Goal: Information Seeking & Learning: Learn about a topic

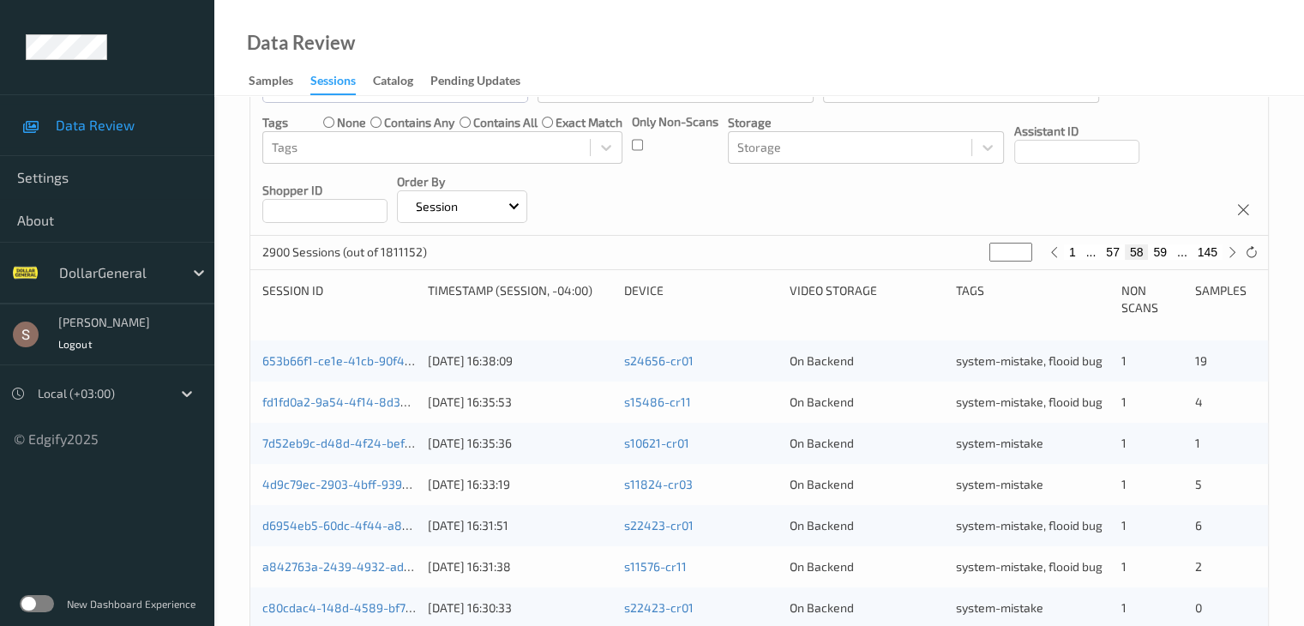
scroll to position [191, 0]
click at [1005, 251] on input "**" at bounding box center [1010, 252] width 43 height 19
type input "*"
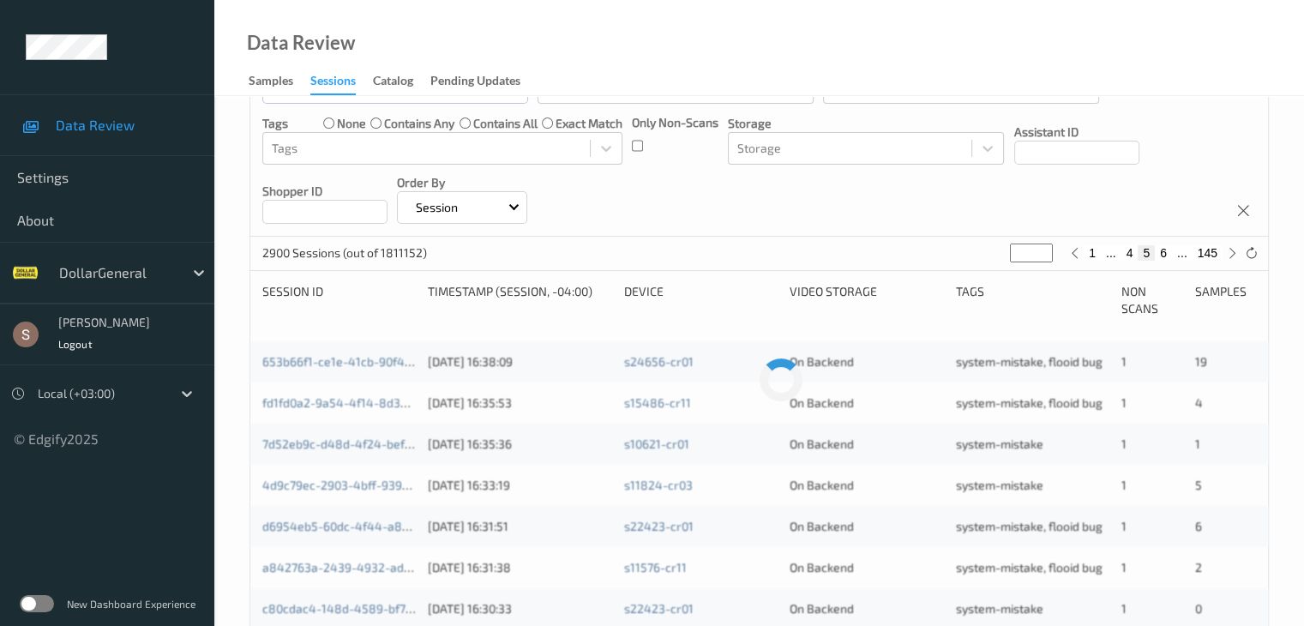
type input "*"
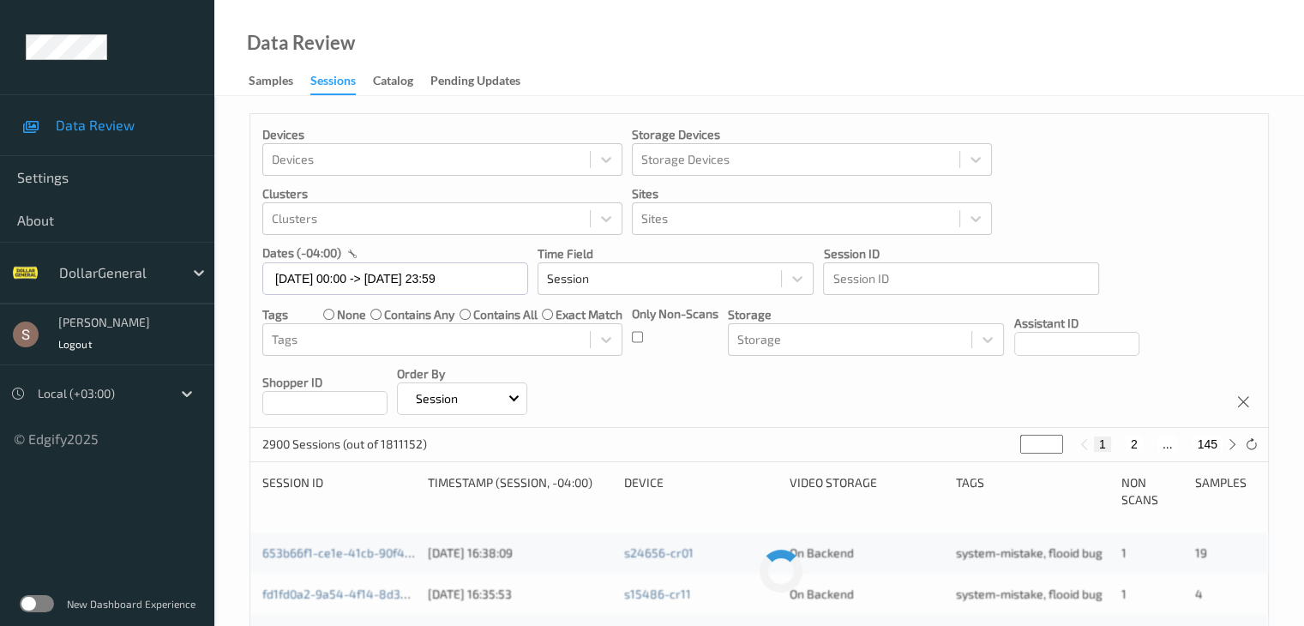
scroll to position [0, 0]
type input "**"
type input "***"
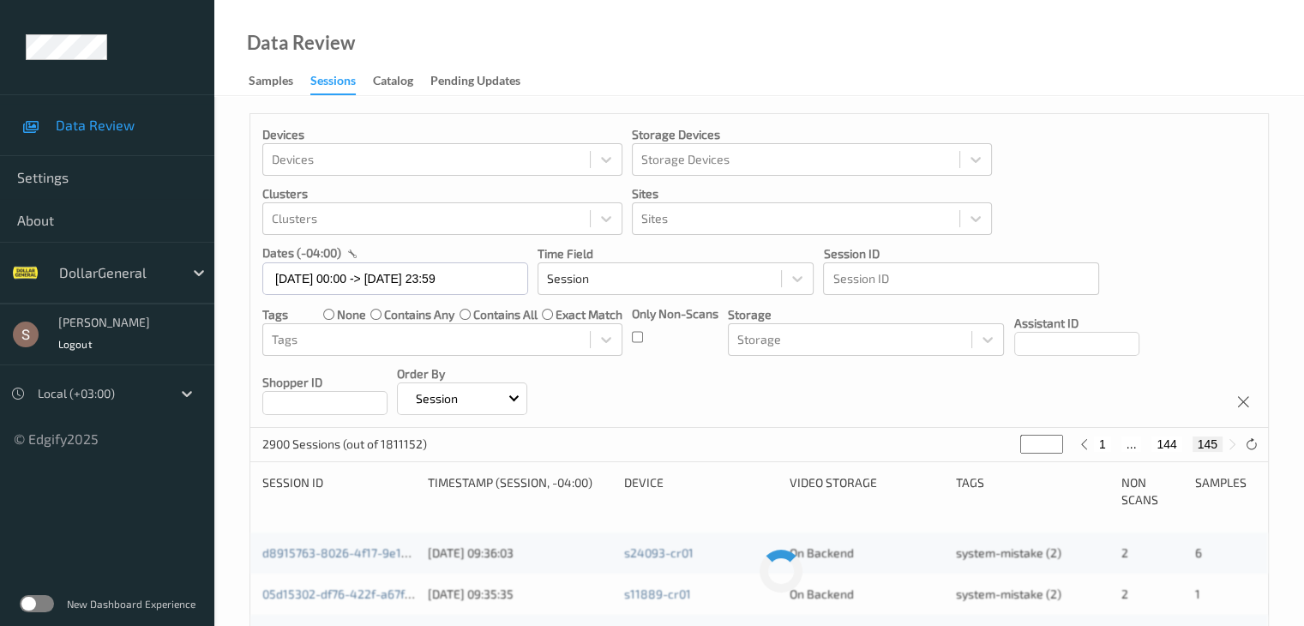
type input "**"
type input "*"
drag, startPoint x: 1032, startPoint y: 447, endPoint x: 1023, endPoint y: 447, distance: 9.4
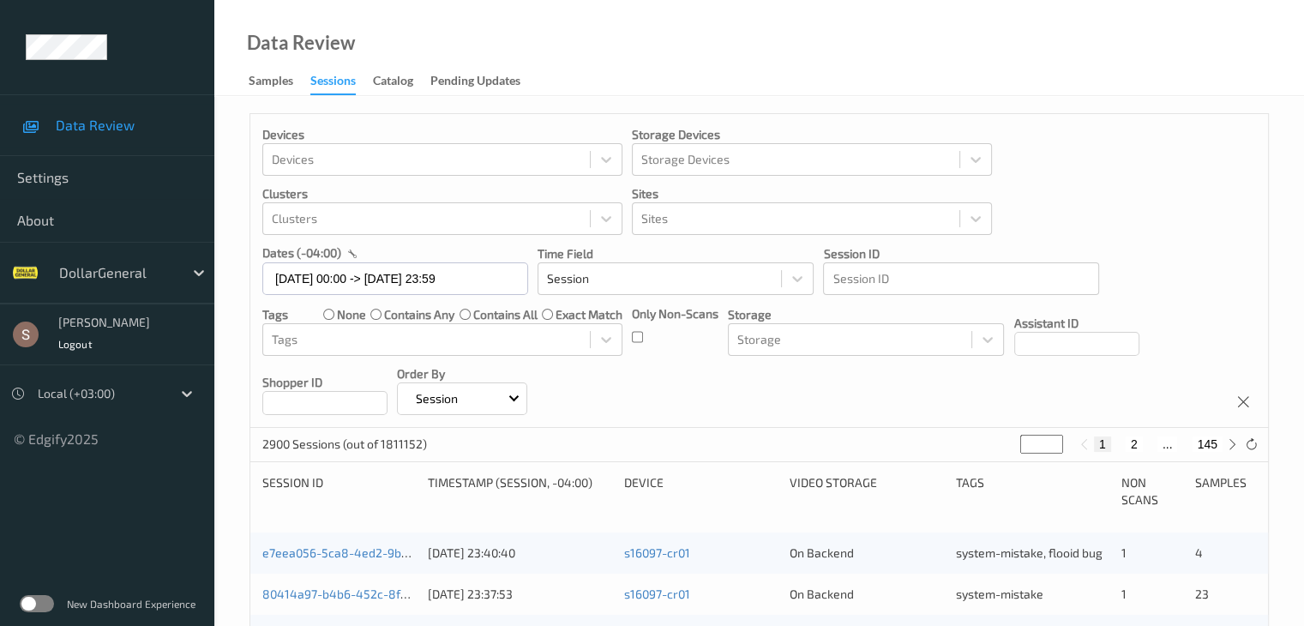
click at [1023, 447] on input "*" at bounding box center [1041, 444] width 43 height 19
type input "*"
type input "**"
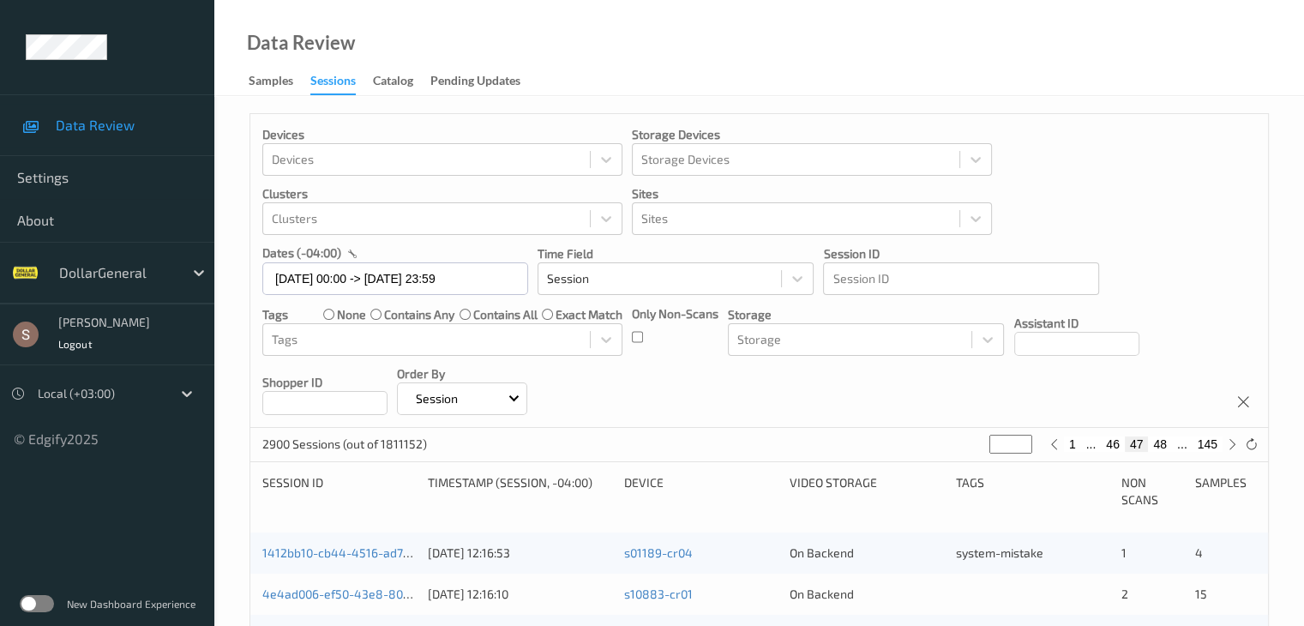
type input "**"
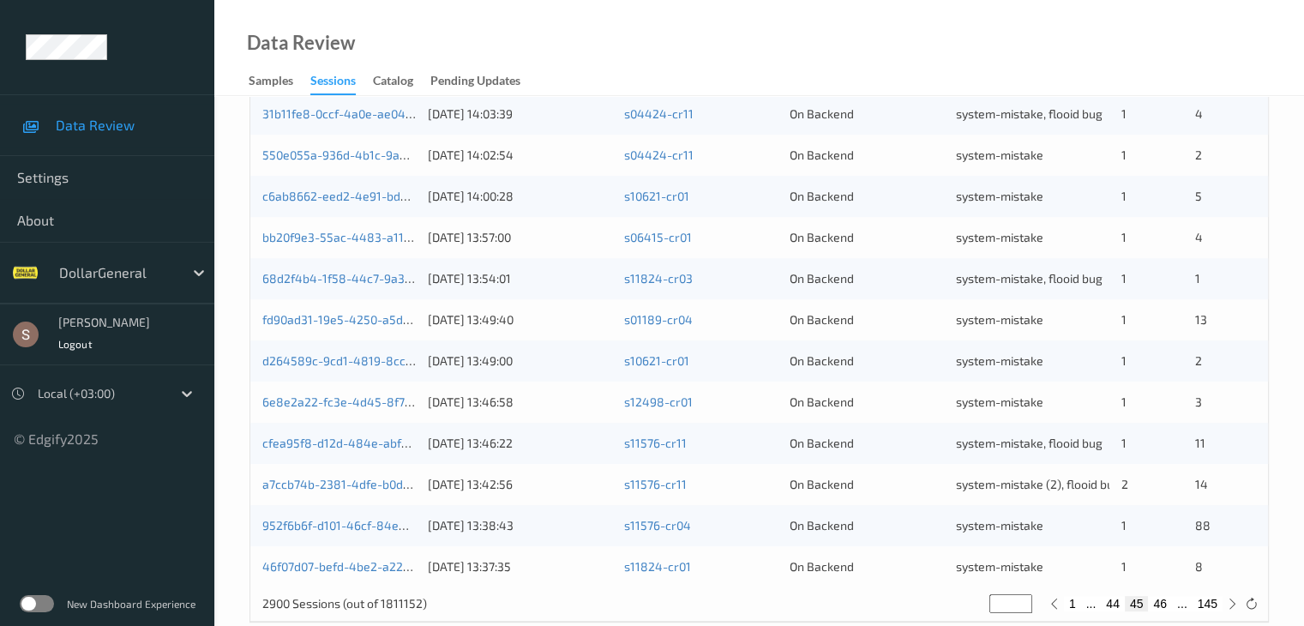
scroll to position [799, 0]
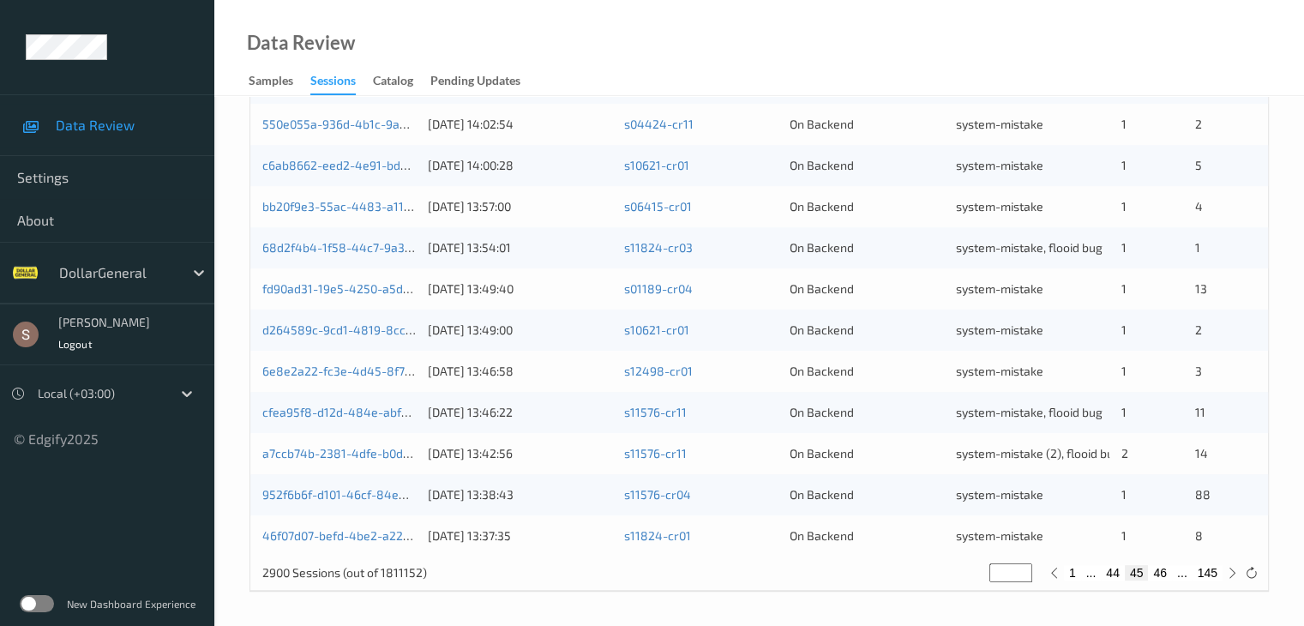
click at [1162, 574] on button "46" at bounding box center [1160, 572] width 24 height 15
type input "**"
click at [1168, 583] on div "2900 Sessions (out of 1811152) ** 1 ... 45 46 47 ... 145" at bounding box center [759, 573] width 1018 height 34
click at [1162, 579] on button "47" at bounding box center [1160, 572] width 24 height 15
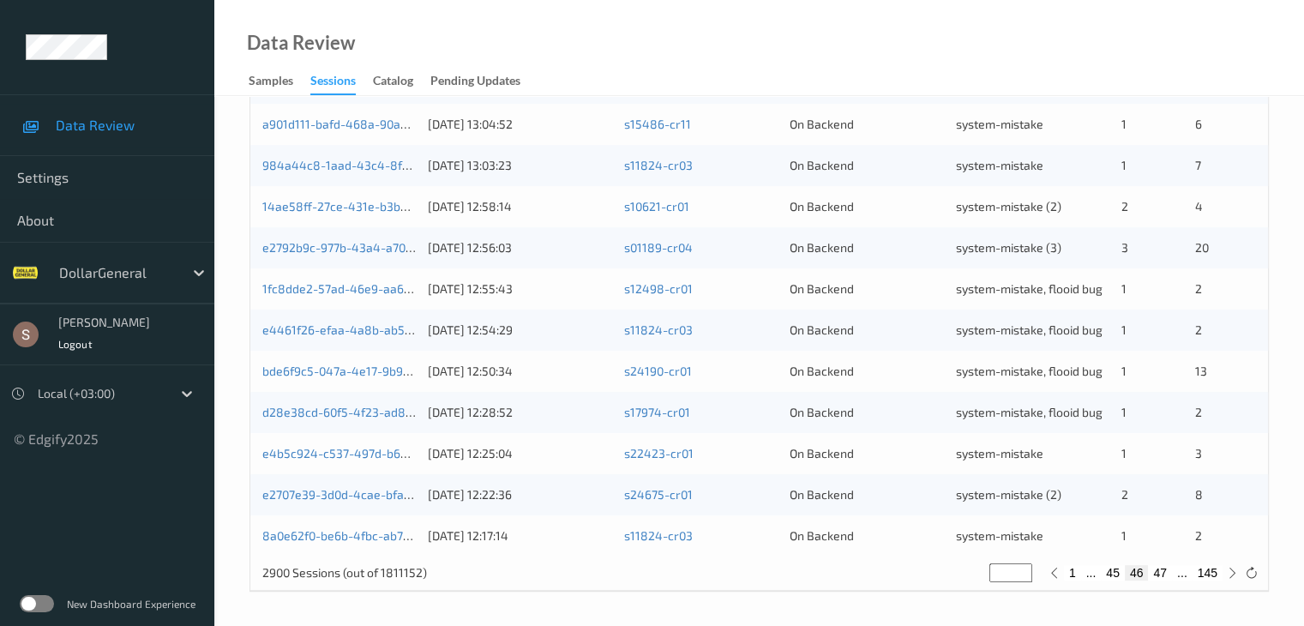
type input "**"
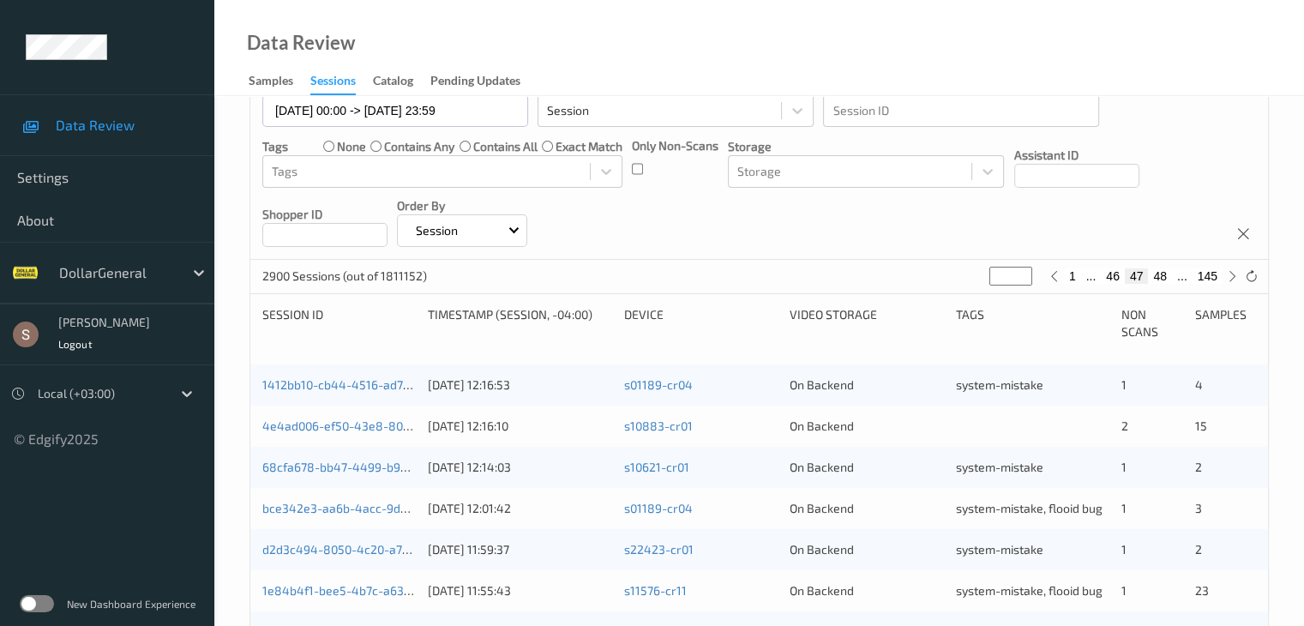
scroll to position [171, 0]
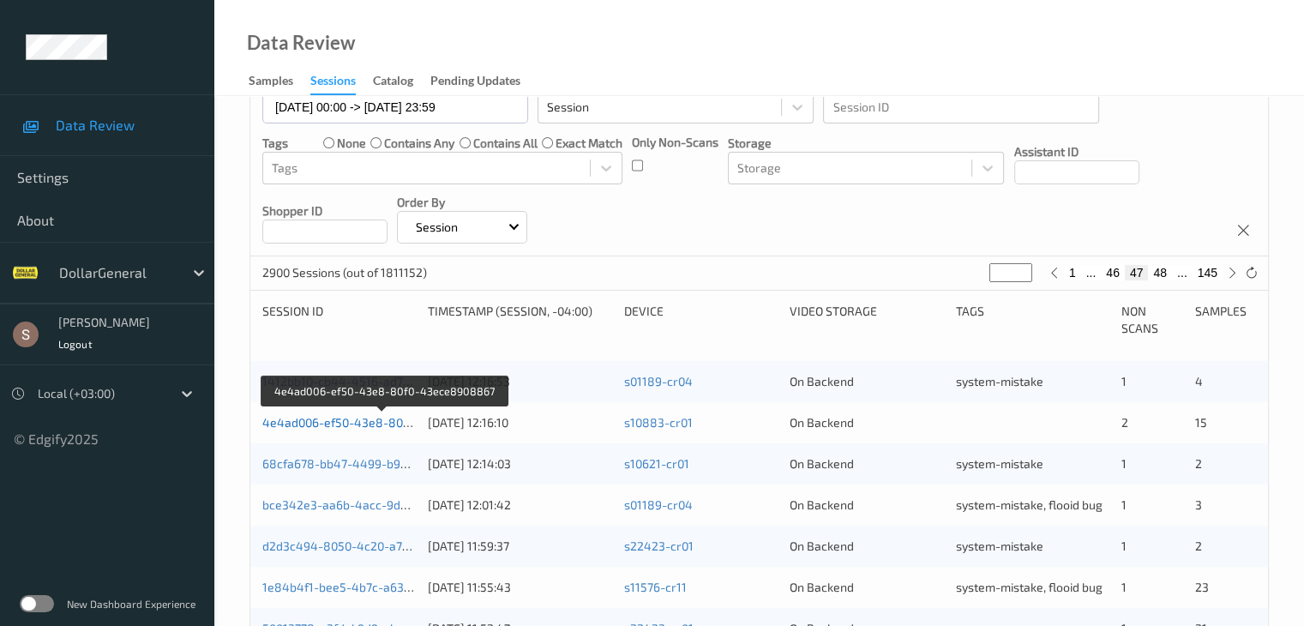
click at [392, 423] on link "4e4ad006-ef50-43e8-80f0-43ece8908867" at bounding box center [382, 422] width 241 height 15
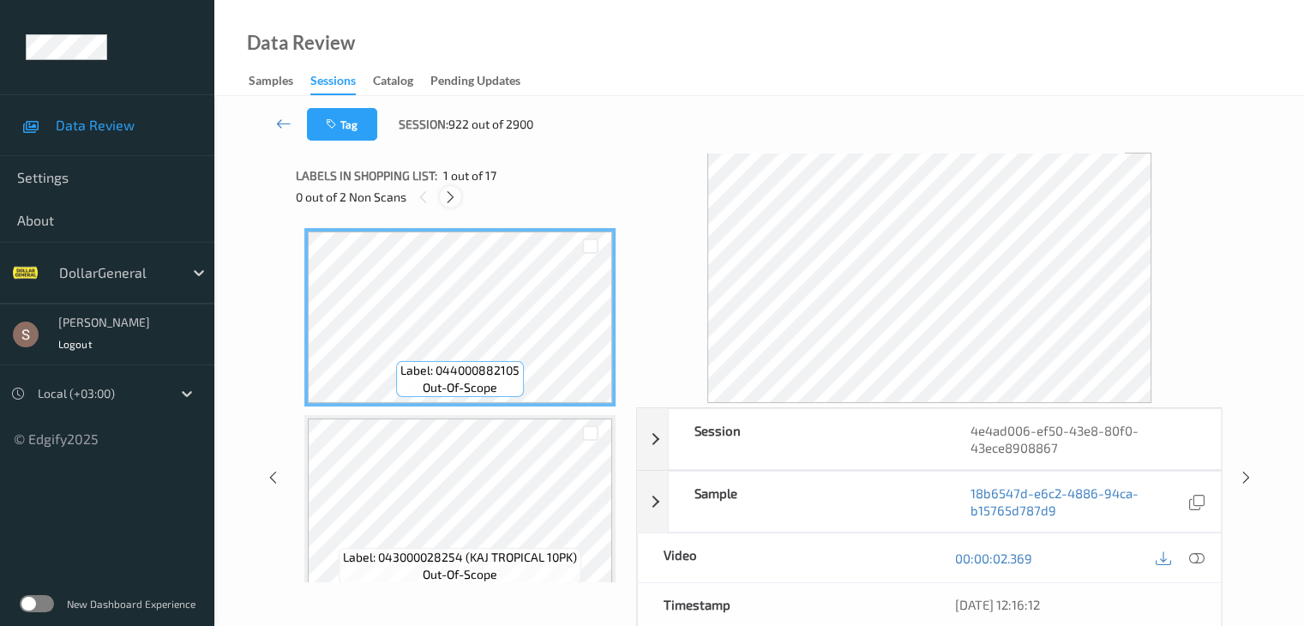
click at [450, 195] on icon at bounding box center [450, 196] width 15 height 15
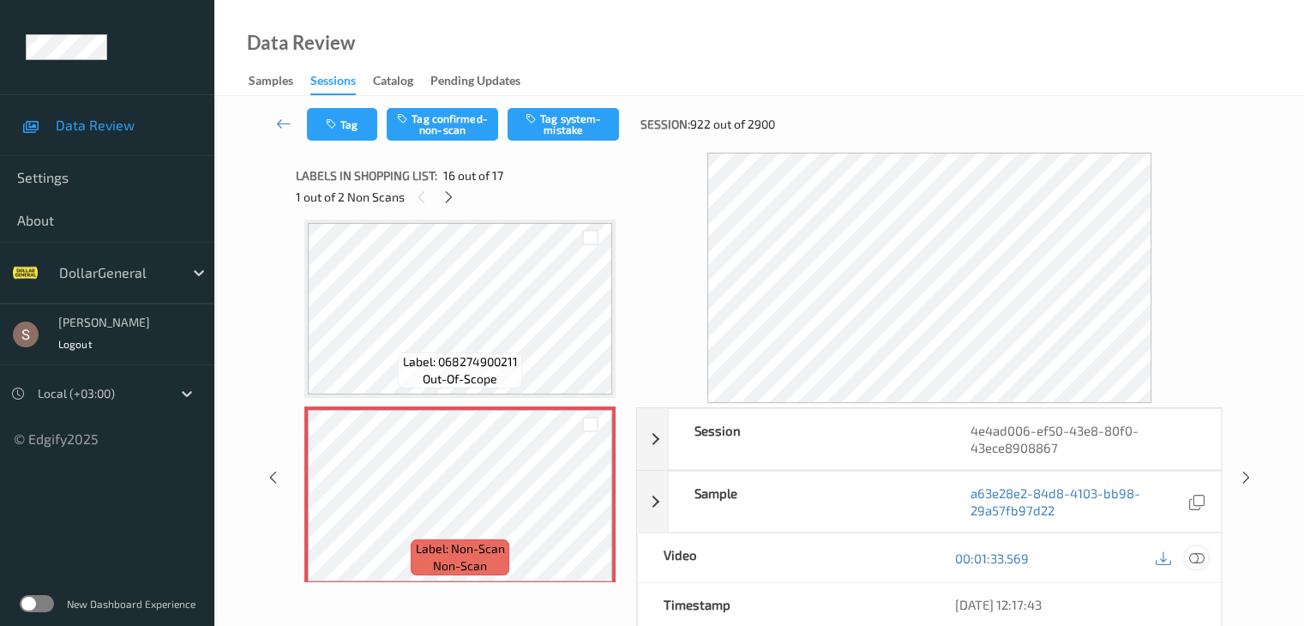
click at [1193, 562] on icon at bounding box center [1195, 557] width 15 height 15
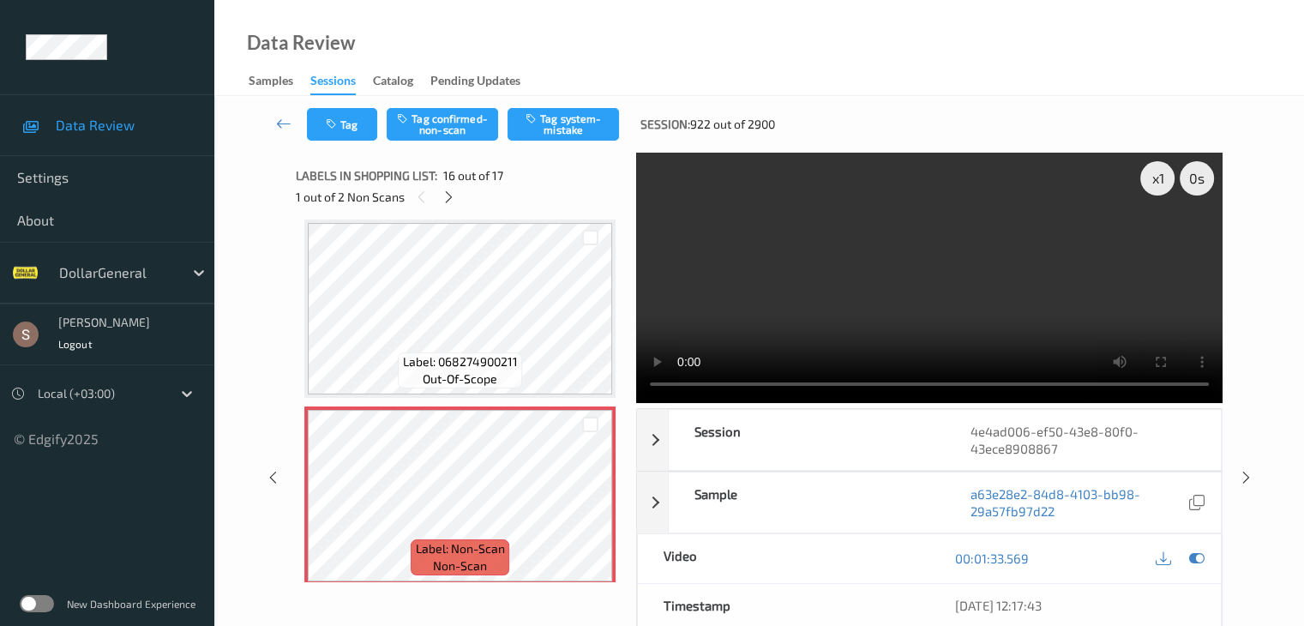
click at [912, 236] on video at bounding box center [929, 278] width 586 height 250
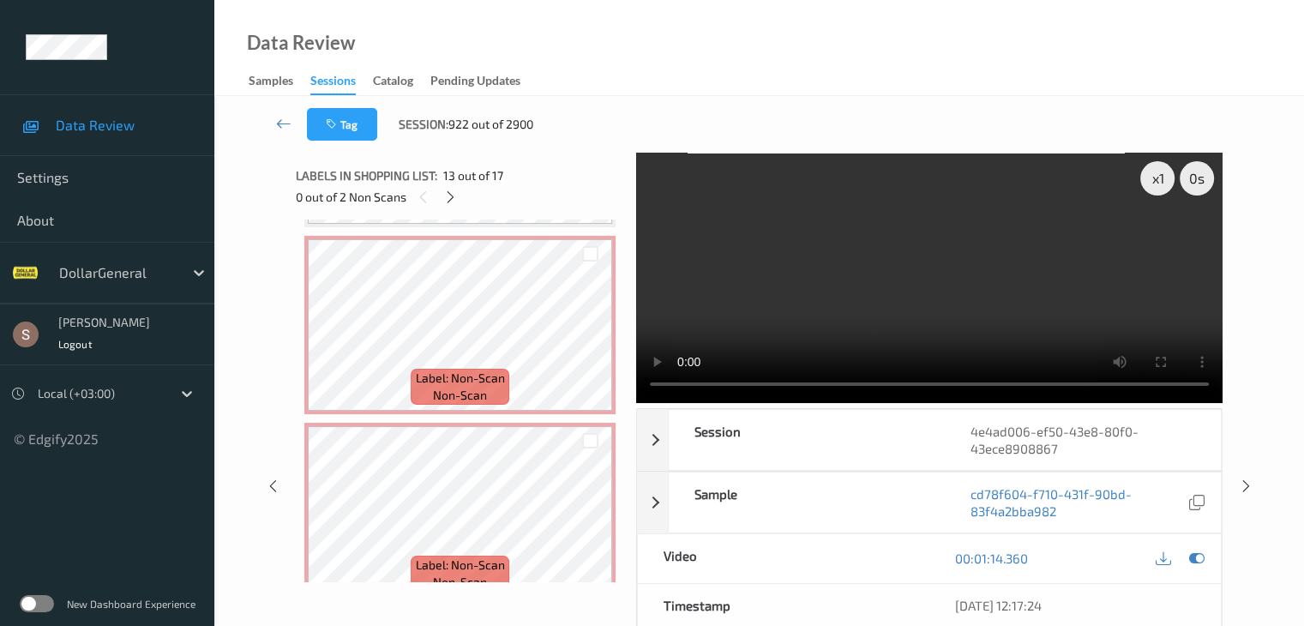
scroll to position [2796, 0]
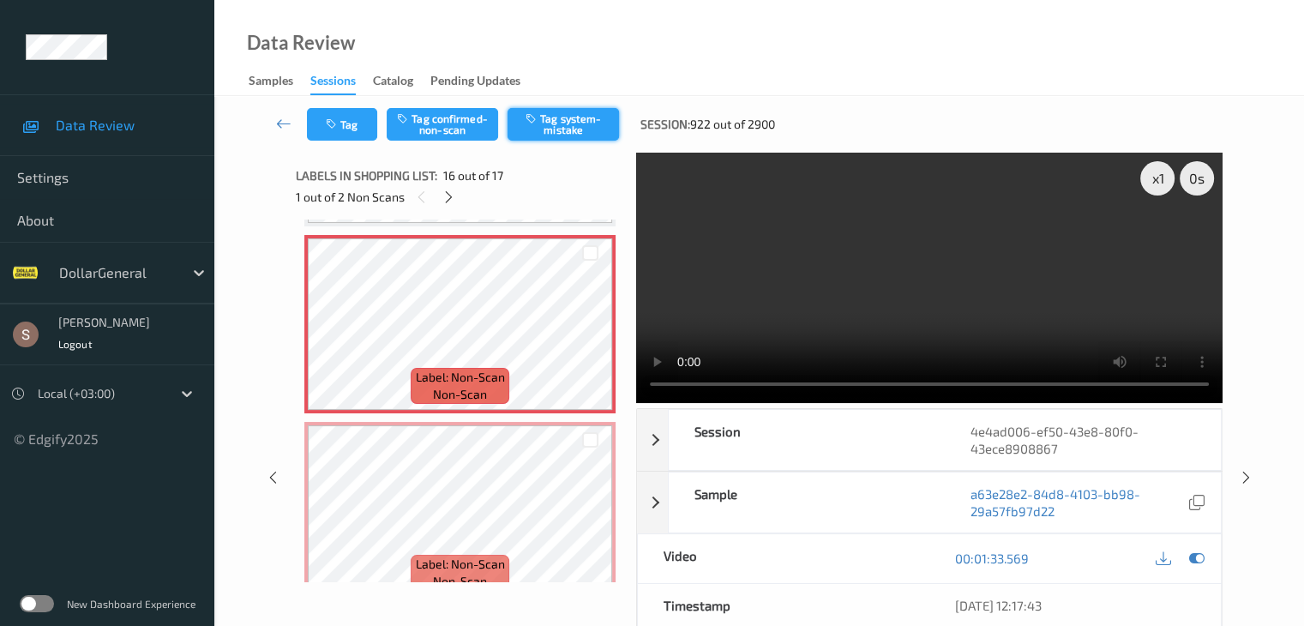
click at [574, 123] on button "Tag system-mistake" at bounding box center [562, 124] width 111 height 33
click at [449, 198] on icon at bounding box center [448, 196] width 15 height 15
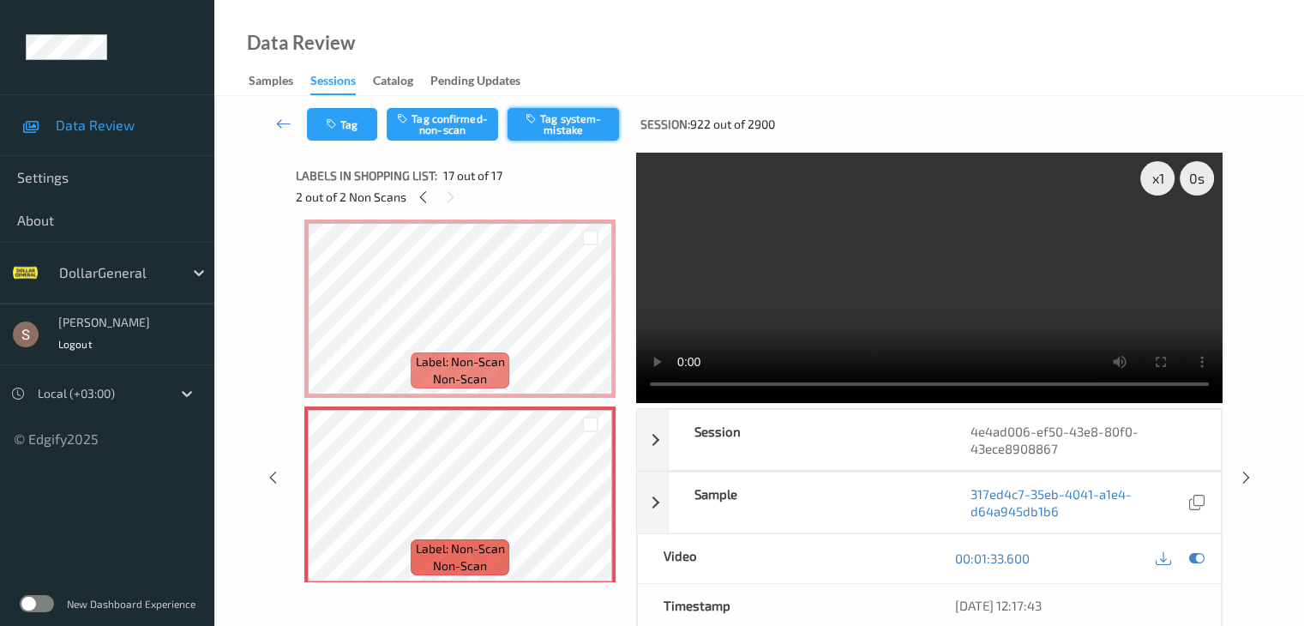
click at [560, 131] on button "Tag system-mistake" at bounding box center [562, 124] width 111 height 33
click at [281, 117] on icon at bounding box center [283, 123] width 15 height 17
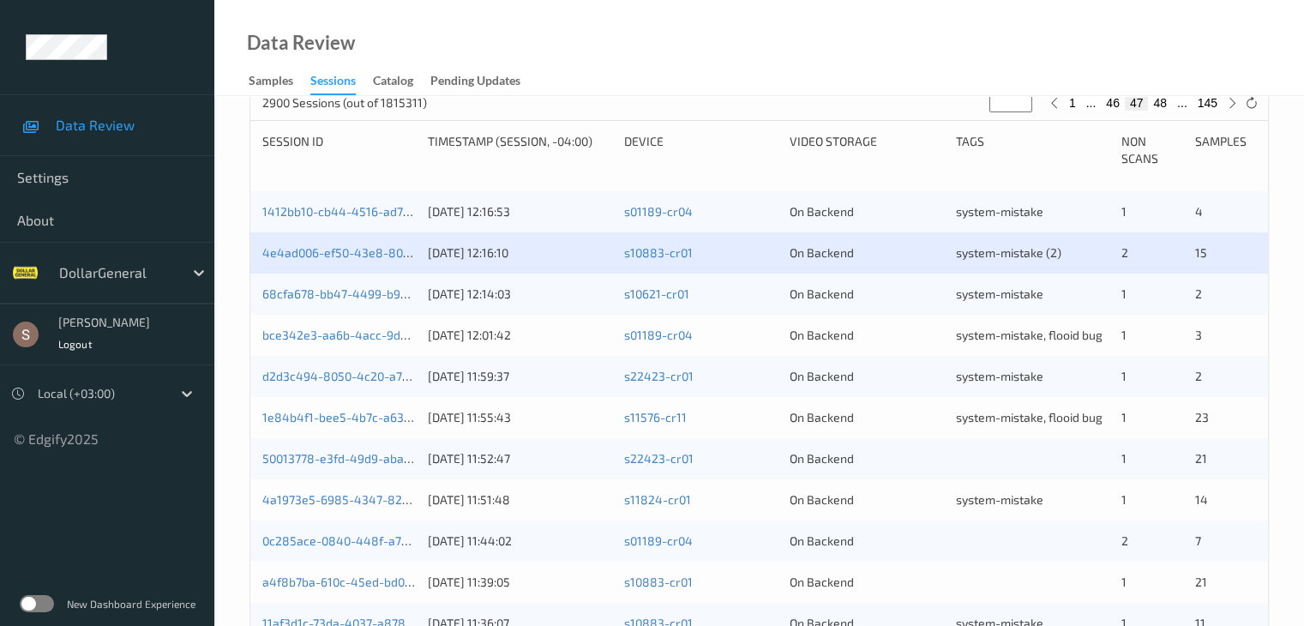
scroll to position [343, 0]
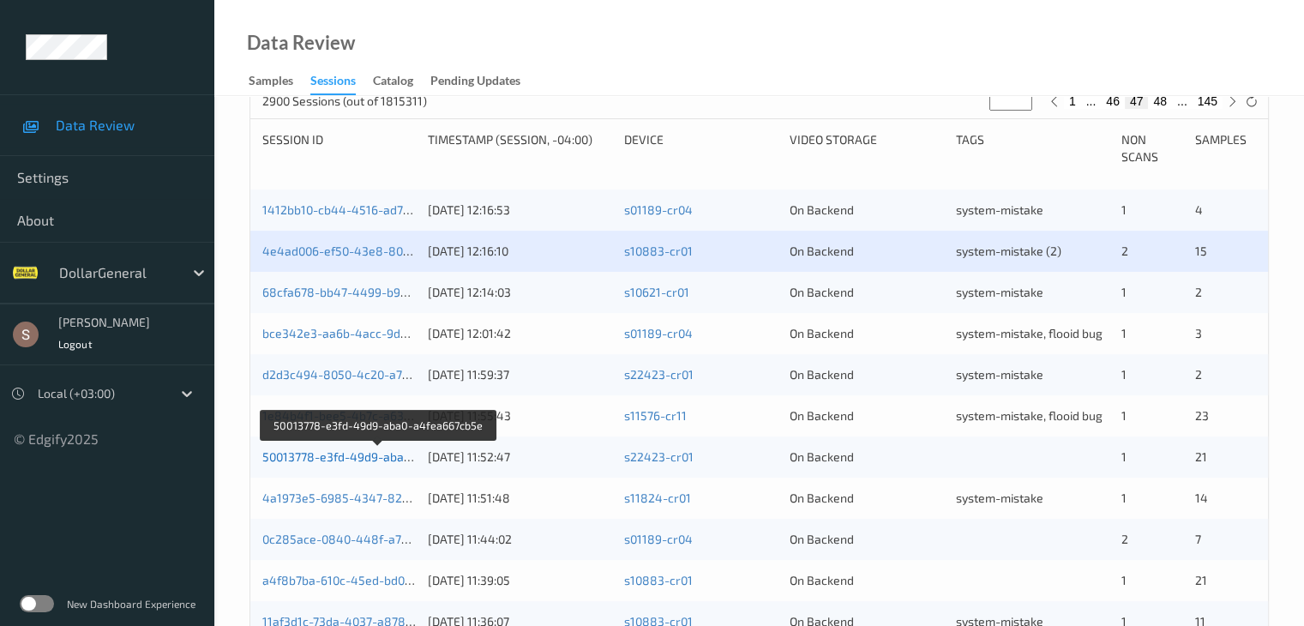
click at [329, 455] on link "50013778-e3fd-49d9-aba0-a4fea667cb5e" at bounding box center [378, 456] width 232 height 15
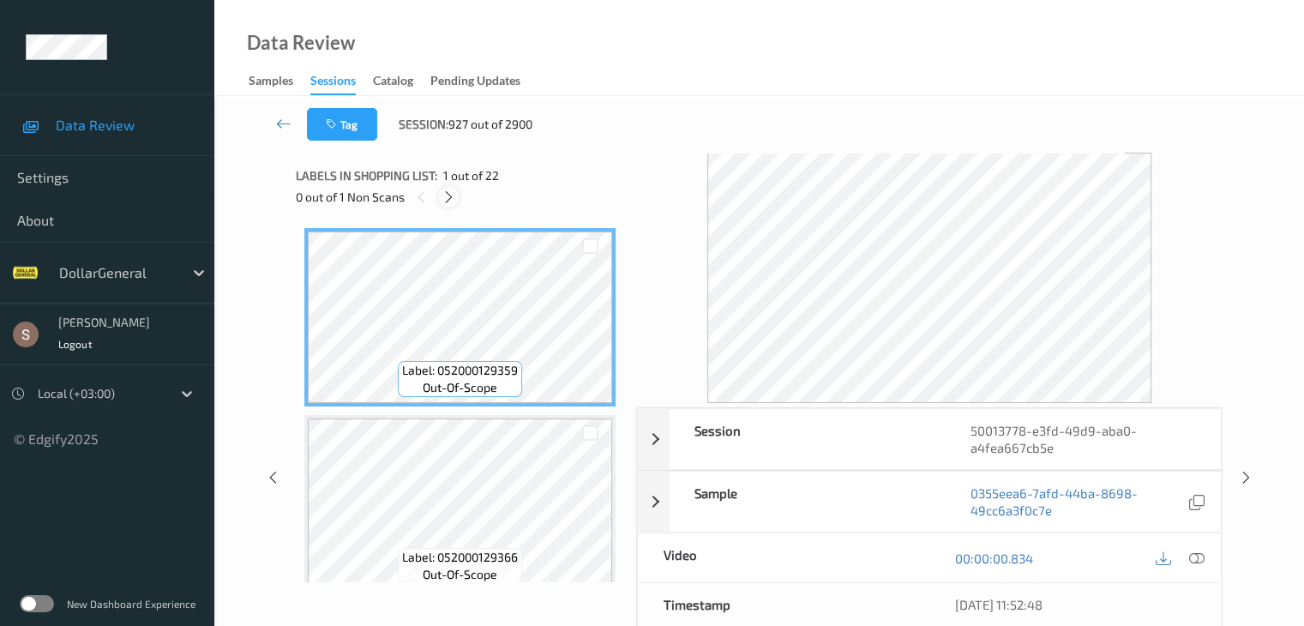
click at [445, 195] on icon at bounding box center [448, 196] width 15 height 15
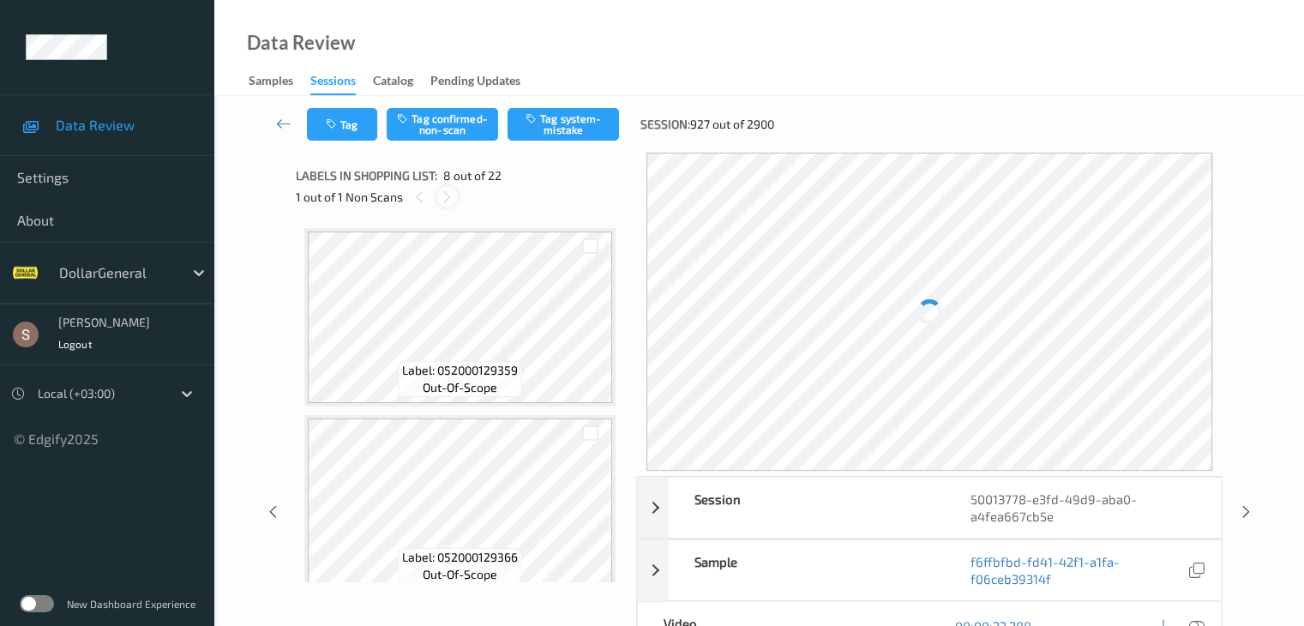
scroll to position [1130, 0]
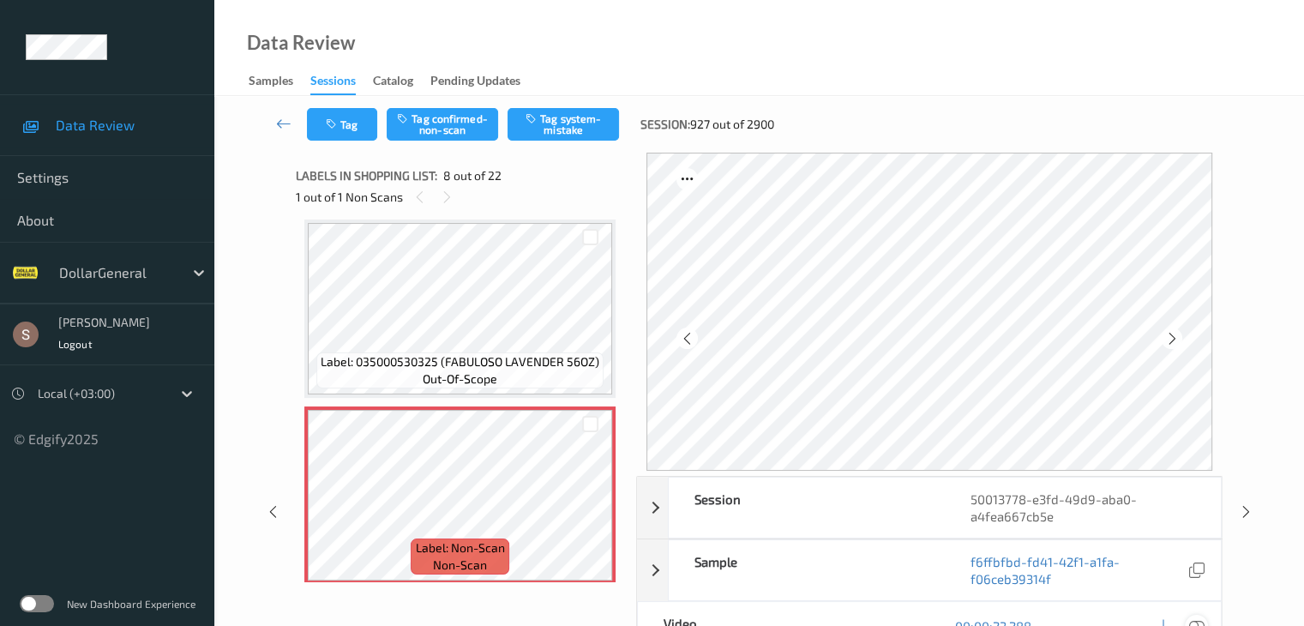
click at [1198, 618] on icon at bounding box center [1195, 625] width 15 height 15
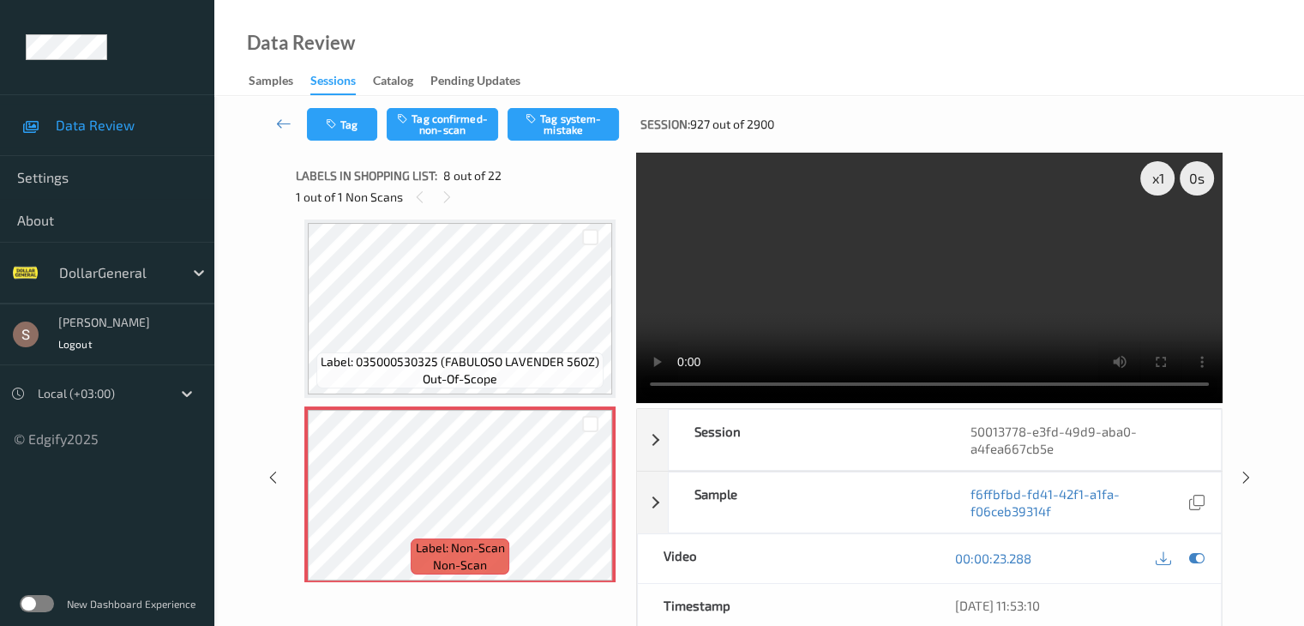
click at [1060, 266] on video at bounding box center [929, 278] width 586 height 250
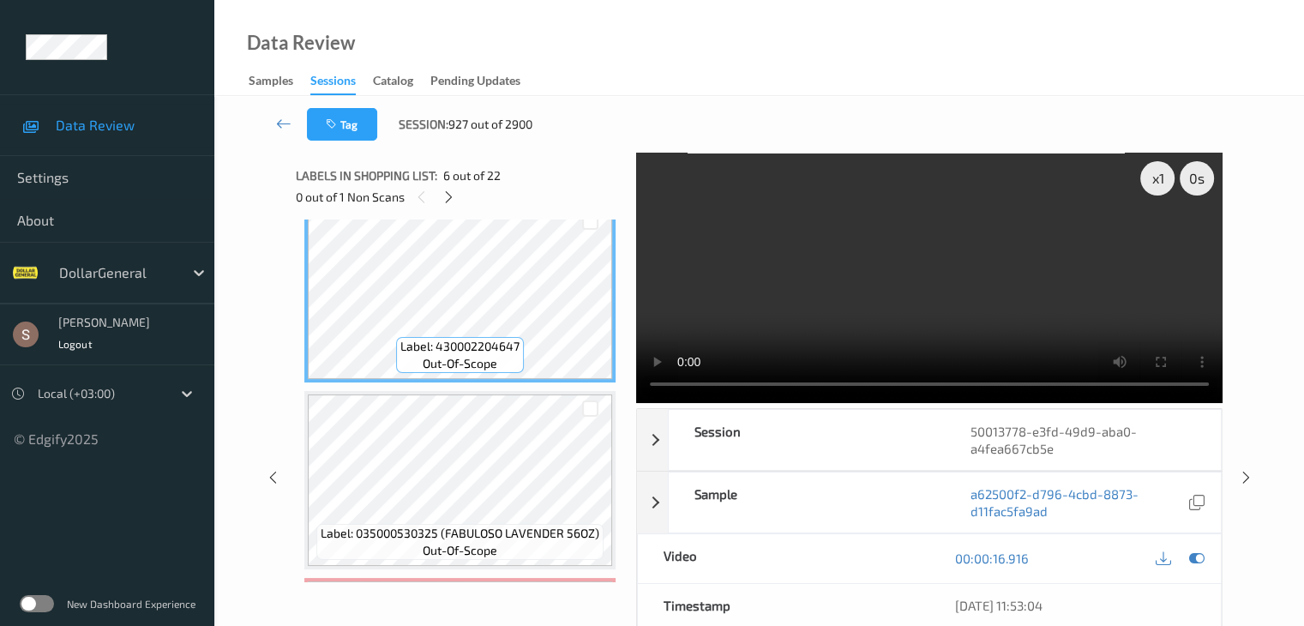
scroll to position [1044, 0]
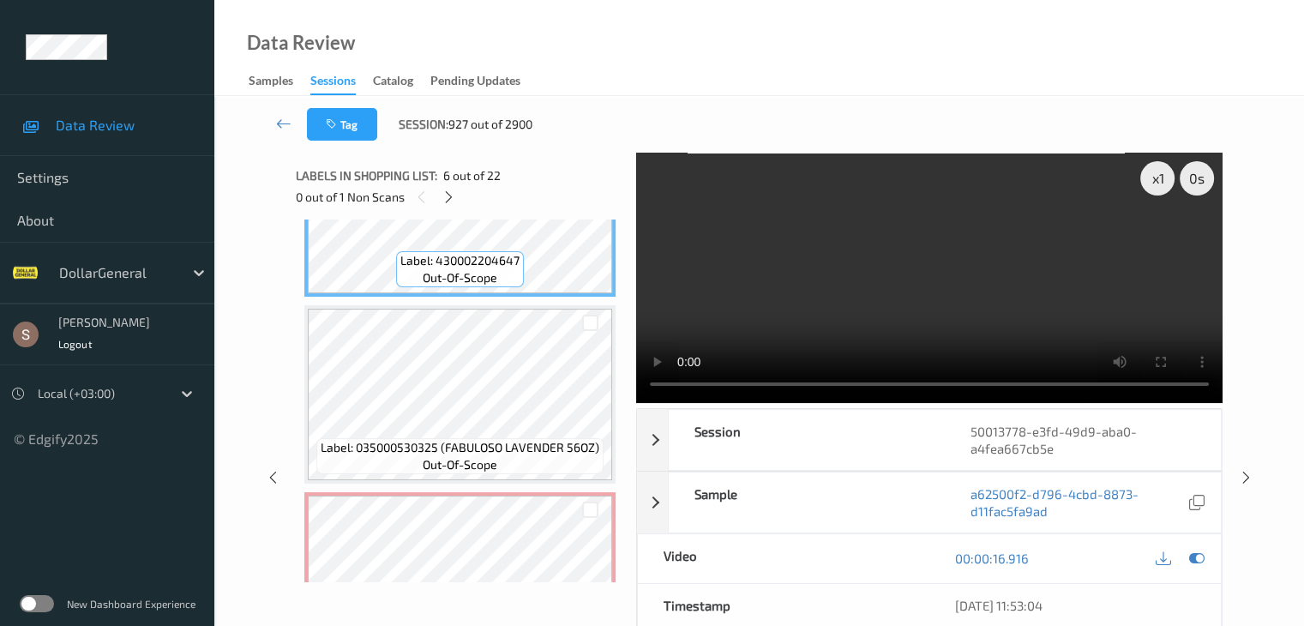
click at [896, 267] on video at bounding box center [929, 278] width 586 height 250
click at [278, 116] on icon at bounding box center [283, 123] width 15 height 17
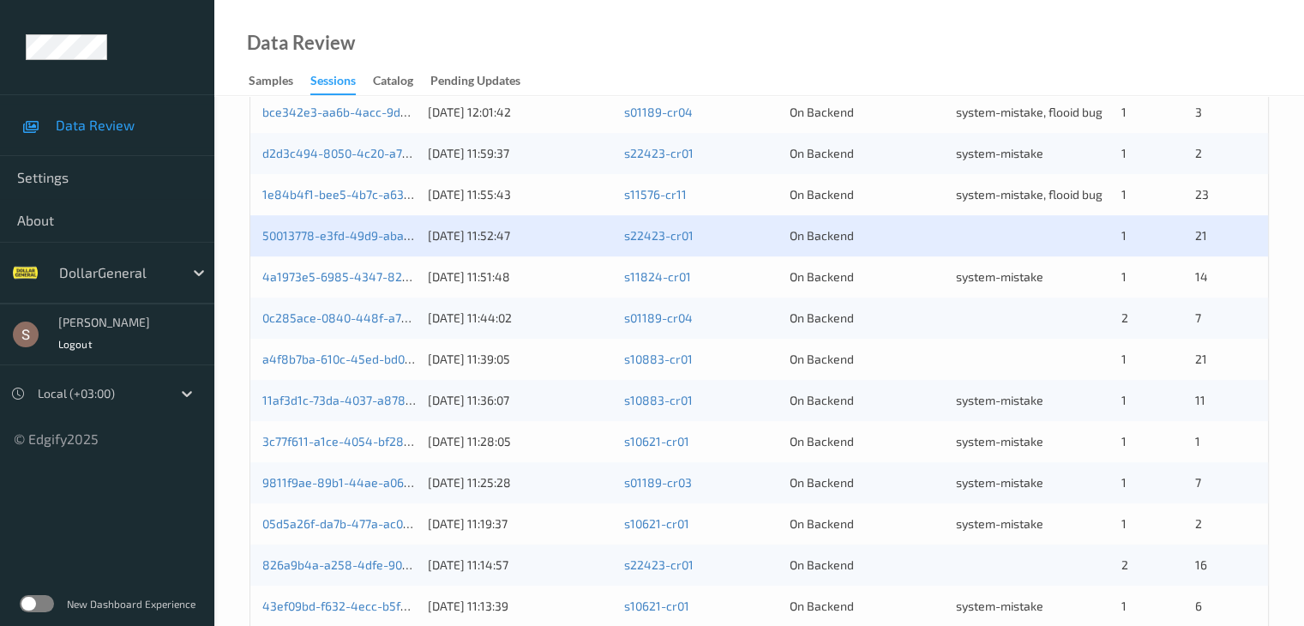
scroll to position [600, 0]
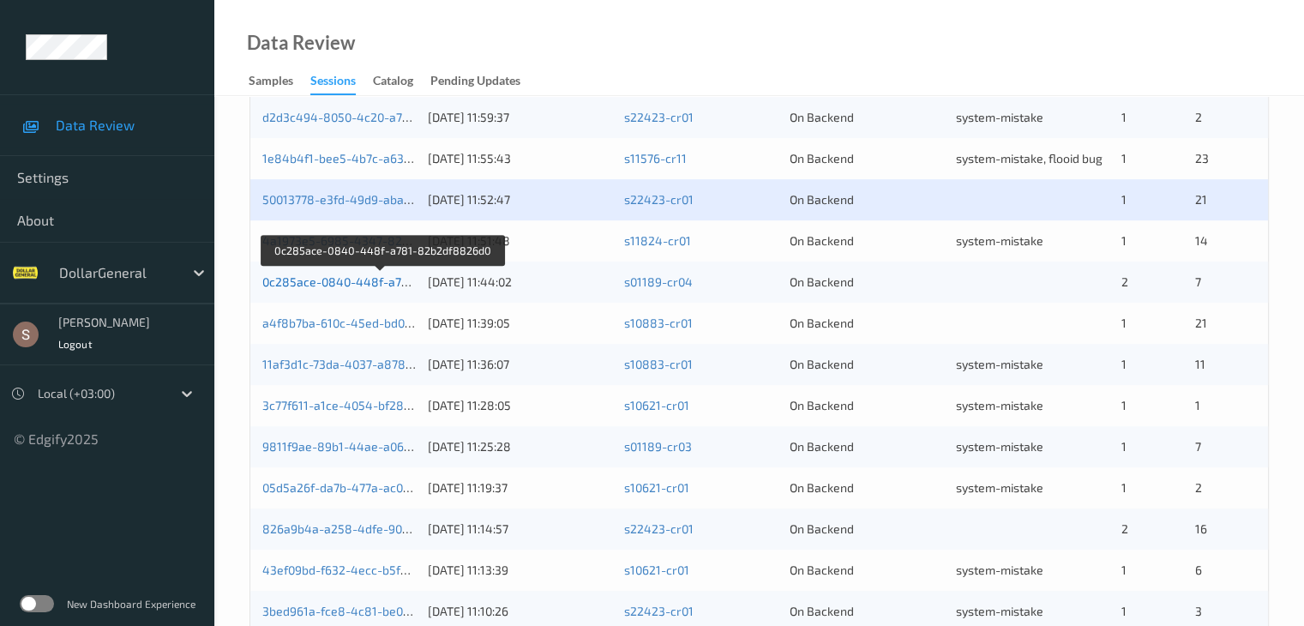
click at [377, 279] on link "0c285ace-0840-448f-a781-82b2df8826d0" at bounding box center [381, 281] width 239 height 15
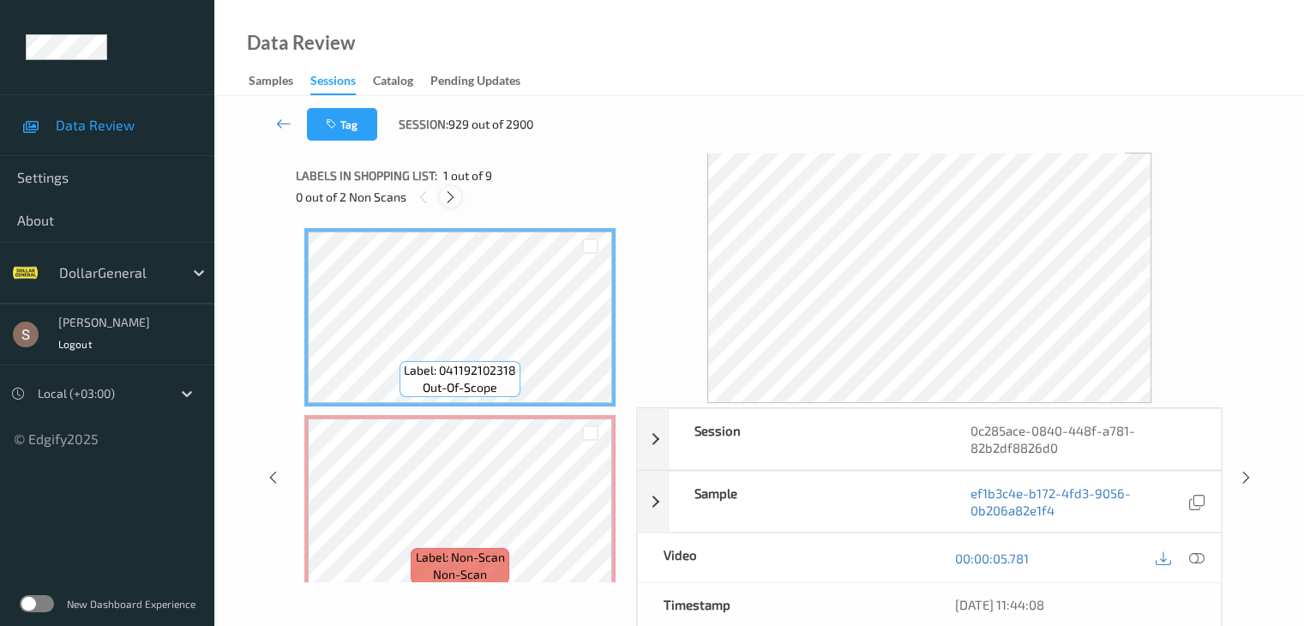
click at [449, 203] on icon at bounding box center [450, 196] width 15 height 15
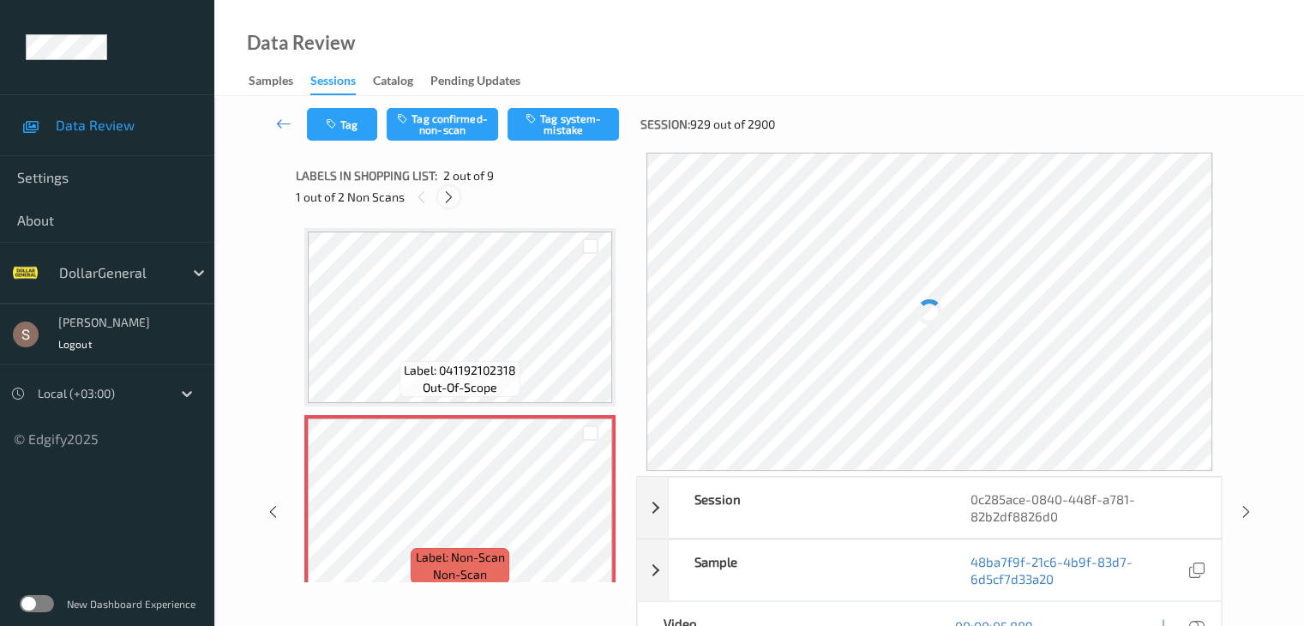
scroll to position [9, 0]
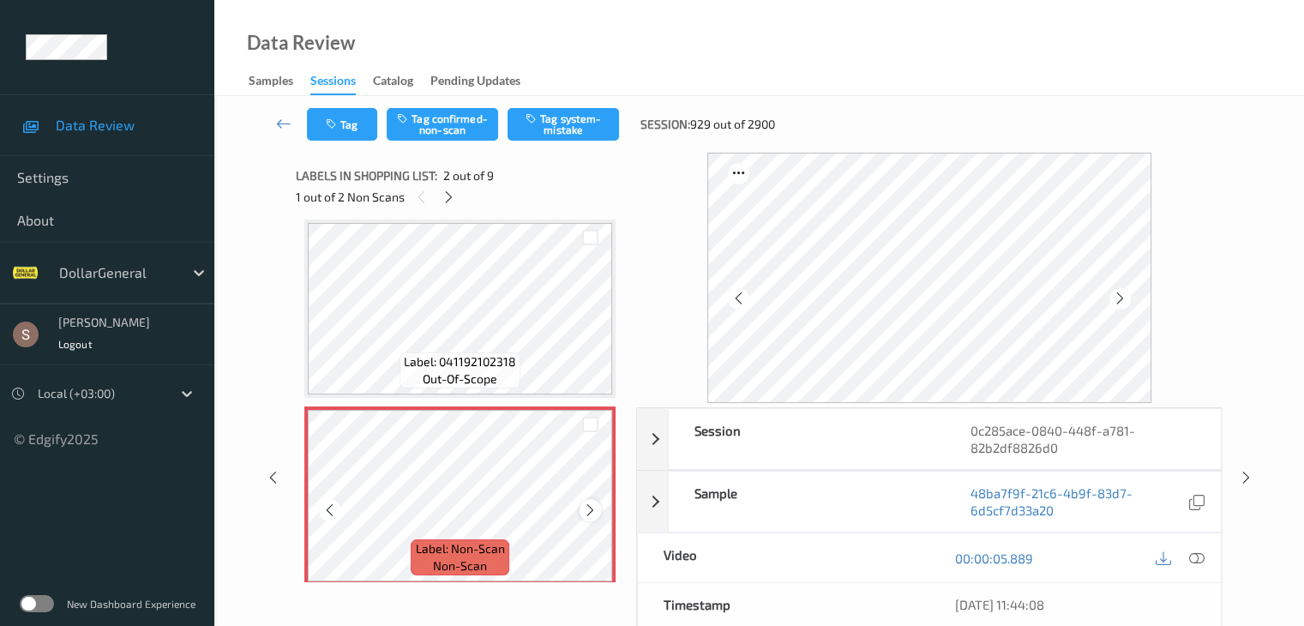
click at [596, 512] on icon at bounding box center [590, 509] width 15 height 15
click at [575, 117] on button "Tag system-mistake" at bounding box center [562, 124] width 111 height 33
click at [446, 200] on icon at bounding box center [448, 196] width 15 height 15
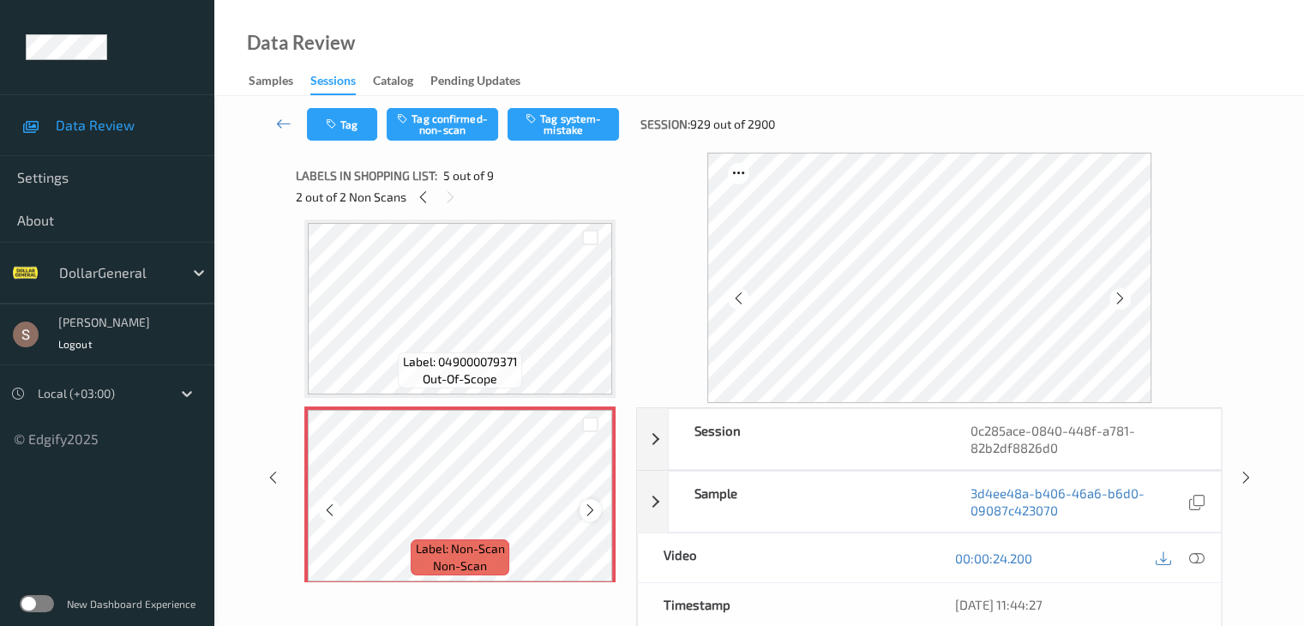
click at [586, 509] on icon at bounding box center [590, 509] width 15 height 15
click at [585, 116] on button "Tag system-mistake" at bounding box center [562, 124] width 111 height 33
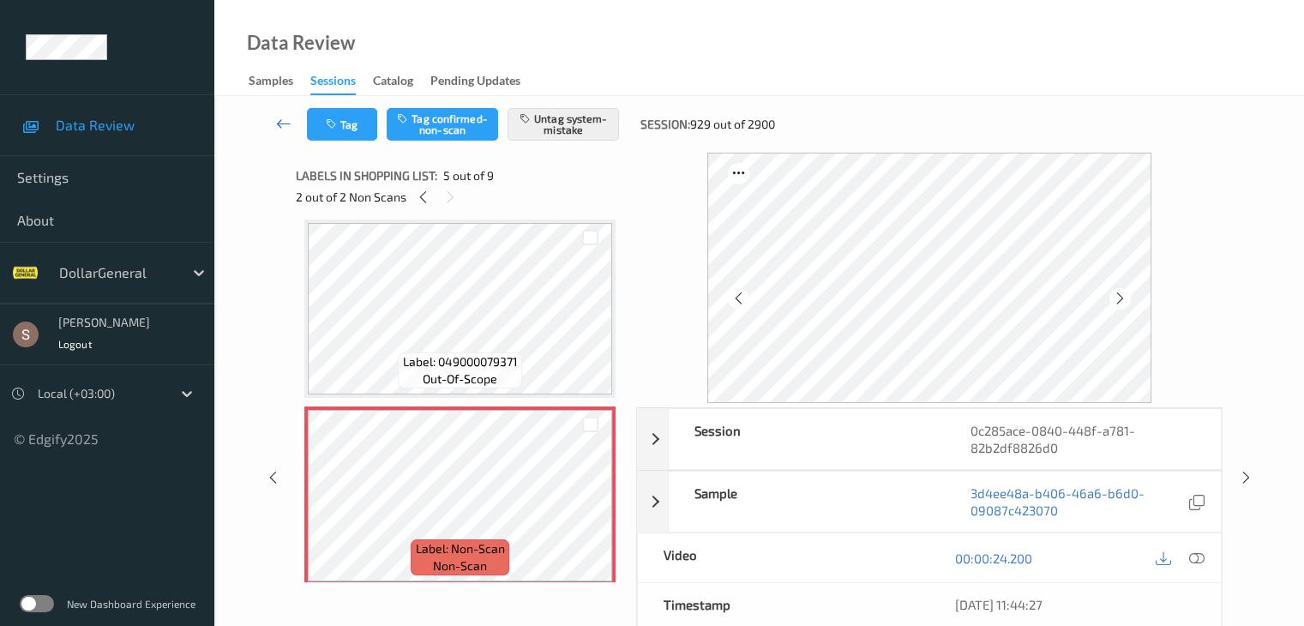
click at [285, 129] on icon at bounding box center [283, 123] width 15 height 17
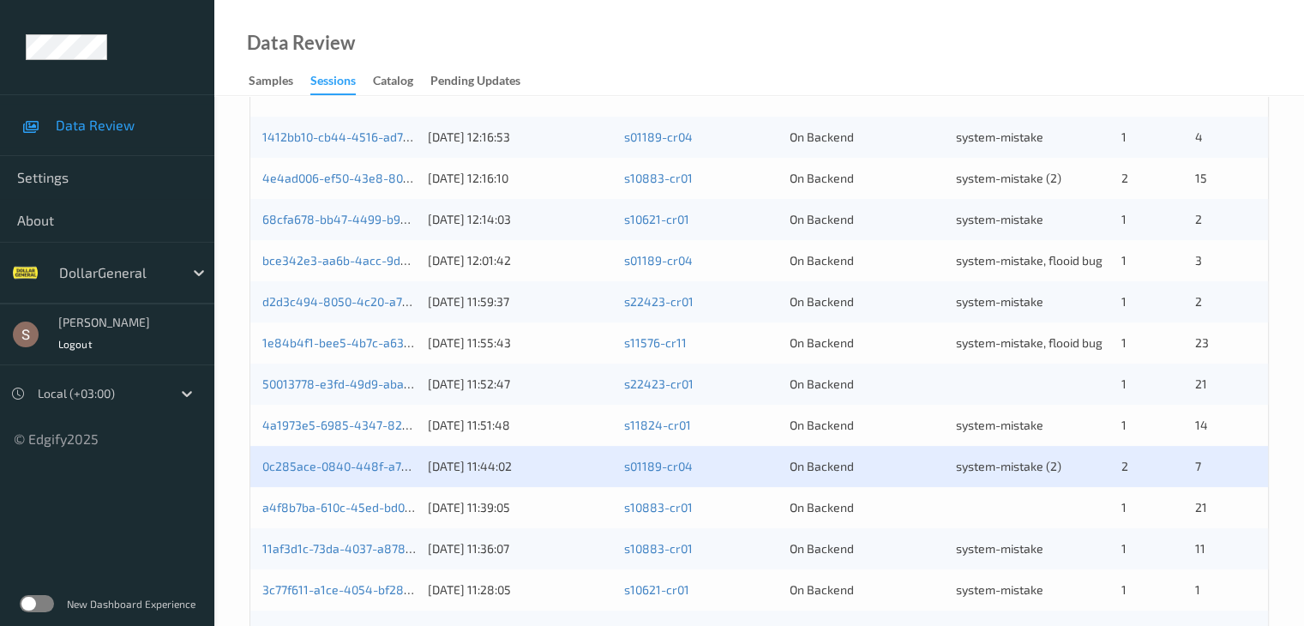
scroll to position [686, 0]
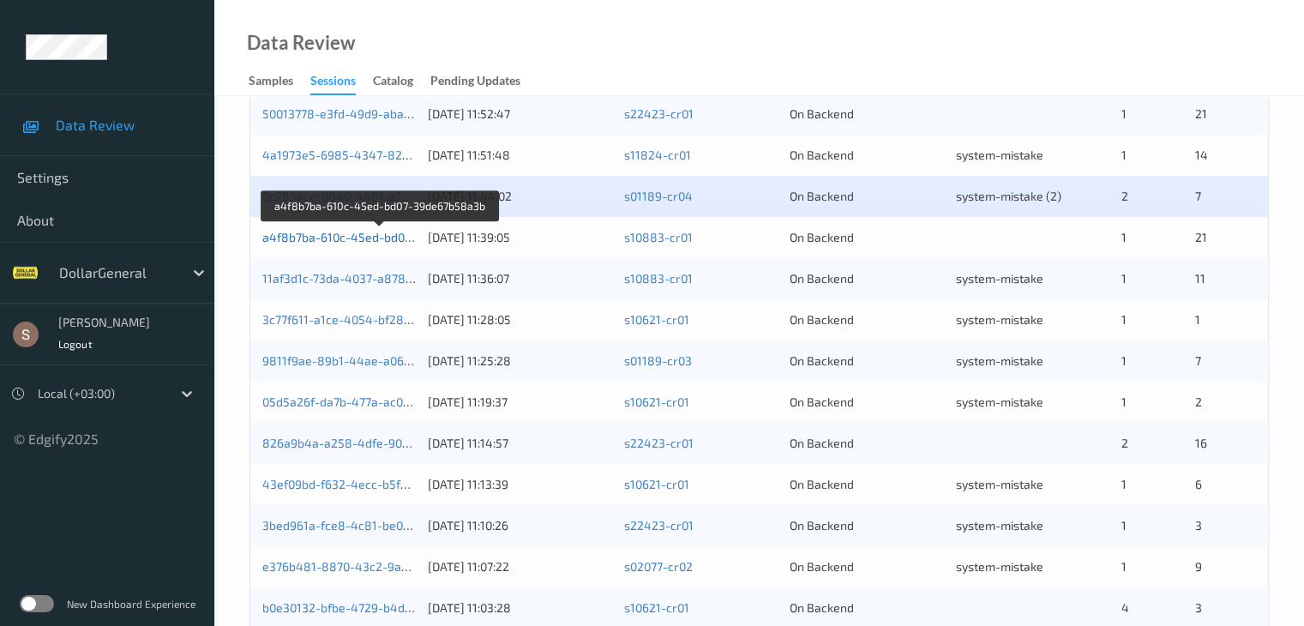
click at [317, 238] on link "a4f8b7ba-610c-45ed-bd07-39de67b58a3b" at bounding box center [380, 237] width 236 height 15
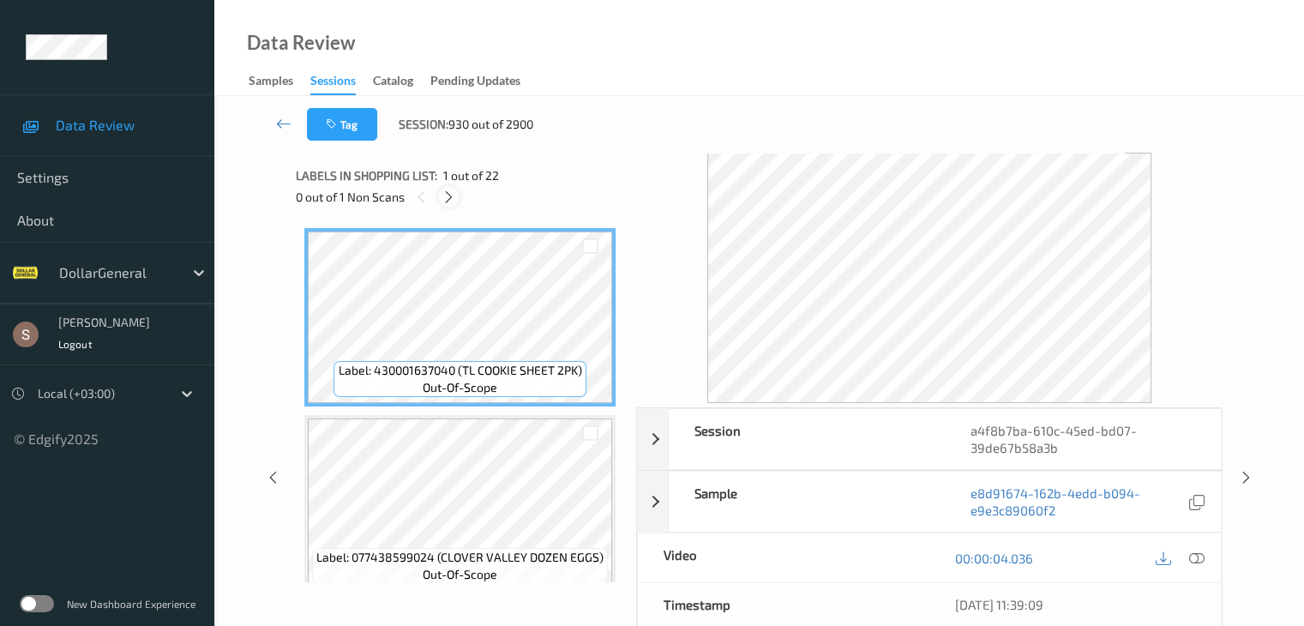
click at [448, 197] on icon at bounding box center [448, 196] width 15 height 15
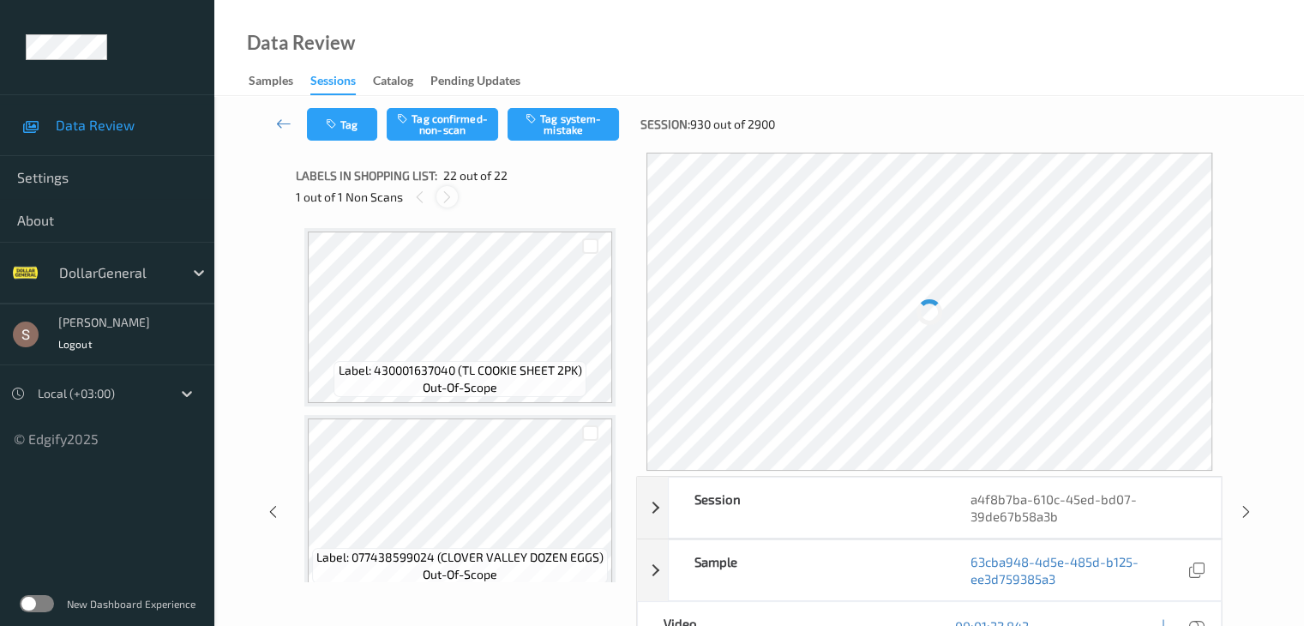
scroll to position [3744, 0]
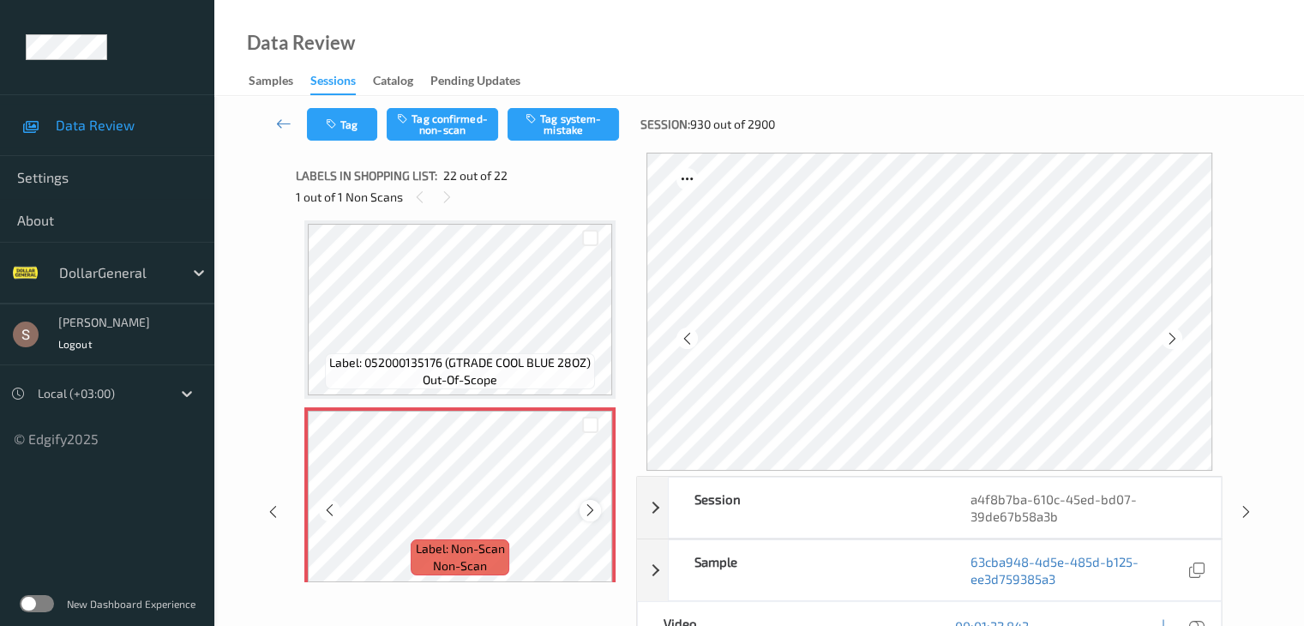
click at [597, 507] on icon at bounding box center [590, 509] width 15 height 15
click at [595, 506] on icon at bounding box center [590, 509] width 15 height 15
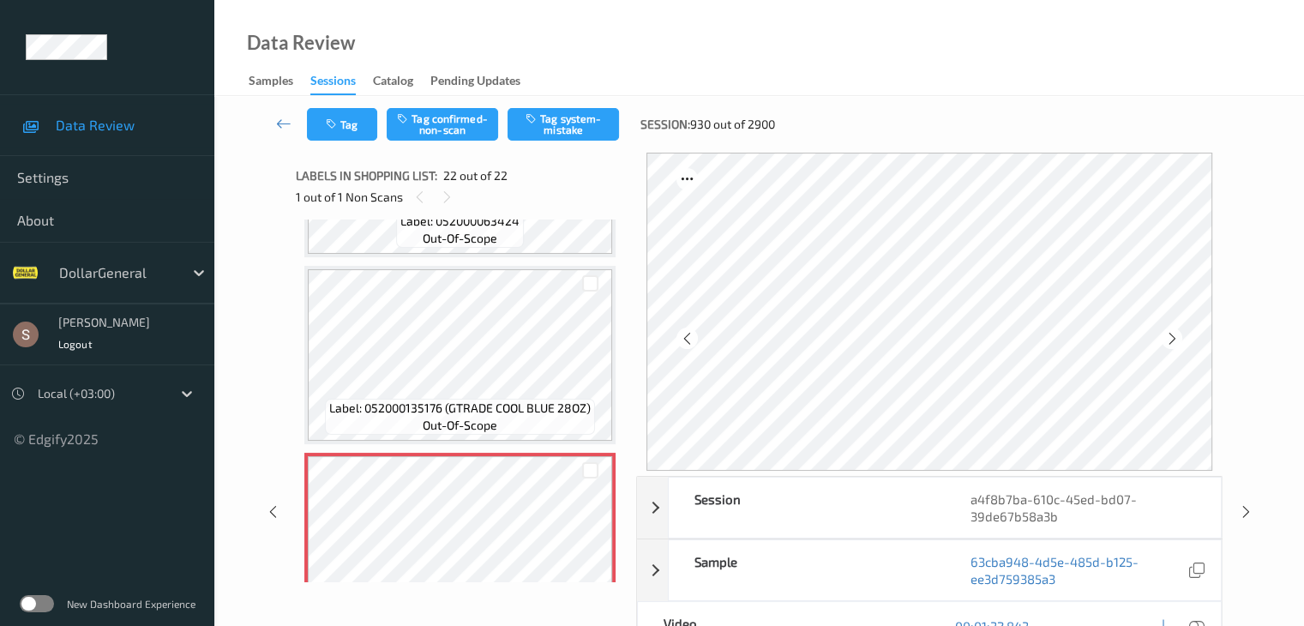
scroll to position [3670, 0]
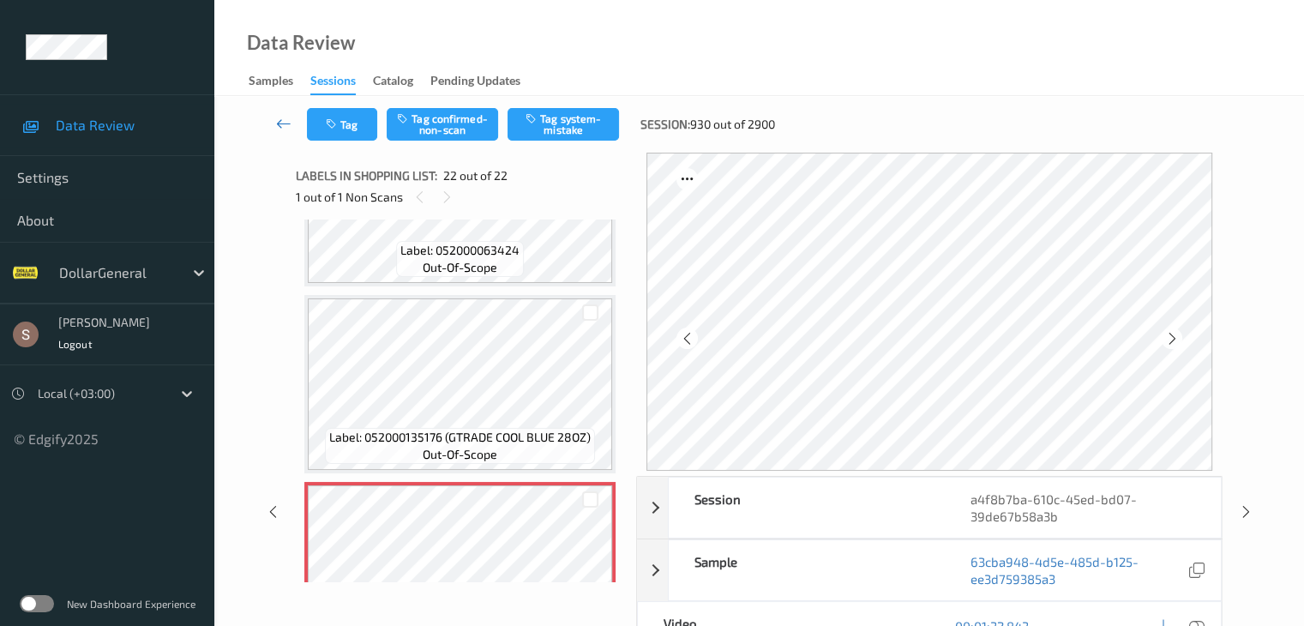
click at [288, 121] on icon at bounding box center [283, 123] width 15 height 17
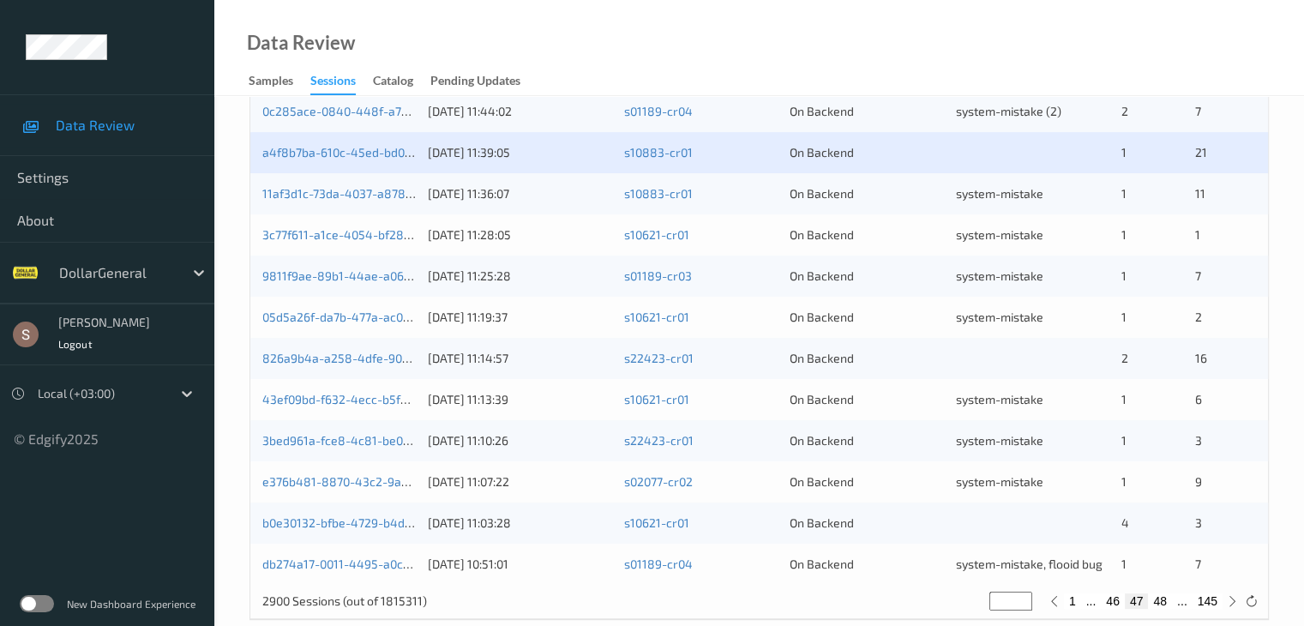
scroll to position [772, 0]
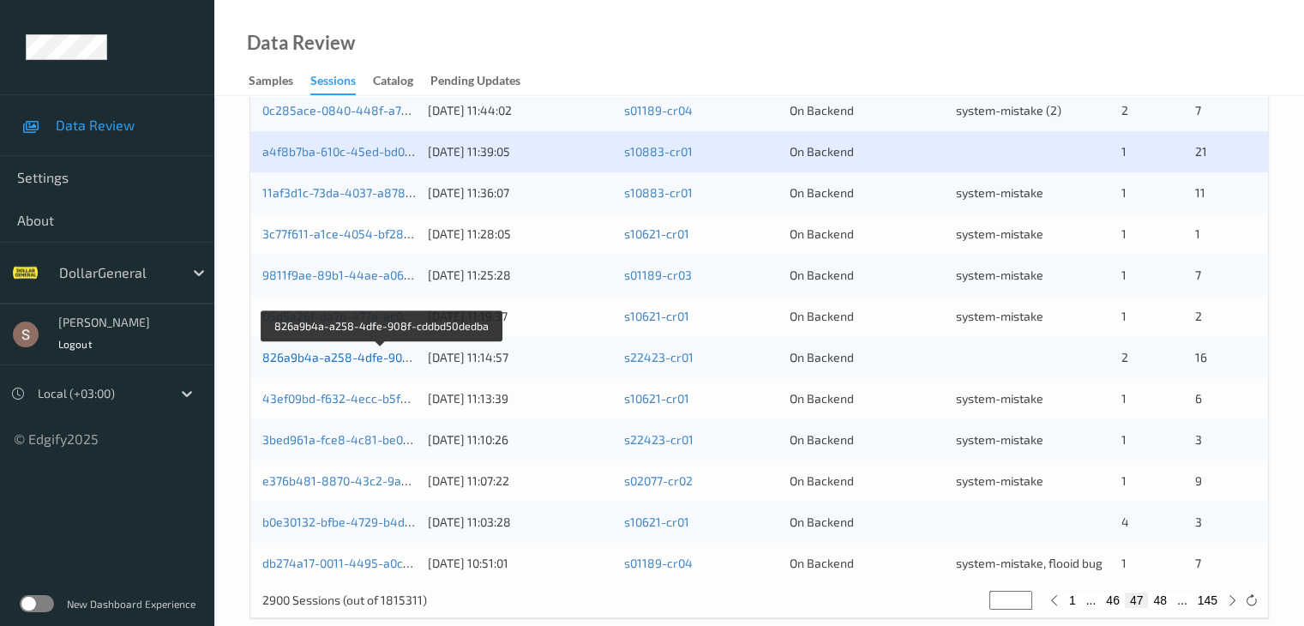
click at [374, 358] on link "826a9b4a-a258-4dfe-908f-cddbd50dedba" at bounding box center [381, 357] width 238 height 15
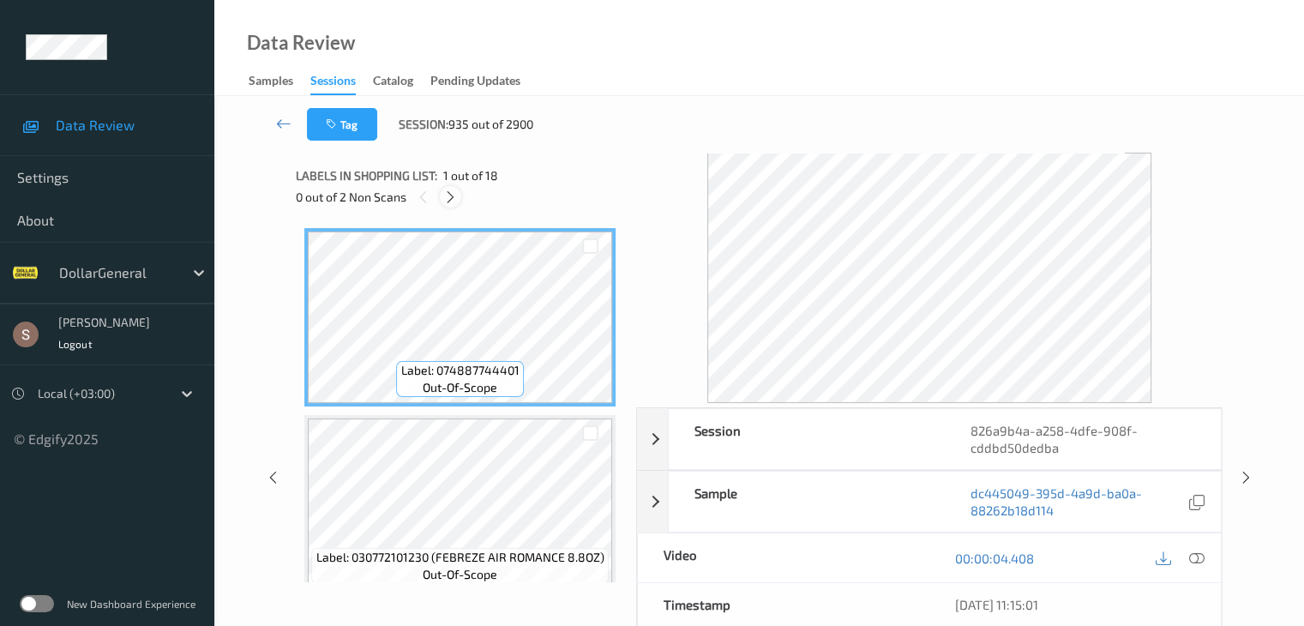
click at [453, 193] on icon at bounding box center [450, 196] width 15 height 15
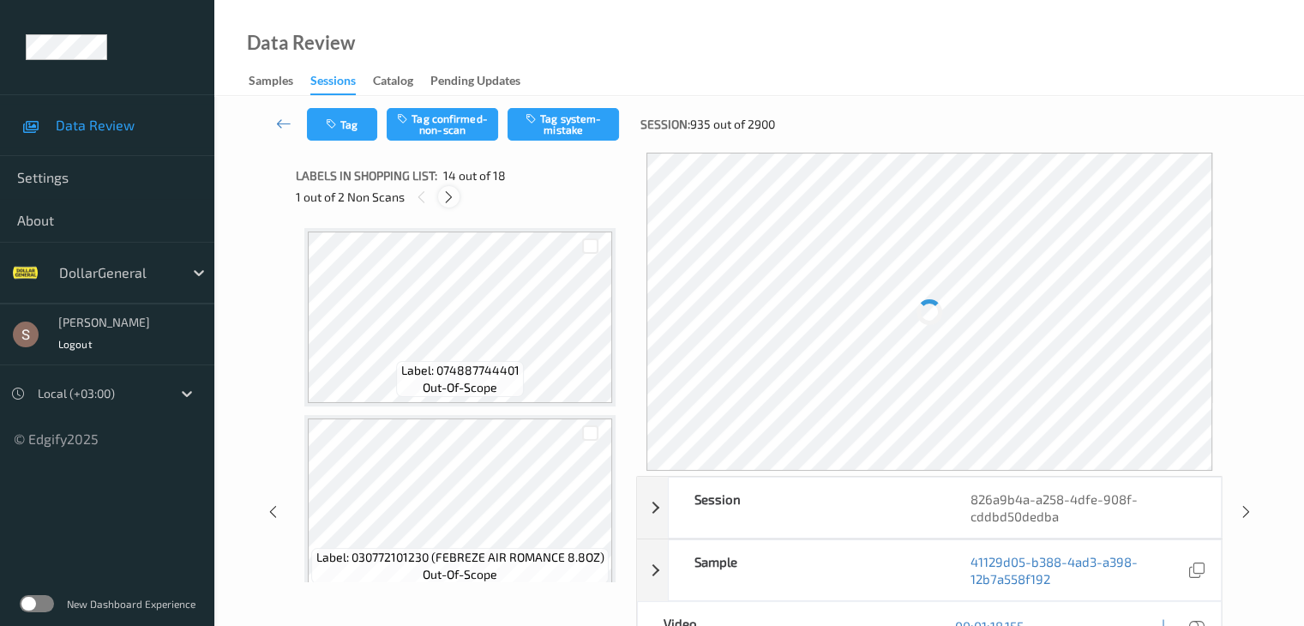
scroll to position [2251, 0]
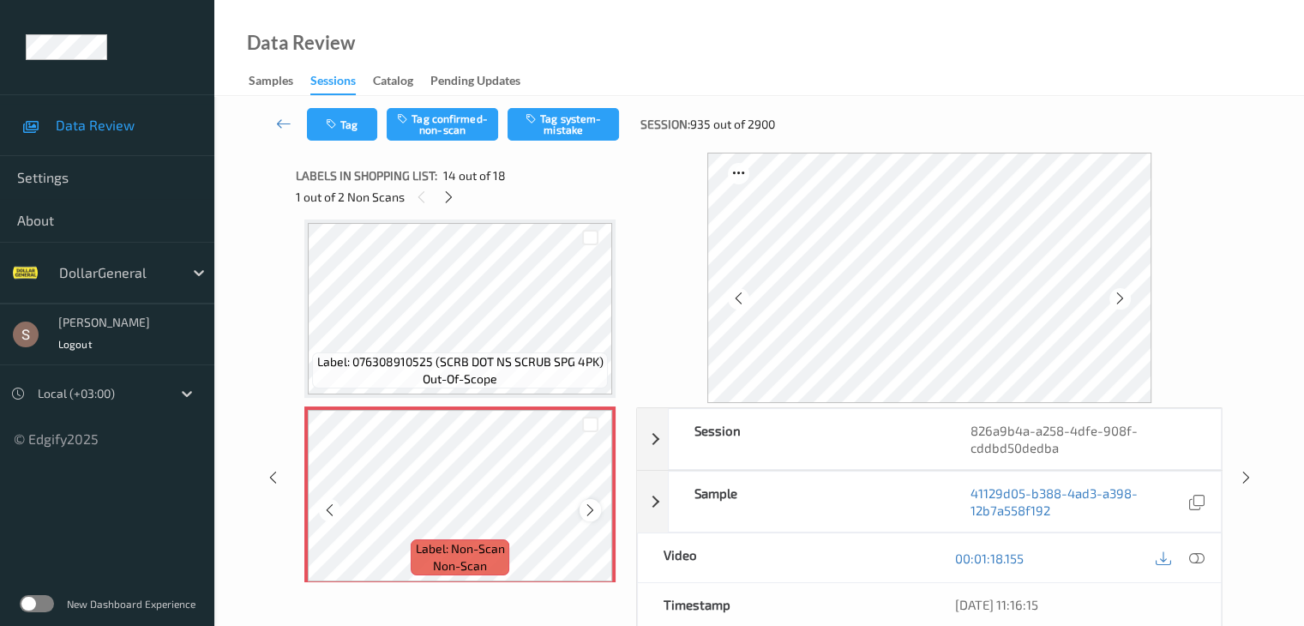
click at [591, 507] on icon at bounding box center [590, 509] width 15 height 15
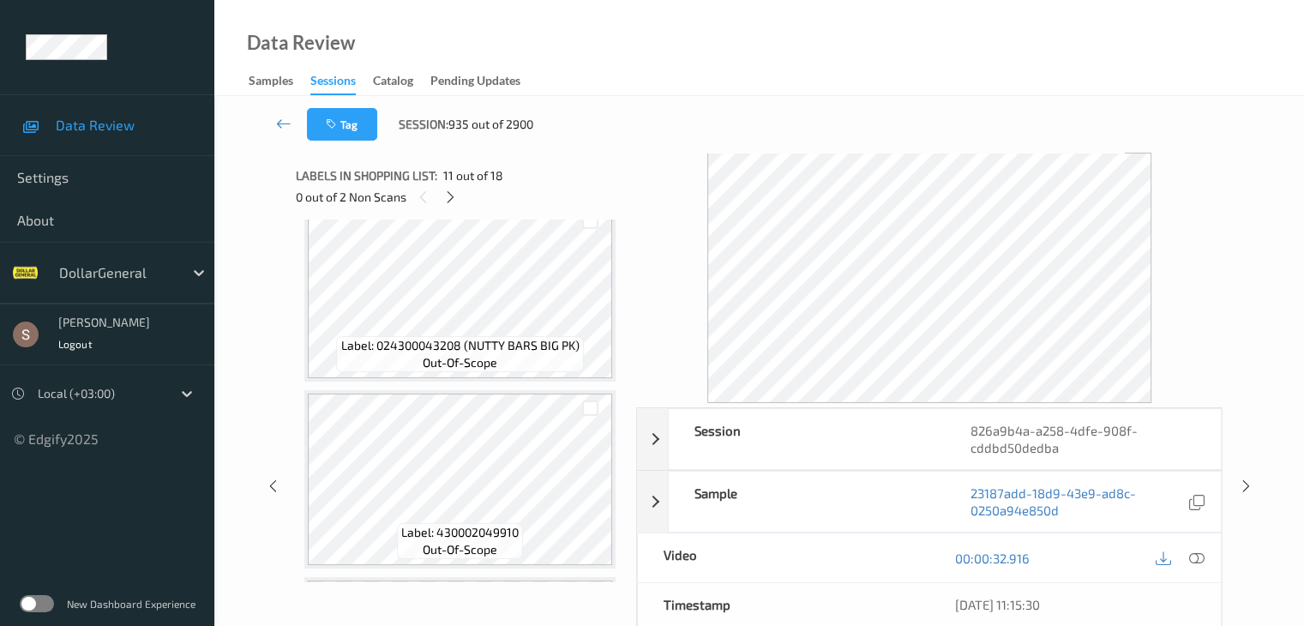
scroll to position [1137, 0]
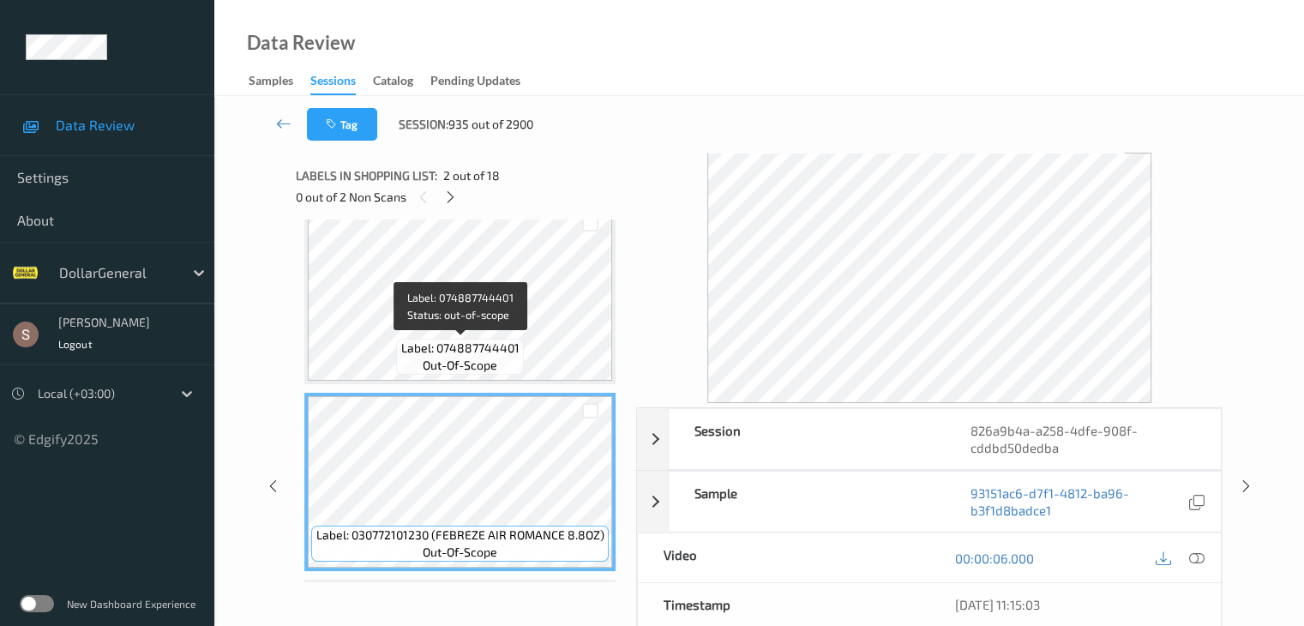
click at [513, 344] on span "Label: 074887744401" at bounding box center [460, 347] width 118 height 17
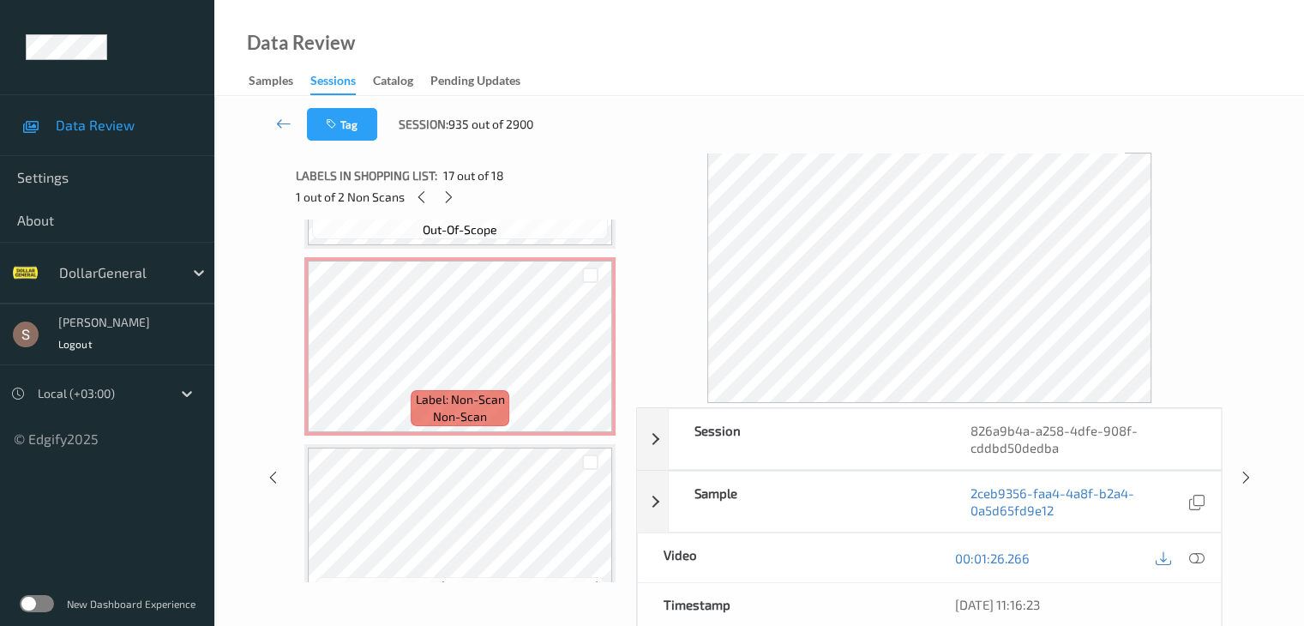
scroll to position [2229, 0]
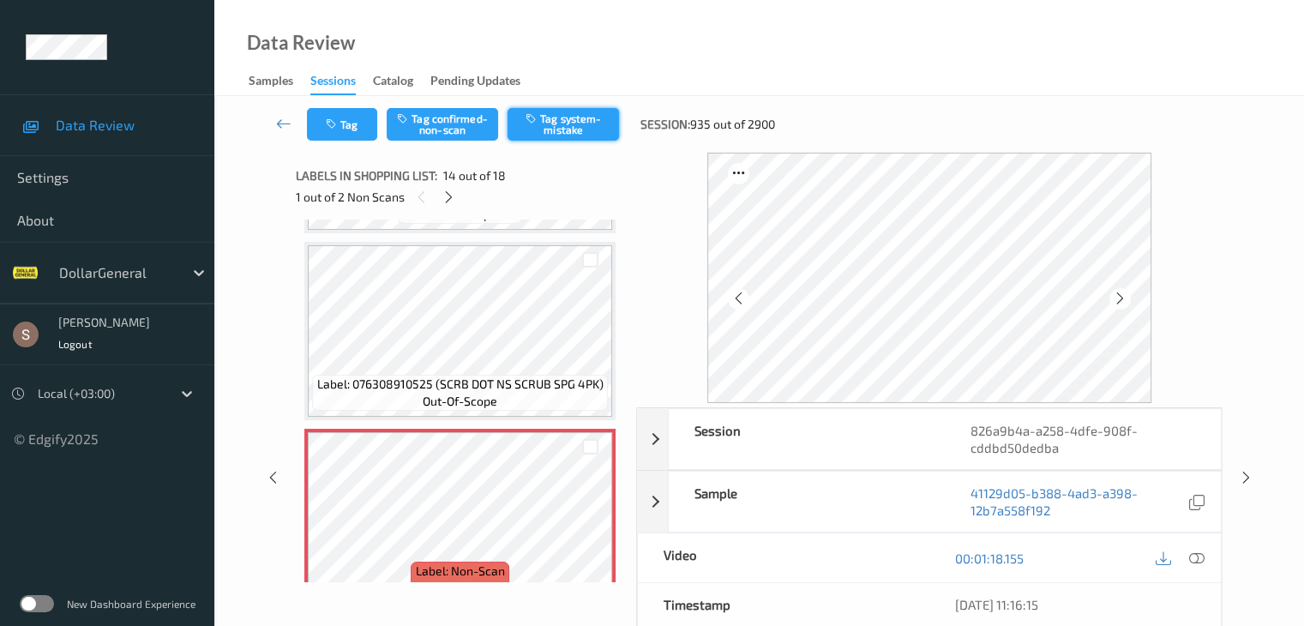
click at [599, 124] on button "Tag system-mistake" at bounding box center [562, 124] width 111 height 33
click at [446, 203] on icon at bounding box center [448, 196] width 15 height 15
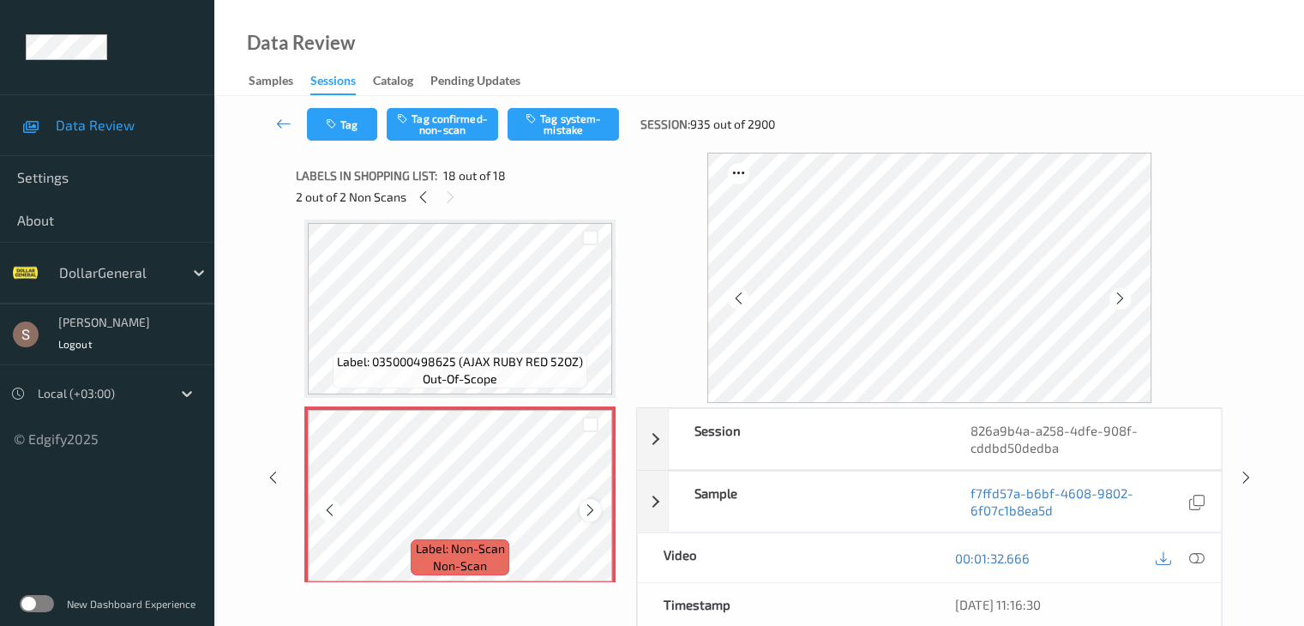
click at [584, 508] on icon at bounding box center [590, 509] width 15 height 15
click at [576, 128] on button "Tag system-mistake" at bounding box center [562, 124] width 111 height 33
click at [290, 115] on icon at bounding box center [283, 123] width 15 height 17
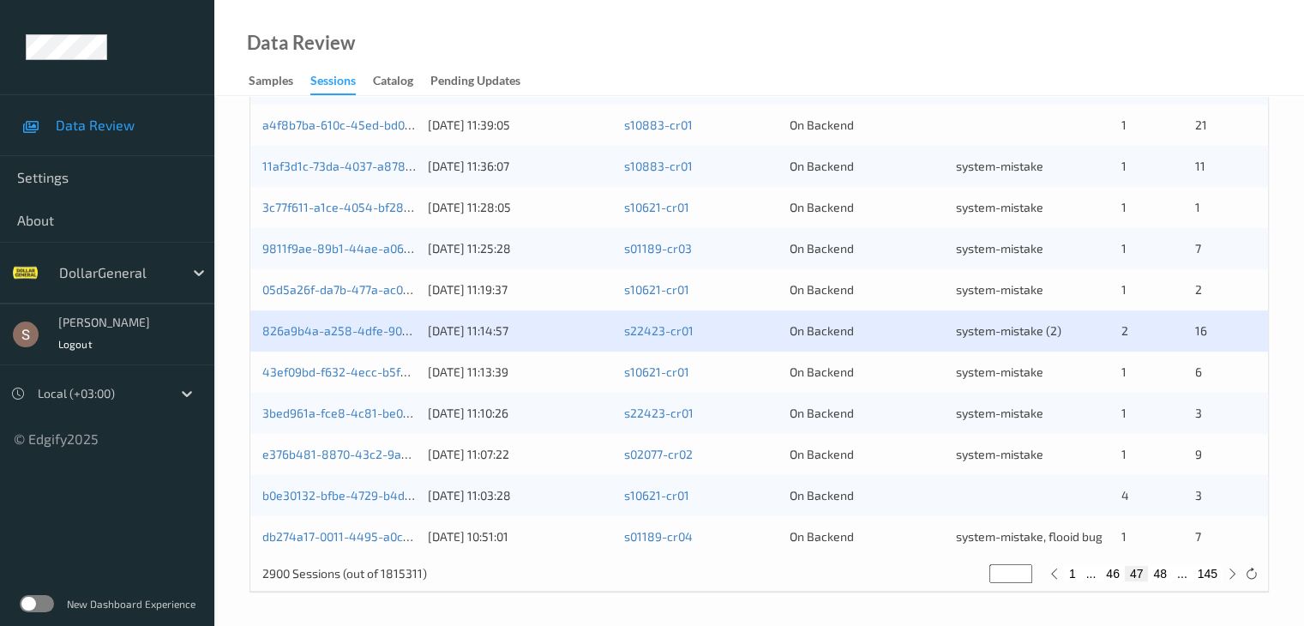
scroll to position [799, 0]
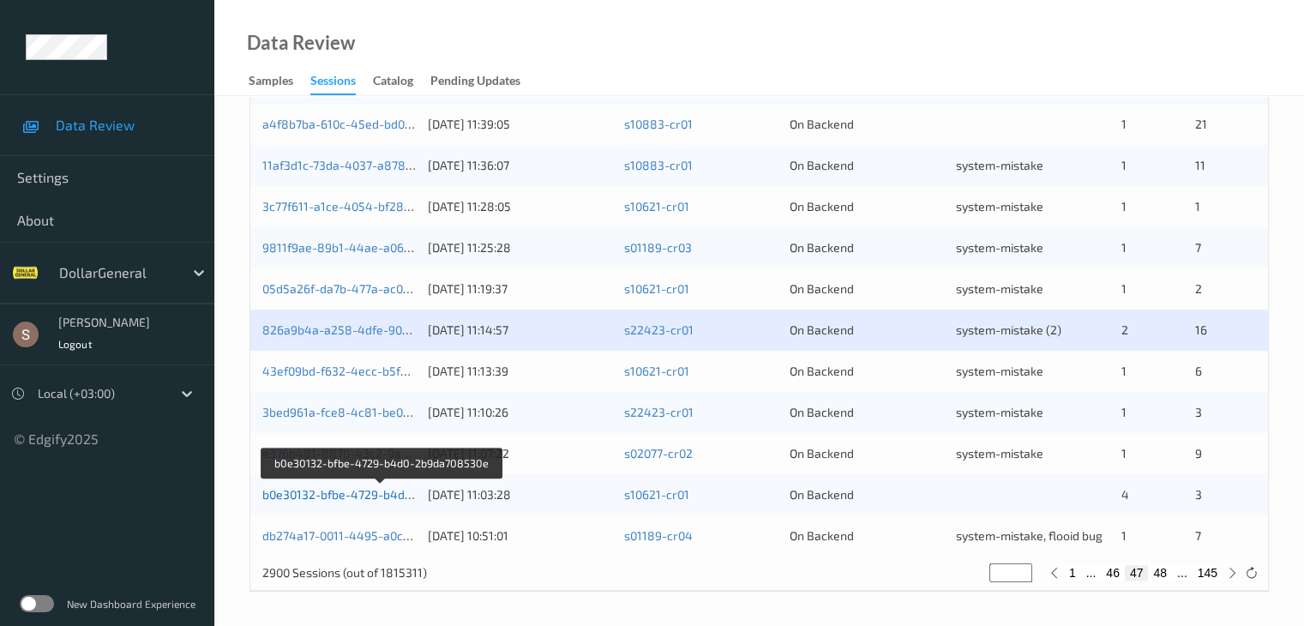
click at [303, 491] on link "b0e30132-bfbe-4729-b4d0-2b9da708530e" at bounding box center [380, 494] width 237 height 15
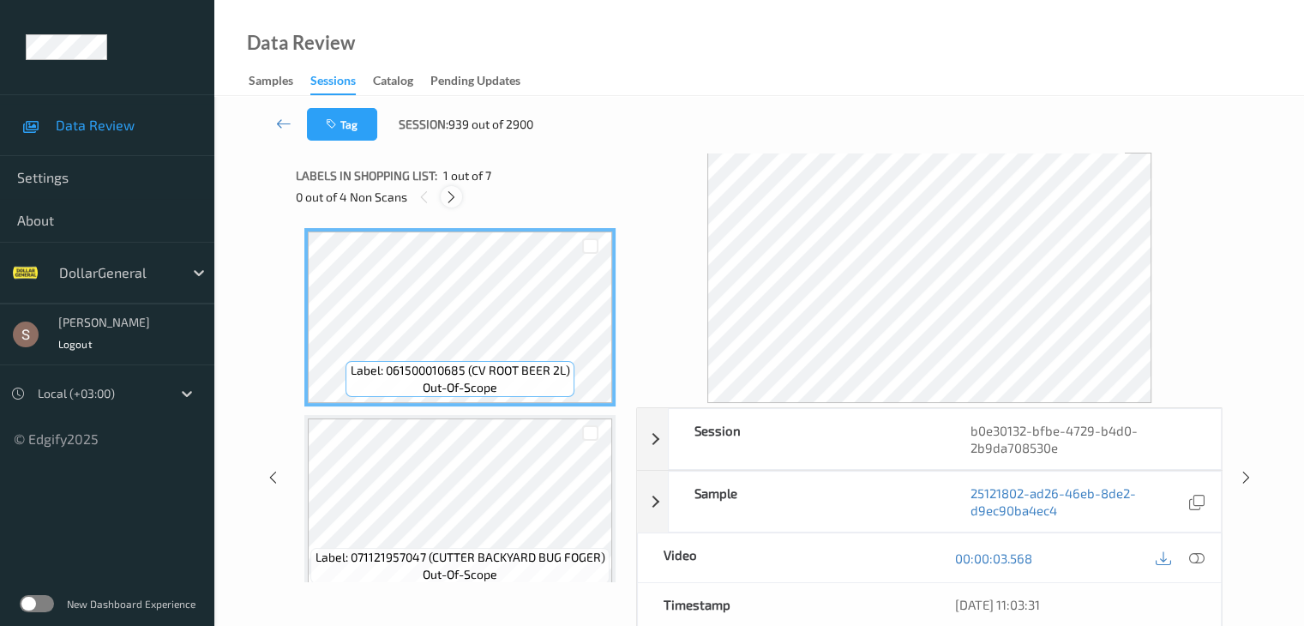
click at [450, 190] on icon at bounding box center [451, 196] width 15 height 15
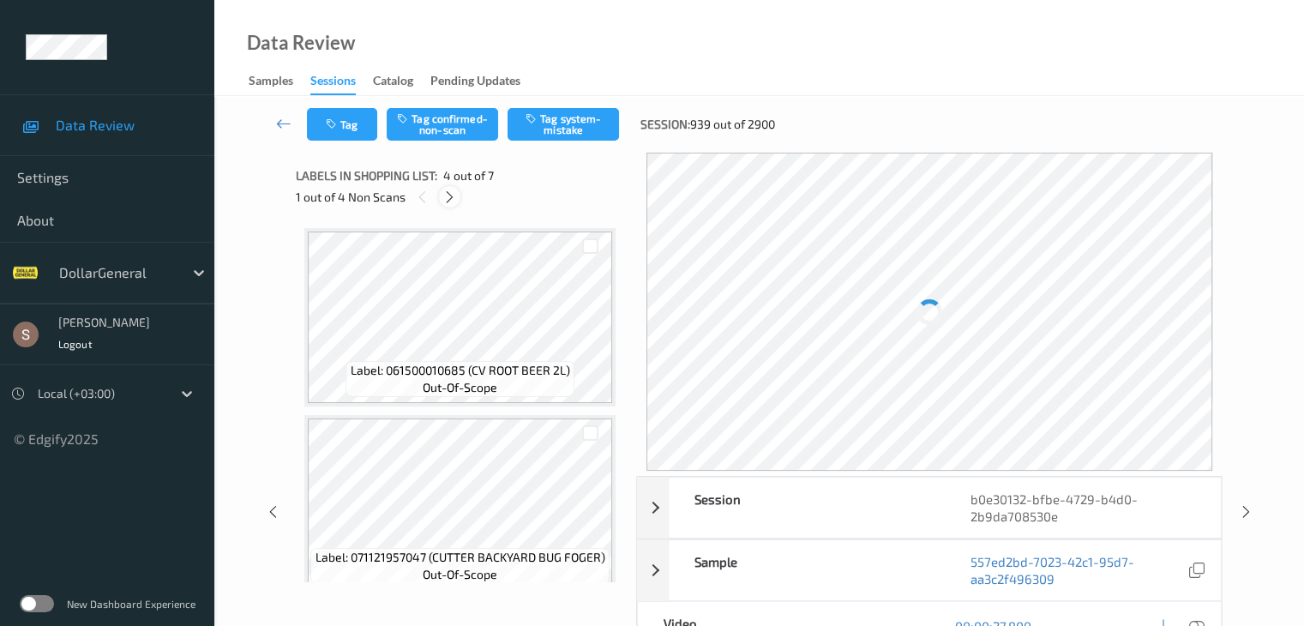
scroll to position [382, 0]
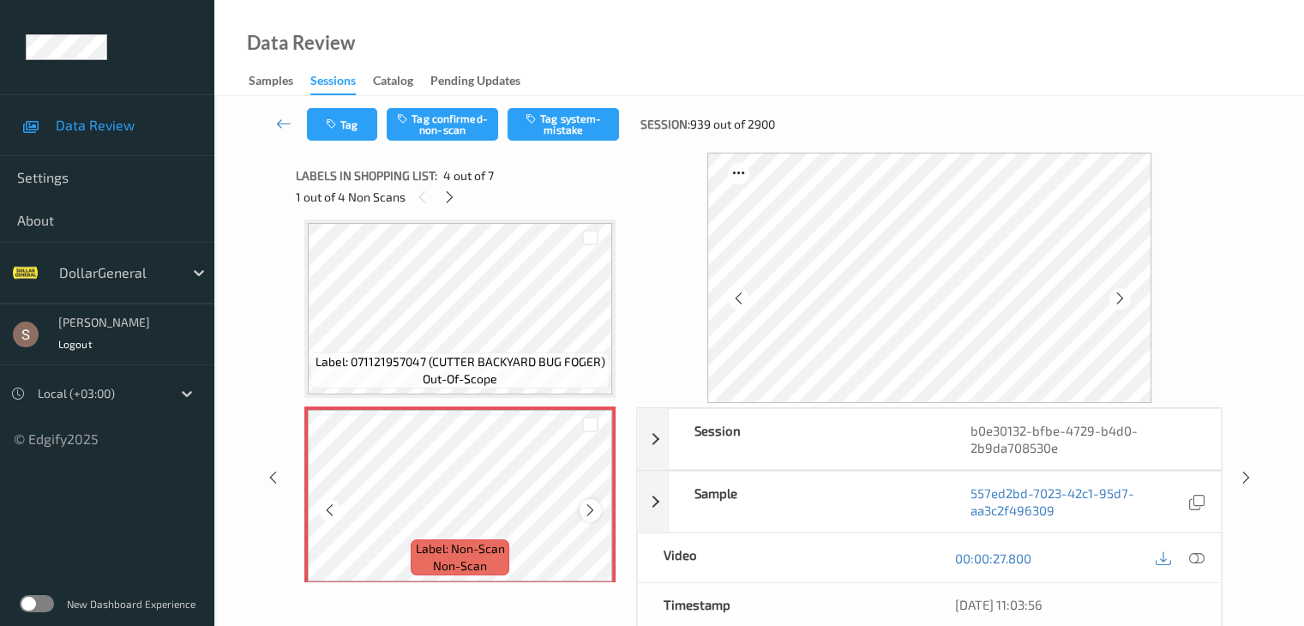
click at [592, 507] on icon at bounding box center [590, 509] width 15 height 15
click at [591, 125] on button "Tag system-mistake" at bounding box center [562, 124] width 111 height 33
click at [451, 209] on div "Labels in shopping list: 4 out of 7 1 out of 4 Non Scans" at bounding box center [460, 186] width 328 height 67
click at [447, 196] on icon at bounding box center [449, 196] width 15 height 15
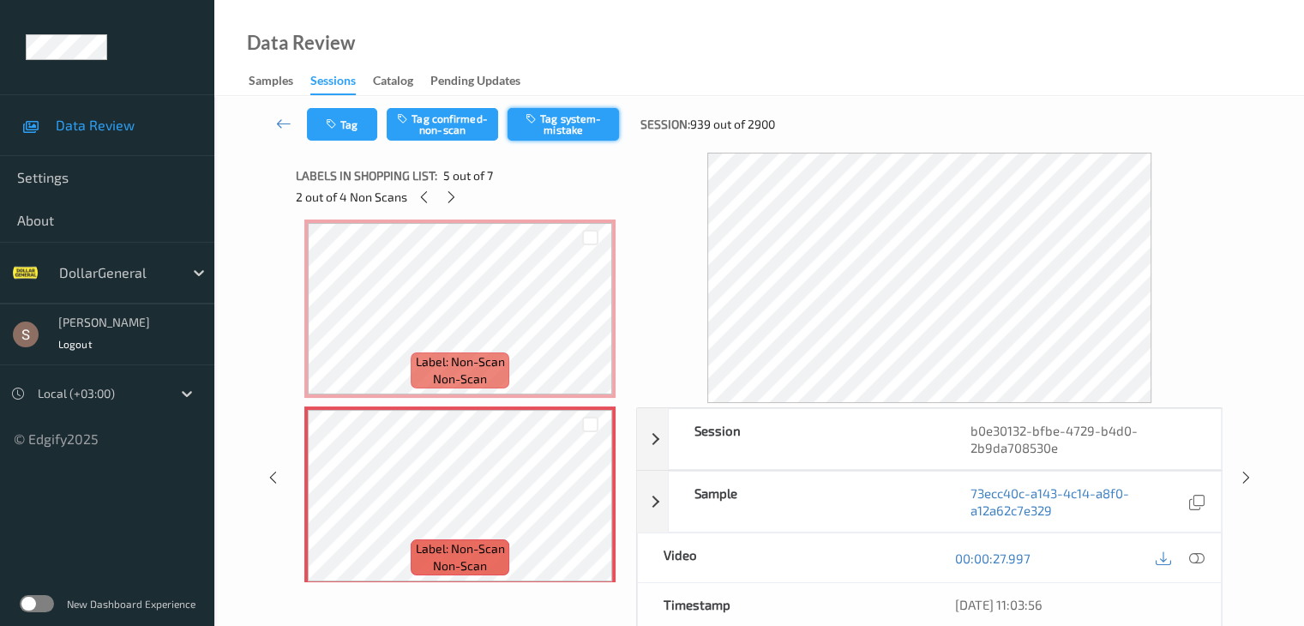
click at [552, 120] on button "Tag system-mistake" at bounding box center [562, 124] width 111 height 33
click at [451, 189] on div at bounding box center [451, 196] width 21 height 21
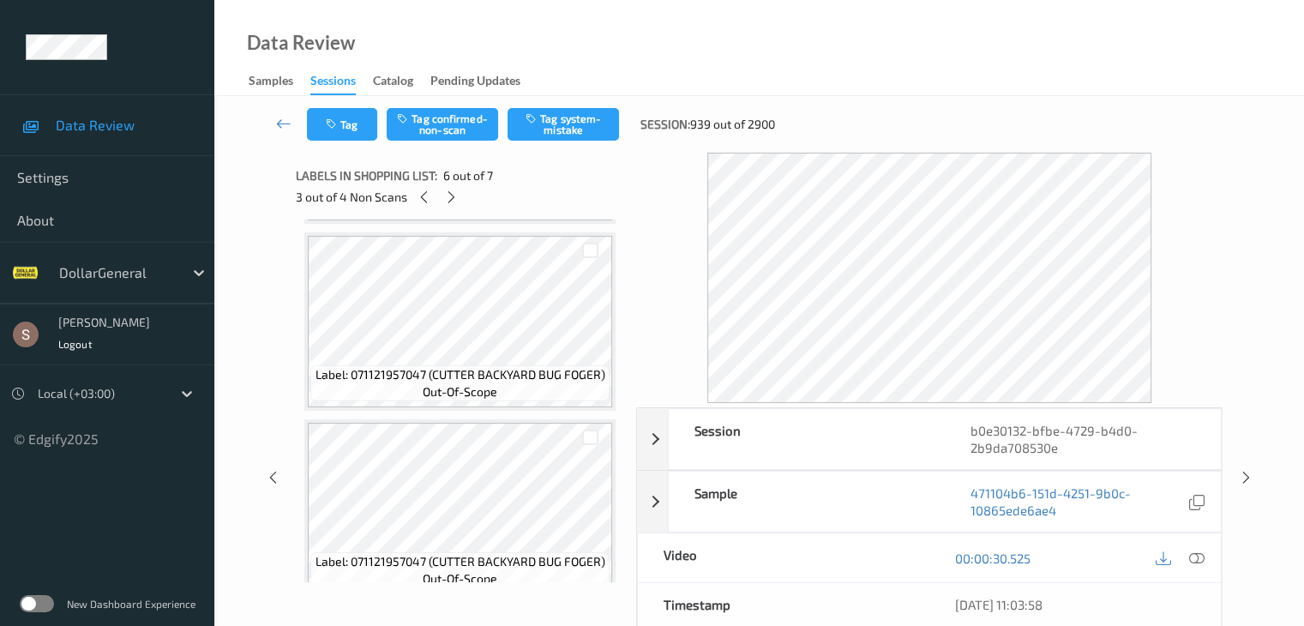
scroll to position [97, 0]
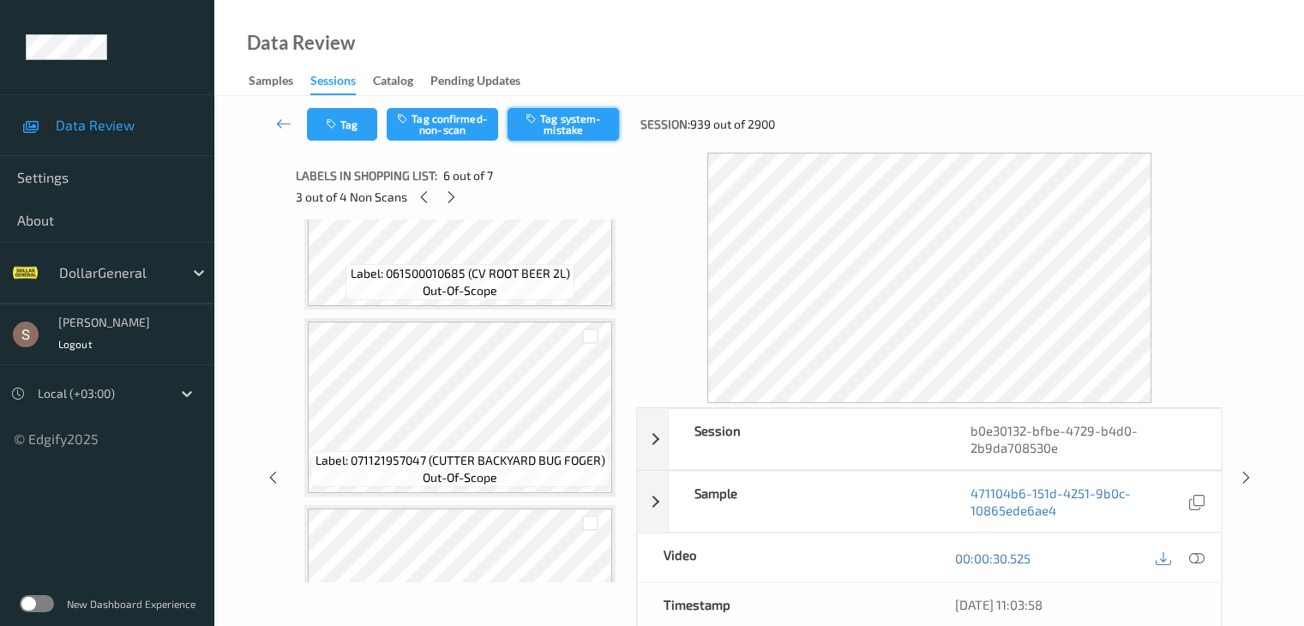
click at [591, 123] on button "Tag system-mistake" at bounding box center [562, 124] width 111 height 33
click at [454, 195] on icon at bounding box center [451, 196] width 15 height 15
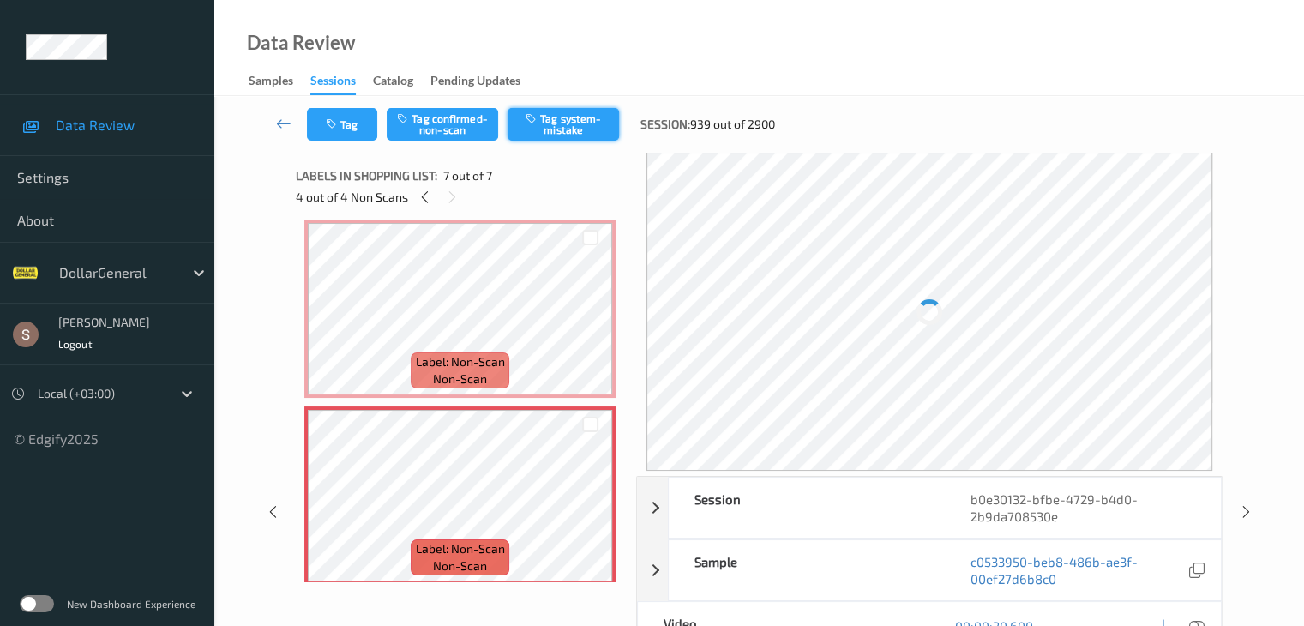
click at [543, 129] on button "Tag system-mistake" at bounding box center [562, 124] width 111 height 33
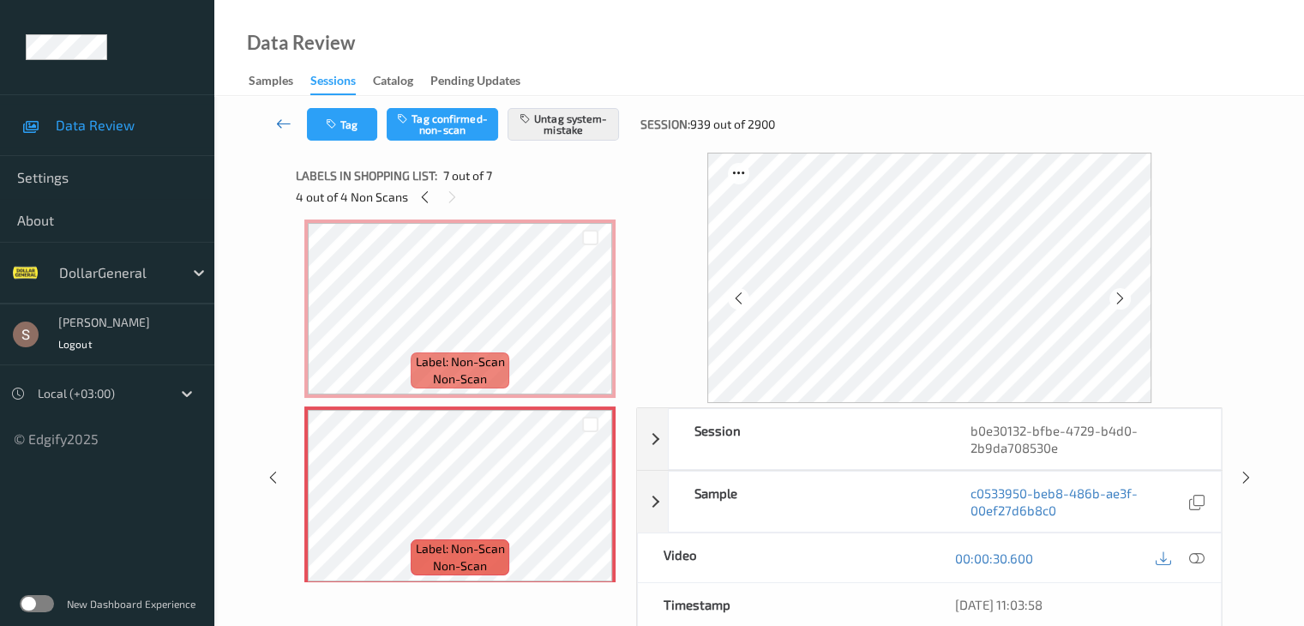
click at [293, 117] on link at bounding box center [283, 124] width 45 height 33
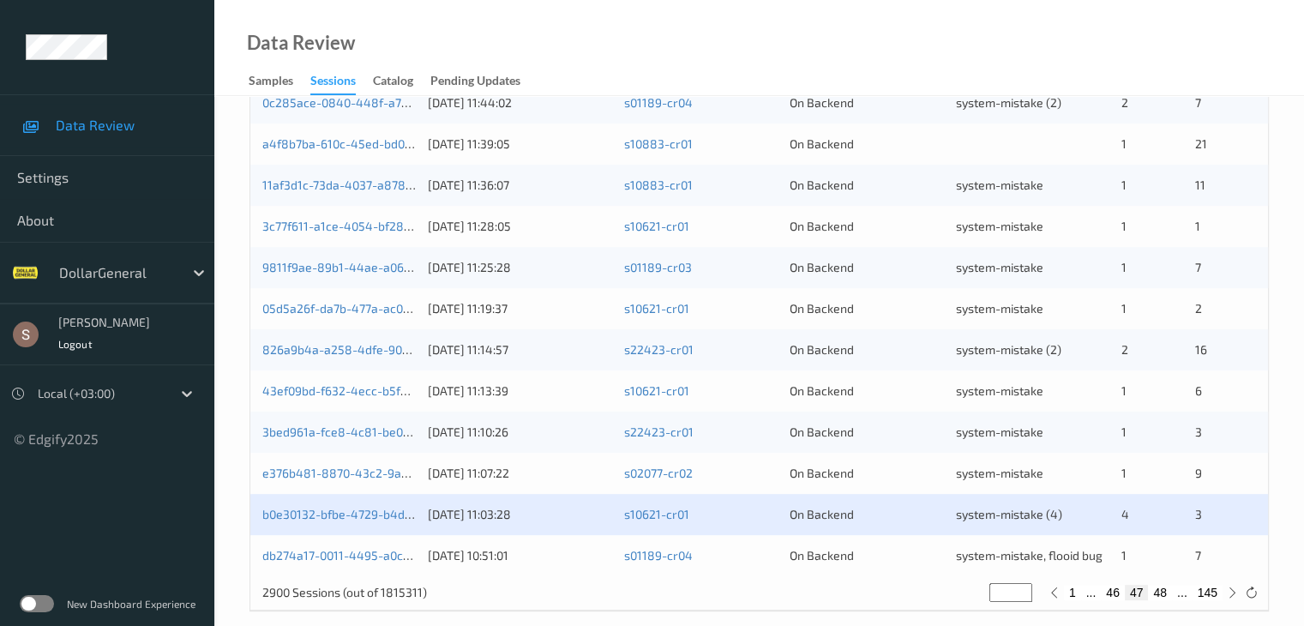
scroll to position [799, 0]
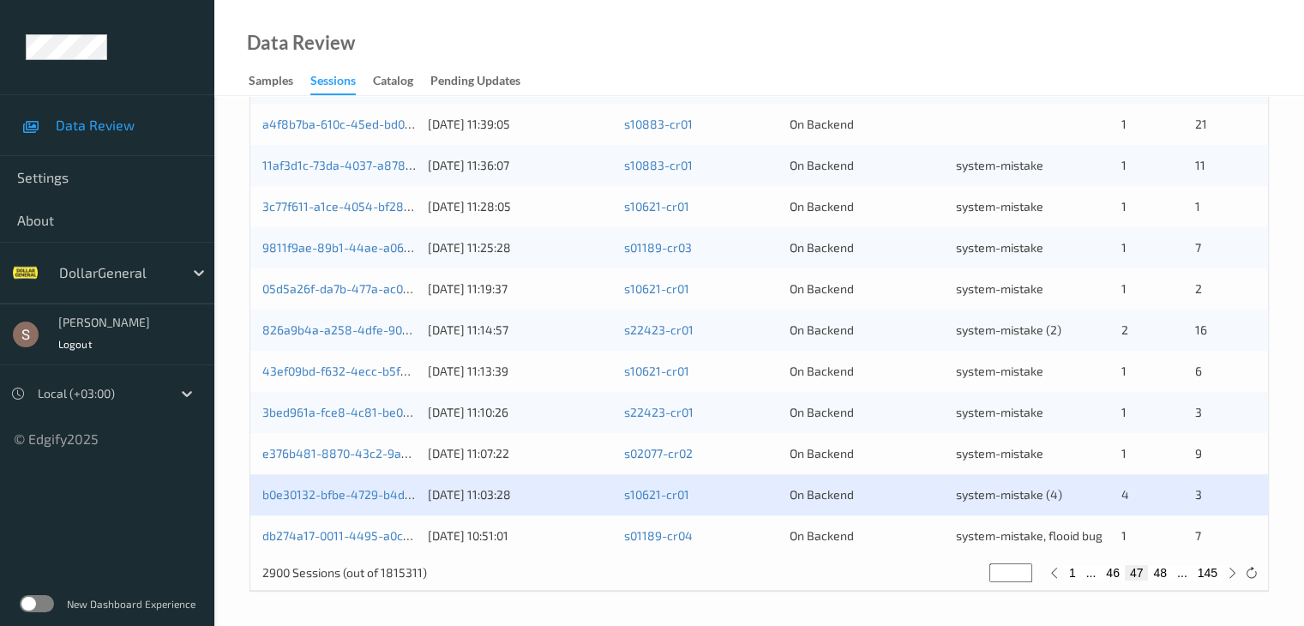
click at [1162, 572] on button "48" at bounding box center [1160, 572] width 24 height 15
type input "**"
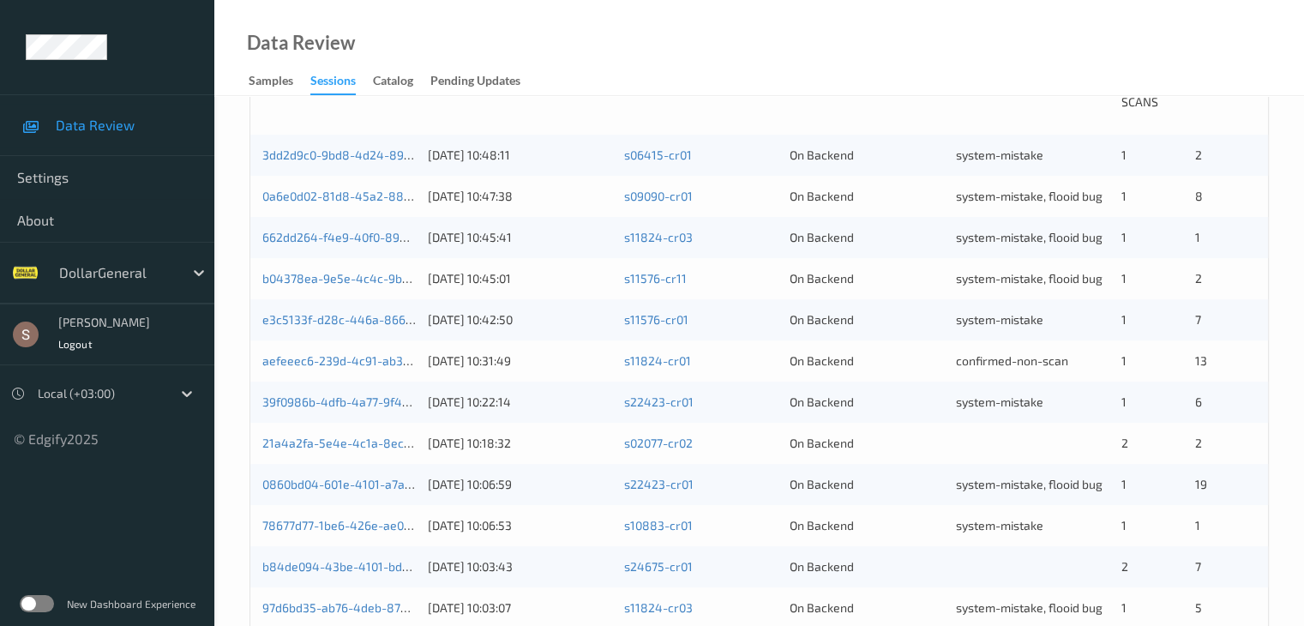
scroll to position [429, 0]
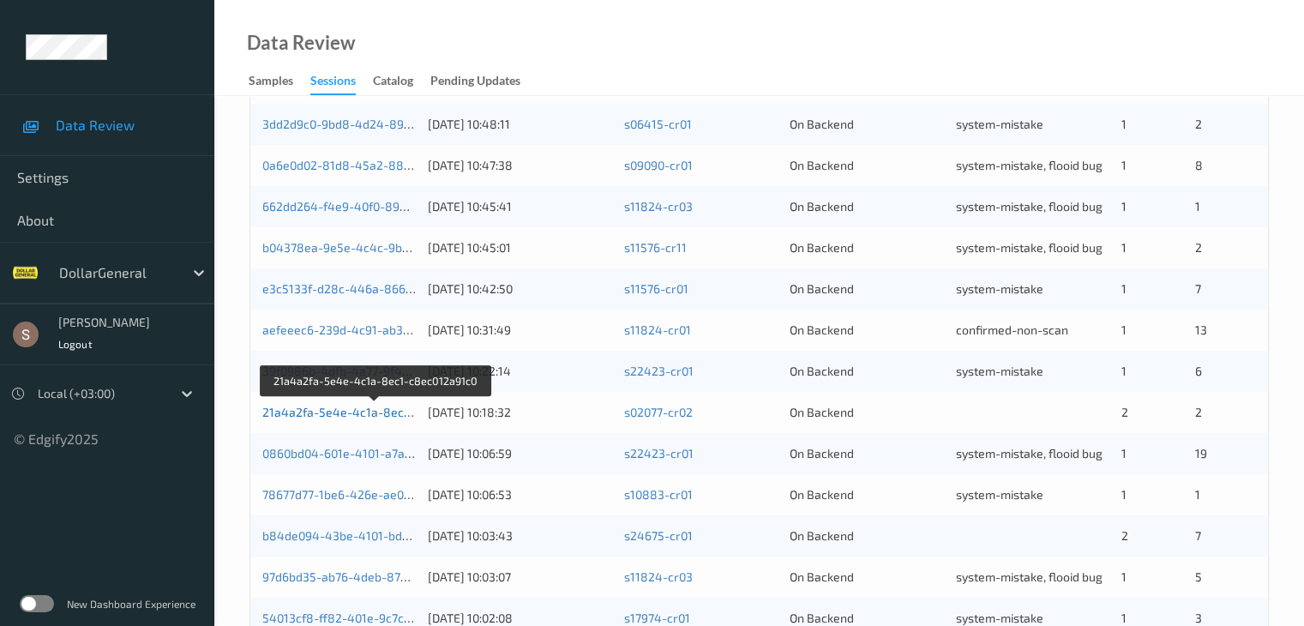
click at [375, 413] on link "21a4a2fa-5e4e-4c1a-8ec1-c8ec012a91c0" at bounding box center [376, 412] width 229 height 15
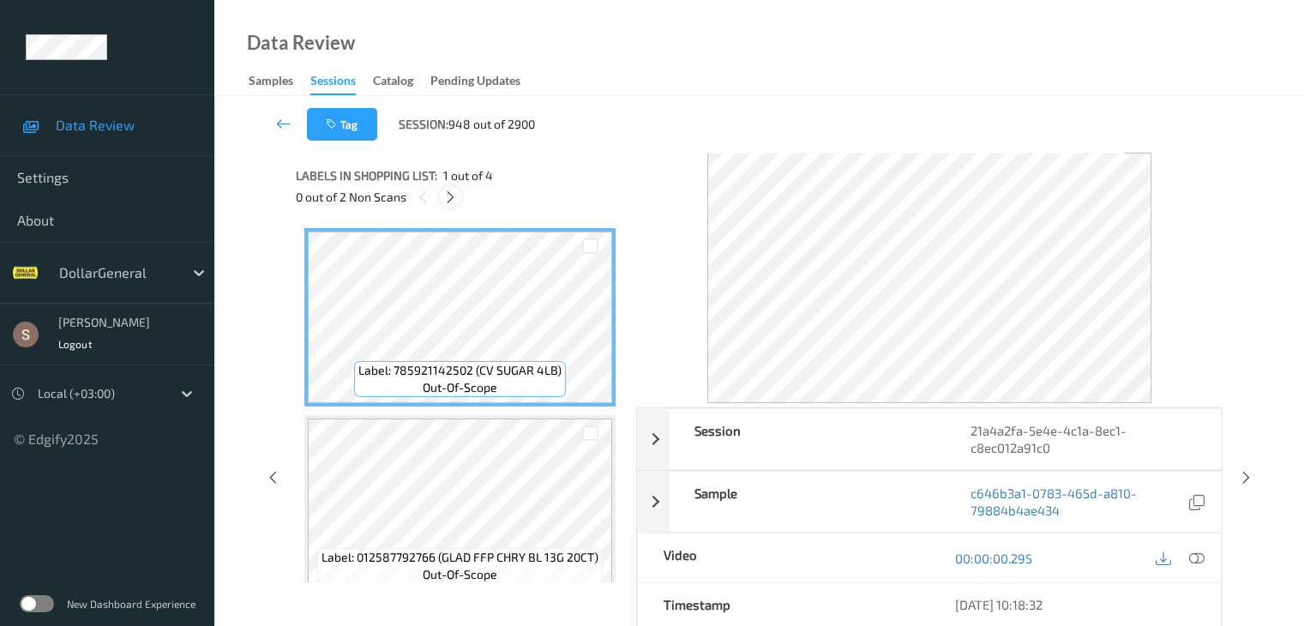
click at [453, 194] on icon at bounding box center [450, 196] width 15 height 15
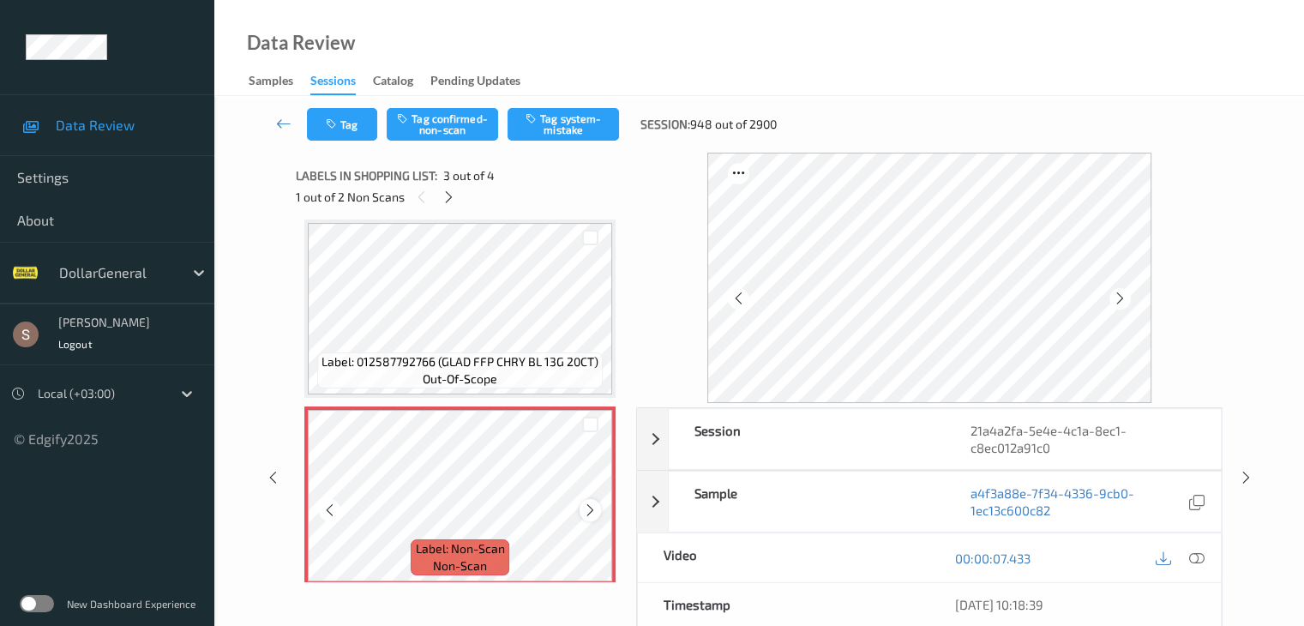
click at [588, 505] on icon at bounding box center [590, 509] width 15 height 15
click at [541, 124] on button "Tag system-mistake" at bounding box center [562, 124] width 111 height 33
click at [444, 199] on icon at bounding box center [448, 196] width 15 height 15
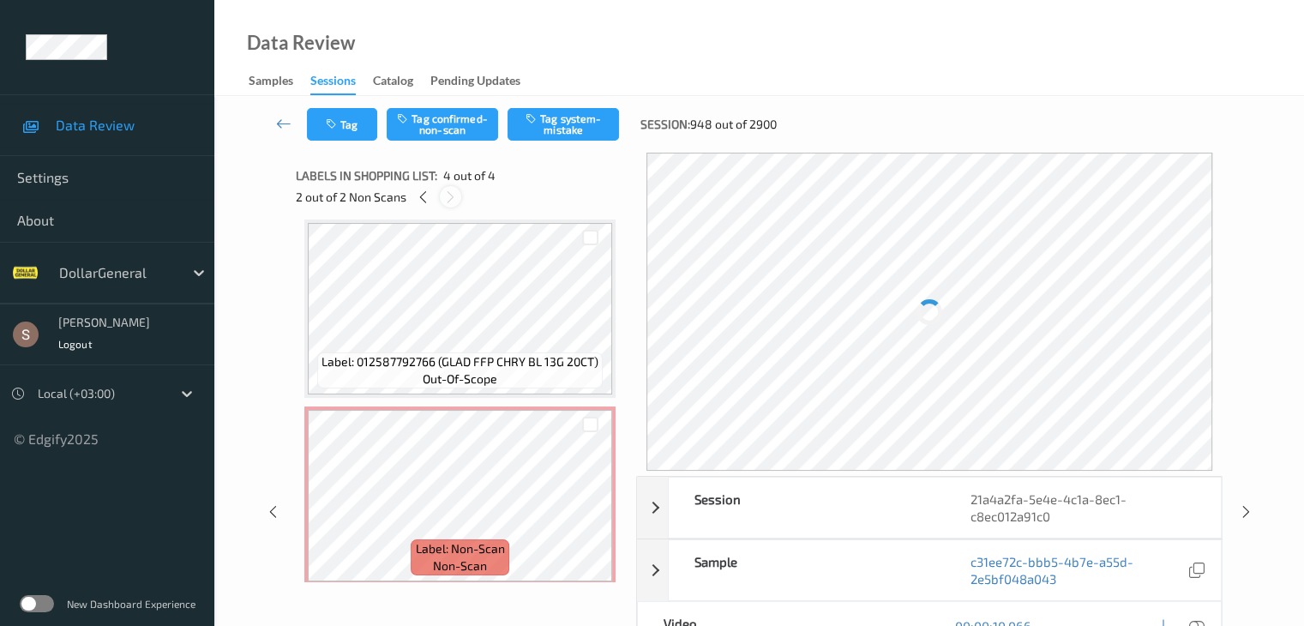
scroll to position [382, 0]
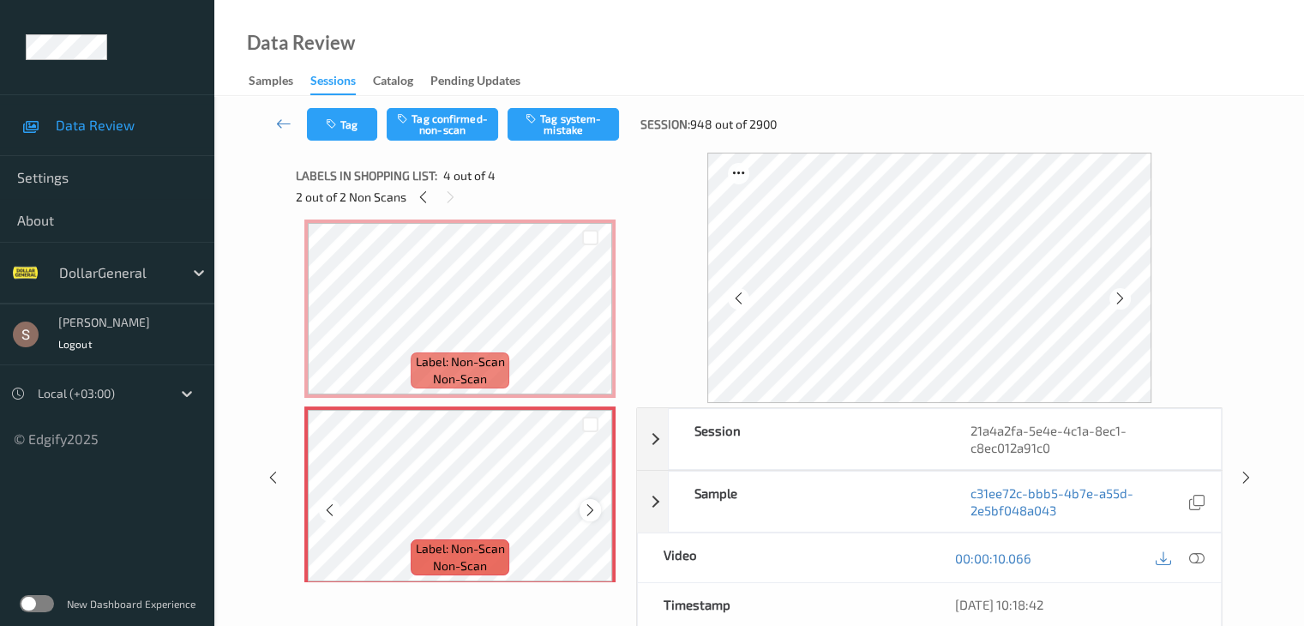
click at [587, 519] on div at bounding box center [590, 509] width 21 height 21
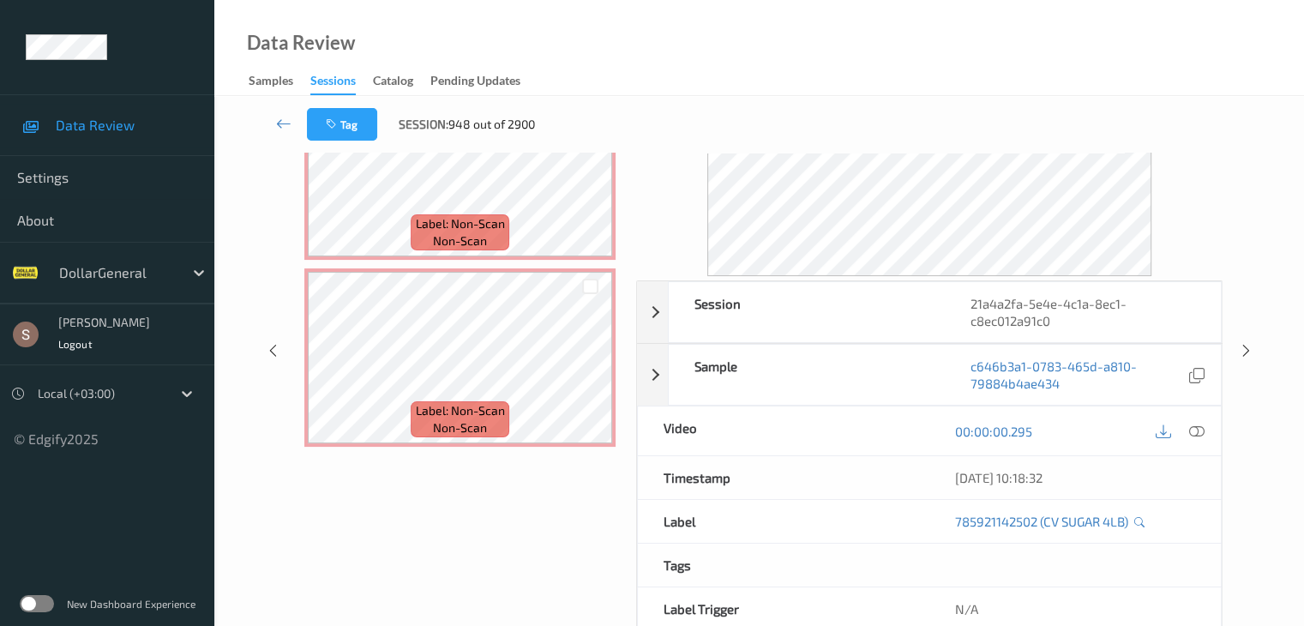
scroll to position [209, 0]
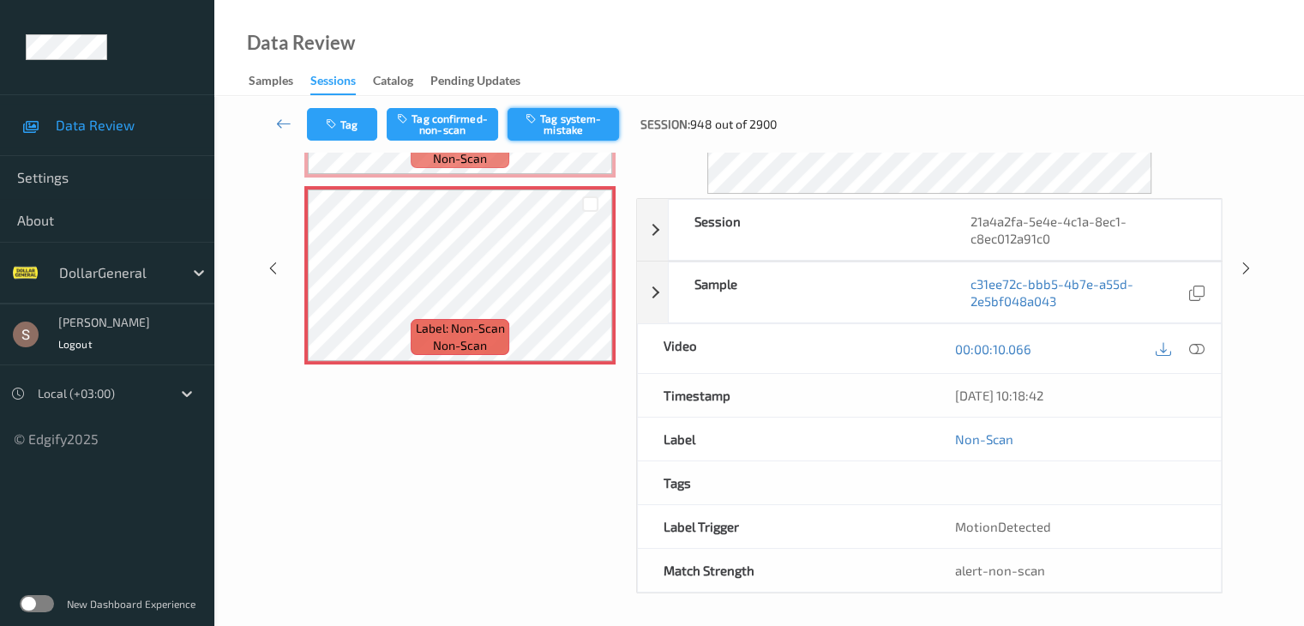
click at [549, 124] on button "Tag system-mistake" at bounding box center [562, 124] width 111 height 33
click at [286, 114] on link at bounding box center [283, 124] width 45 height 33
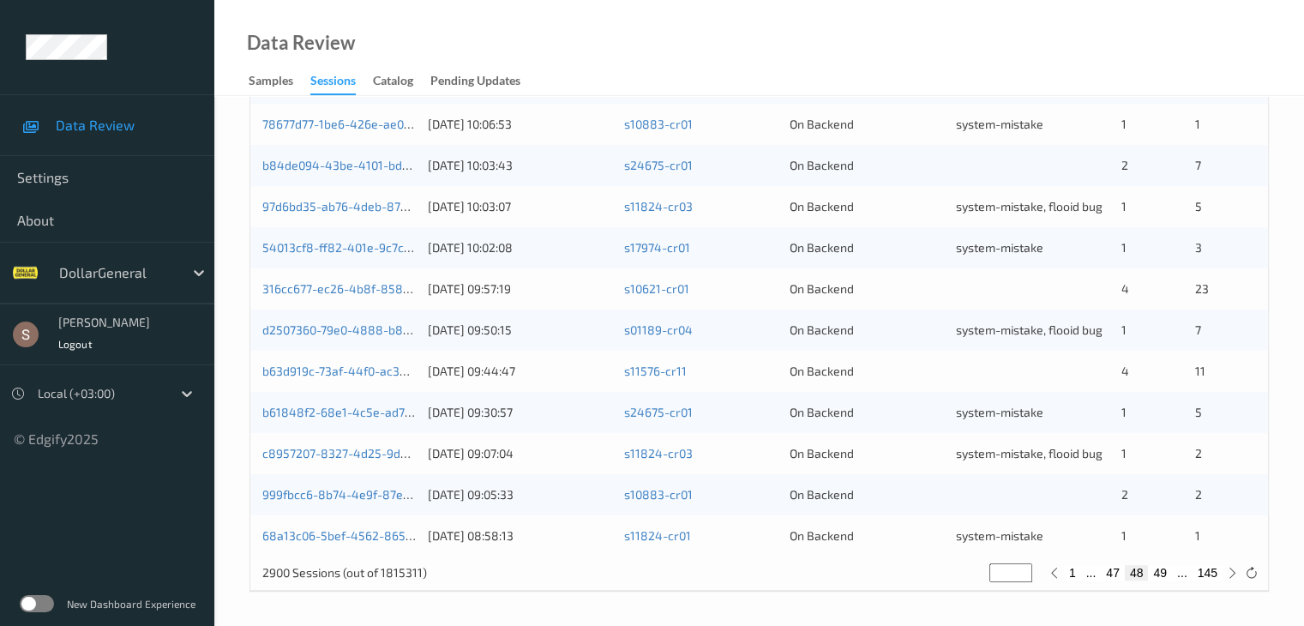
scroll to position [628, 0]
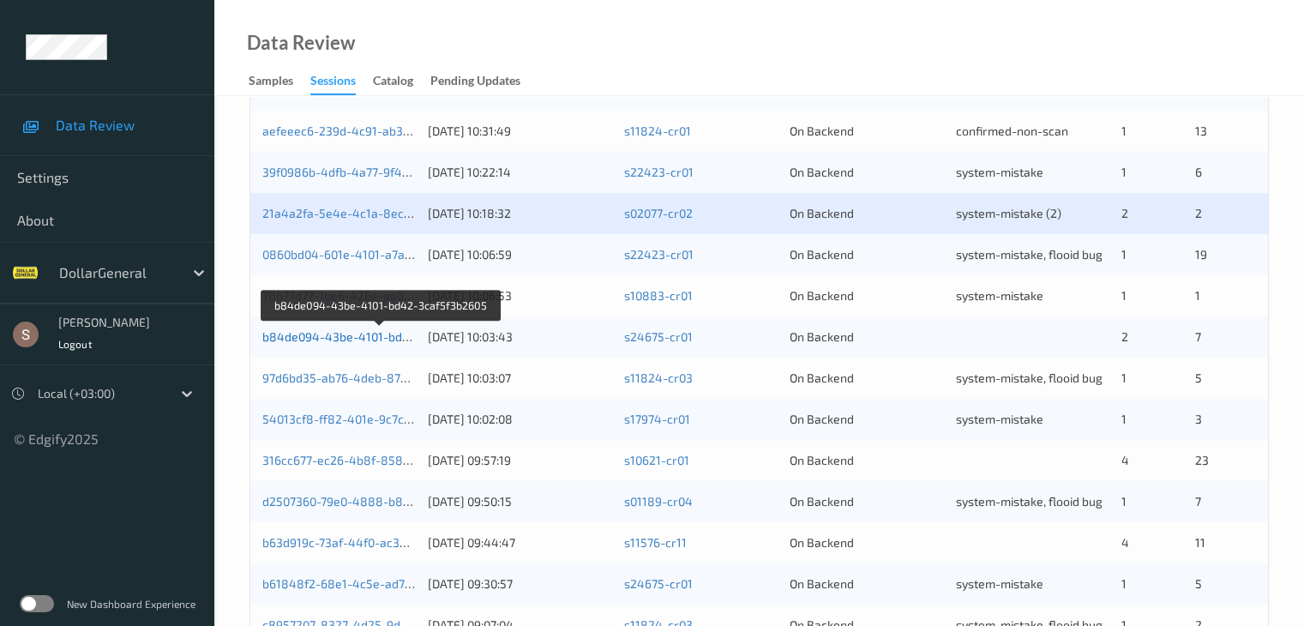
click at [374, 339] on link "b84de094-43be-4101-bd42-3caf5f3b2605" at bounding box center [380, 336] width 236 height 15
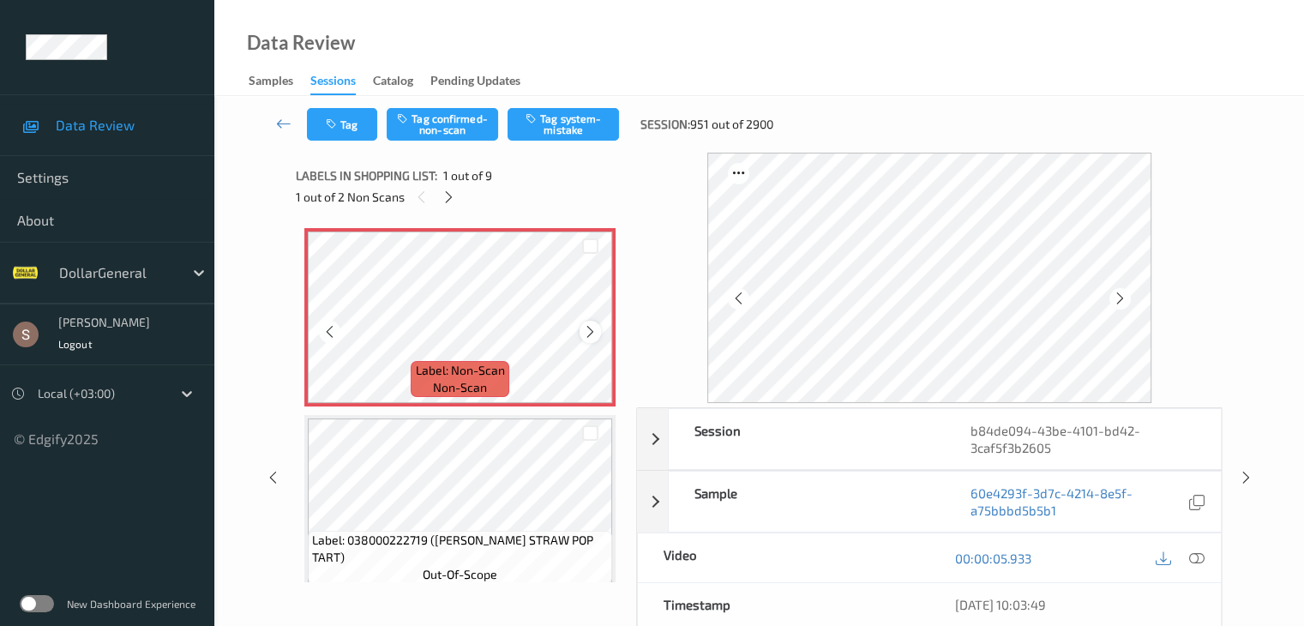
click at [586, 327] on icon at bounding box center [590, 331] width 15 height 15
click at [576, 119] on button "Tag system-mistake" at bounding box center [562, 124] width 111 height 33
click at [457, 200] on div at bounding box center [448, 196] width 21 height 21
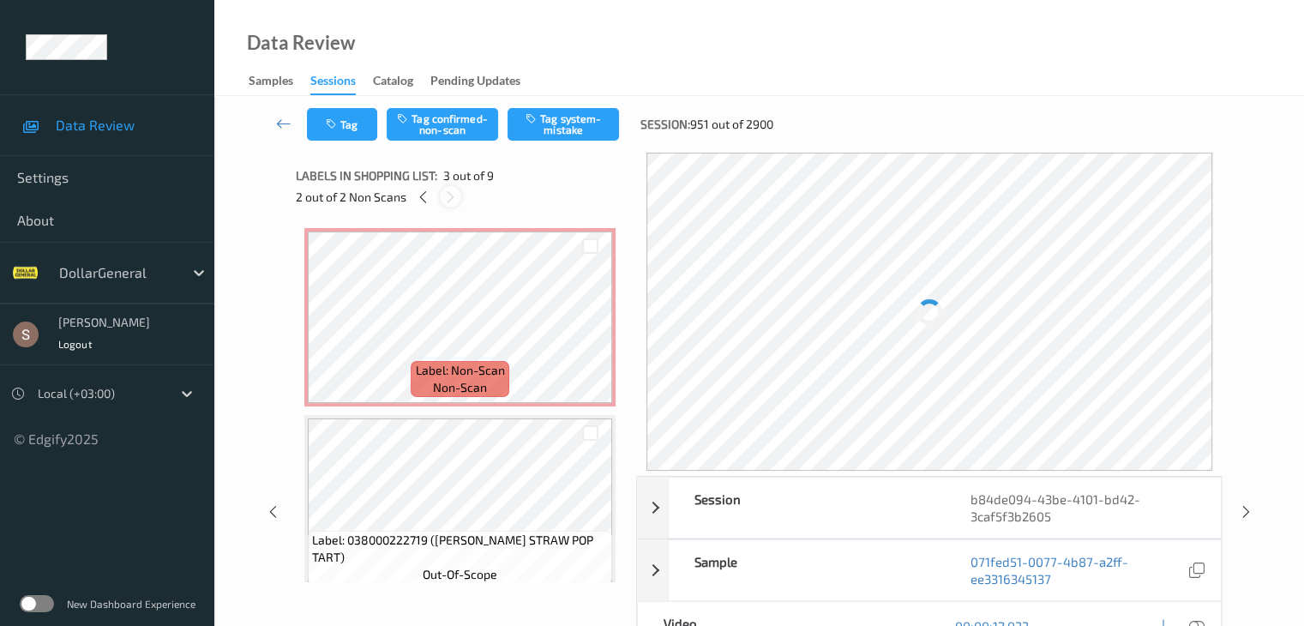
scroll to position [195, 0]
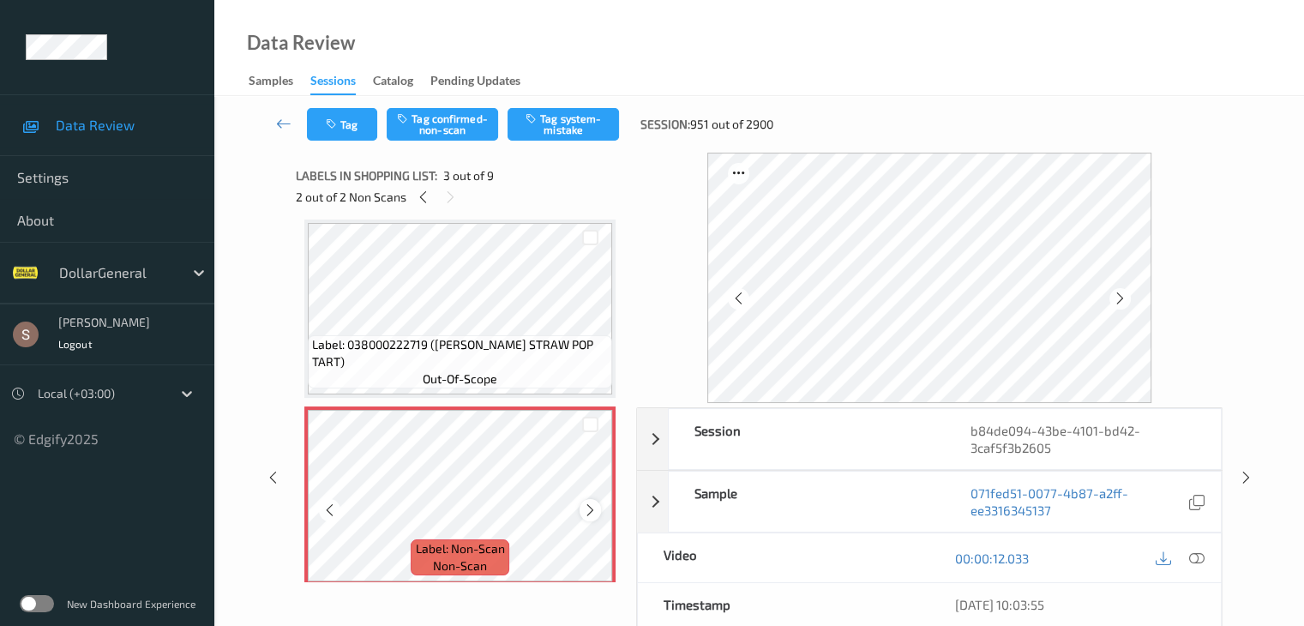
click at [594, 515] on icon at bounding box center [590, 509] width 15 height 15
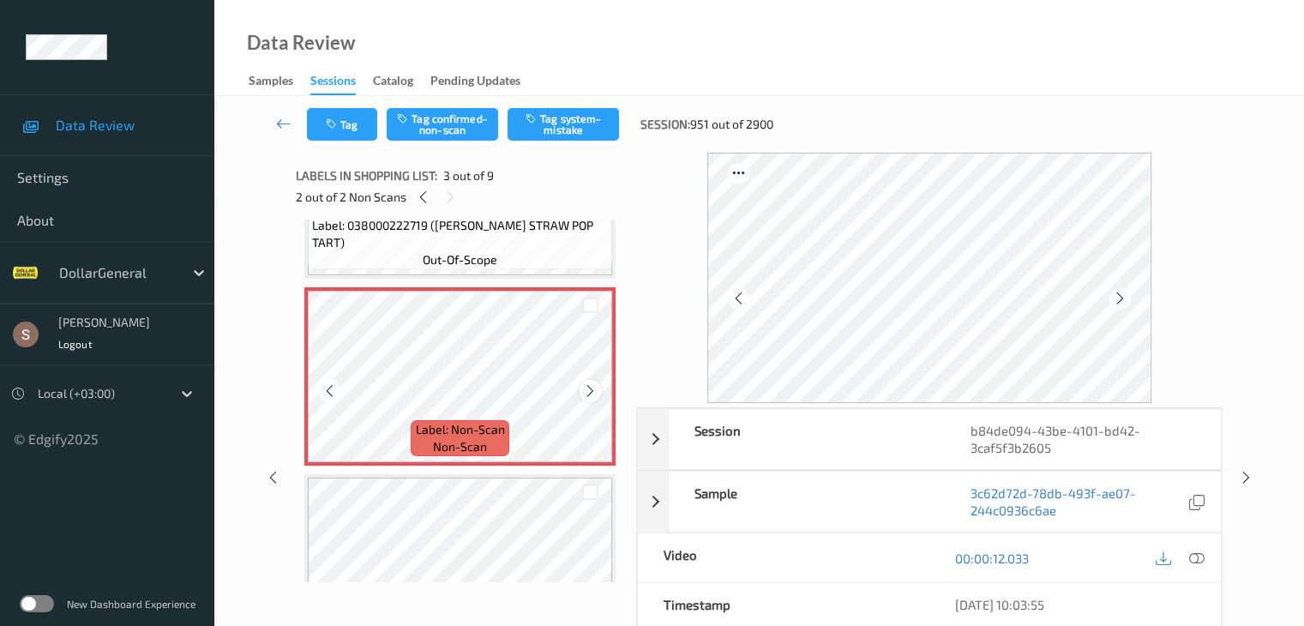
scroll to position [367, 0]
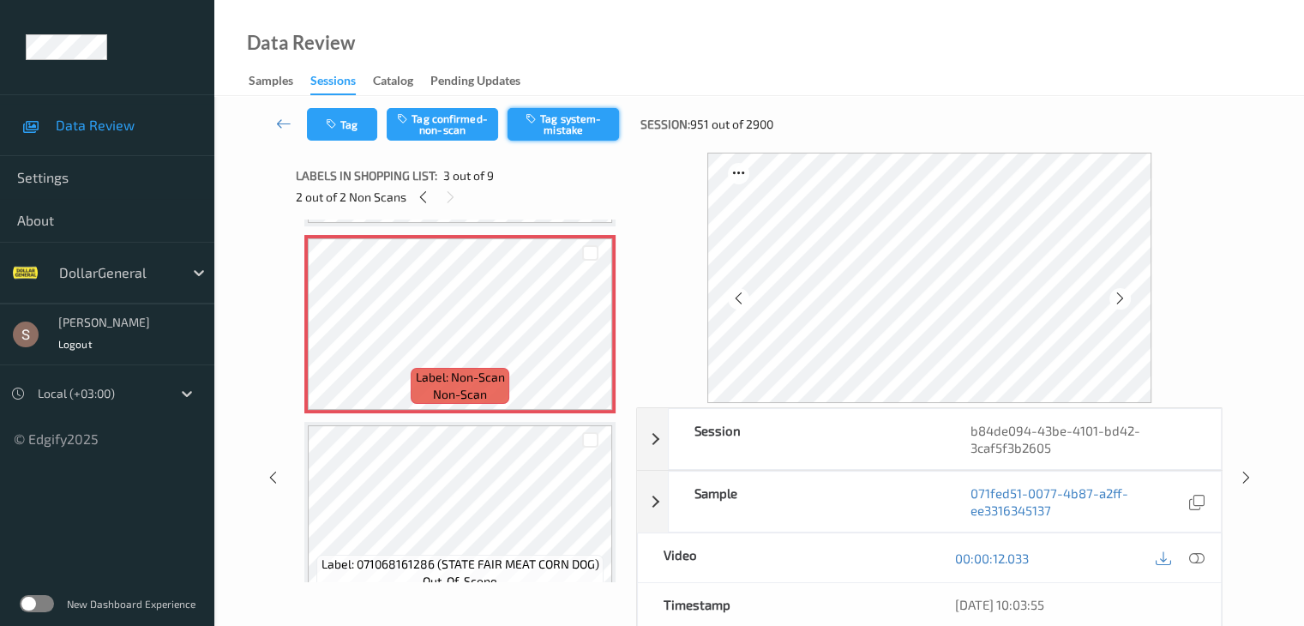
click at [529, 125] on button "Tag system-mistake" at bounding box center [562, 124] width 111 height 33
click at [280, 123] on icon at bounding box center [283, 123] width 15 height 17
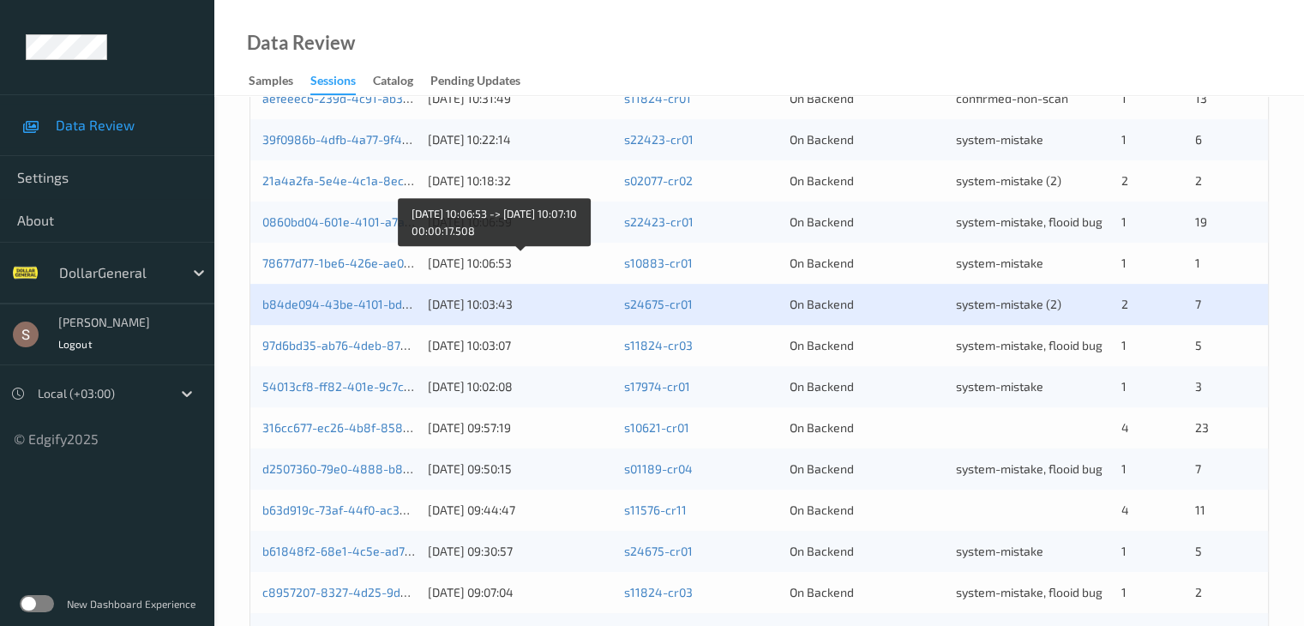
scroll to position [799, 0]
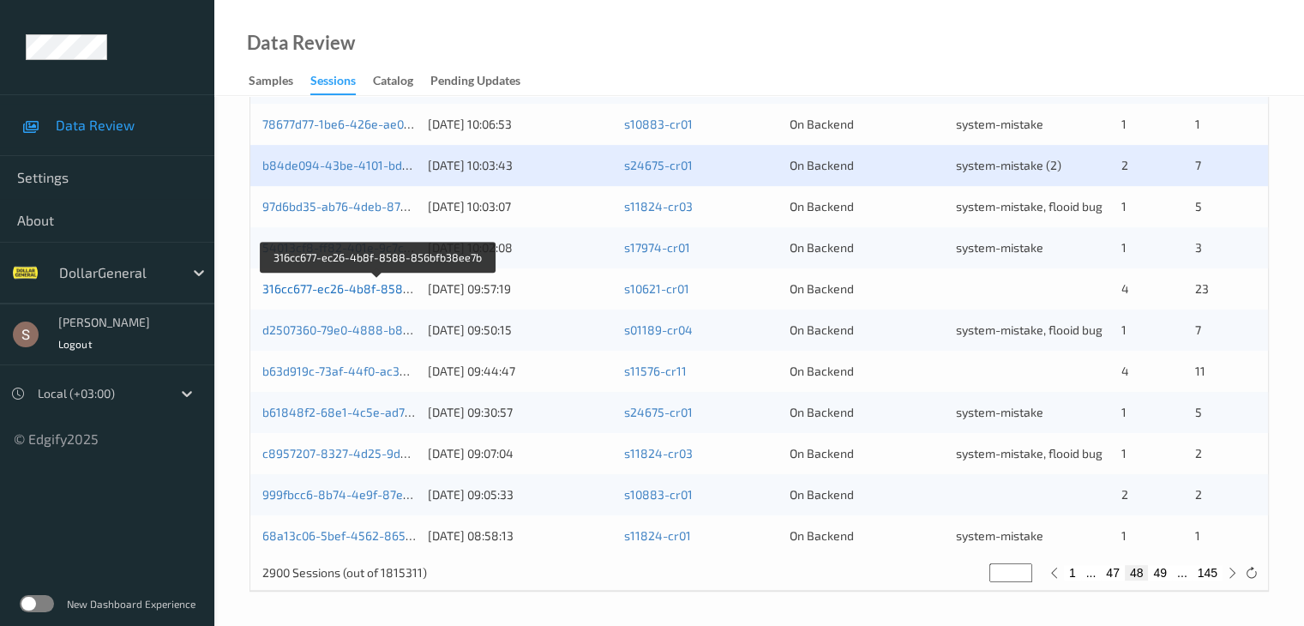
click at [375, 289] on link "316cc677-ec26-4b8f-8588-856bfb38ee7b" at bounding box center [379, 288] width 234 height 15
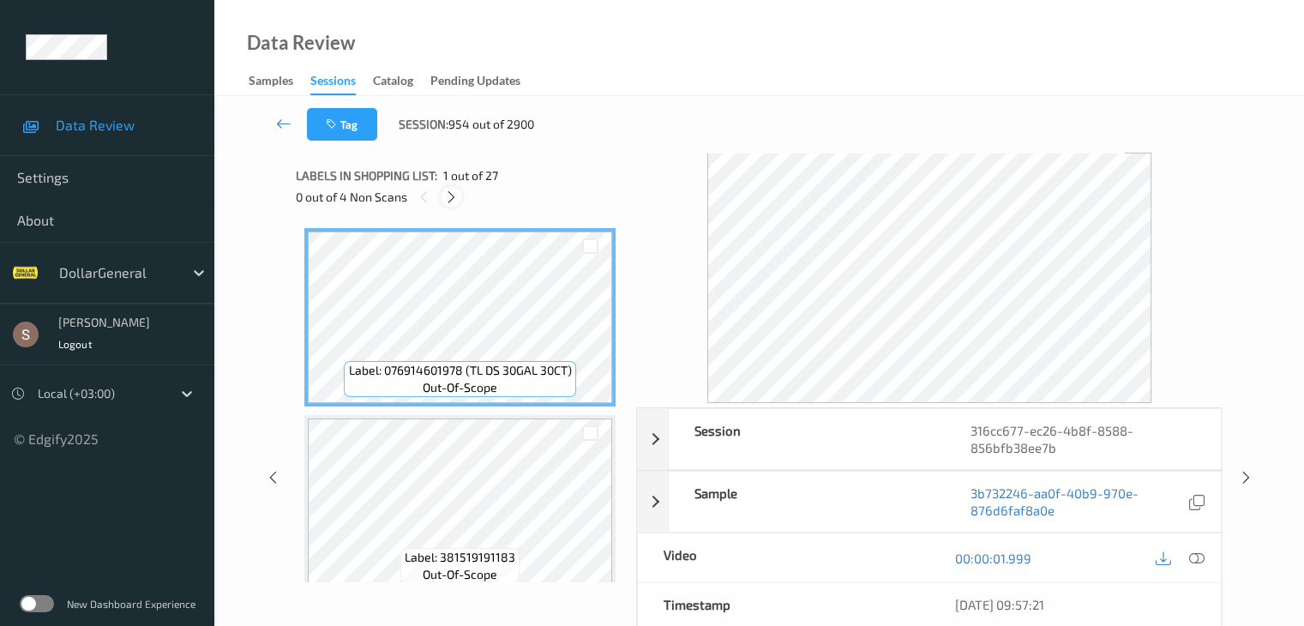
click at [457, 195] on icon at bounding box center [451, 196] width 15 height 15
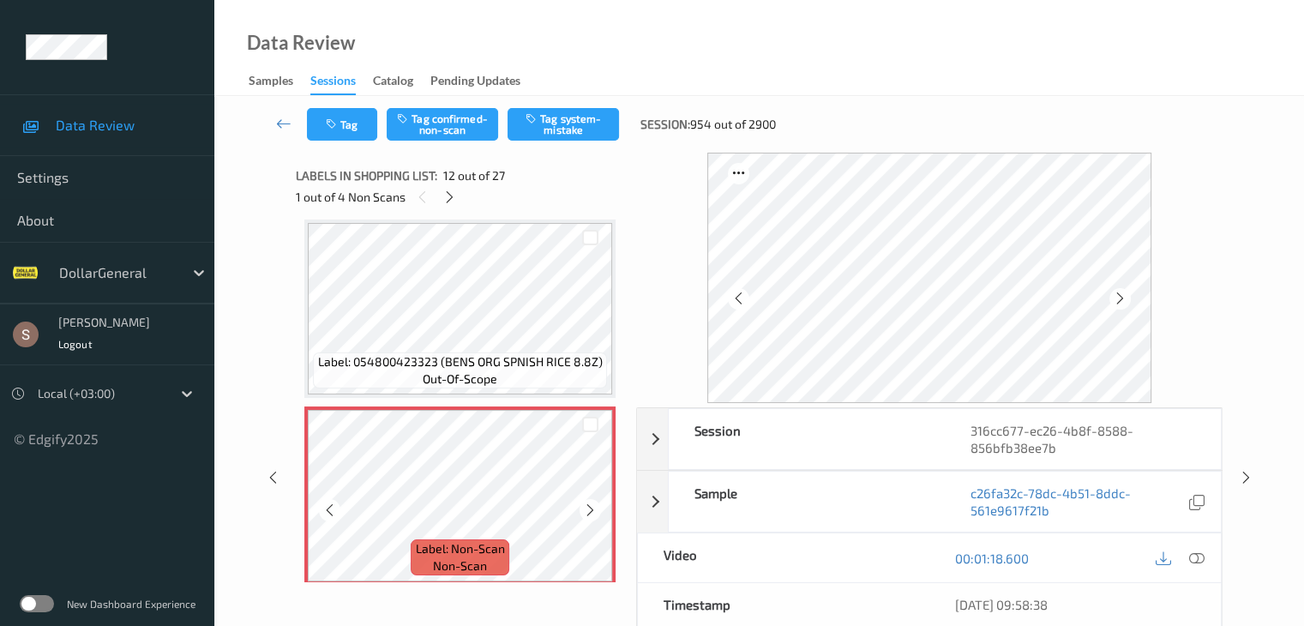
click at [591, 510] on icon at bounding box center [590, 509] width 15 height 15
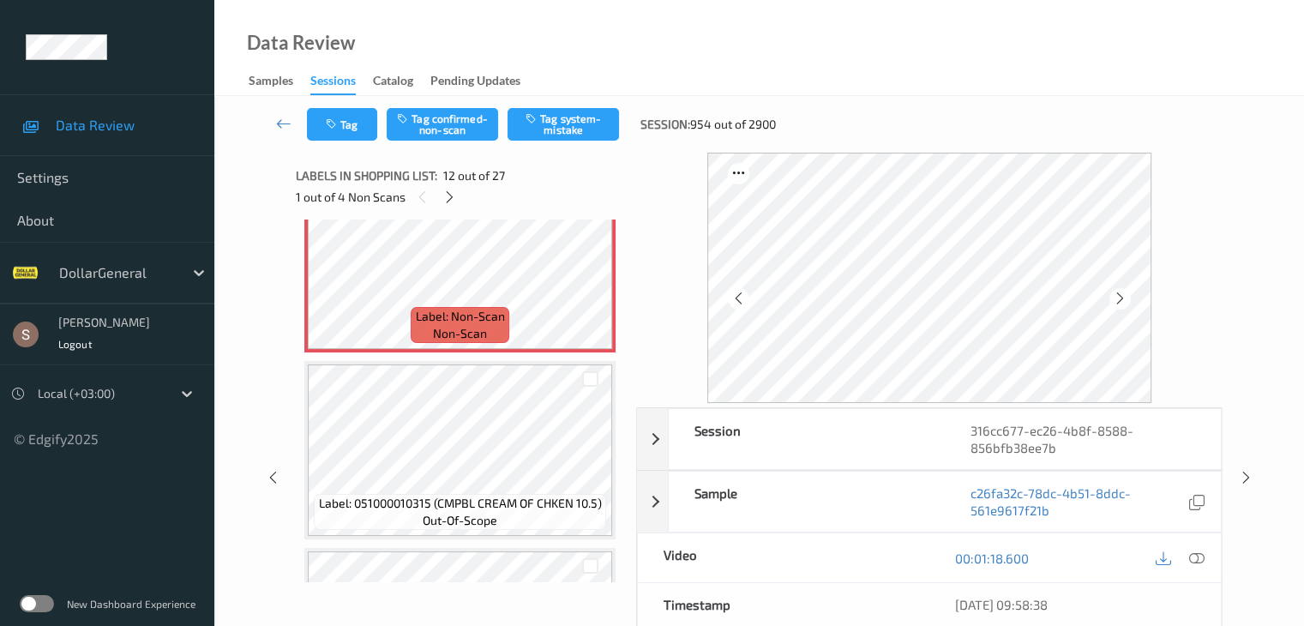
scroll to position [2049, 0]
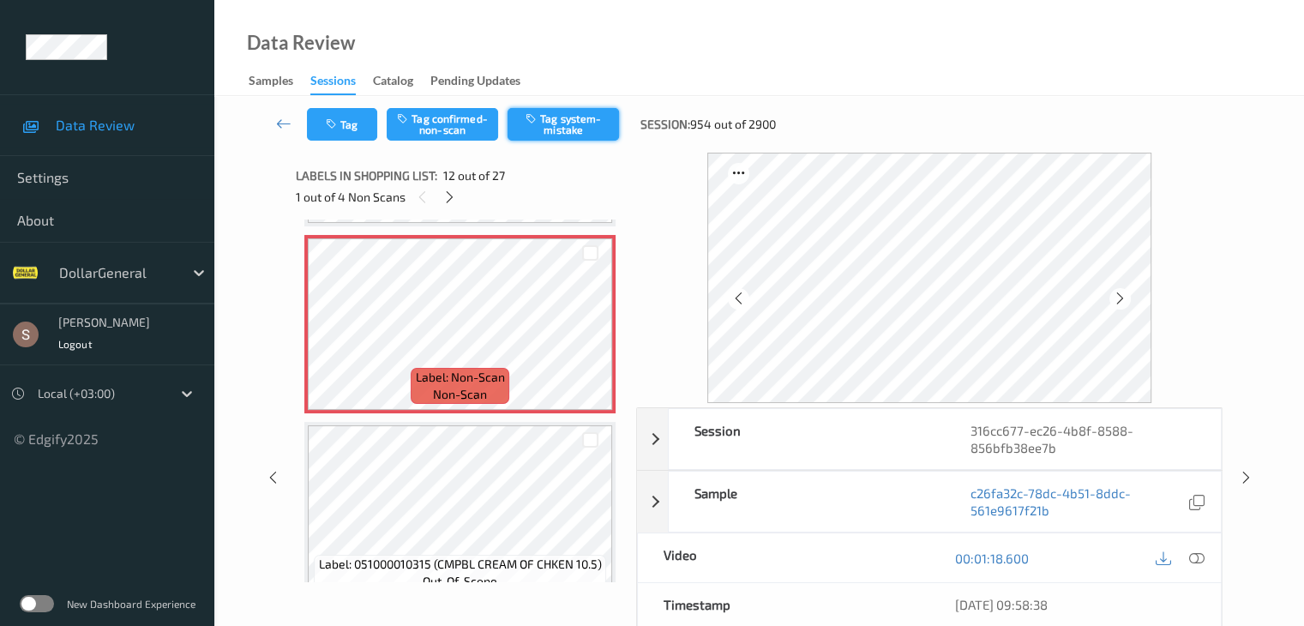
click at [559, 120] on button "Tag system-mistake" at bounding box center [562, 124] width 111 height 33
click at [447, 197] on icon at bounding box center [449, 196] width 15 height 15
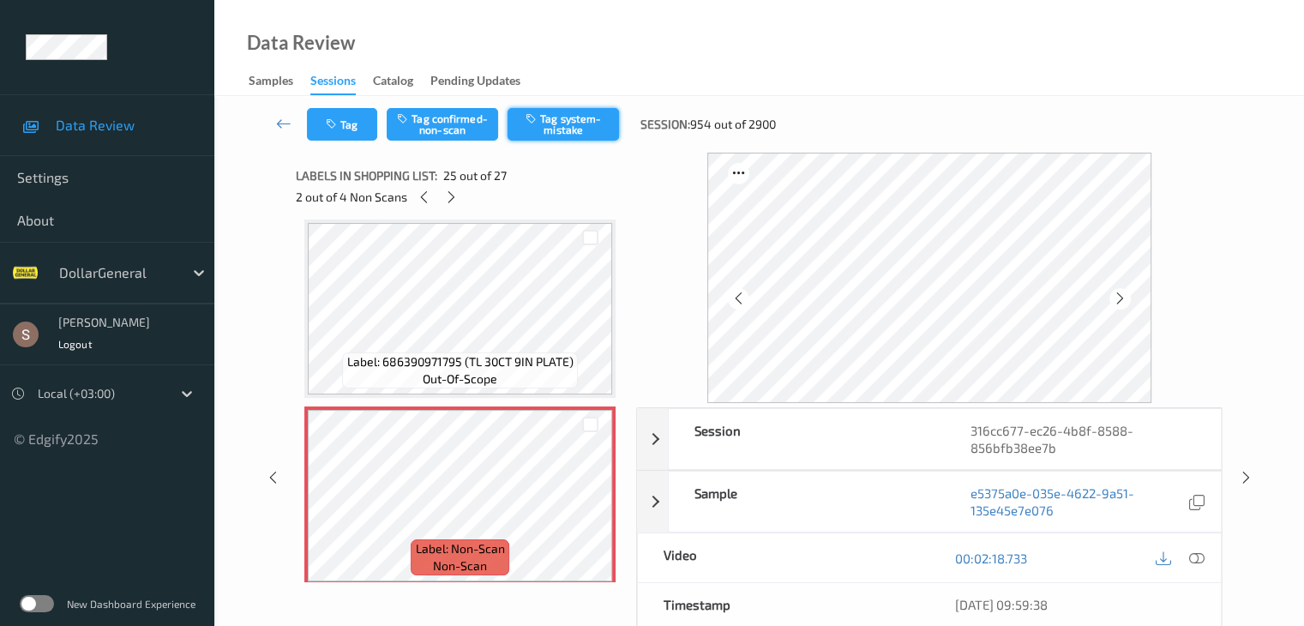
click at [567, 120] on button "Tag system-mistake" at bounding box center [562, 124] width 111 height 33
click at [453, 192] on icon at bounding box center [451, 196] width 15 height 15
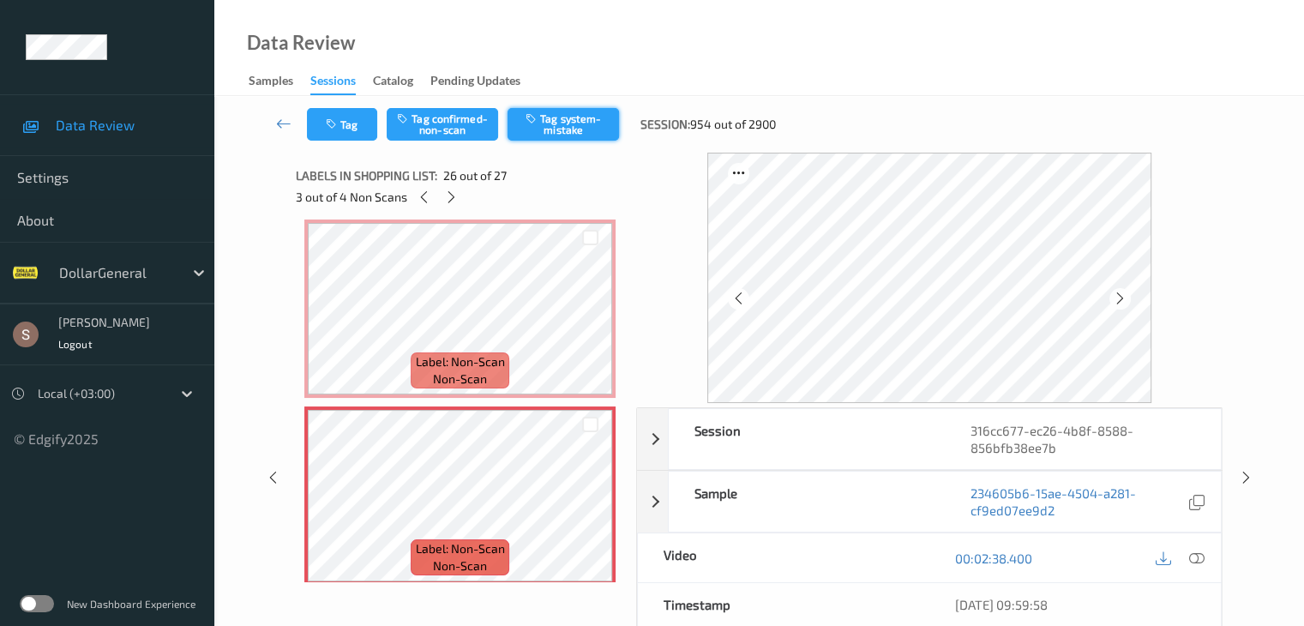
click at [540, 128] on button "Tag system-mistake" at bounding box center [562, 124] width 111 height 33
drag, startPoint x: 454, startPoint y: 199, endPoint x: 463, endPoint y: 189, distance: 12.7
click at [456, 196] on icon at bounding box center [451, 196] width 15 height 15
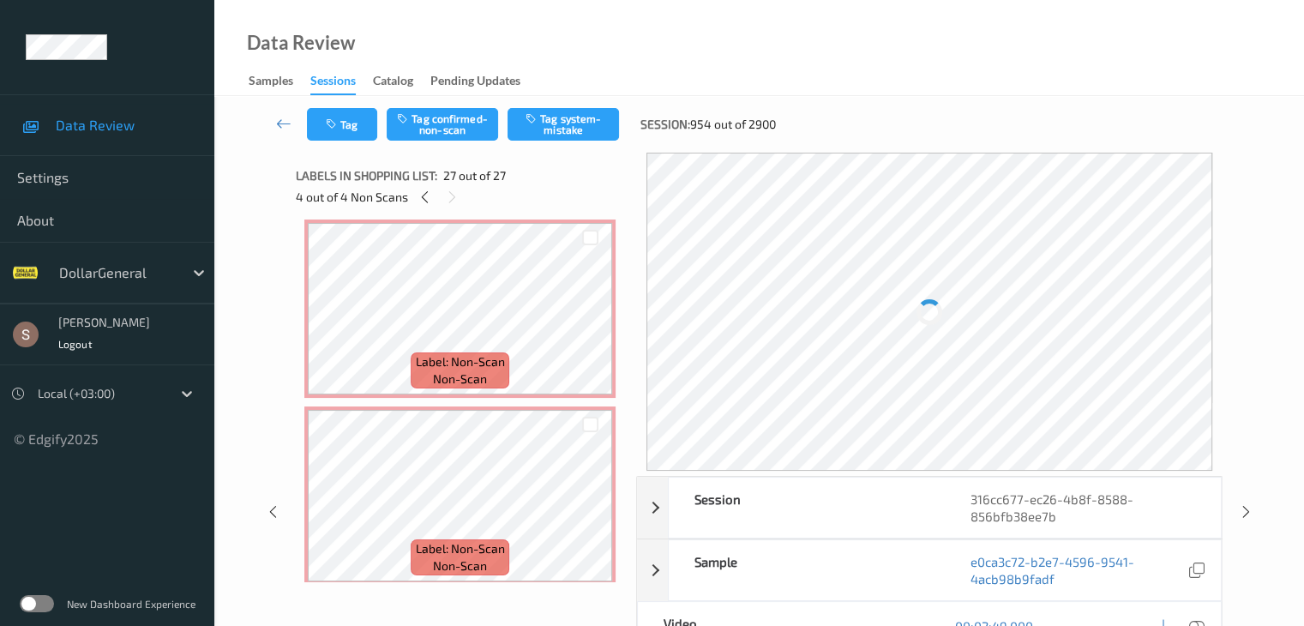
scroll to position [4681, 0]
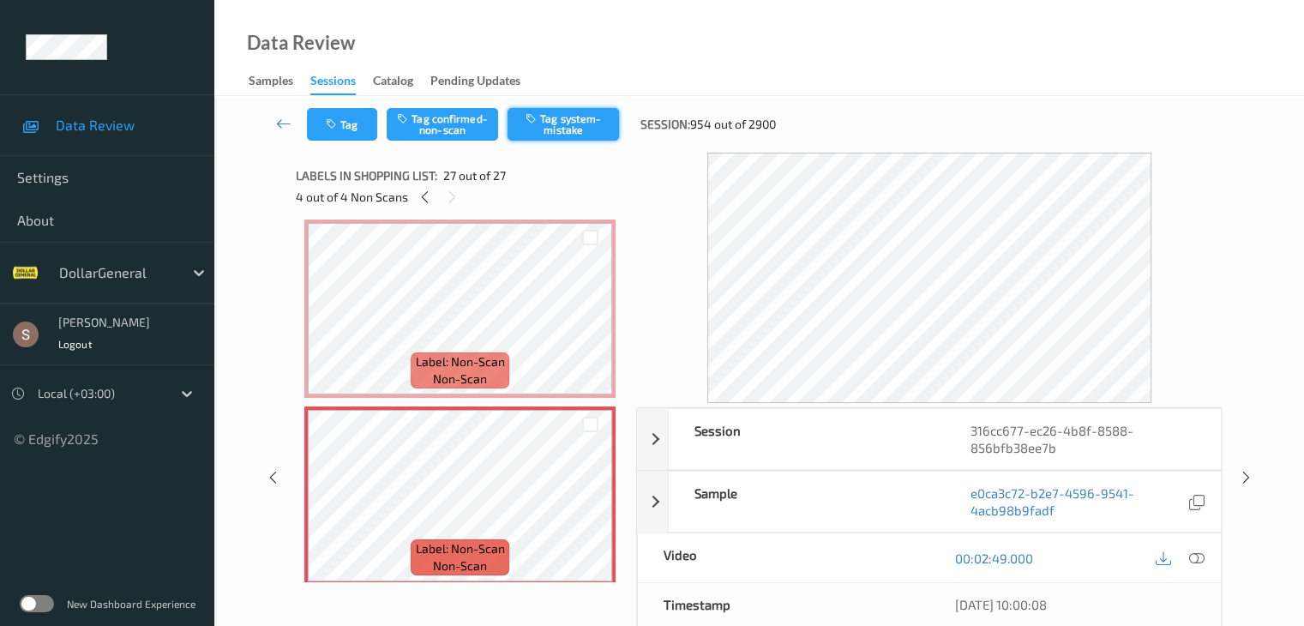
click at [522, 132] on button "Tag system-mistake" at bounding box center [562, 124] width 111 height 33
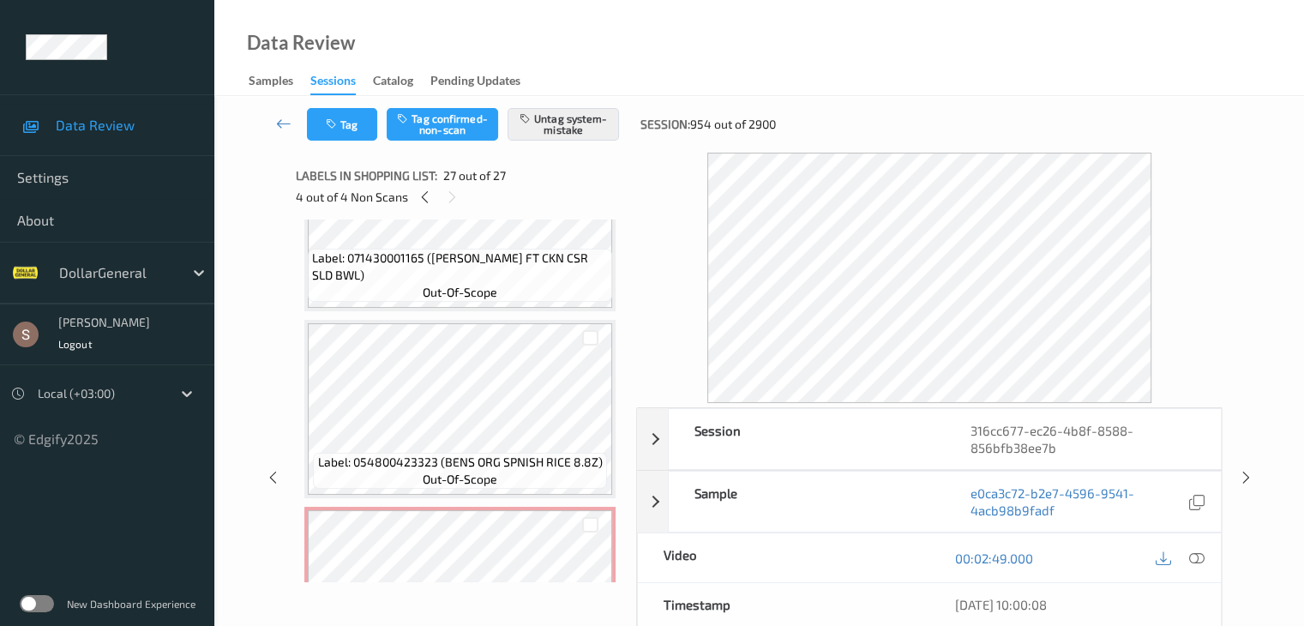
scroll to position [1263, 0]
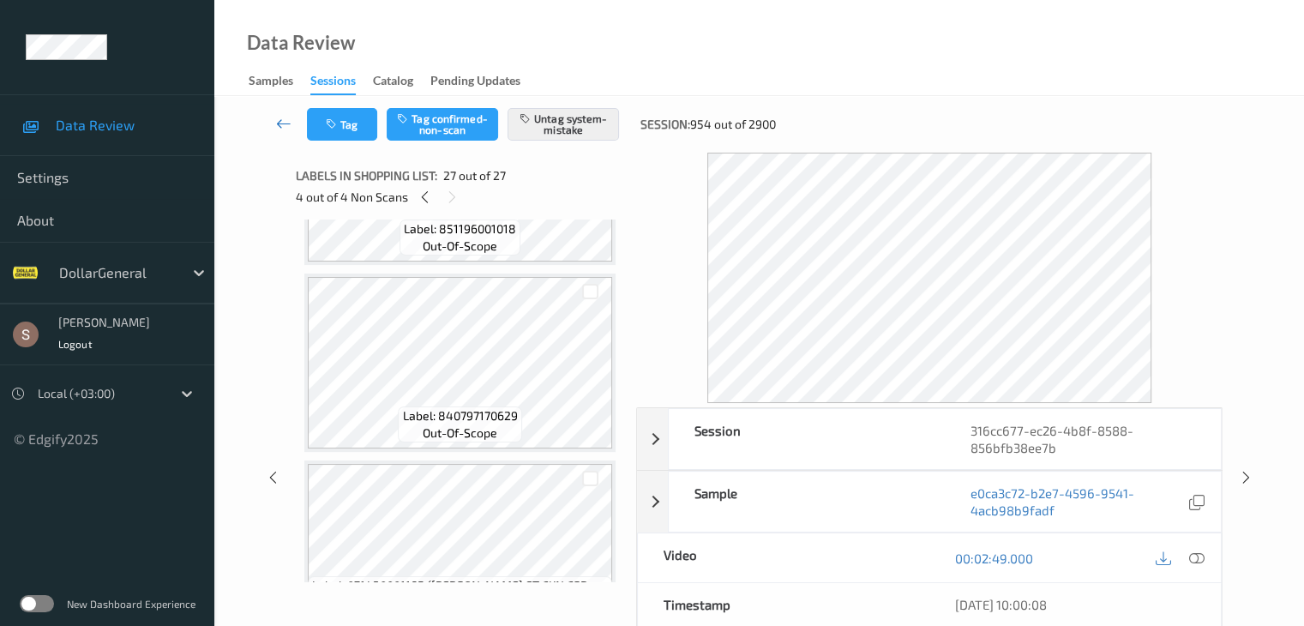
click at [276, 126] on icon at bounding box center [283, 123] width 15 height 17
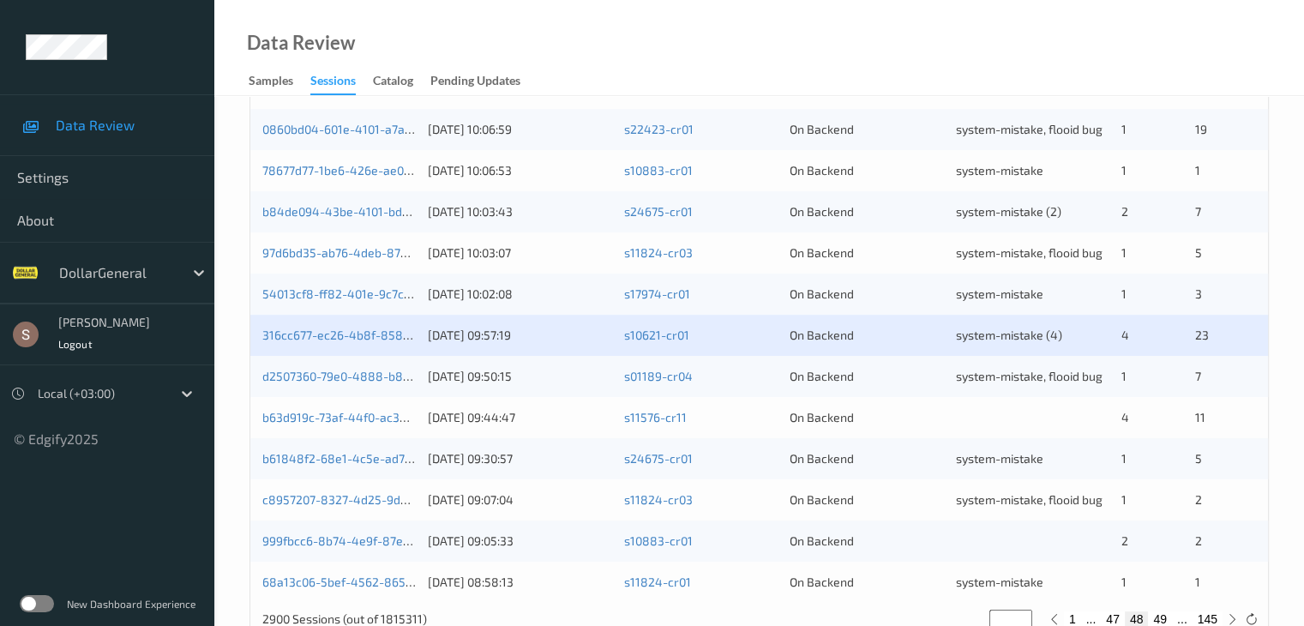
scroll to position [799, 0]
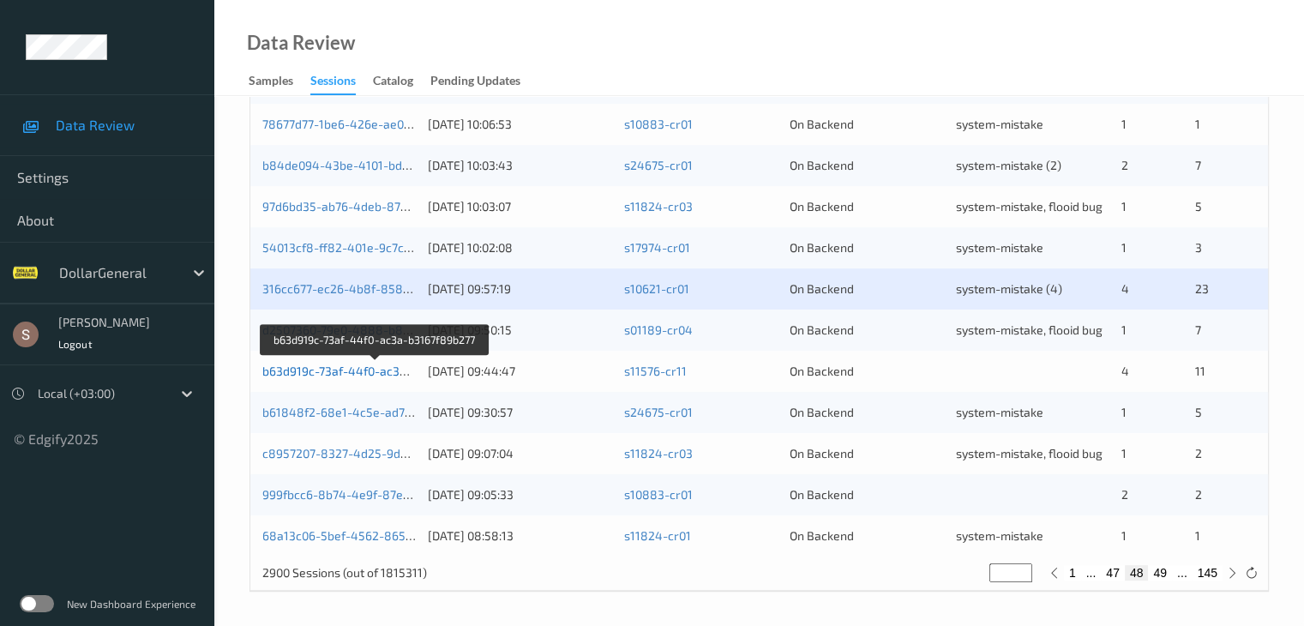
click at [364, 369] on link "b63d919c-73af-44f0-ac3a-b3167f89b277" at bounding box center [374, 370] width 225 height 15
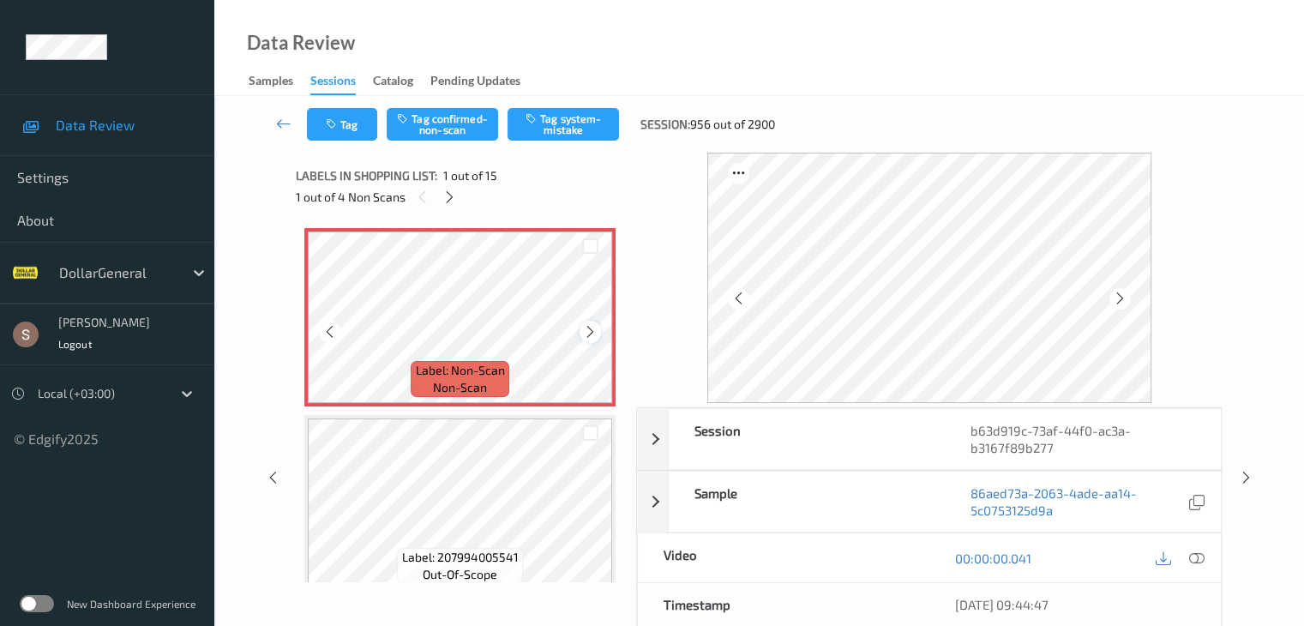
click at [585, 333] on icon at bounding box center [590, 331] width 15 height 15
click at [1204, 558] on icon at bounding box center [1195, 557] width 15 height 15
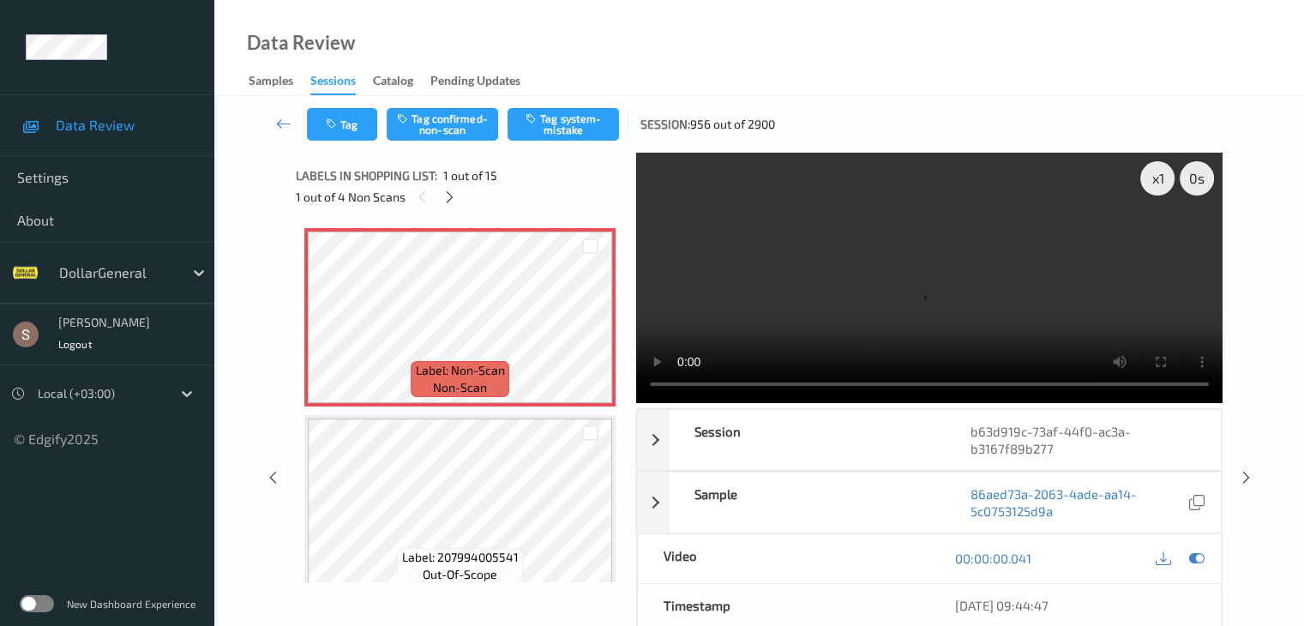
click at [910, 237] on video at bounding box center [929, 278] width 586 height 250
click at [533, 127] on button "Tag system-mistake" at bounding box center [562, 124] width 111 height 33
click at [350, 132] on button "Tag" at bounding box center [342, 124] width 70 height 33
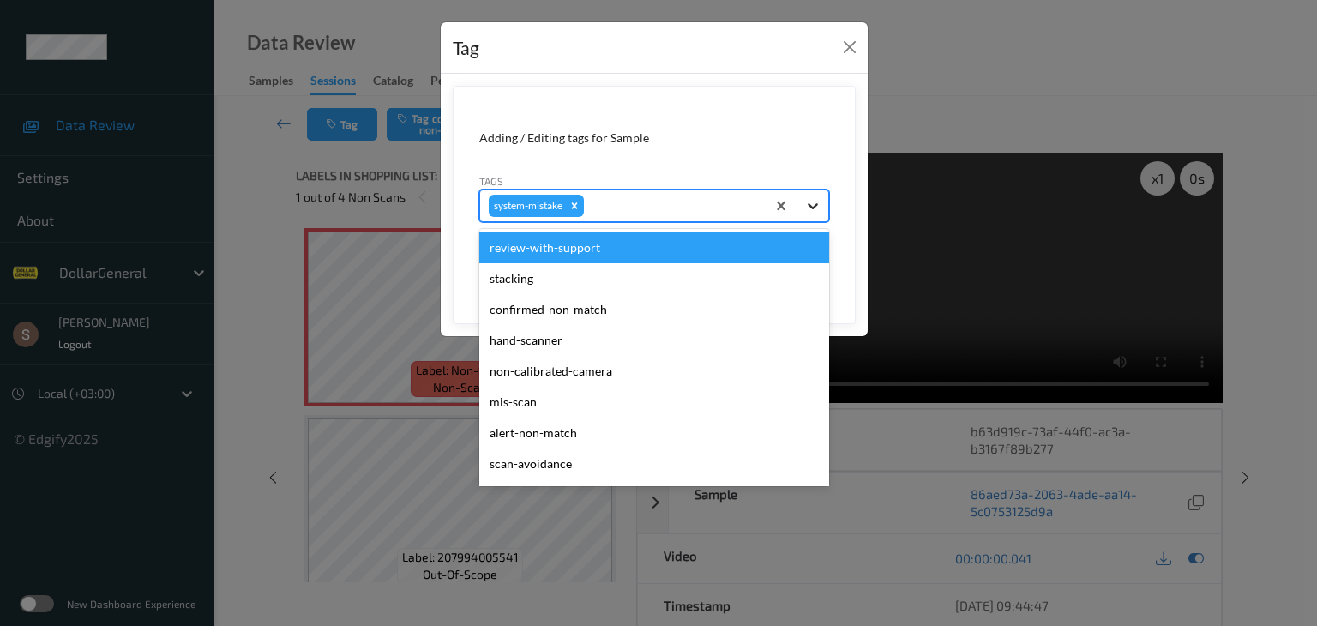
click at [823, 207] on div at bounding box center [812, 205] width 31 height 31
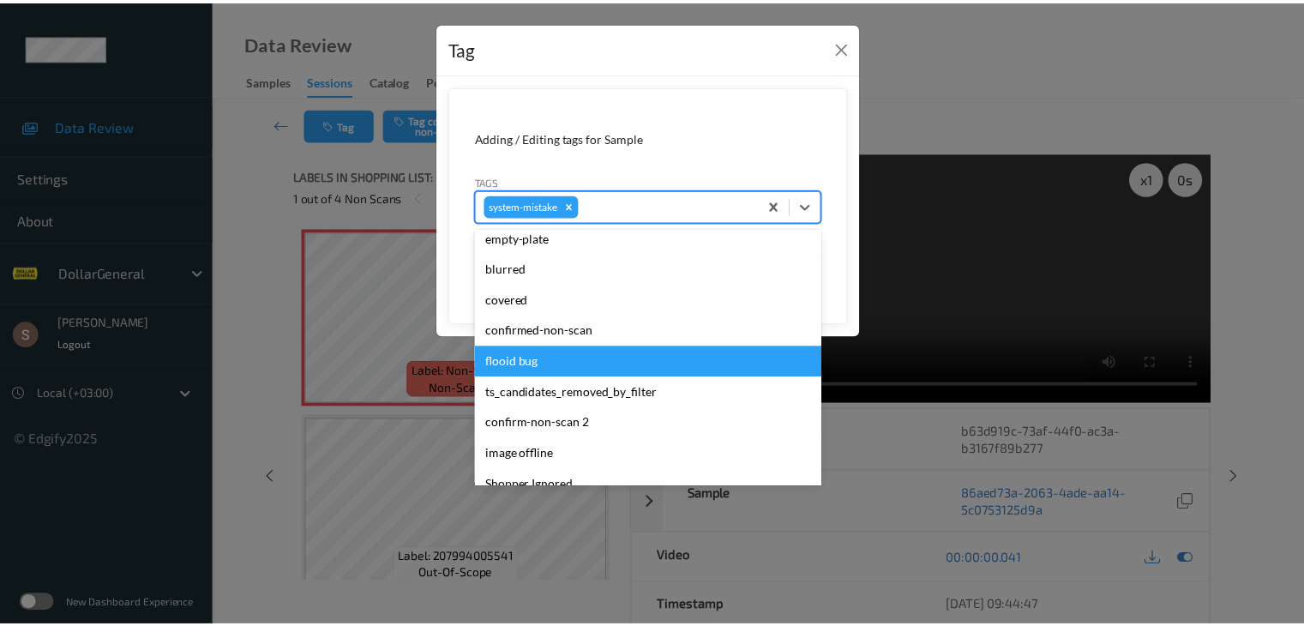
scroll to position [429, 0]
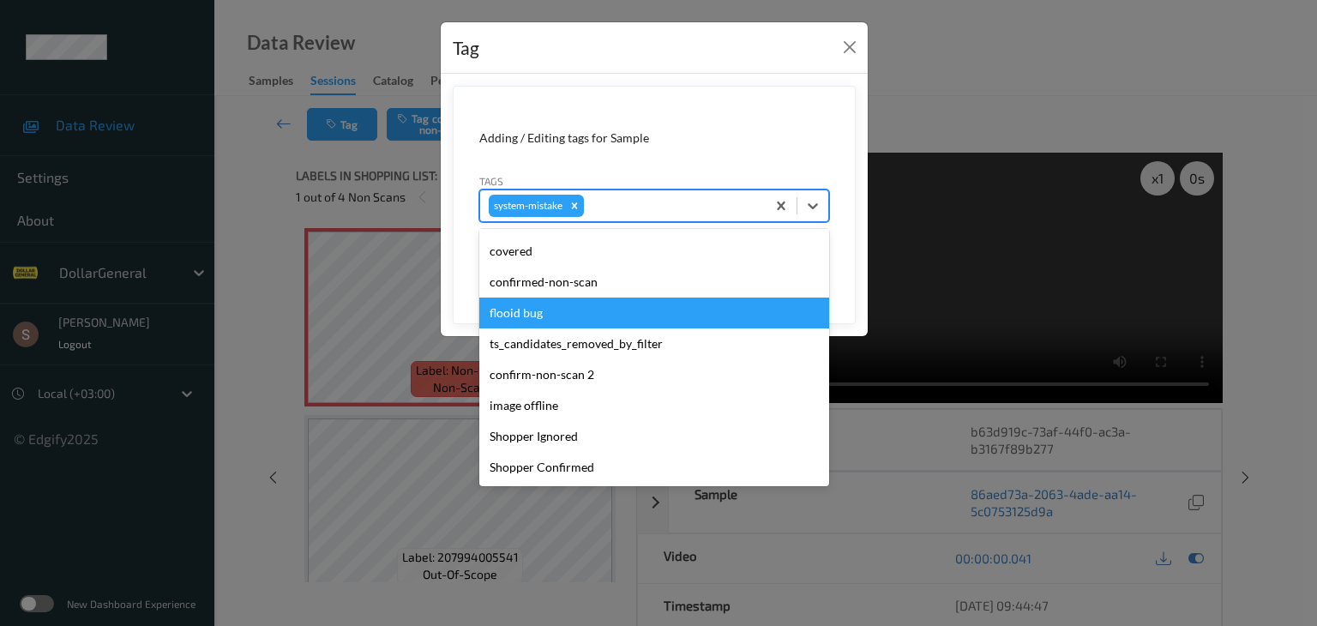
click at [549, 303] on div "flooid bug" at bounding box center [654, 312] width 350 height 31
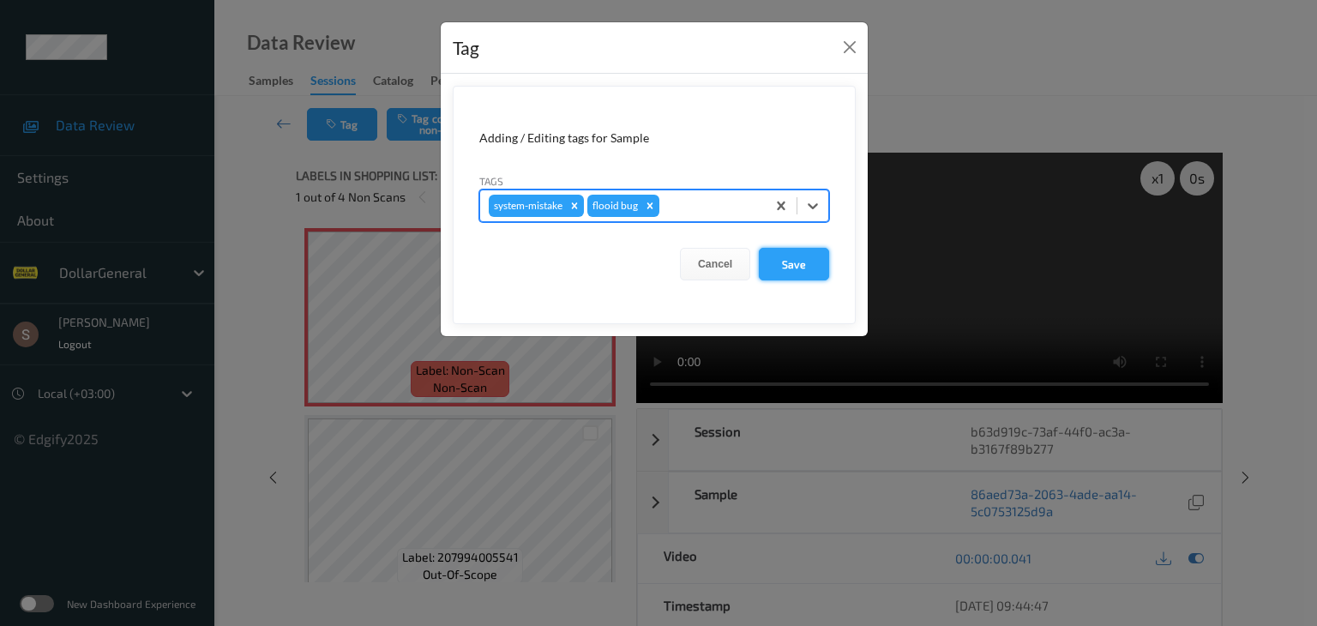
click at [790, 261] on button "Save" at bounding box center [794, 264] width 70 height 33
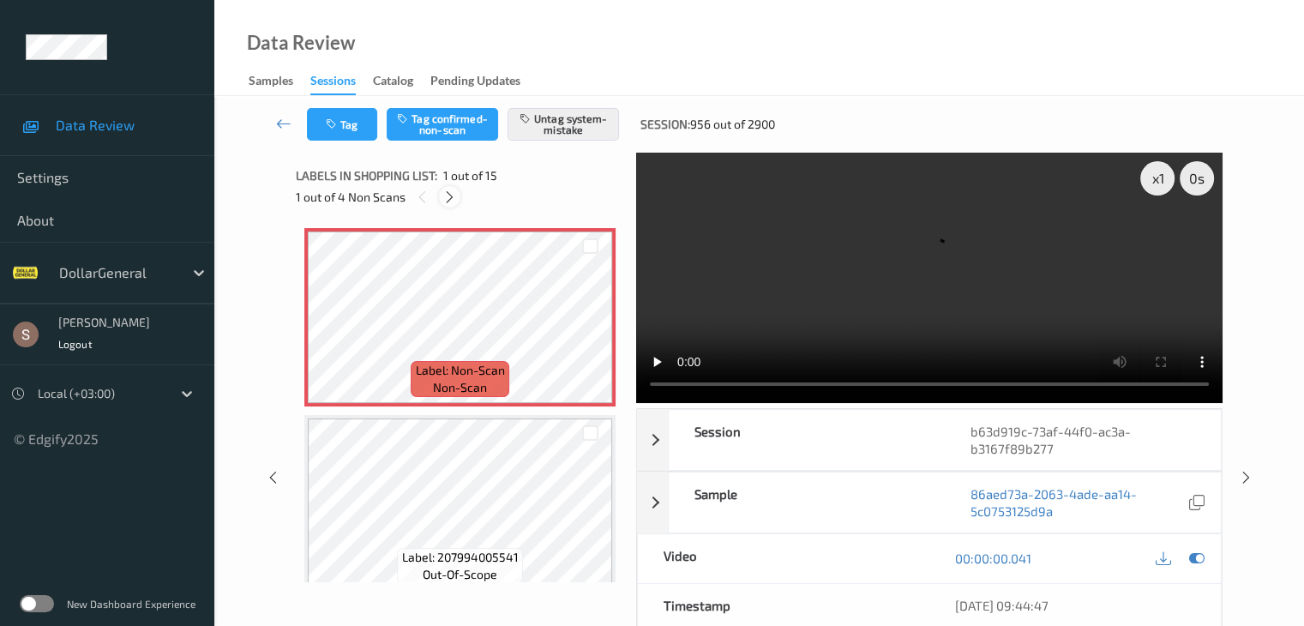
click at [453, 196] on icon at bounding box center [449, 196] width 15 height 15
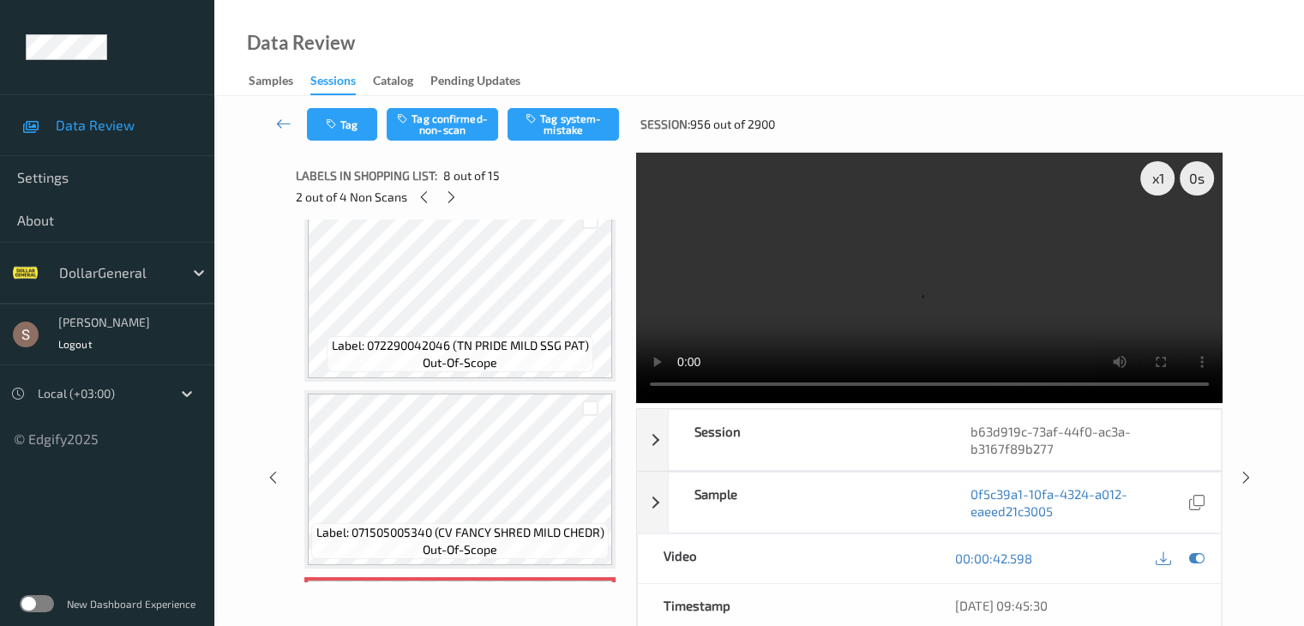
scroll to position [958, 0]
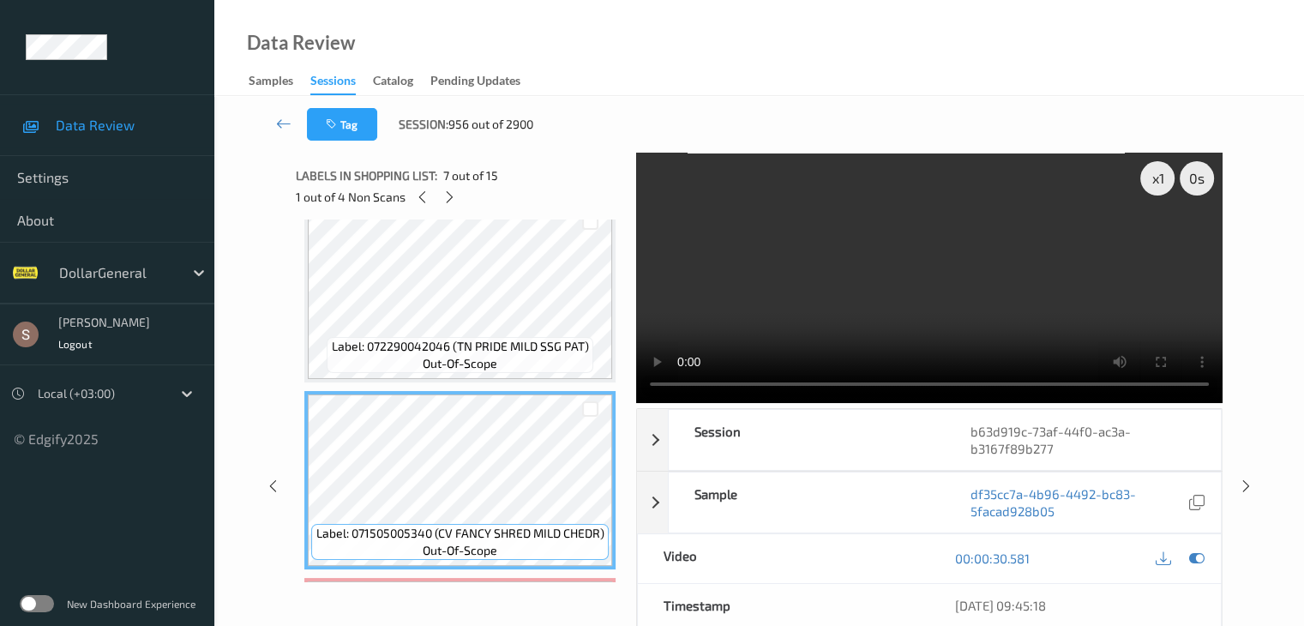
click at [798, 288] on video at bounding box center [929, 278] width 586 height 250
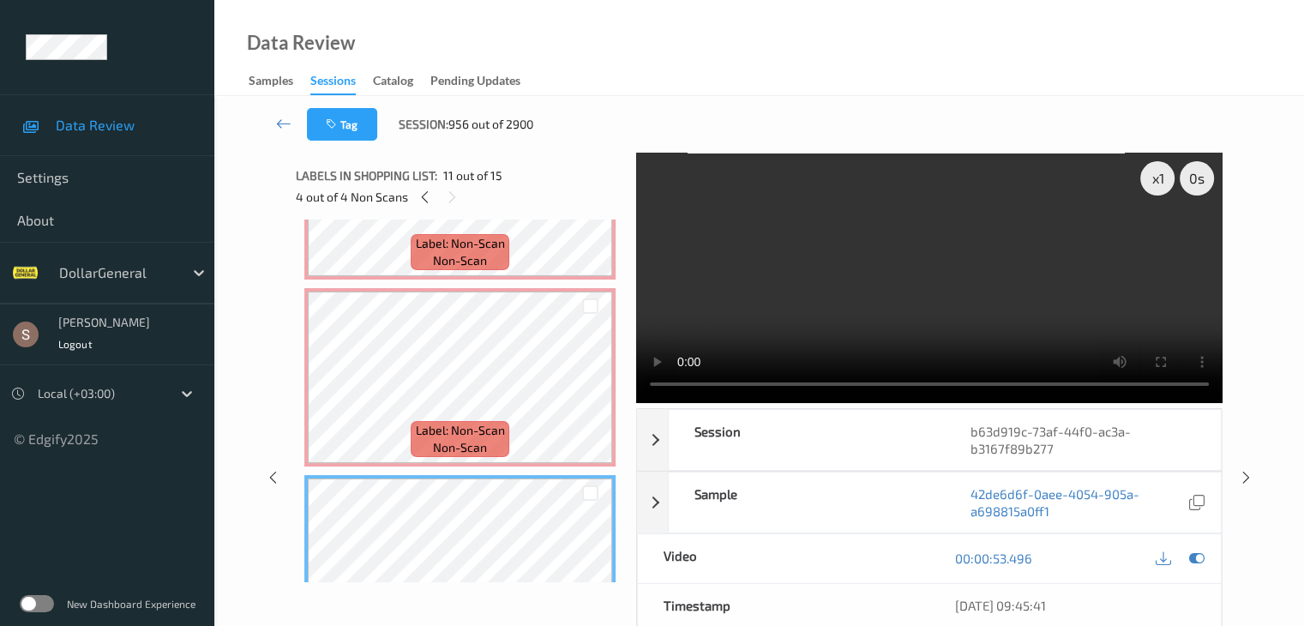
scroll to position [1592, 0]
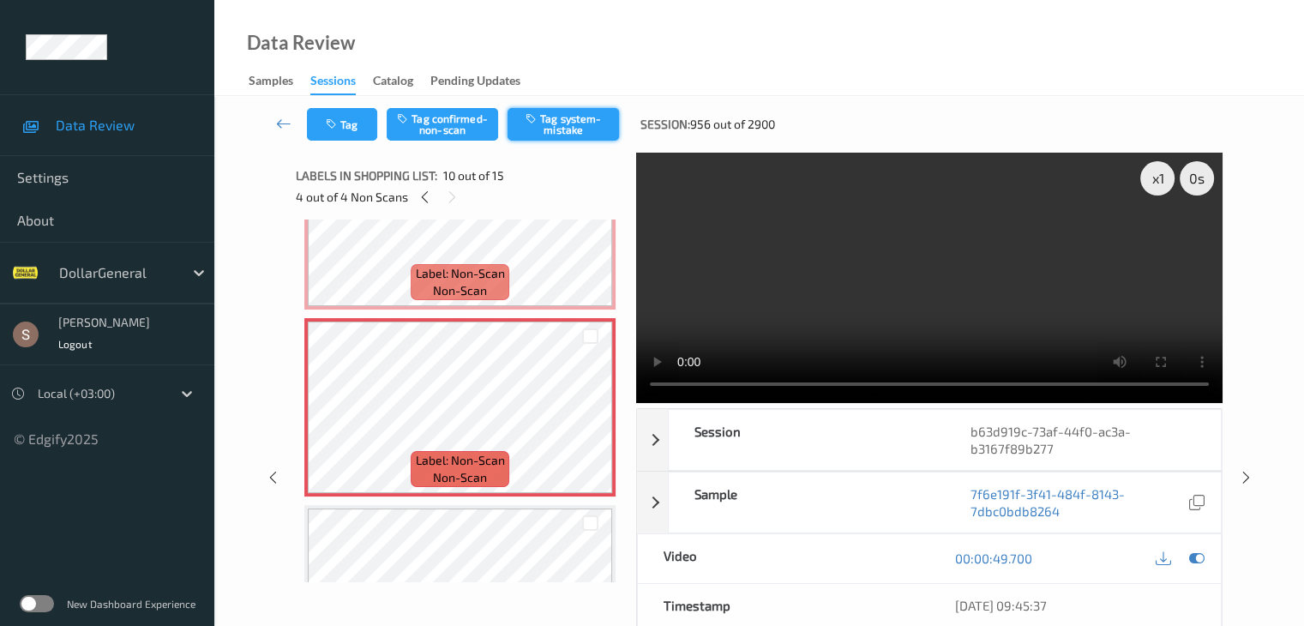
click at [591, 122] on button "Tag system-mistake" at bounding box center [562, 124] width 111 height 33
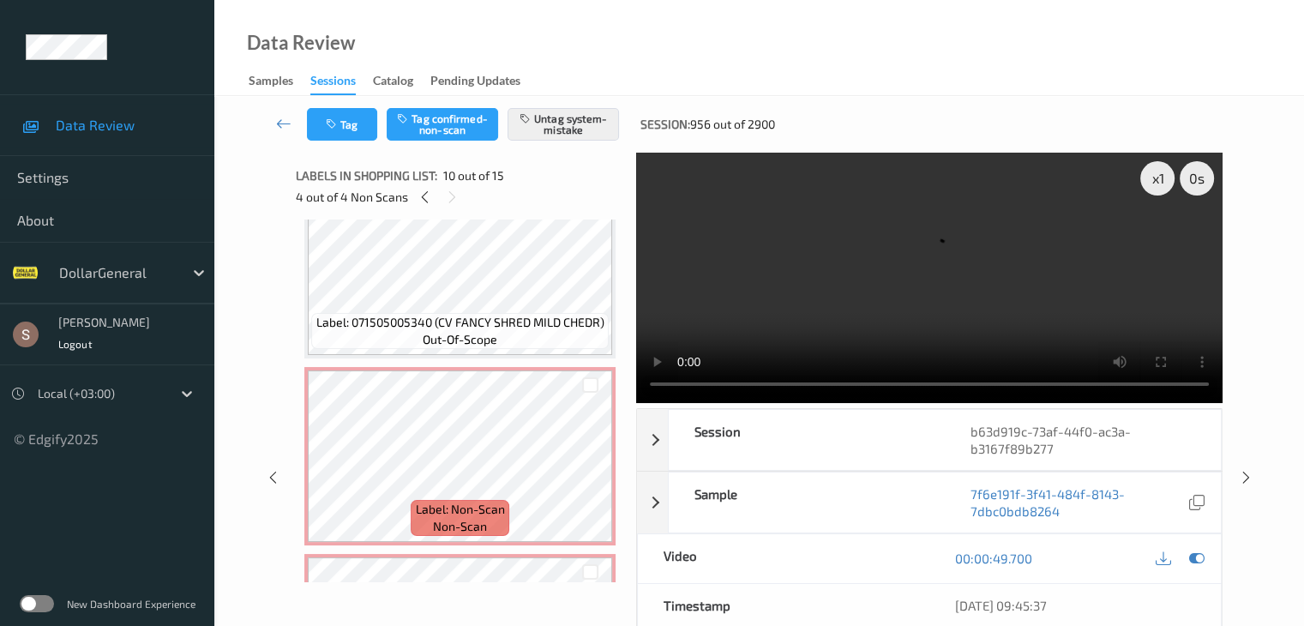
scroll to position [1163, 0]
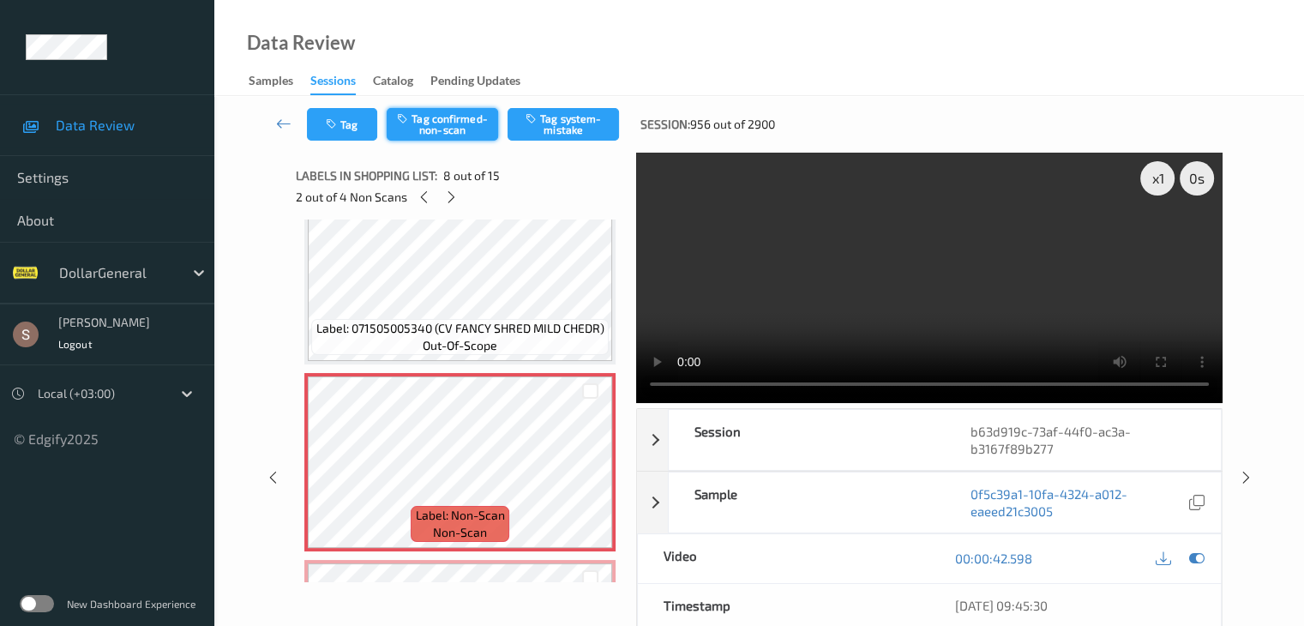
click at [468, 128] on button "Tag confirmed-non-scan" at bounding box center [442, 124] width 111 height 33
click at [456, 200] on icon at bounding box center [451, 196] width 15 height 15
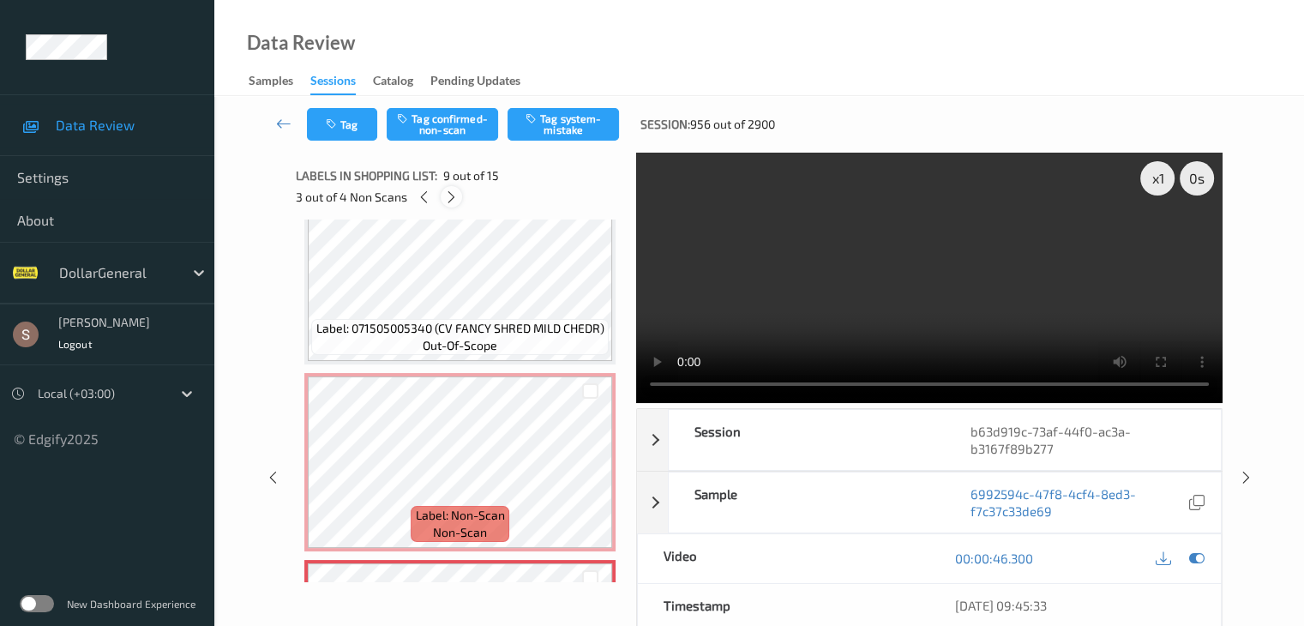
scroll to position [1317, 0]
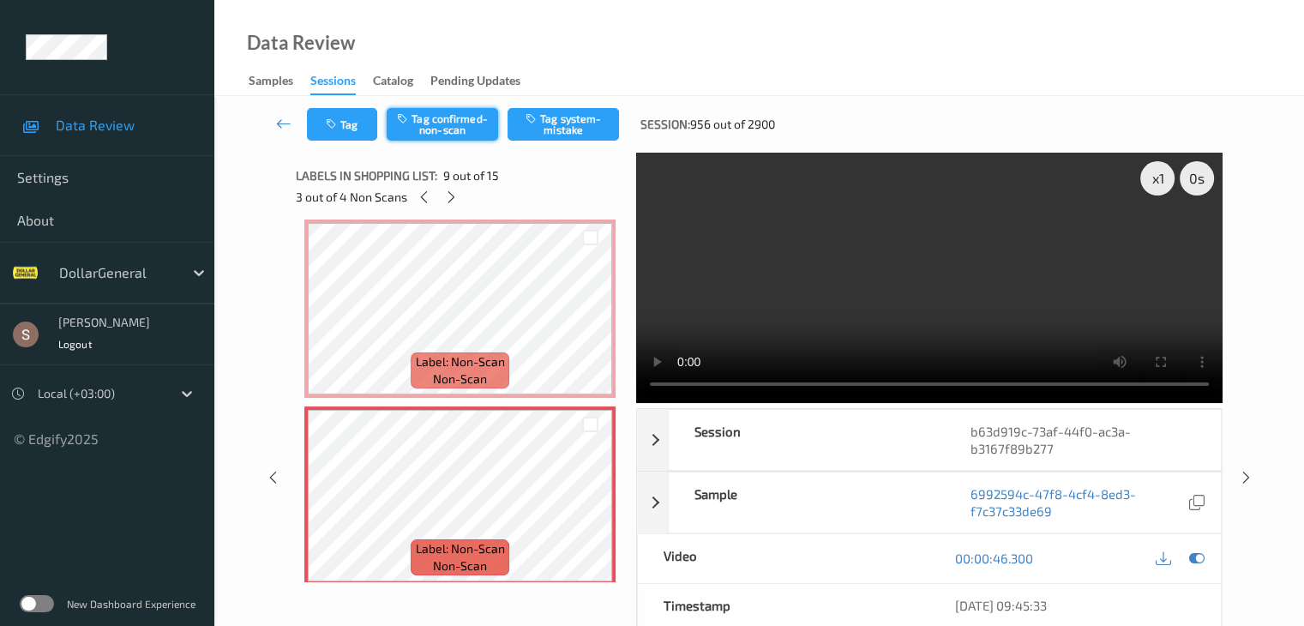
click at [428, 117] on button "Tag confirmed-non-scan" at bounding box center [442, 124] width 111 height 33
click at [284, 124] on icon at bounding box center [283, 123] width 15 height 17
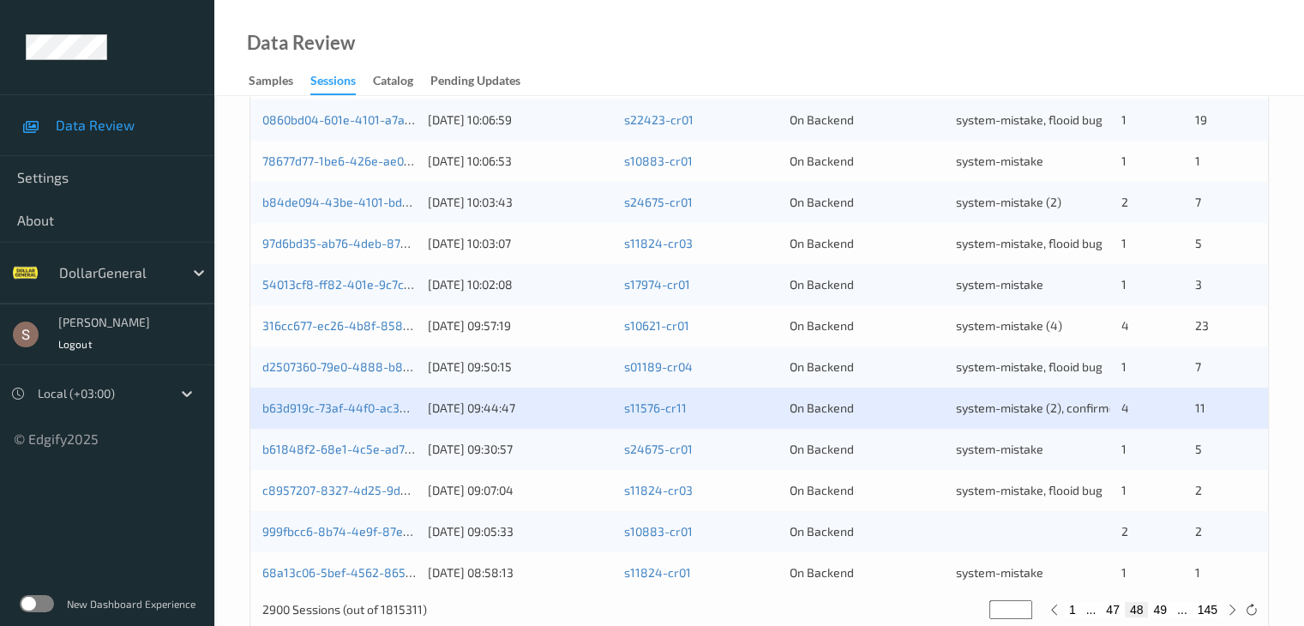
scroll to position [799, 0]
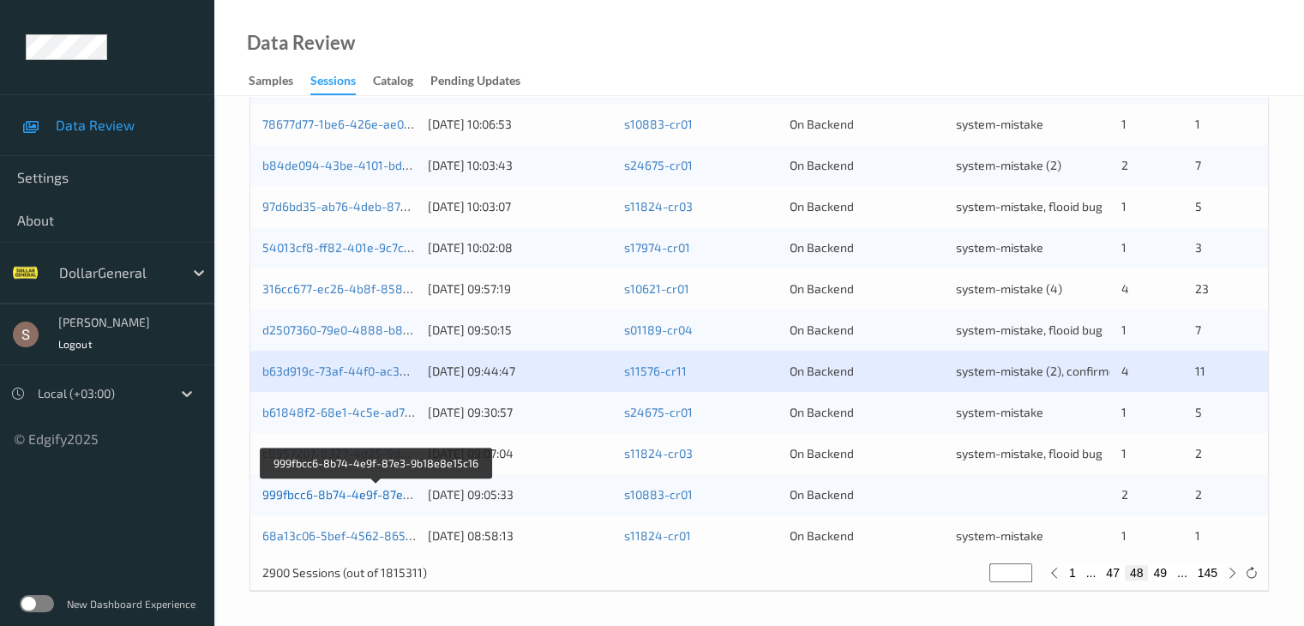
click at [394, 495] on link "999fbcc6-8b74-4e9f-87e3-9b18e8e15c16" at bounding box center [377, 494] width 231 height 15
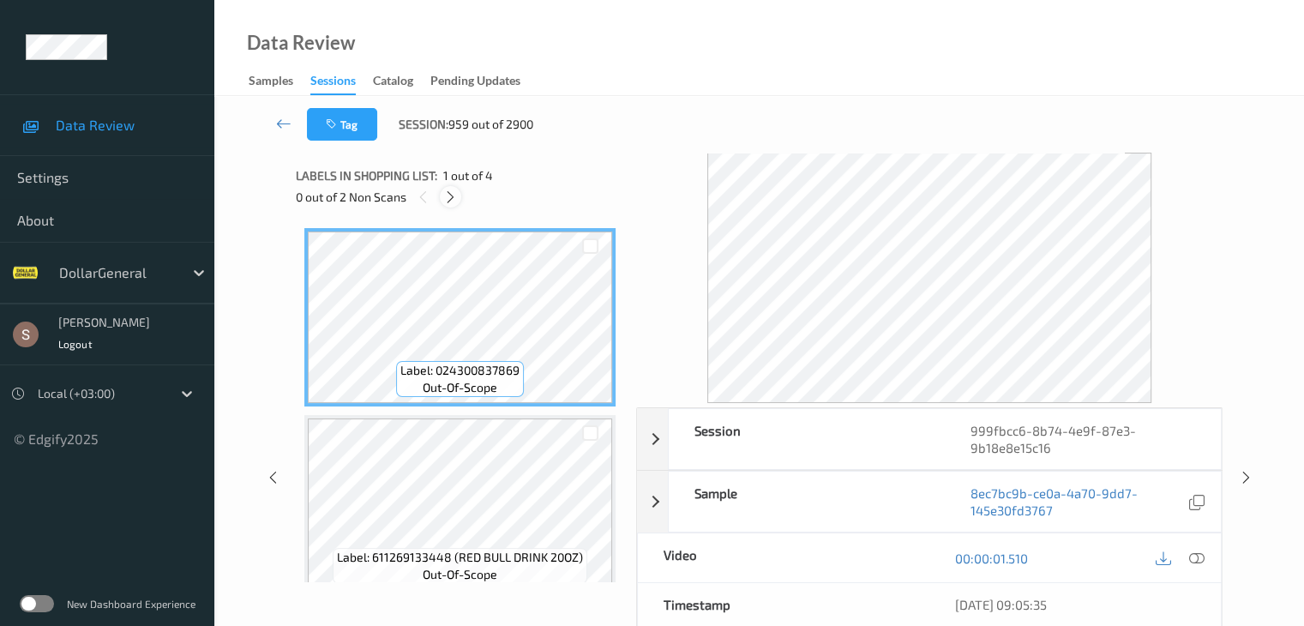
click at [448, 195] on icon at bounding box center [450, 196] width 15 height 15
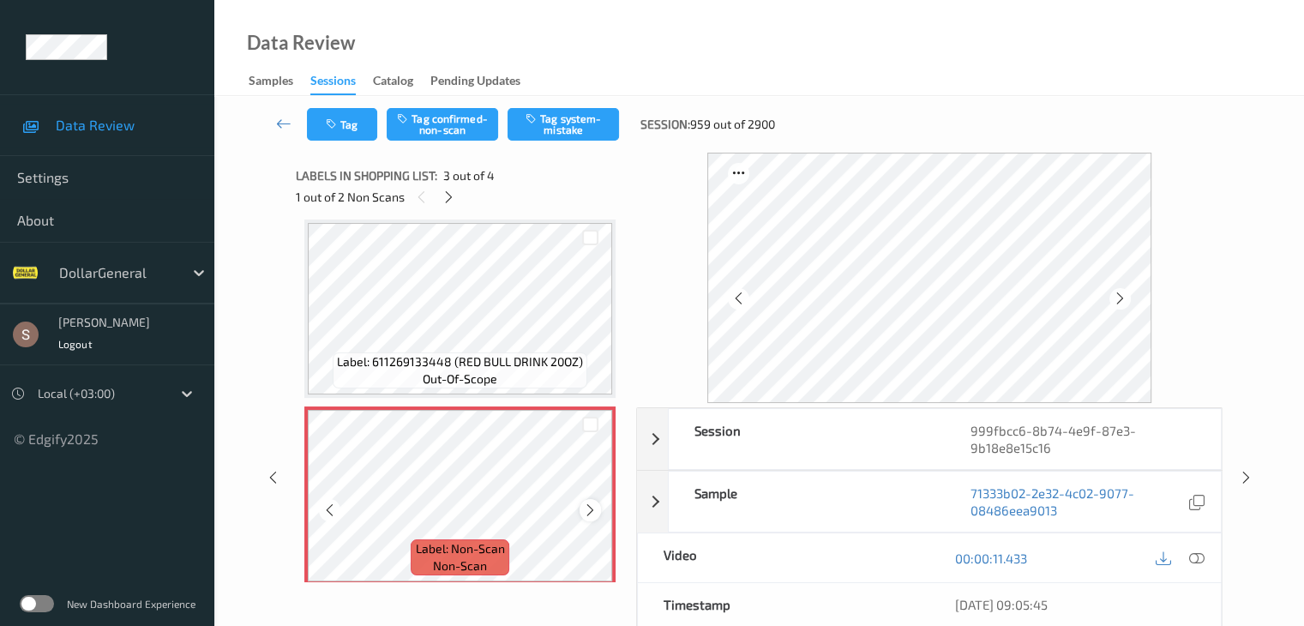
click at [593, 506] on icon at bounding box center [590, 509] width 15 height 15
click at [592, 505] on icon at bounding box center [590, 509] width 15 height 15
click at [1194, 559] on icon at bounding box center [1195, 557] width 15 height 15
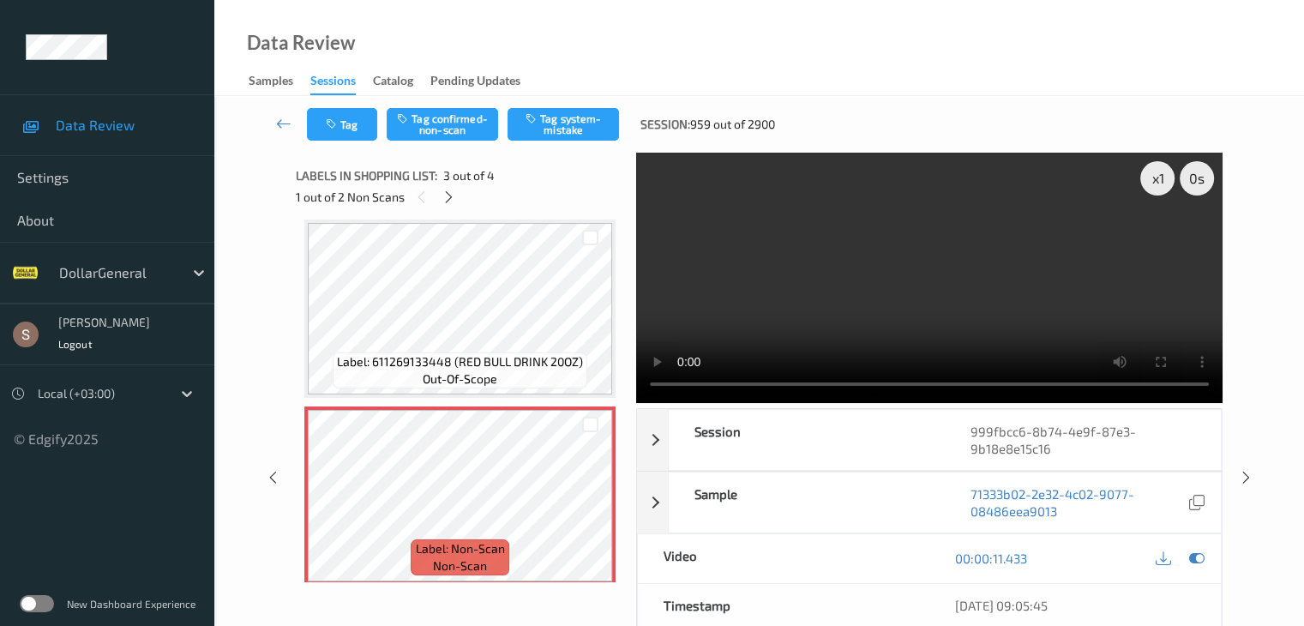
click at [995, 272] on video at bounding box center [929, 278] width 586 height 250
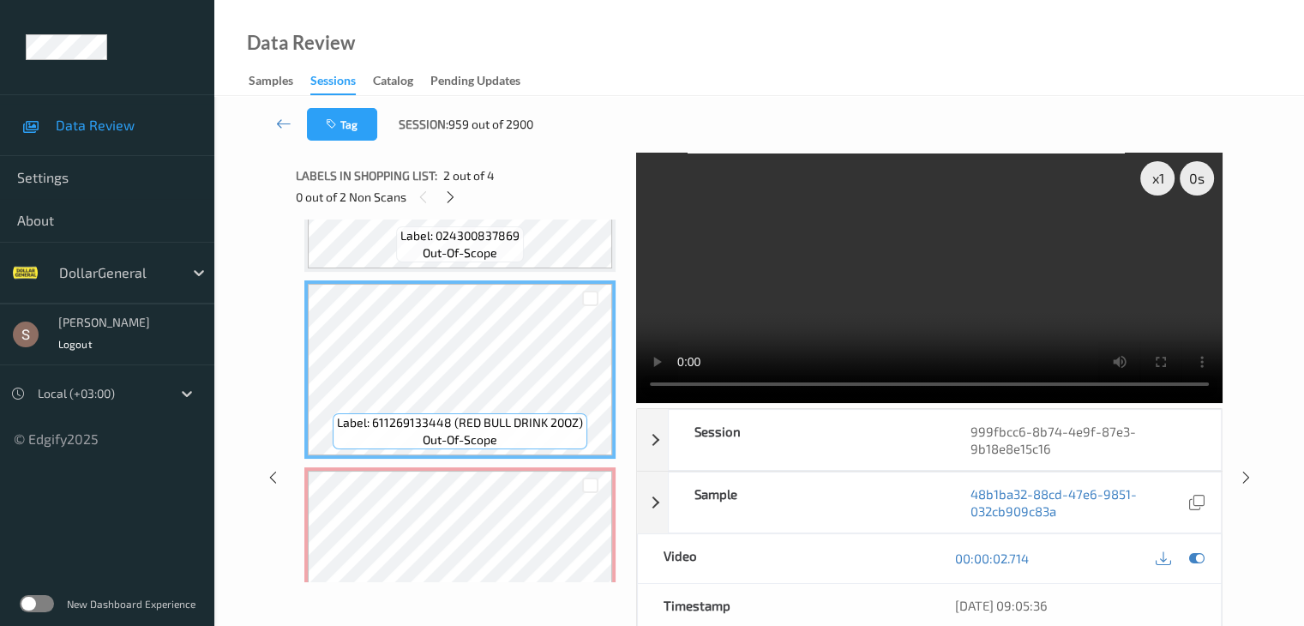
scroll to position [171, 0]
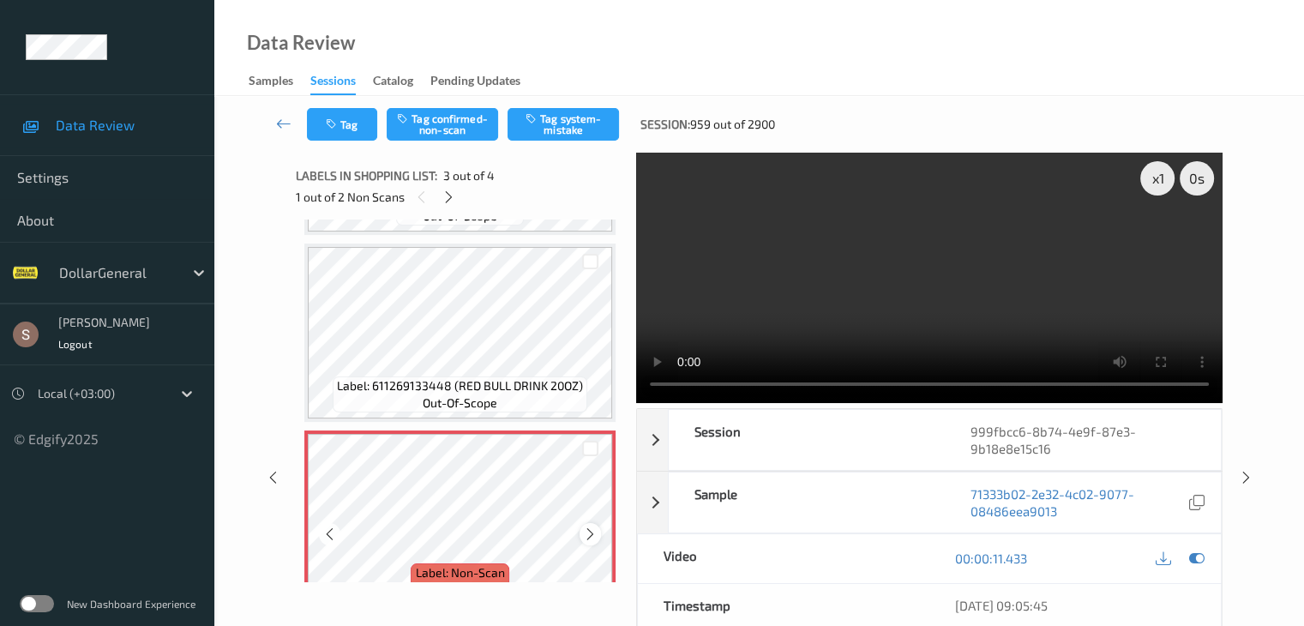
click at [589, 527] on icon at bounding box center [590, 533] width 15 height 15
click at [764, 285] on video at bounding box center [929, 278] width 586 height 250
click at [451, 131] on button "Tag confirmed-non-scan" at bounding box center [442, 124] width 111 height 33
click at [446, 199] on icon at bounding box center [448, 196] width 15 height 15
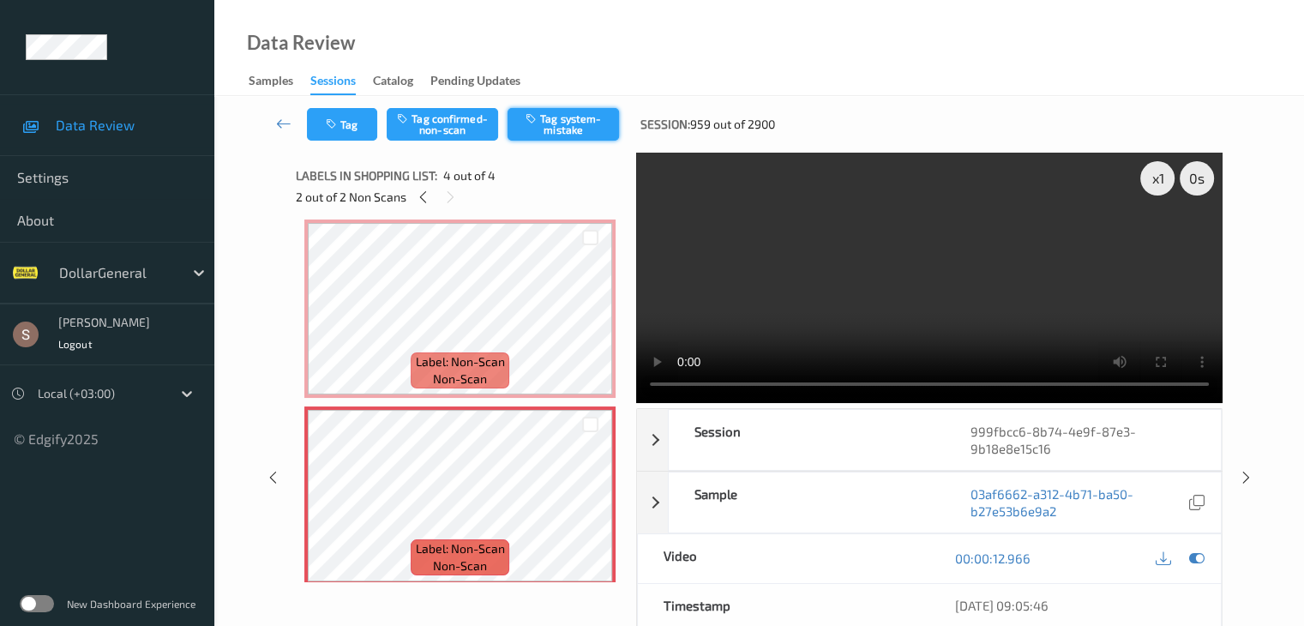
click at [597, 123] on button "Tag system-mistake" at bounding box center [562, 124] width 111 height 33
click at [285, 116] on icon at bounding box center [283, 123] width 15 height 17
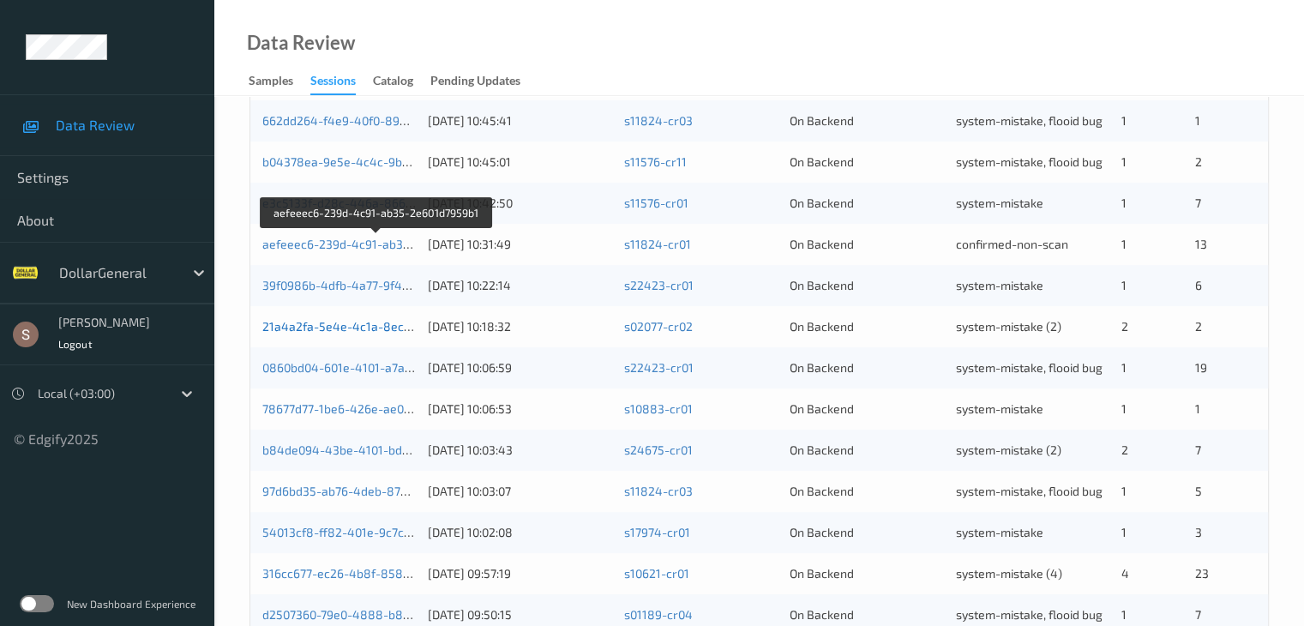
scroll to position [799, 0]
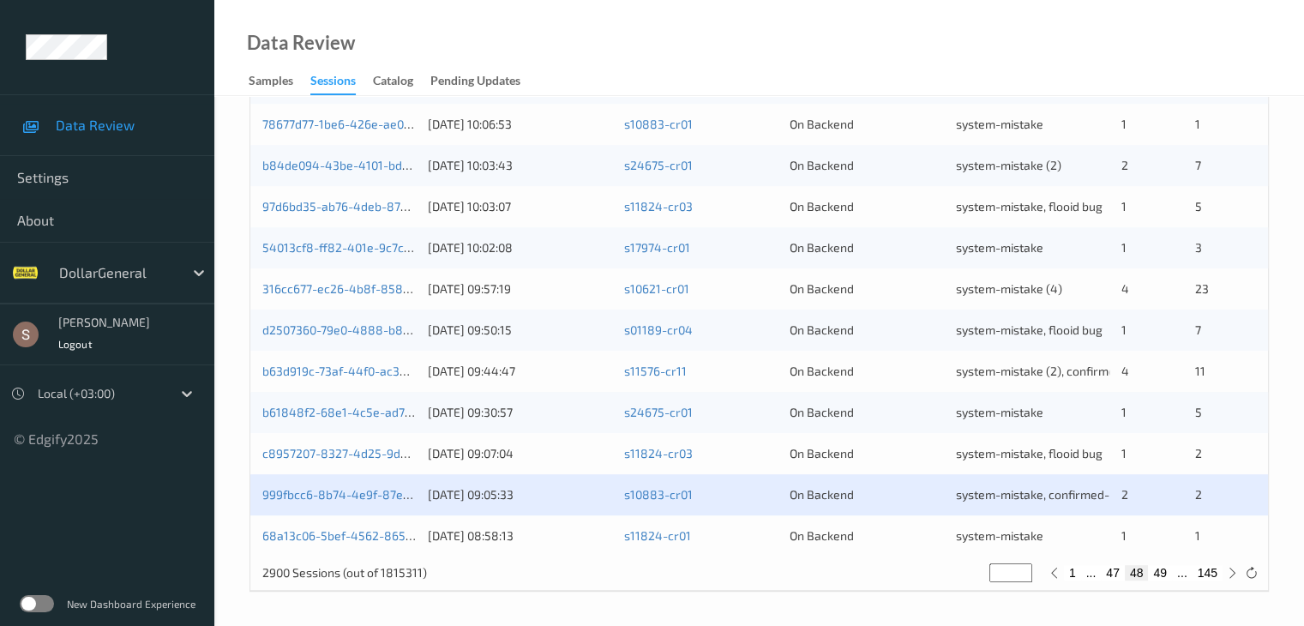
click at [1164, 574] on button "49" at bounding box center [1160, 572] width 24 height 15
type input "**"
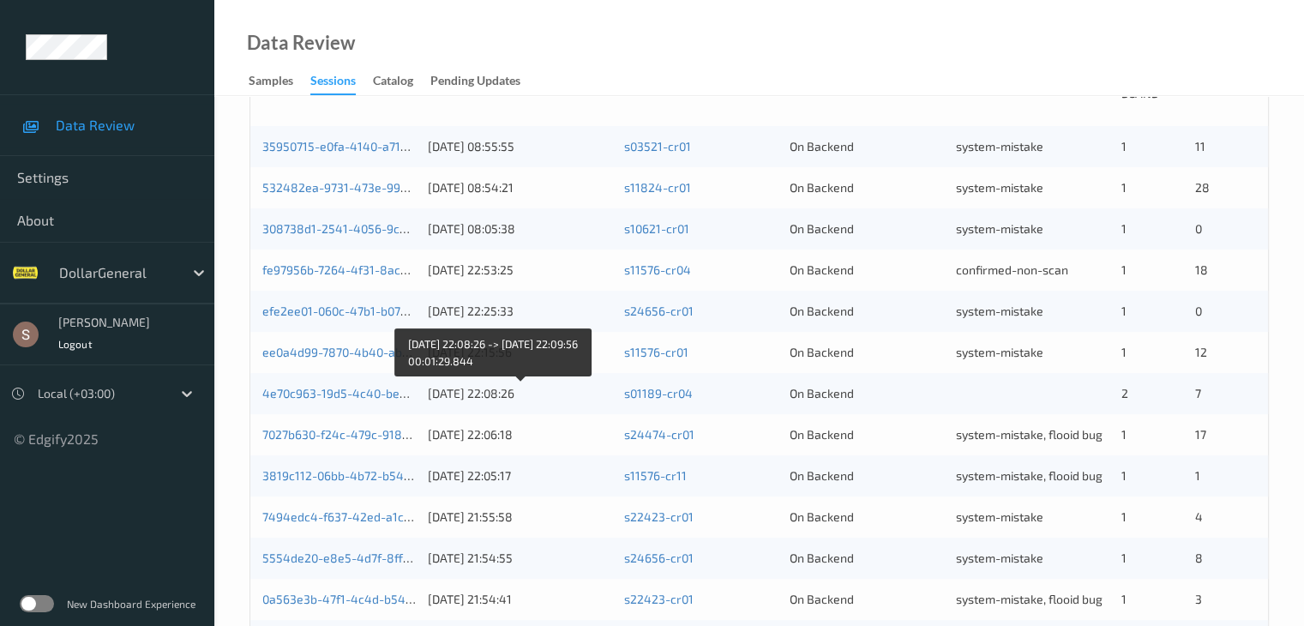
scroll to position [429, 0]
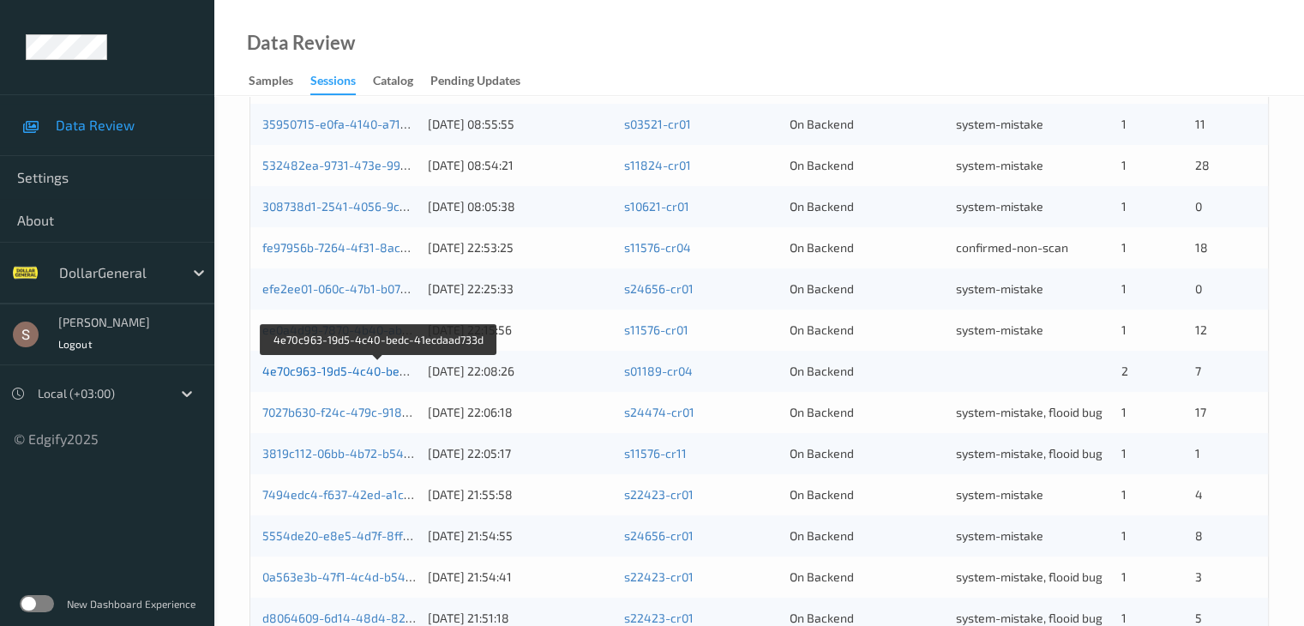
click at [331, 371] on link "4e70c963-19d5-4c40-bedc-41ecdaad733d" at bounding box center [379, 370] width 235 height 15
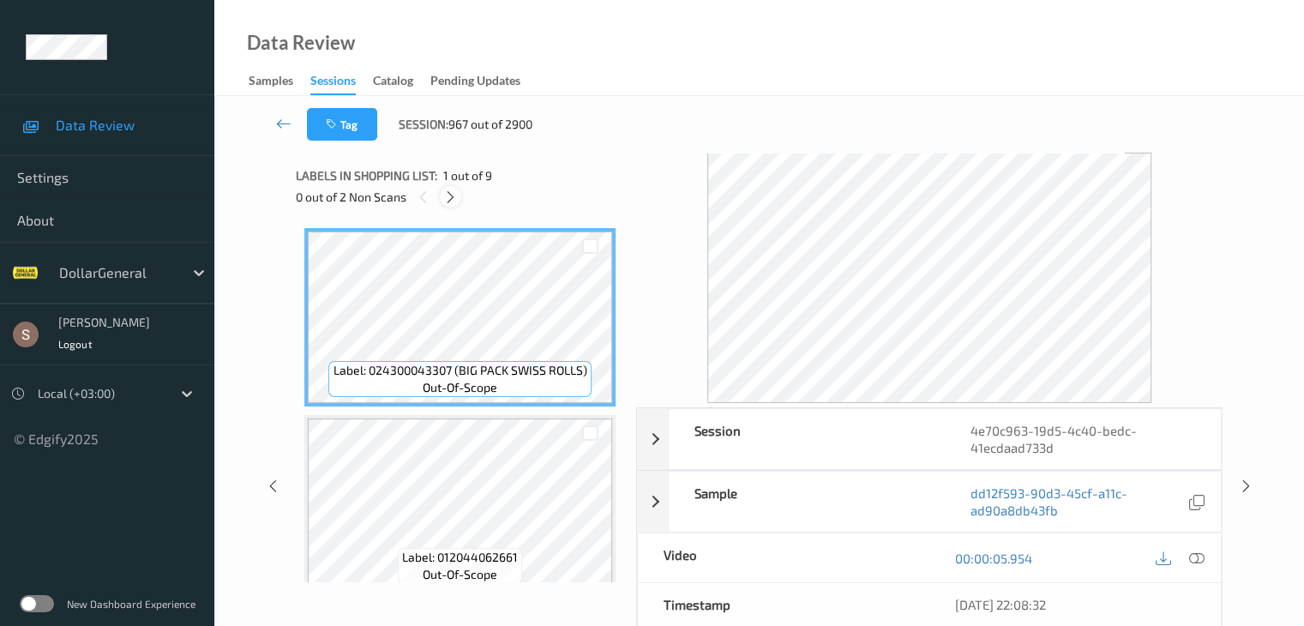
click at [449, 199] on icon at bounding box center [450, 196] width 15 height 15
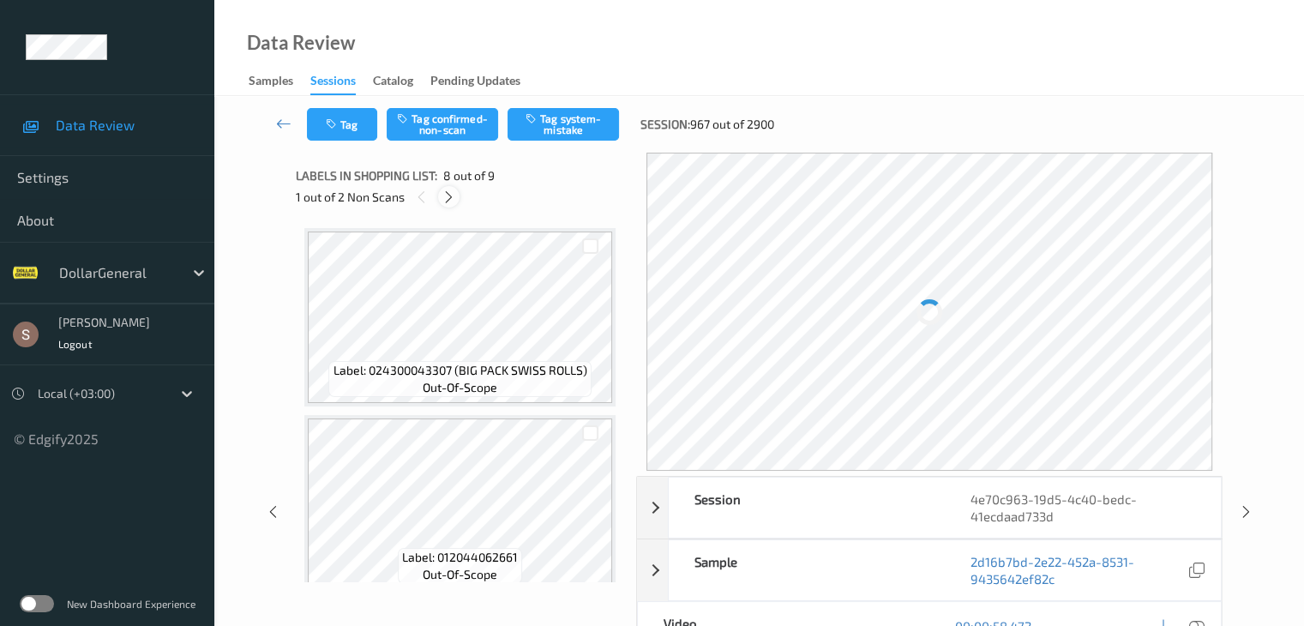
scroll to position [1130, 0]
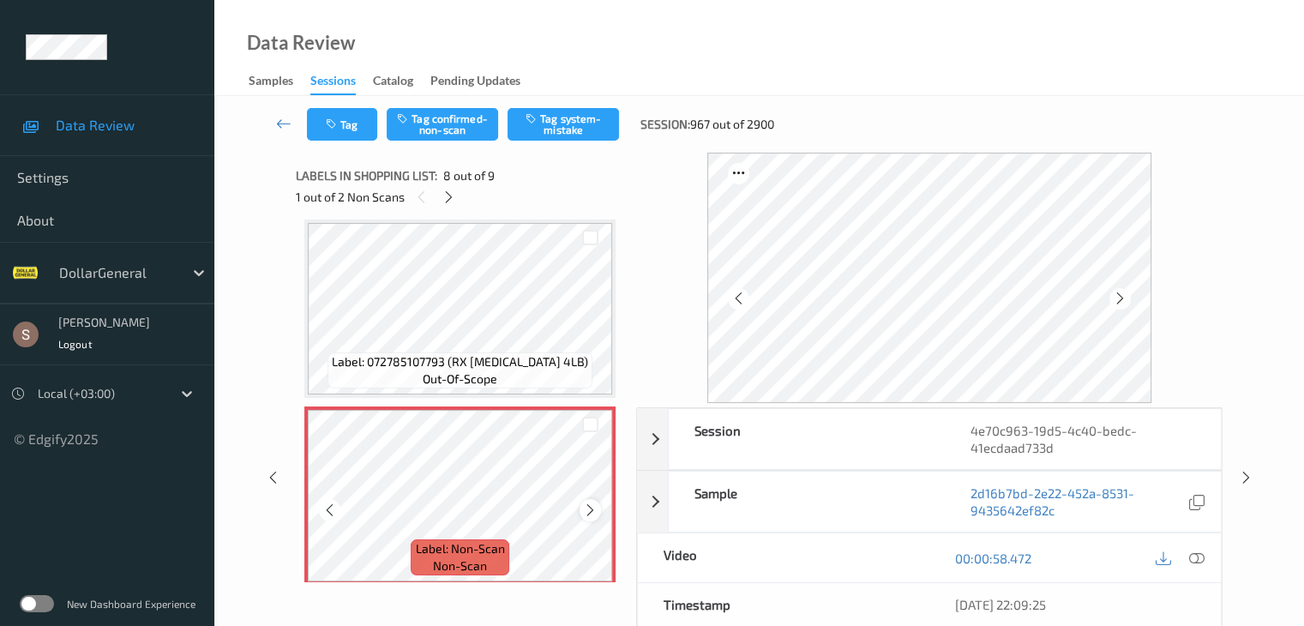
click at [598, 512] on div at bounding box center [590, 509] width 21 height 21
click at [585, 508] on icon at bounding box center [590, 509] width 15 height 15
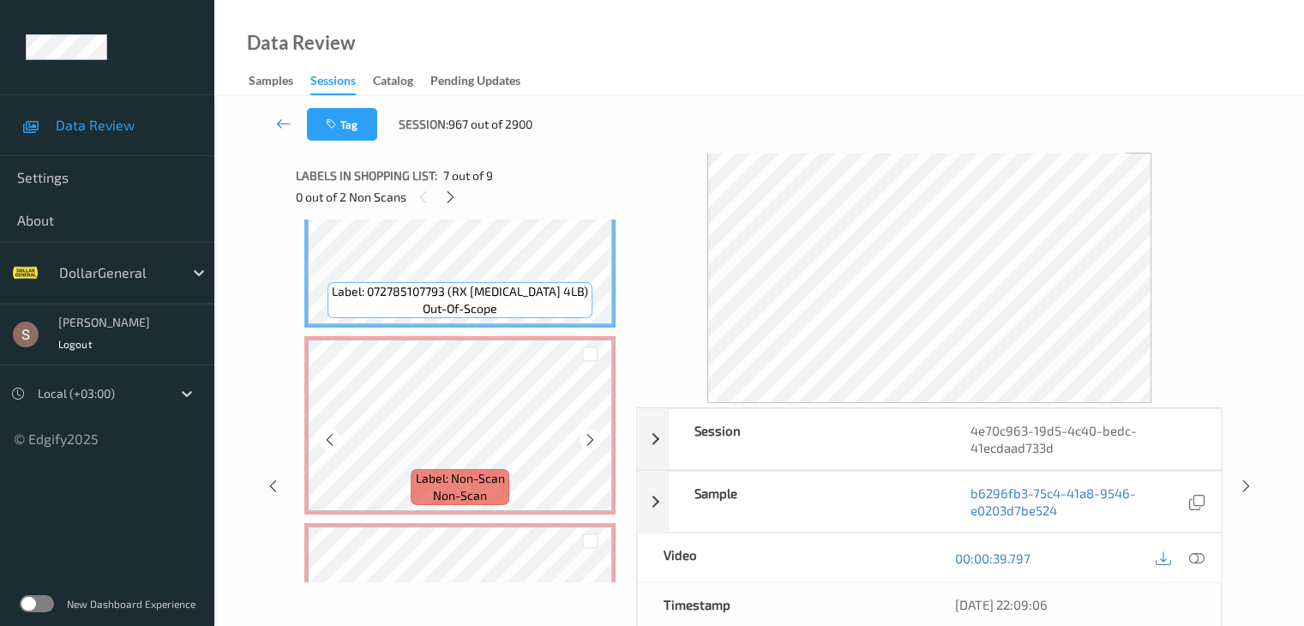
scroll to position [1286, 0]
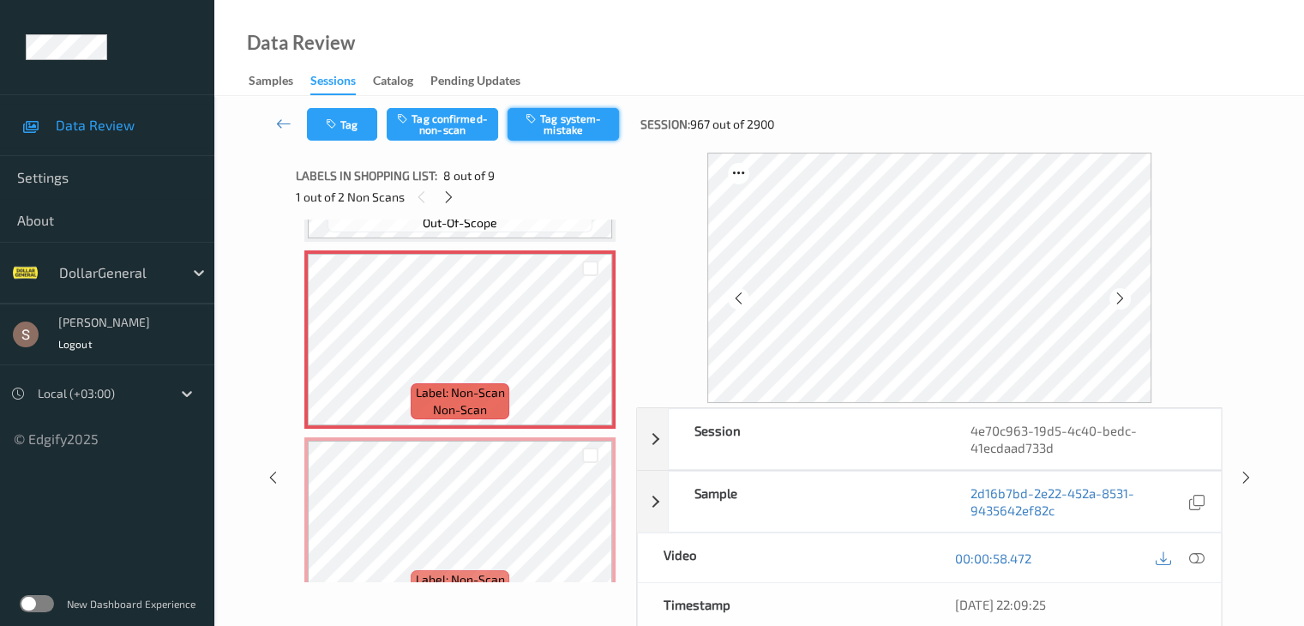
click at [557, 123] on button "Tag system-mistake" at bounding box center [562, 124] width 111 height 33
click at [453, 203] on icon at bounding box center [448, 196] width 15 height 15
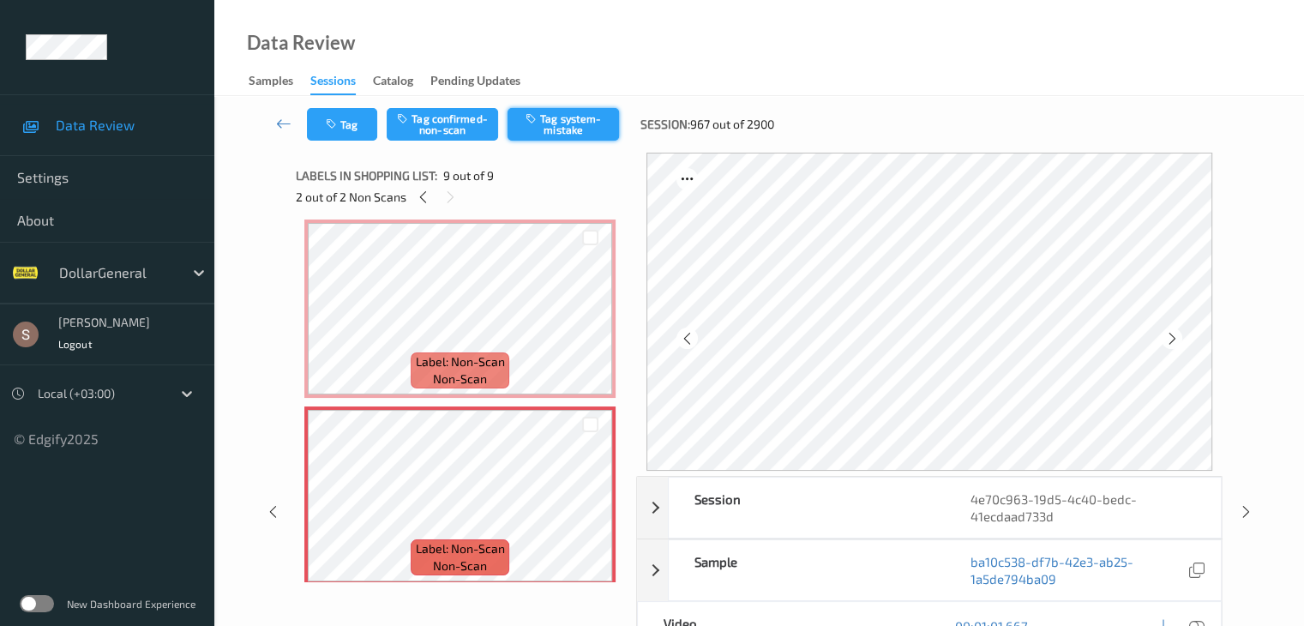
click at [576, 133] on button "Tag system-mistake" at bounding box center [562, 124] width 111 height 33
click at [282, 121] on icon at bounding box center [283, 123] width 15 height 17
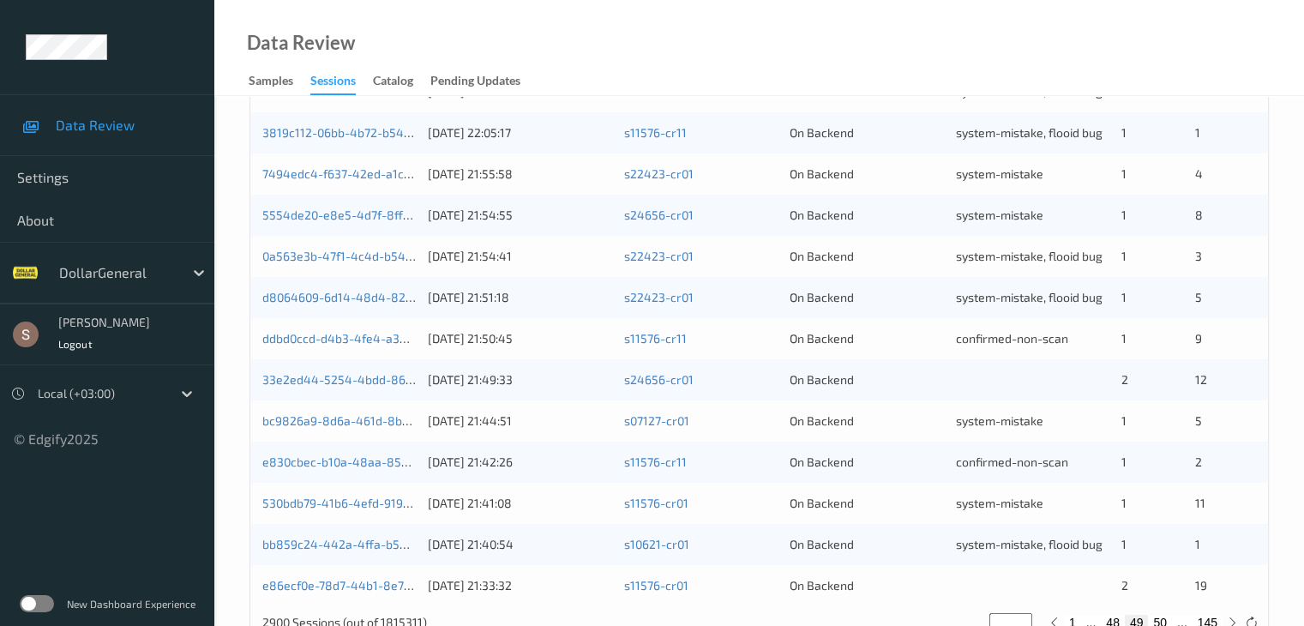
scroll to position [772, 0]
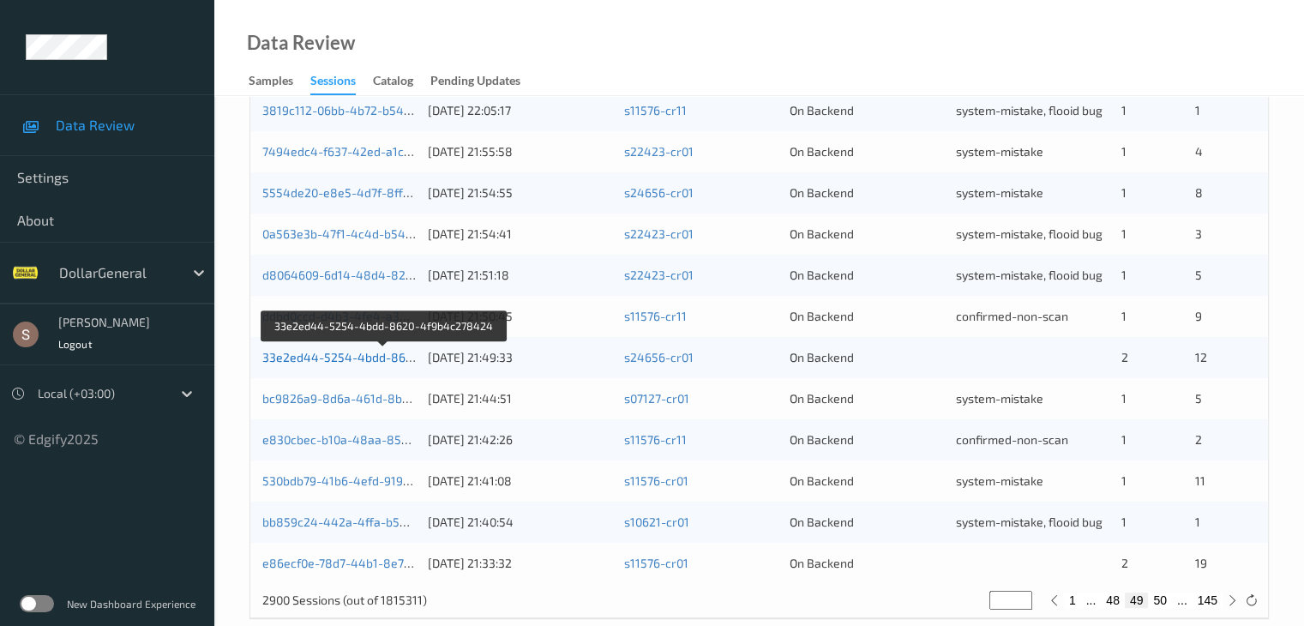
click at [363, 358] on link "33e2ed44-5254-4bdd-8620-4f9b4c278424" at bounding box center [384, 357] width 244 height 15
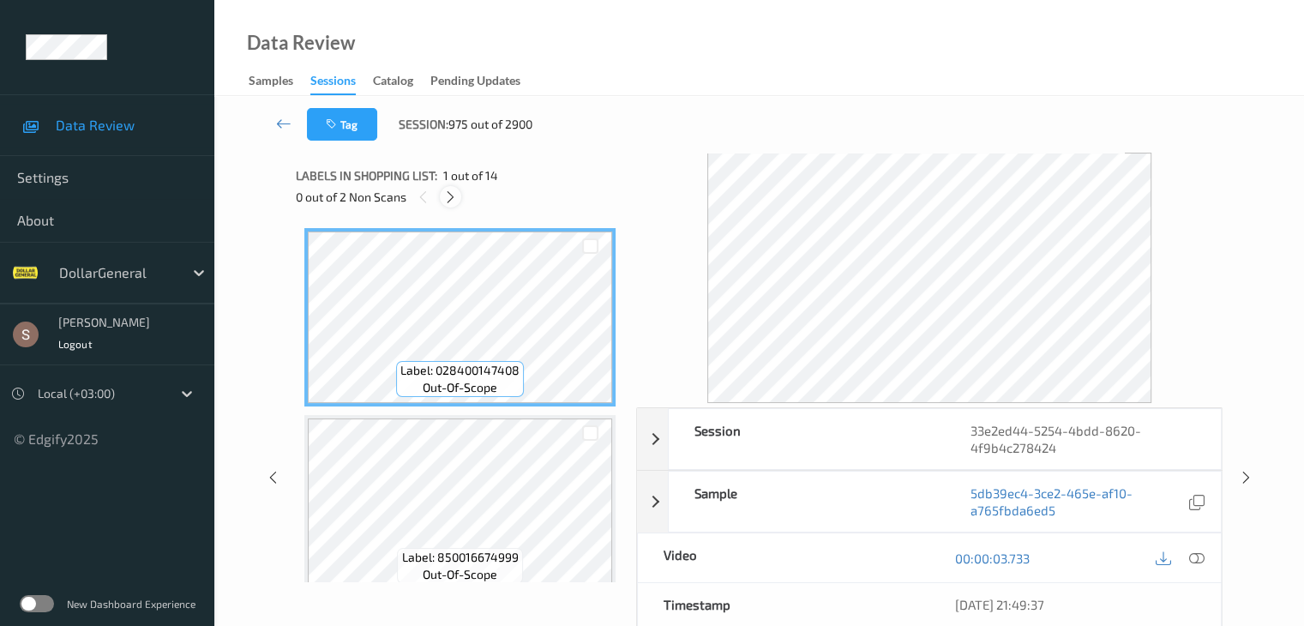
click at [449, 195] on icon at bounding box center [450, 196] width 15 height 15
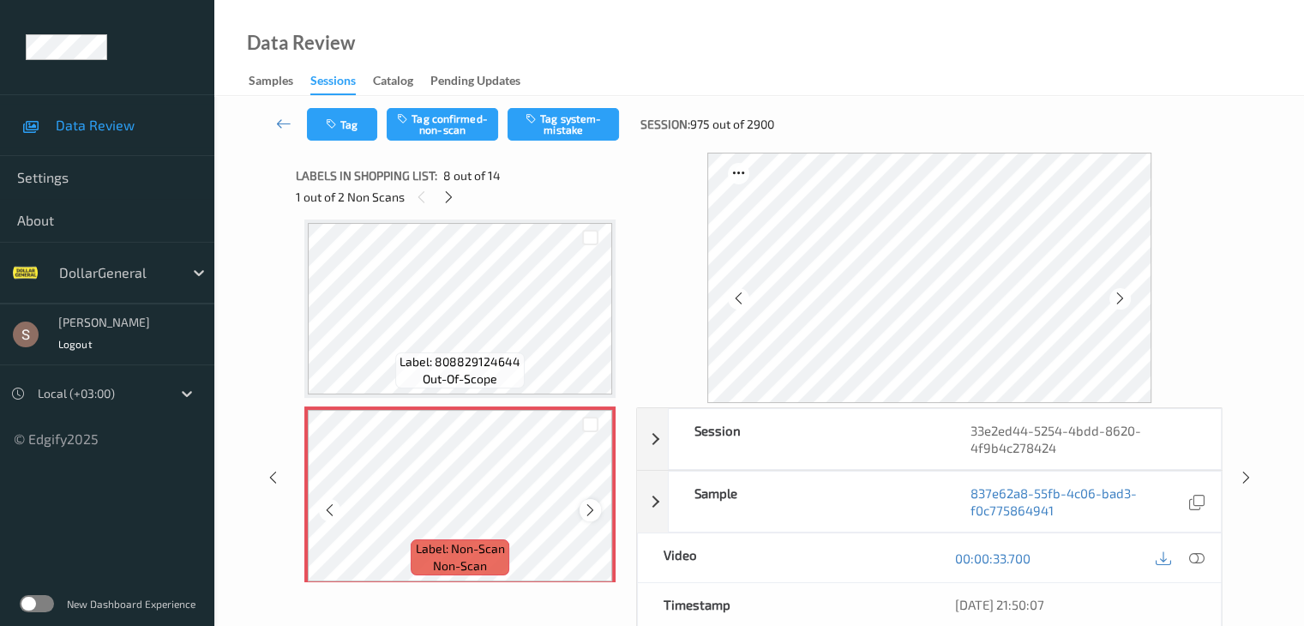
click at [592, 514] on icon at bounding box center [590, 509] width 15 height 15
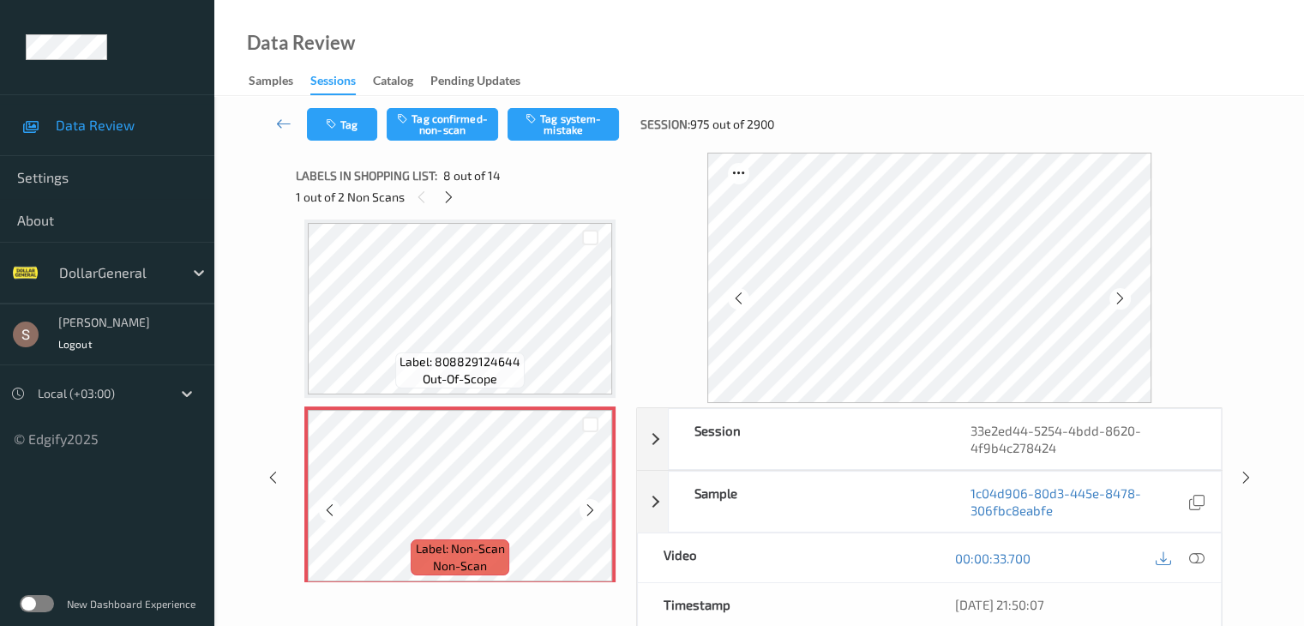
click at [592, 514] on icon at bounding box center [590, 509] width 15 height 15
click at [595, 513] on icon at bounding box center [590, 509] width 15 height 15
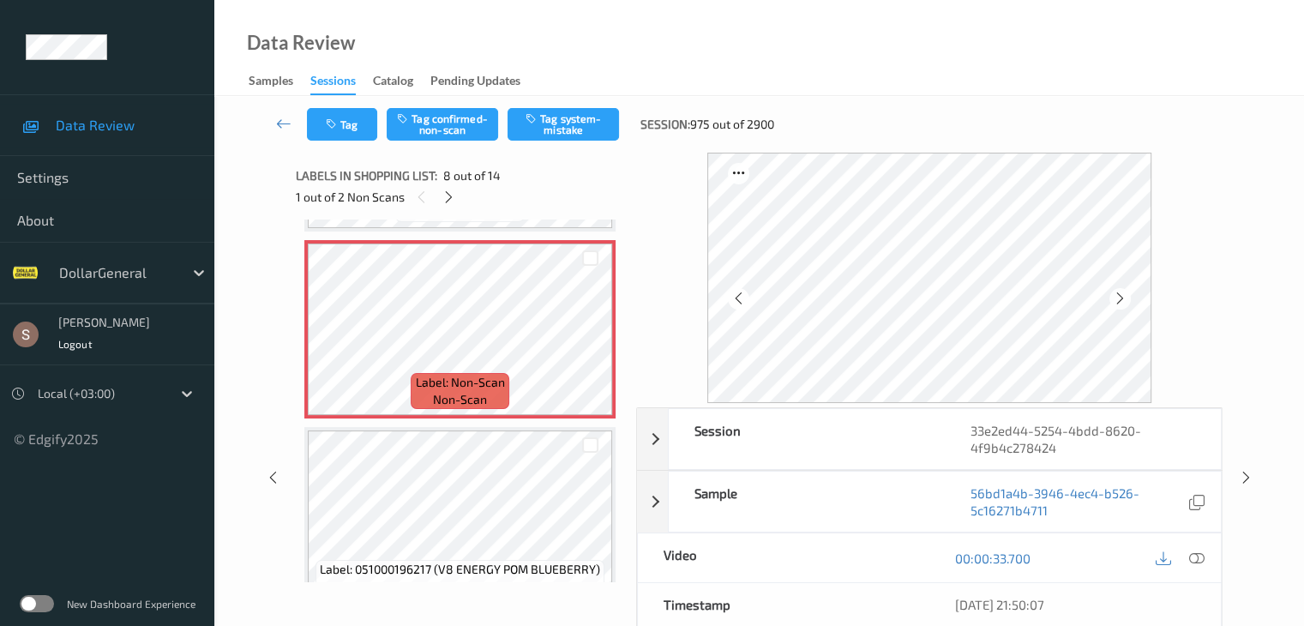
scroll to position [1301, 0]
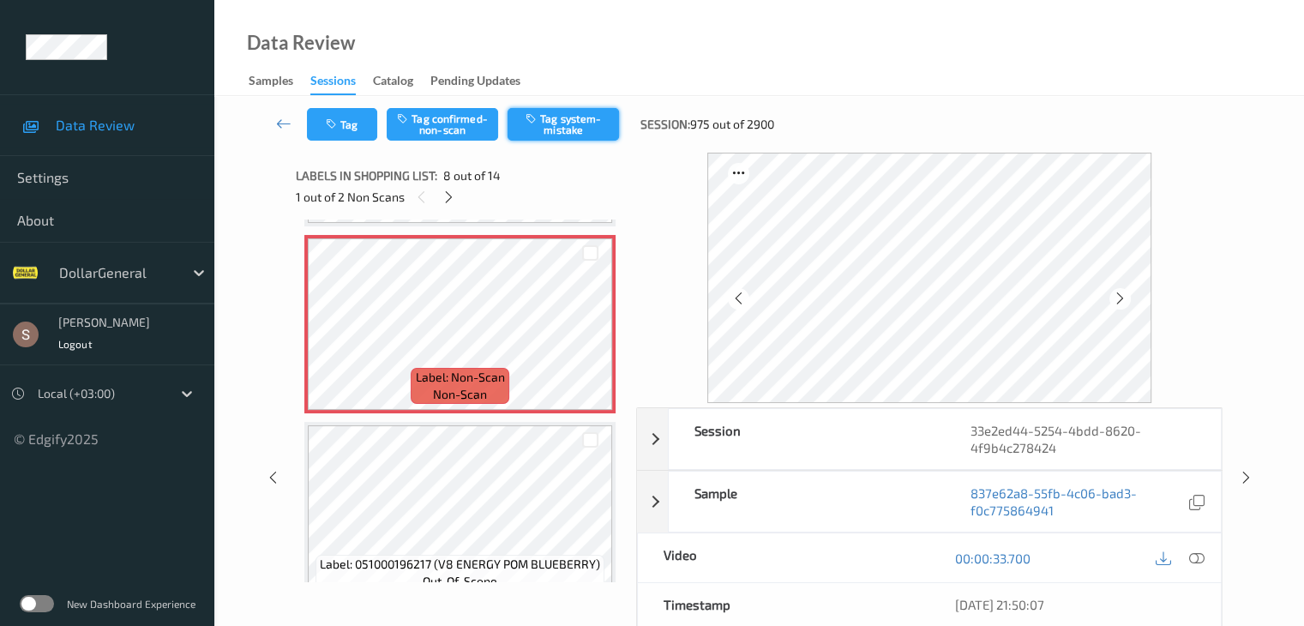
click at [561, 133] on button "Tag system-mistake" at bounding box center [562, 124] width 111 height 33
click at [451, 204] on div at bounding box center [448, 196] width 21 height 21
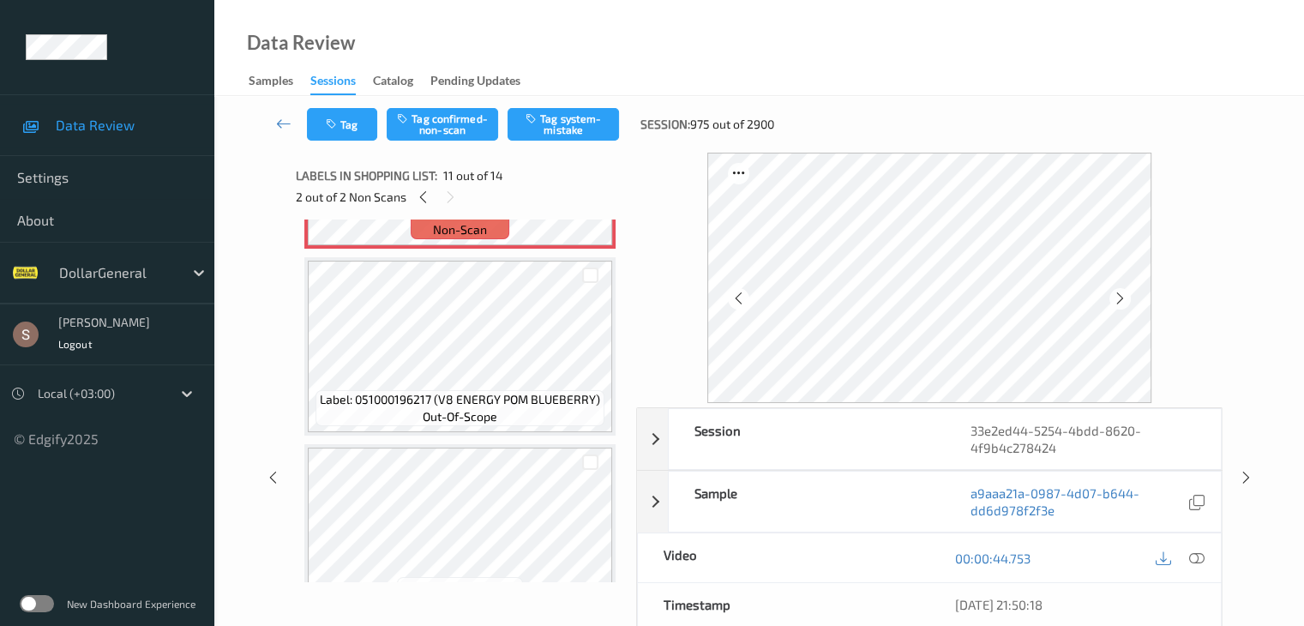
scroll to position [1948, 0]
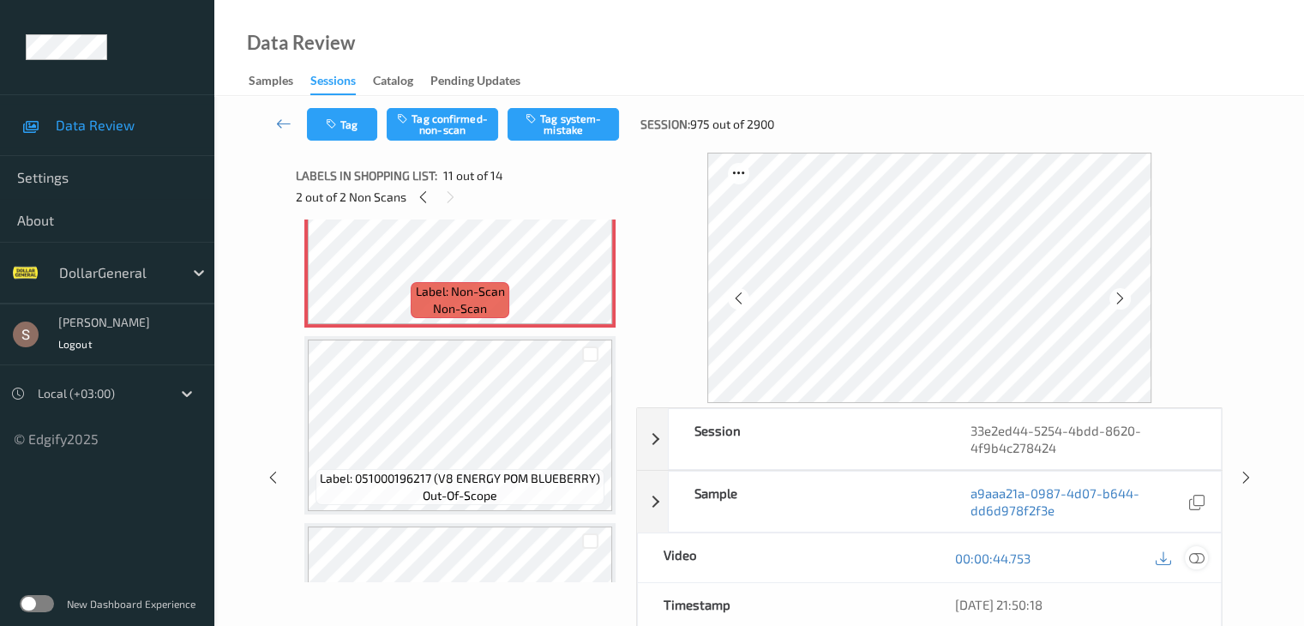
click at [1204, 561] on div at bounding box center [1196, 557] width 23 height 23
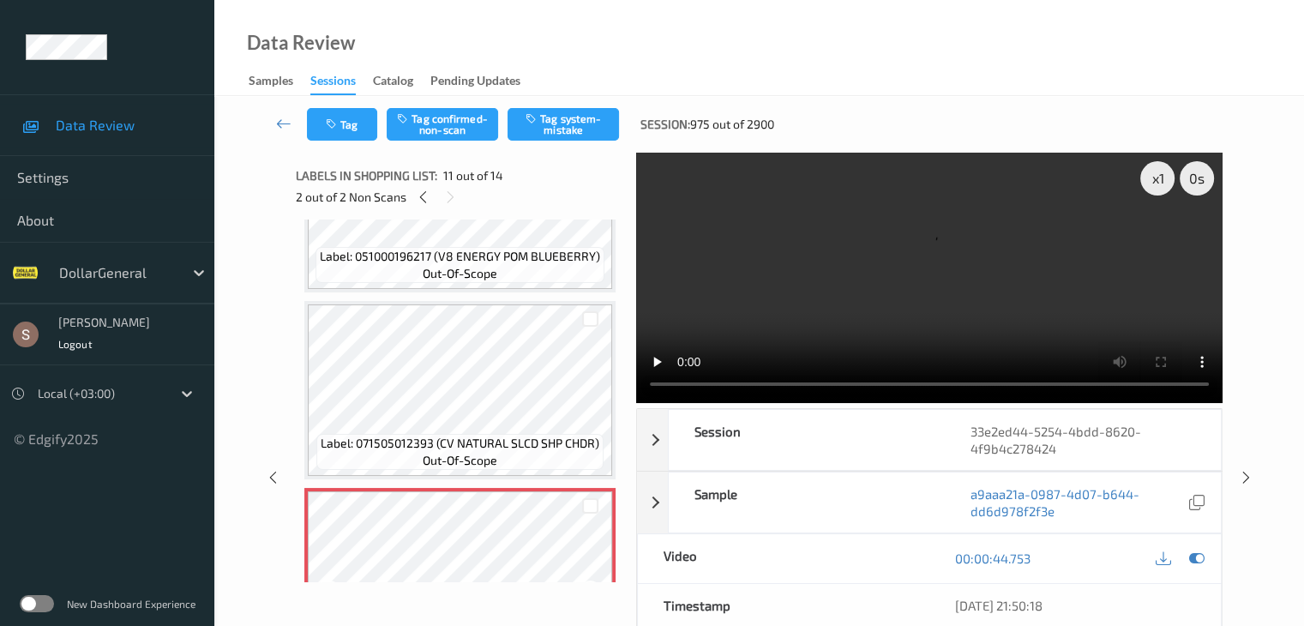
scroll to position [1605, 0]
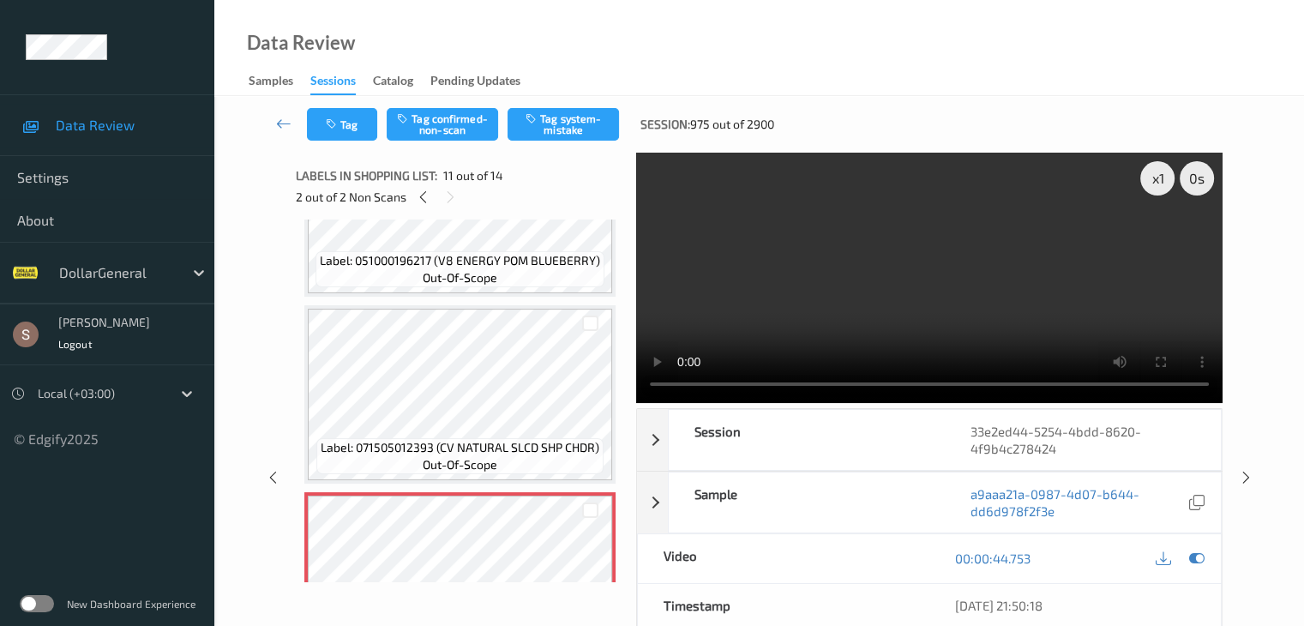
click at [892, 303] on video at bounding box center [929, 278] width 586 height 250
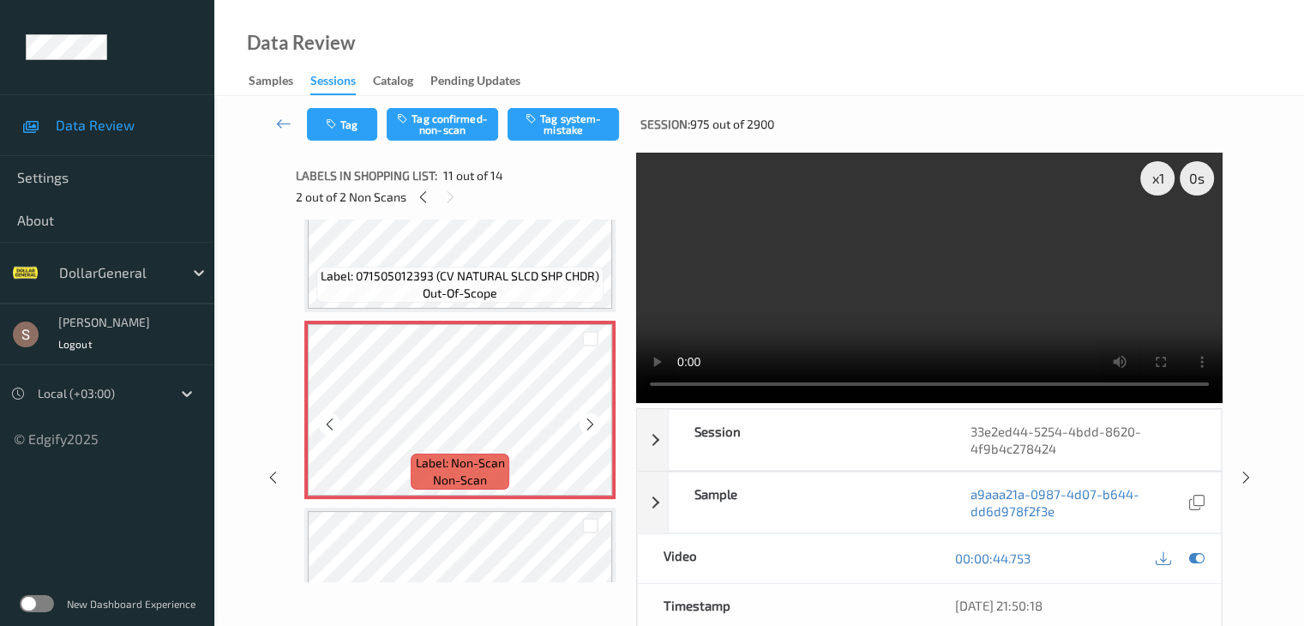
scroll to position [1862, 0]
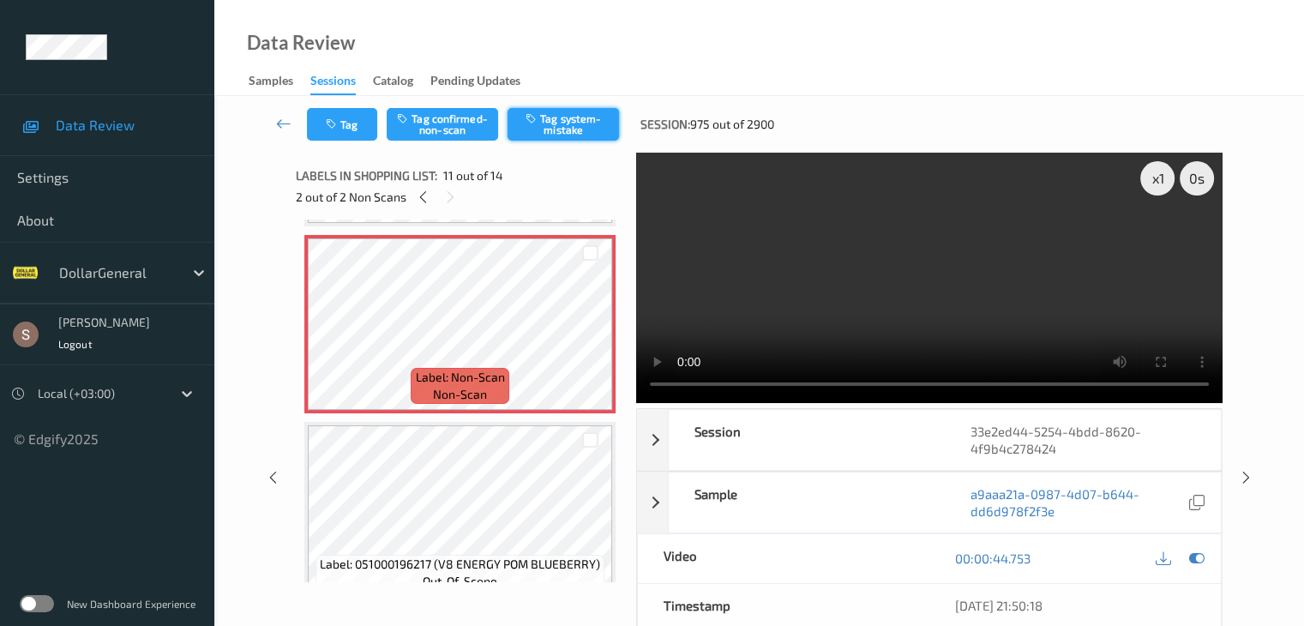
click at [607, 121] on button "Tag system-mistake" at bounding box center [562, 124] width 111 height 33
click at [286, 123] on icon at bounding box center [283, 123] width 15 height 17
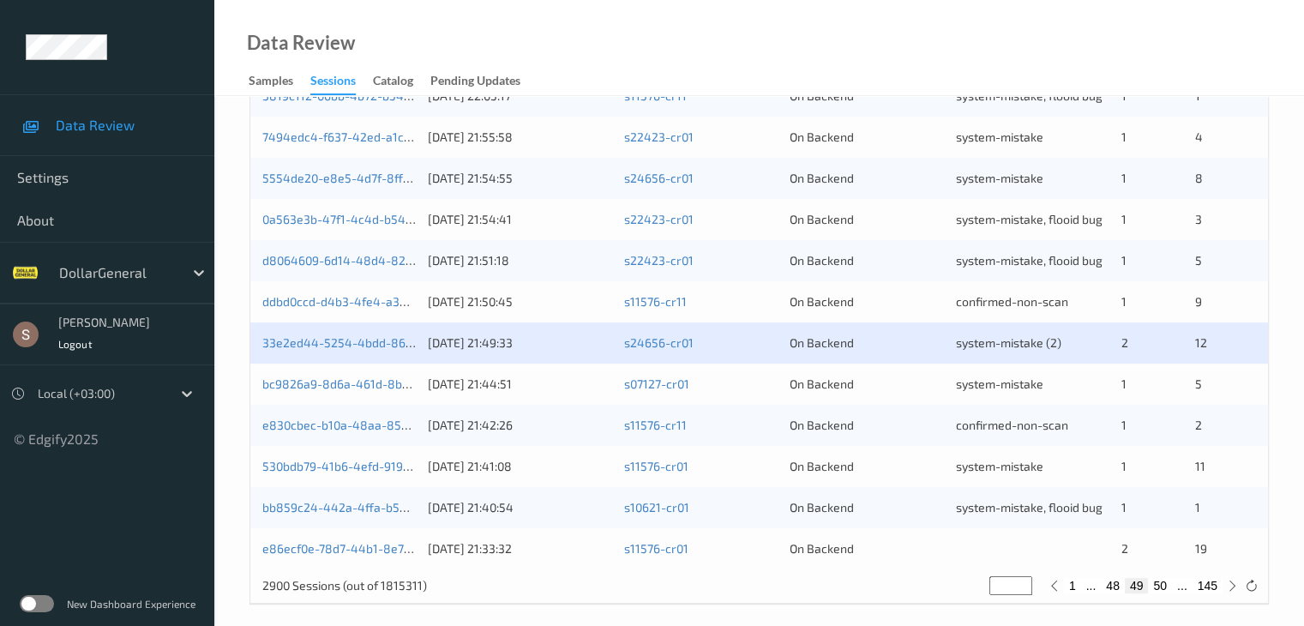
scroll to position [799, 0]
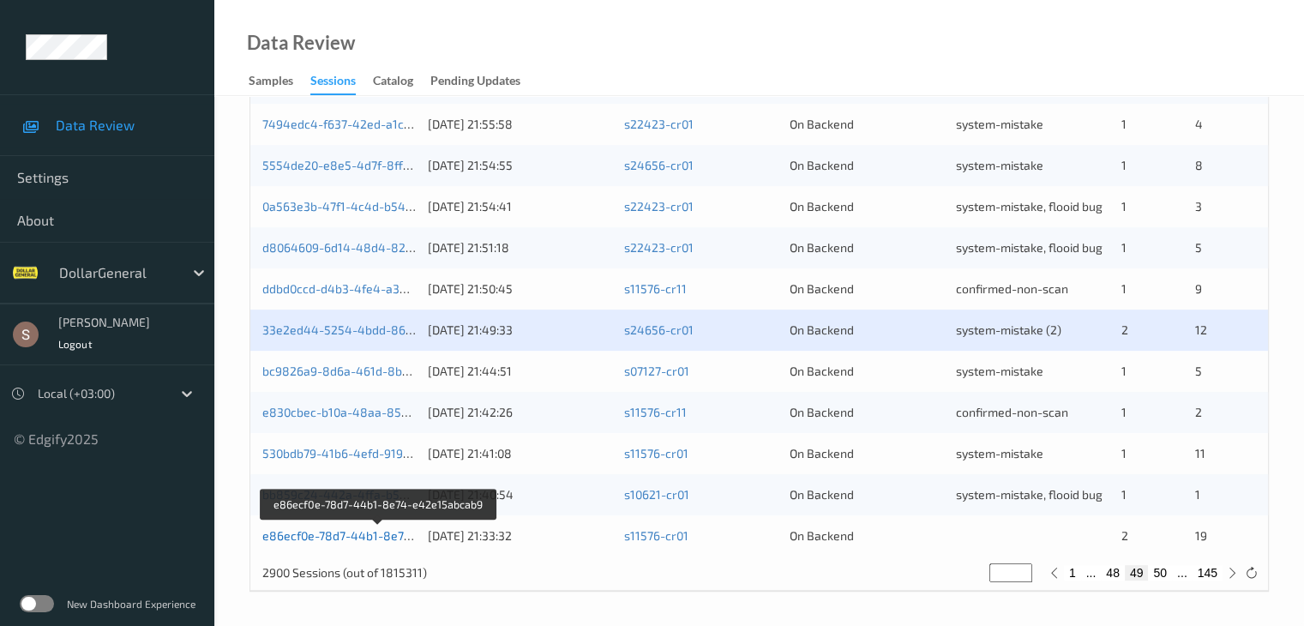
click at [379, 536] on link "e86ecf0e-78d7-44b1-8e74-e42e15abcab9" at bounding box center [379, 535] width 235 height 15
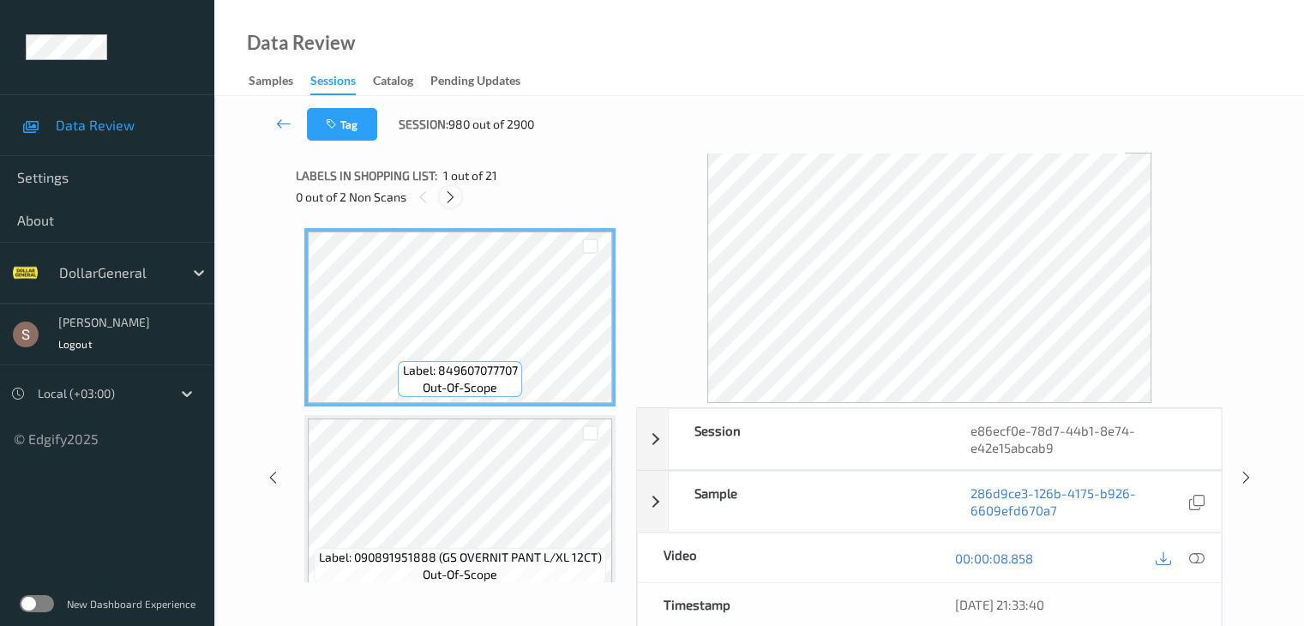
click at [460, 201] on div at bounding box center [450, 196] width 21 height 21
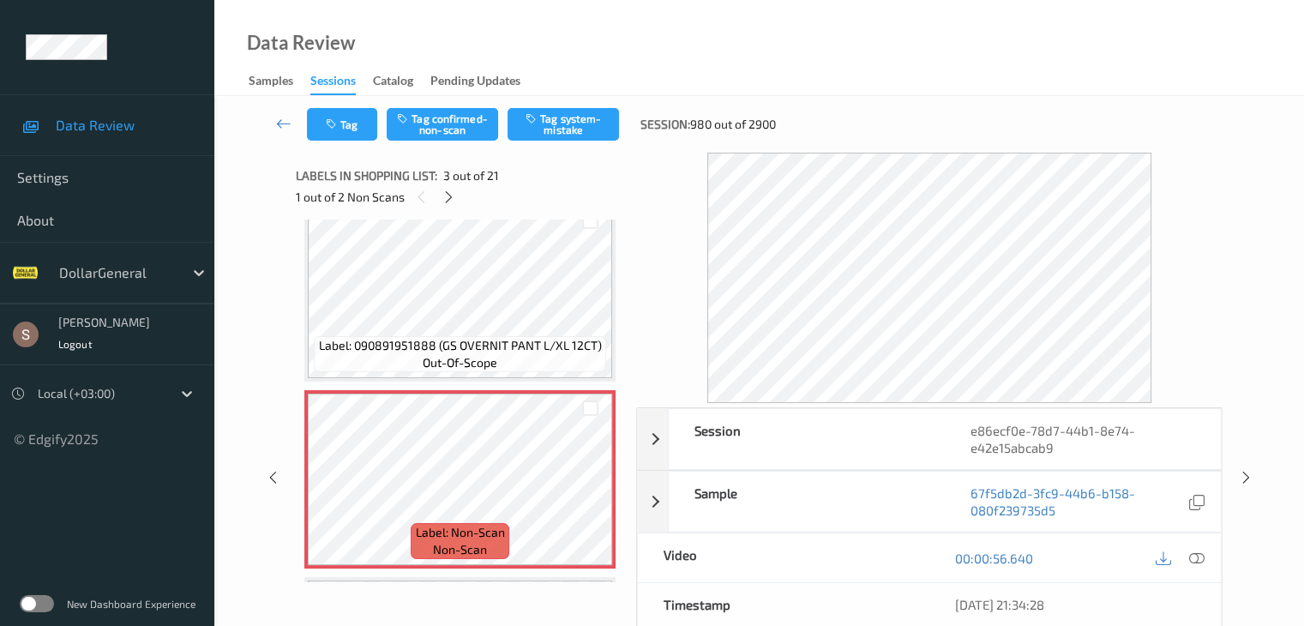
scroll to position [195, 0]
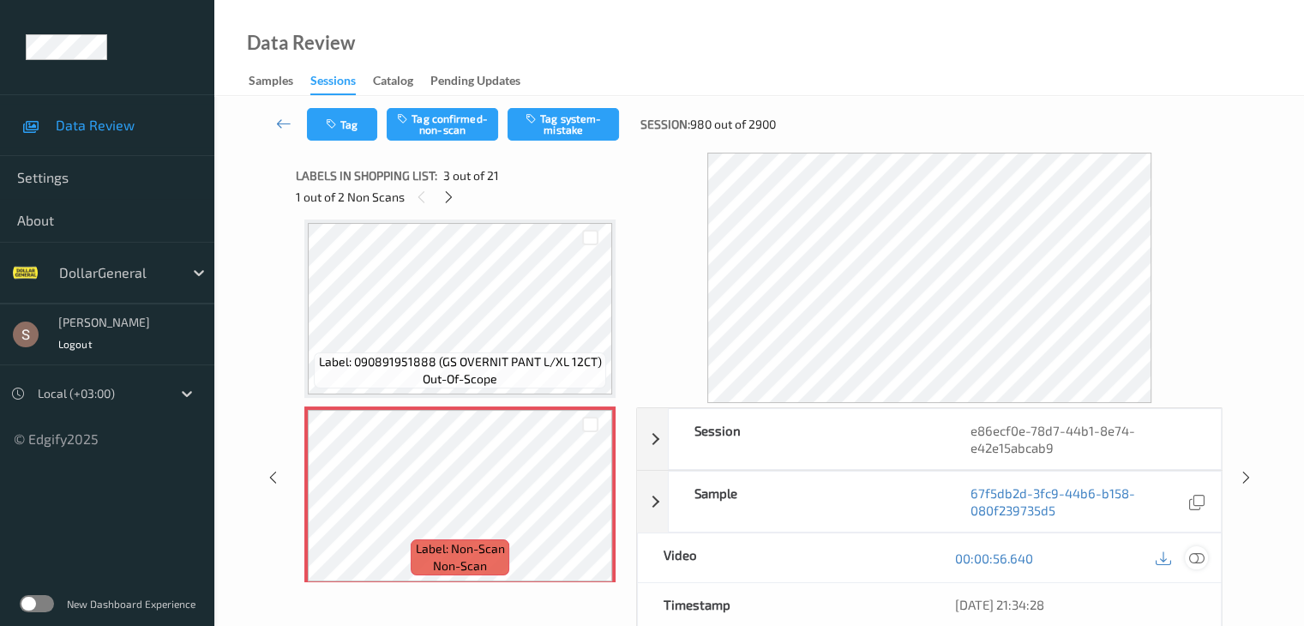
click at [1205, 561] on div at bounding box center [1196, 557] width 23 height 23
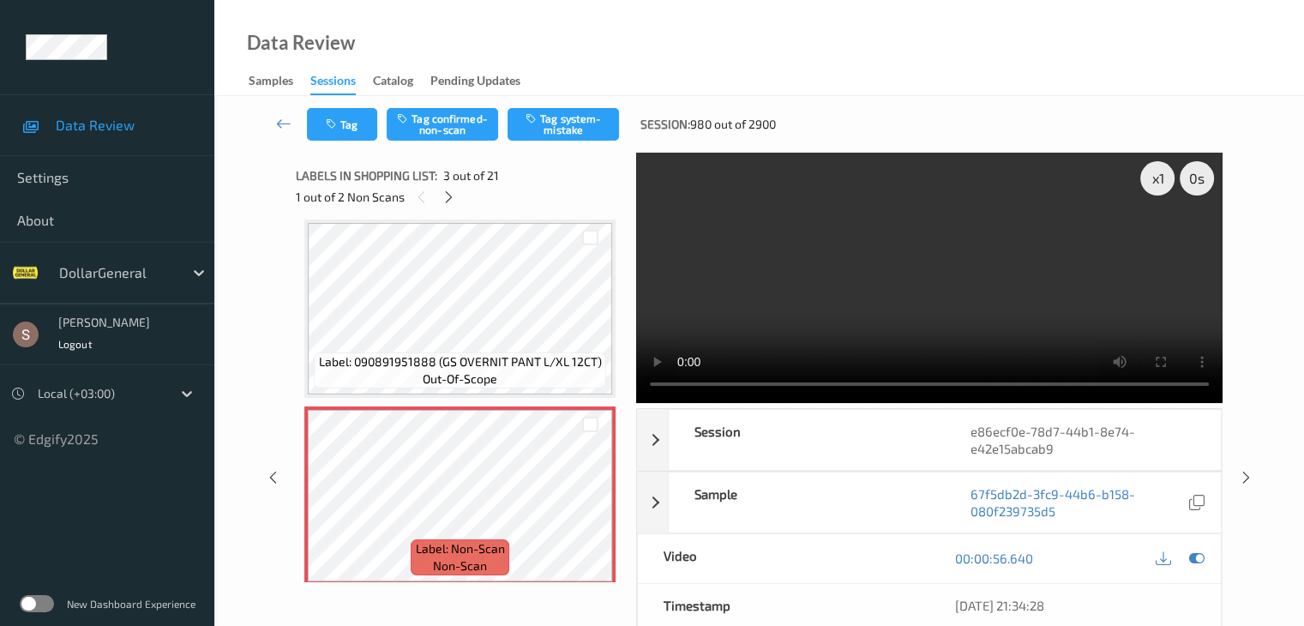
click at [892, 272] on video at bounding box center [929, 278] width 586 height 250
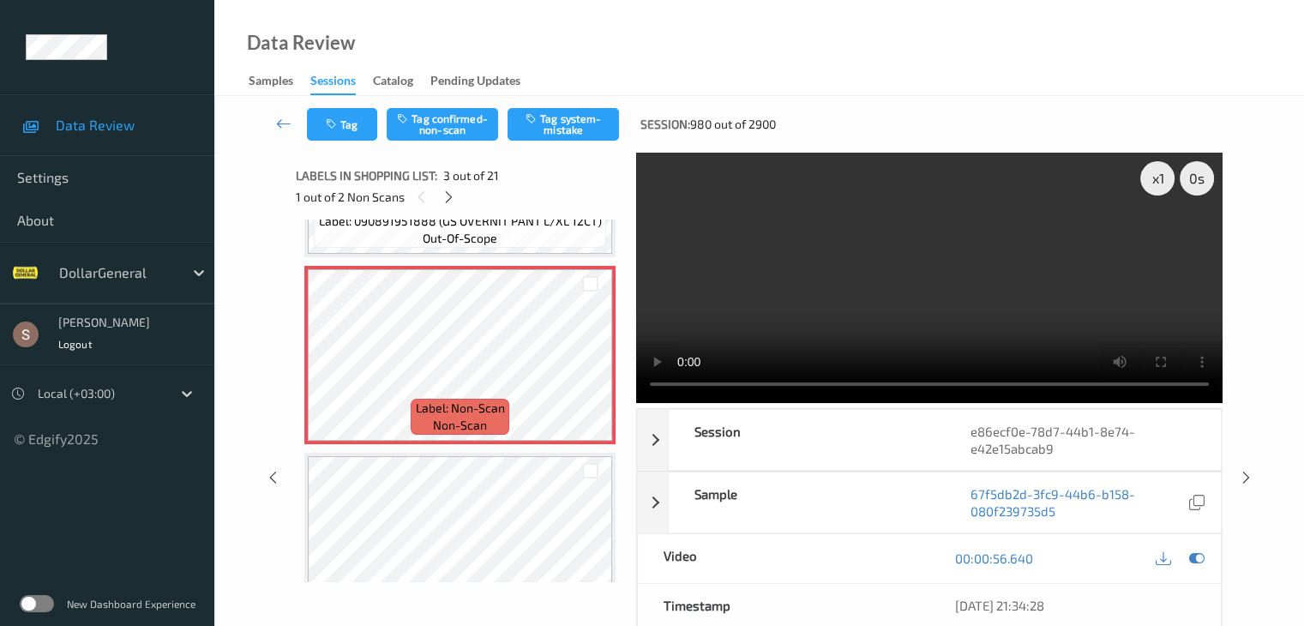
scroll to position [367, 0]
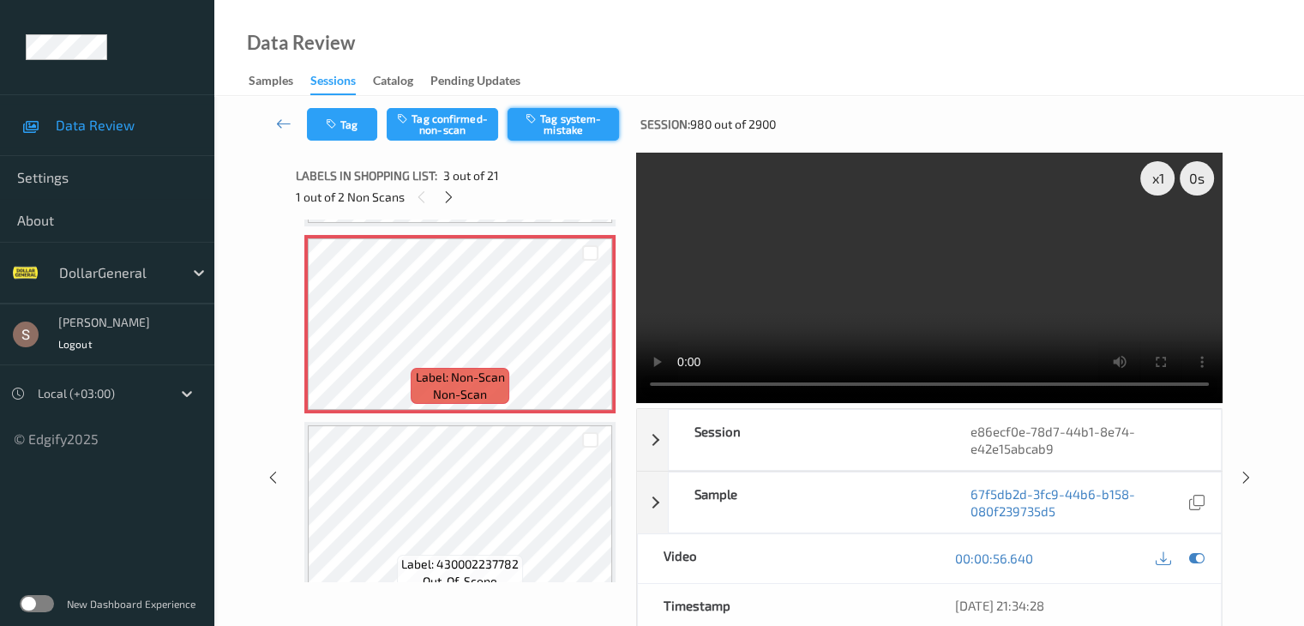
click at [564, 128] on button "Tag system-mistake" at bounding box center [562, 124] width 111 height 33
click at [453, 198] on icon at bounding box center [448, 196] width 15 height 15
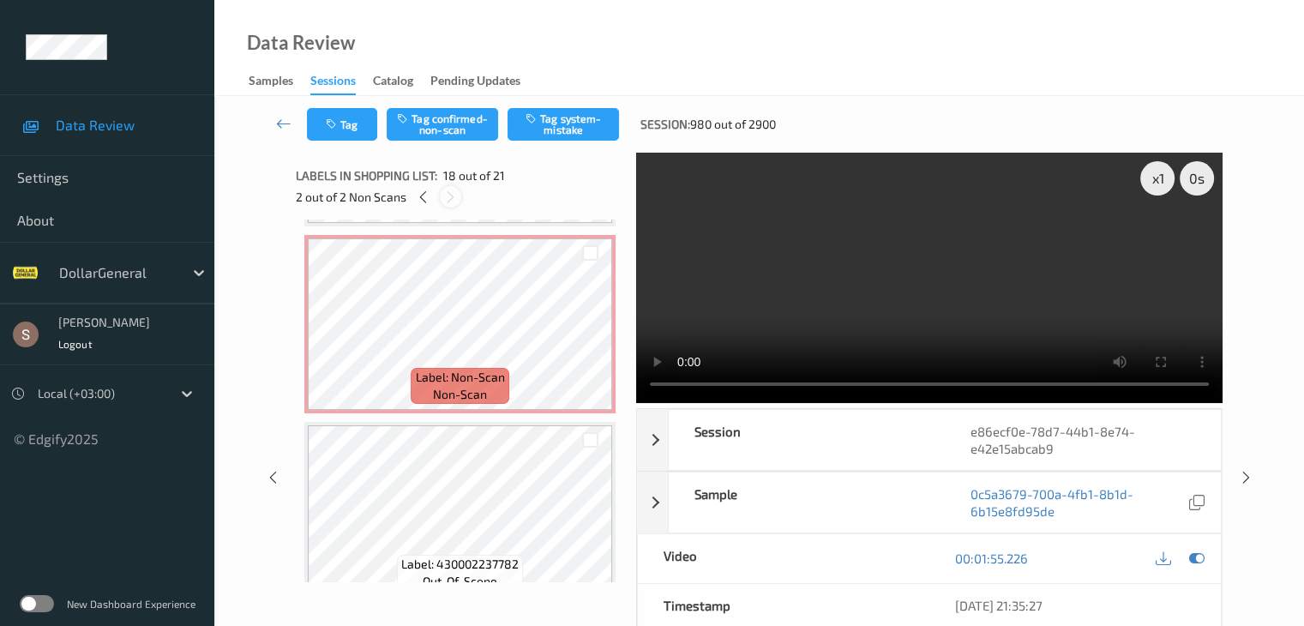
scroll to position [2999, 0]
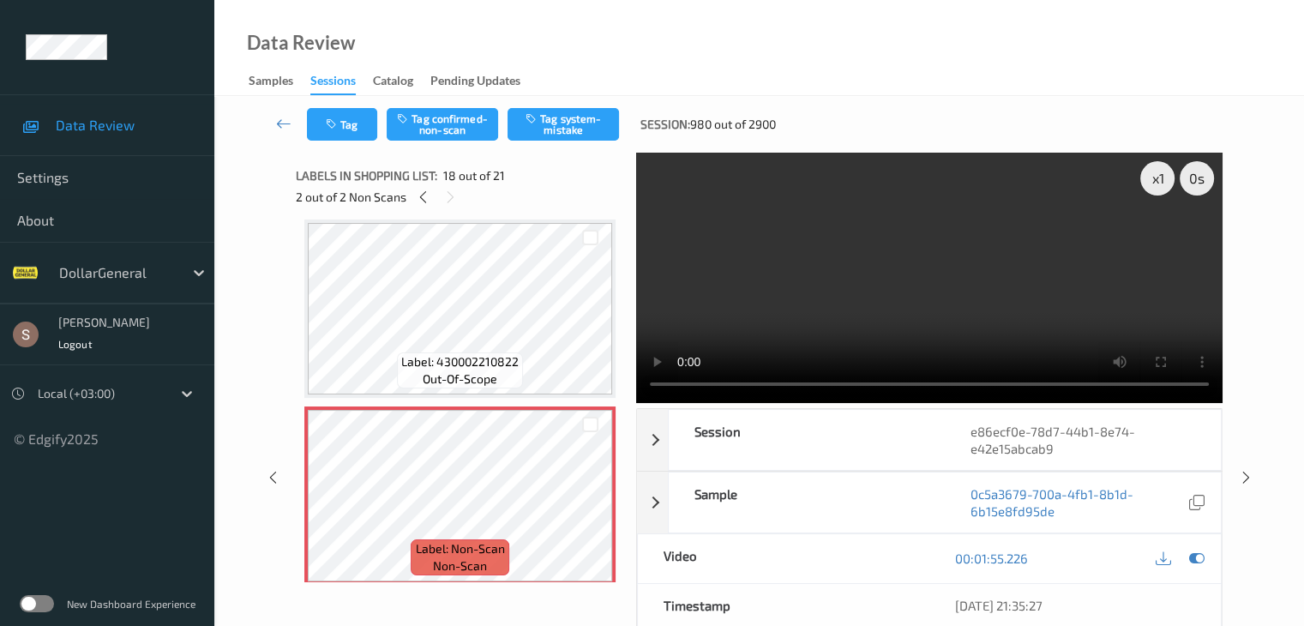
click at [857, 277] on video at bounding box center [929, 278] width 586 height 250
click at [592, 114] on button "Tag system-mistake" at bounding box center [562, 124] width 111 height 33
click at [280, 121] on icon at bounding box center [283, 123] width 15 height 17
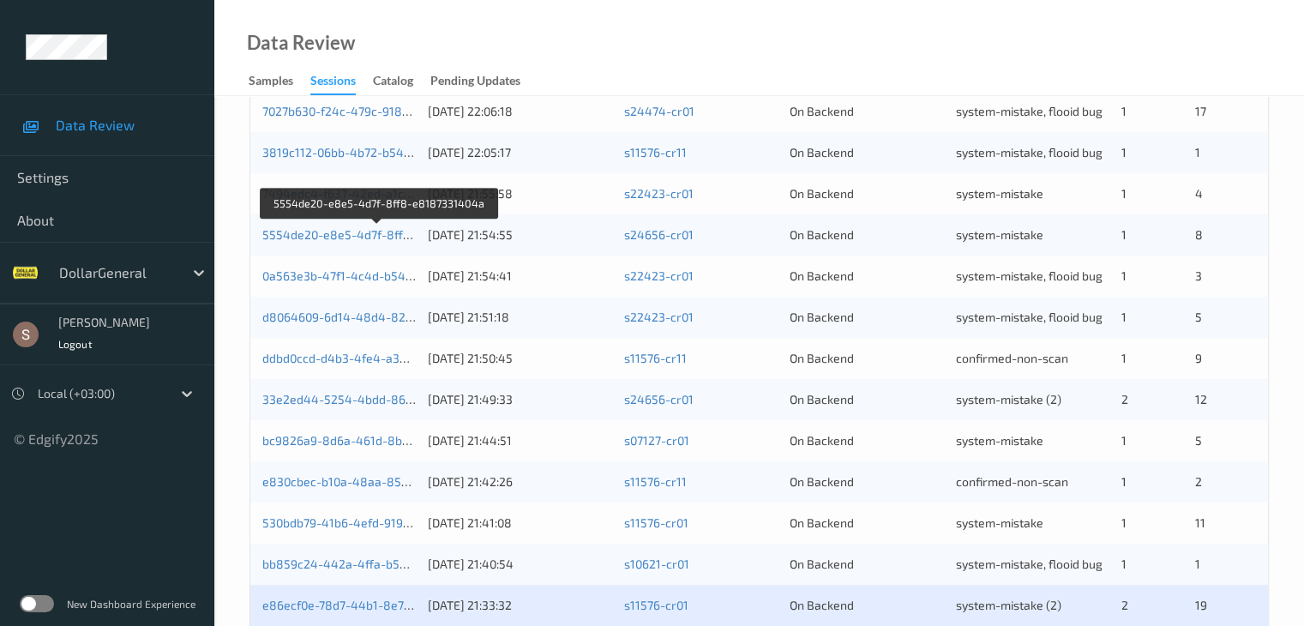
scroll to position [799, 0]
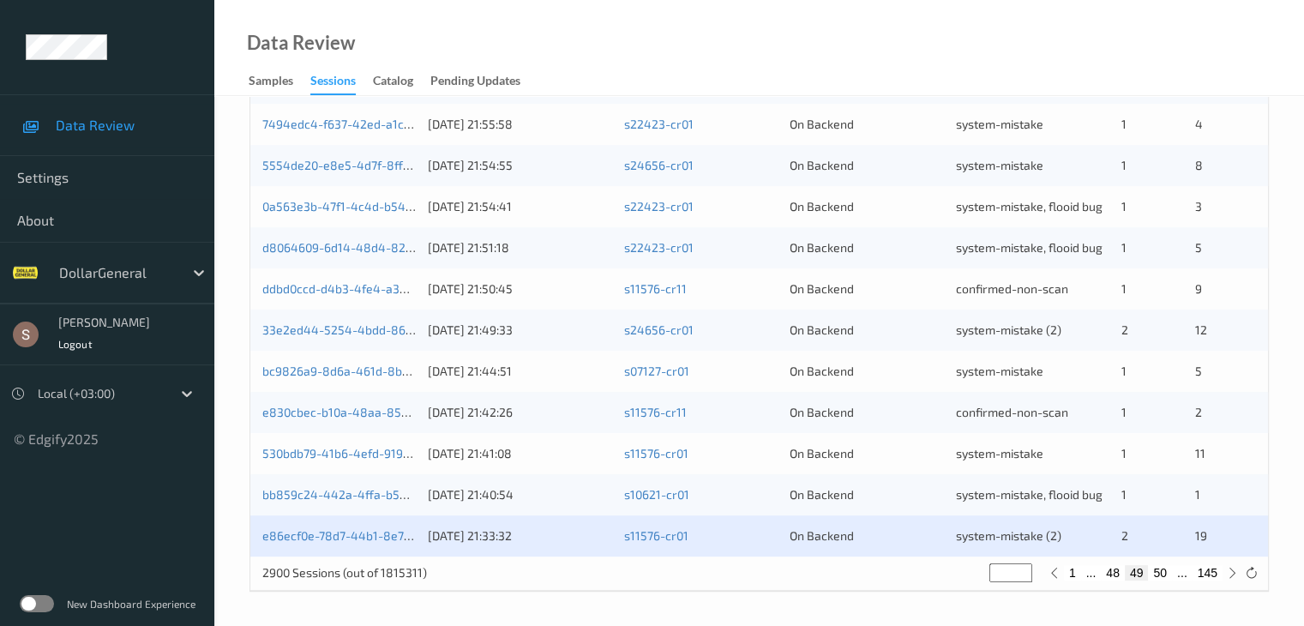
click at [1156, 574] on button "50" at bounding box center [1160, 572] width 24 height 15
type input "**"
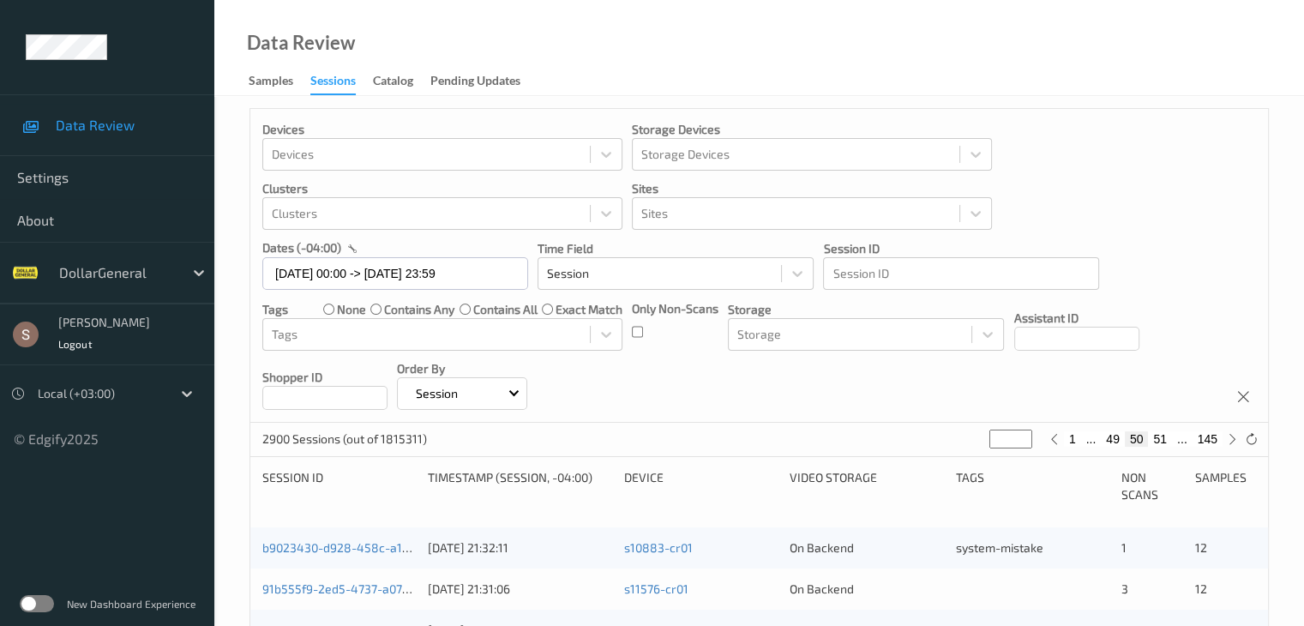
scroll to position [171, 0]
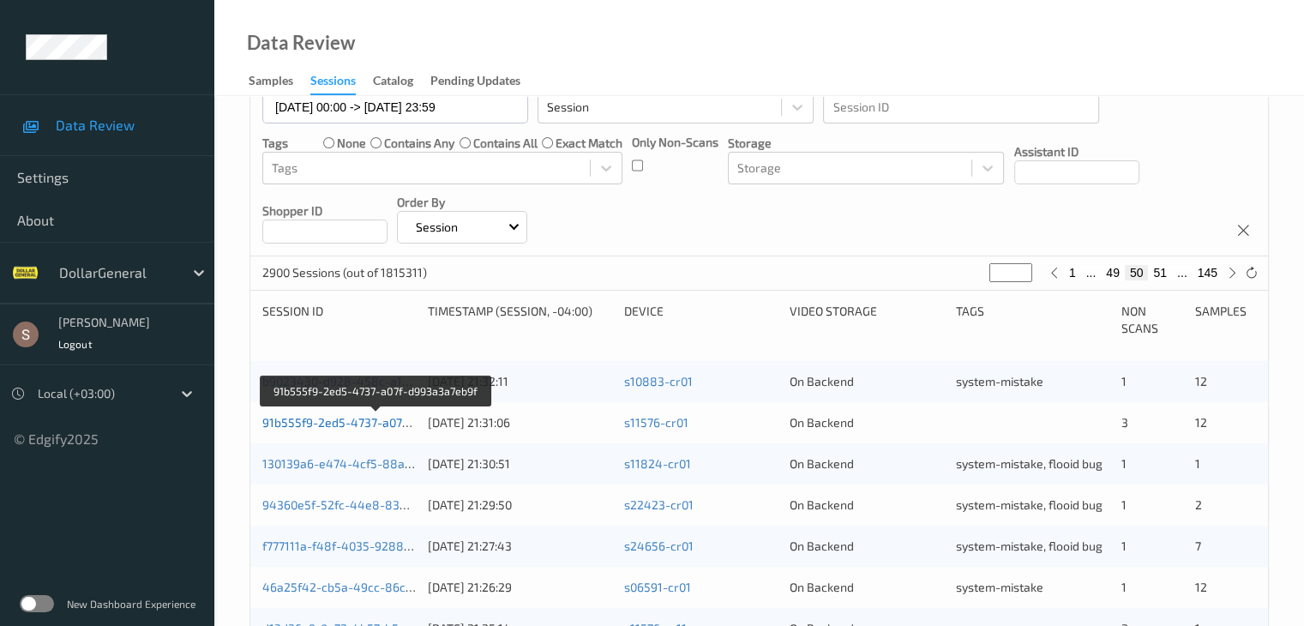
click at [377, 423] on link "91b555f9-2ed5-4737-a07f-d993a3a7eb9f" at bounding box center [376, 422] width 228 height 15
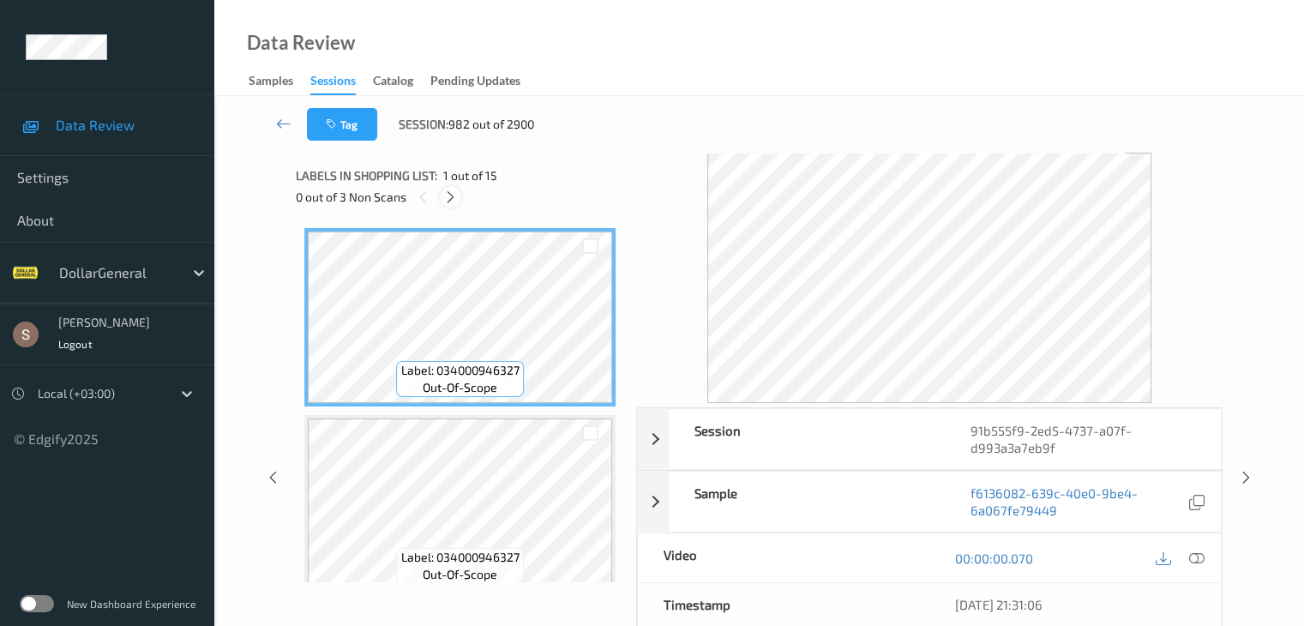
click at [456, 201] on icon at bounding box center [450, 196] width 15 height 15
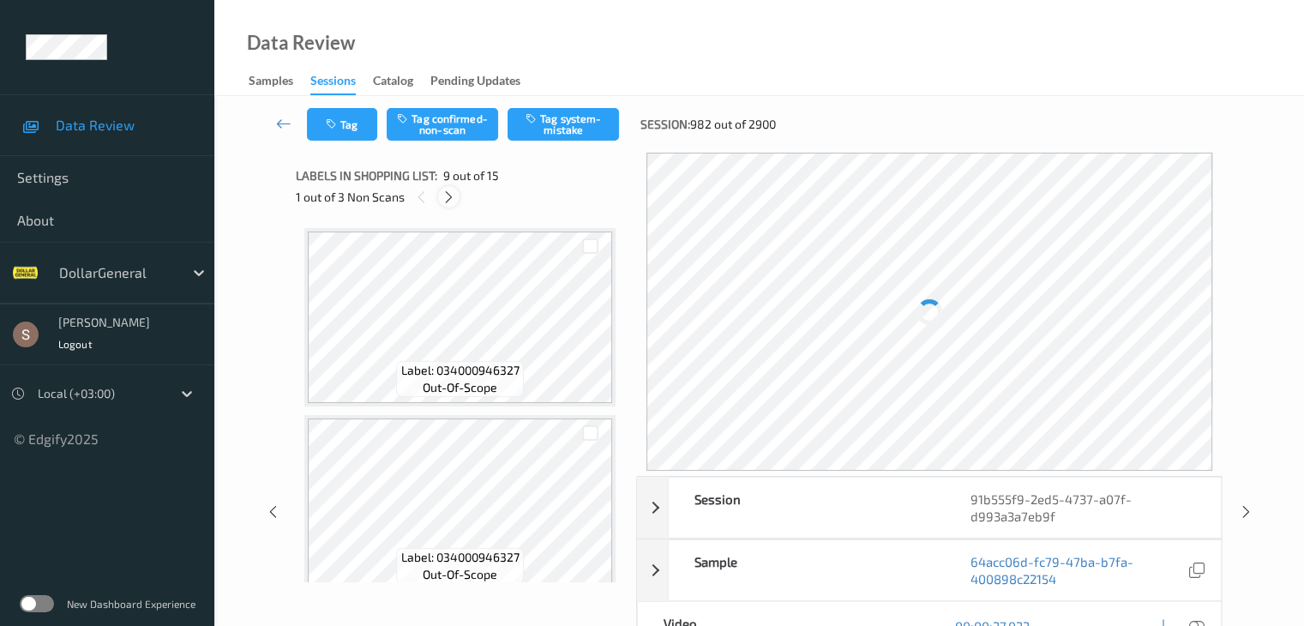
scroll to position [1317, 0]
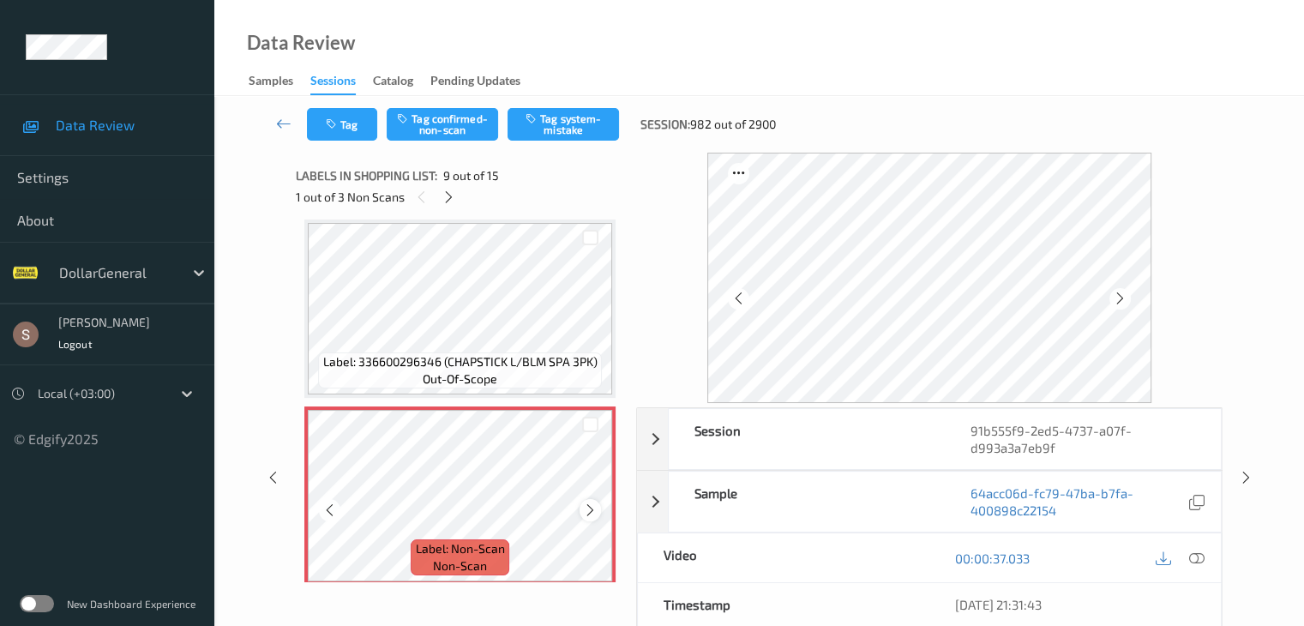
click at [588, 506] on icon at bounding box center [590, 509] width 15 height 15
click at [622, 117] on div "Tag Tag confirmed-non-scan Tag system-mistake Session: 982 out of 2900" at bounding box center [548, 124] width 482 height 33
click at [603, 117] on button "Tag system-mistake" at bounding box center [562, 124] width 111 height 33
click at [456, 195] on div at bounding box center [448, 196] width 21 height 21
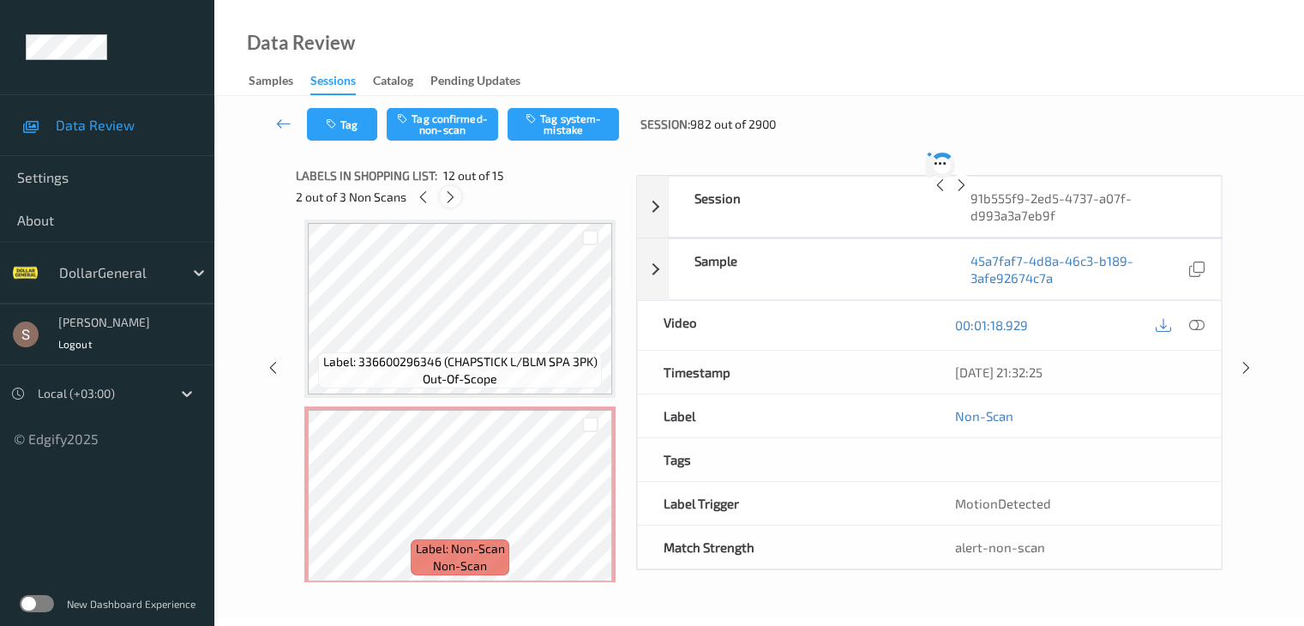
scroll to position [1877, 0]
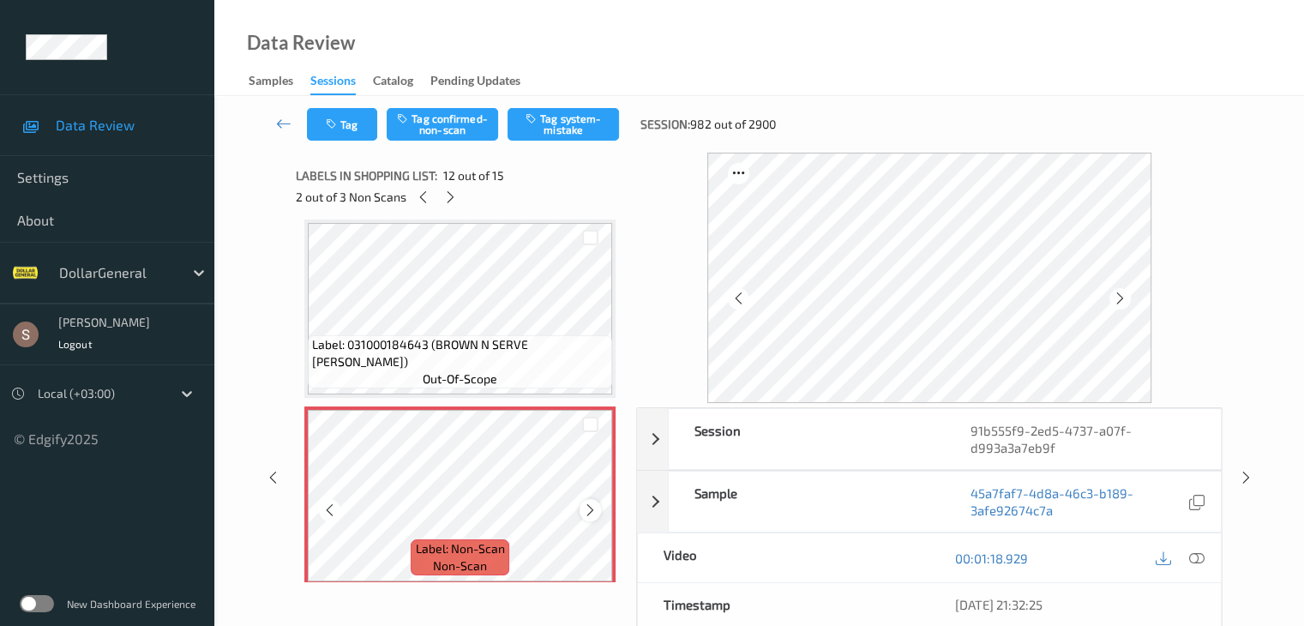
click at [585, 512] on icon at bounding box center [590, 509] width 15 height 15
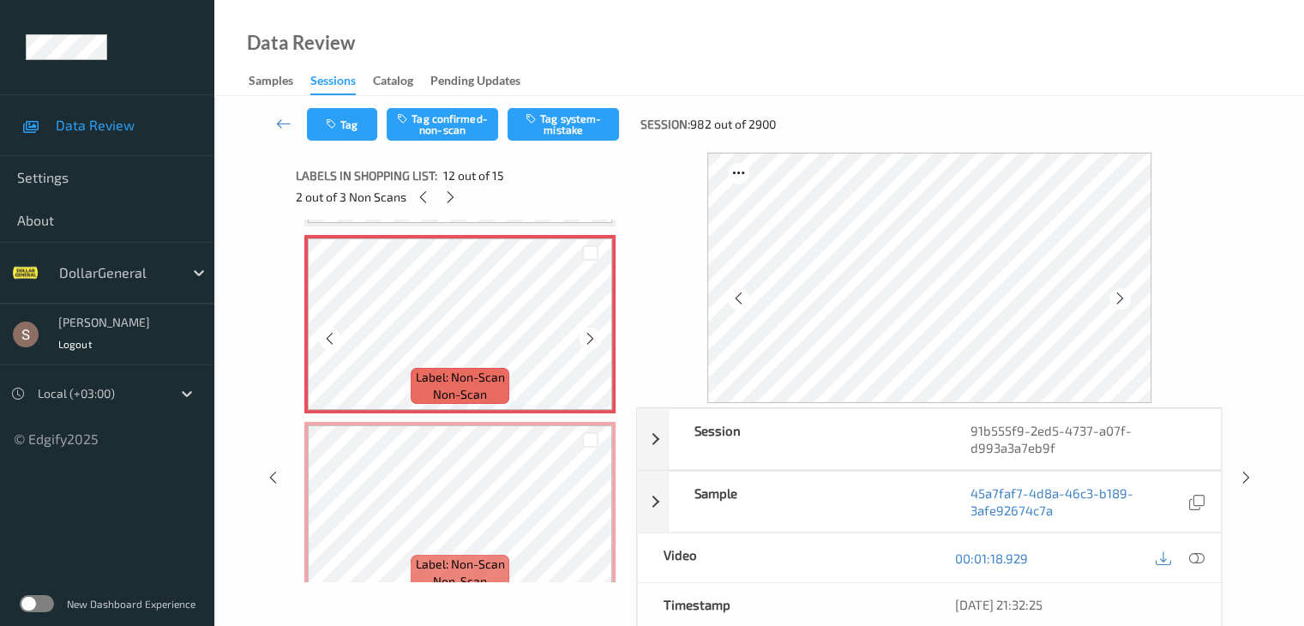
scroll to position [1963, 0]
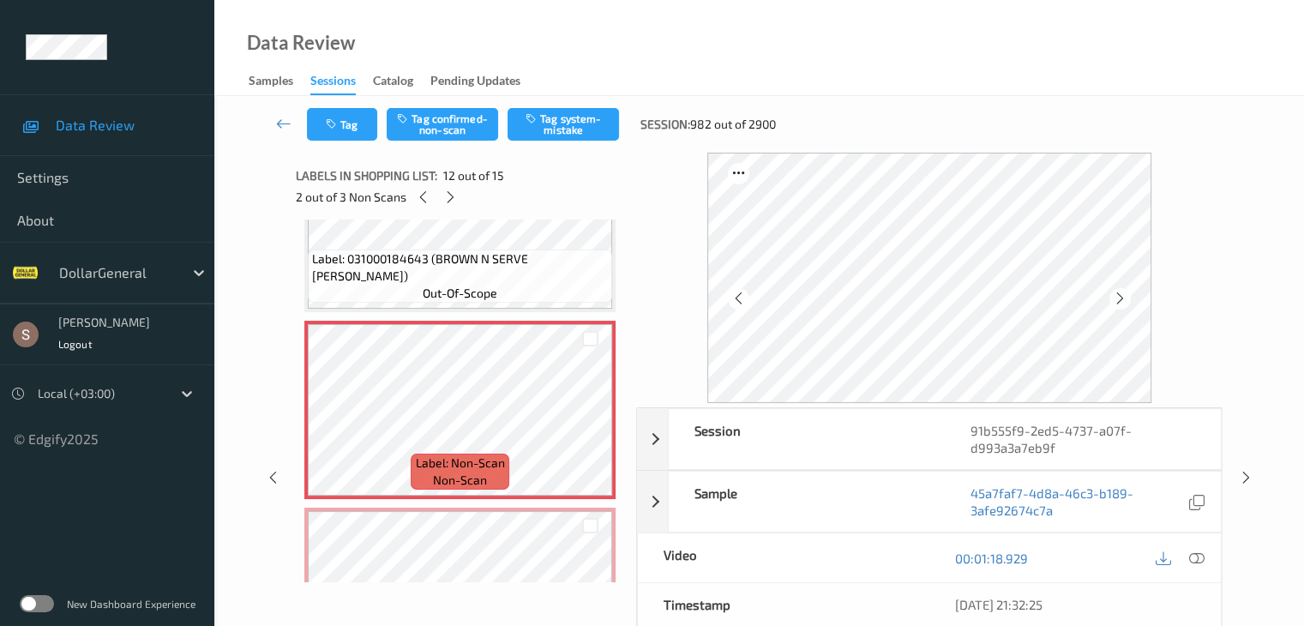
click at [439, 279] on span "Label: 031000184643 (BROWN N SERVE [PERSON_NAME])" at bounding box center [460, 267] width 296 height 34
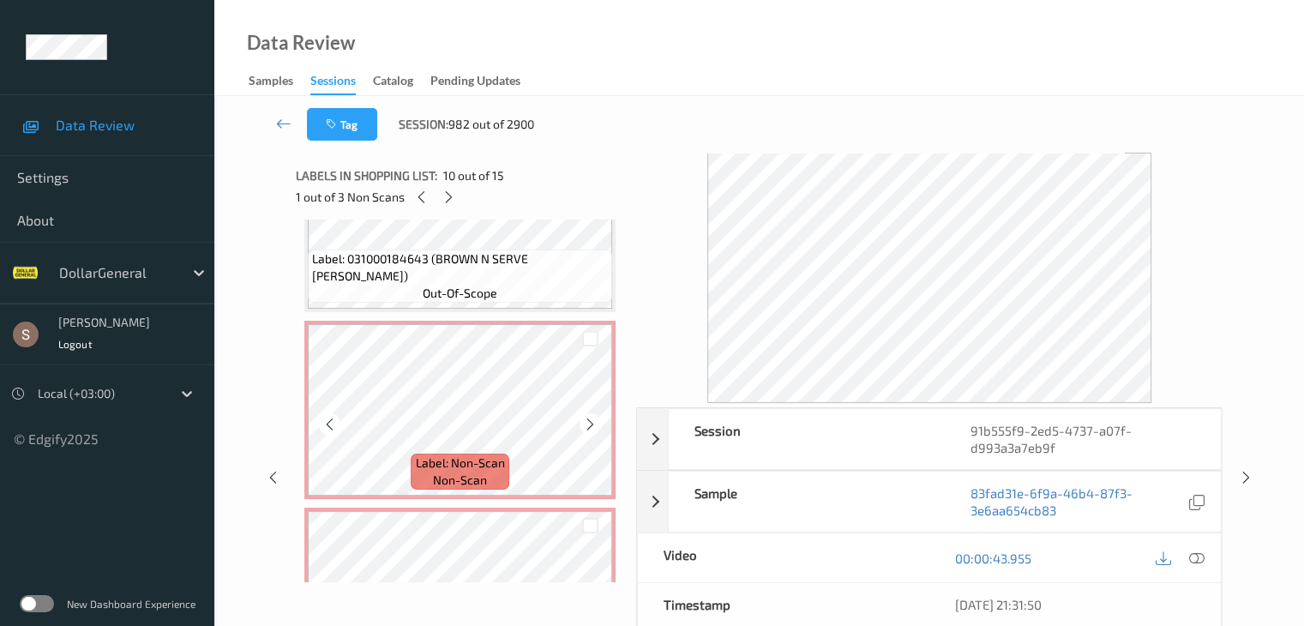
scroll to position [2135, 0]
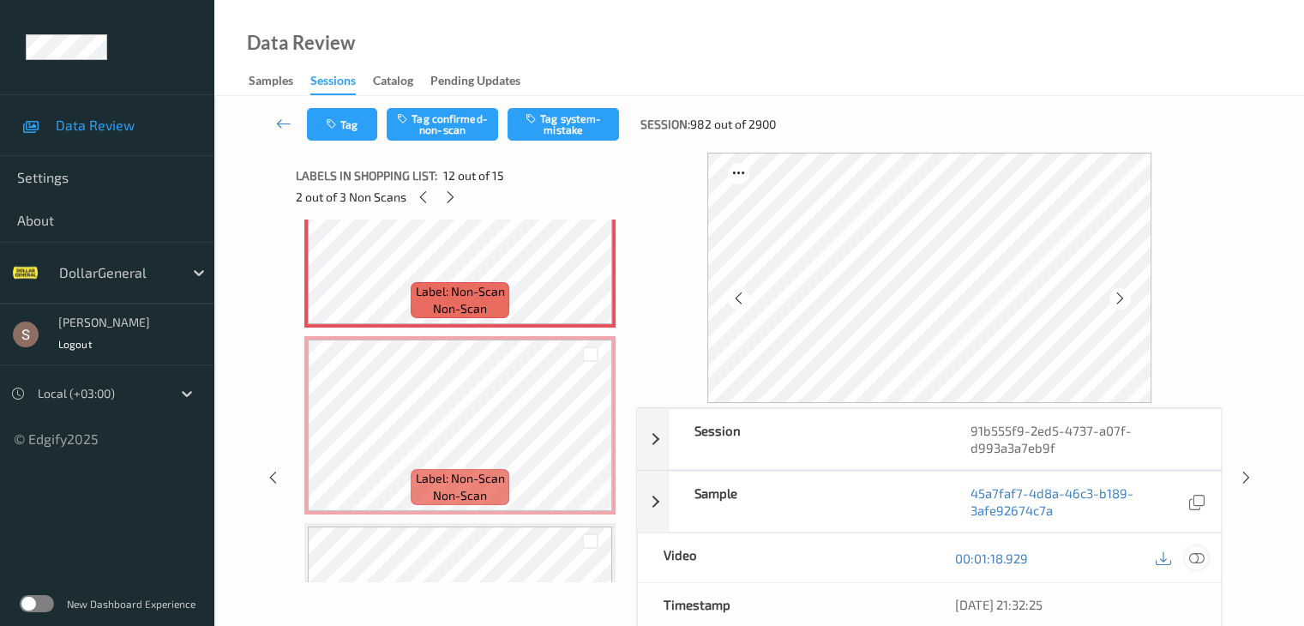
click at [1199, 560] on icon at bounding box center [1195, 557] width 15 height 15
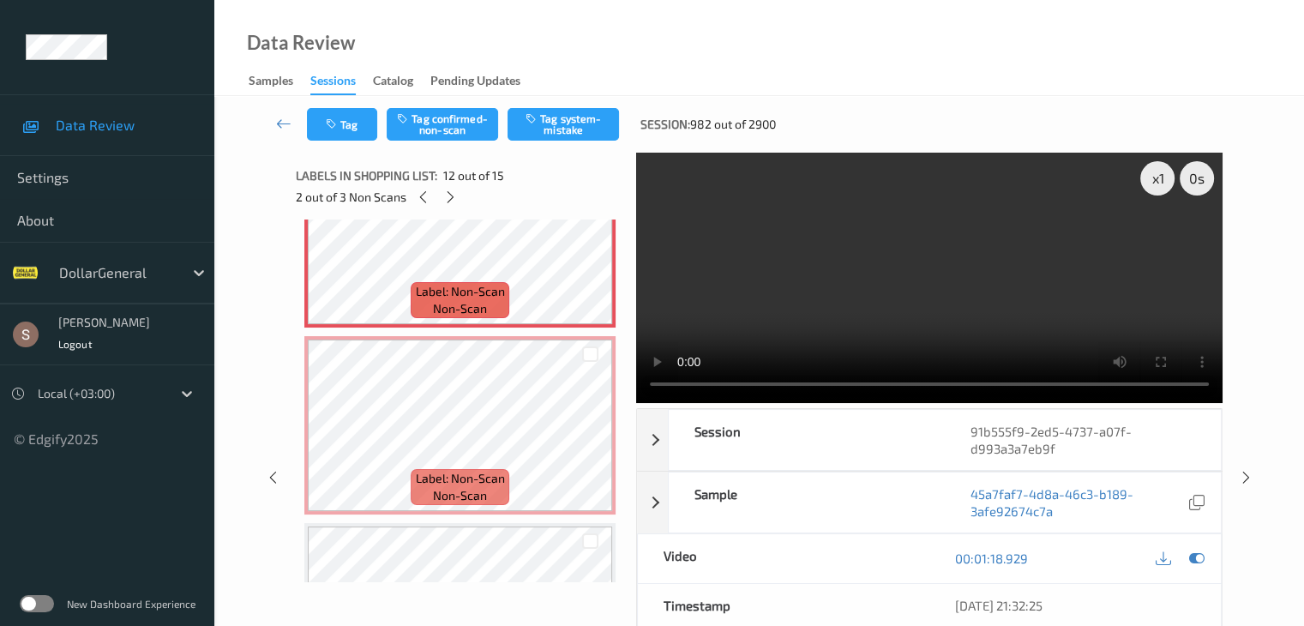
click at [979, 285] on video at bounding box center [929, 278] width 586 height 250
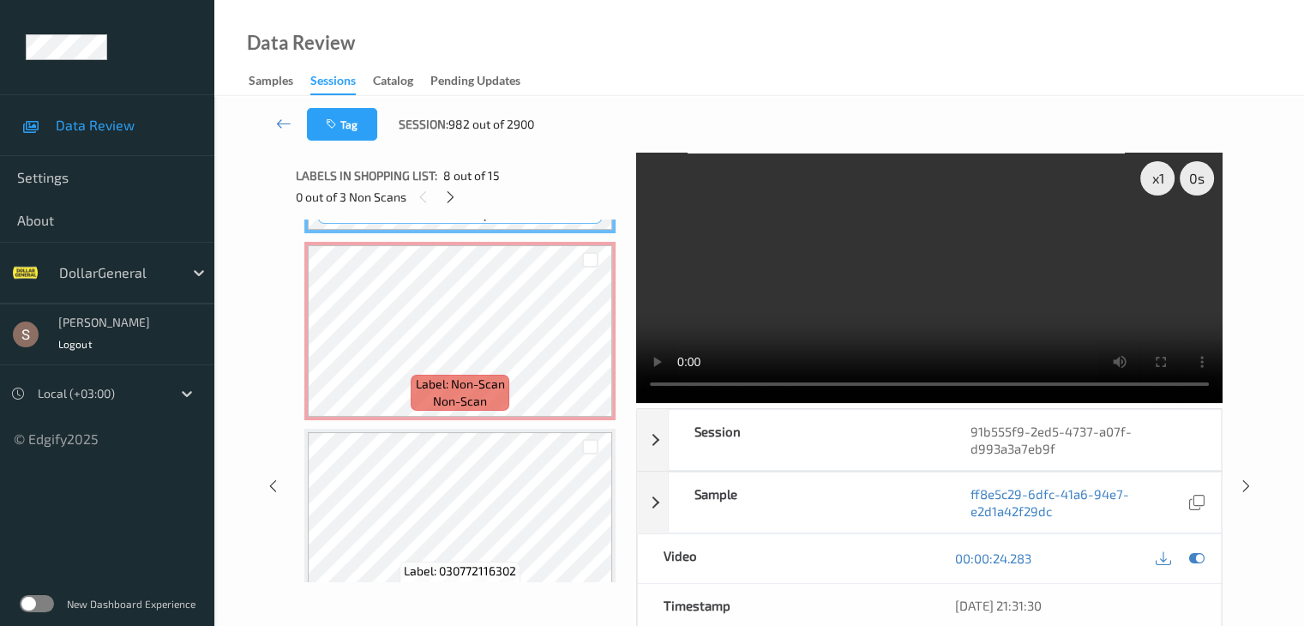
scroll to position [1534, 0]
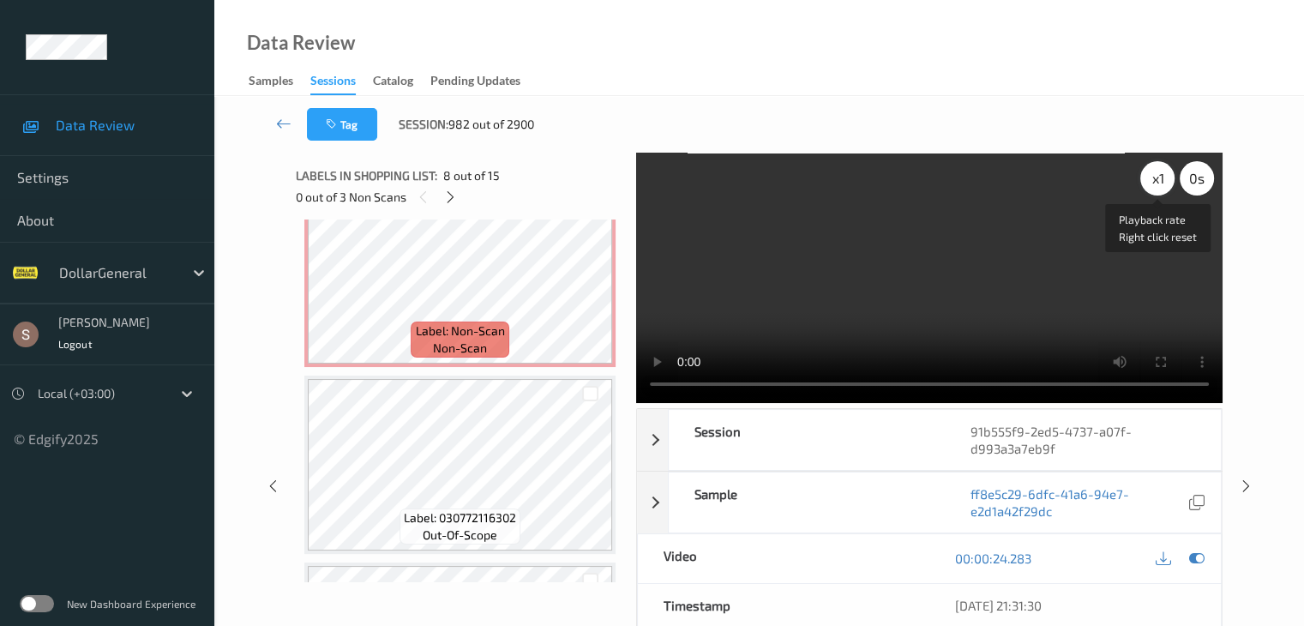
click at [1160, 176] on div "x 1" at bounding box center [1157, 178] width 34 height 34
click at [1048, 257] on video at bounding box center [929, 278] width 586 height 250
click at [842, 306] on video at bounding box center [929, 278] width 586 height 250
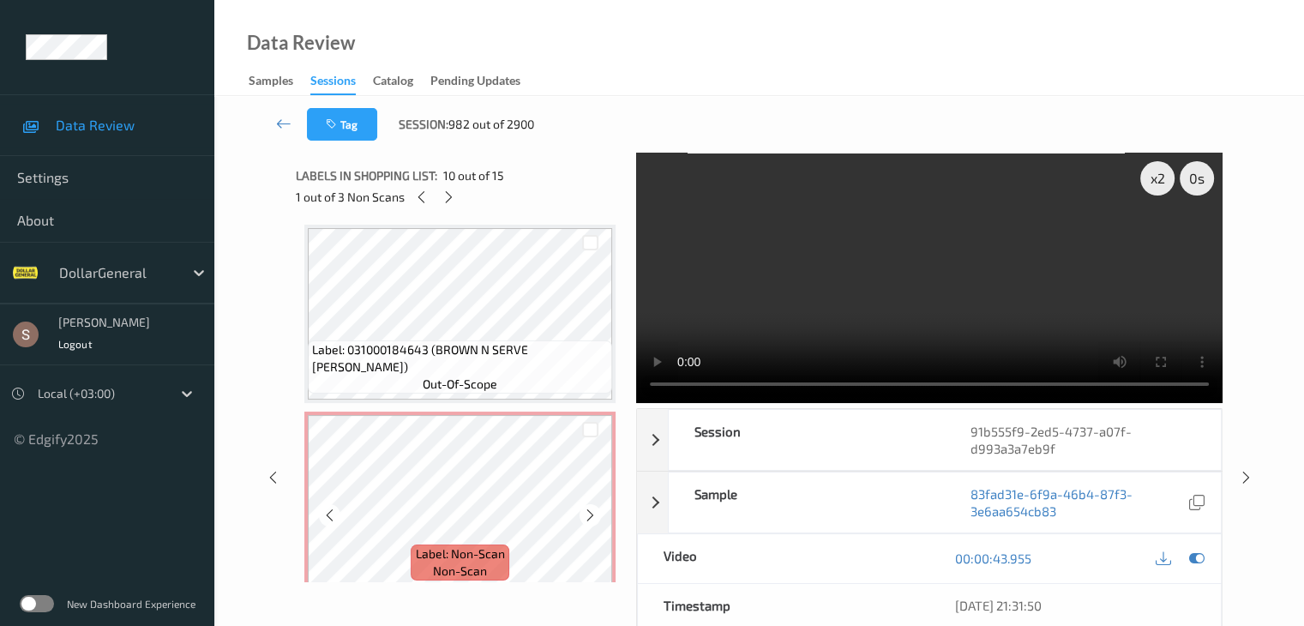
scroll to position [1963, 0]
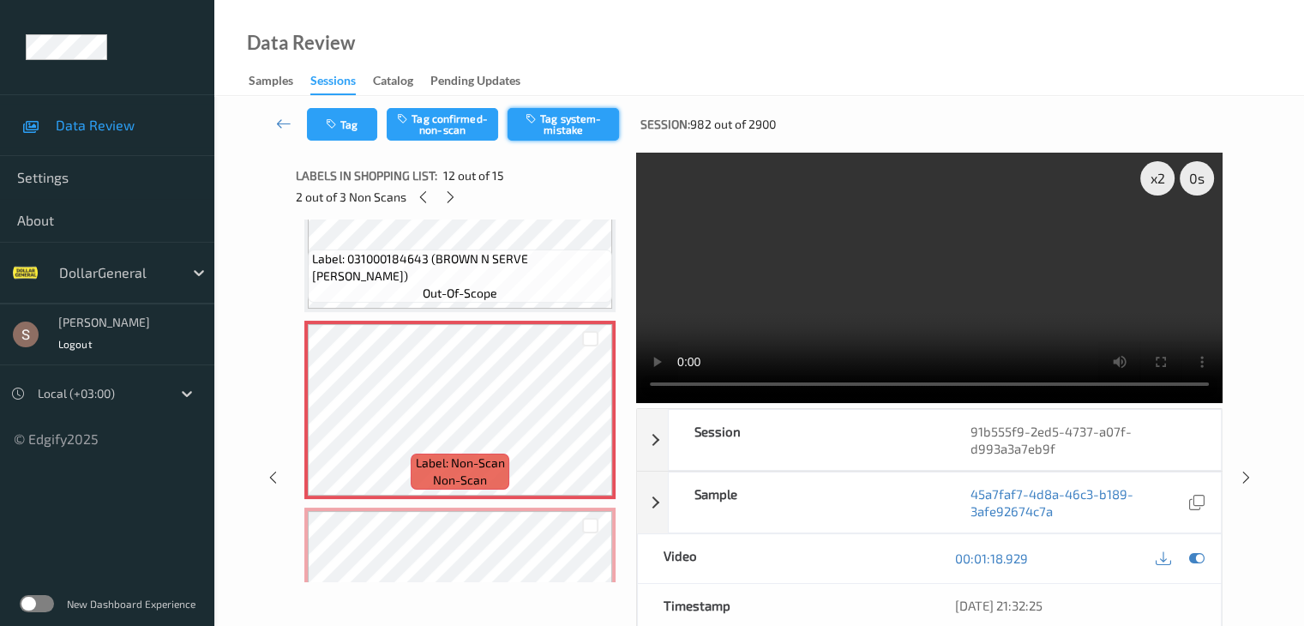
click at [587, 125] on button "Tag system-mistake" at bounding box center [562, 124] width 111 height 33
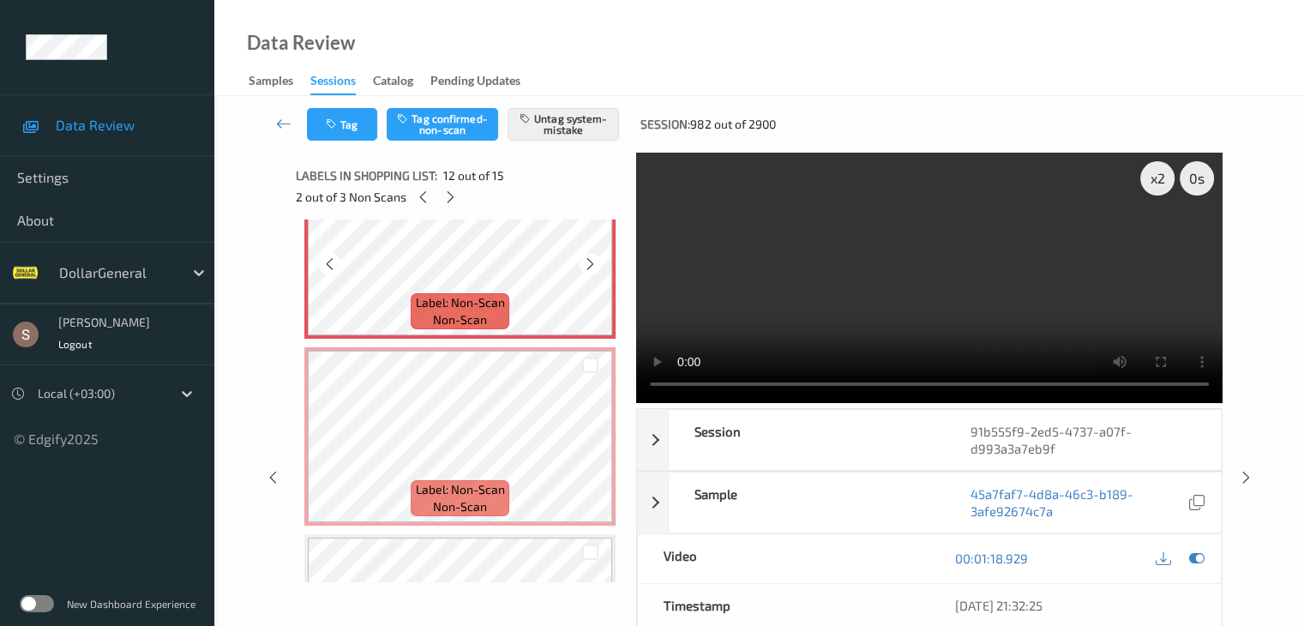
scroll to position [2135, 0]
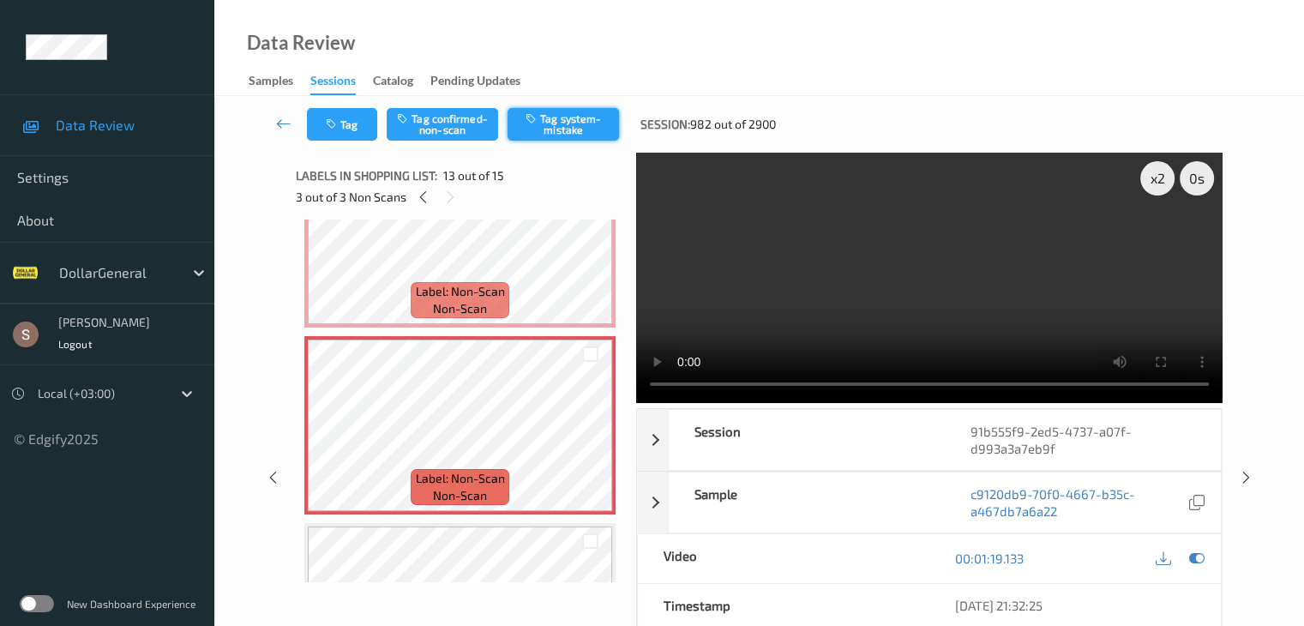
click at [565, 129] on button "Tag system-mistake" at bounding box center [562, 124] width 111 height 33
click at [278, 114] on link at bounding box center [283, 124] width 45 height 33
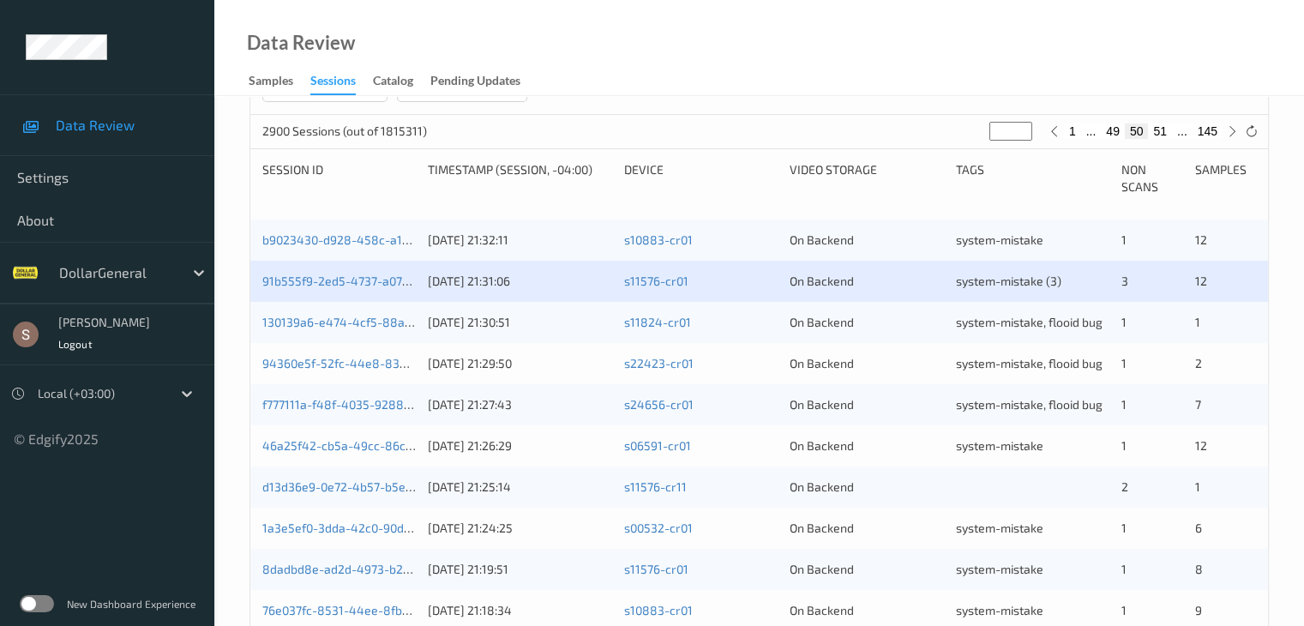
scroll to position [343, 0]
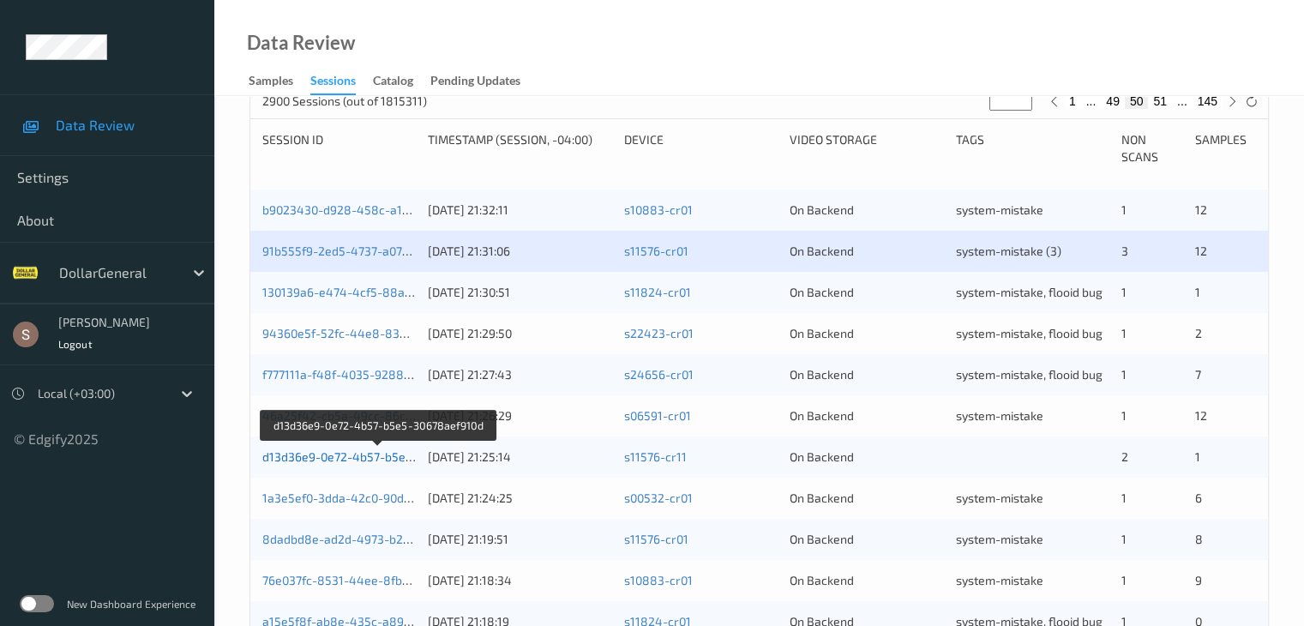
click at [391, 454] on link "d13d36e9-0e72-4b57-b5e5-30678aef910d" at bounding box center [378, 456] width 233 height 15
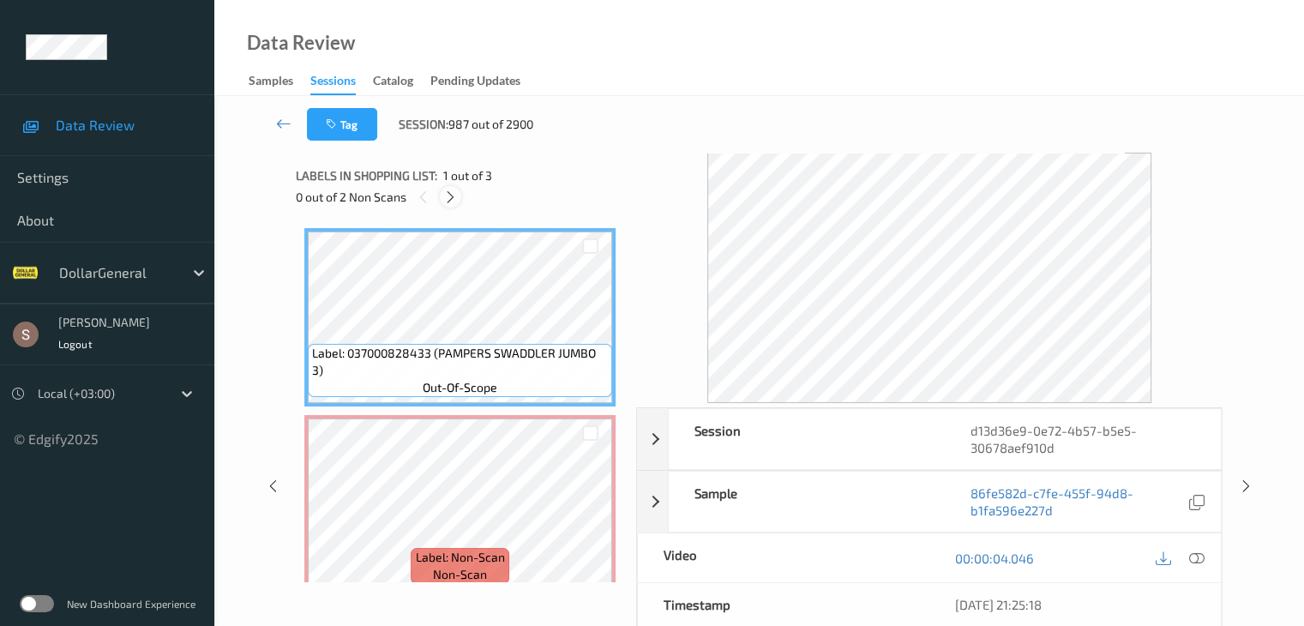
click at [442, 198] on div at bounding box center [450, 196] width 21 height 21
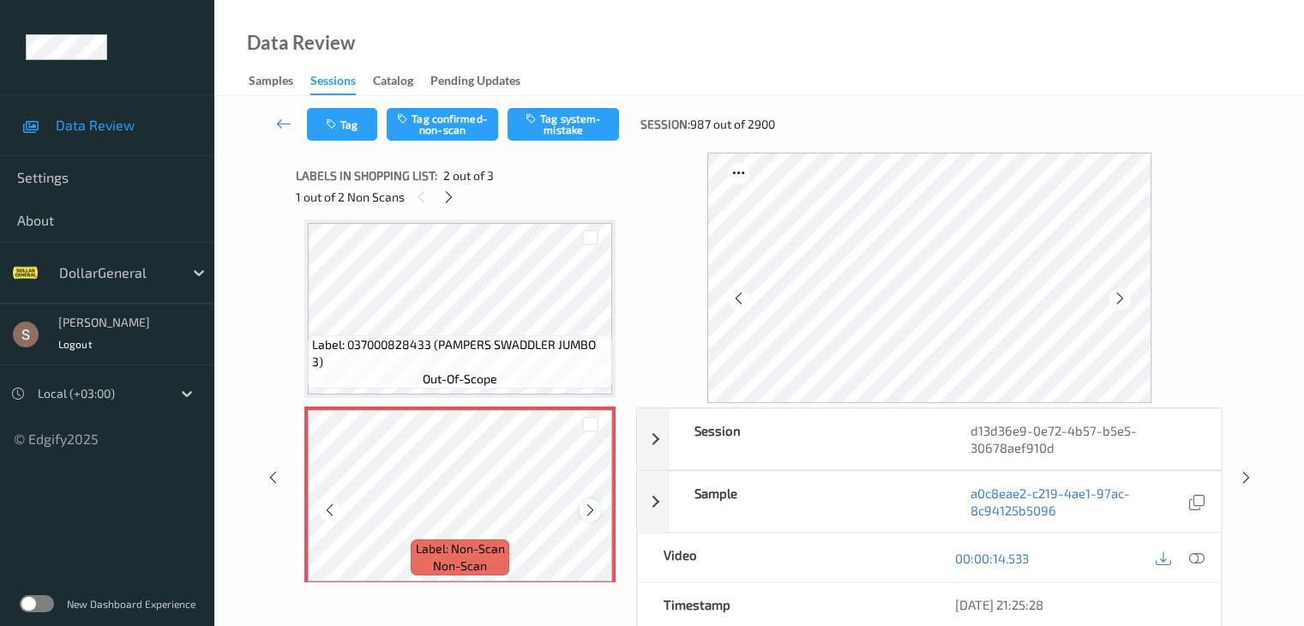
click at [584, 506] on icon at bounding box center [590, 509] width 15 height 15
click at [580, 115] on button "Tag system-mistake" at bounding box center [562, 124] width 111 height 33
click at [455, 203] on icon at bounding box center [448, 196] width 15 height 15
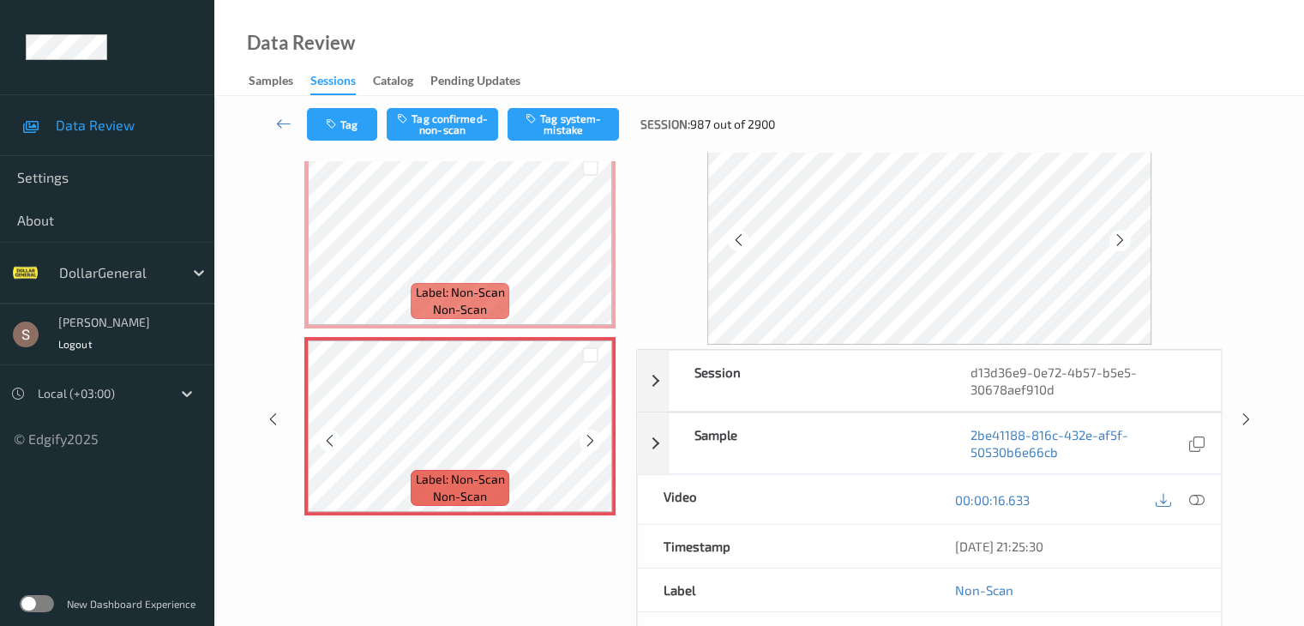
scroll to position [86, 0]
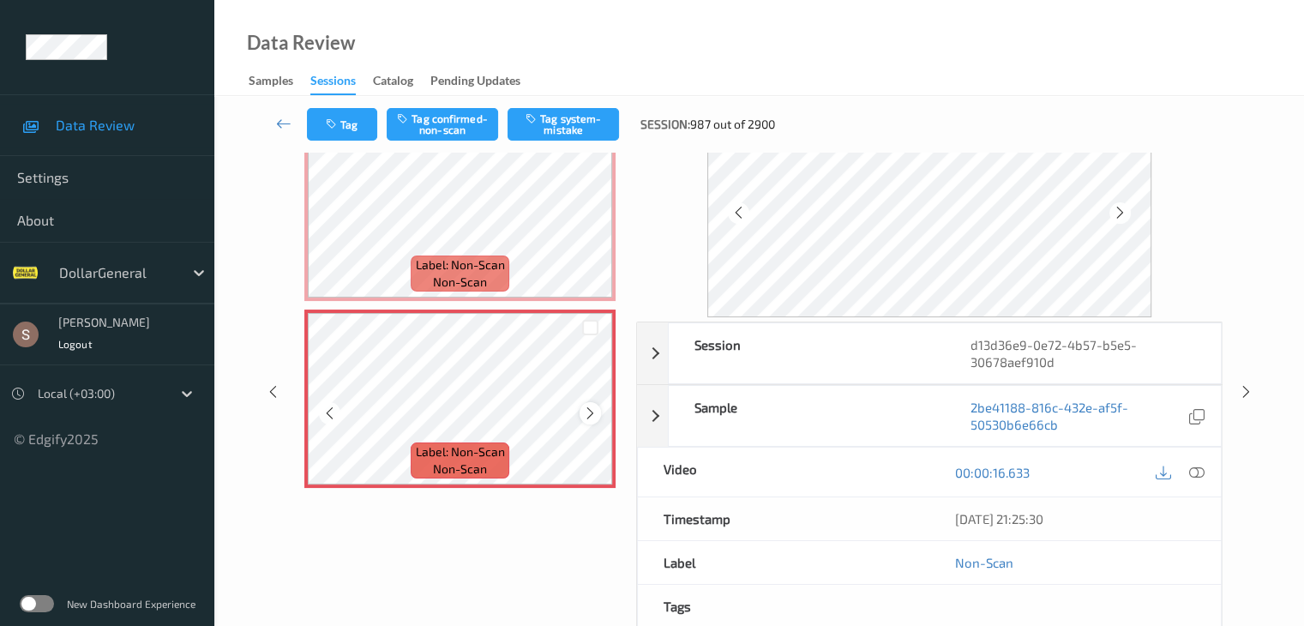
click at [588, 420] on div at bounding box center [590, 412] width 21 height 21
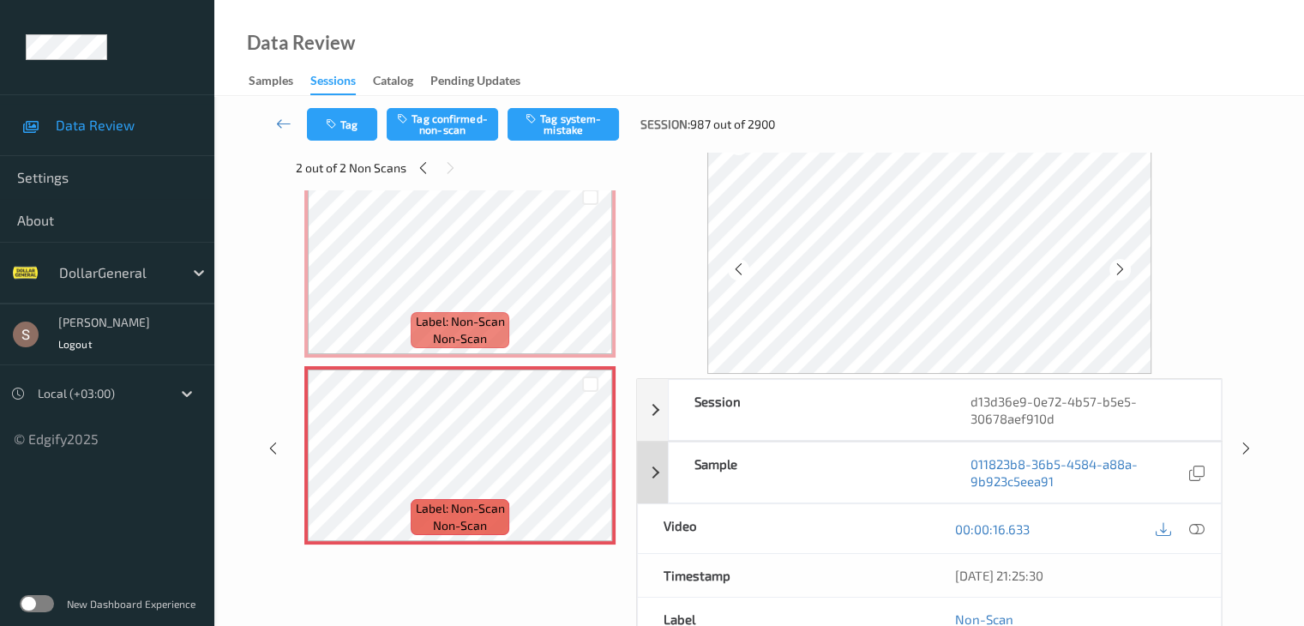
scroll to position [0, 0]
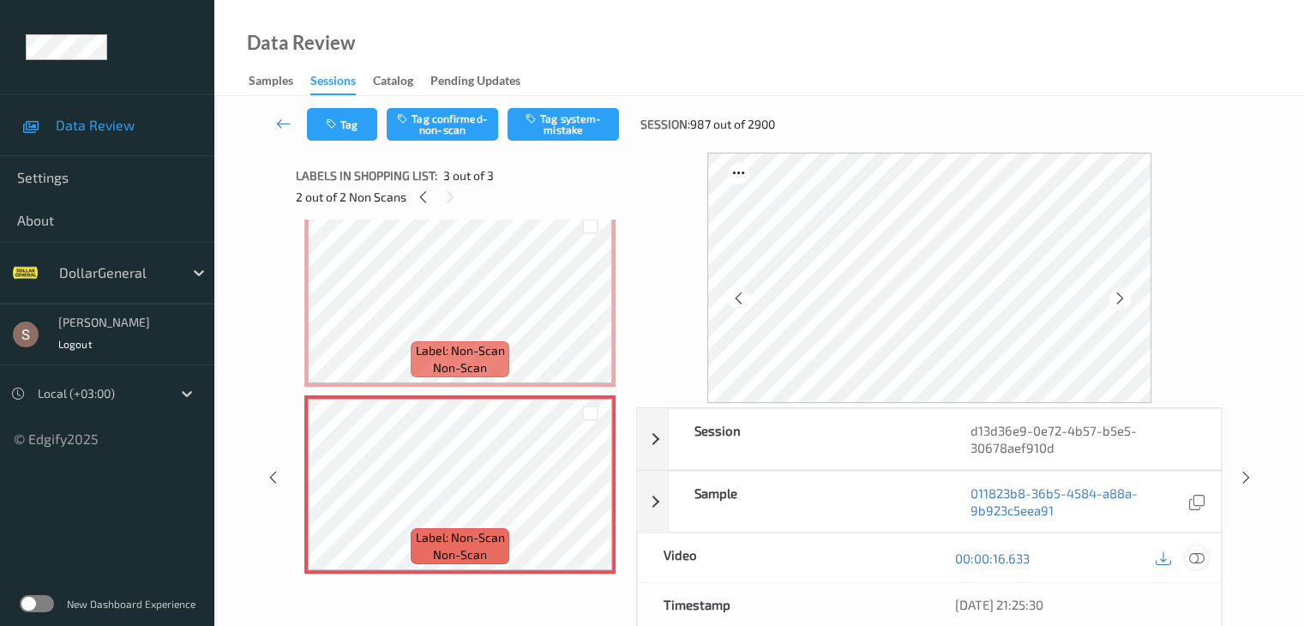
click at [1200, 560] on icon at bounding box center [1195, 557] width 15 height 15
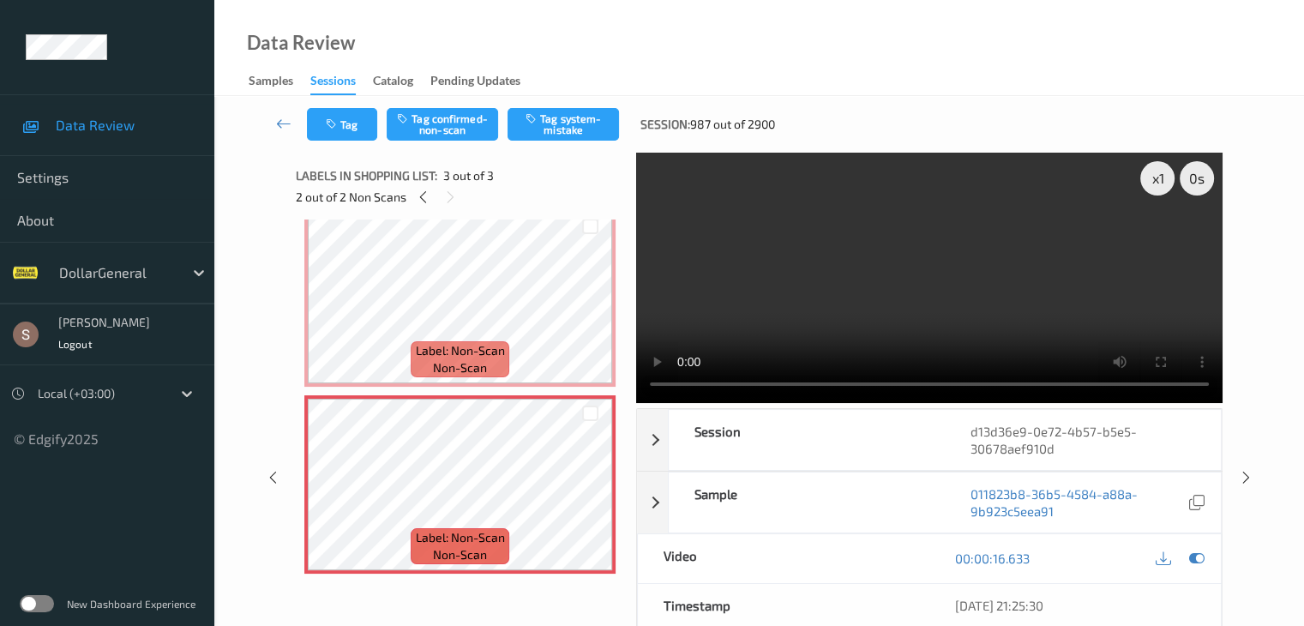
click at [951, 261] on video at bounding box center [929, 278] width 586 height 250
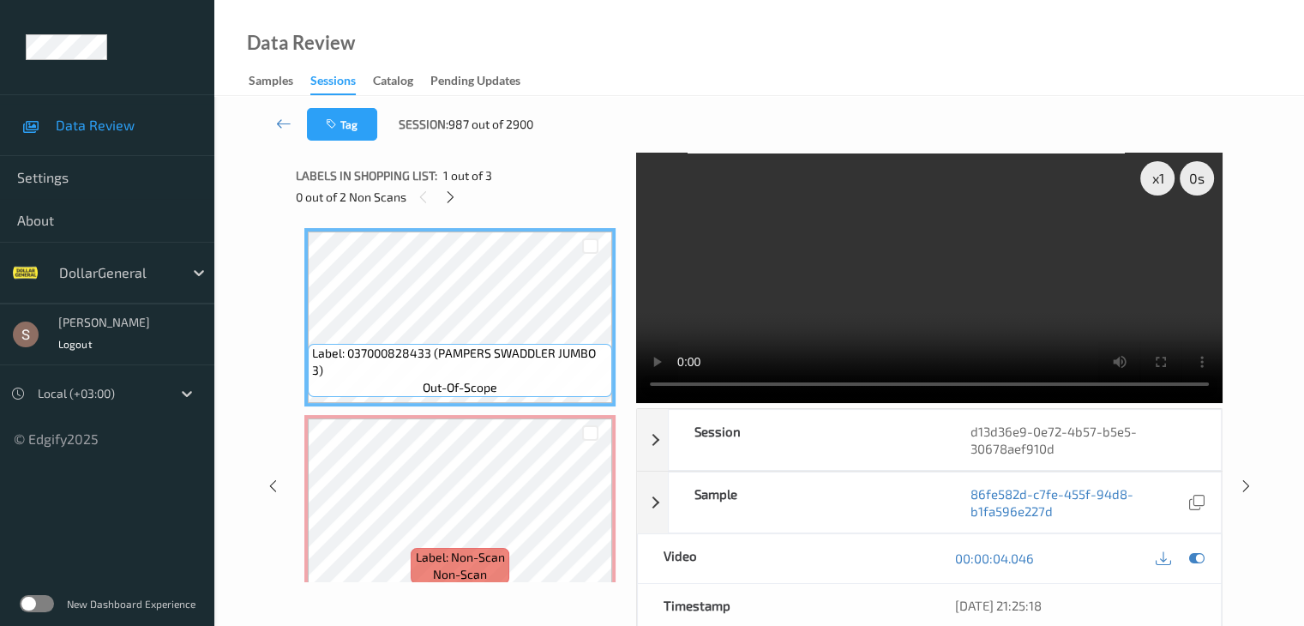
click at [874, 210] on video at bounding box center [929, 278] width 586 height 250
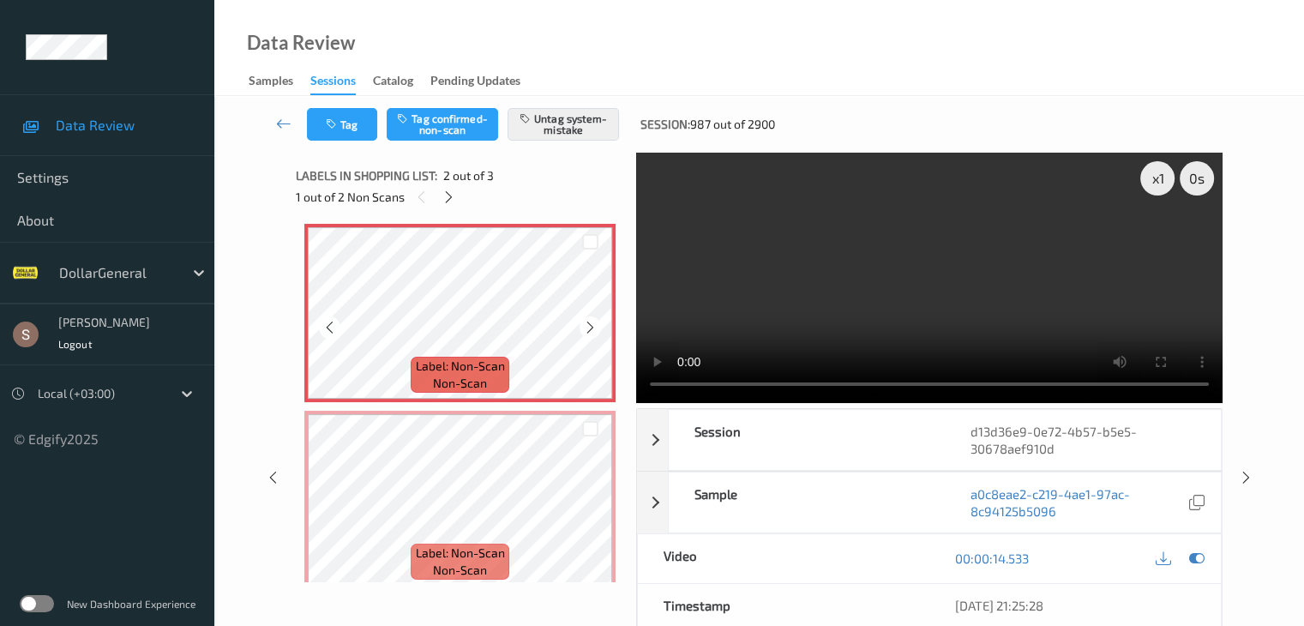
scroll to position [207, 0]
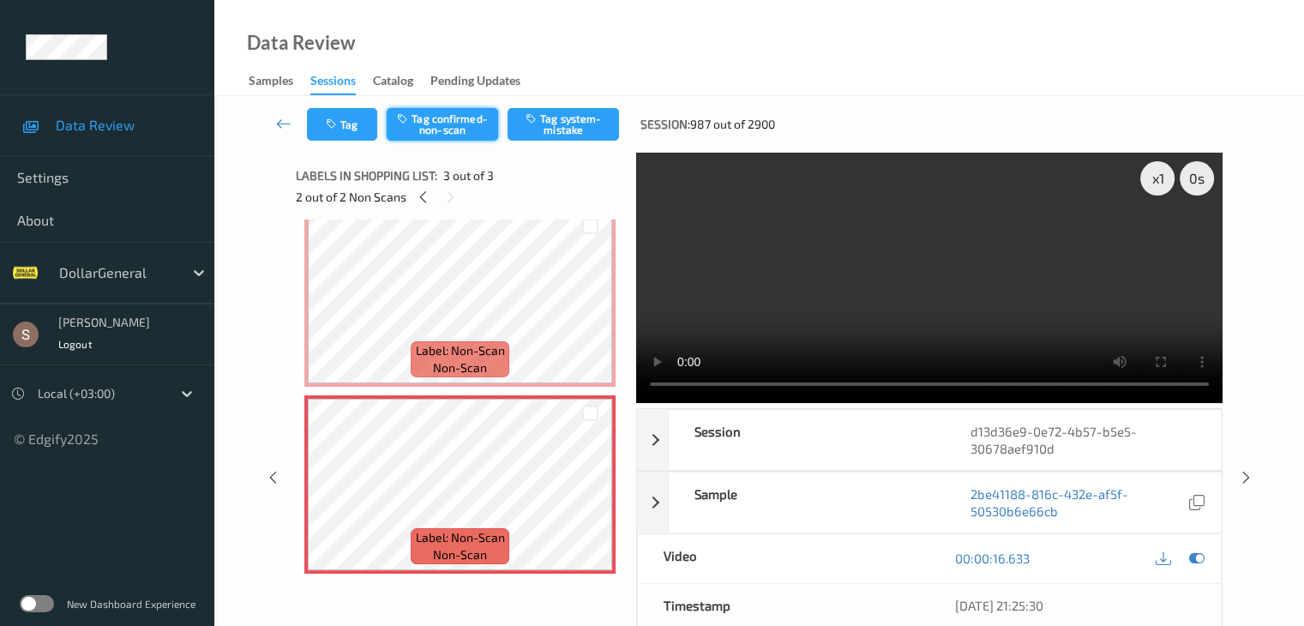
click at [438, 128] on button "Tag confirmed-non-scan" at bounding box center [442, 124] width 111 height 33
click at [278, 121] on icon at bounding box center [283, 123] width 15 height 17
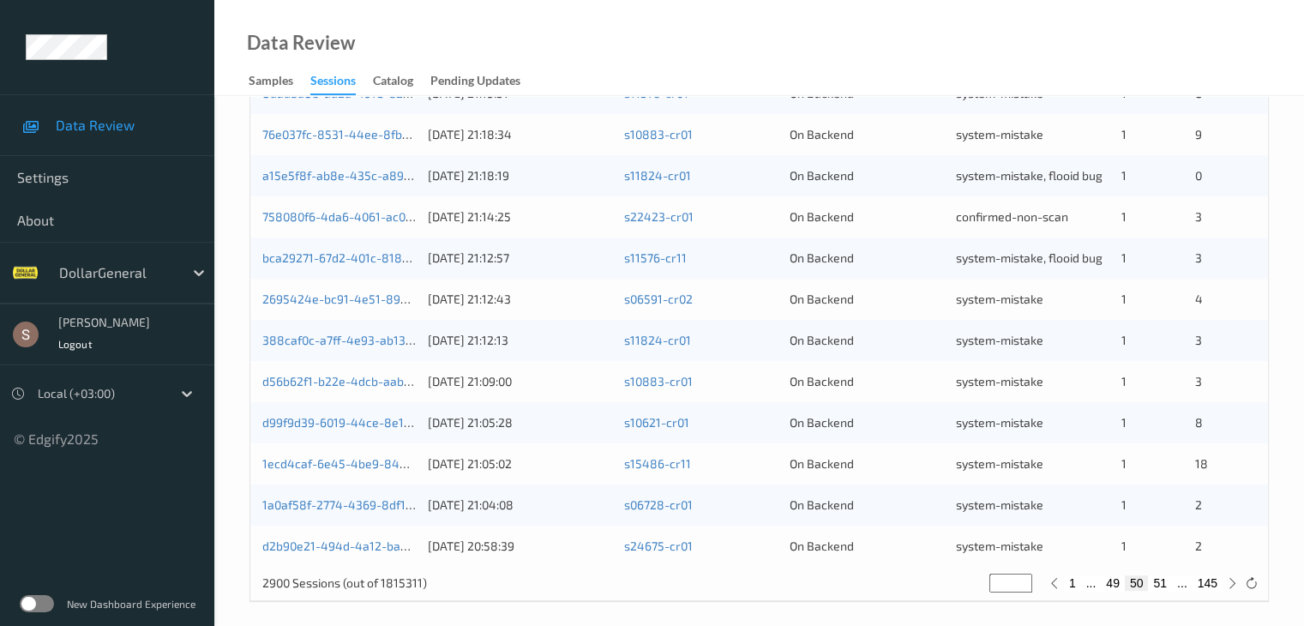
scroll to position [799, 0]
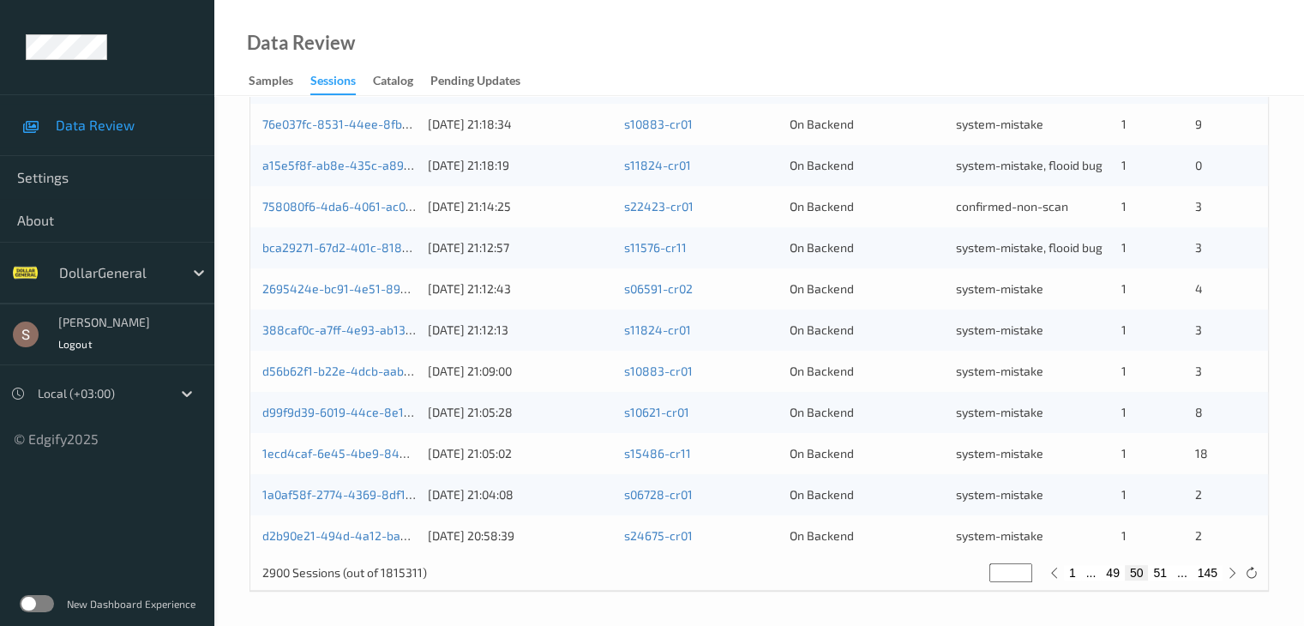
click at [1159, 573] on button "51" at bounding box center [1160, 572] width 24 height 15
type input "**"
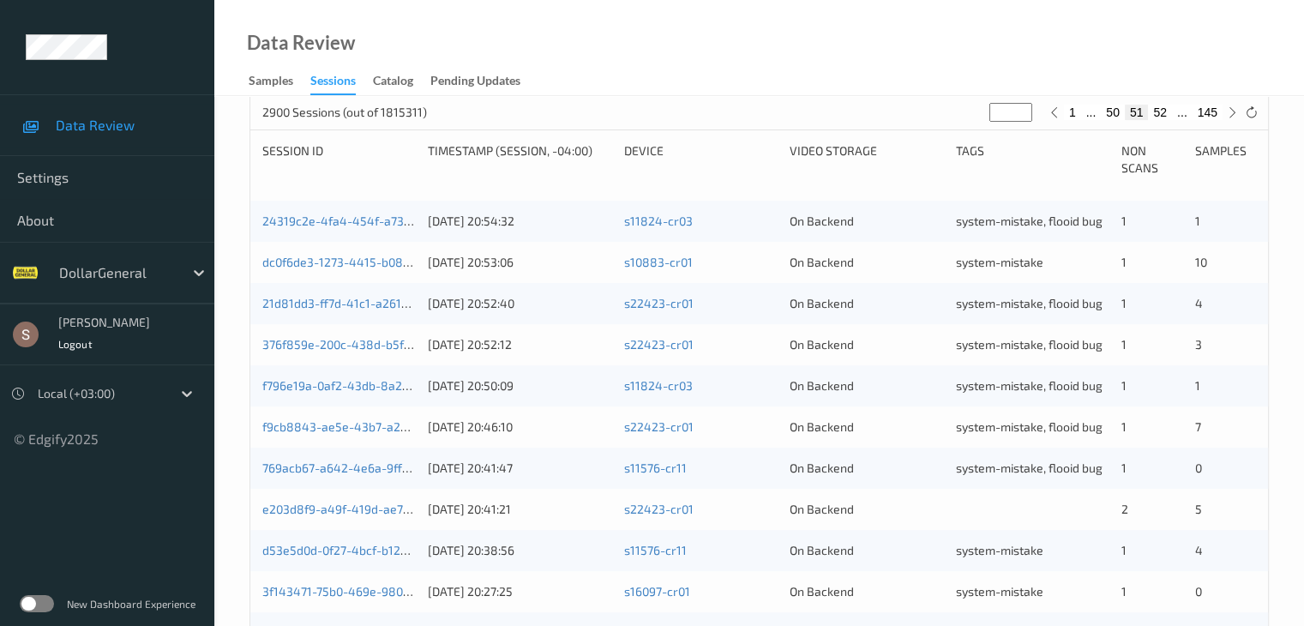
scroll to position [429, 0]
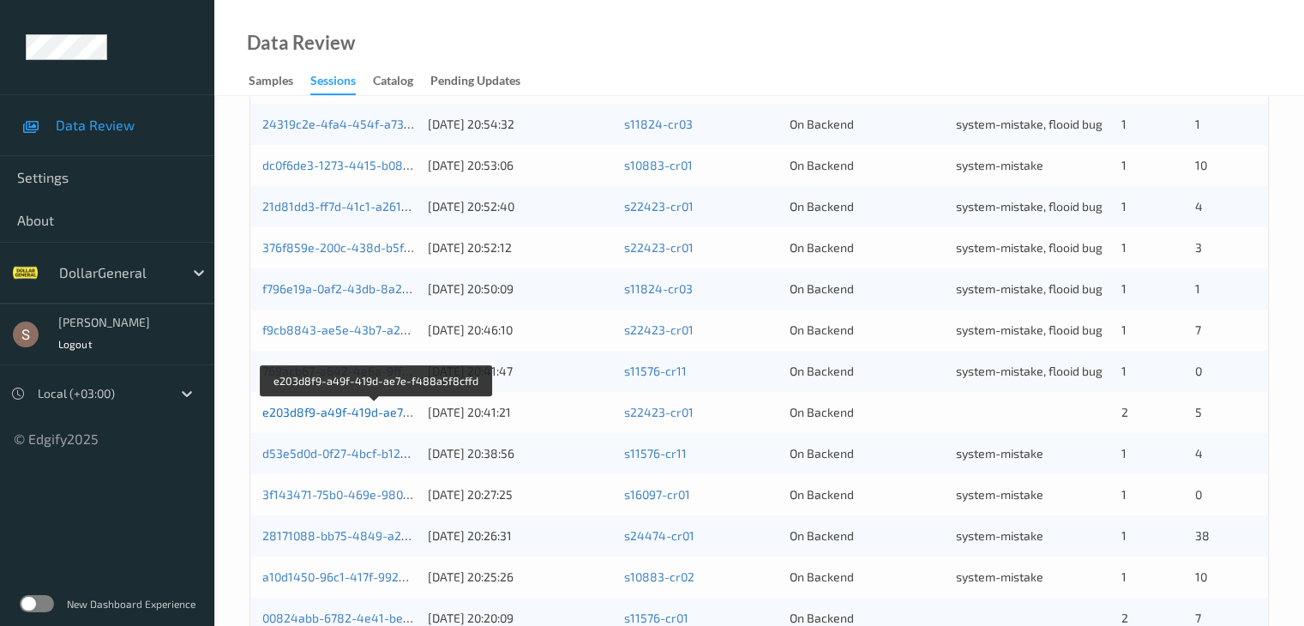
click at [391, 415] on link "e203d8f9-a49f-419d-ae7e-f488a5f8cffd" at bounding box center [375, 412] width 227 height 15
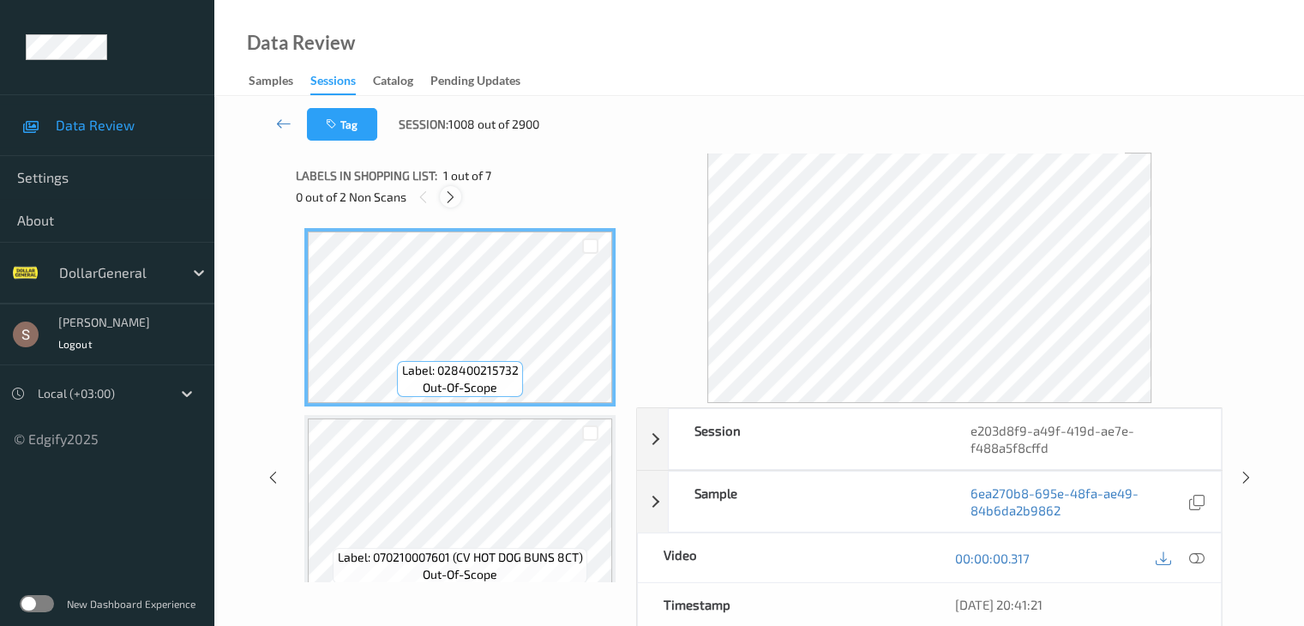
click at [444, 202] on icon at bounding box center [450, 196] width 15 height 15
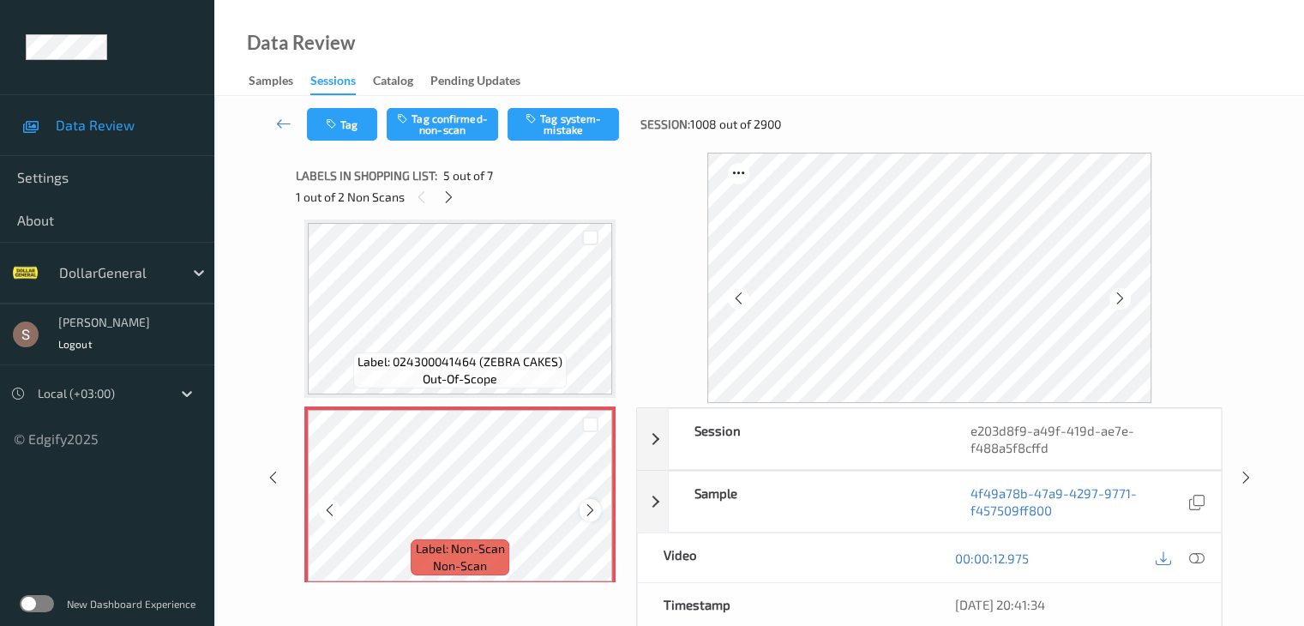
click at [592, 506] on icon at bounding box center [590, 509] width 15 height 15
click at [596, 510] on icon at bounding box center [590, 509] width 15 height 15
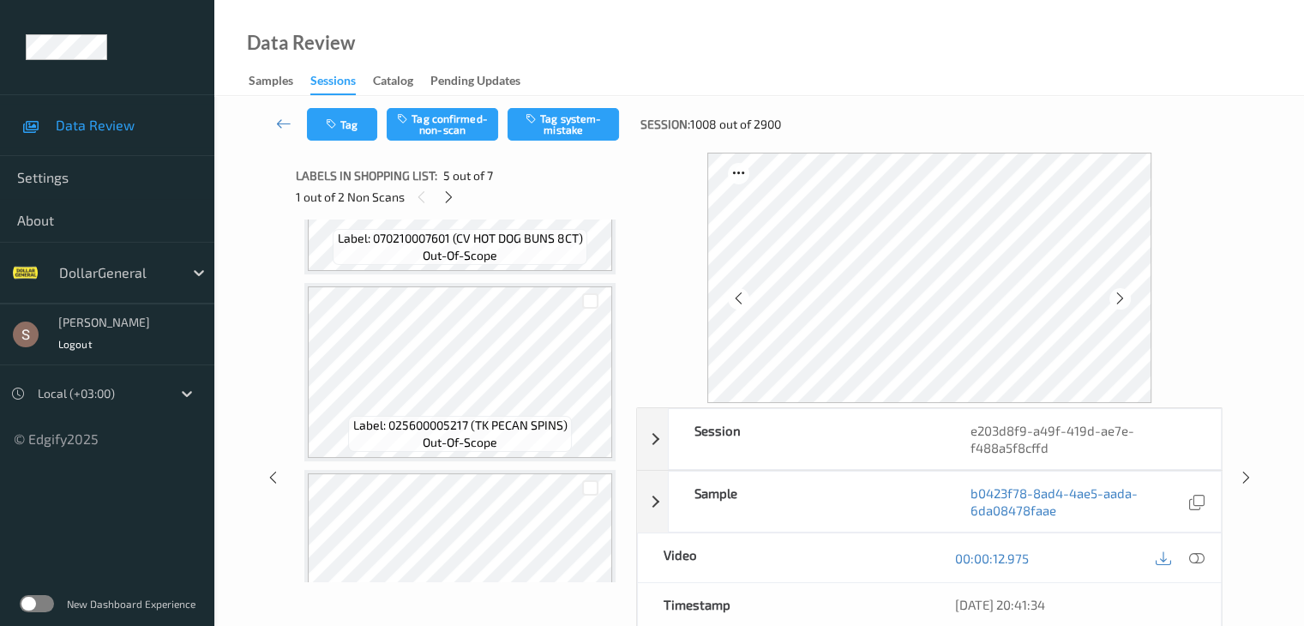
scroll to position [312, 0]
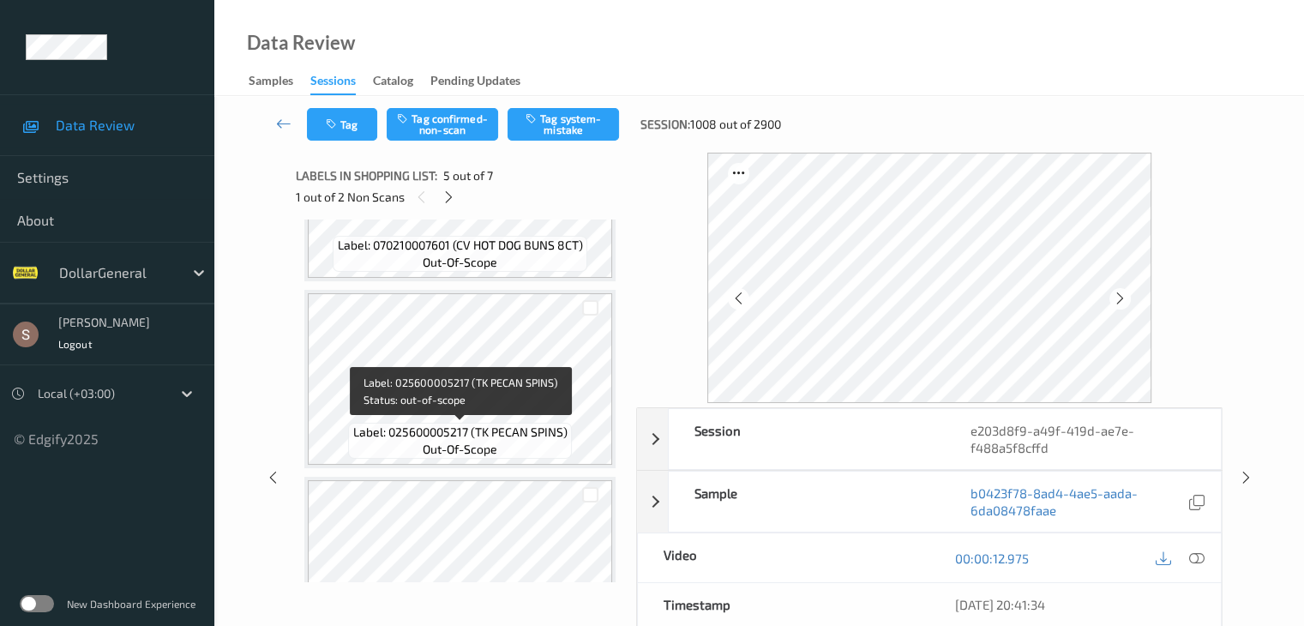
click at [519, 423] on span "Label: 025600005217 (TK PECAN SPINS)" at bounding box center [460, 431] width 214 height 17
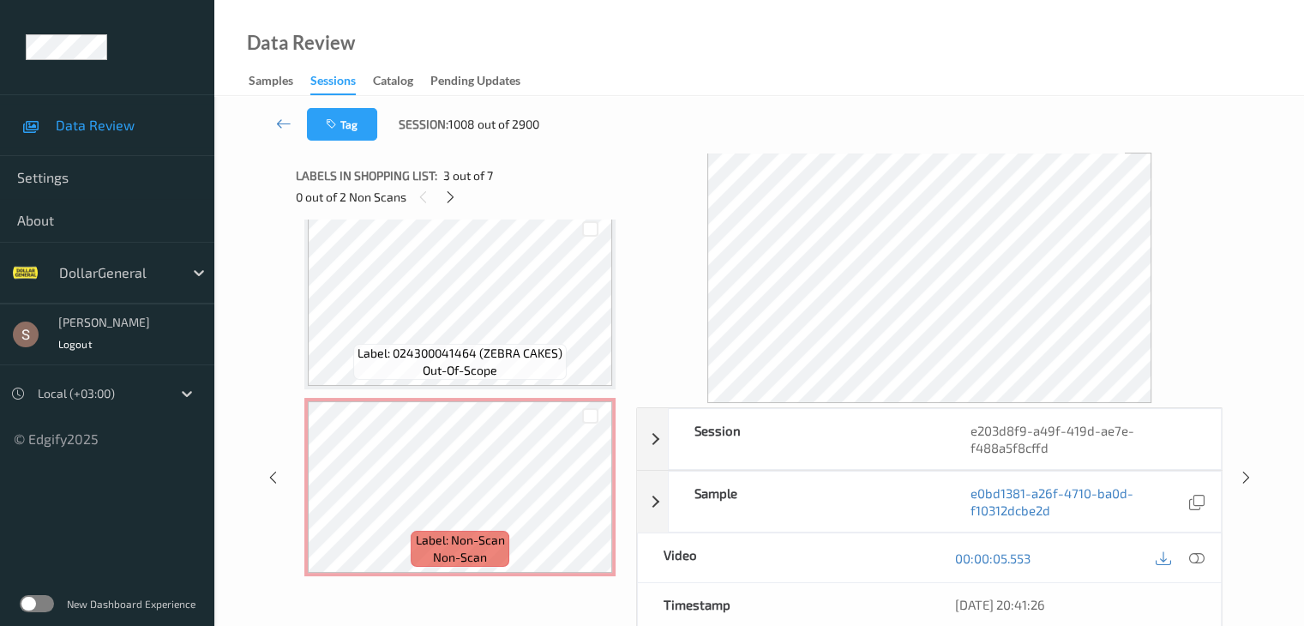
scroll to position [741, 0]
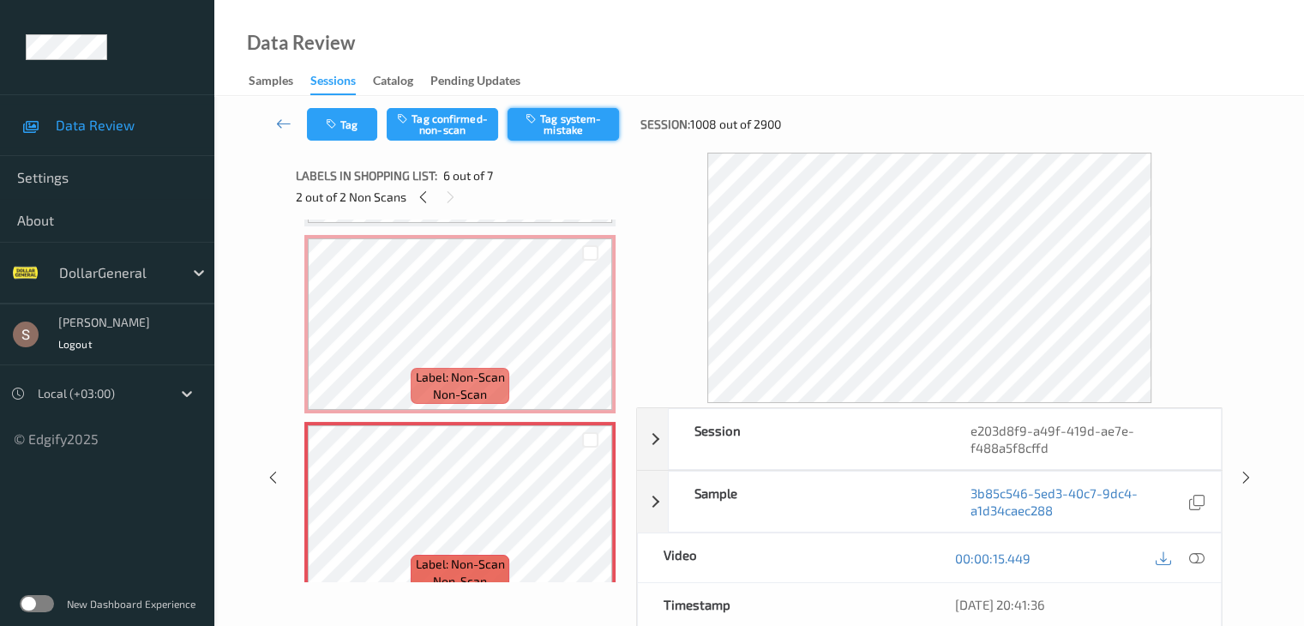
click at [553, 114] on button "Tag system-mistake" at bounding box center [562, 124] width 111 height 33
click at [423, 201] on icon at bounding box center [423, 196] width 15 height 15
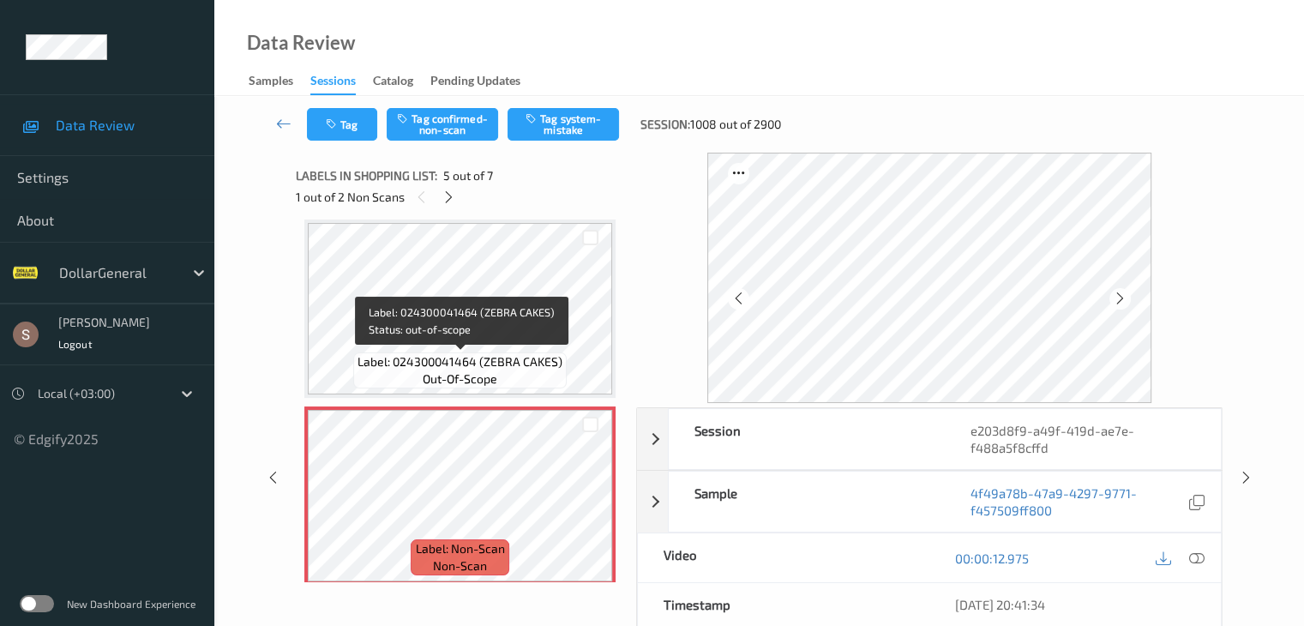
scroll to position [483, 0]
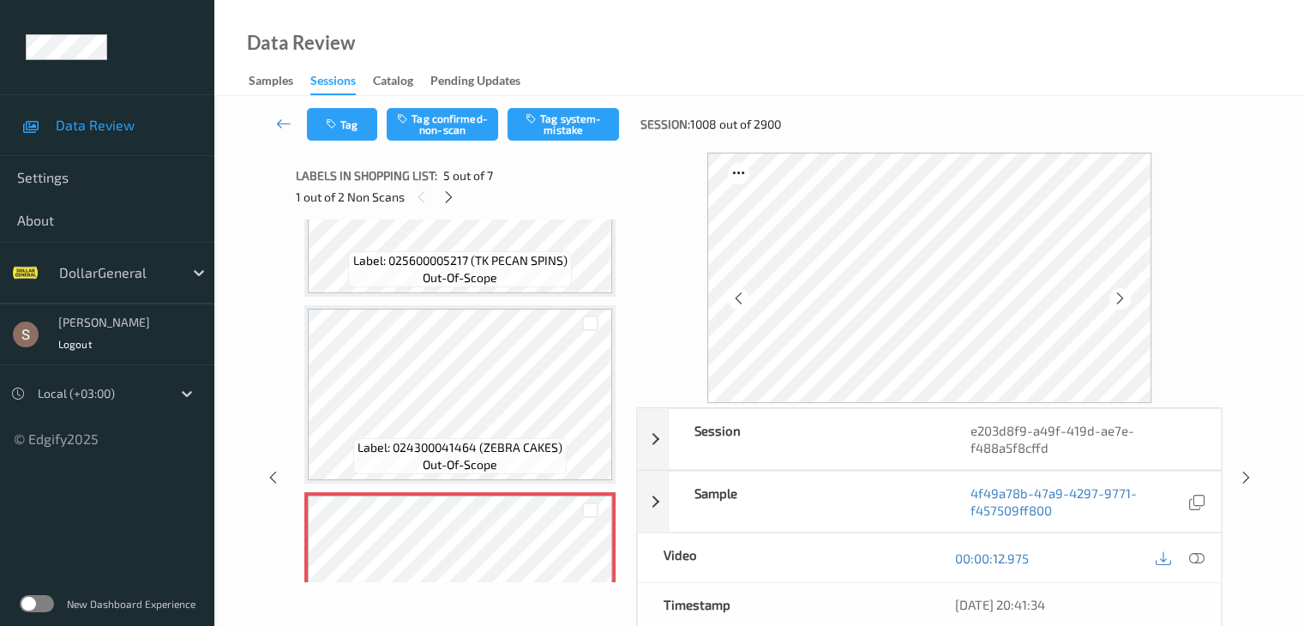
click at [457, 256] on span "Label: 025600005217 (TK PECAN SPINS)" at bounding box center [460, 260] width 214 height 17
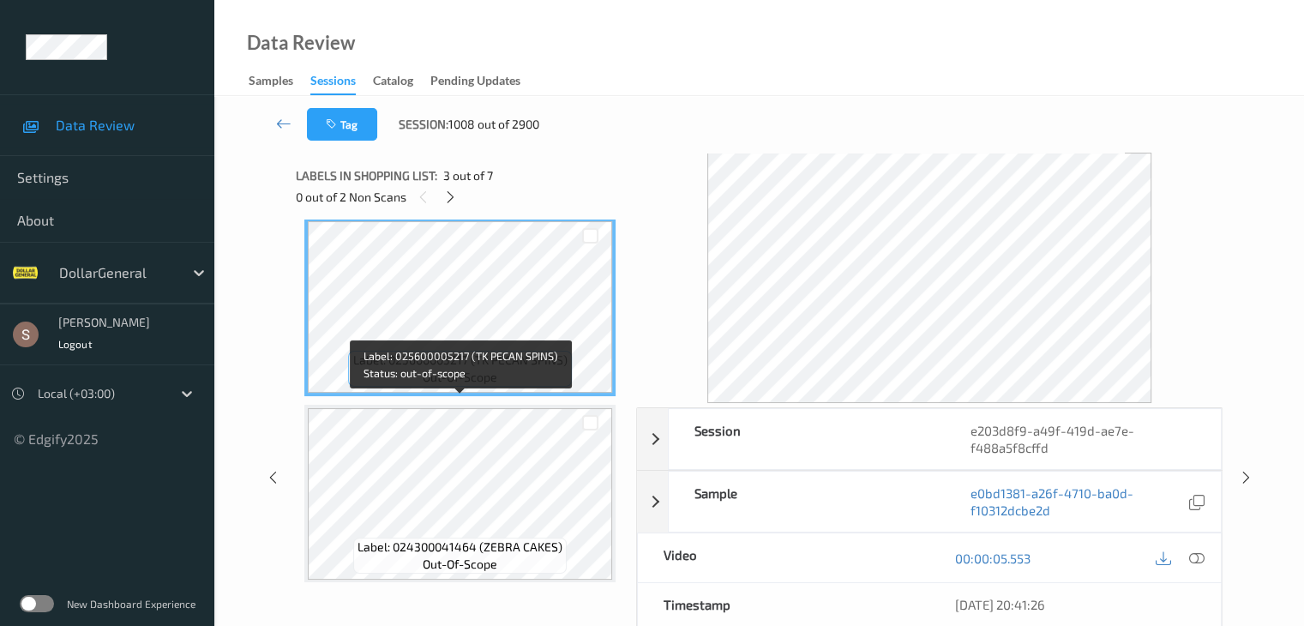
scroll to position [312, 0]
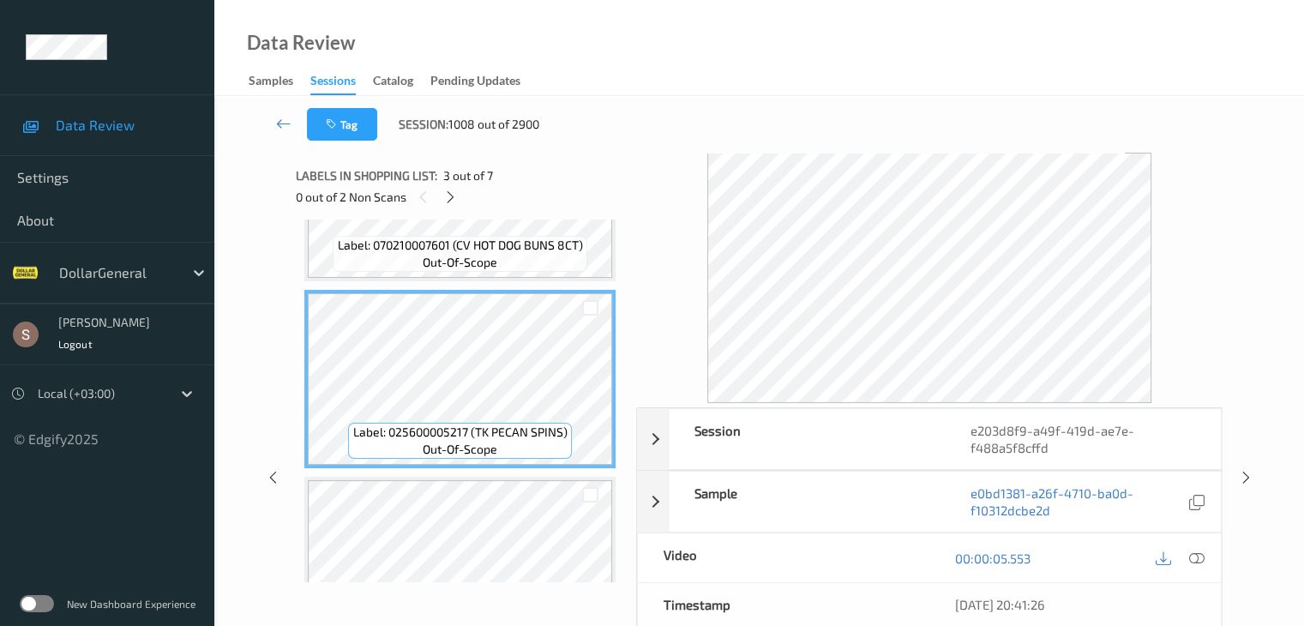
click at [504, 258] on div "Label: 070210007601 (CV HOT DOG BUNS 8CT) out-of-scope" at bounding box center [460, 254] width 254 height 36
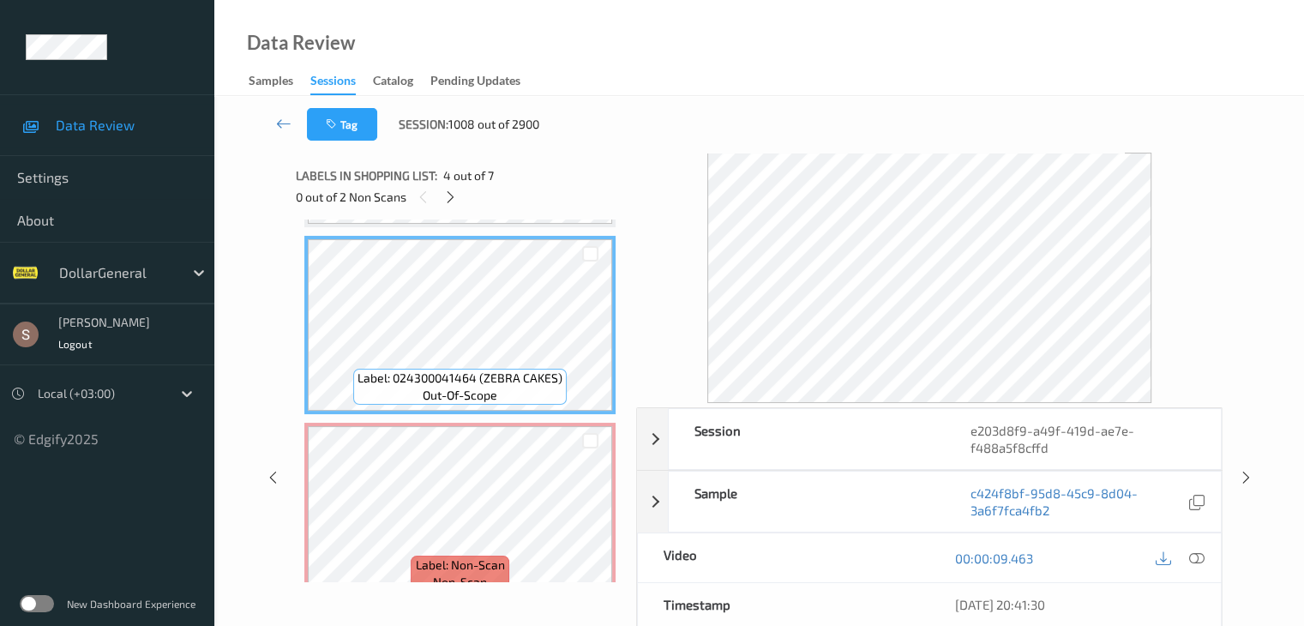
scroll to position [569, 0]
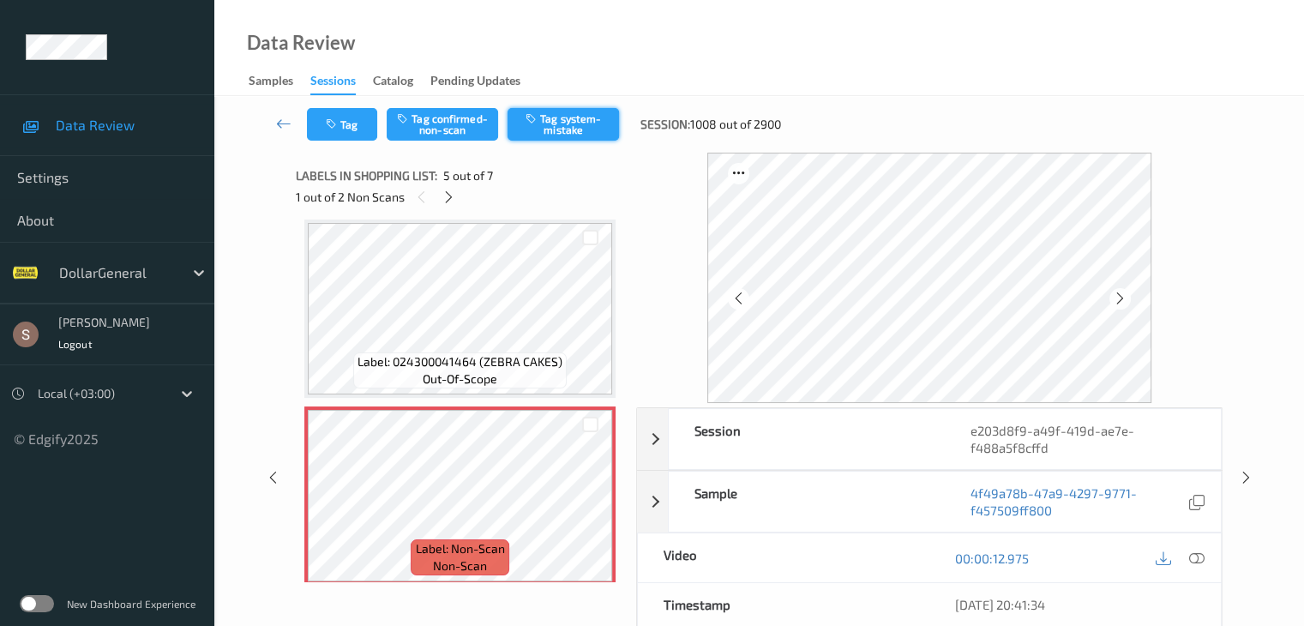
click at [522, 117] on button "Tag system-mistake" at bounding box center [562, 124] width 111 height 33
click at [285, 128] on icon at bounding box center [283, 123] width 15 height 17
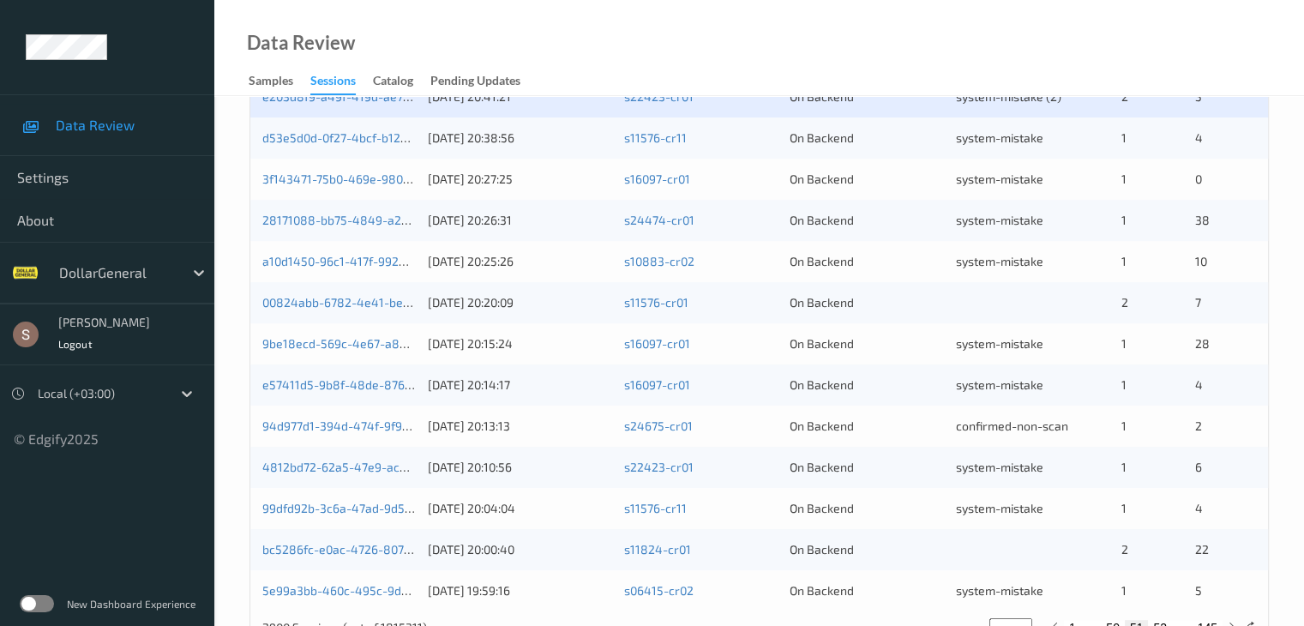
scroll to position [799, 0]
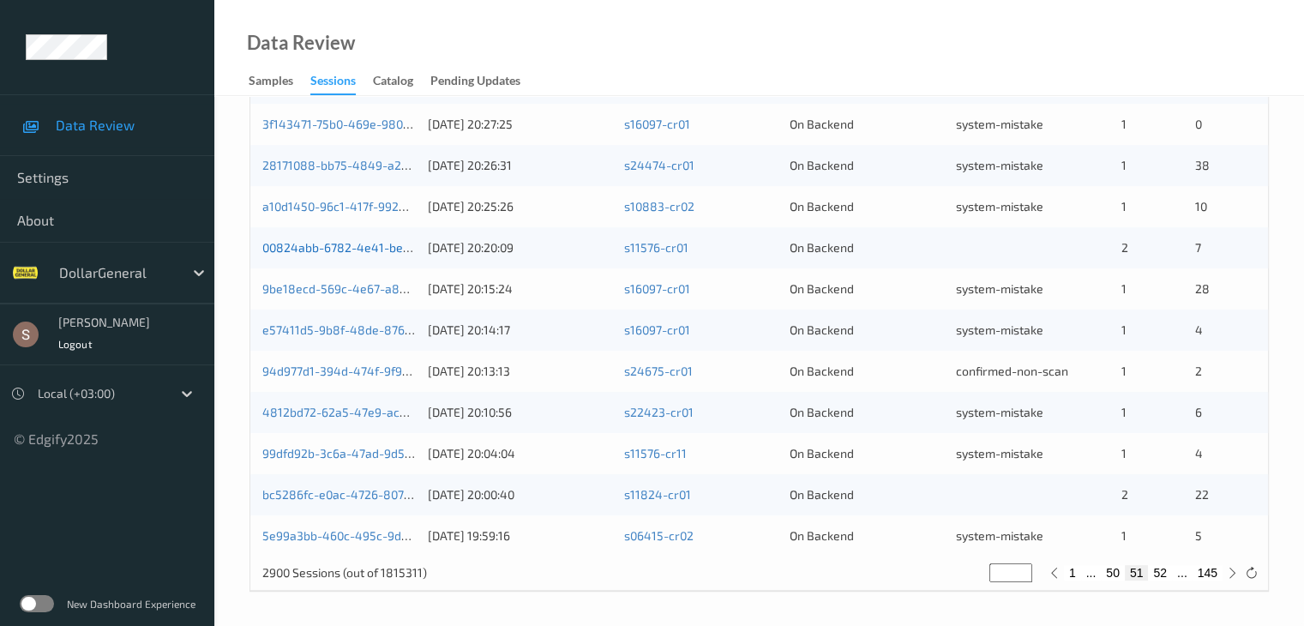
click at [354, 248] on link "00824abb-6782-4e41-be77-f1d62d7b265b" at bounding box center [379, 247] width 235 height 15
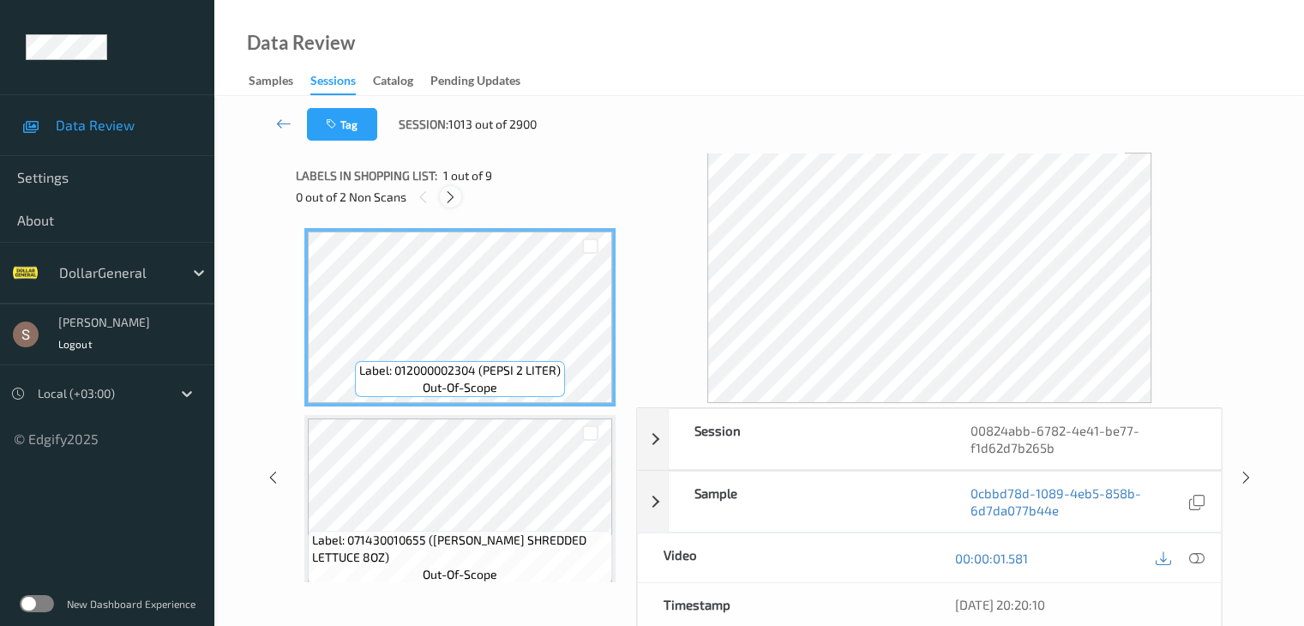
click at [448, 195] on icon at bounding box center [450, 196] width 15 height 15
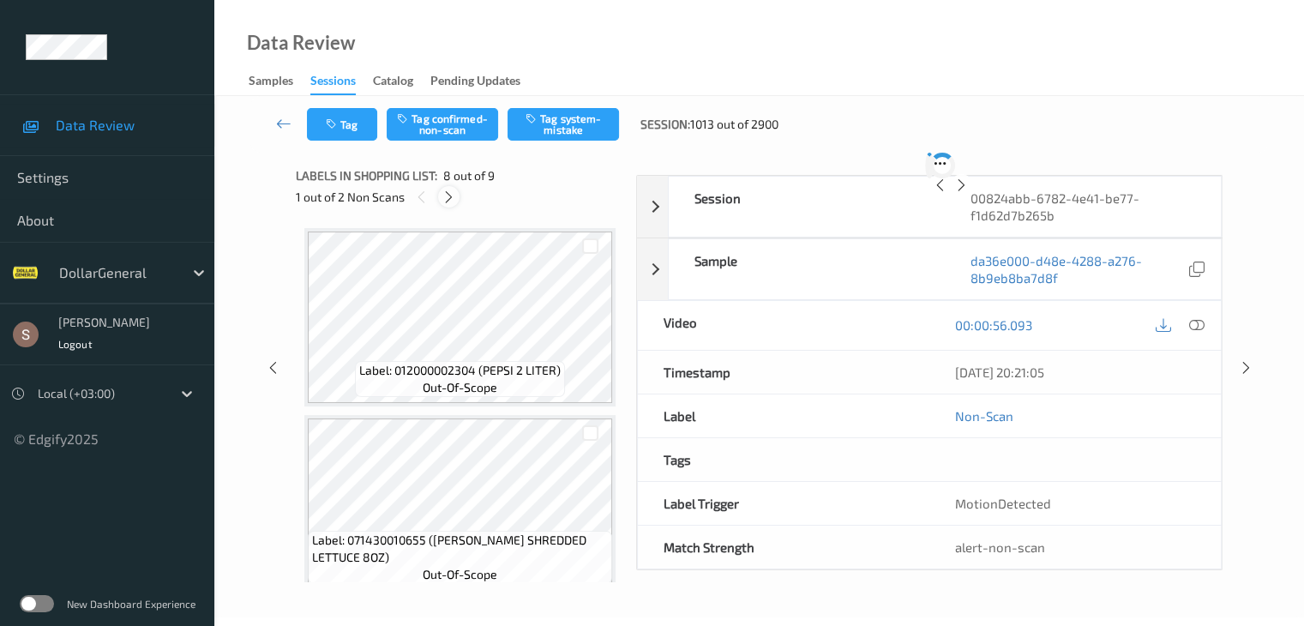
scroll to position [1130, 0]
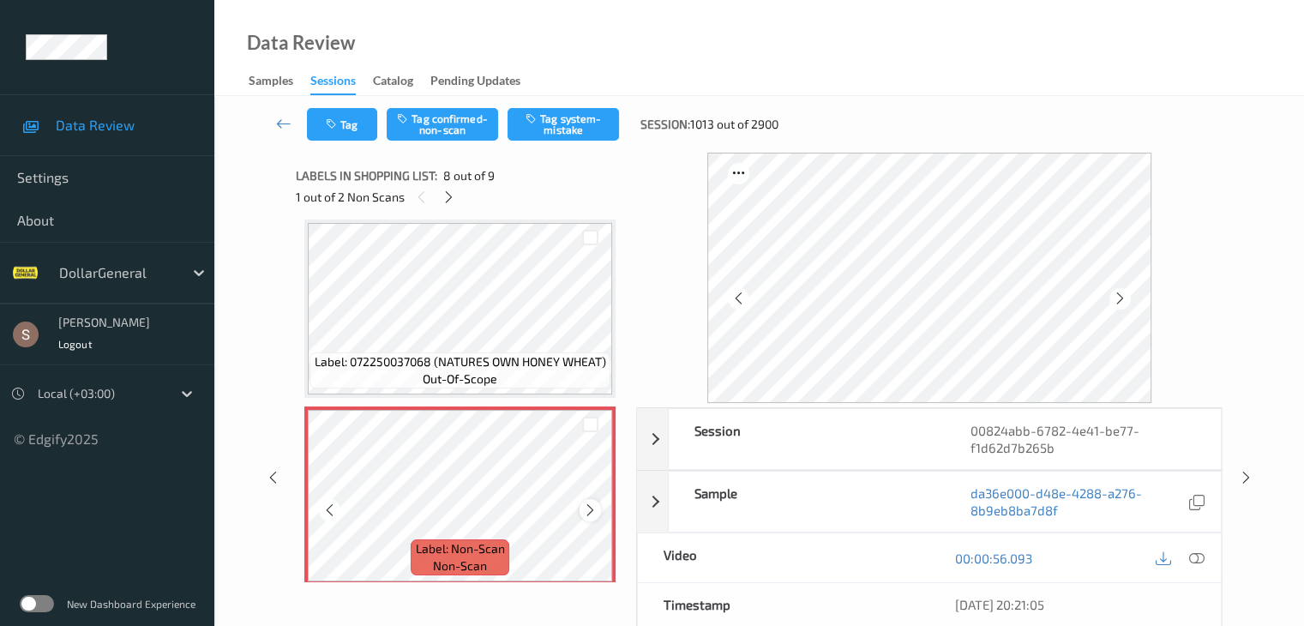
click at [596, 515] on icon at bounding box center [590, 509] width 15 height 15
click at [575, 132] on button "Tag system-mistake" at bounding box center [562, 124] width 111 height 33
click at [446, 200] on icon at bounding box center [448, 196] width 15 height 15
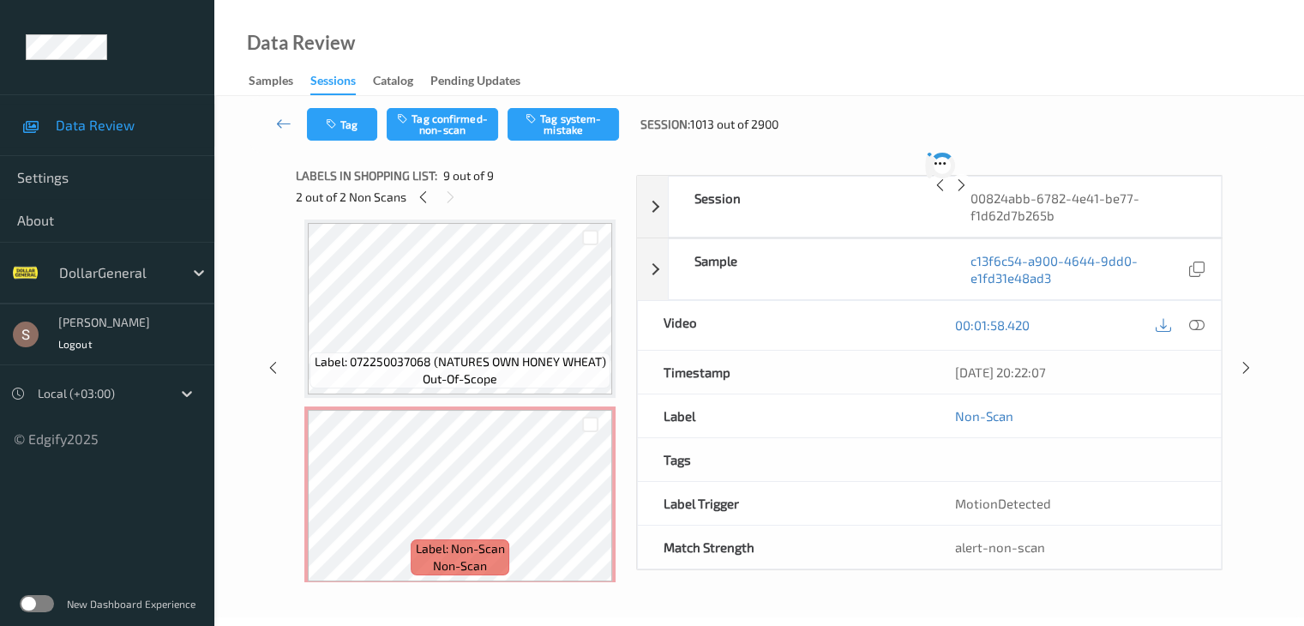
scroll to position [1317, 0]
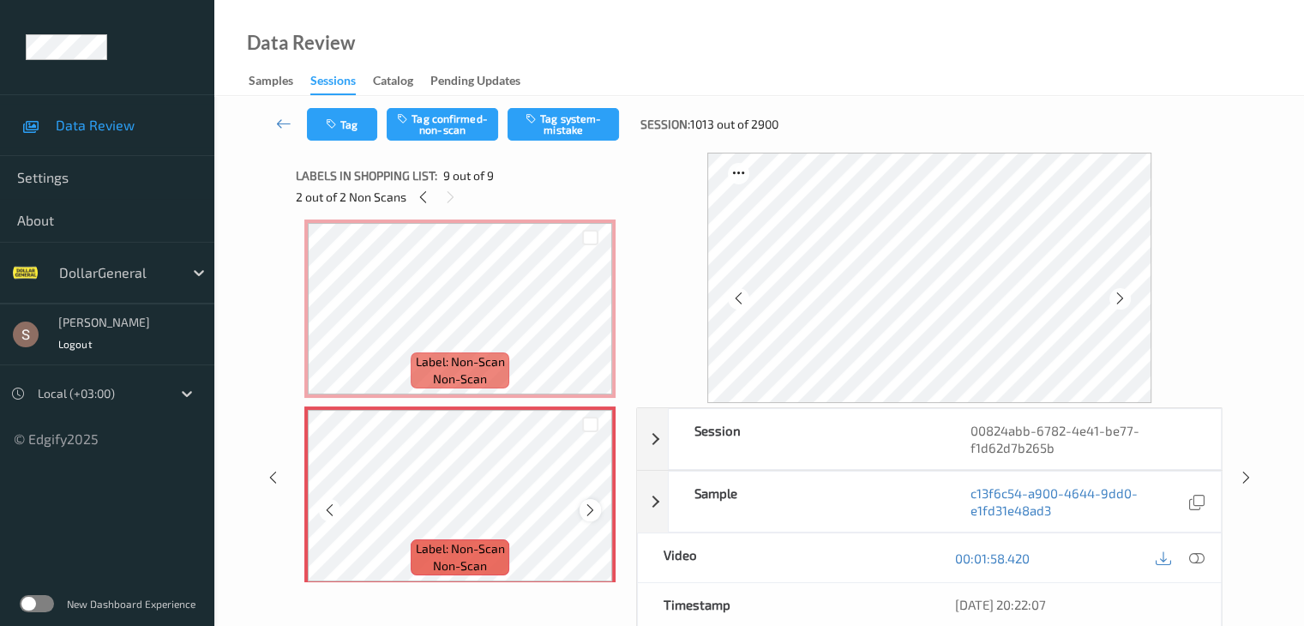
click at [591, 516] on icon at bounding box center [590, 509] width 15 height 15
click at [552, 129] on button "Tag system-mistake" at bounding box center [562, 124] width 111 height 33
click at [281, 117] on icon at bounding box center [283, 123] width 15 height 17
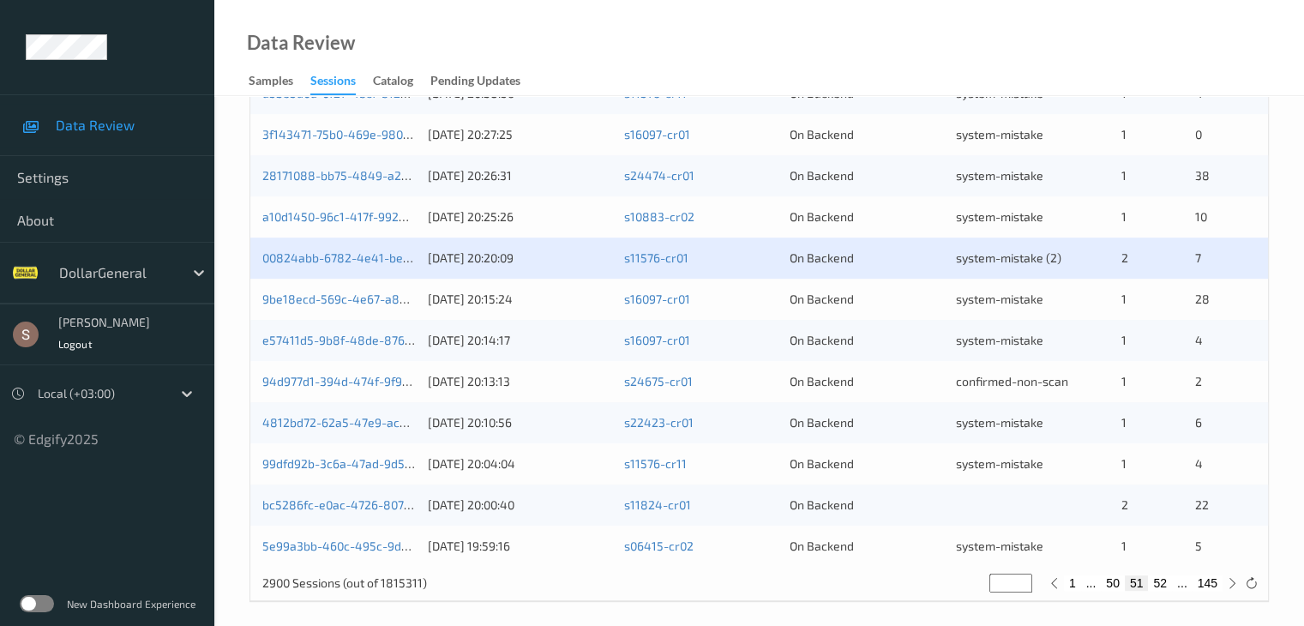
scroll to position [799, 0]
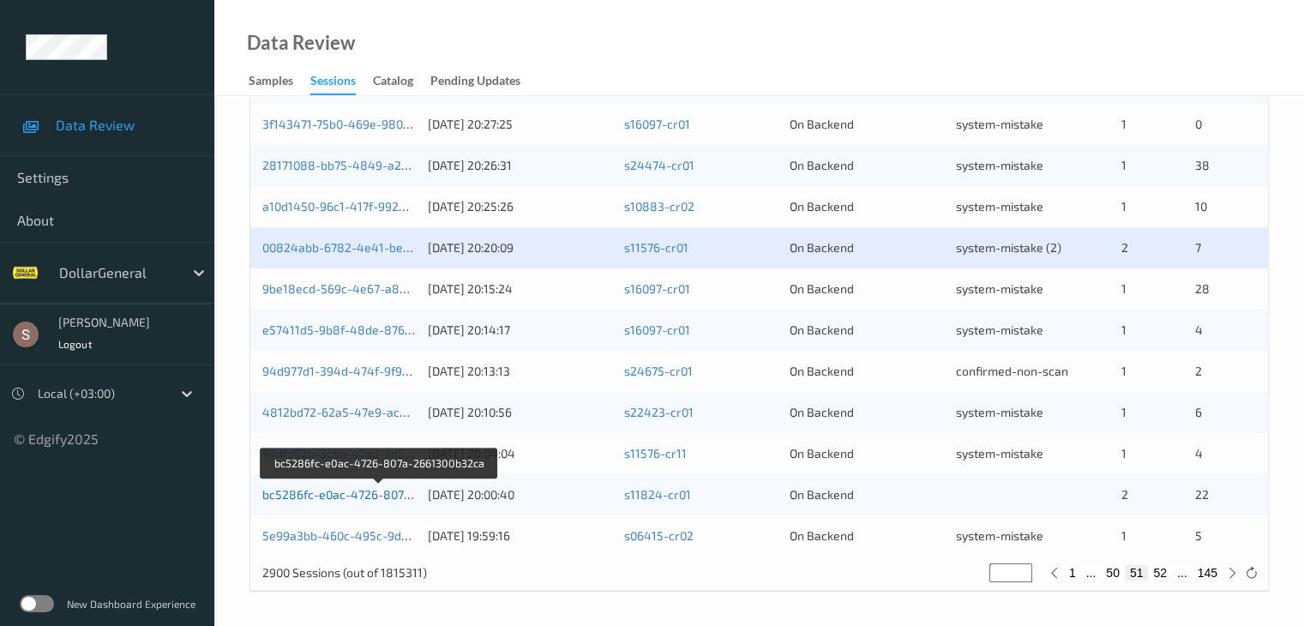
click at [363, 494] on link "bc5286fc-e0ac-4726-807a-2661300b32ca" at bounding box center [378, 494] width 233 height 15
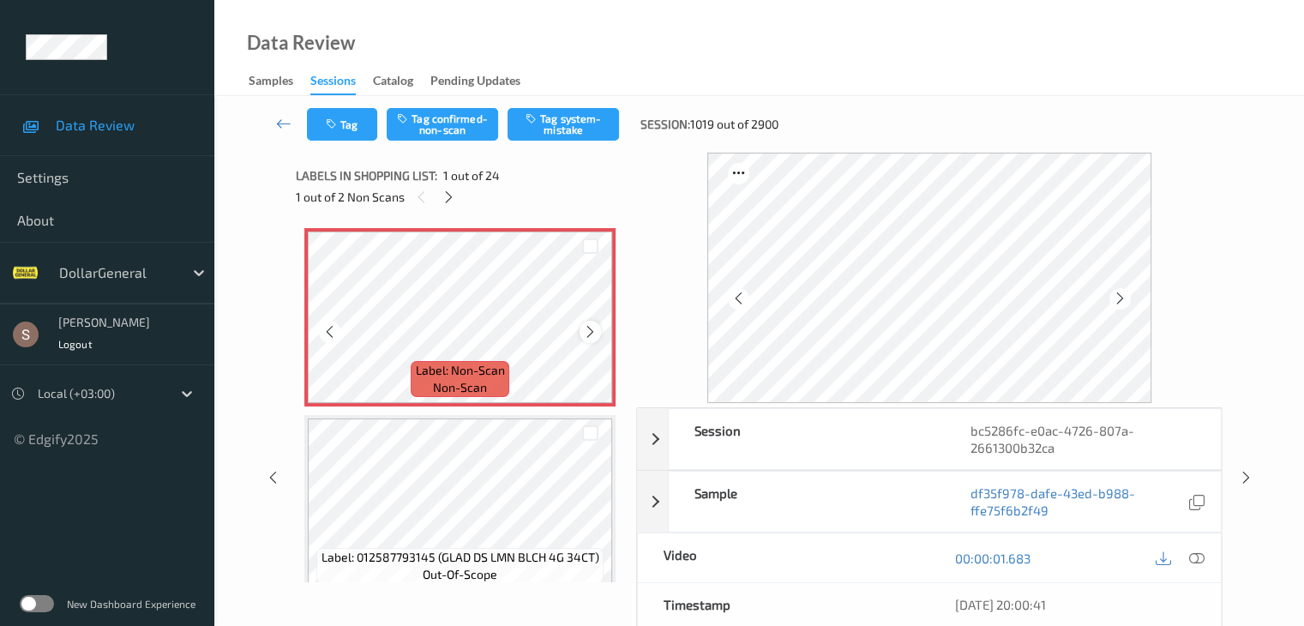
click at [588, 337] on icon at bounding box center [590, 331] width 15 height 15
click at [1194, 561] on icon at bounding box center [1195, 557] width 15 height 15
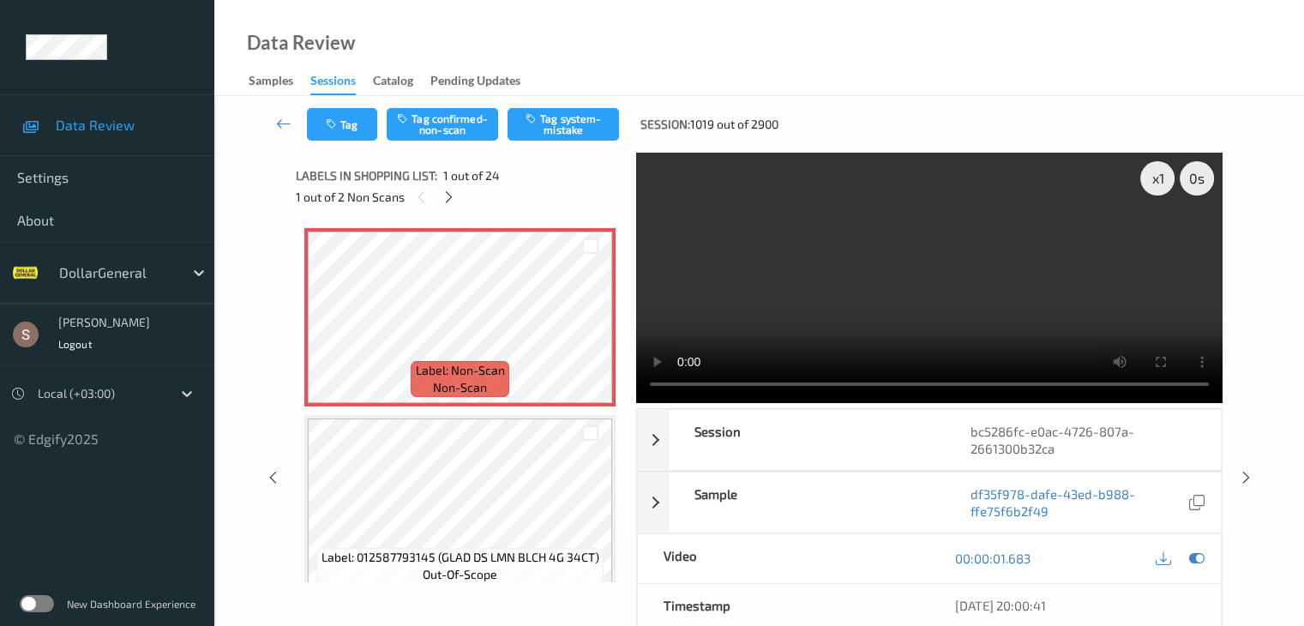
click at [961, 247] on video at bounding box center [929, 278] width 586 height 250
click at [438, 124] on button "Tag confirmed-non-scan" at bounding box center [442, 124] width 111 height 33
click at [285, 124] on icon at bounding box center [283, 123] width 15 height 17
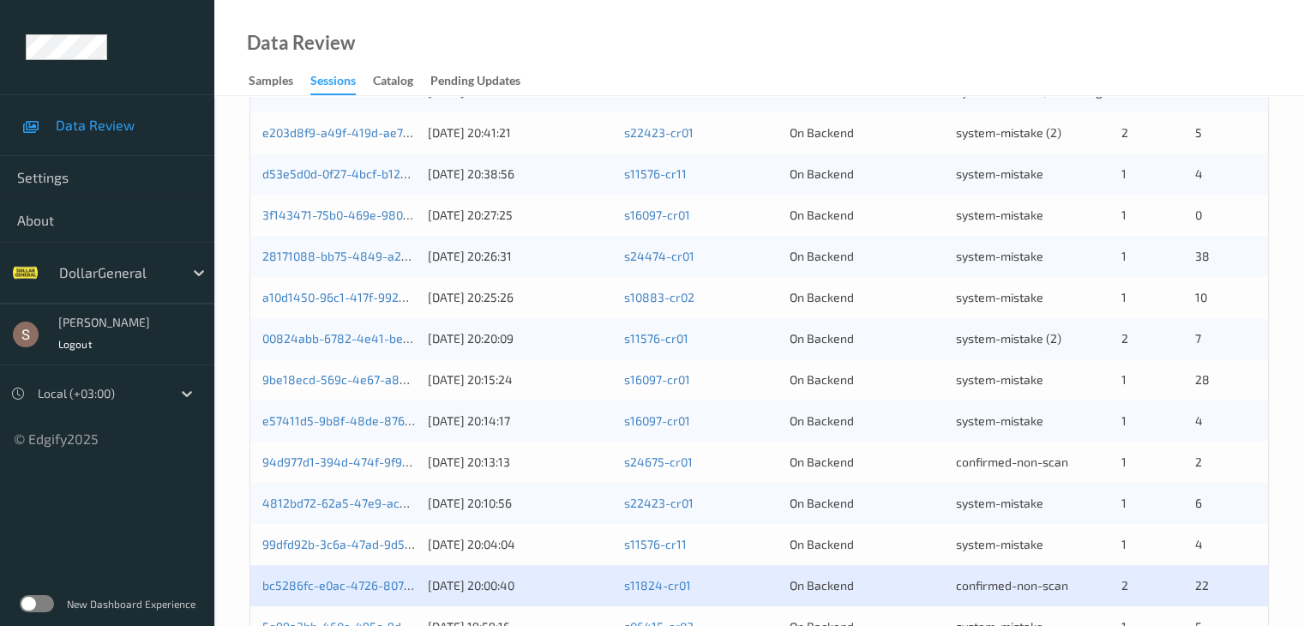
scroll to position [799, 0]
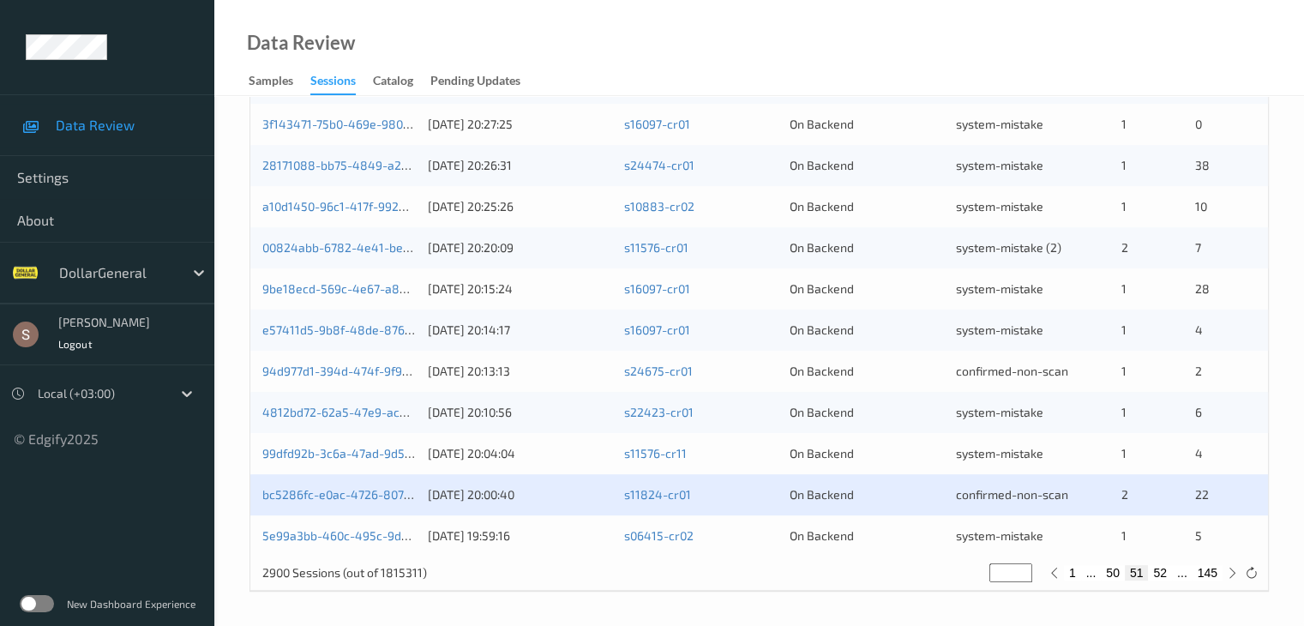
click at [1159, 575] on button "52" at bounding box center [1160, 572] width 24 height 15
type input "**"
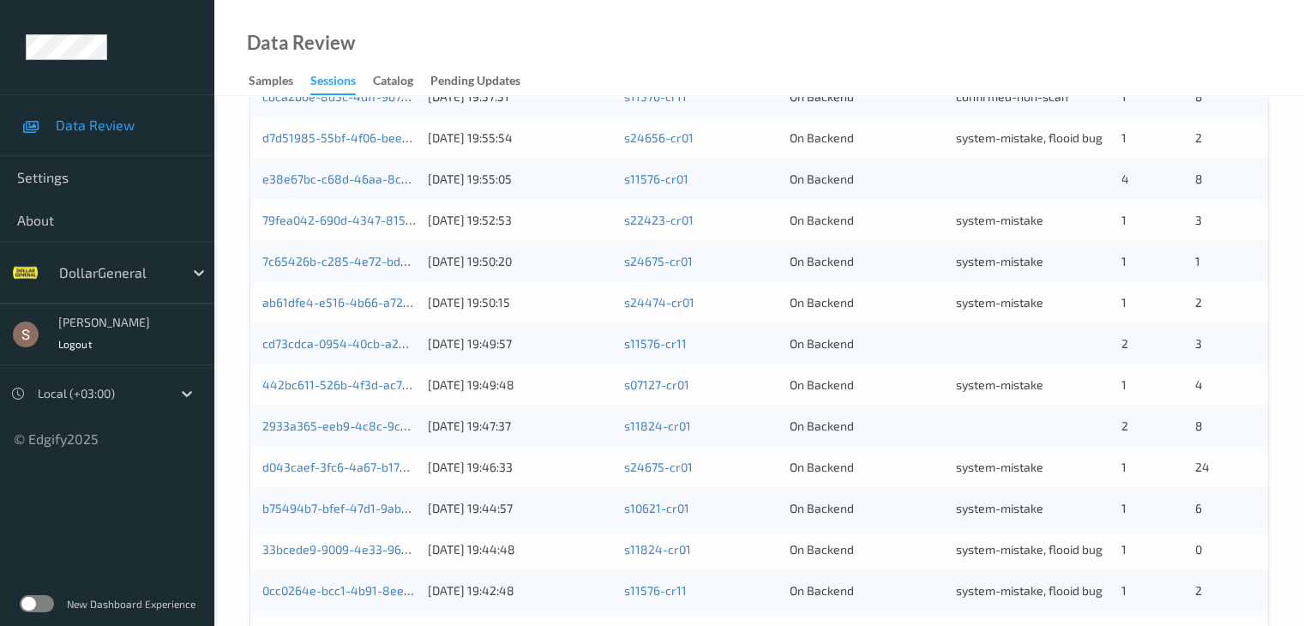
scroll to position [285, 0]
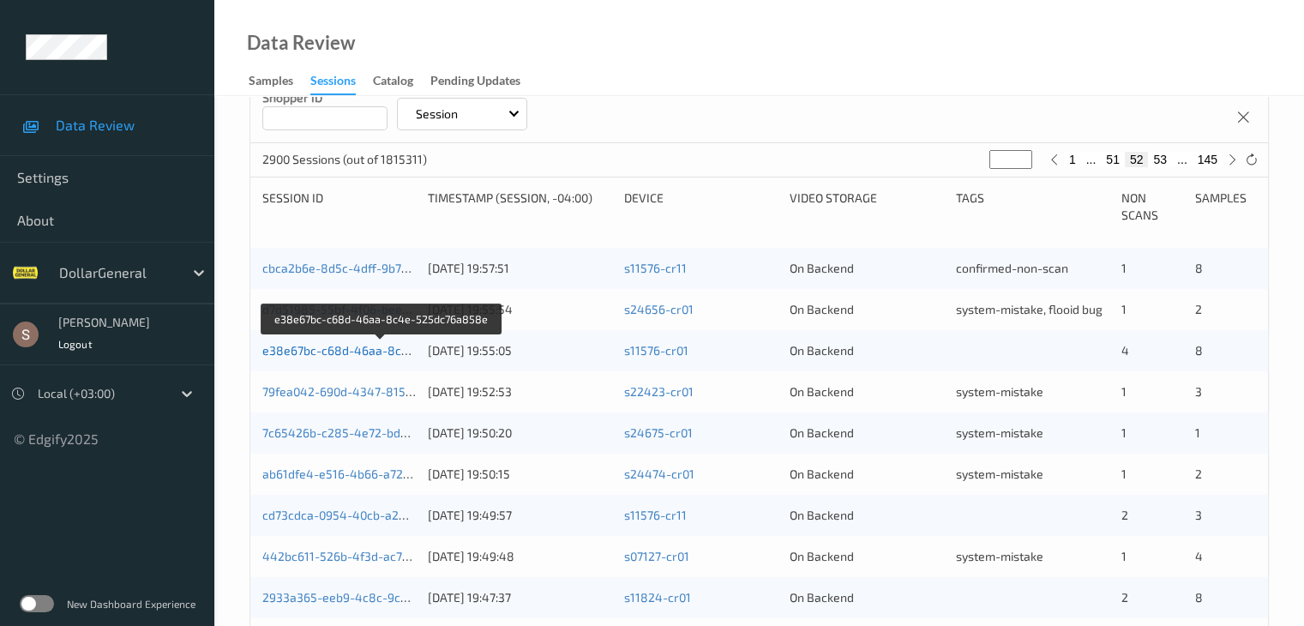
click at [366, 352] on link "e38e67bc-c68d-46aa-8c4e-525dc76a858e" at bounding box center [382, 350] width 241 height 15
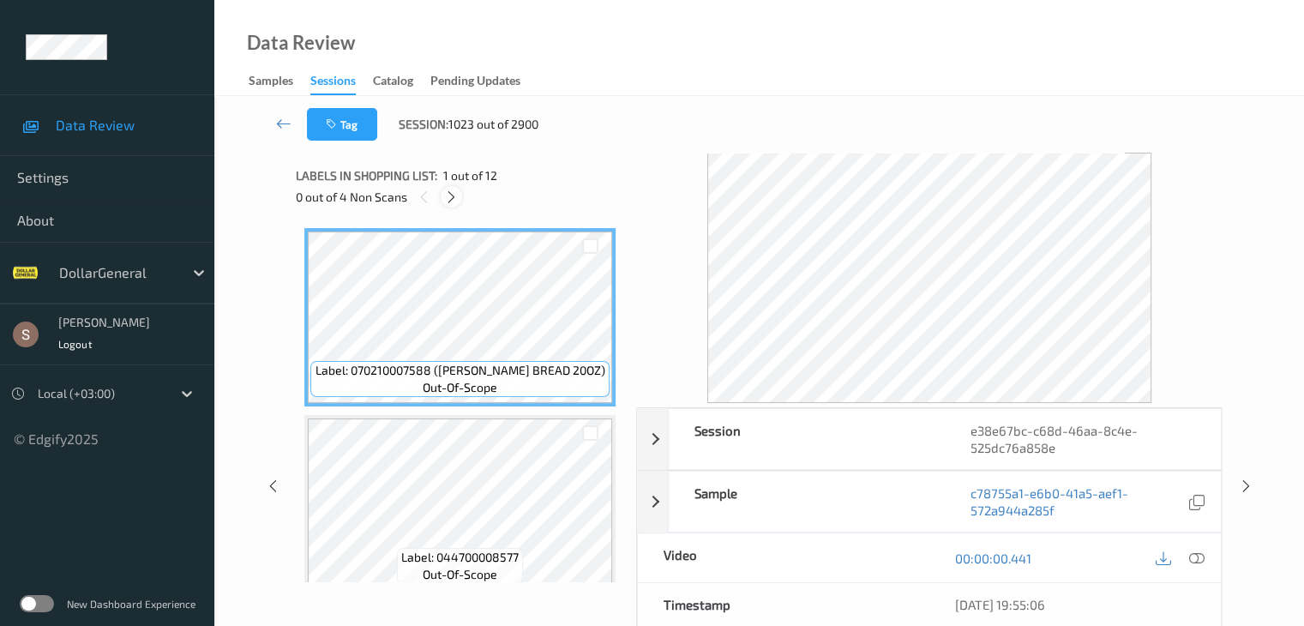
click at [452, 193] on icon at bounding box center [451, 196] width 15 height 15
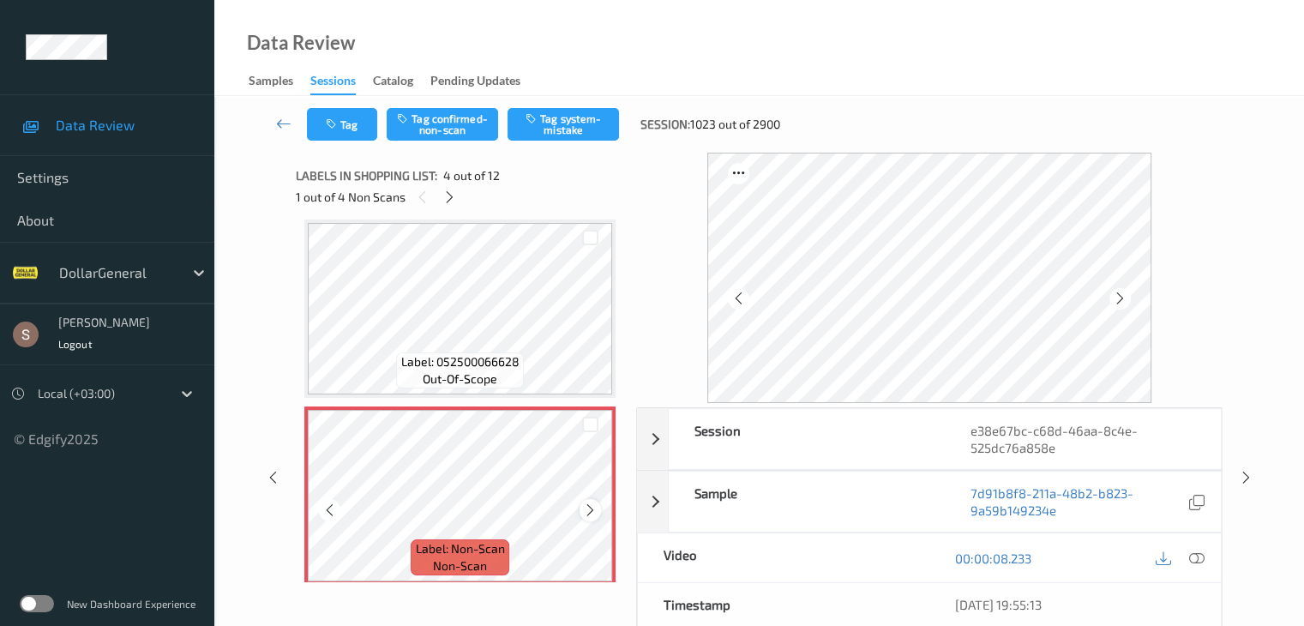
click at [589, 505] on icon at bounding box center [590, 509] width 15 height 15
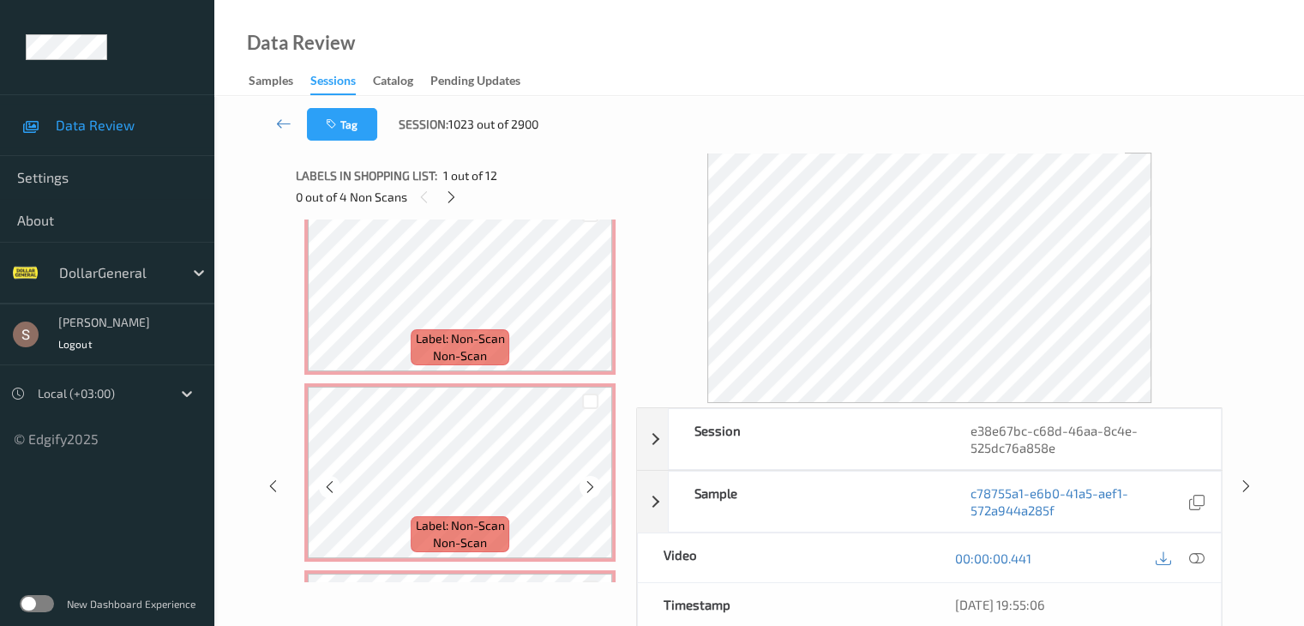
scroll to position [600, 0]
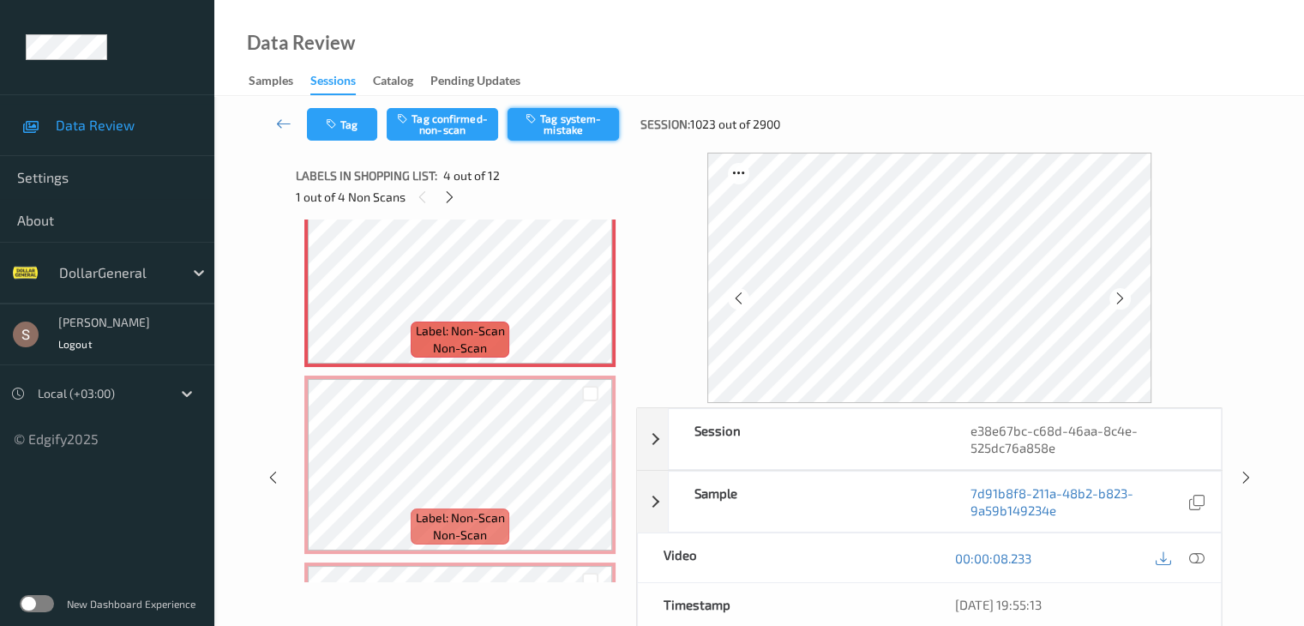
click at [546, 120] on button "Tag system-mistake" at bounding box center [562, 124] width 111 height 33
click at [450, 186] on div at bounding box center [449, 196] width 21 height 21
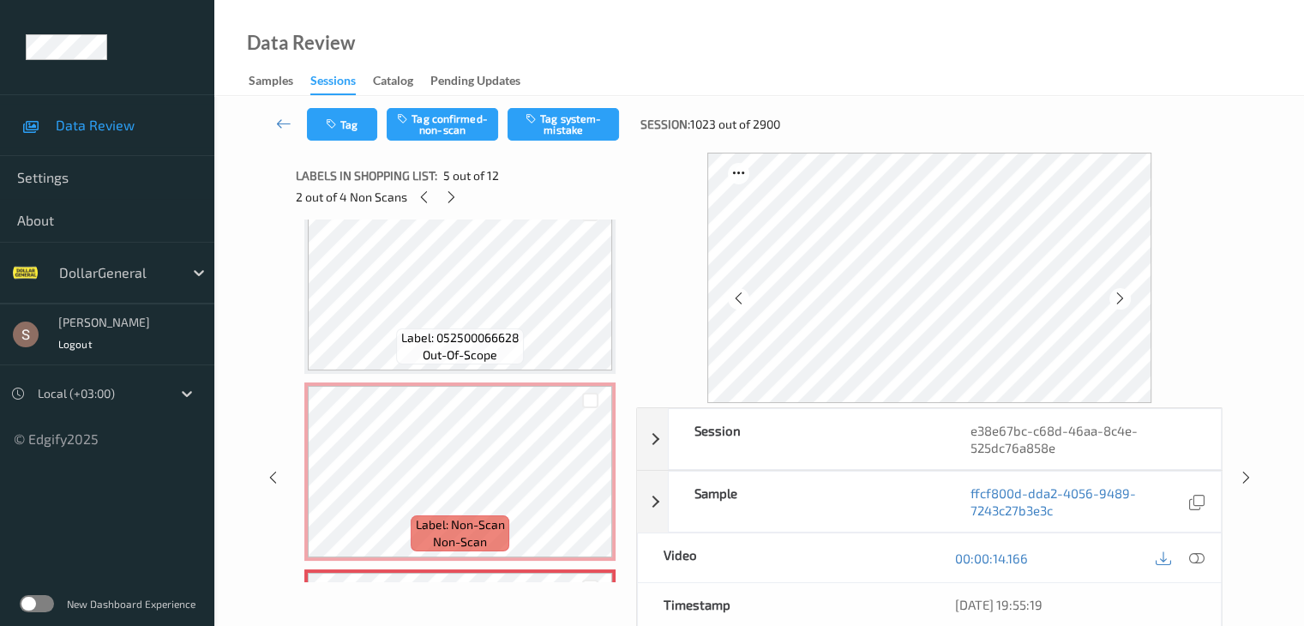
scroll to position [429, 0]
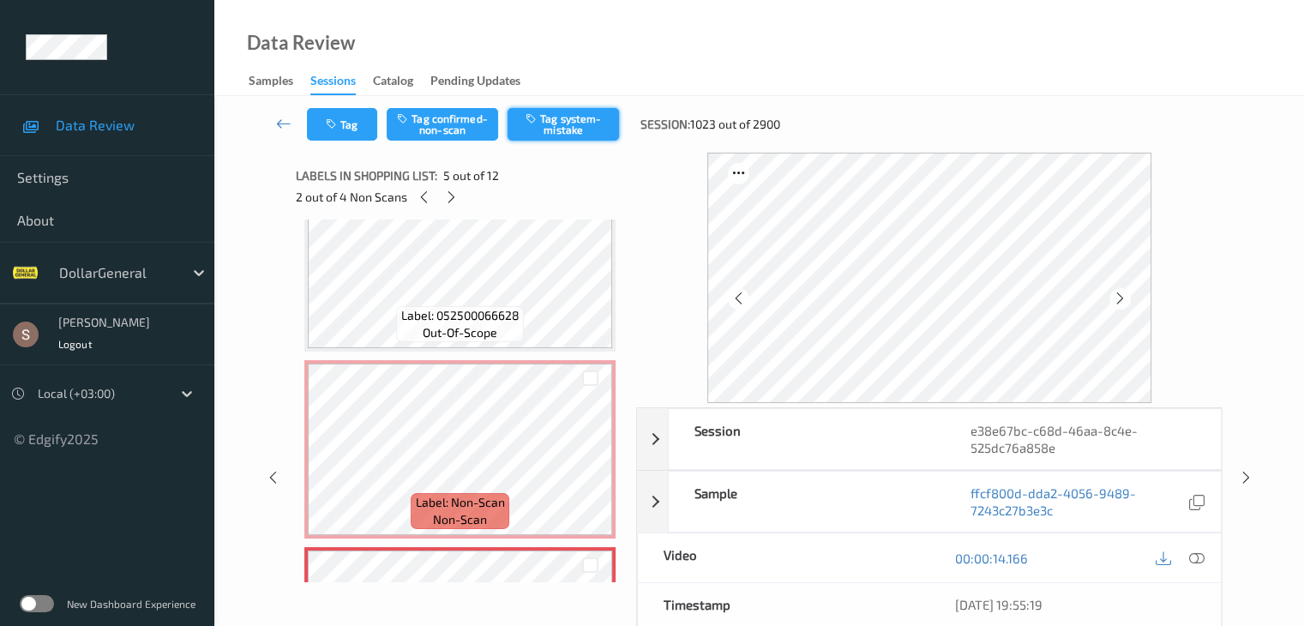
click at [563, 135] on button "Tag system-mistake" at bounding box center [562, 124] width 111 height 33
click at [453, 198] on icon at bounding box center [451, 196] width 15 height 15
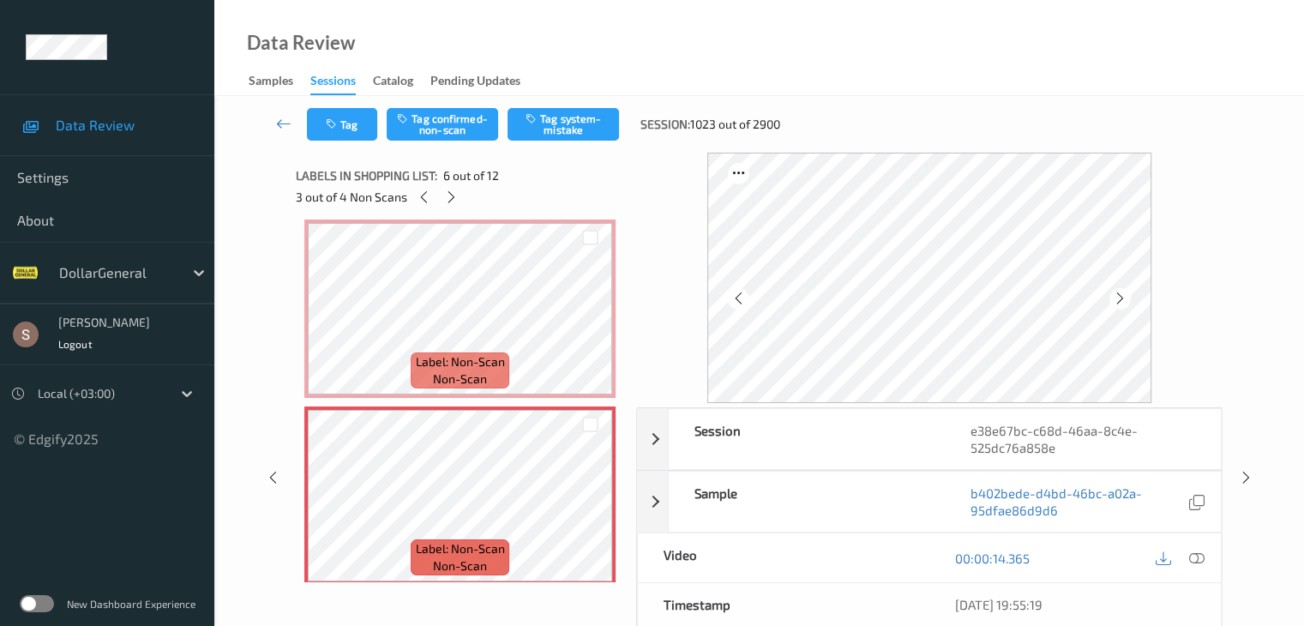
click at [537, 144] on div "Tag Tag confirmed-non-scan Tag system-mistake Session: 1023 out of 2900" at bounding box center [758, 124] width 1019 height 57
click at [542, 129] on button "Tag system-mistake" at bounding box center [562, 124] width 111 height 33
click at [453, 197] on icon at bounding box center [451, 196] width 15 height 15
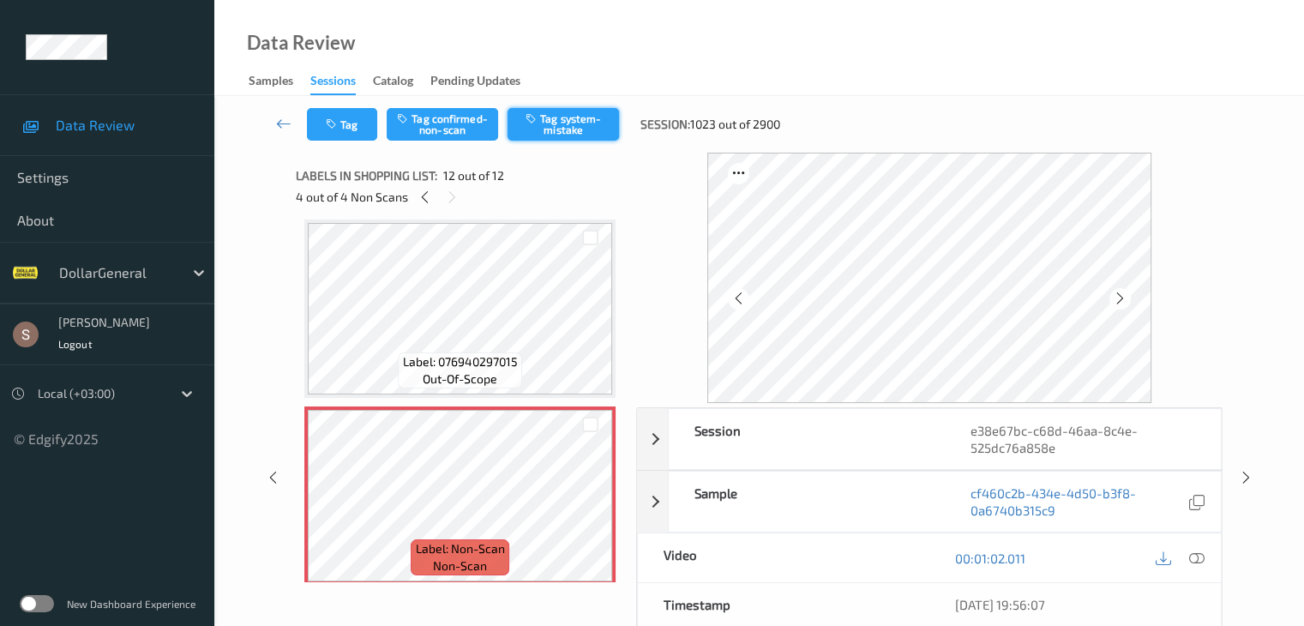
click at [573, 129] on button "Tag system-mistake" at bounding box center [562, 124] width 111 height 33
click at [288, 112] on link at bounding box center [283, 124] width 45 height 33
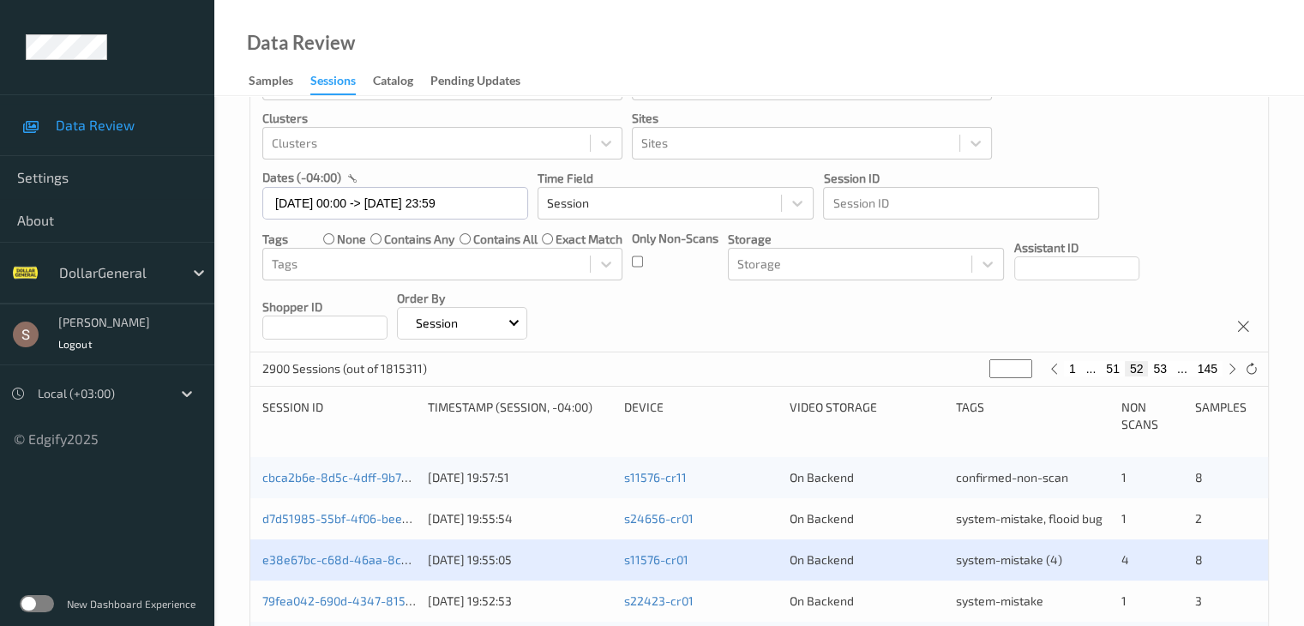
scroll to position [429, 0]
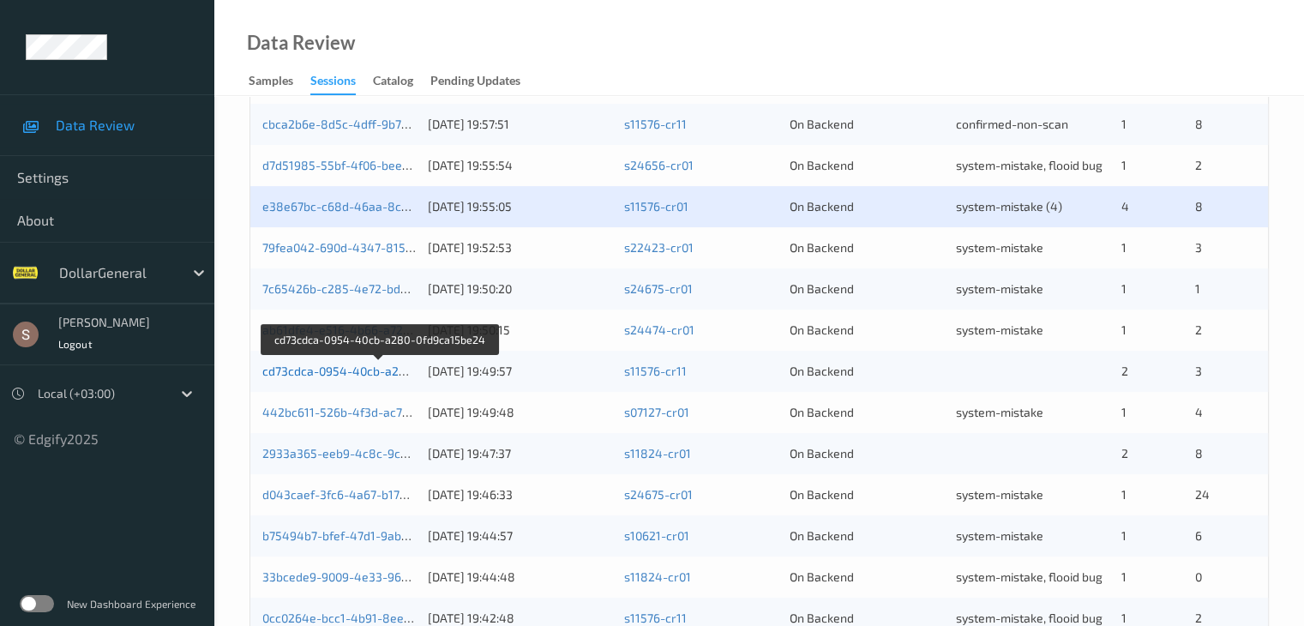
click at [357, 373] on link "cd73cdca-0954-40cb-a280-0fd9ca15be24" at bounding box center [379, 370] width 234 height 15
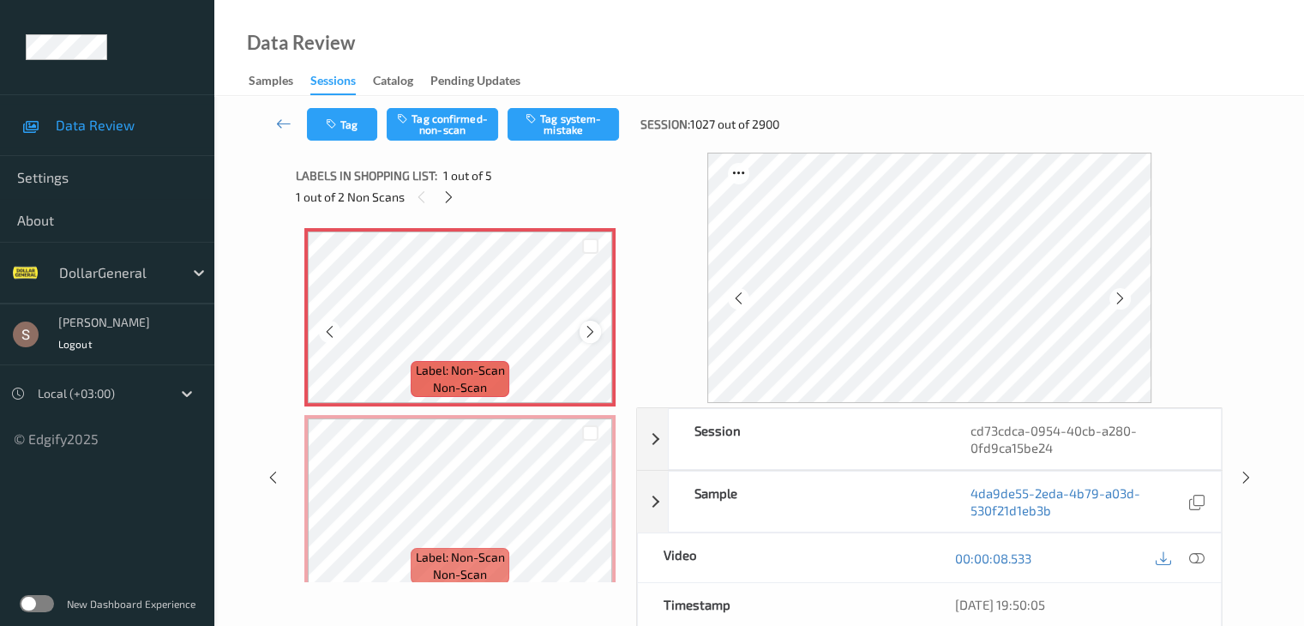
click at [587, 331] on icon at bounding box center [590, 331] width 15 height 15
click at [1201, 560] on icon at bounding box center [1195, 557] width 15 height 15
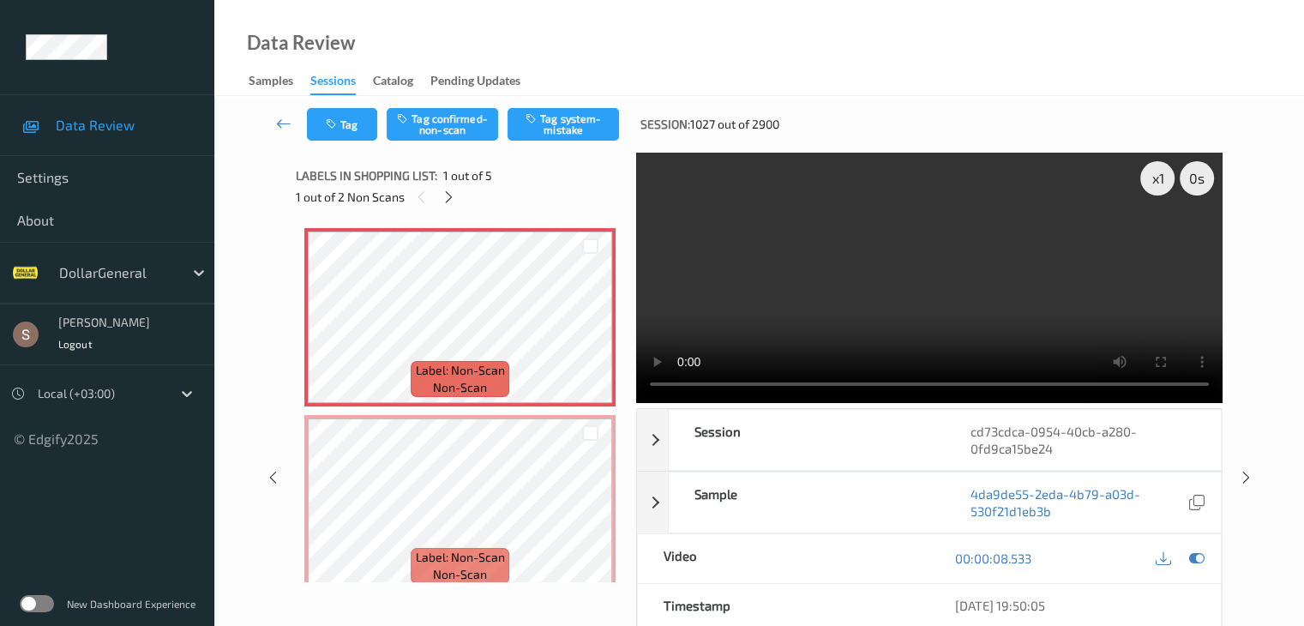
click at [813, 299] on video at bounding box center [929, 278] width 586 height 250
click at [1172, 184] on div "x 1" at bounding box center [1157, 178] width 34 height 34
click at [1017, 285] on video at bounding box center [929, 278] width 586 height 250
click at [537, 121] on icon "button" at bounding box center [532, 118] width 15 height 12
click at [449, 200] on icon at bounding box center [448, 196] width 15 height 15
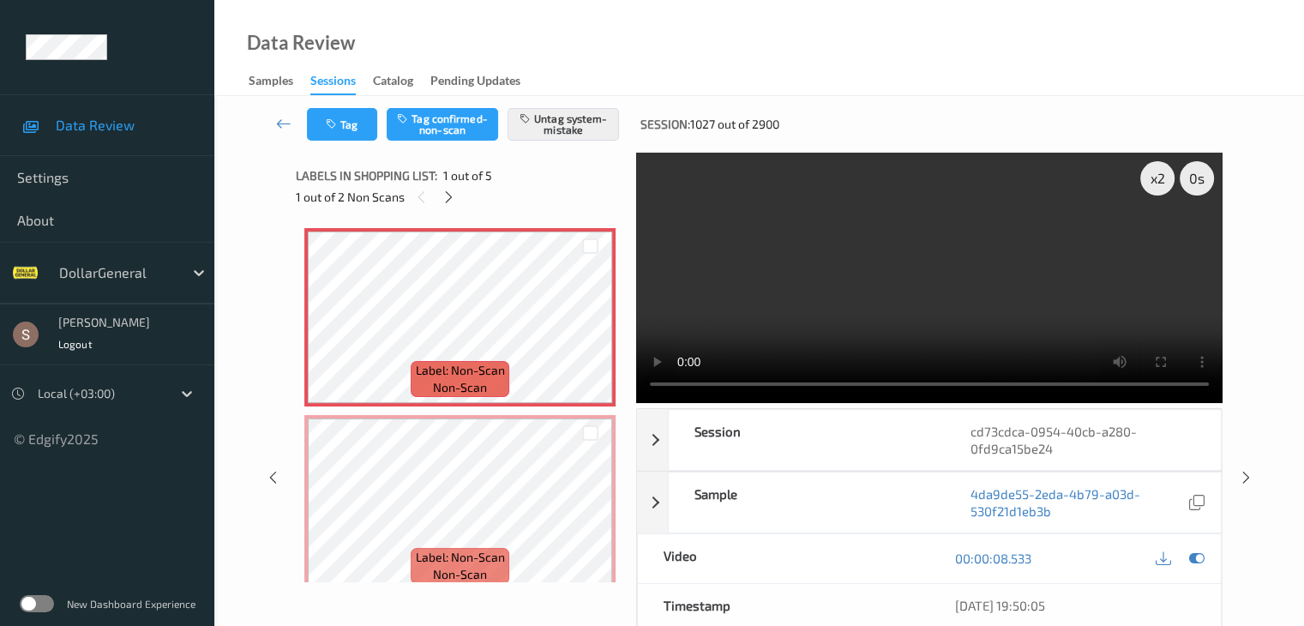
scroll to position [9, 0]
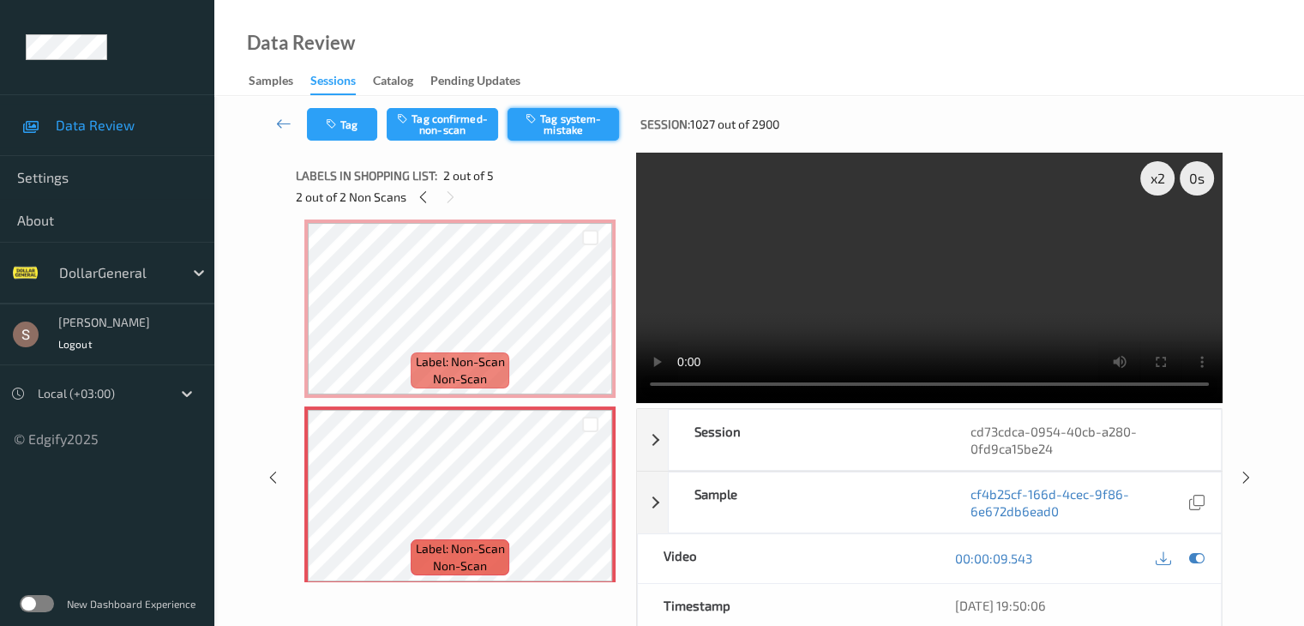
click at [542, 124] on button "Tag system-mistake" at bounding box center [562, 124] width 111 height 33
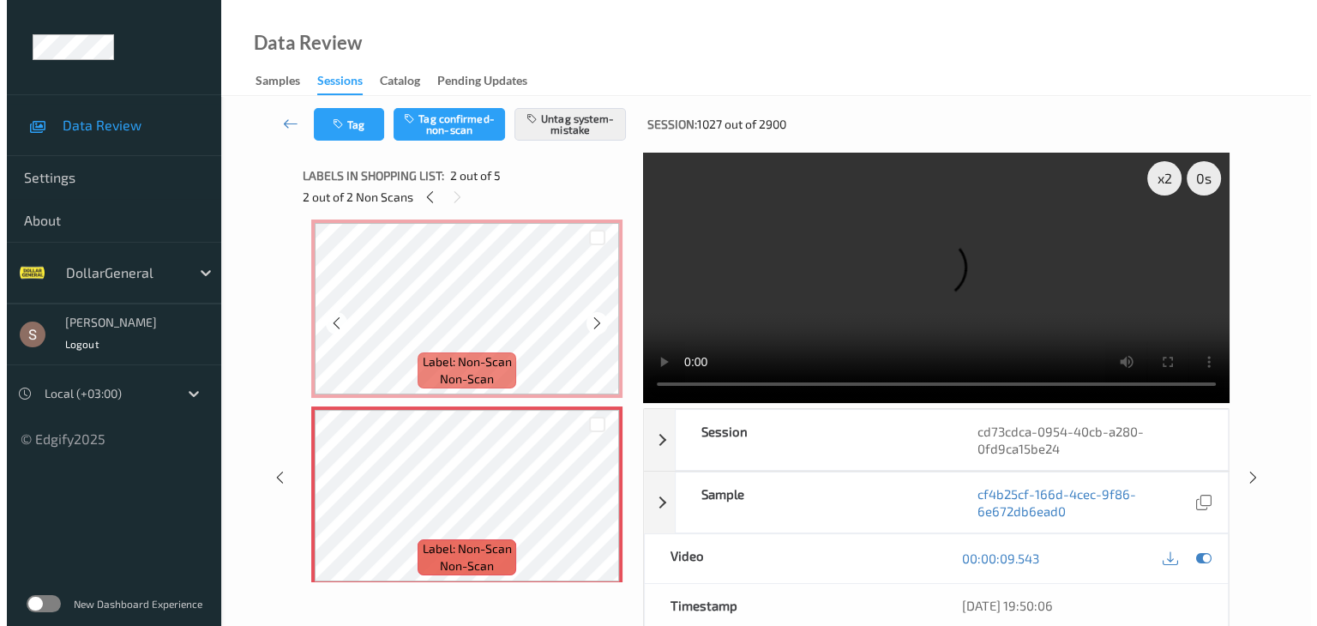
scroll to position [0, 0]
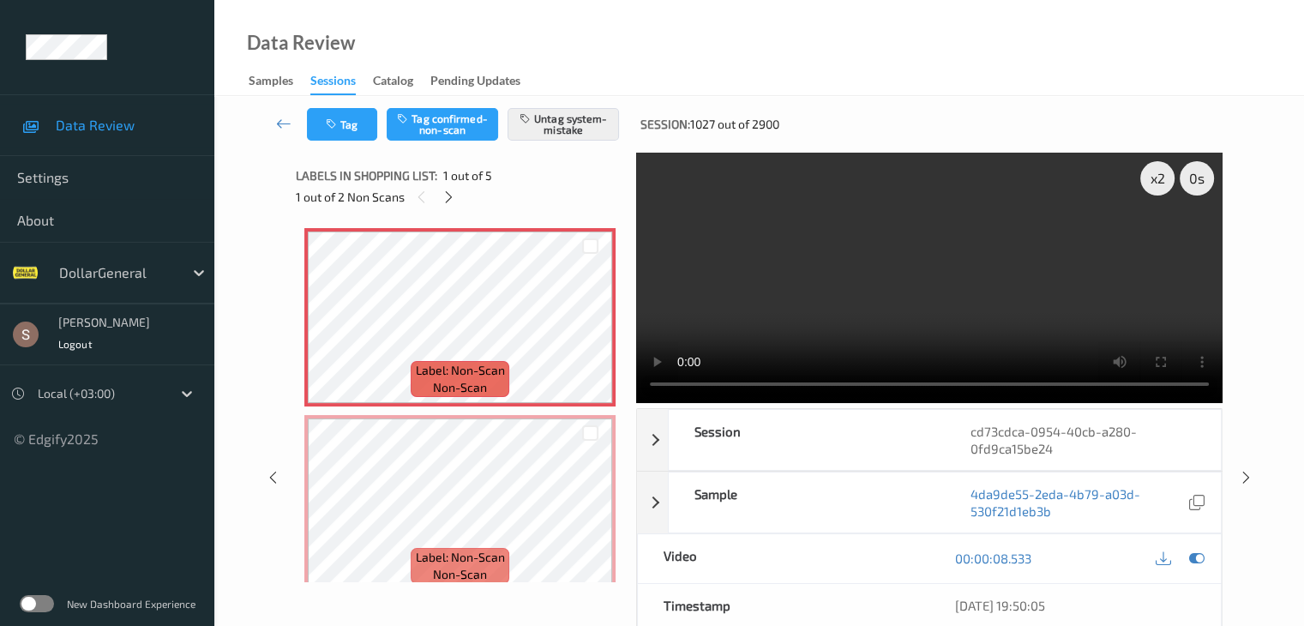
click at [358, 147] on div "Tag Tag confirmed-non-scan Untag system-mistake Session: 1027 out of 2900" at bounding box center [758, 124] width 1019 height 57
click at [365, 129] on button "Tag" at bounding box center [342, 124] width 70 height 33
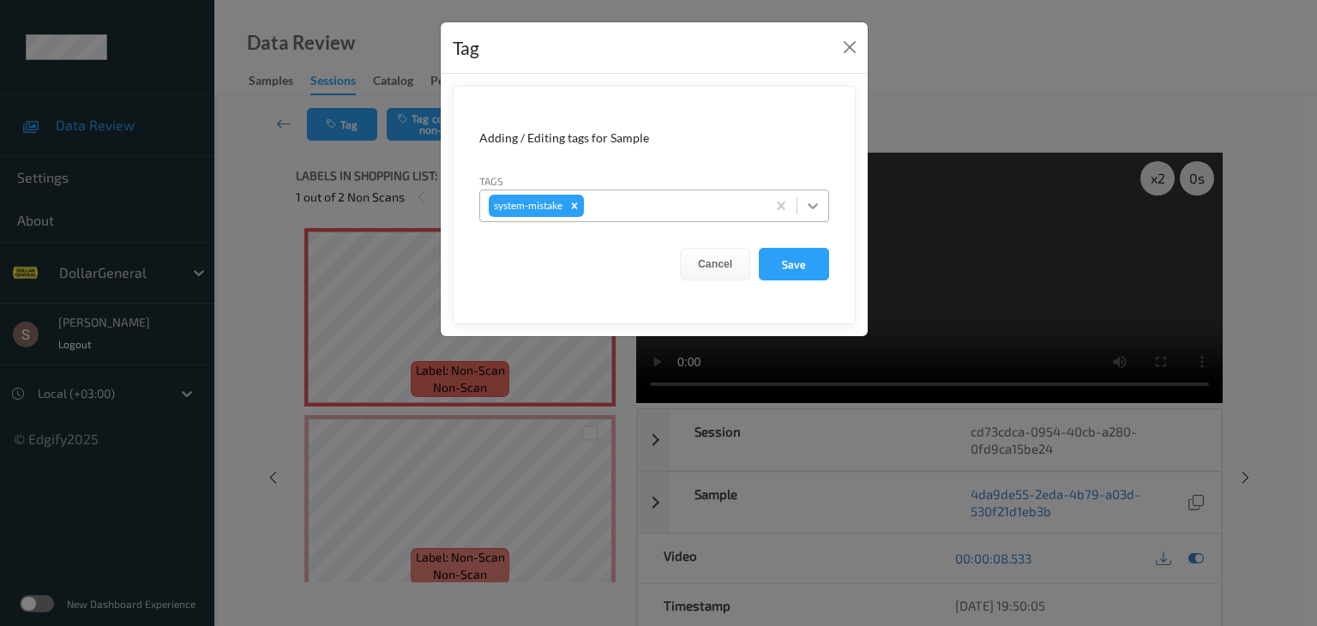
click at [826, 201] on div at bounding box center [812, 205] width 31 height 31
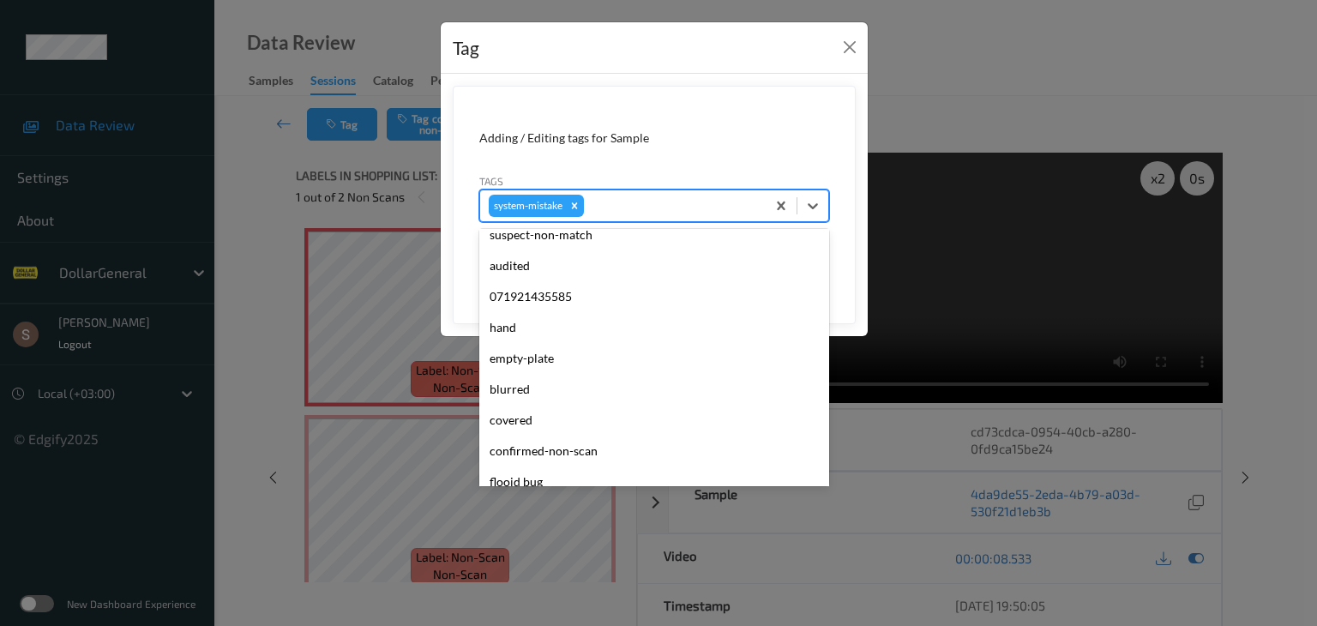
scroll to position [429, 0]
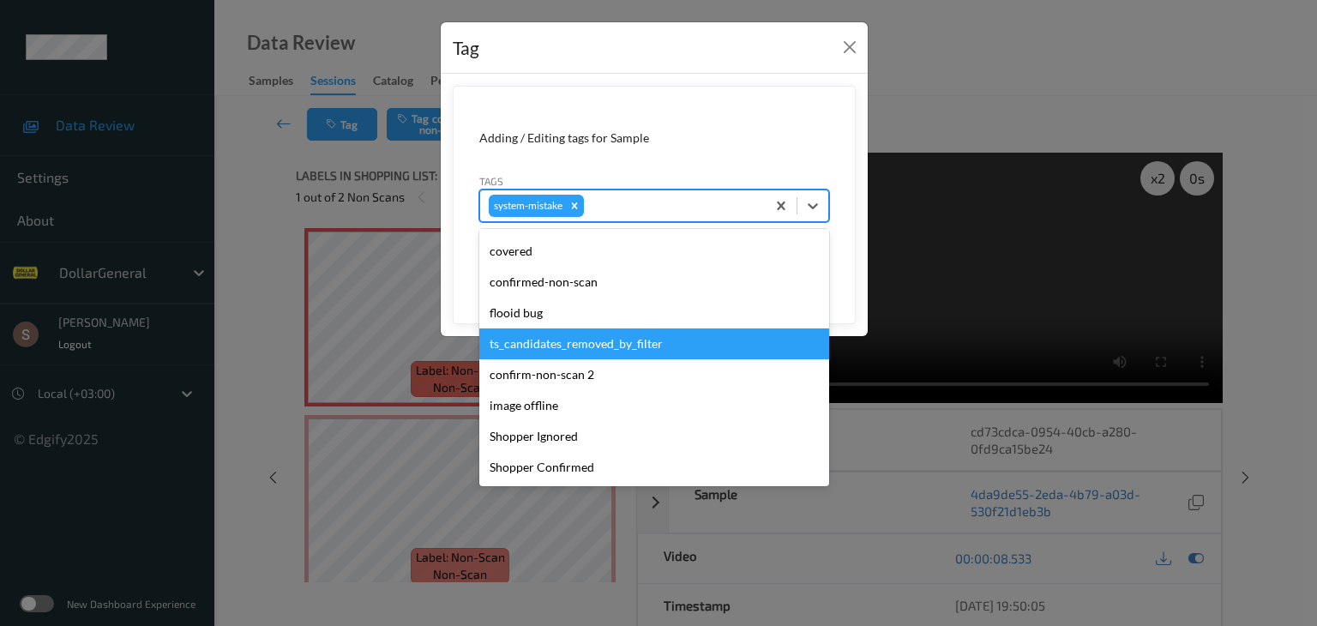
click at [630, 328] on div "ts_candidates_removed_by_filter" at bounding box center [654, 343] width 350 height 31
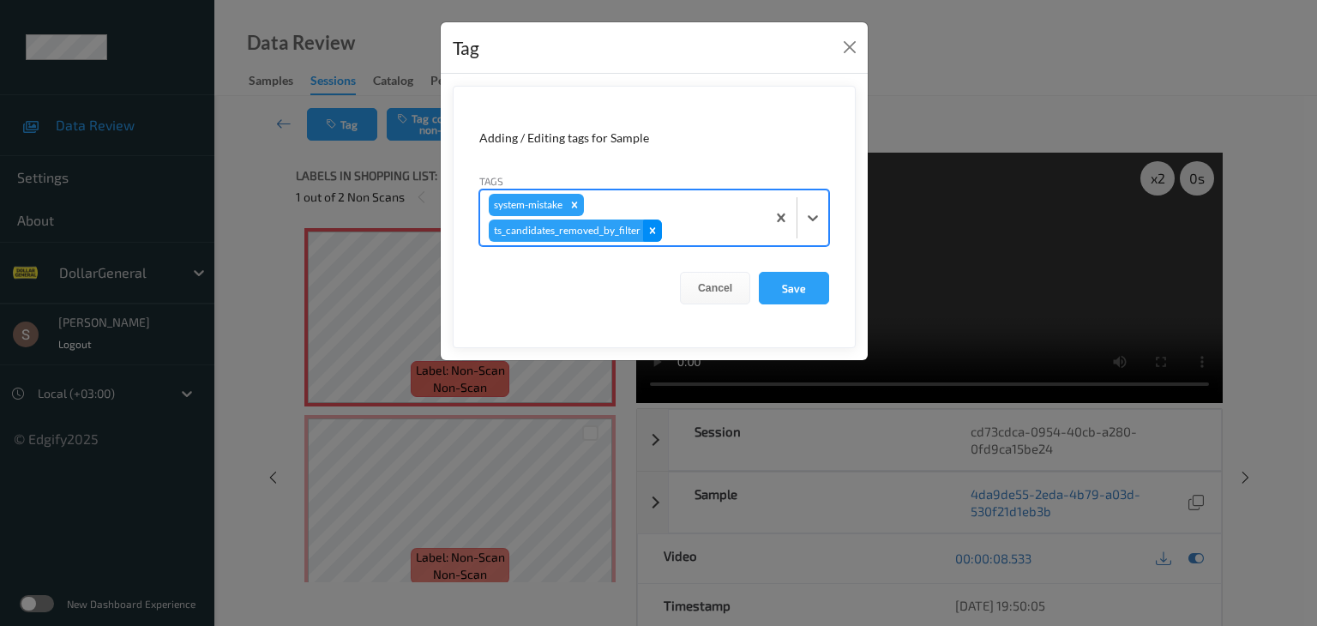
click at [647, 229] on icon "Remove ts_candidates_removed_by_filter" at bounding box center [652, 231] width 12 height 12
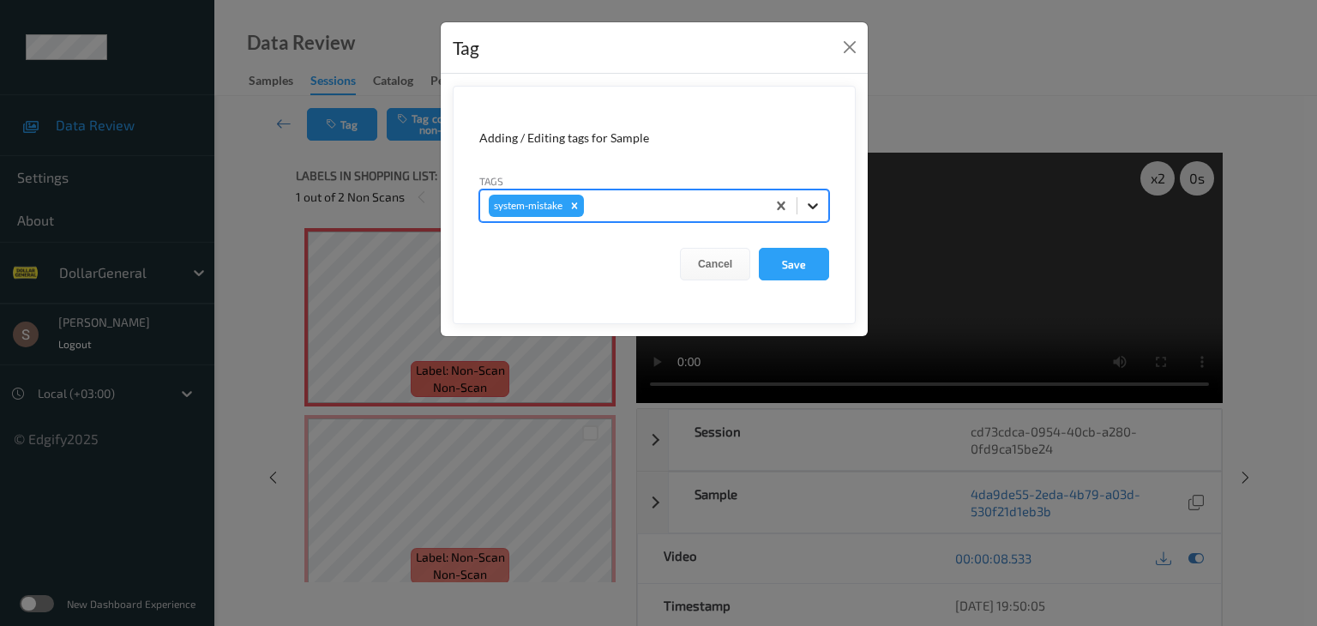
click at [809, 214] on div at bounding box center [812, 205] width 31 height 31
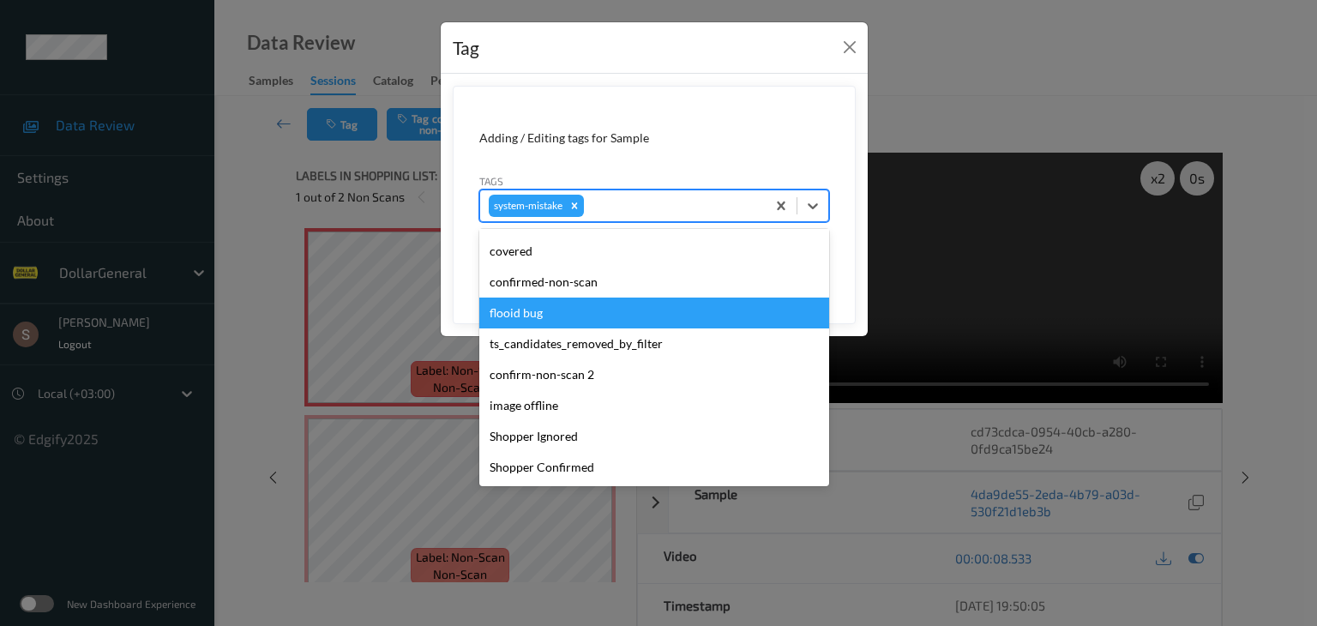
click at [574, 318] on div "flooid bug" at bounding box center [654, 312] width 350 height 31
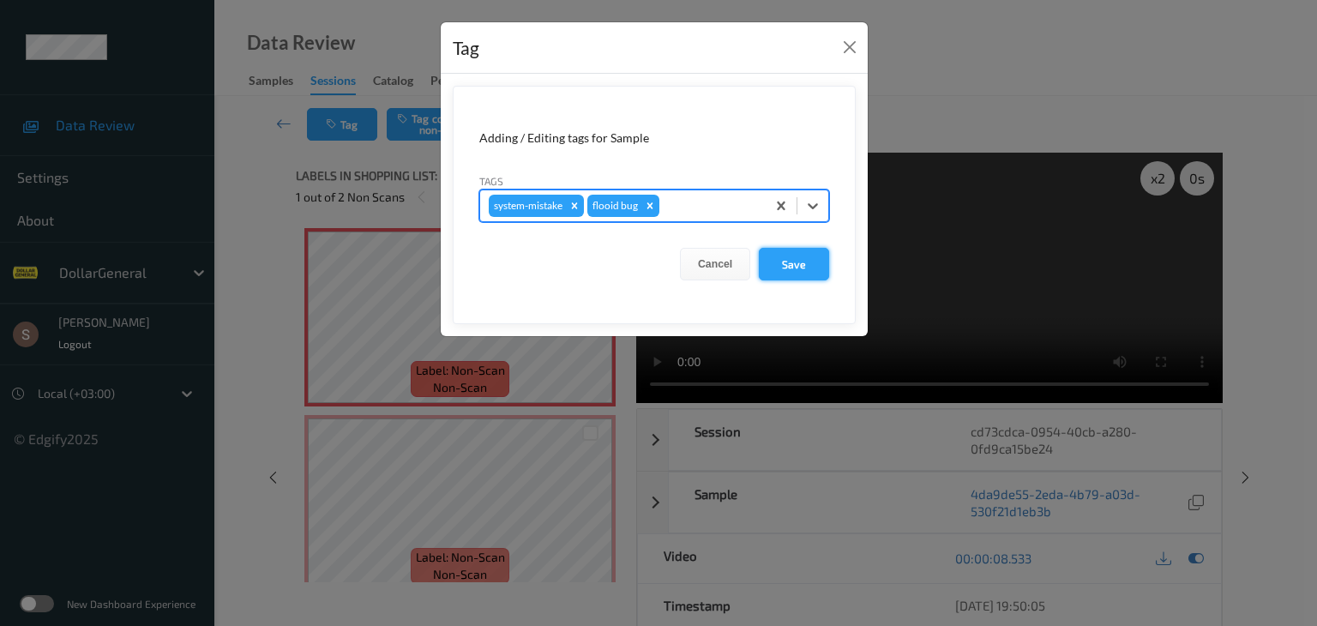
click at [783, 256] on button "Save" at bounding box center [794, 264] width 70 height 33
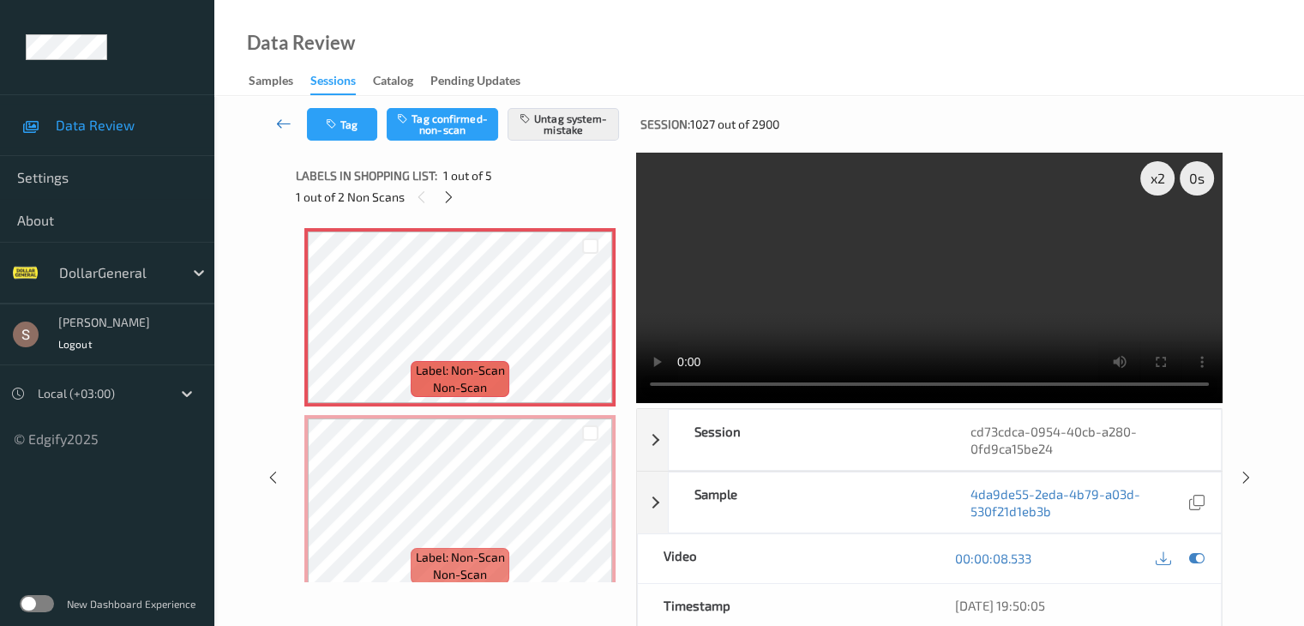
click at [280, 117] on icon at bounding box center [283, 123] width 15 height 17
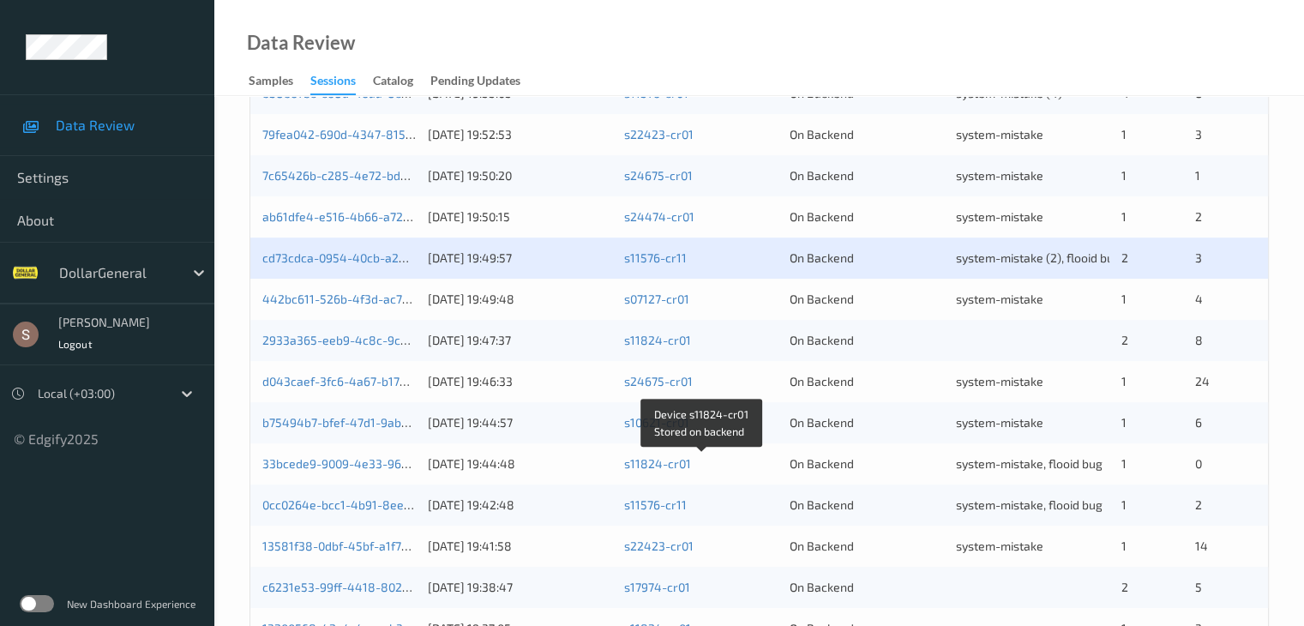
scroll to position [456, 0]
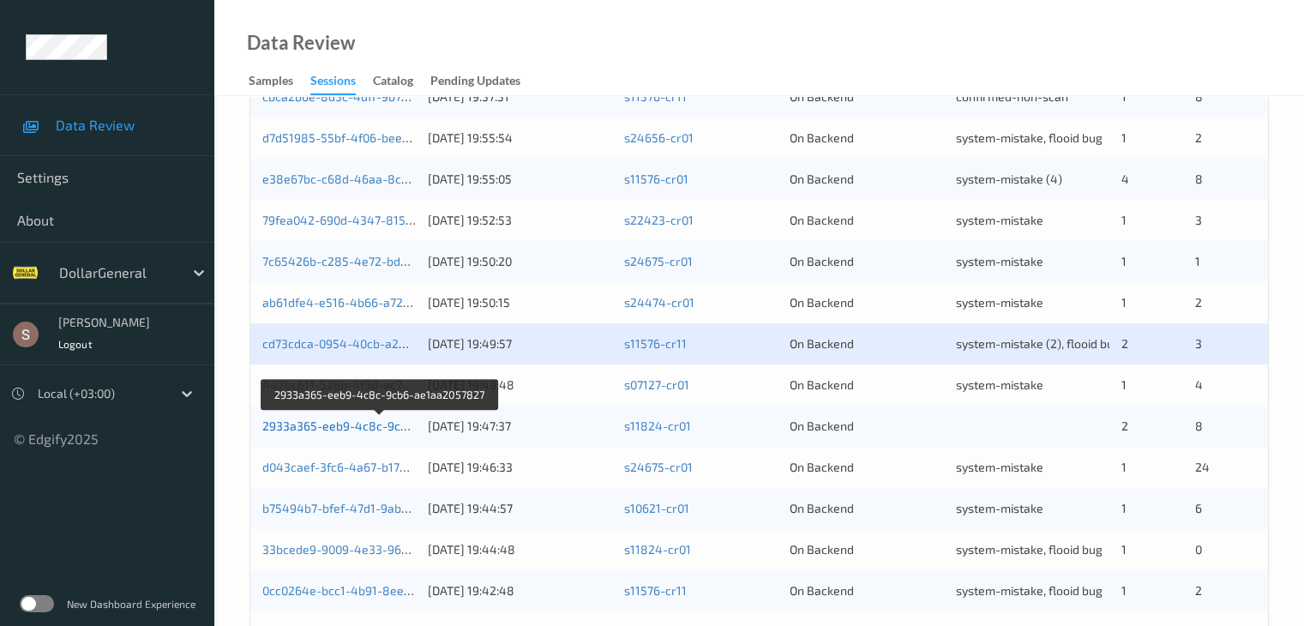
click at [360, 426] on link "2933a365-eeb9-4c8c-9cb6-ae1aa2057827" at bounding box center [380, 425] width 237 height 15
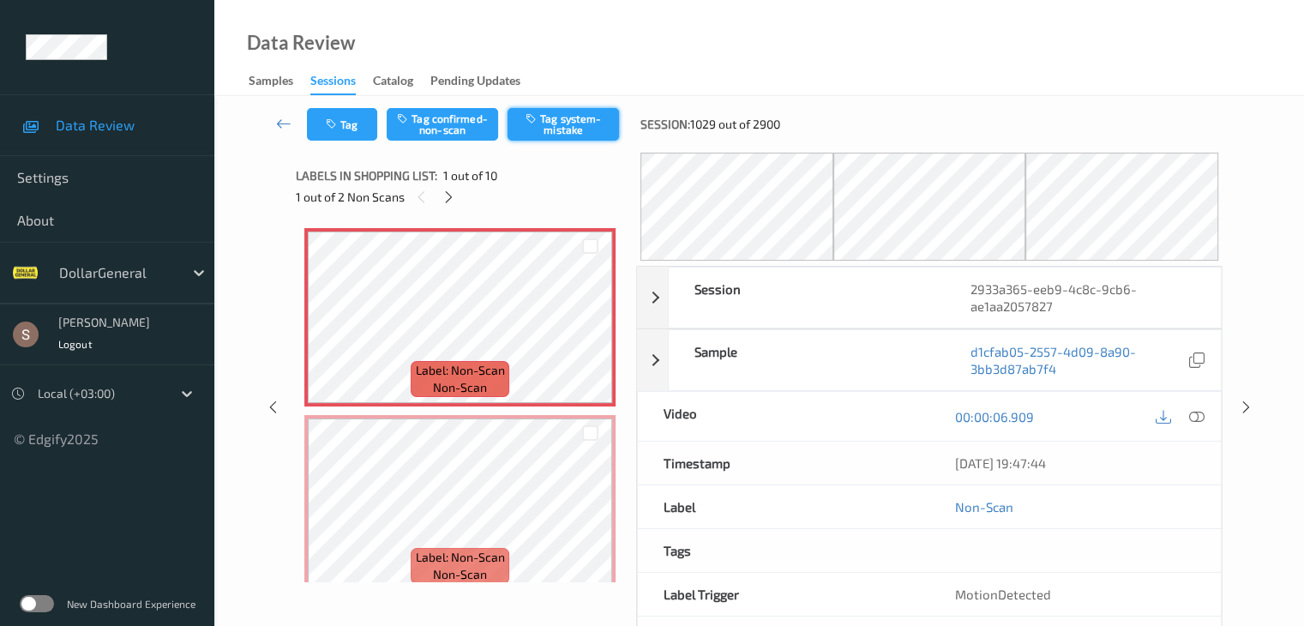
click at [564, 123] on button "Tag system-mistake" at bounding box center [562, 124] width 111 height 33
click at [452, 195] on icon at bounding box center [448, 196] width 15 height 15
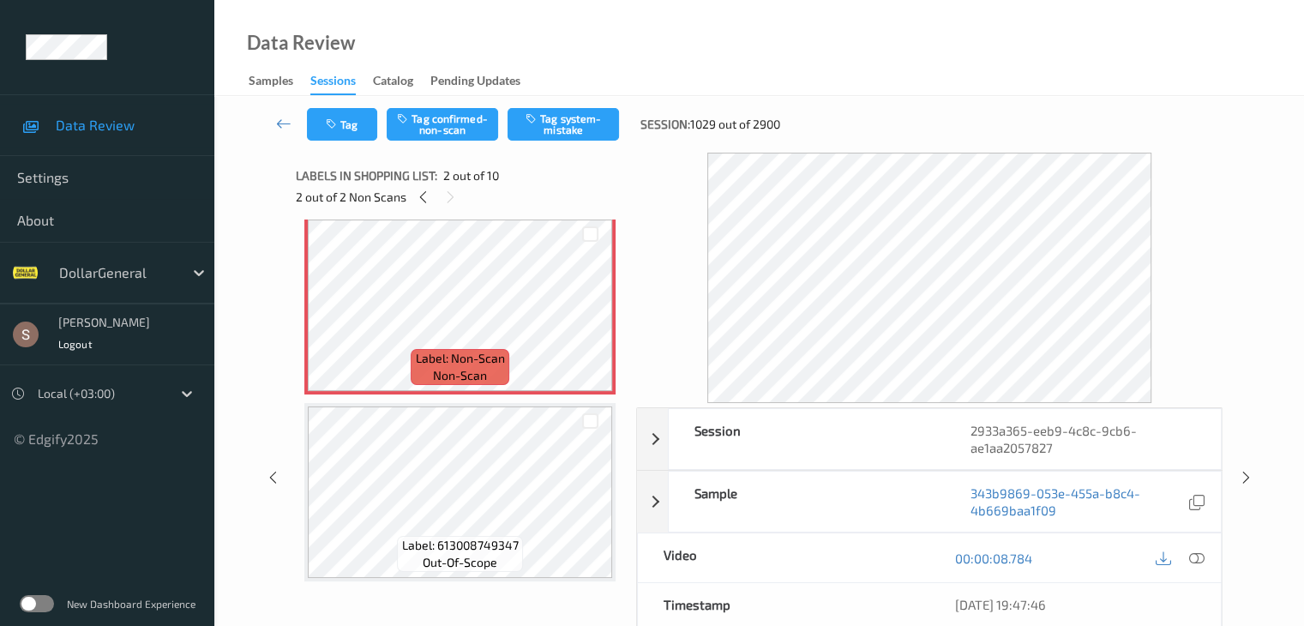
scroll to position [266, 0]
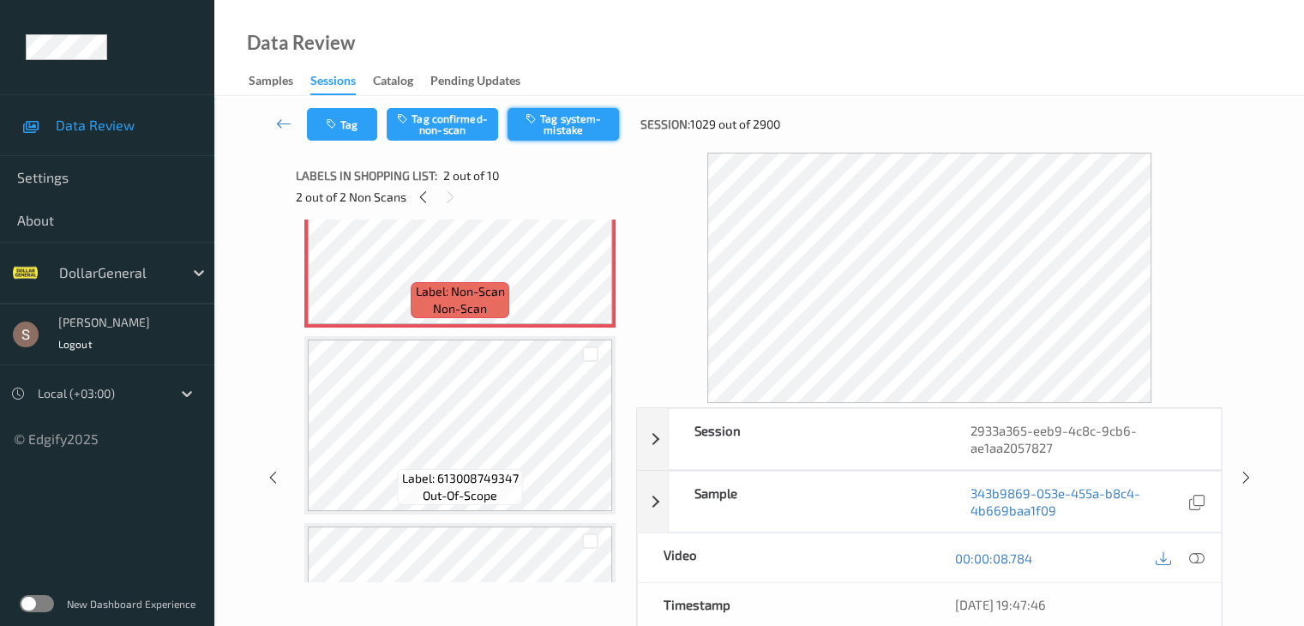
click at [562, 129] on button "Tag system-mistake" at bounding box center [562, 124] width 111 height 33
click at [574, 131] on button "Tag system-mistake" at bounding box center [562, 124] width 111 height 33
click at [291, 123] on icon at bounding box center [283, 123] width 15 height 17
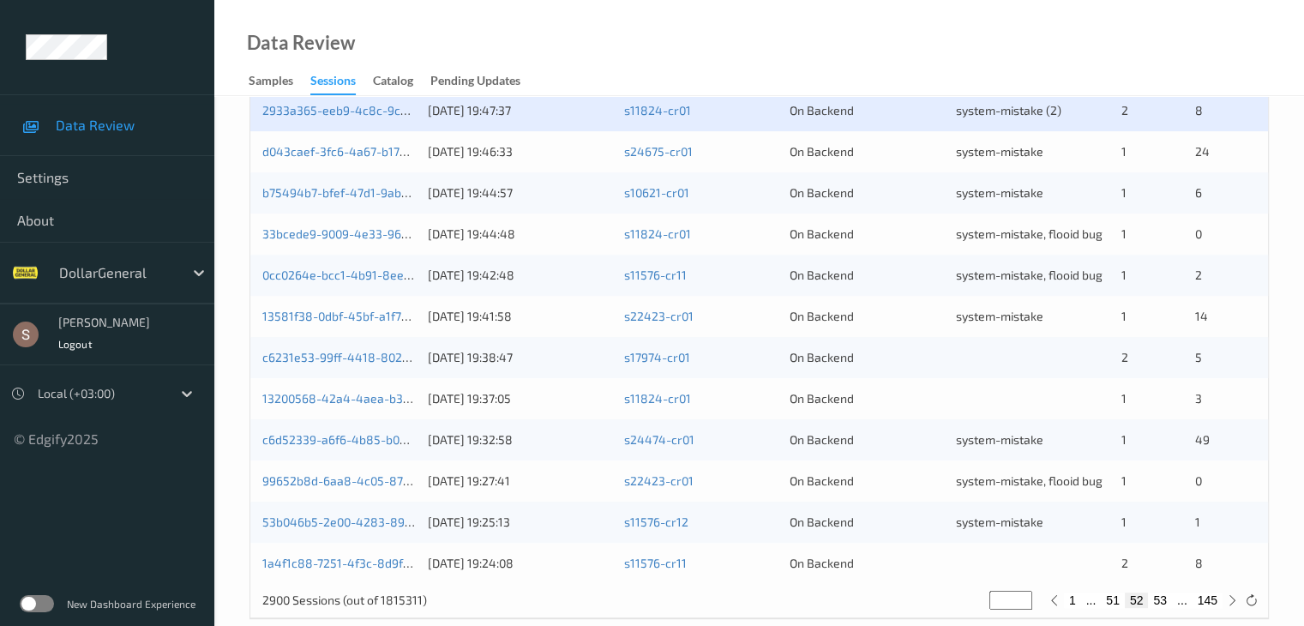
scroll to position [799, 0]
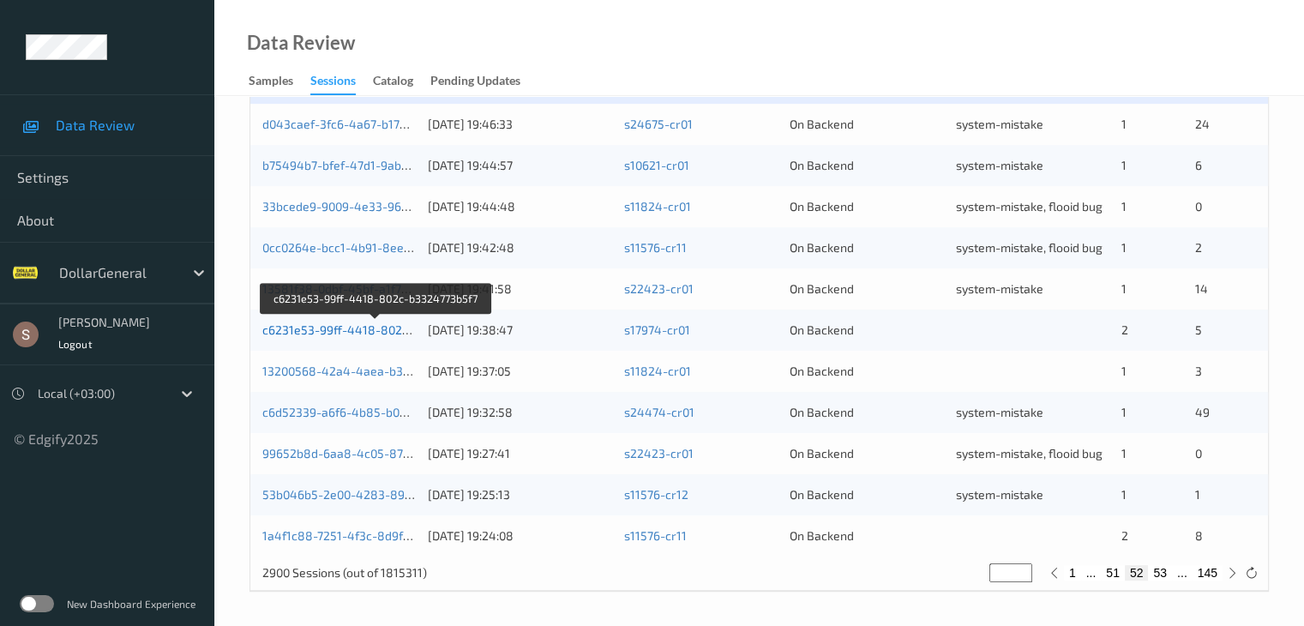
click at [389, 333] on link "c6231e53-99ff-4418-802c-b3324773b5f7" at bounding box center [376, 329] width 229 height 15
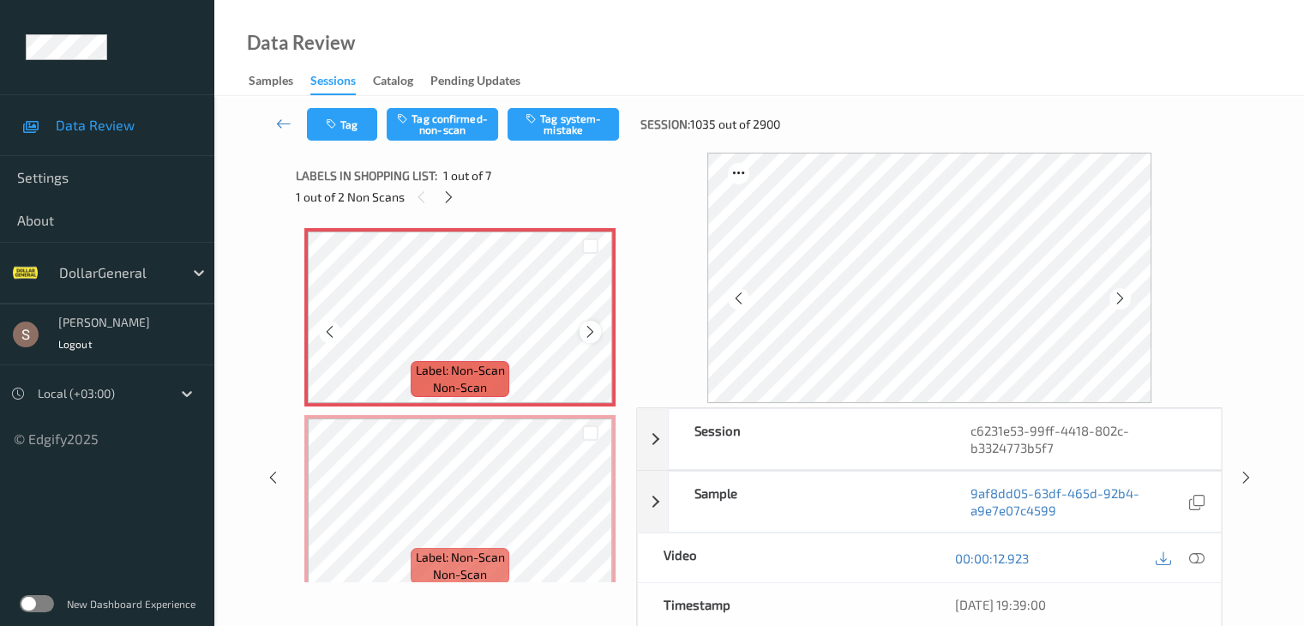
click at [593, 331] on icon at bounding box center [590, 331] width 15 height 15
click at [585, 331] on icon at bounding box center [590, 331] width 15 height 15
click at [571, 131] on button "Tag system-mistake" at bounding box center [562, 124] width 111 height 33
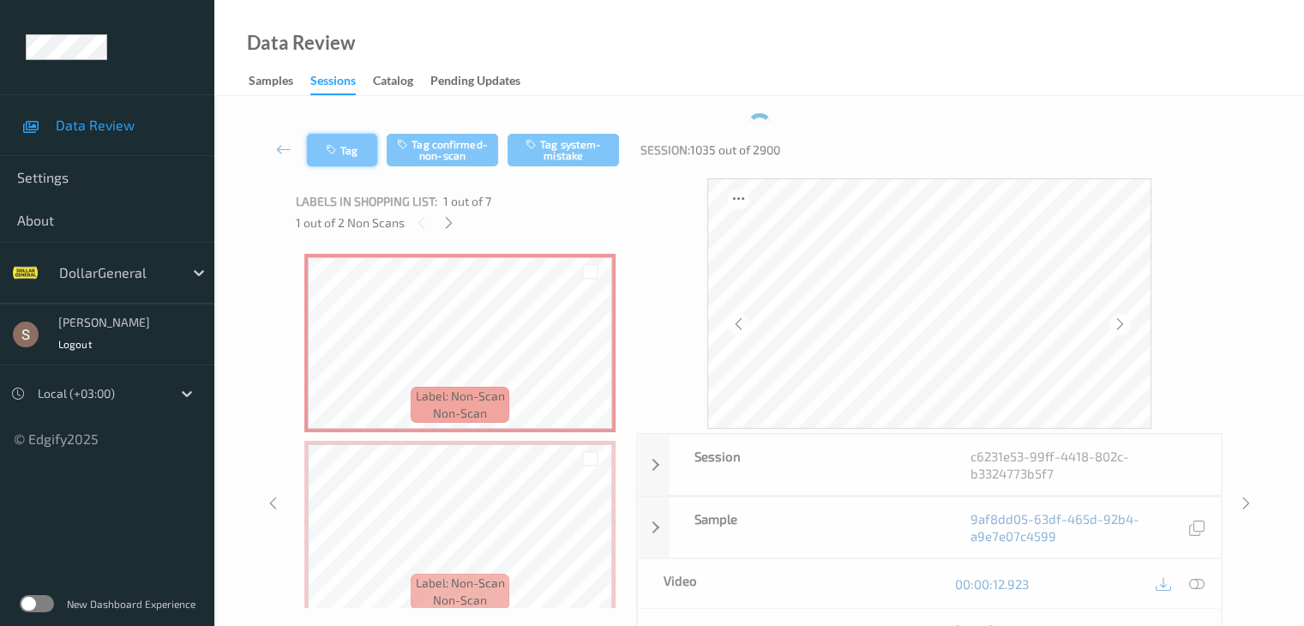
click at [333, 134] on button "Tag" at bounding box center [342, 150] width 70 height 33
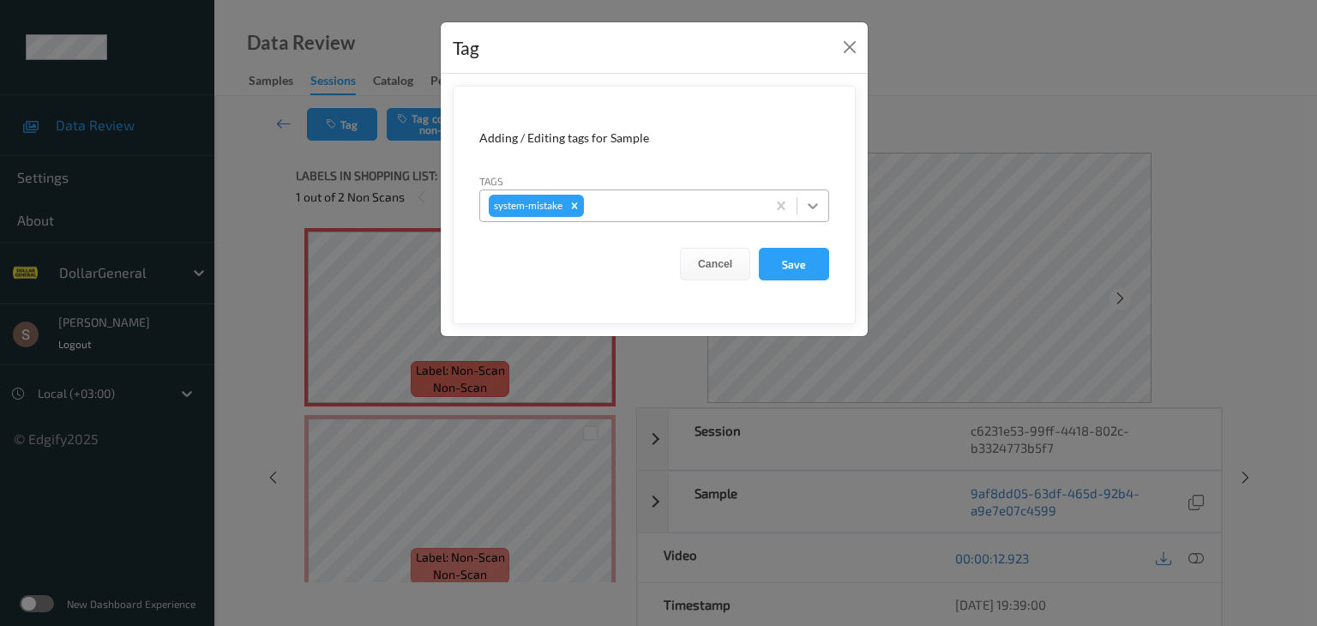
click at [820, 210] on icon at bounding box center [812, 205] width 17 height 17
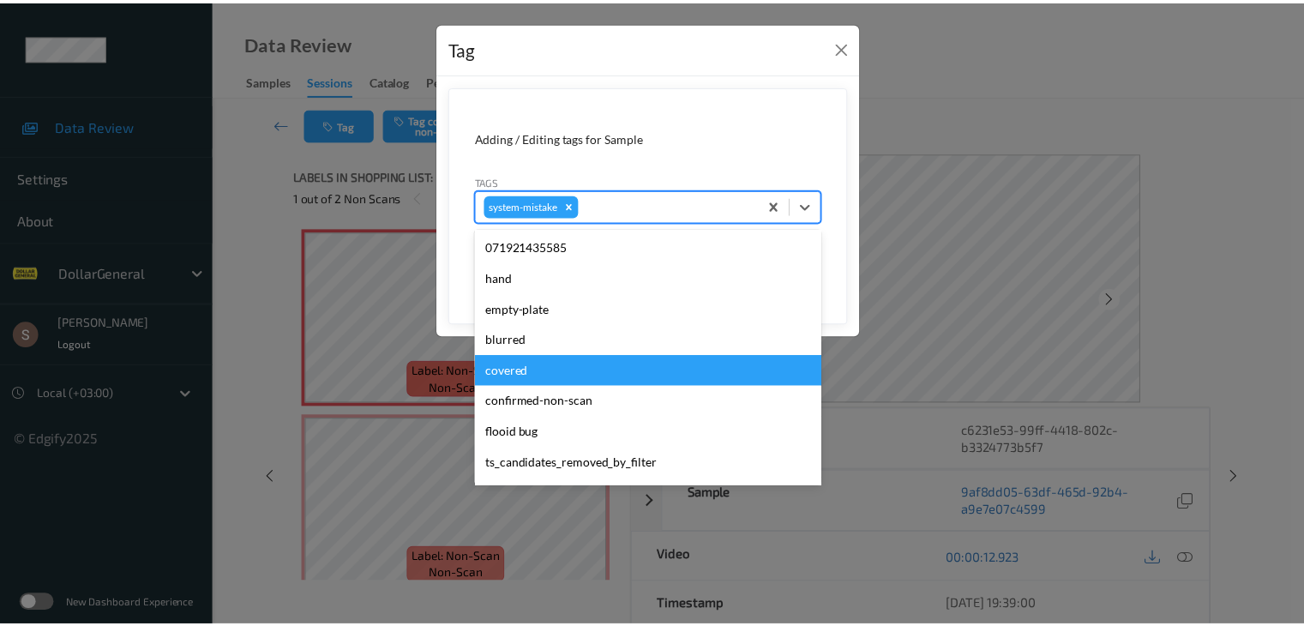
scroll to position [343, 0]
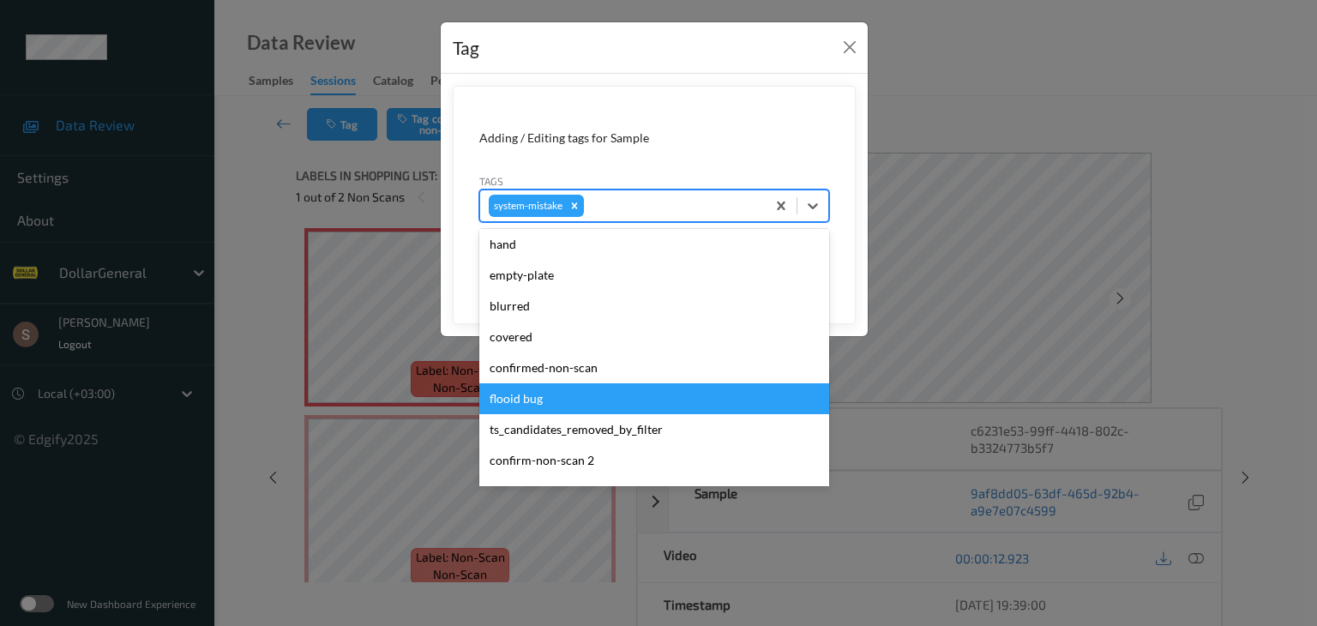
click at [568, 396] on div "flooid bug" at bounding box center [654, 398] width 350 height 31
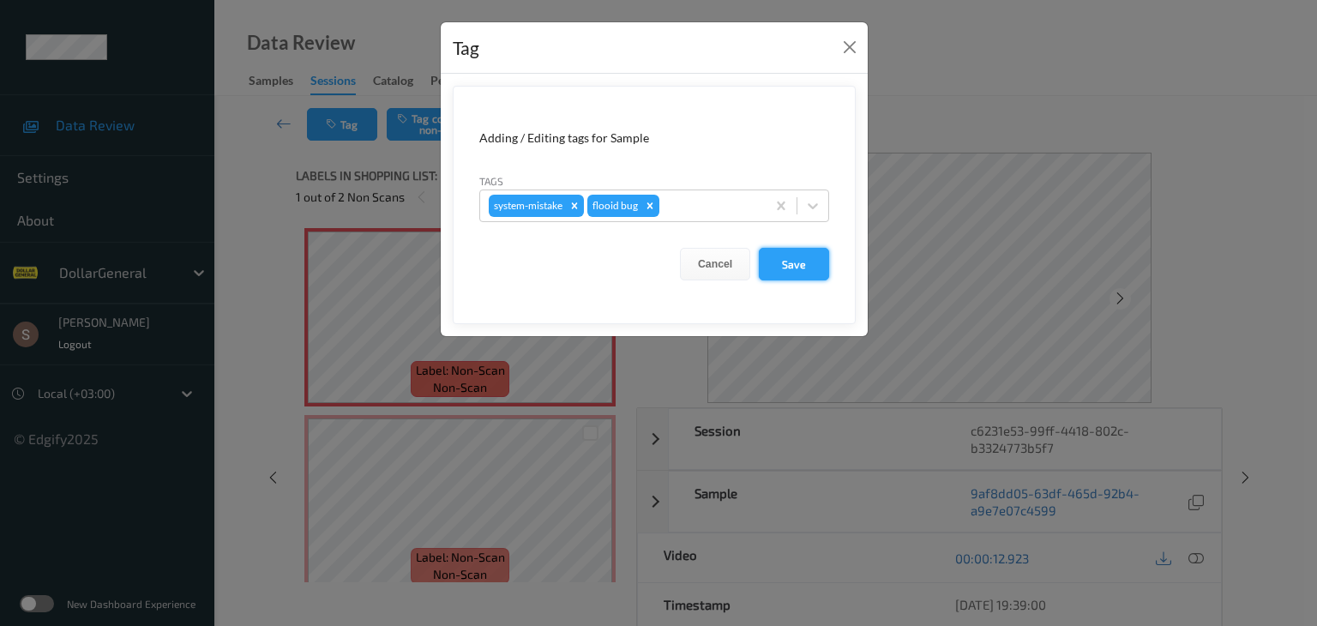
click at [794, 261] on button "Save" at bounding box center [794, 264] width 70 height 33
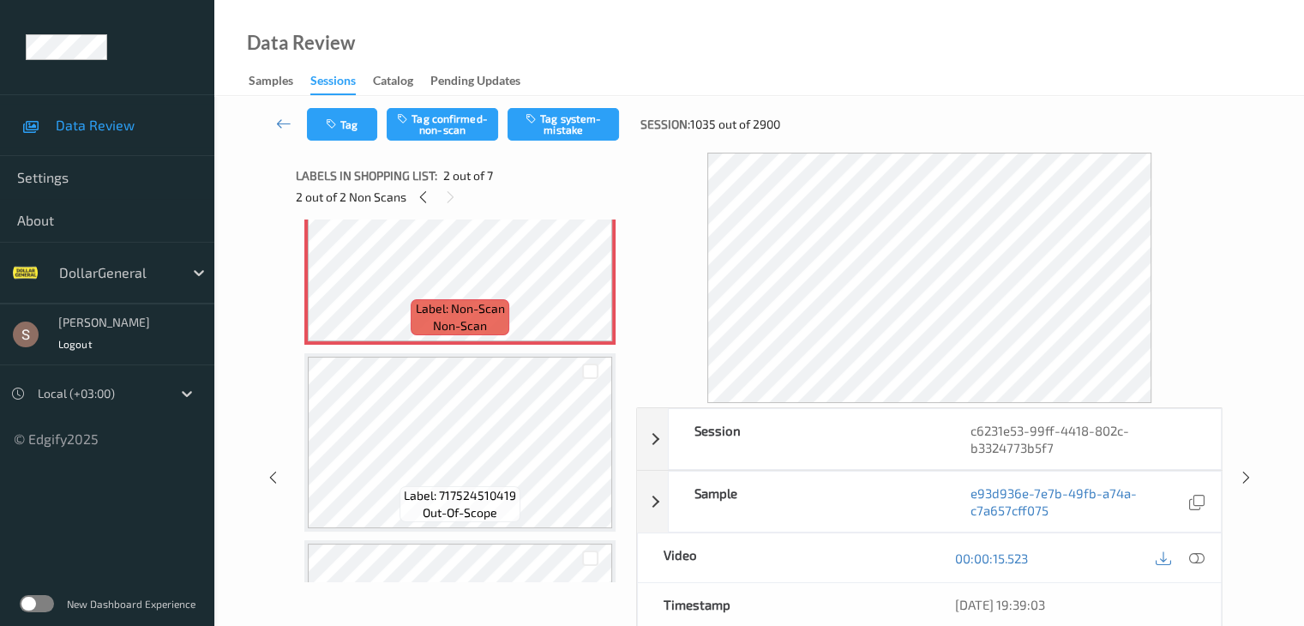
scroll to position [257, 0]
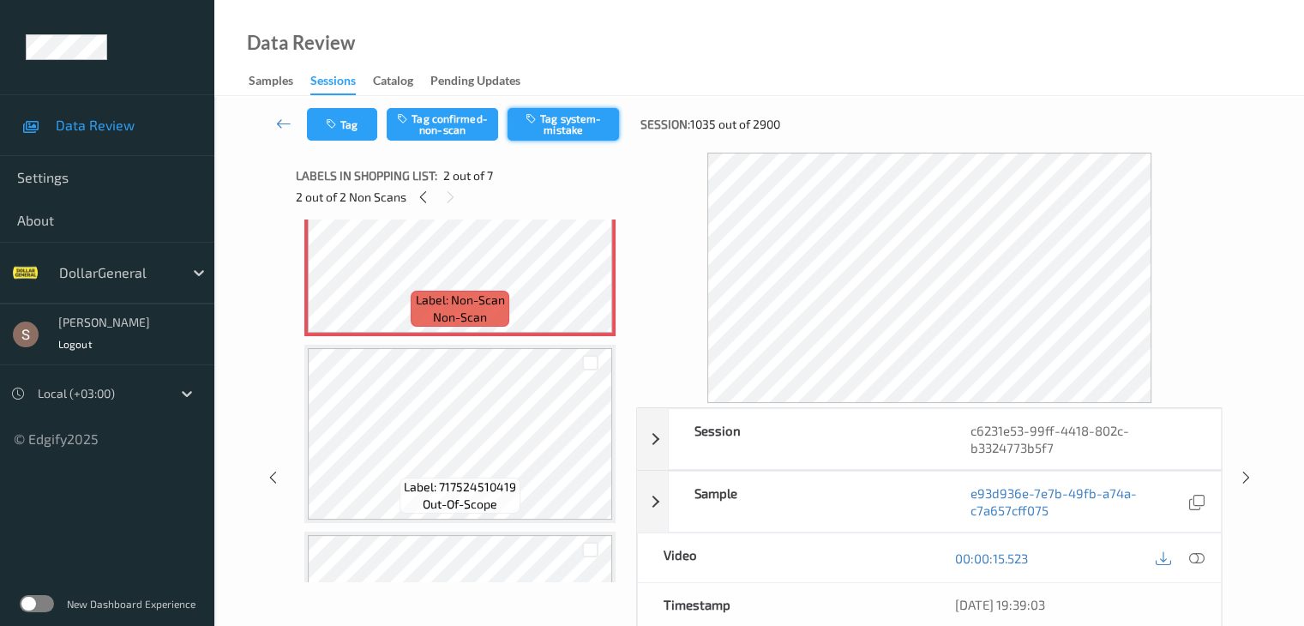
click at [578, 124] on button "Tag system-mistake" at bounding box center [562, 124] width 111 height 33
click at [286, 128] on icon at bounding box center [283, 123] width 15 height 17
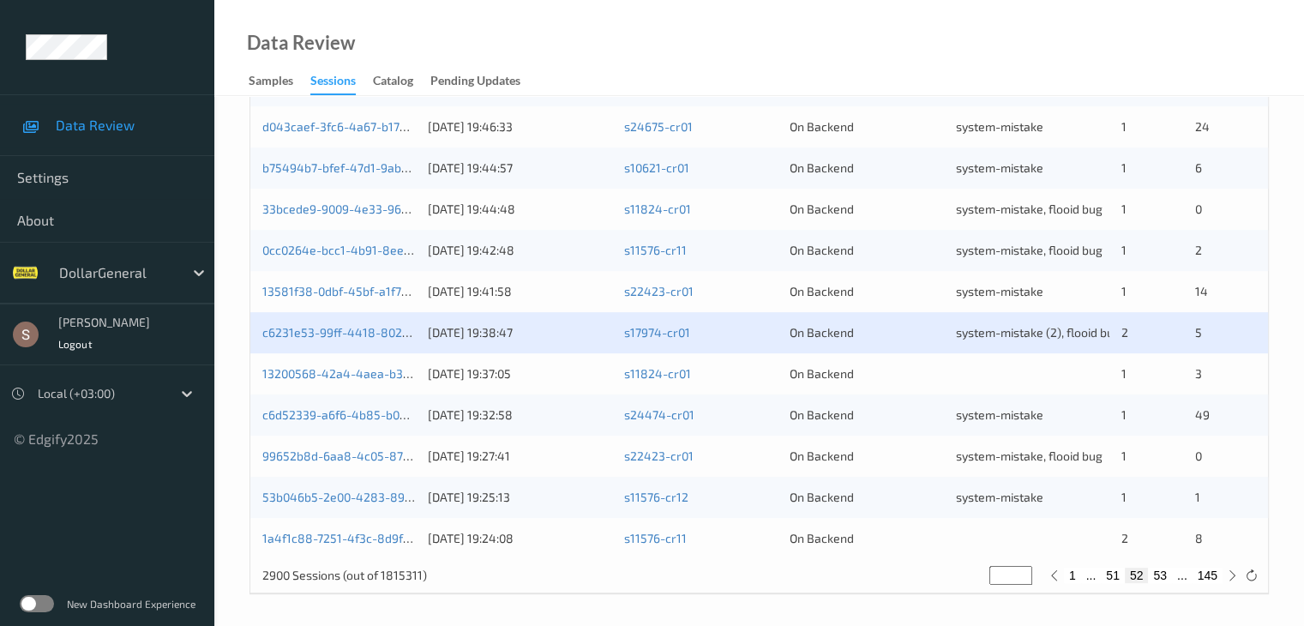
scroll to position [799, 0]
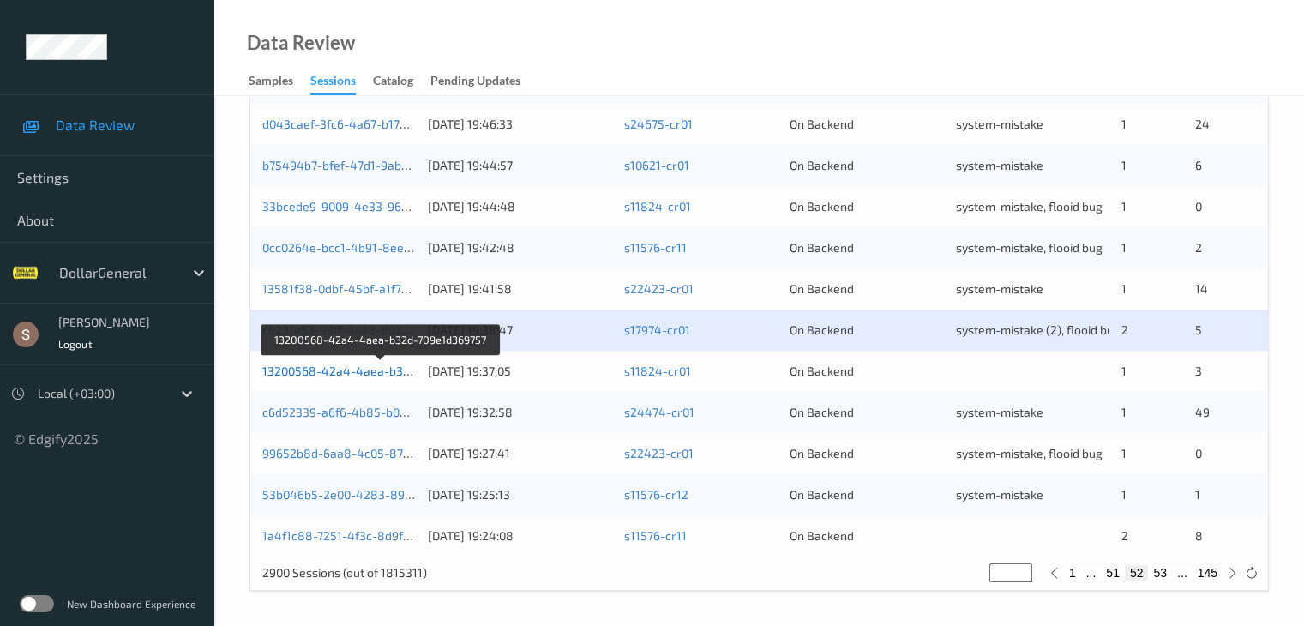
click at [386, 373] on link "13200568-42a4-4aea-b32d-709e1d369757" at bounding box center [380, 370] width 237 height 15
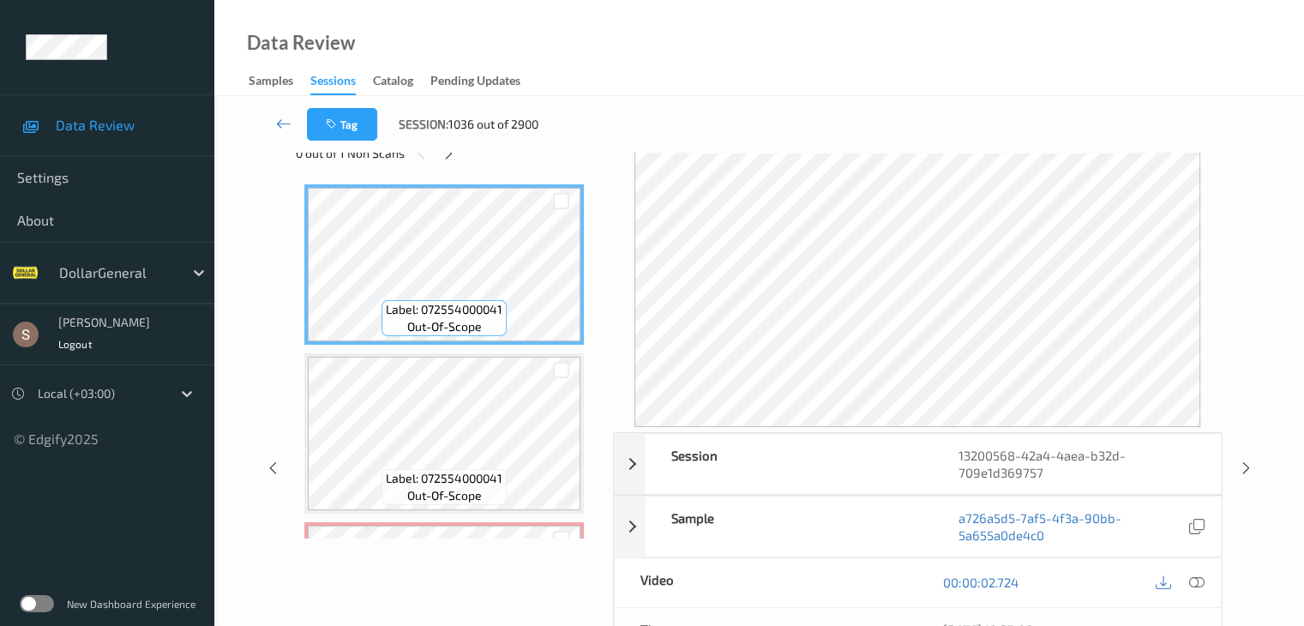
scroll to position [21, 0]
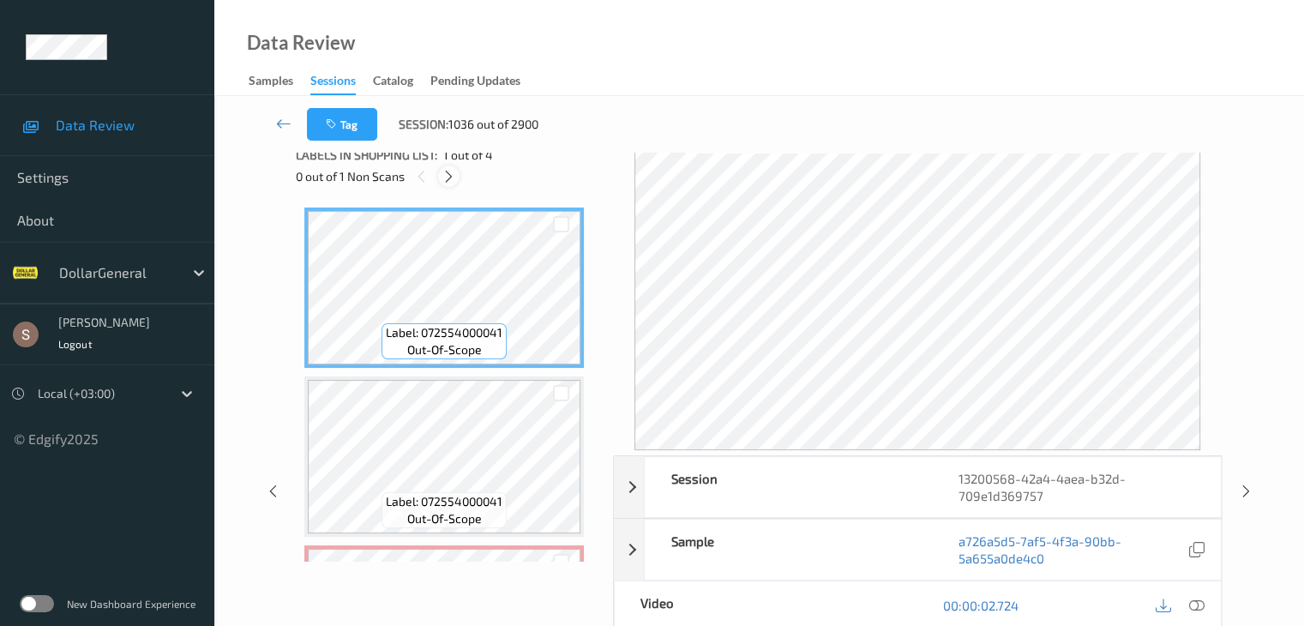
click at [445, 169] on icon at bounding box center [448, 176] width 15 height 15
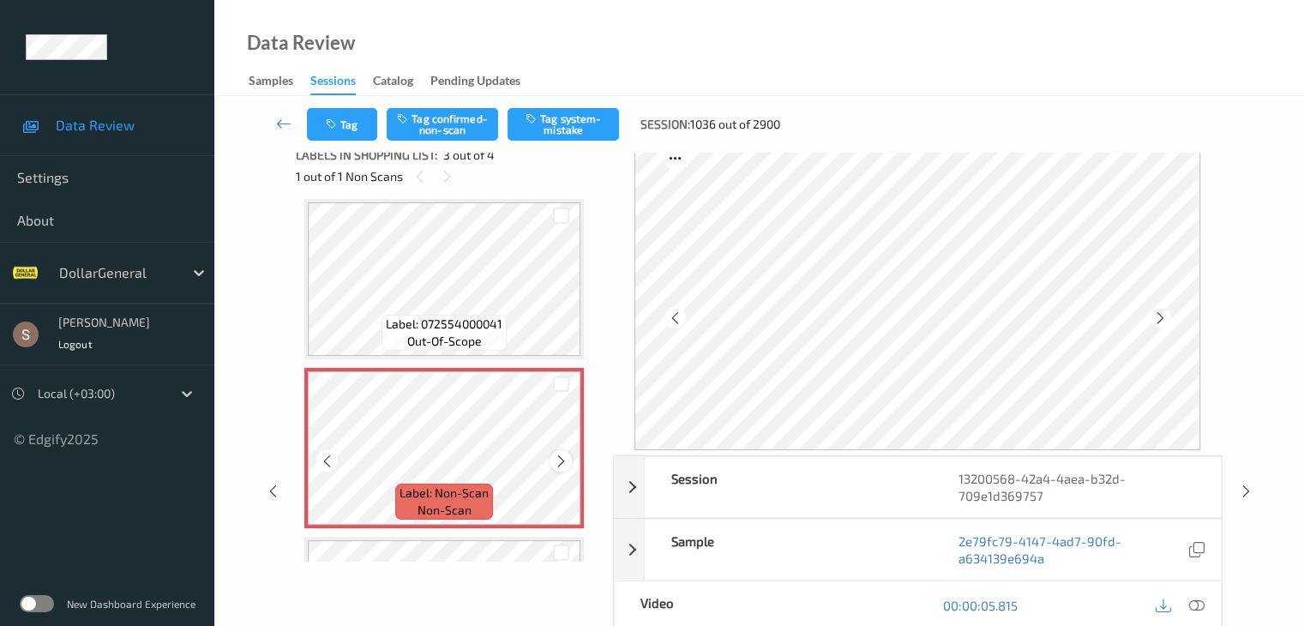
click at [556, 455] on icon at bounding box center [561, 460] width 15 height 15
click at [277, 123] on icon at bounding box center [283, 123] width 15 height 17
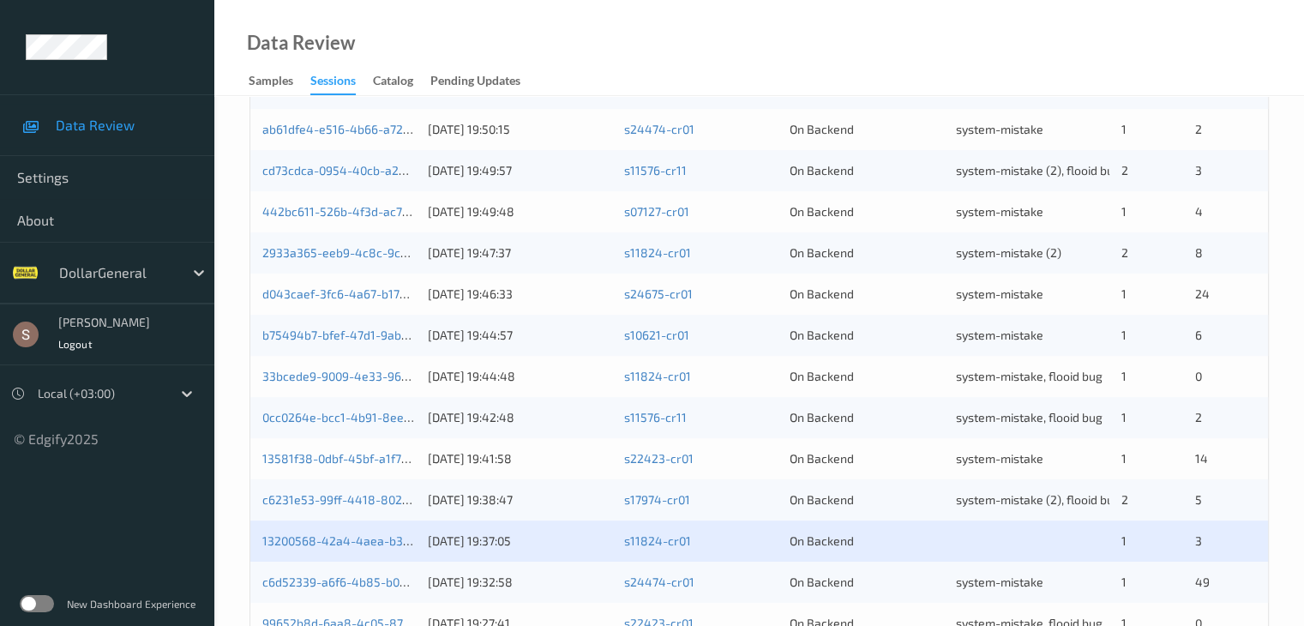
scroll to position [799, 0]
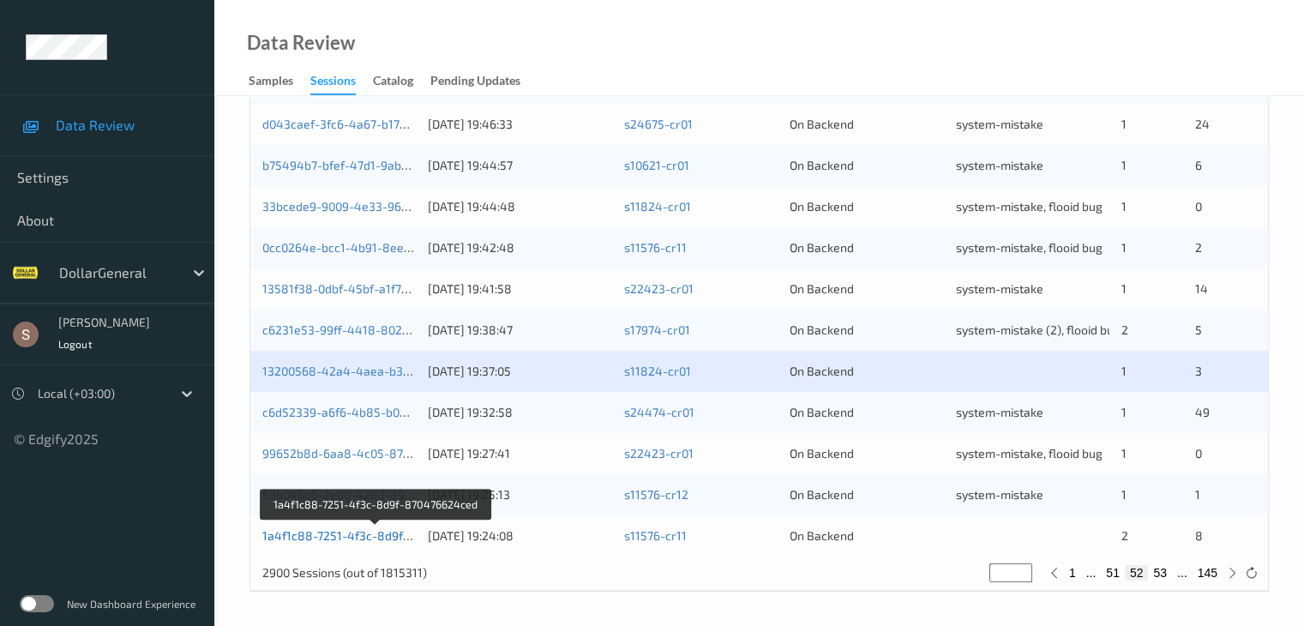
click at [363, 532] on link "1a4f1c88-7251-4f3c-8d9f-870476624ced" at bounding box center [376, 535] width 228 height 15
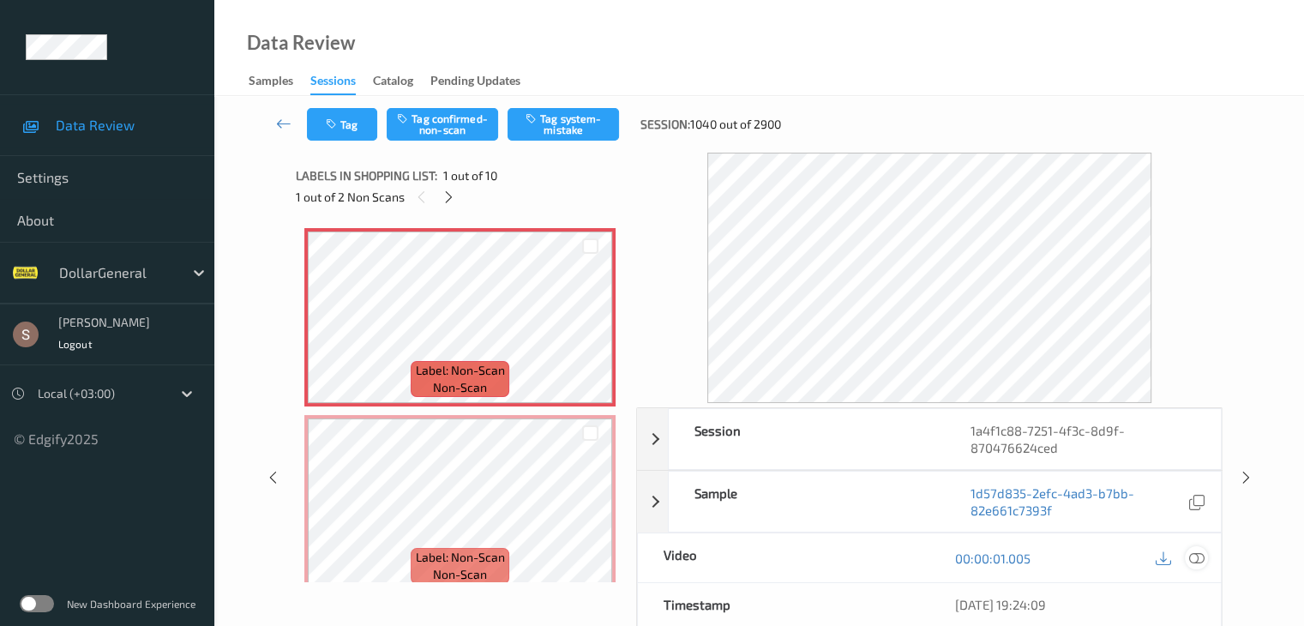
click at [1204, 555] on icon at bounding box center [1195, 557] width 15 height 15
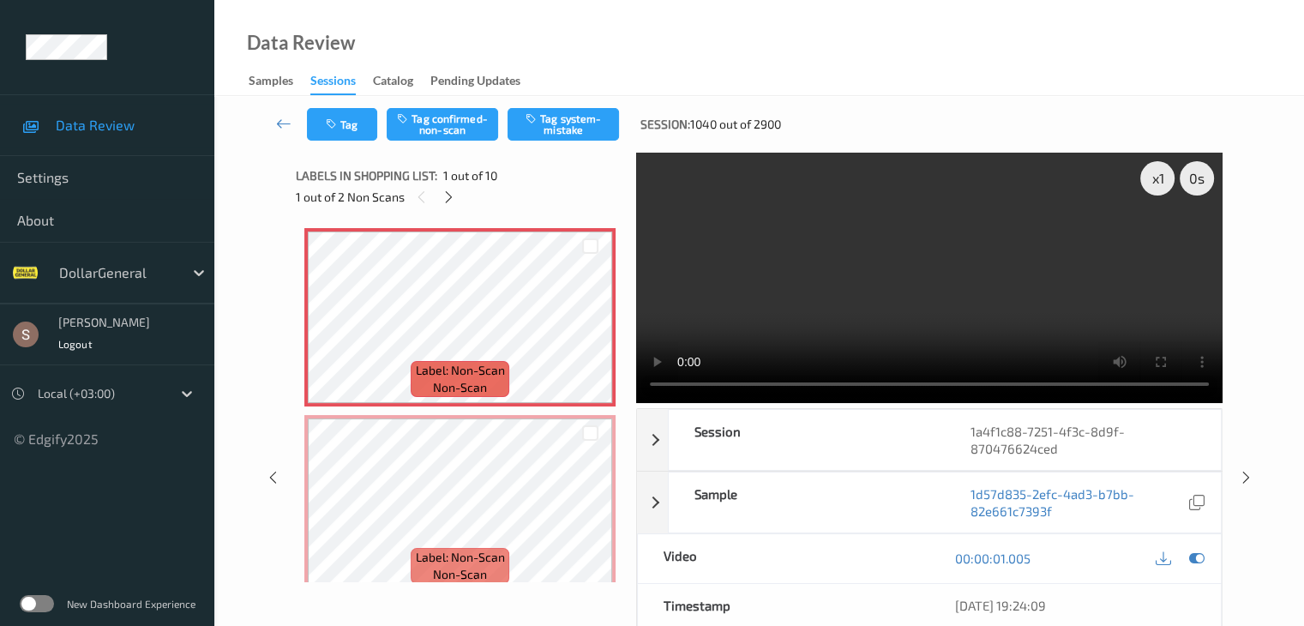
click at [958, 279] on video at bounding box center [929, 278] width 586 height 250
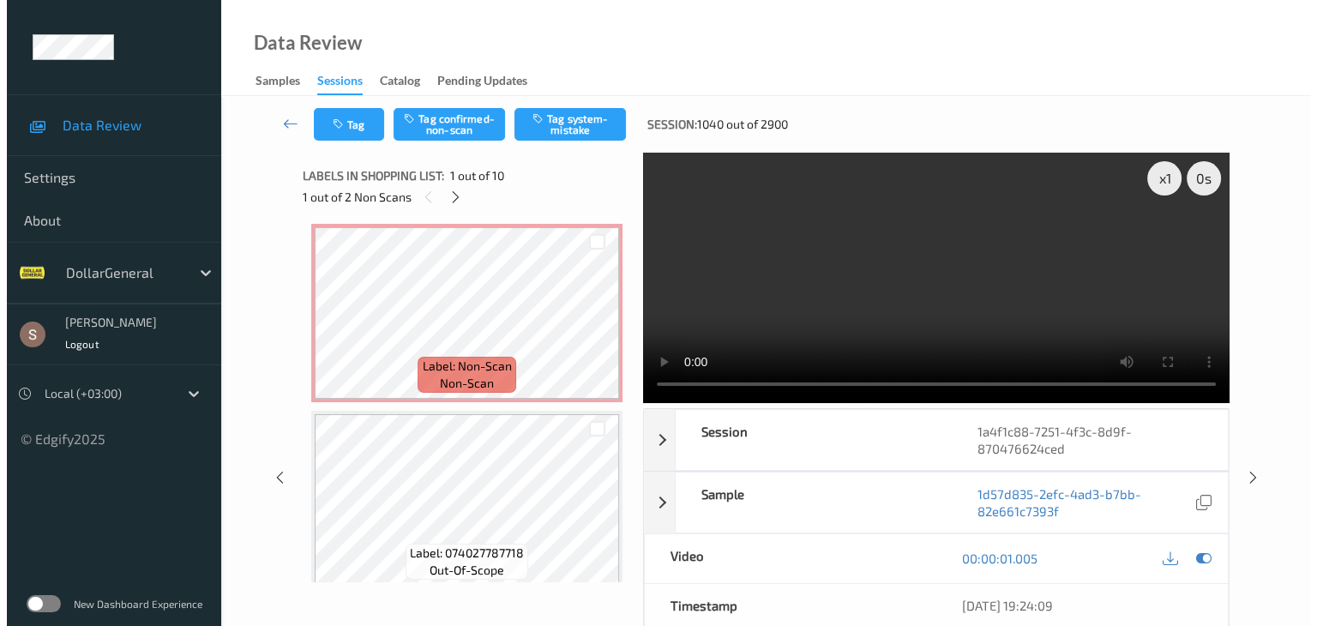
scroll to position [257, 0]
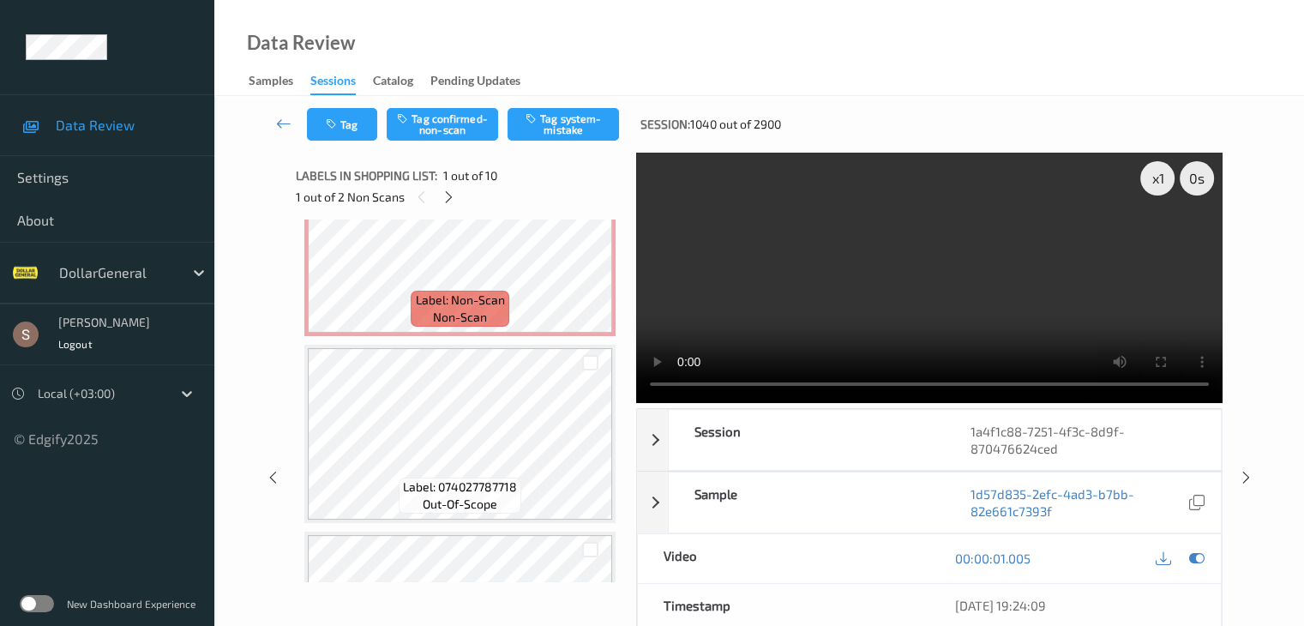
click at [552, 141] on div "Tag Tag confirmed-non-scan Tag system-mistake Session: 1040 out of 2900" at bounding box center [758, 124] width 1019 height 57
click at [553, 129] on button "Tag system-mistake" at bounding box center [562, 124] width 111 height 33
click at [351, 129] on button "Tag" at bounding box center [342, 124] width 70 height 33
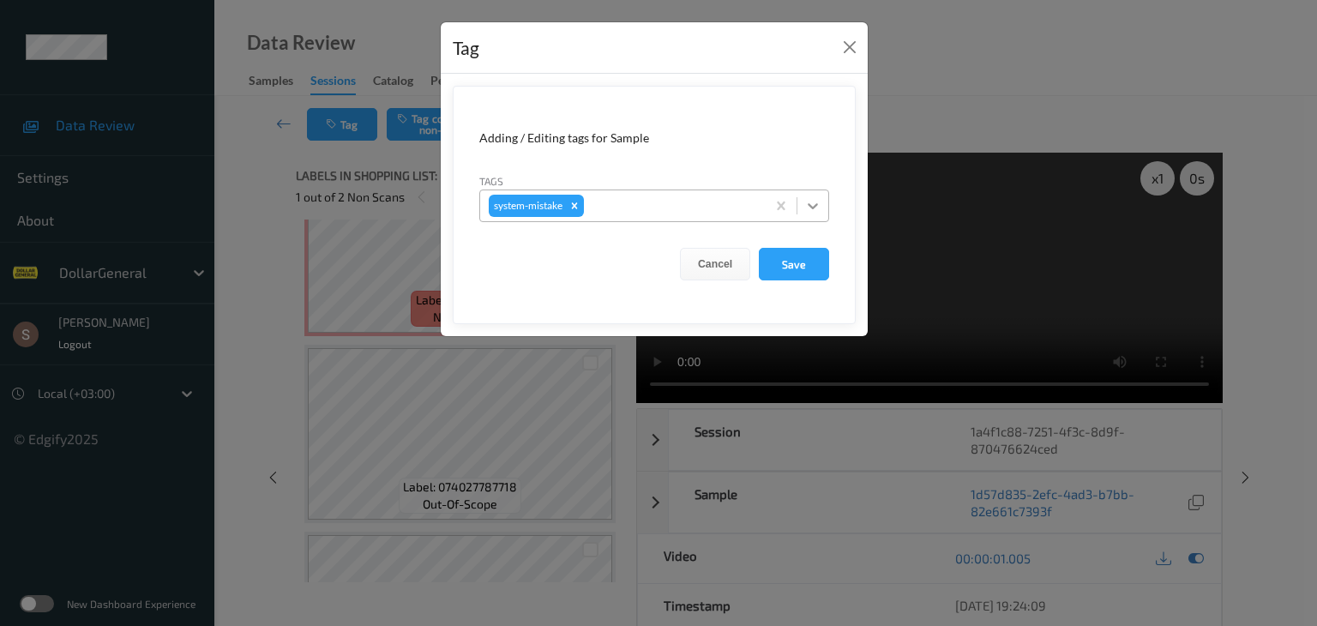
click at [815, 212] on icon at bounding box center [812, 205] width 17 height 17
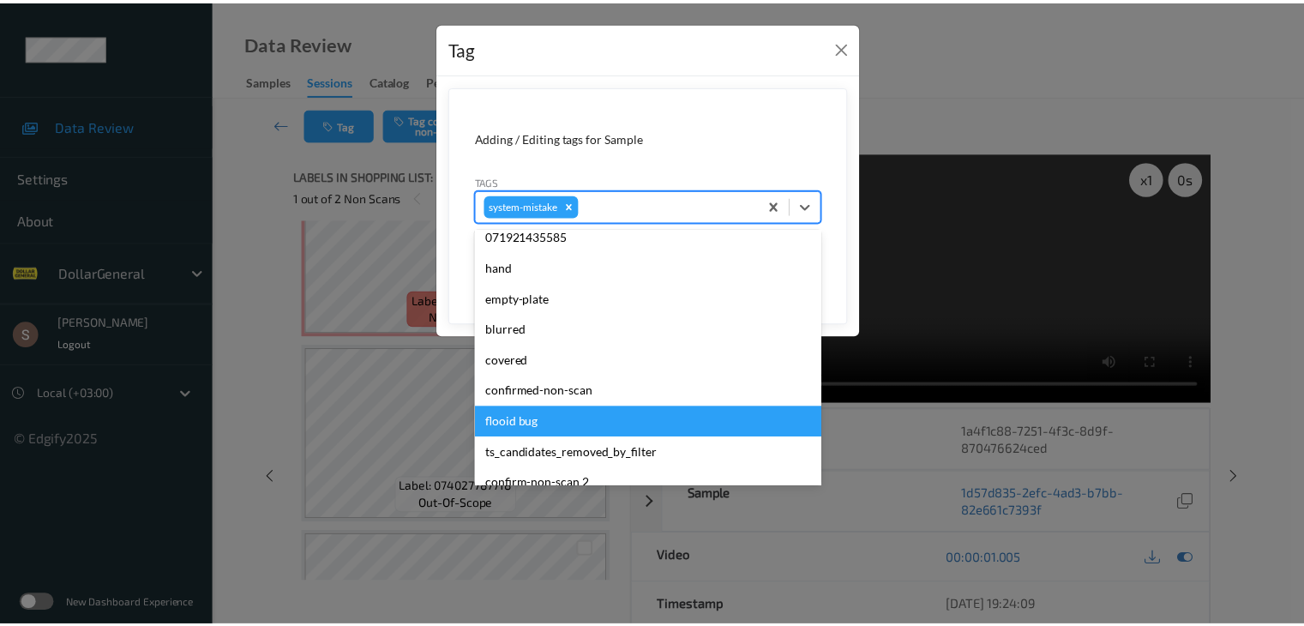
scroll to position [429, 0]
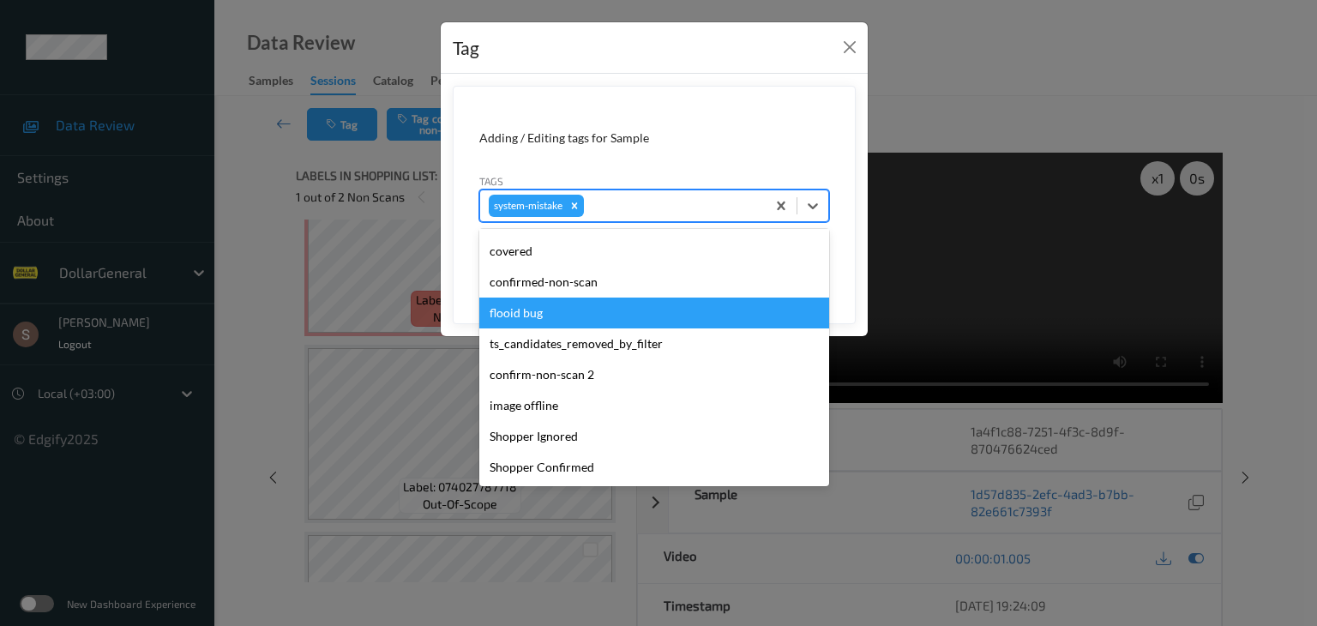
click at [598, 320] on div "flooid bug" at bounding box center [654, 312] width 350 height 31
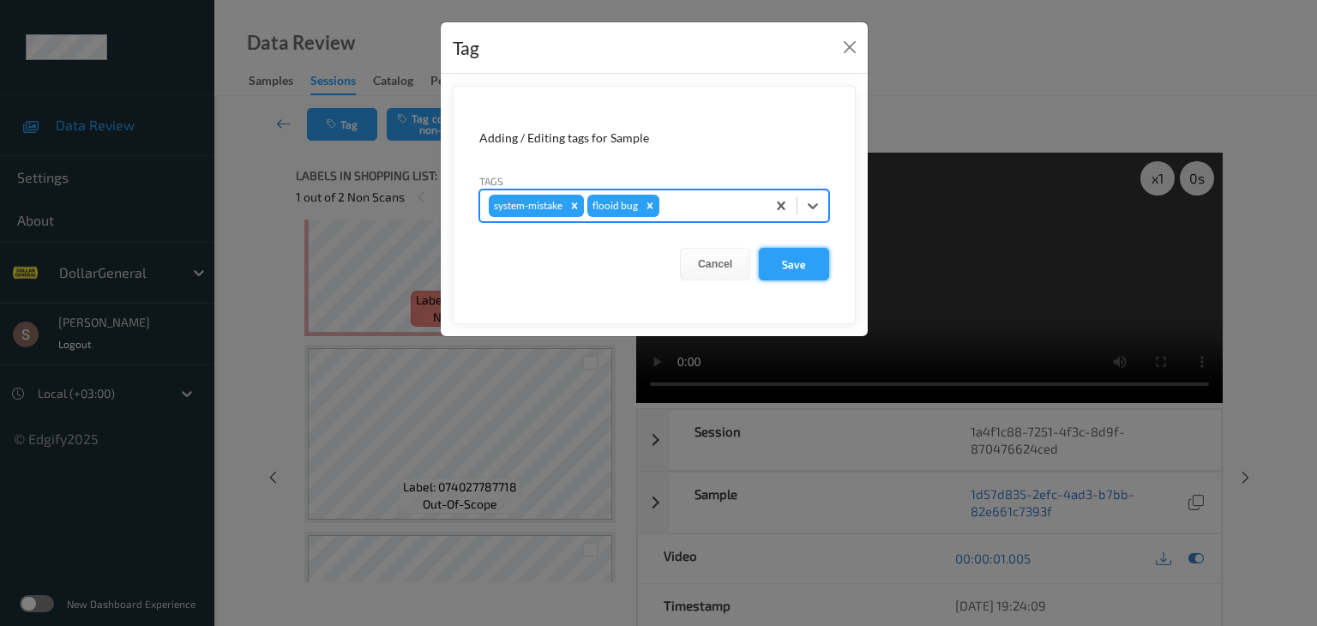
click at [782, 263] on button "Save" at bounding box center [794, 264] width 70 height 33
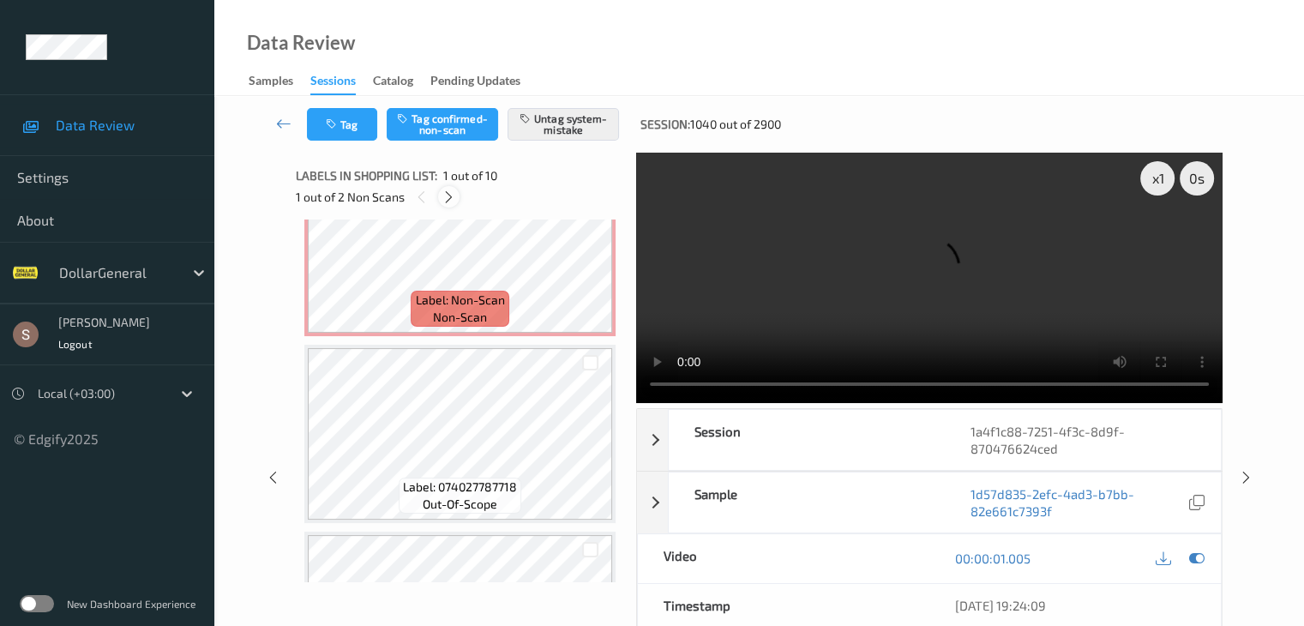
click at [449, 204] on div at bounding box center [448, 196] width 21 height 21
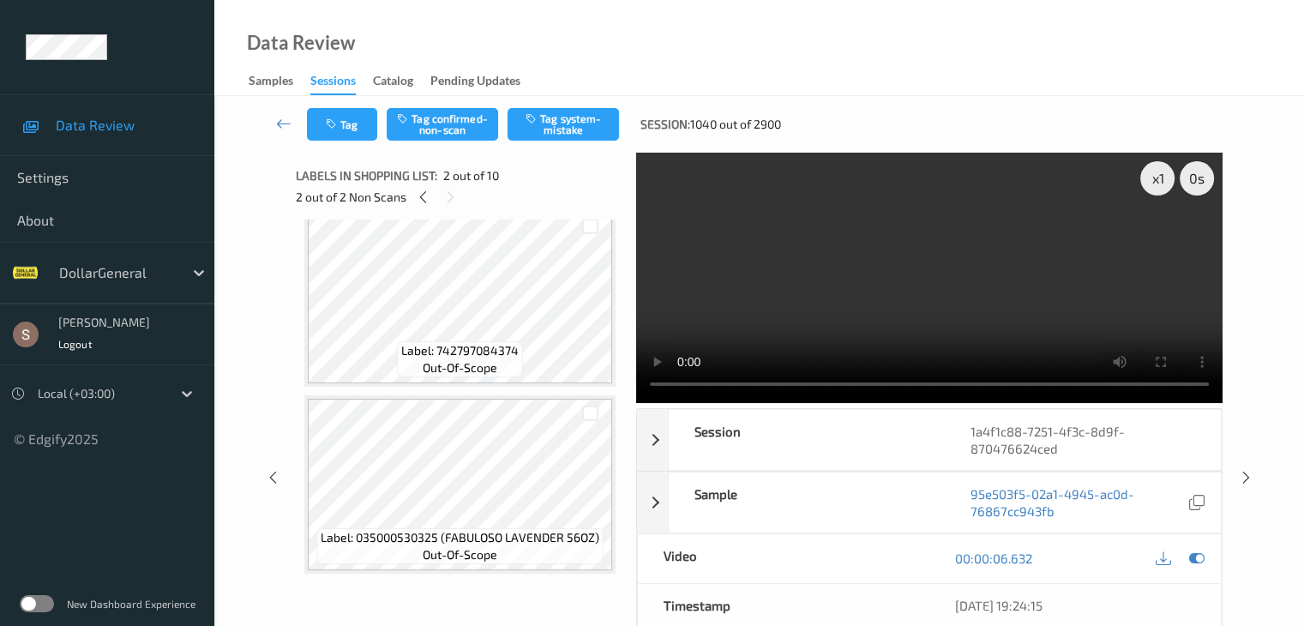
scroll to position [1258, 0]
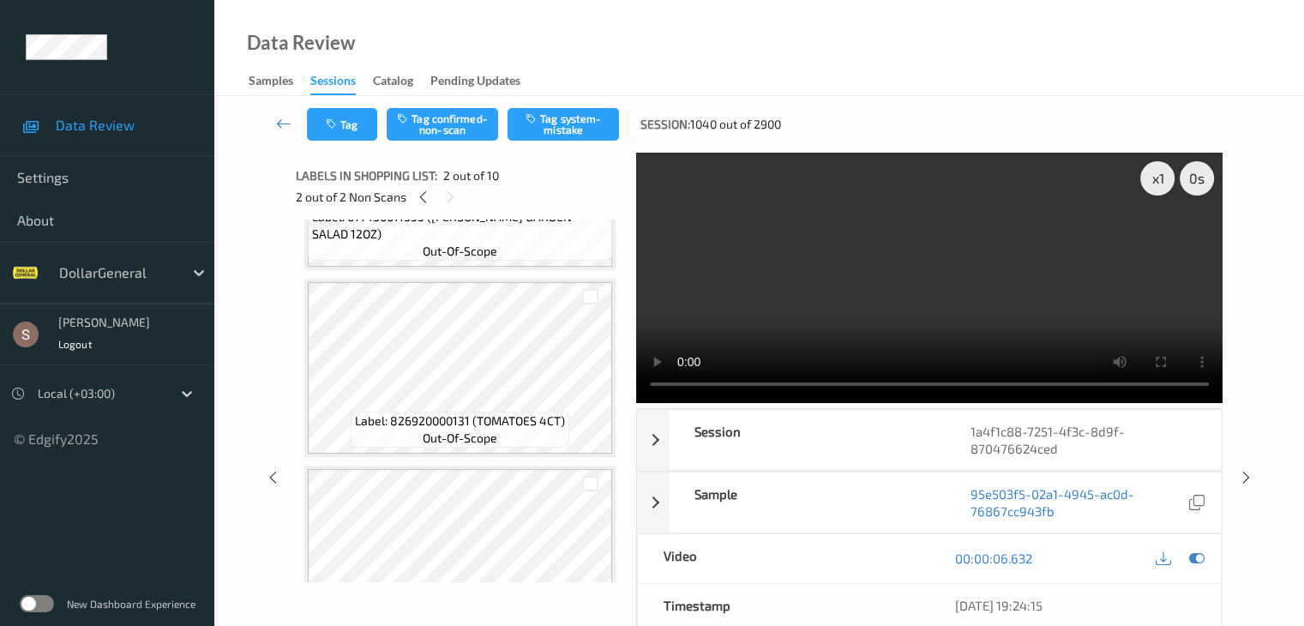
click at [809, 255] on video at bounding box center [929, 278] width 586 height 250
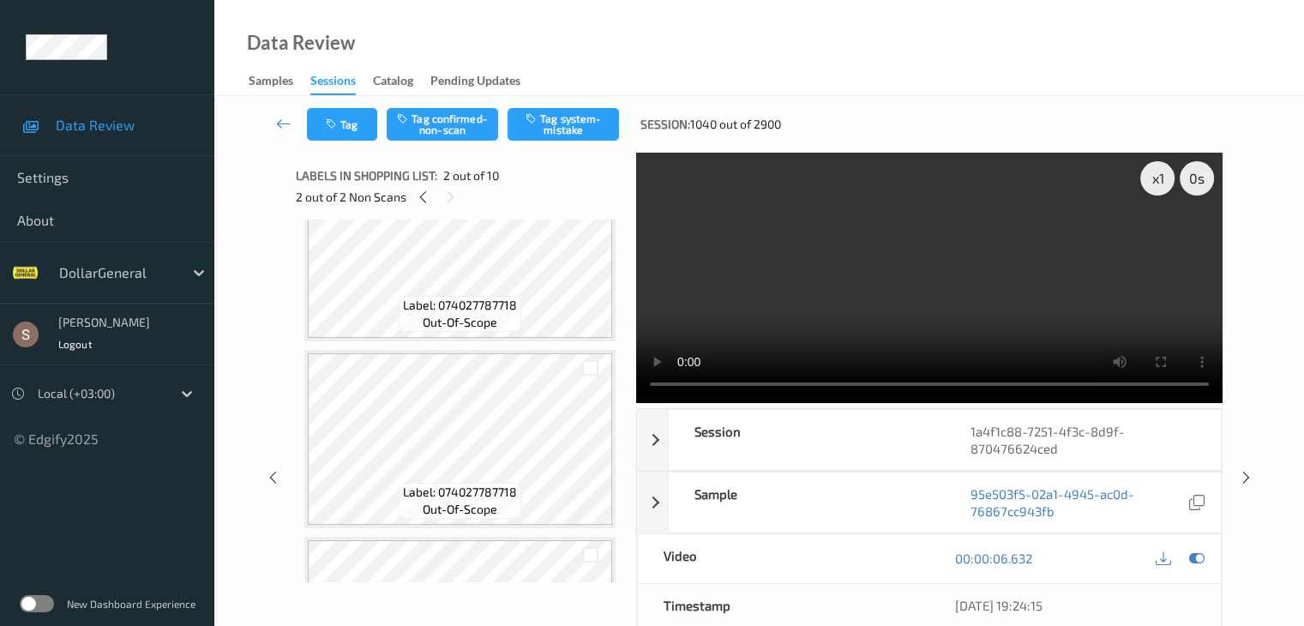
scroll to position [743, 0]
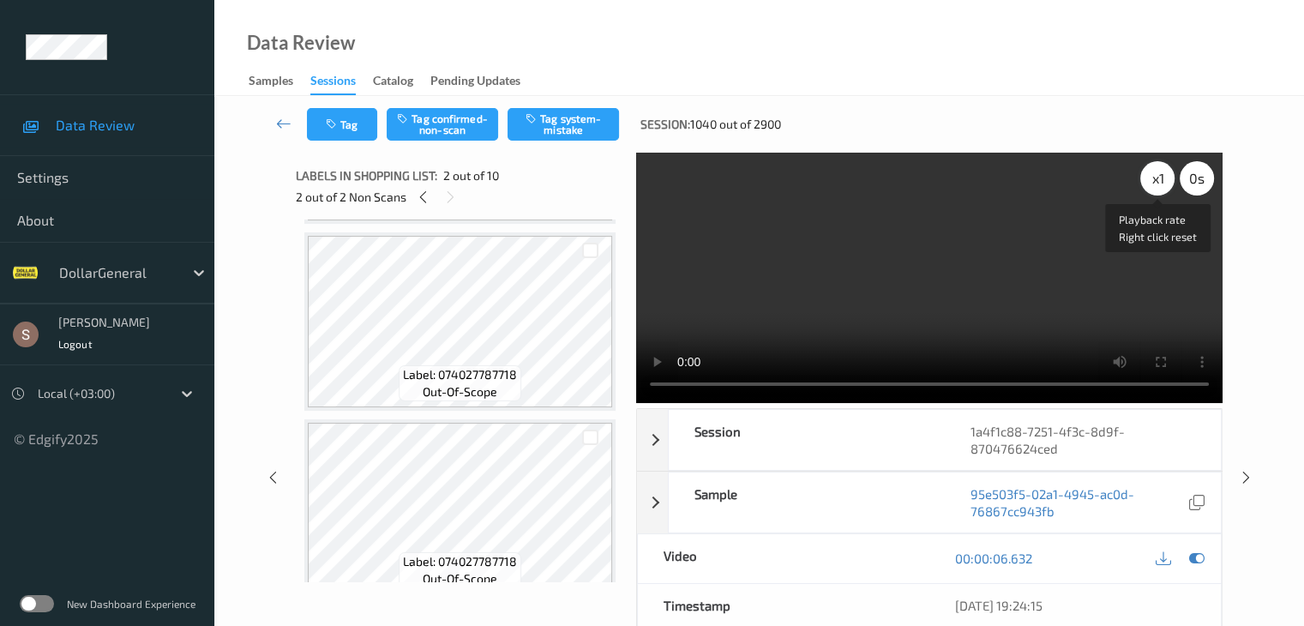
click at [1158, 183] on div "x 1" at bounding box center [1157, 178] width 34 height 34
click at [1158, 183] on div "x 2" at bounding box center [1157, 178] width 34 height 34
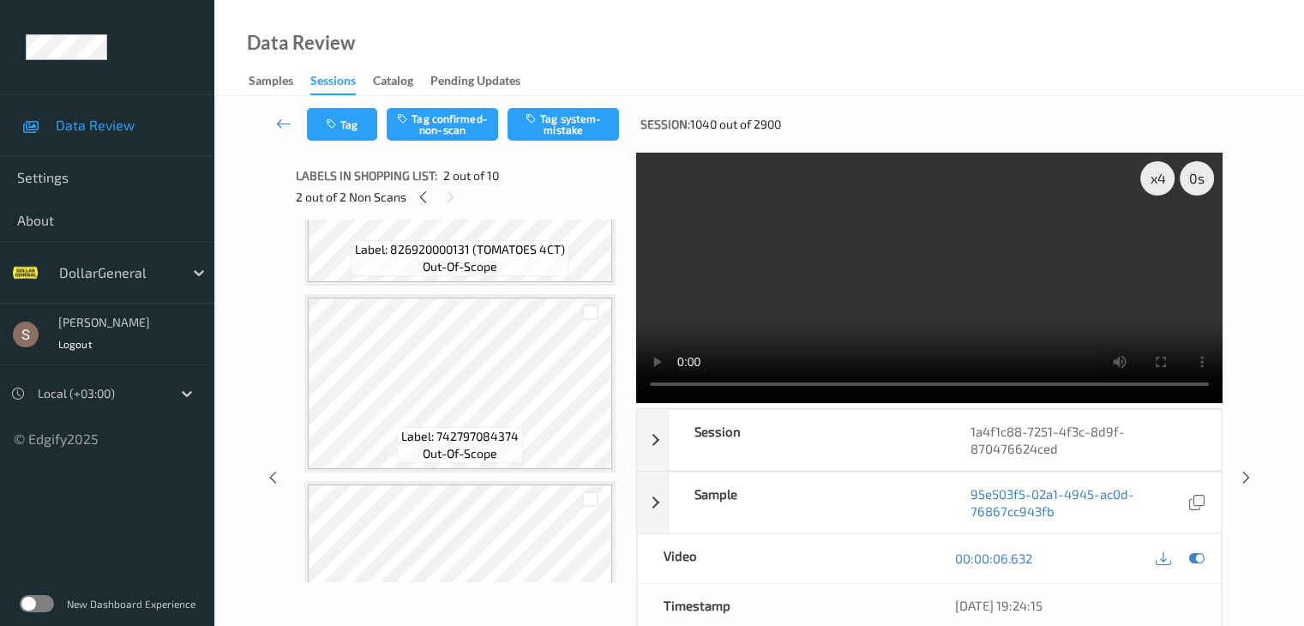
scroll to position [1515, 0]
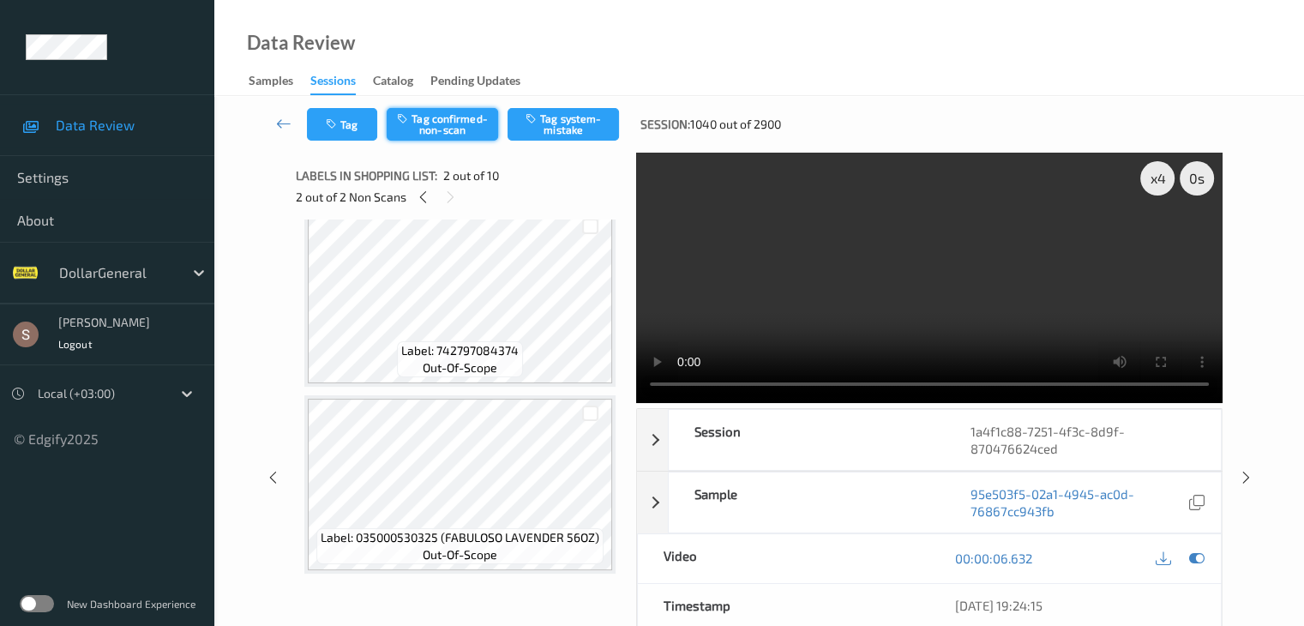
click at [465, 131] on button "Tag confirmed-non-scan" at bounding box center [442, 124] width 111 height 33
click at [282, 124] on icon at bounding box center [283, 123] width 15 height 17
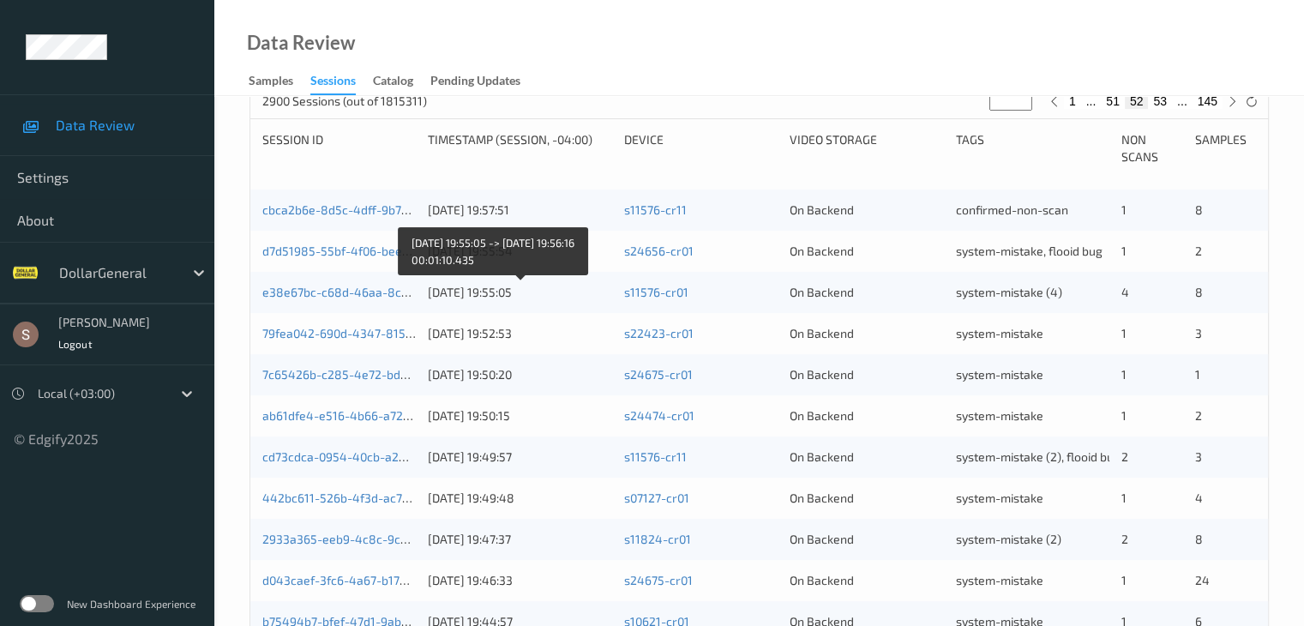
scroll to position [799, 0]
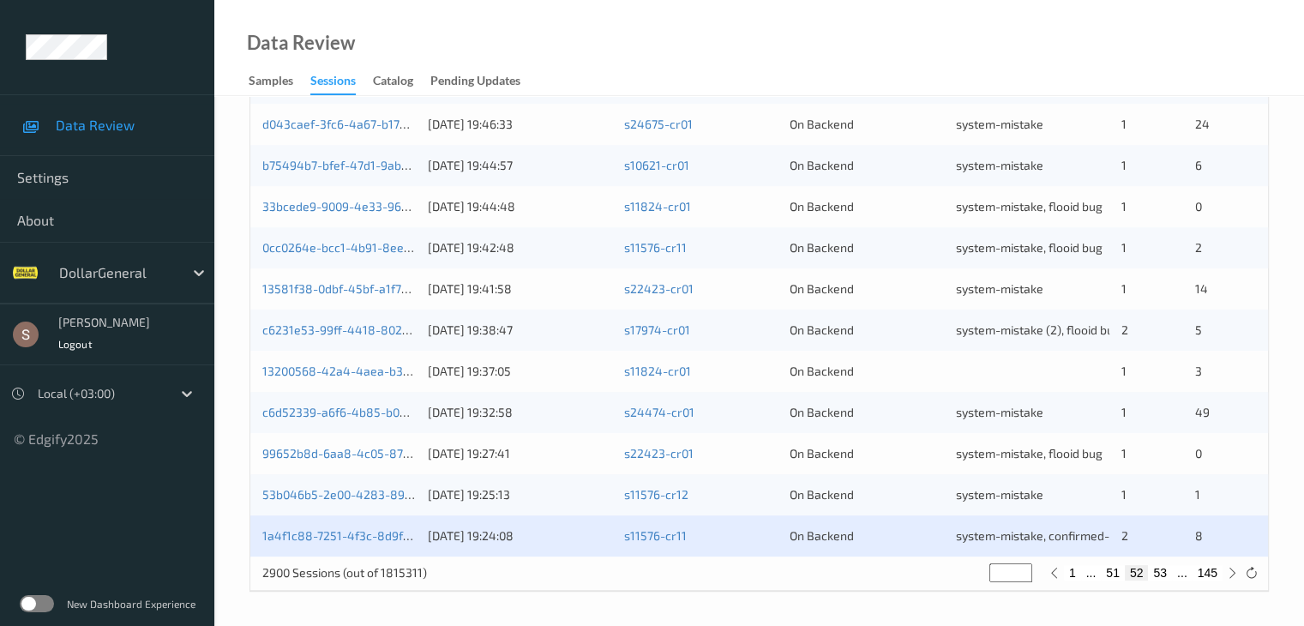
click at [1160, 577] on button "53" at bounding box center [1160, 572] width 24 height 15
type input "**"
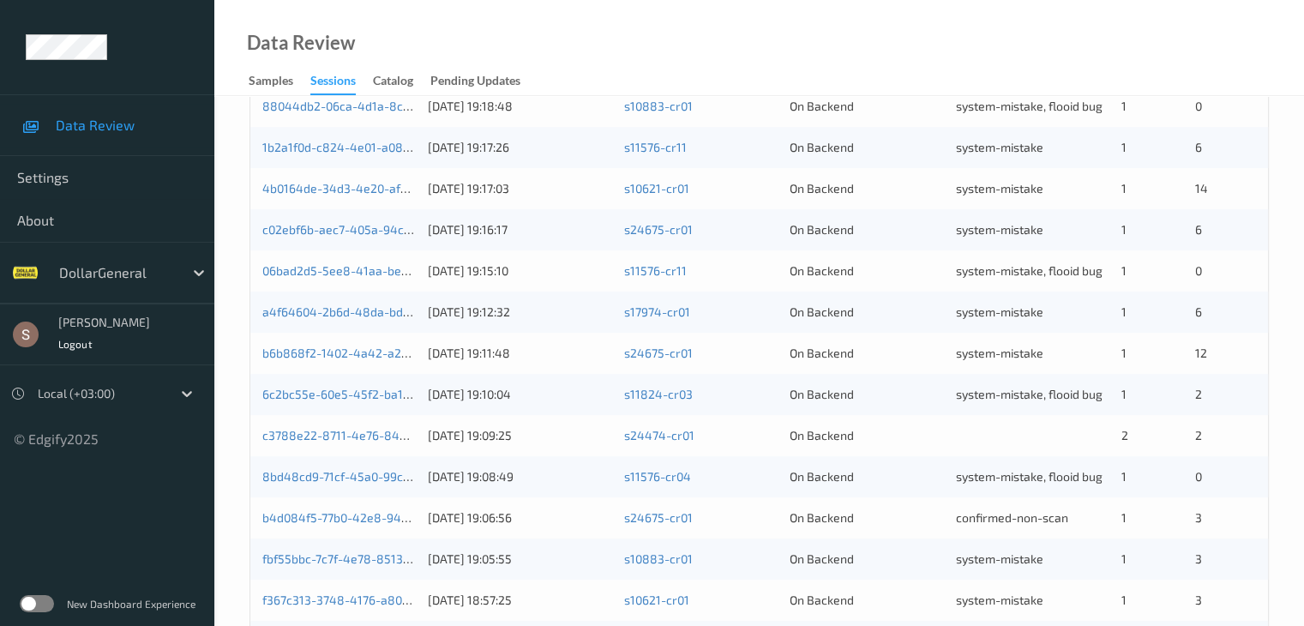
scroll to position [600, 0]
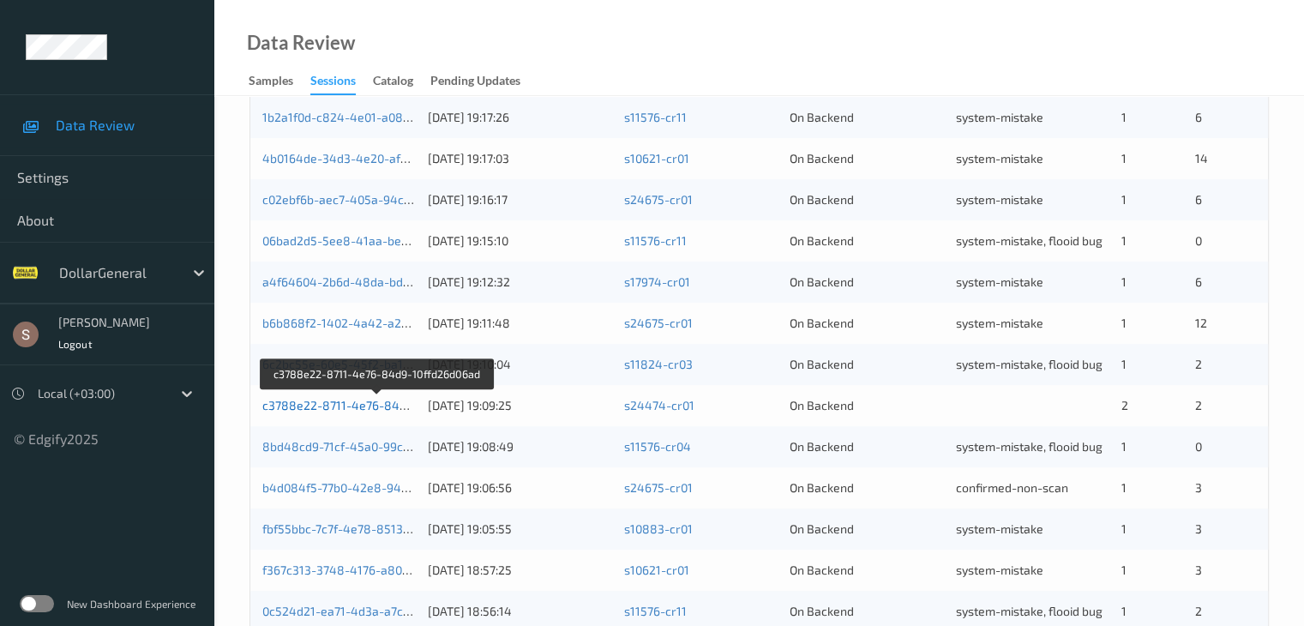
click at [379, 406] on link "c3788e22-8711-4e76-84d9-10ffd26d06ad" at bounding box center [377, 405] width 231 height 15
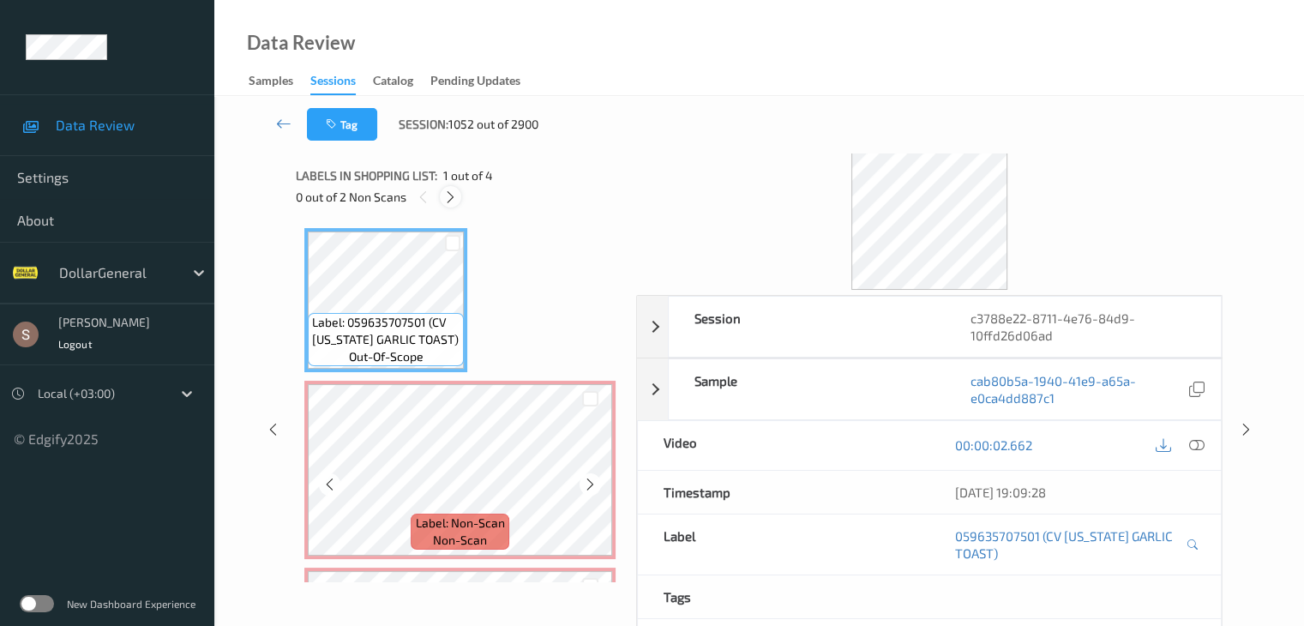
click at [447, 187] on div at bounding box center [450, 196] width 21 height 21
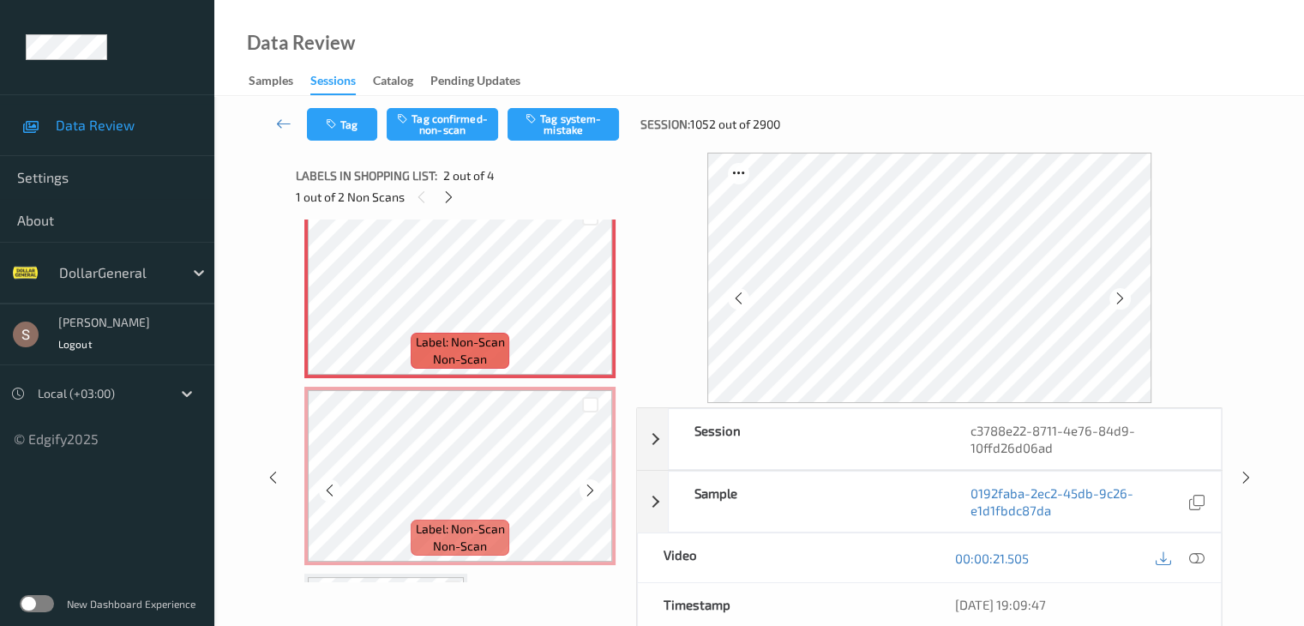
scroll to position [153, 0]
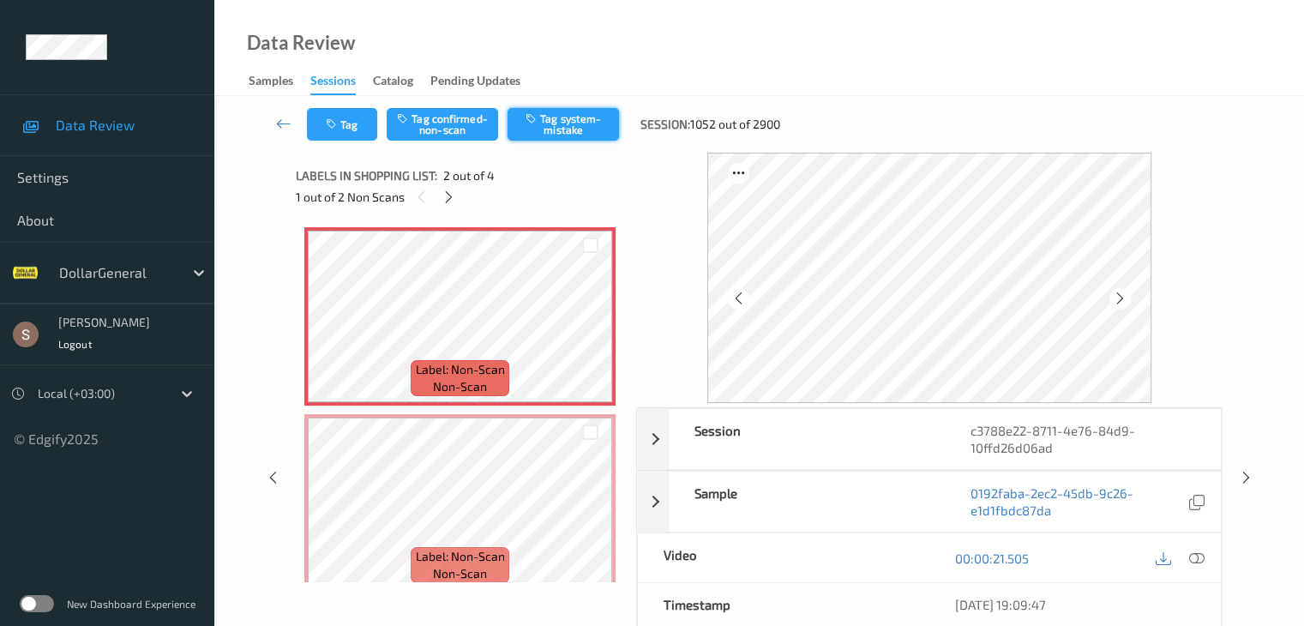
click at [591, 115] on button "Tag system-mistake" at bounding box center [562, 124] width 111 height 33
click at [450, 200] on icon at bounding box center [448, 196] width 15 height 15
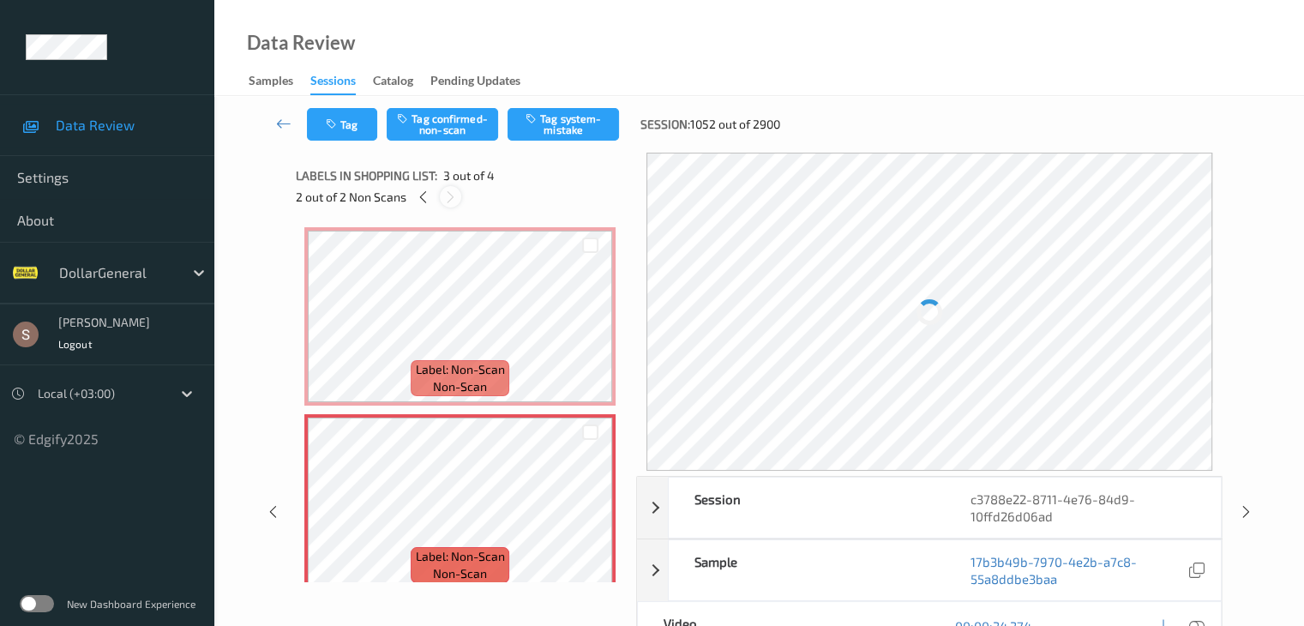
scroll to position [161, 0]
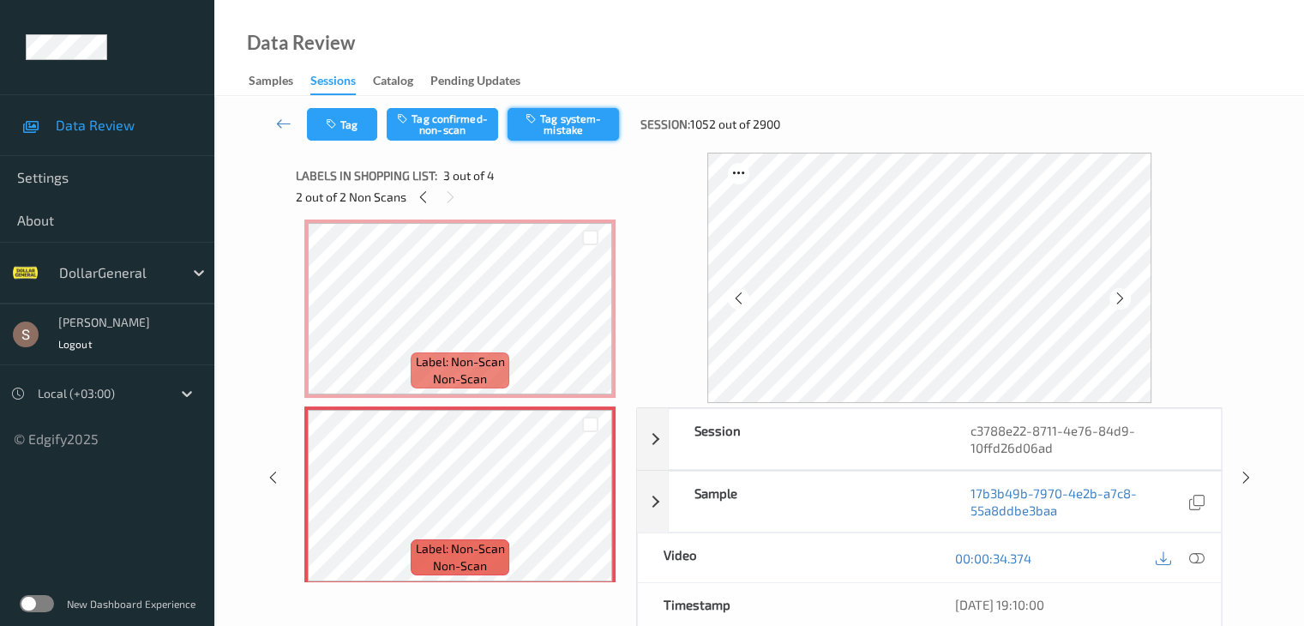
click at [582, 123] on button "Tag system-mistake" at bounding box center [562, 124] width 111 height 33
click at [285, 127] on icon at bounding box center [283, 123] width 15 height 17
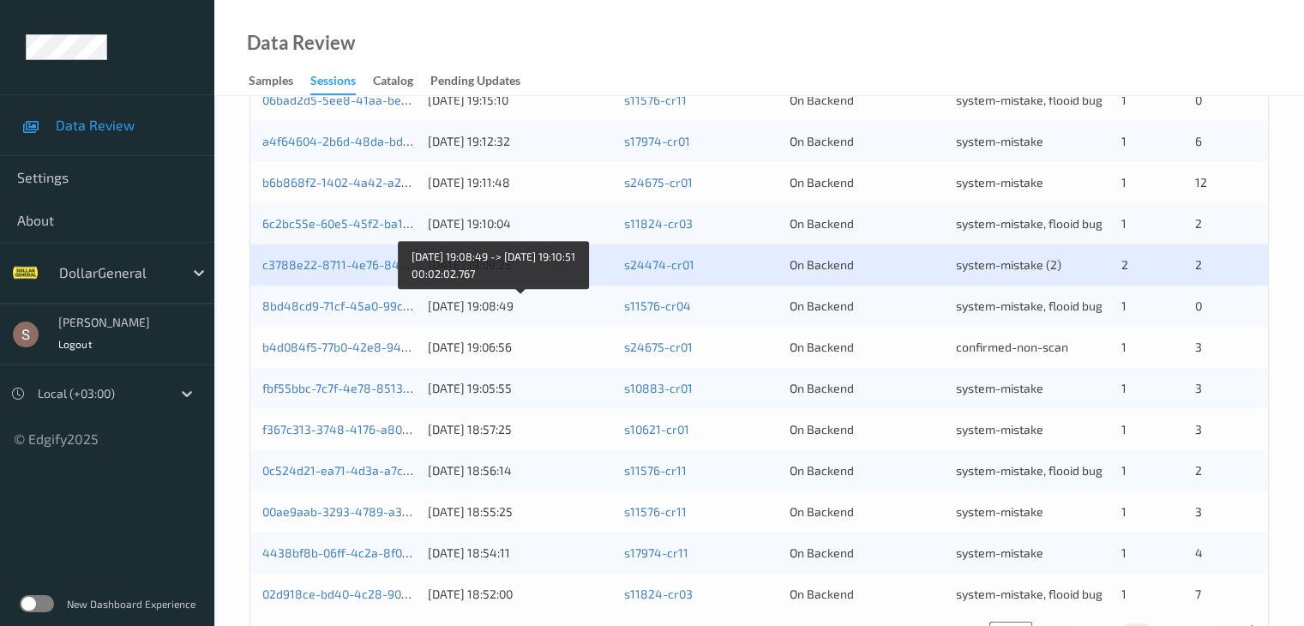
scroll to position [799, 0]
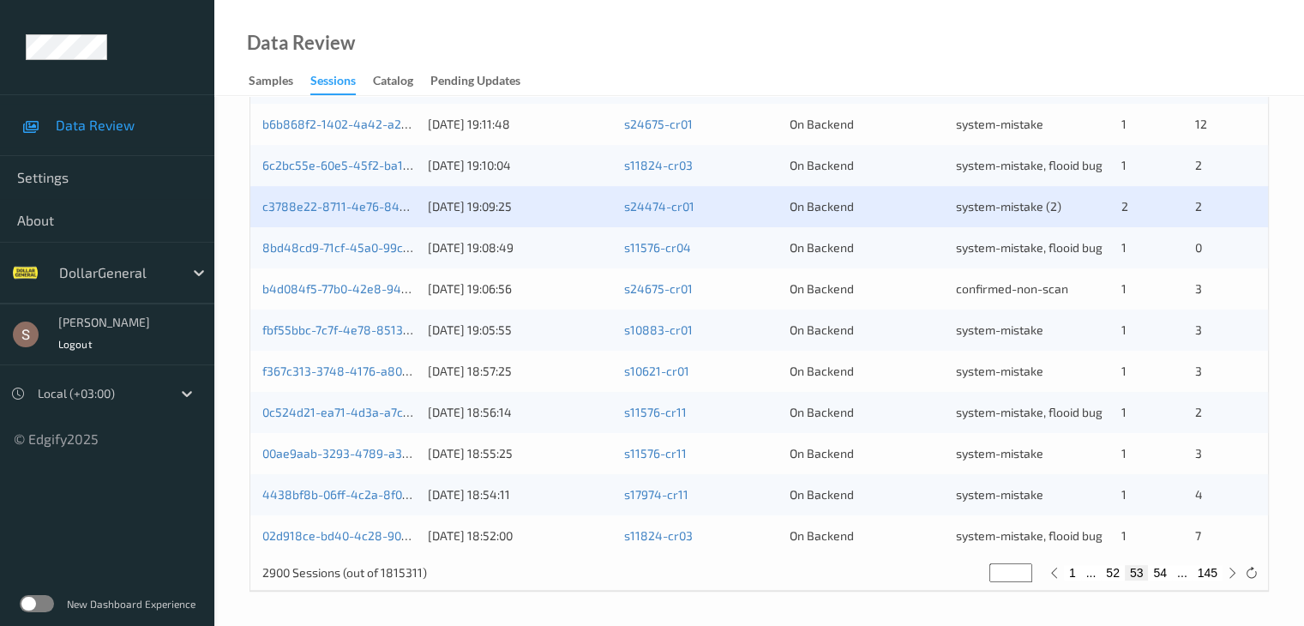
click at [1159, 570] on button "54" at bounding box center [1160, 572] width 24 height 15
type input "**"
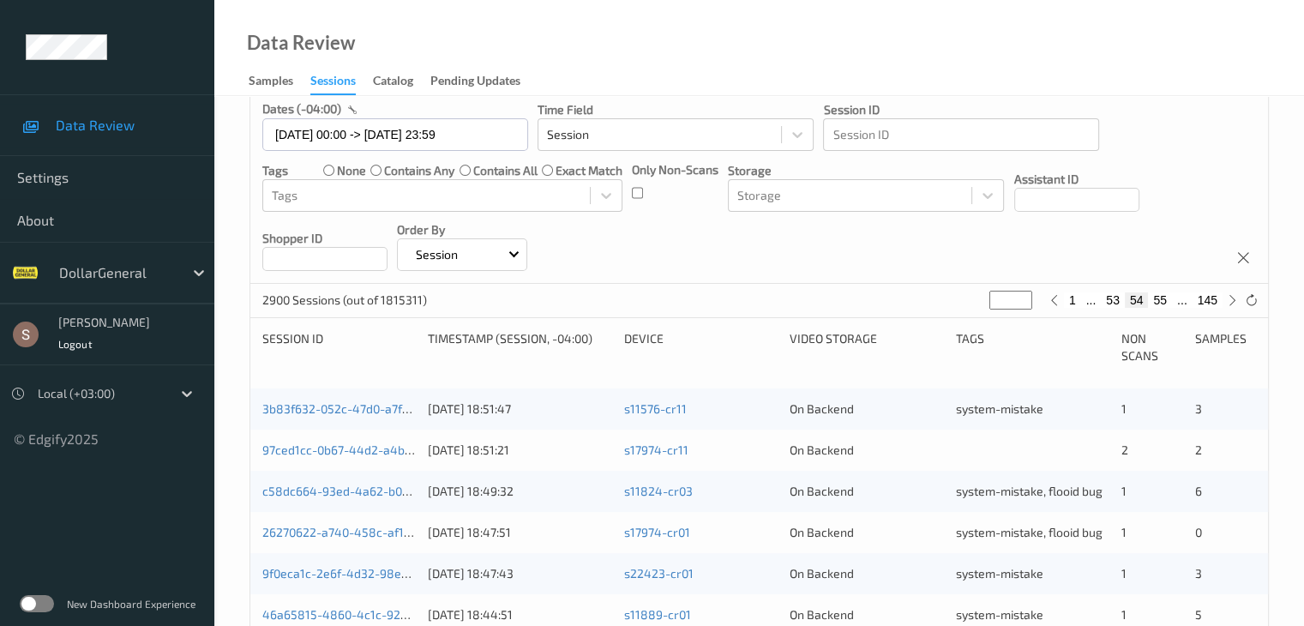
scroll to position [171, 0]
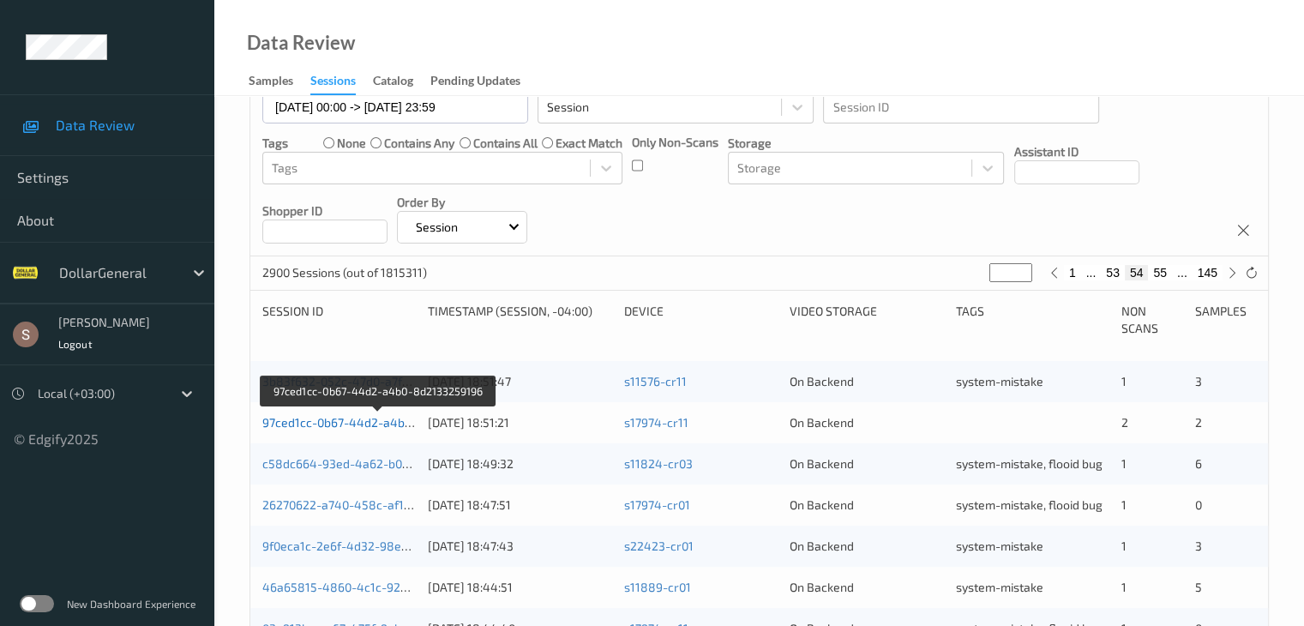
click at [351, 423] on link "97ced1cc-0b67-44d2-a4b0-8d2133259196" at bounding box center [379, 422] width 234 height 15
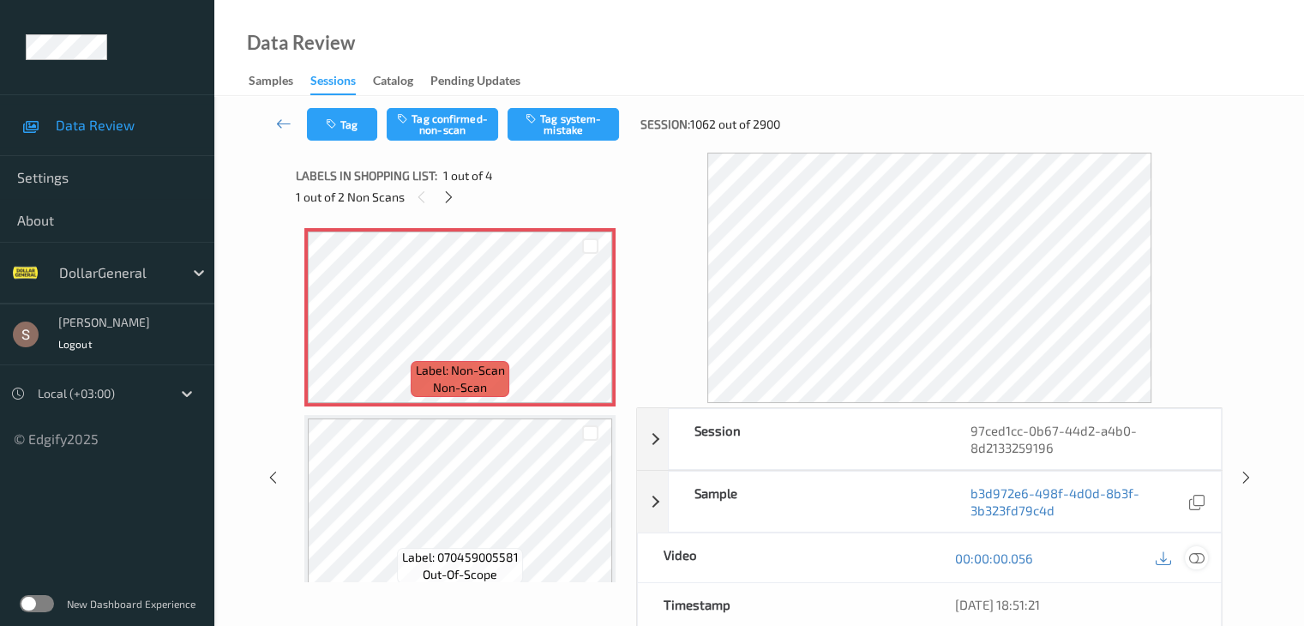
click at [1200, 556] on icon at bounding box center [1195, 557] width 15 height 15
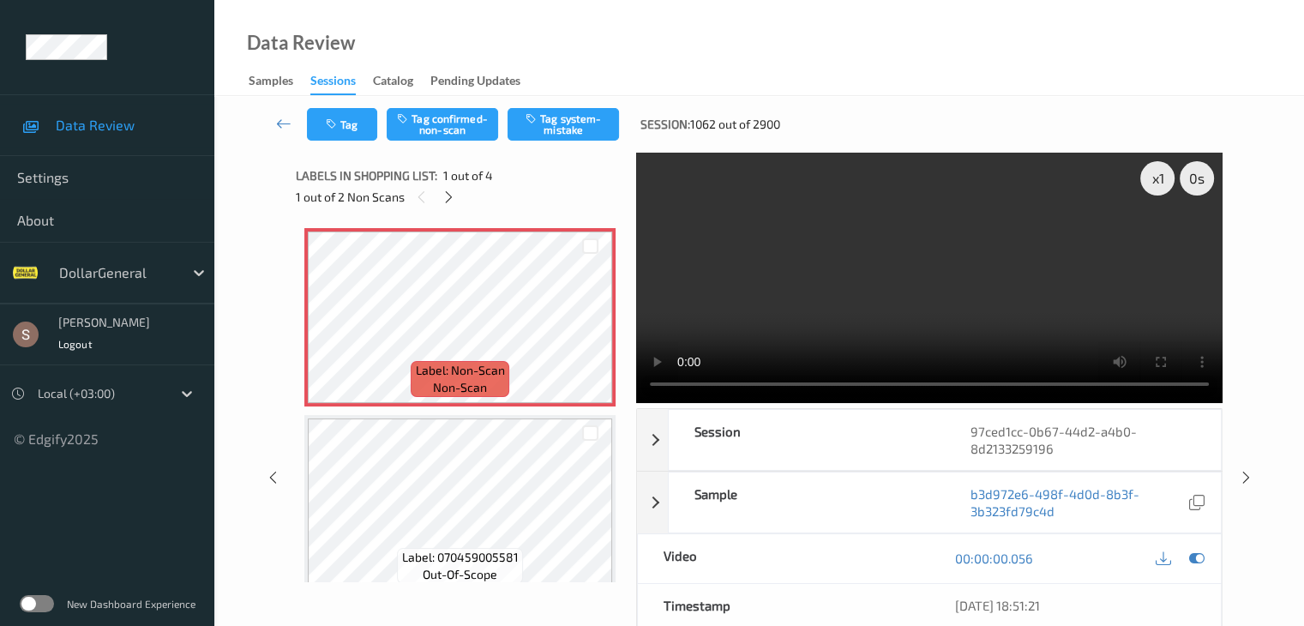
click at [988, 259] on video at bounding box center [929, 278] width 586 height 250
click at [577, 116] on button "Tag system-mistake" at bounding box center [562, 124] width 111 height 33
click at [332, 117] on button "Tag" at bounding box center [342, 124] width 70 height 33
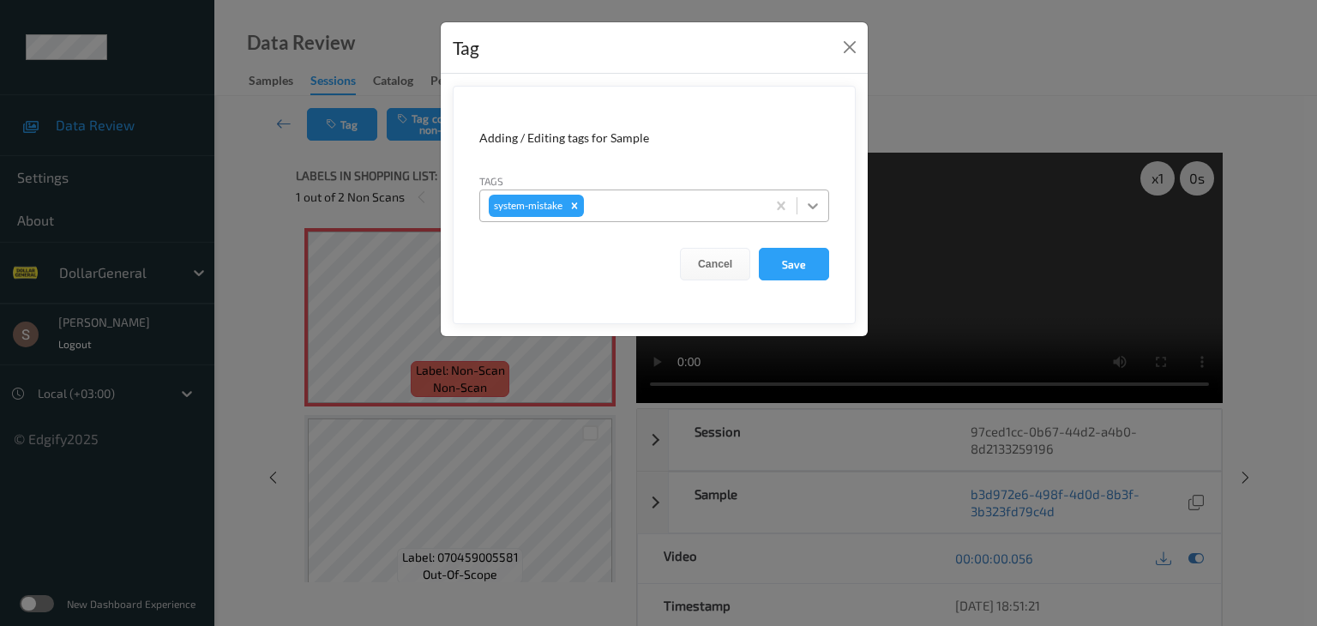
click at [813, 207] on icon at bounding box center [813, 206] width 10 height 6
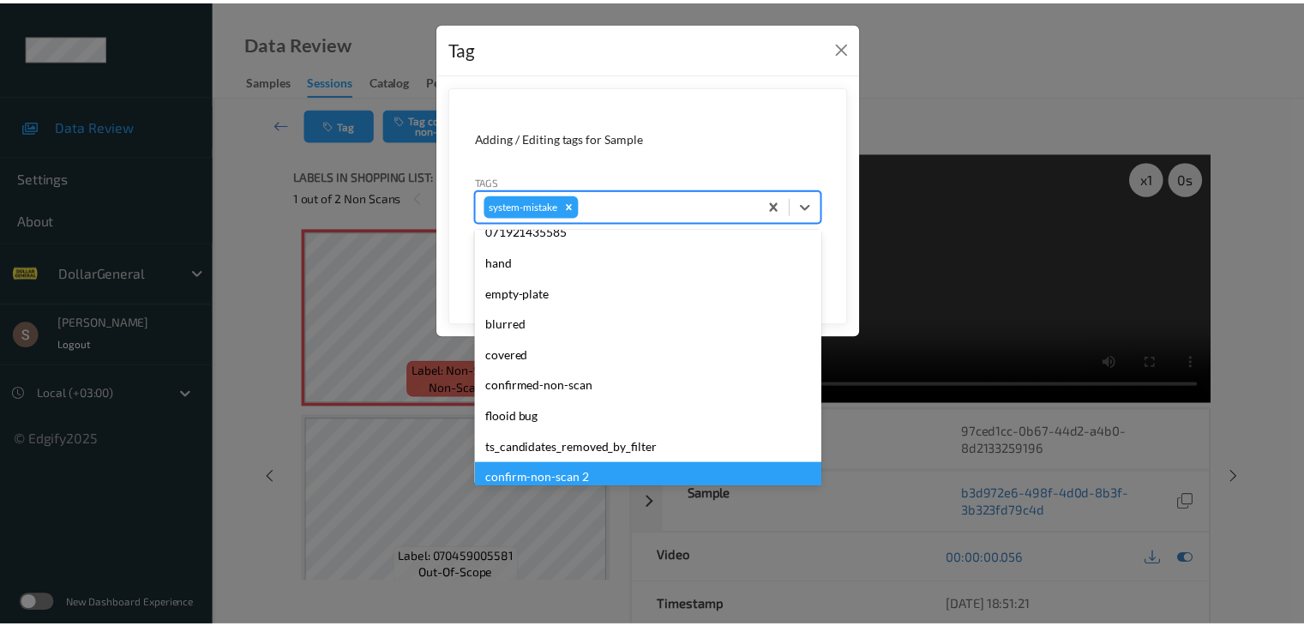
scroll to position [429, 0]
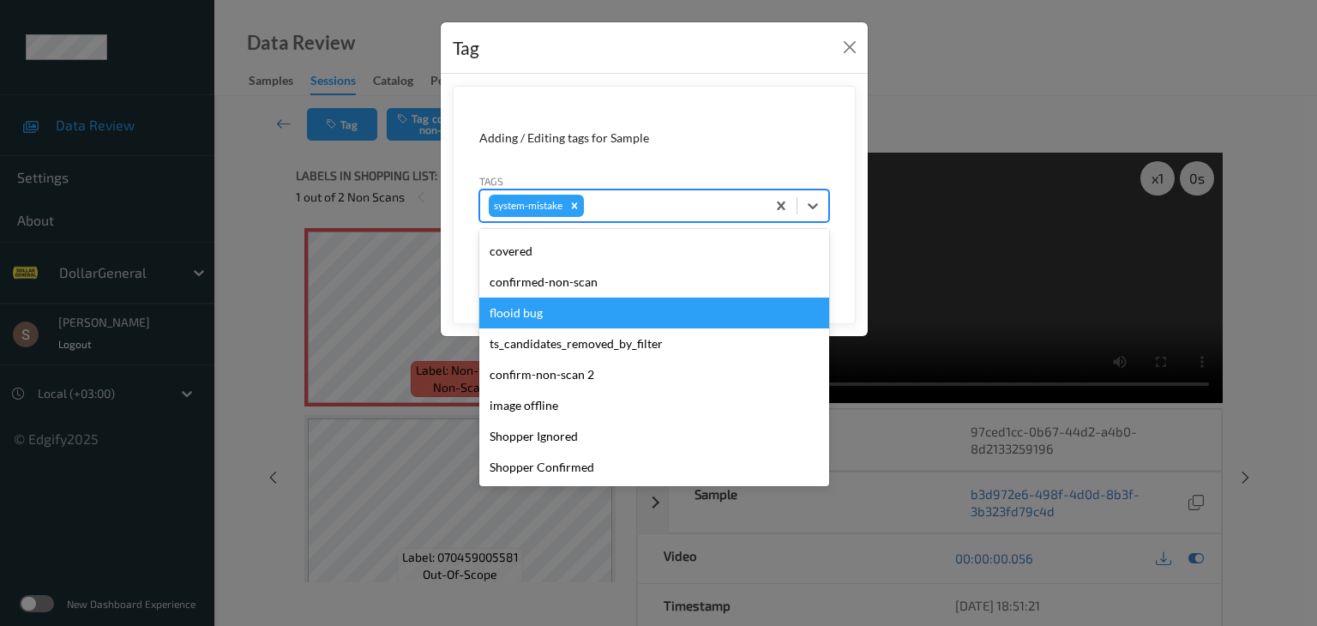
click at [543, 317] on div "flooid bug" at bounding box center [654, 312] width 350 height 31
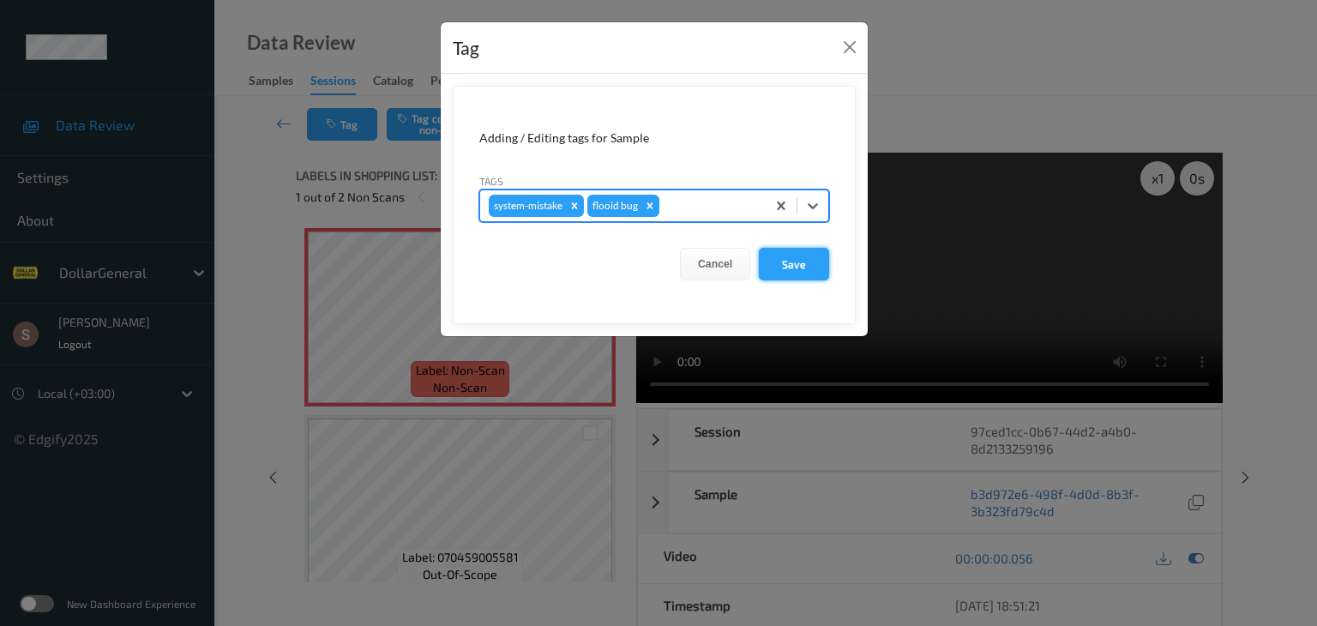
click at [799, 273] on button "Save" at bounding box center [794, 264] width 70 height 33
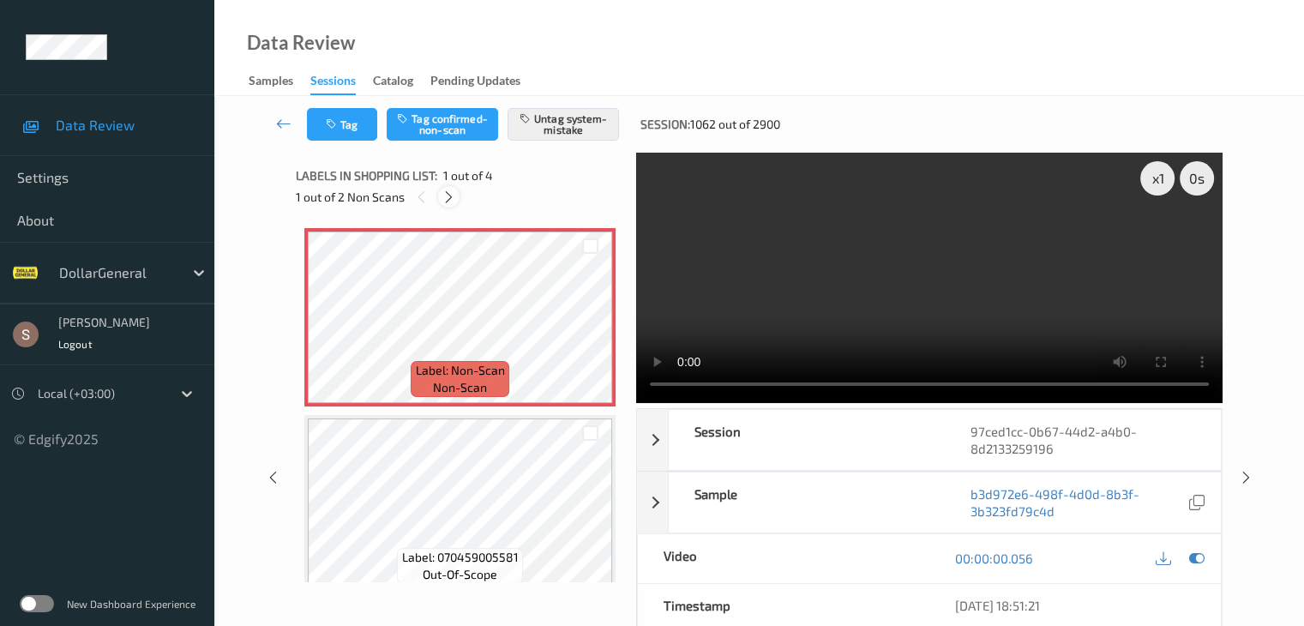
click at [445, 200] on icon at bounding box center [448, 196] width 15 height 15
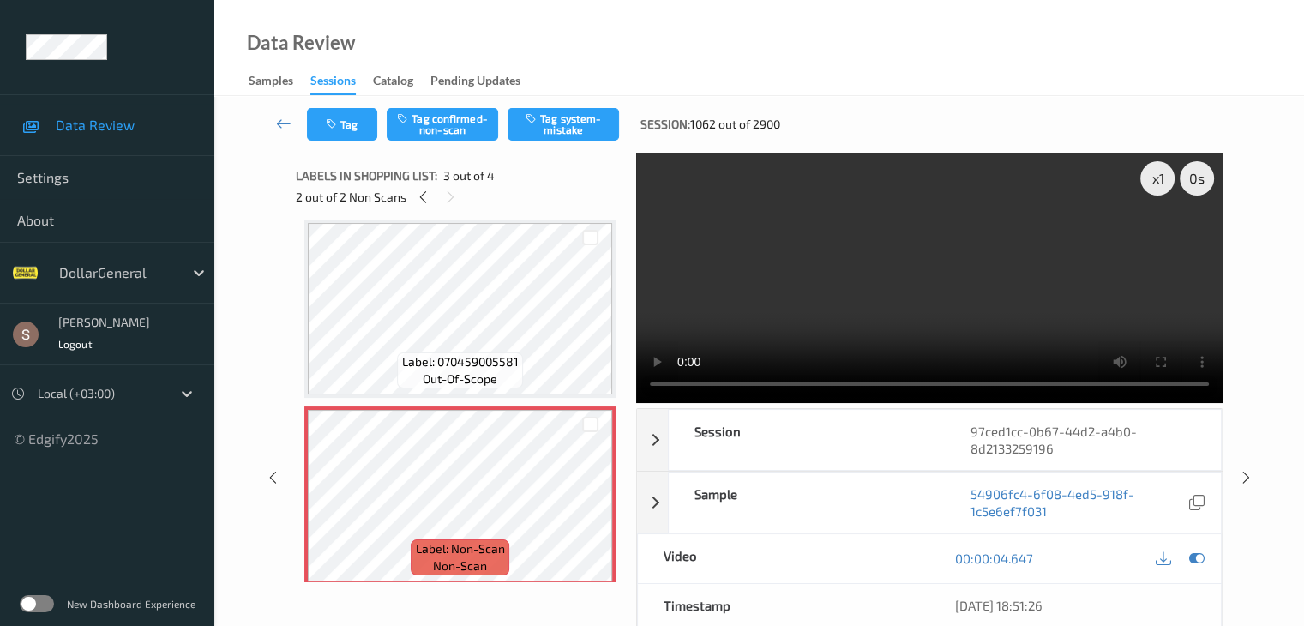
click at [917, 254] on video at bounding box center [929, 278] width 586 height 250
click at [538, 131] on button "Tag system-mistake" at bounding box center [562, 124] width 111 height 33
click at [284, 120] on icon at bounding box center [283, 123] width 15 height 17
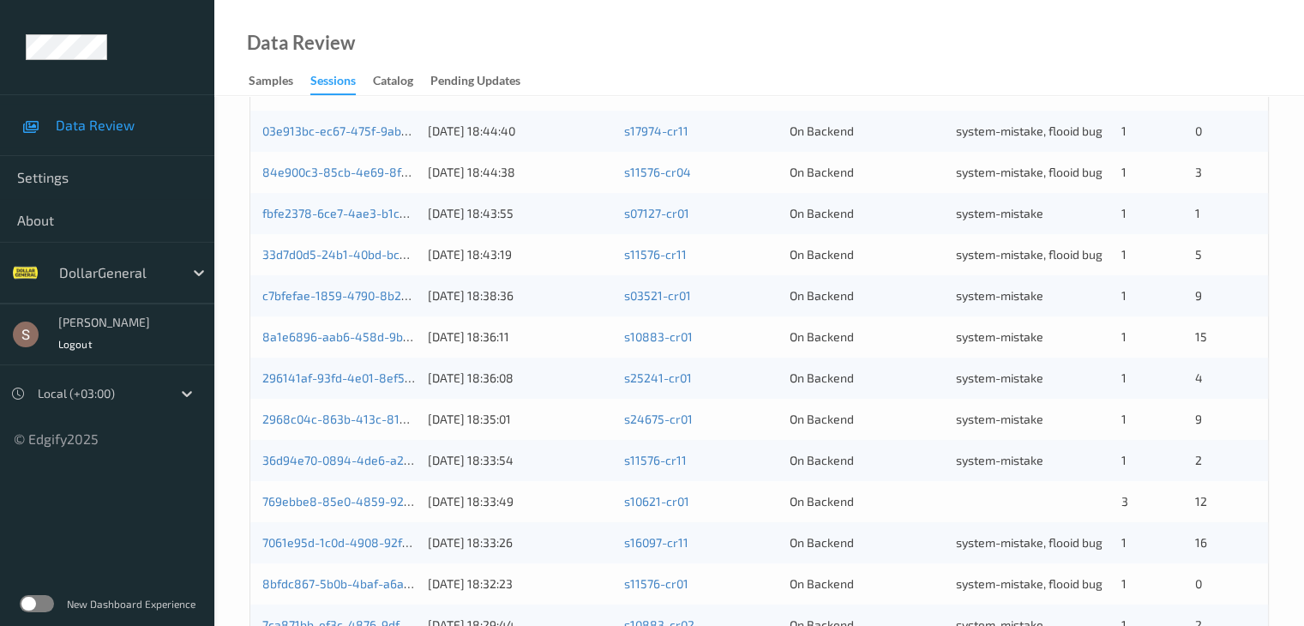
scroll to position [799, 0]
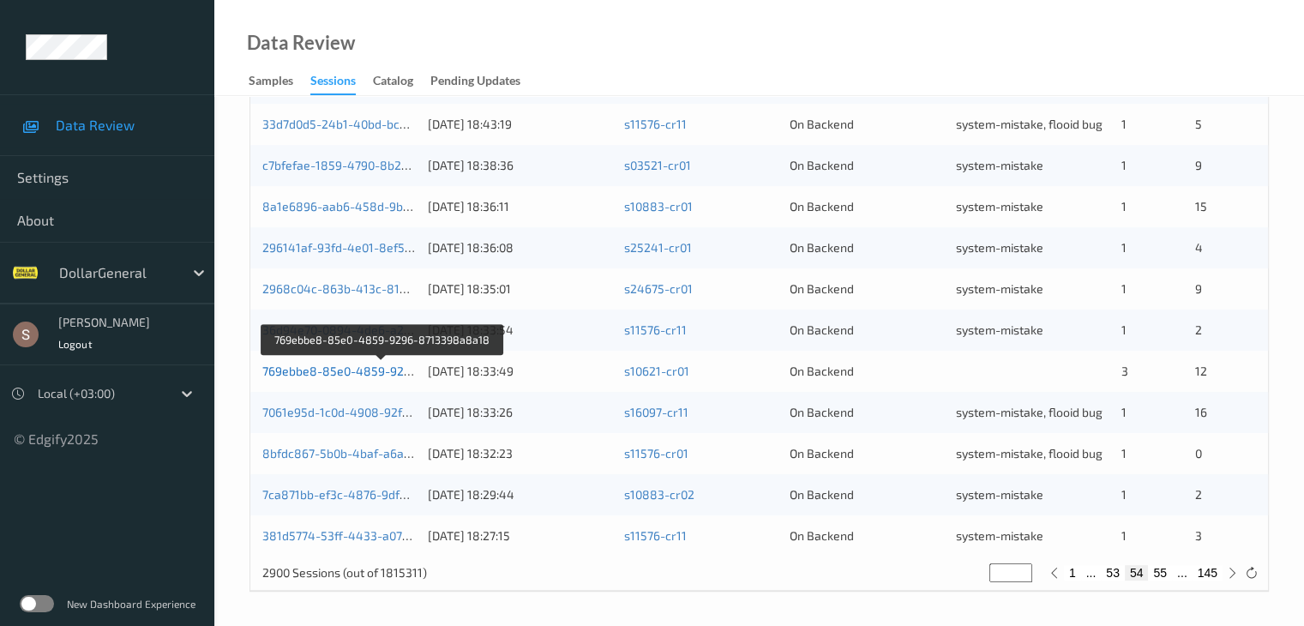
click at [377, 373] on link "769ebbe8-85e0-4859-9296-8713398a8a18" at bounding box center [383, 370] width 242 height 15
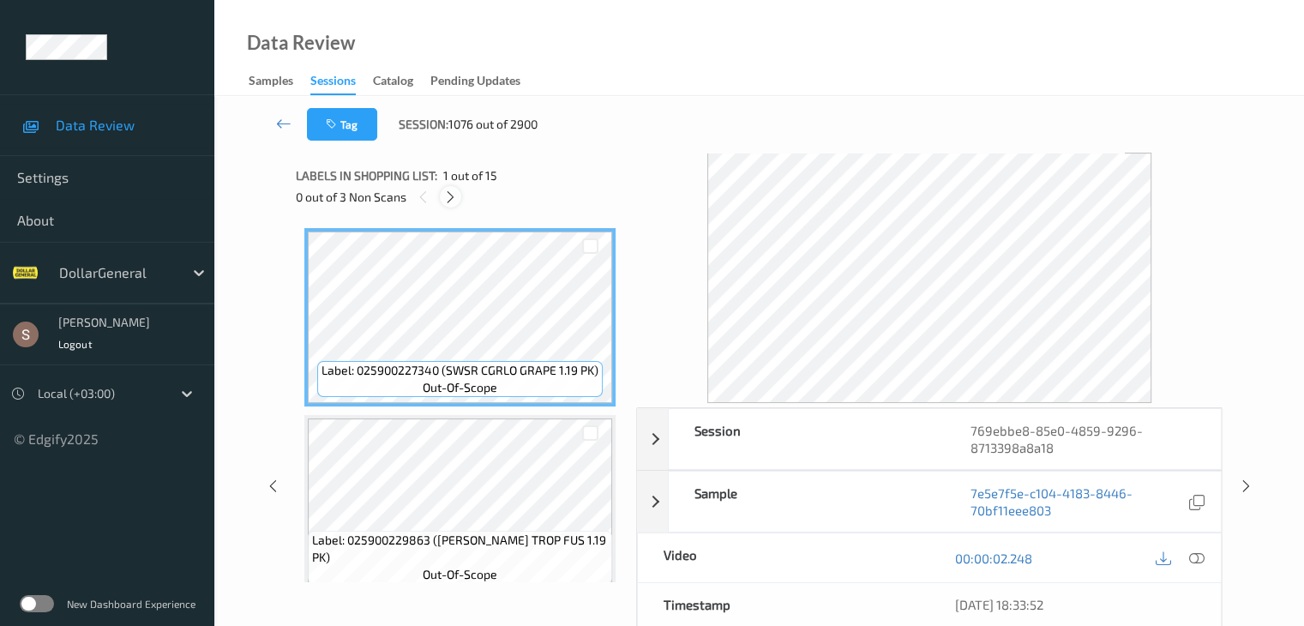
click at [452, 197] on icon at bounding box center [450, 196] width 15 height 15
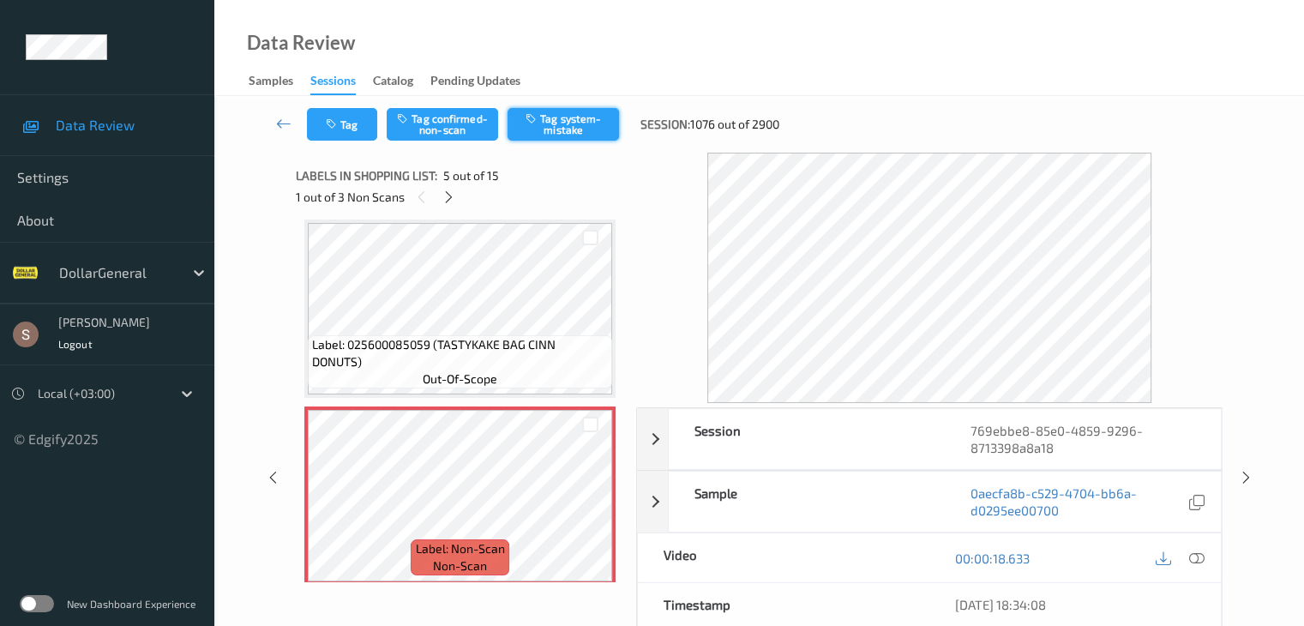
click at [558, 124] on button "Tag system-mistake" at bounding box center [562, 124] width 111 height 33
click at [447, 198] on icon at bounding box center [448, 196] width 15 height 15
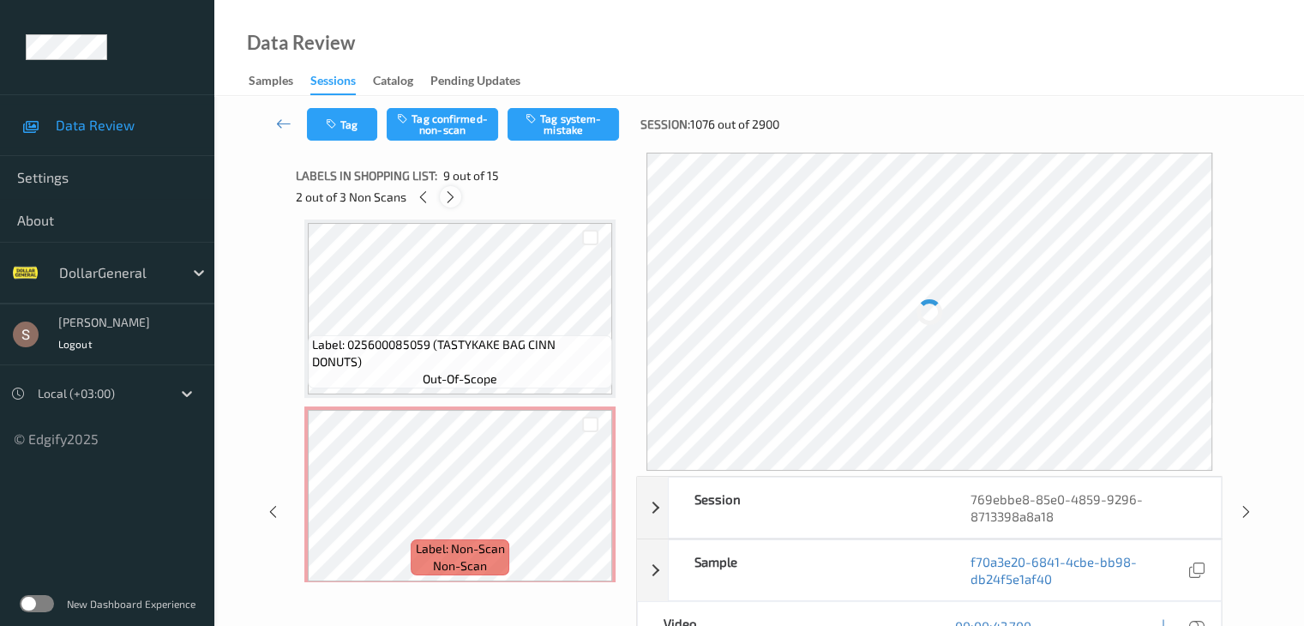
scroll to position [1317, 0]
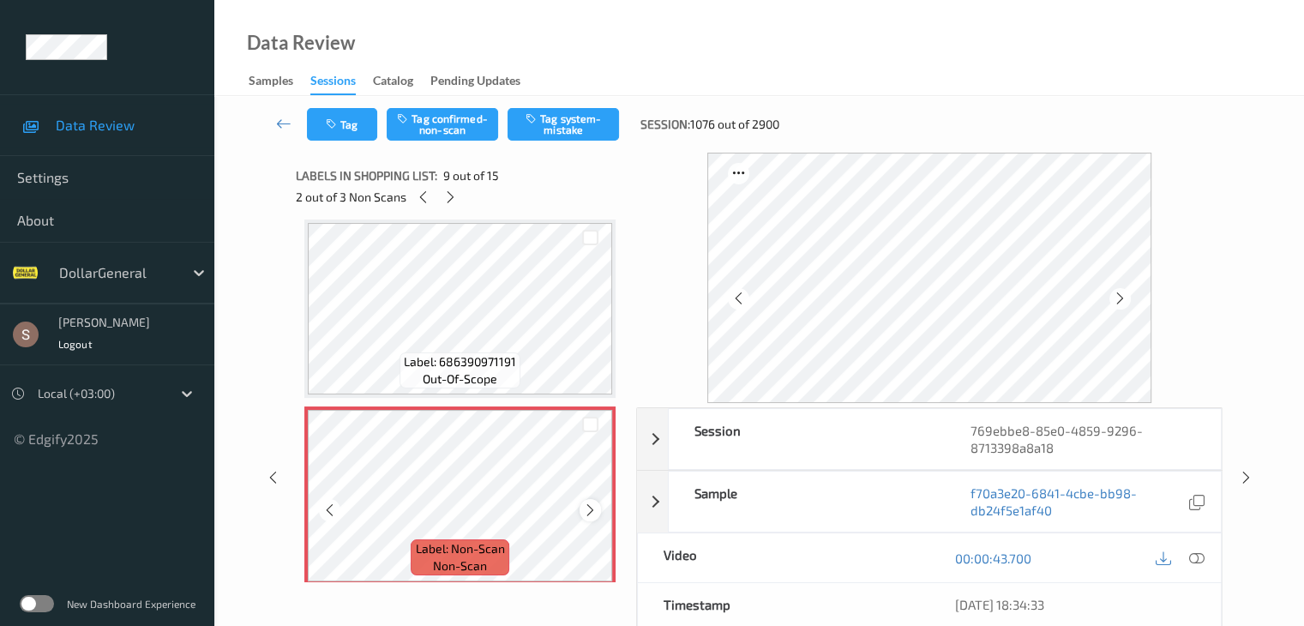
click at [588, 508] on icon at bounding box center [590, 509] width 15 height 15
click at [535, 132] on button "Tag system-mistake" at bounding box center [562, 124] width 111 height 33
click at [449, 201] on icon at bounding box center [450, 196] width 15 height 15
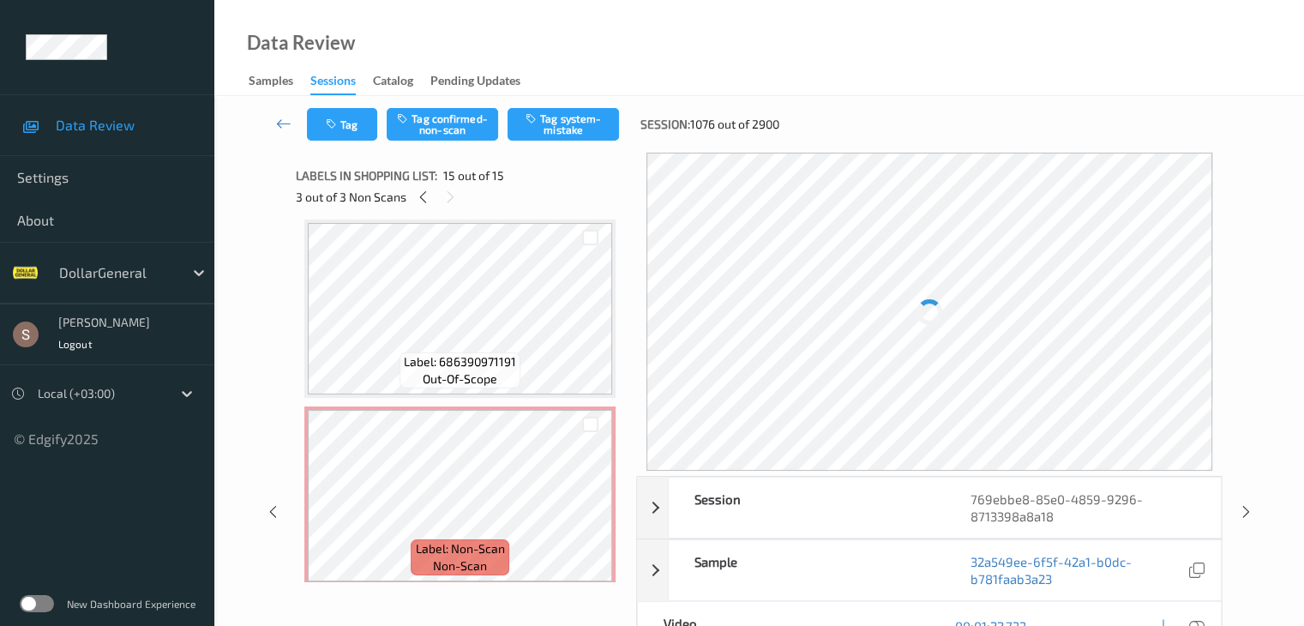
scroll to position [2438, 0]
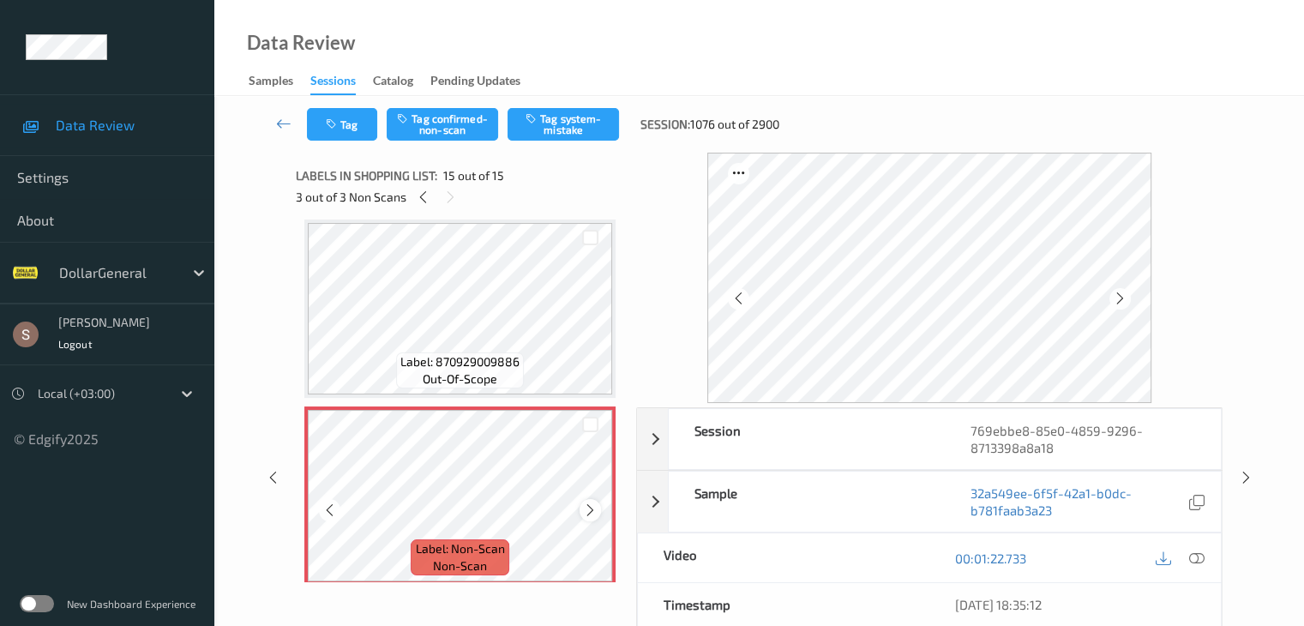
click at [590, 515] on icon at bounding box center [590, 509] width 15 height 15
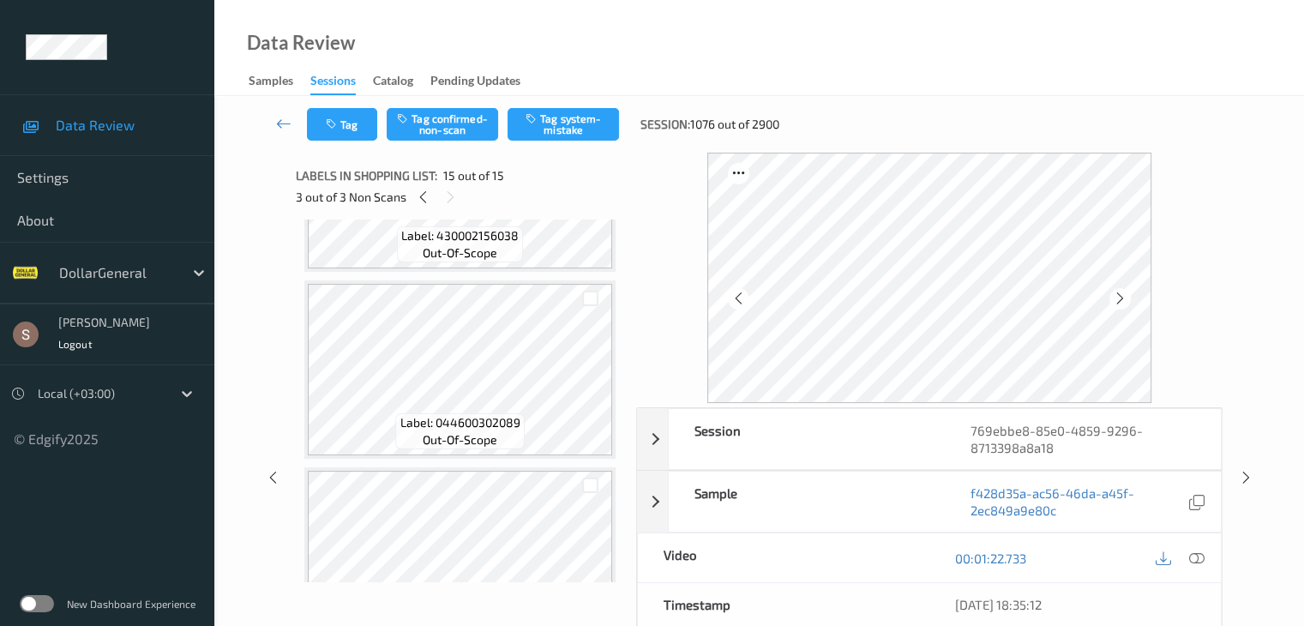
scroll to position [2181, 0]
click at [531, 108] on button "Tag system-mistake" at bounding box center [562, 124] width 111 height 33
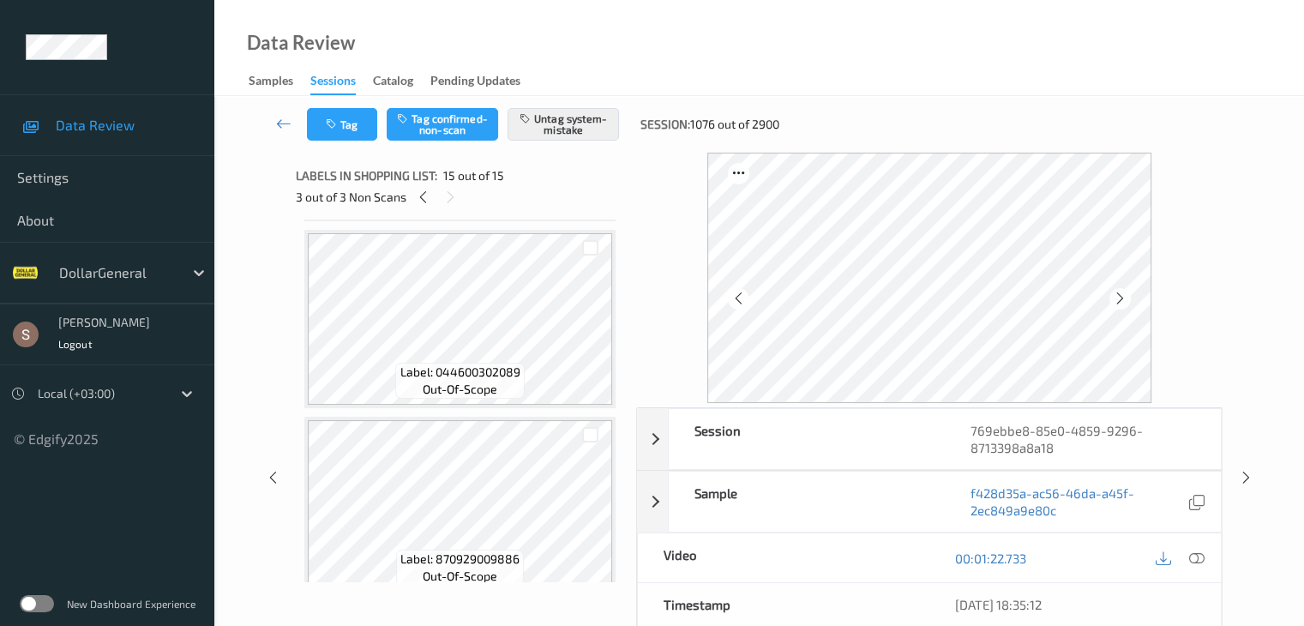
scroll to position [2267, 0]
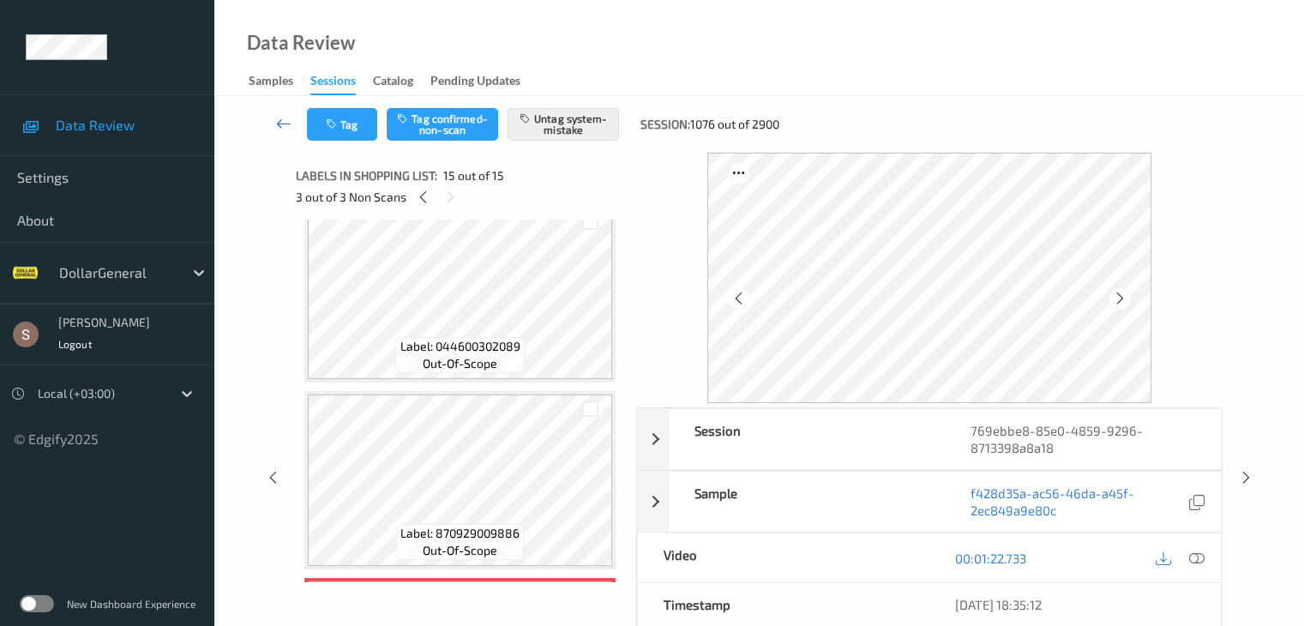
click at [281, 123] on icon at bounding box center [283, 123] width 15 height 17
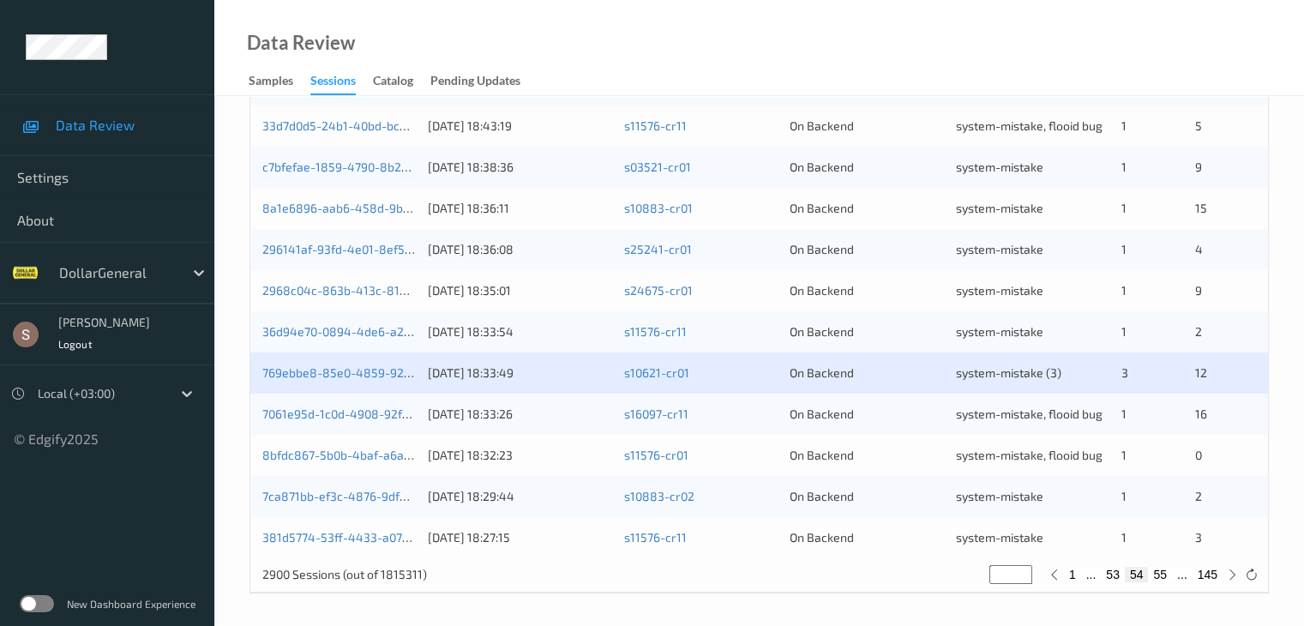
scroll to position [799, 0]
click at [1156, 568] on button "55" at bounding box center [1160, 572] width 24 height 15
type input "**"
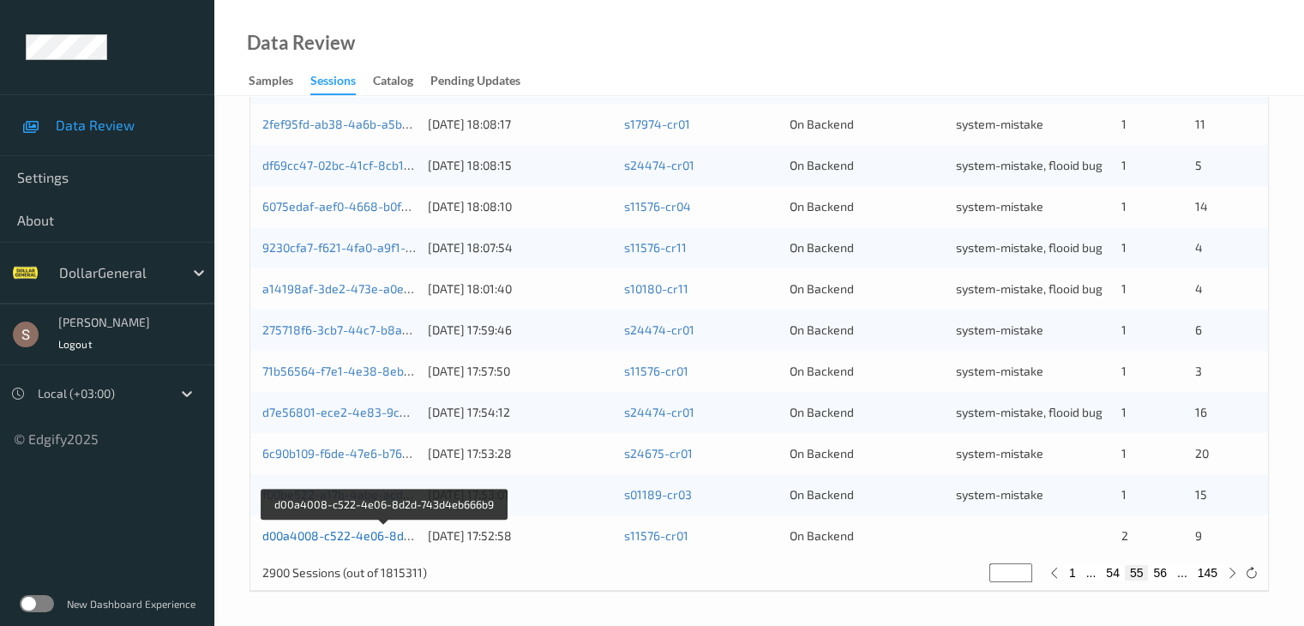
click at [354, 537] on link "d00a4008-c522-4e06-8d2d-743d4eb666b9" at bounding box center [383, 535] width 243 height 15
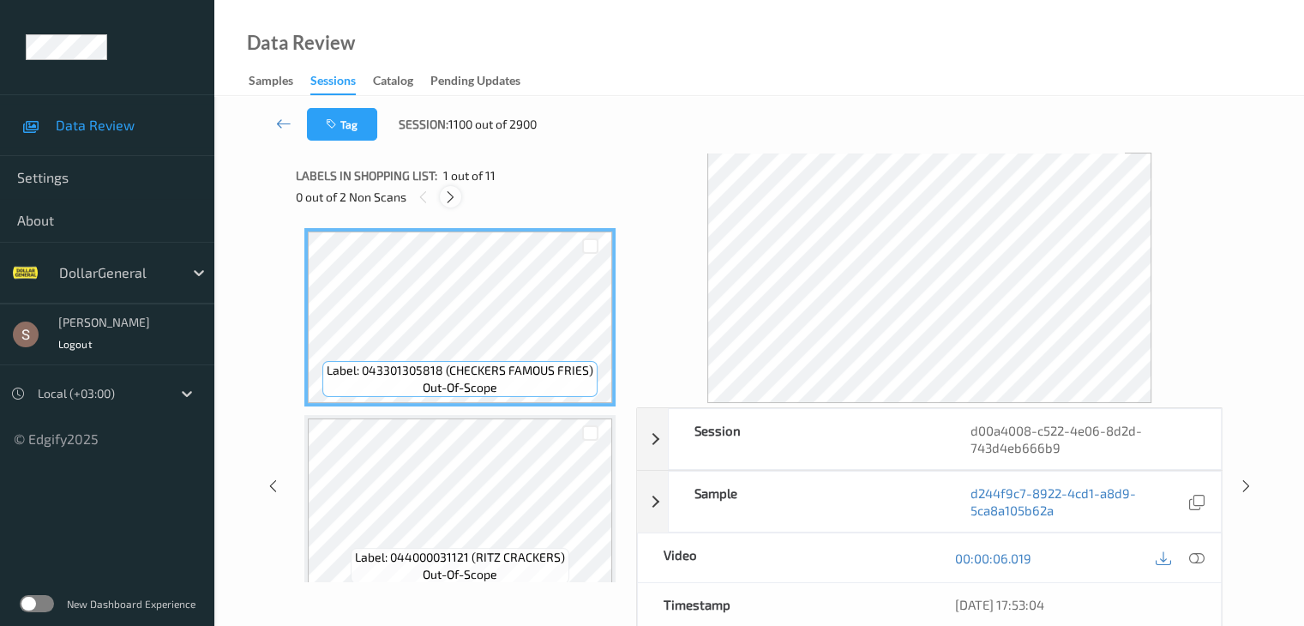
click at [453, 200] on icon at bounding box center [450, 196] width 15 height 15
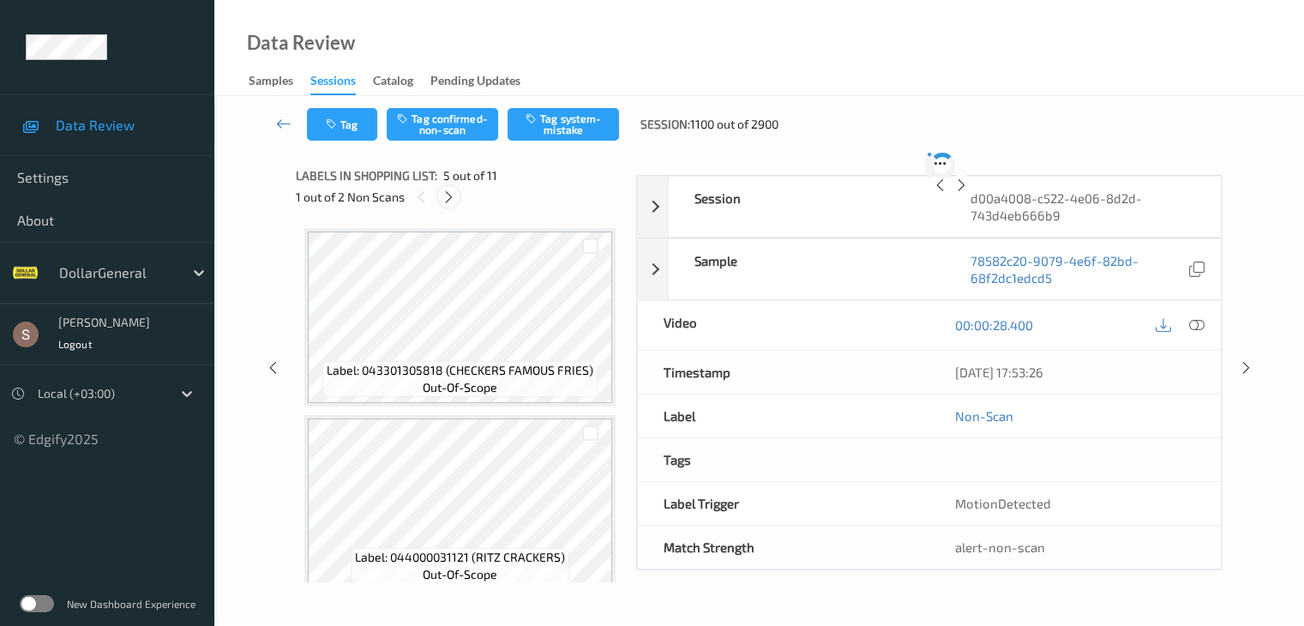
scroll to position [569, 0]
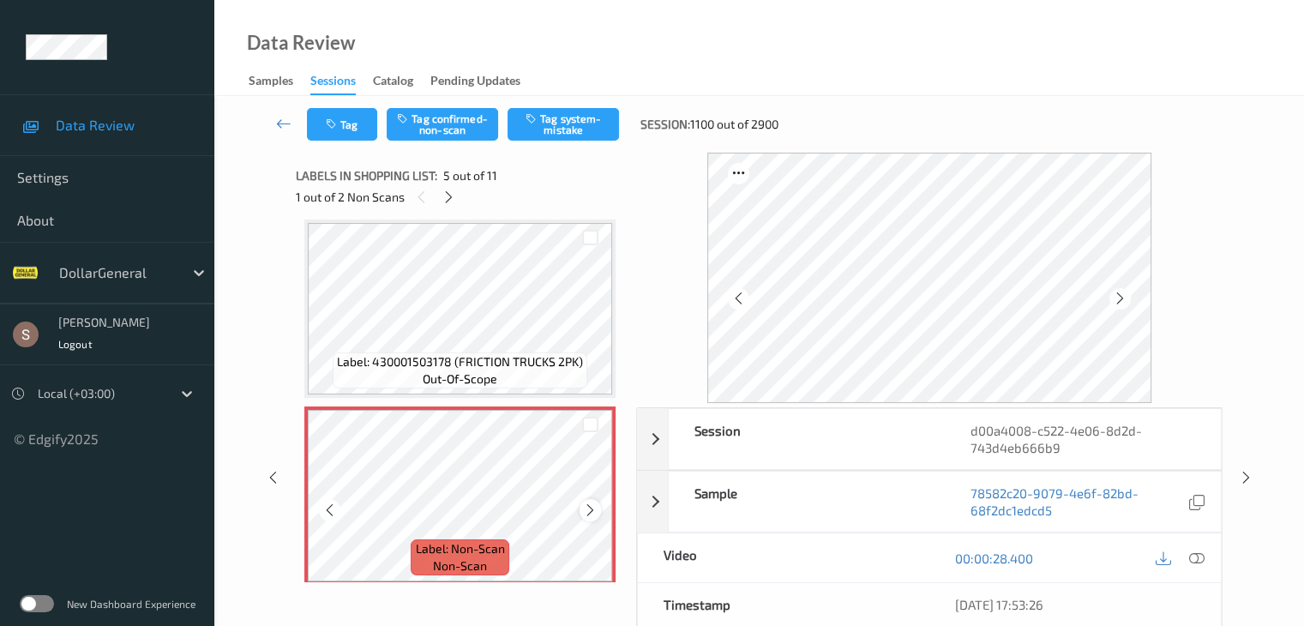
click at [595, 517] on icon at bounding box center [590, 509] width 15 height 15
click at [539, 105] on div "Tag Tag confirmed-non-scan Tag system-mistake Session: 1100 out of 2900" at bounding box center [758, 124] width 1019 height 57
click at [531, 123] on icon "button" at bounding box center [532, 118] width 15 height 12
click at [451, 200] on icon at bounding box center [448, 196] width 15 height 15
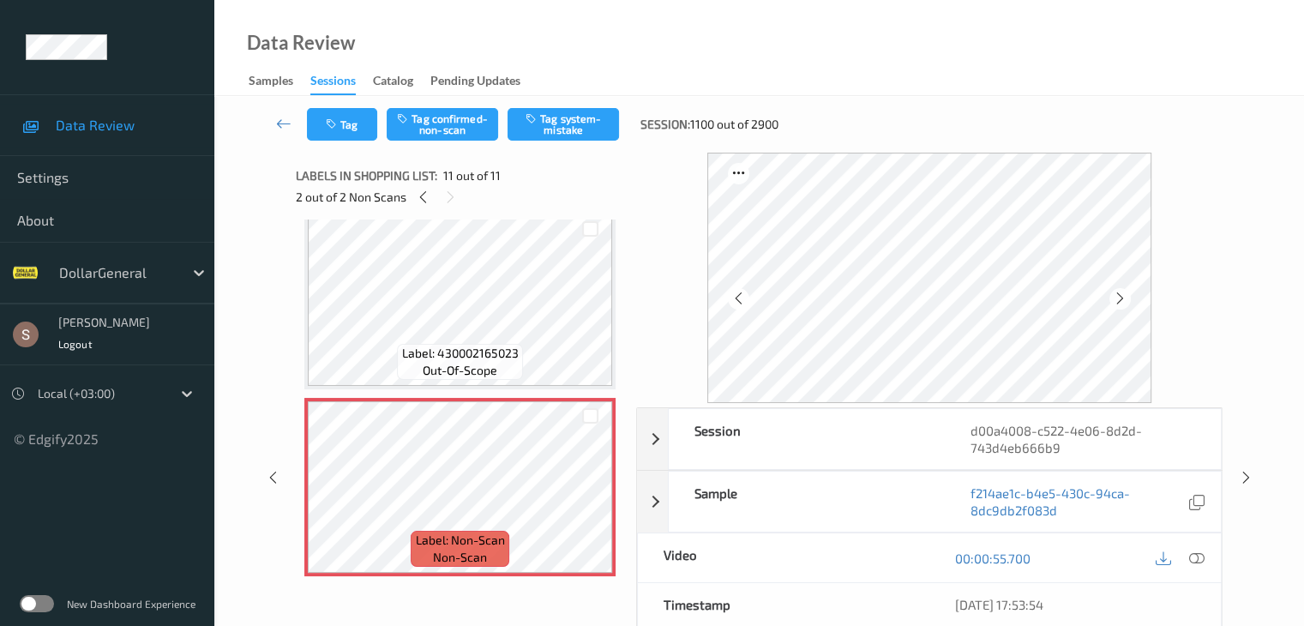
scroll to position [1702, 0]
click at [561, 132] on button "Tag system-mistake" at bounding box center [562, 124] width 111 height 33
click at [283, 121] on icon at bounding box center [283, 123] width 15 height 17
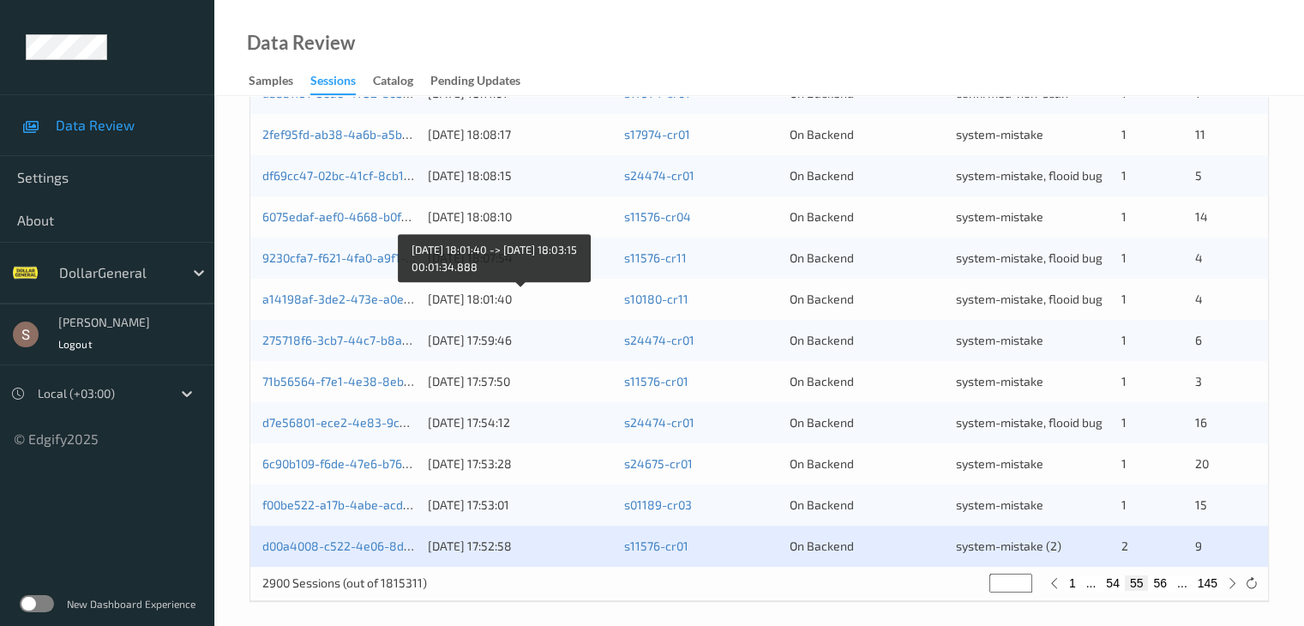
scroll to position [799, 0]
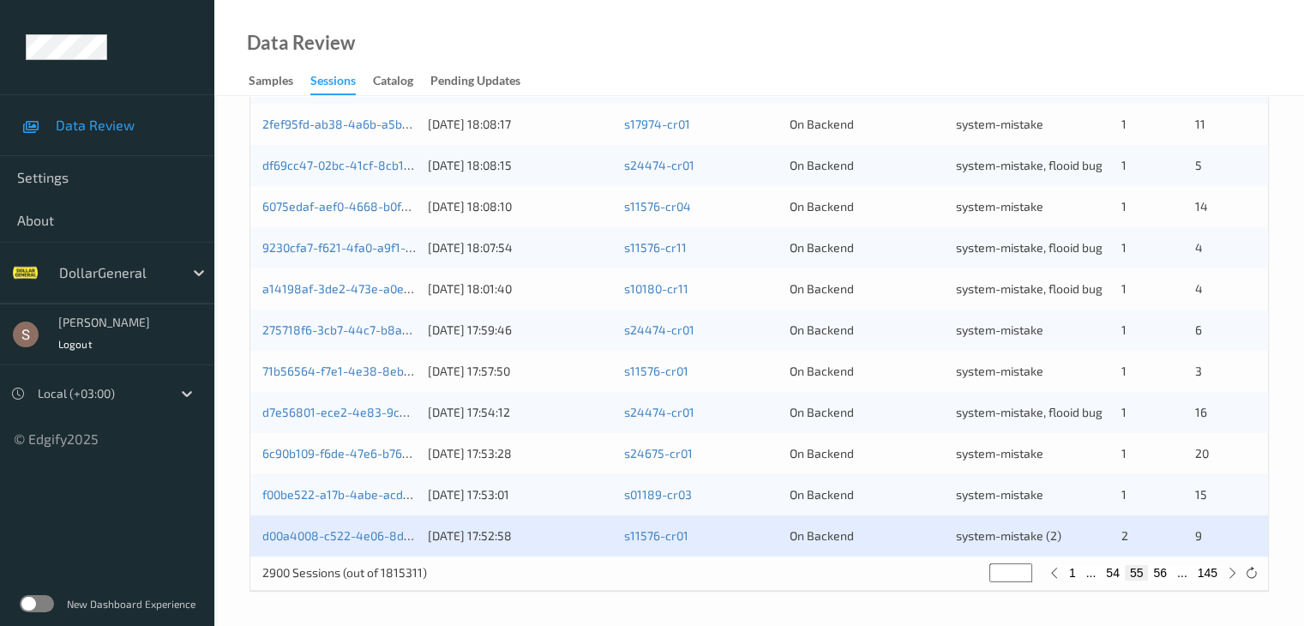
click at [1162, 574] on button "56" at bounding box center [1160, 572] width 24 height 15
type input "**"
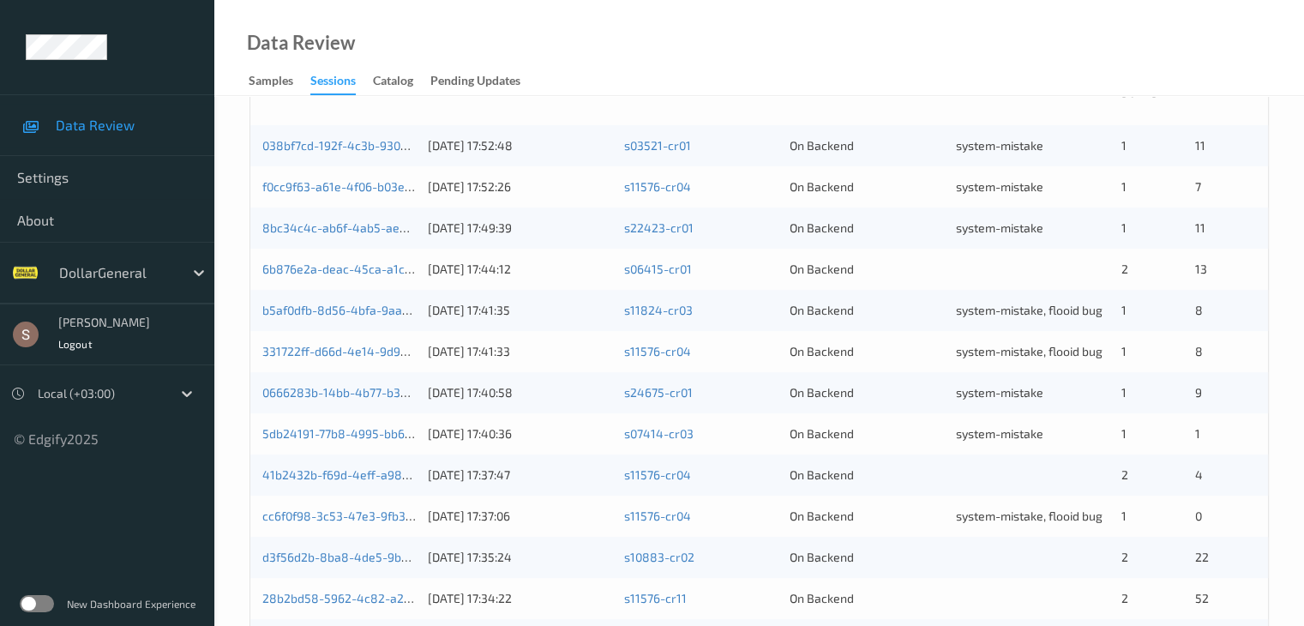
scroll to position [429, 0]
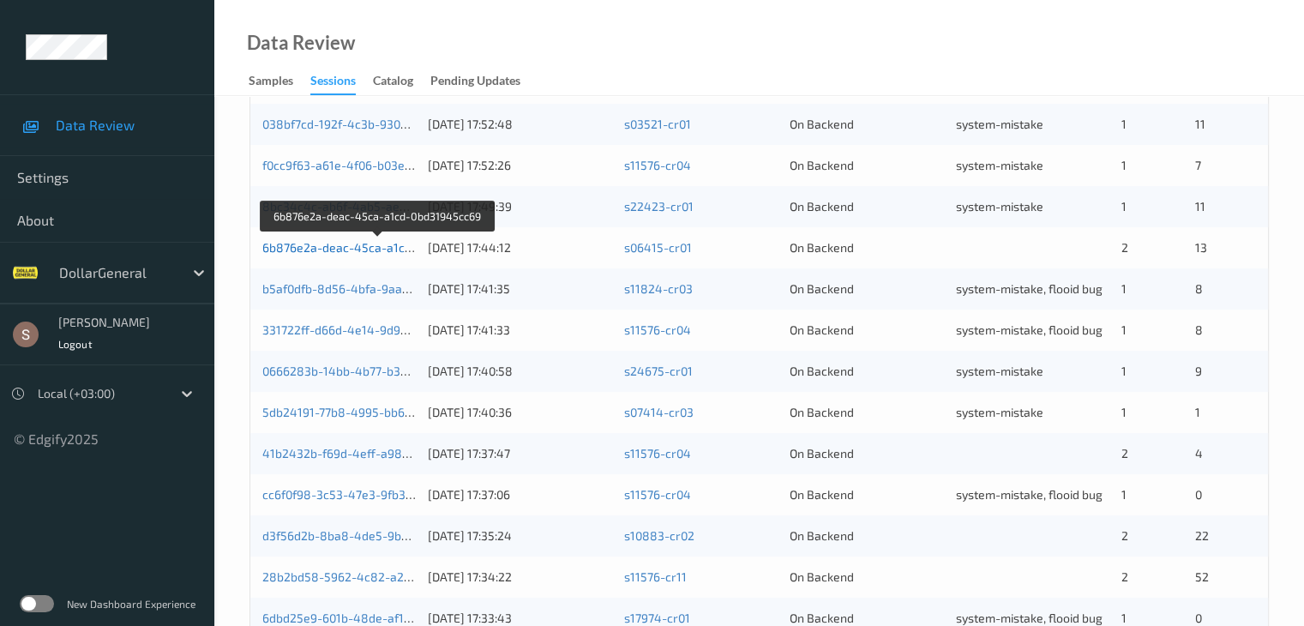
click at [363, 252] on link "6b876e2a-deac-45ca-a1cd-0bd31945cc69" at bounding box center [379, 247] width 234 height 15
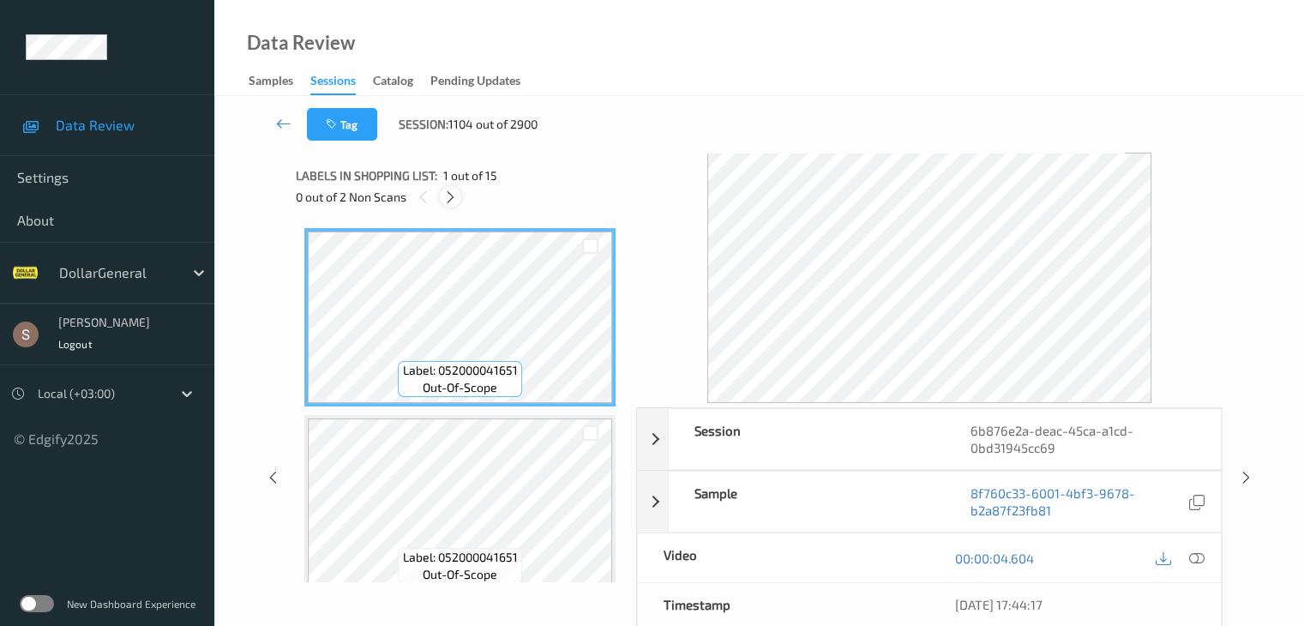
click at [456, 200] on icon at bounding box center [450, 196] width 15 height 15
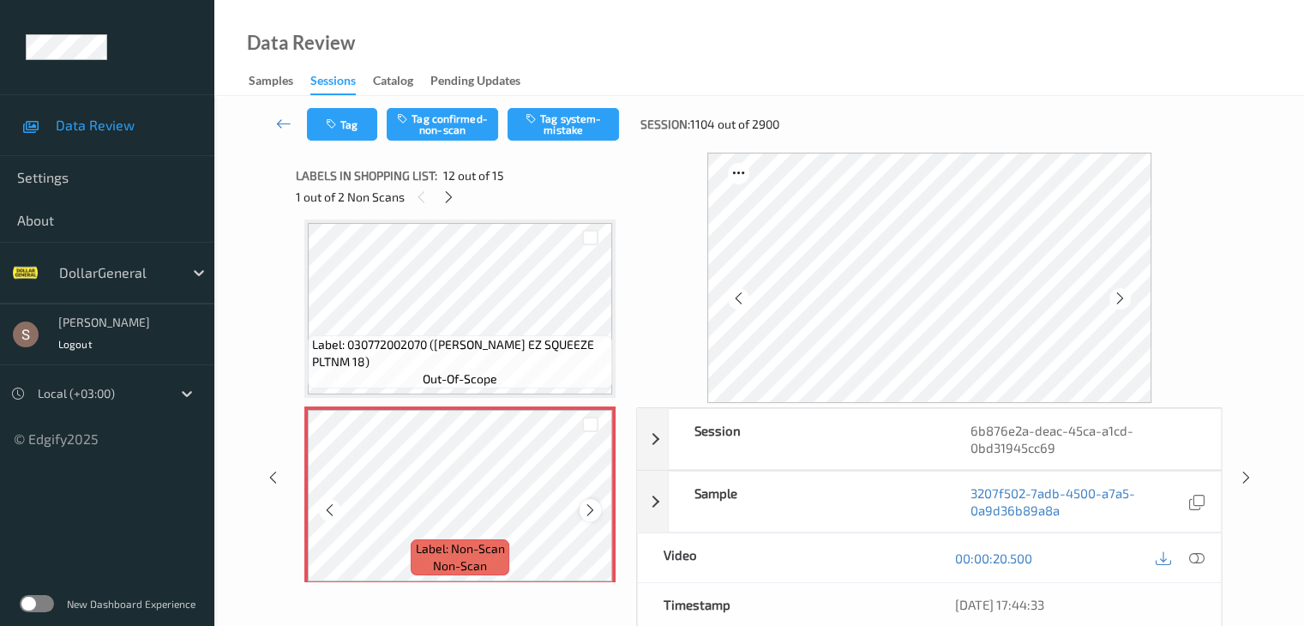
click at [590, 507] on icon at bounding box center [590, 509] width 15 height 15
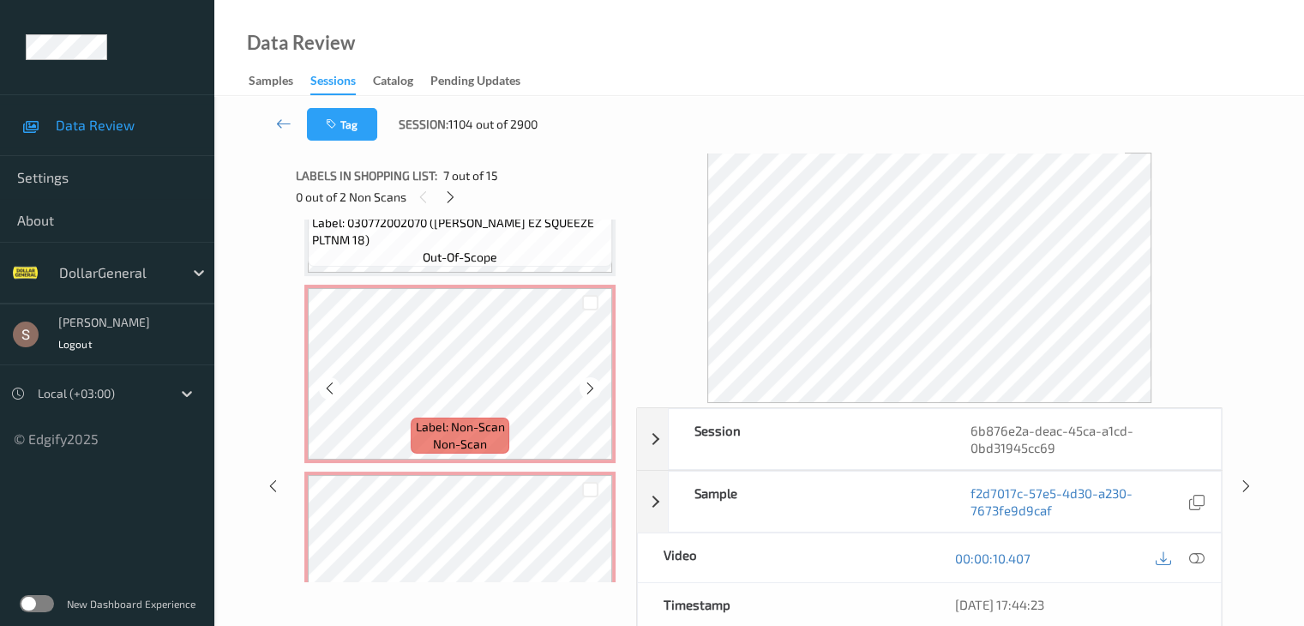
scroll to position [2049, 0]
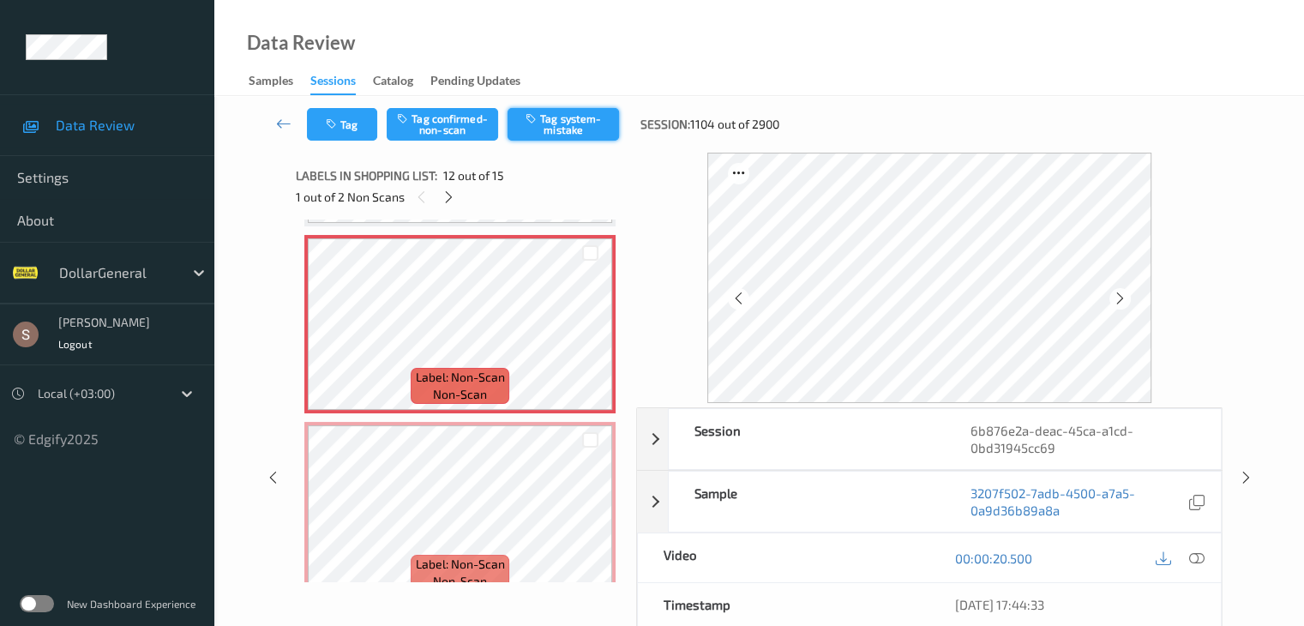
drag, startPoint x: 565, startPoint y: 124, endPoint x: 555, endPoint y: 137, distance: 16.5
click at [565, 124] on button "Tag system-mistake" at bounding box center [562, 124] width 111 height 33
click at [453, 202] on icon at bounding box center [448, 196] width 15 height 15
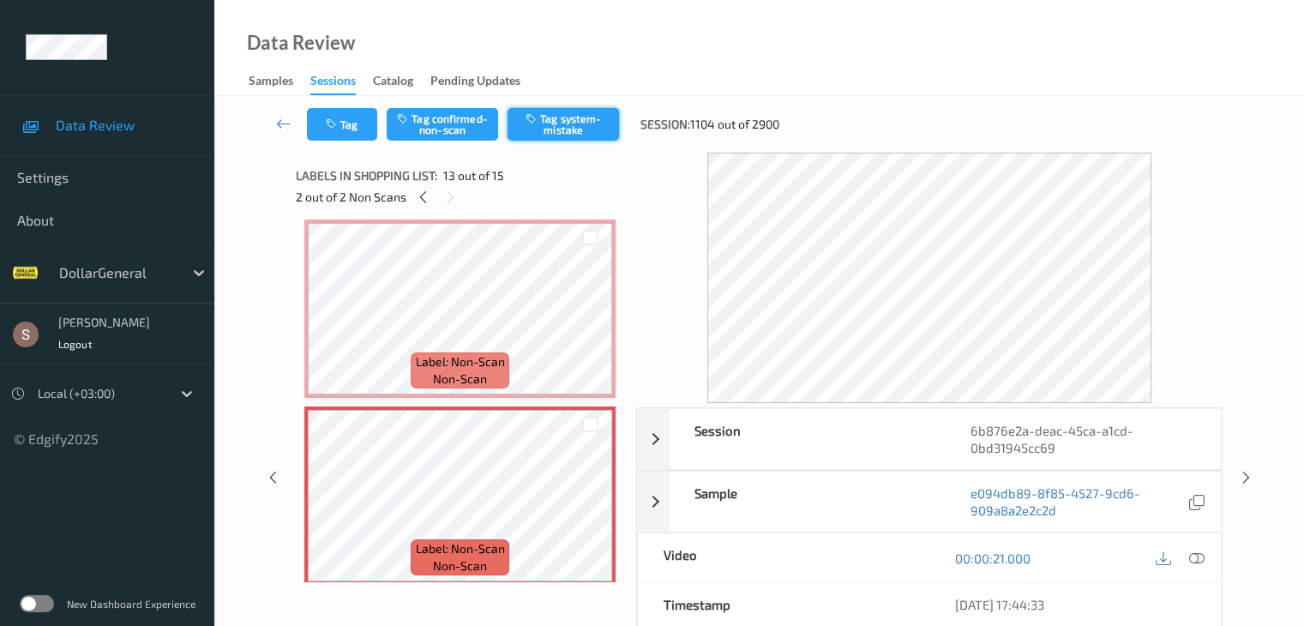
click at [562, 122] on button "Tag system-mistake" at bounding box center [562, 124] width 111 height 33
click at [287, 120] on icon at bounding box center [283, 123] width 15 height 17
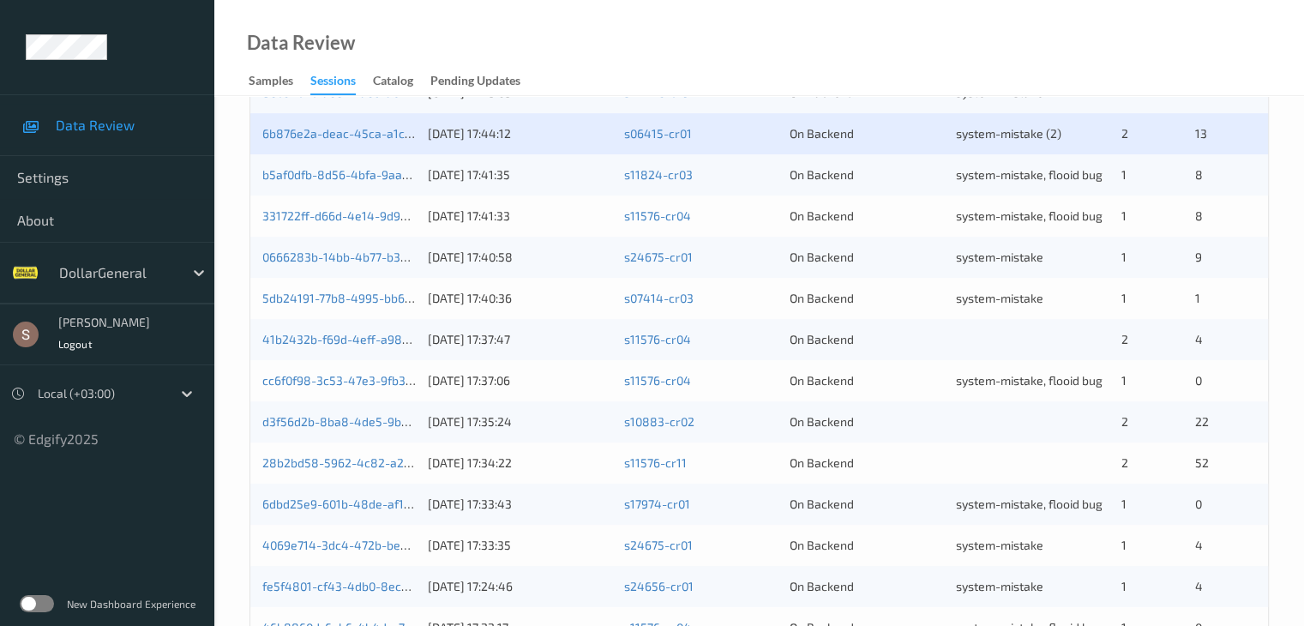
scroll to position [600, 0]
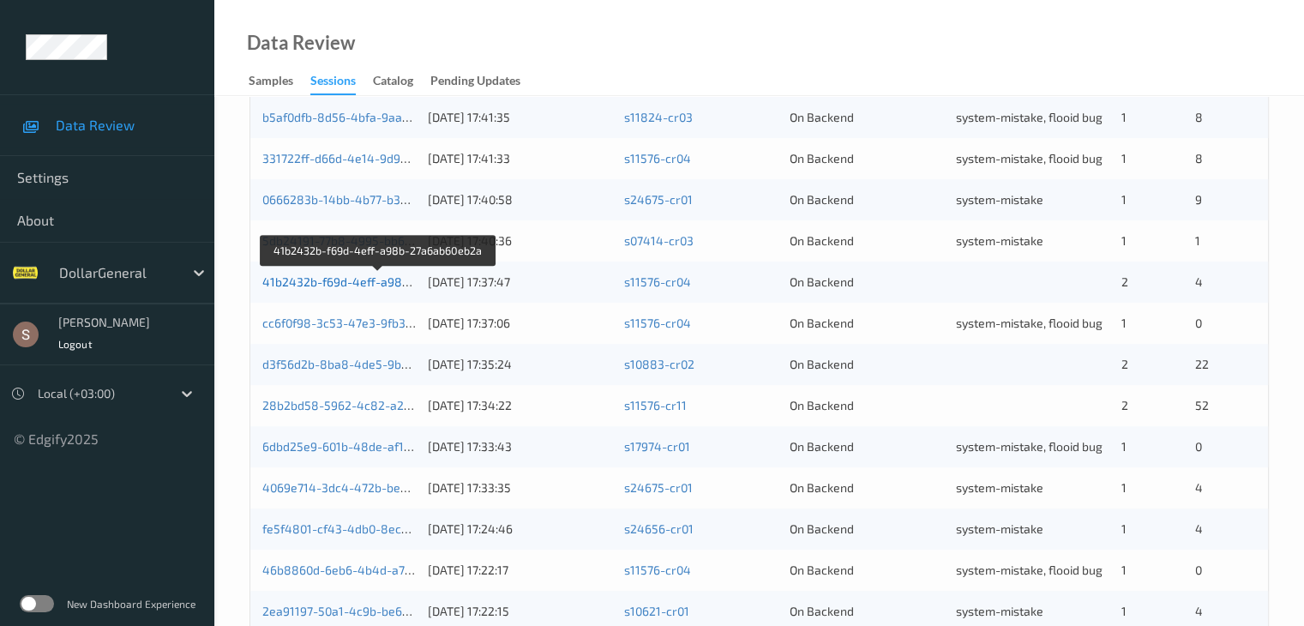
click at [393, 282] on link "41b2432b-f69d-4eff-a98b-27a6ab60eb2a" at bounding box center [378, 281] width 233 height 15
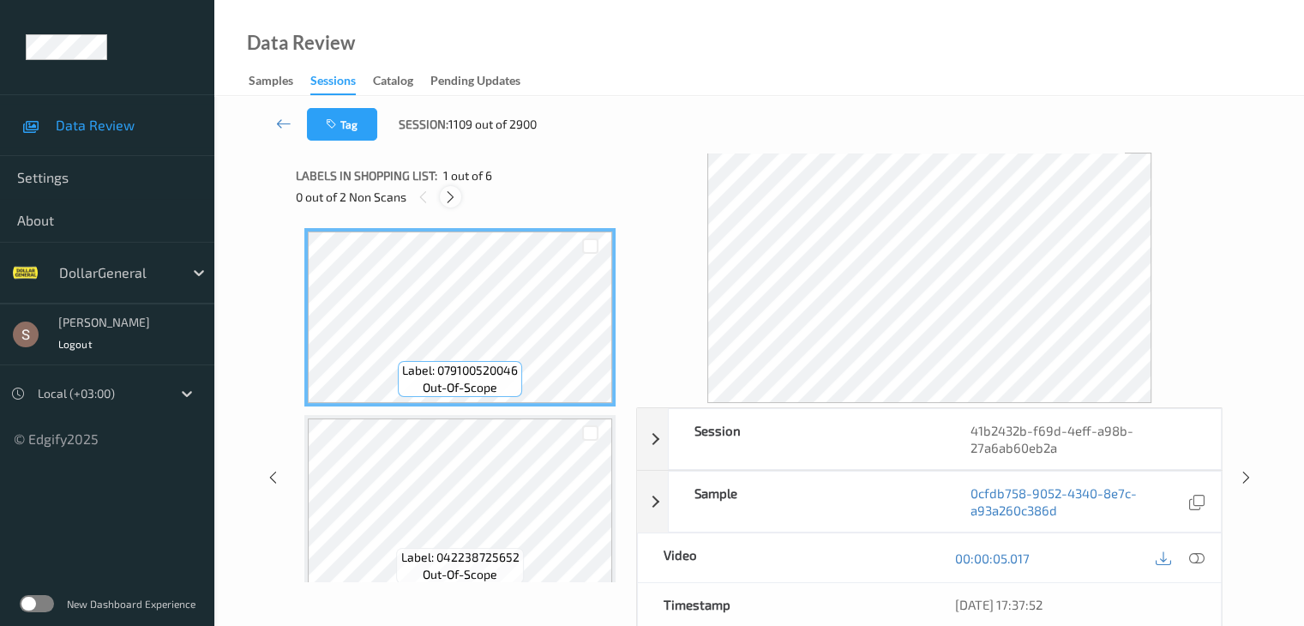
click at [453, 196] on icon at bounding box center [450, 196] width 15 height 15
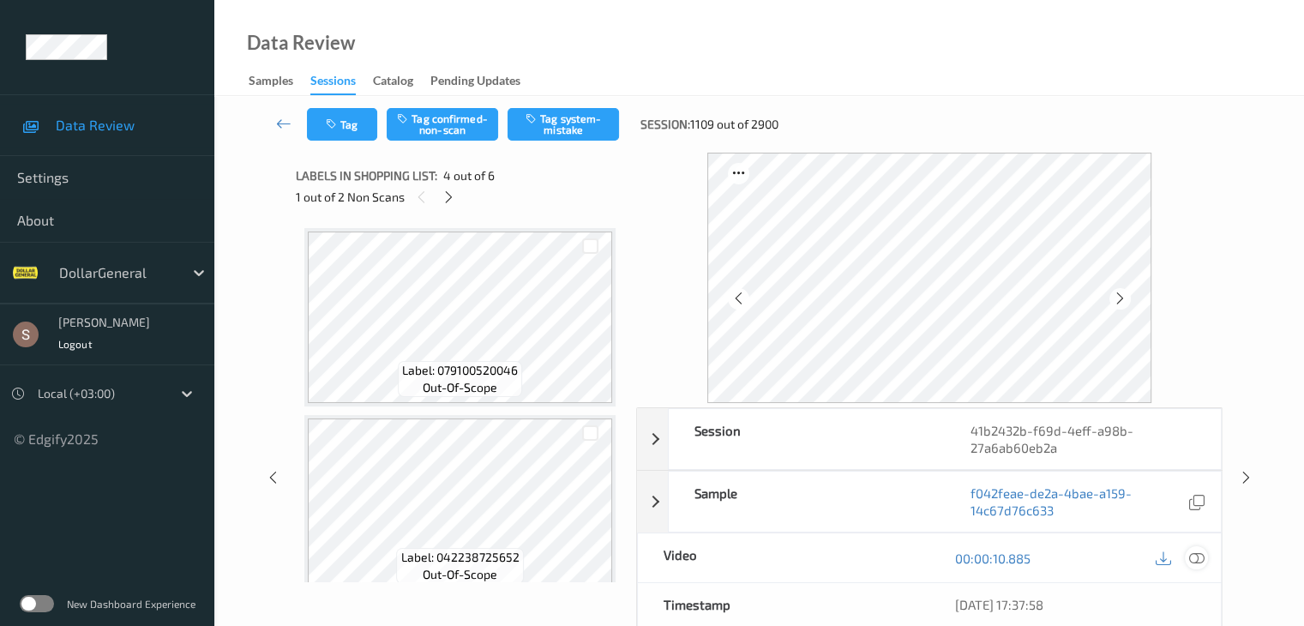
click at [1195, 555] on icon at bounding box center [1195, 557] width 15 height 15
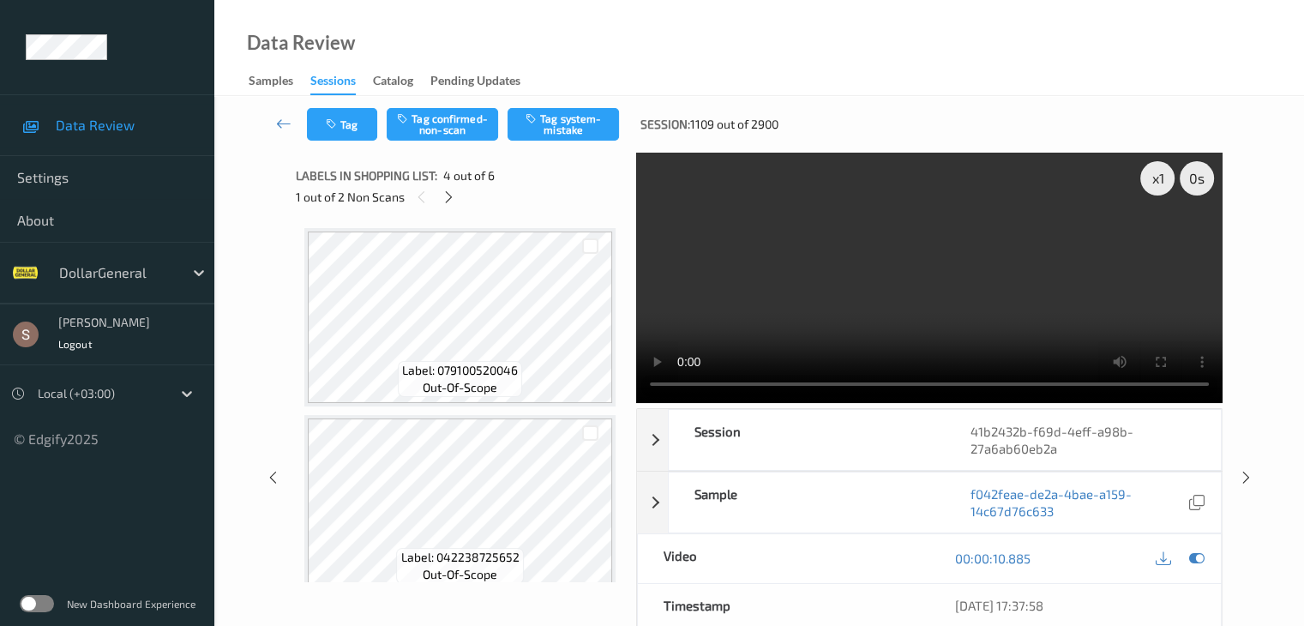
click at [1017, 296] on video at bounding box center [929, 278] width 586 height 250
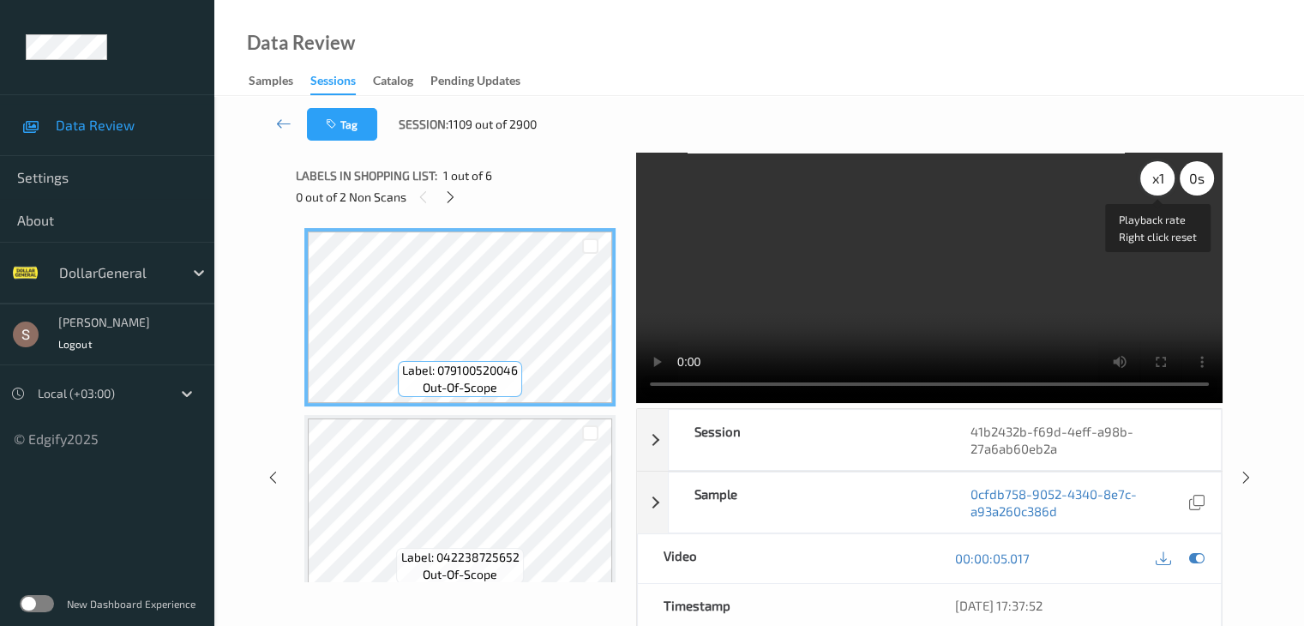
click at [1161, 176] on div "x 1" at bounding box center [1157, 178] width 34 height 34
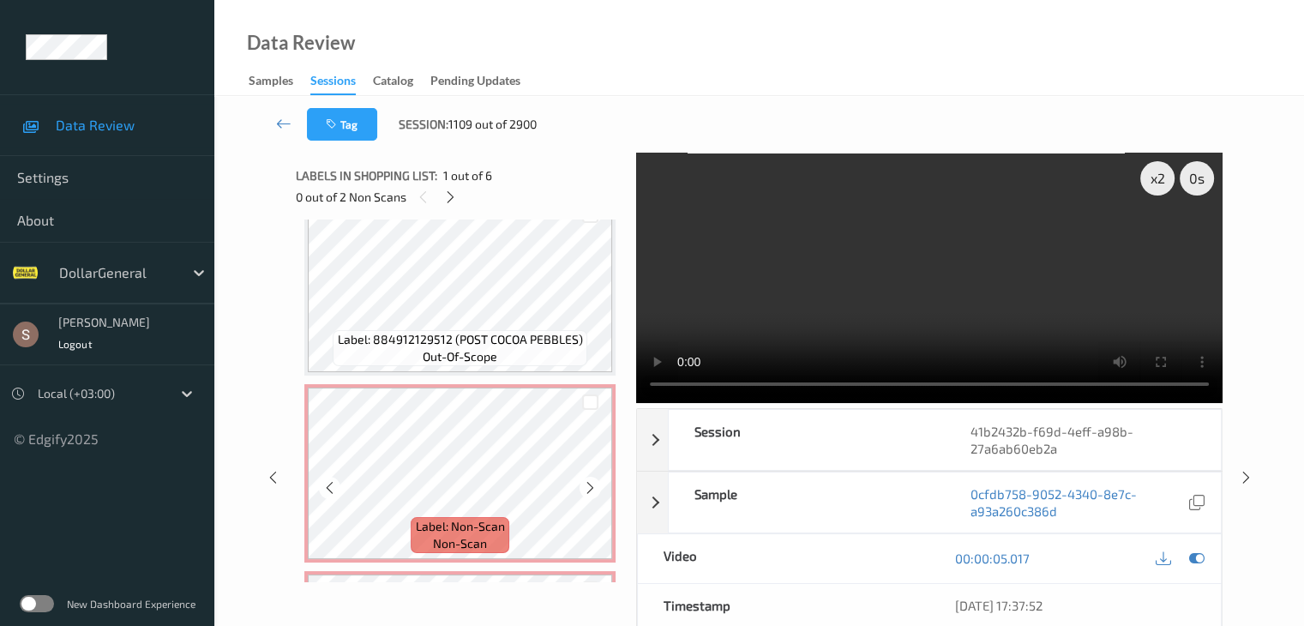
scroll to position [429, 0]
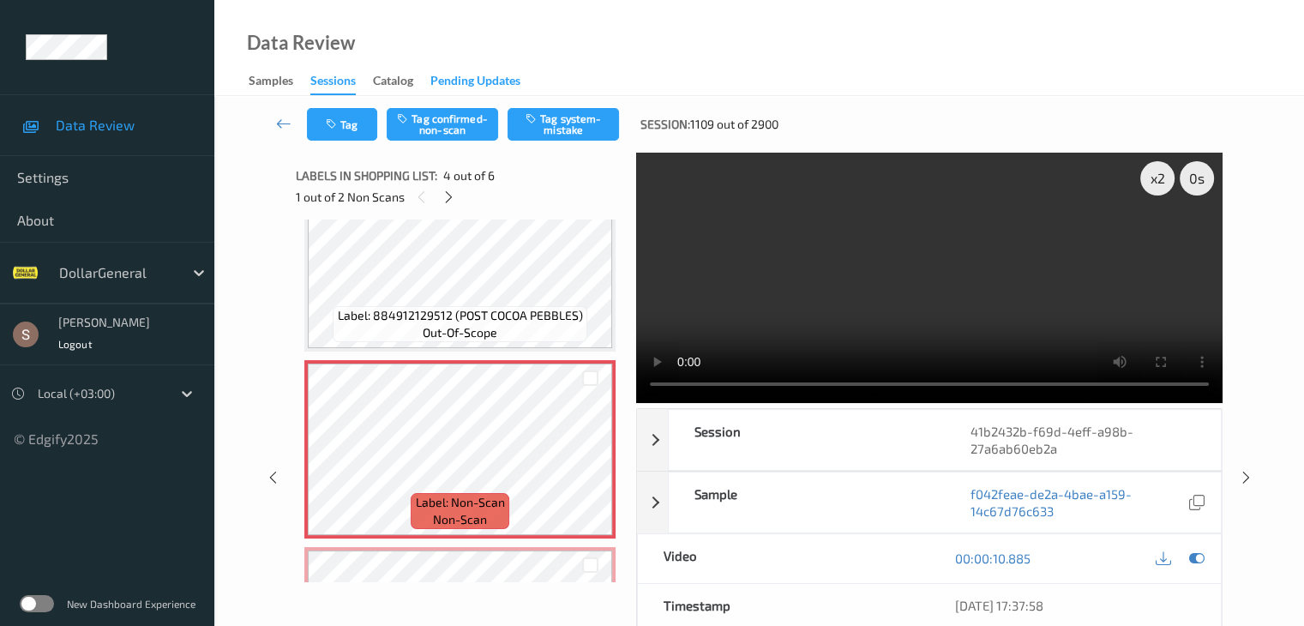
click at [460, 89] on div "Pending Updates" at bounding box center [475, 82] width 90 height 21
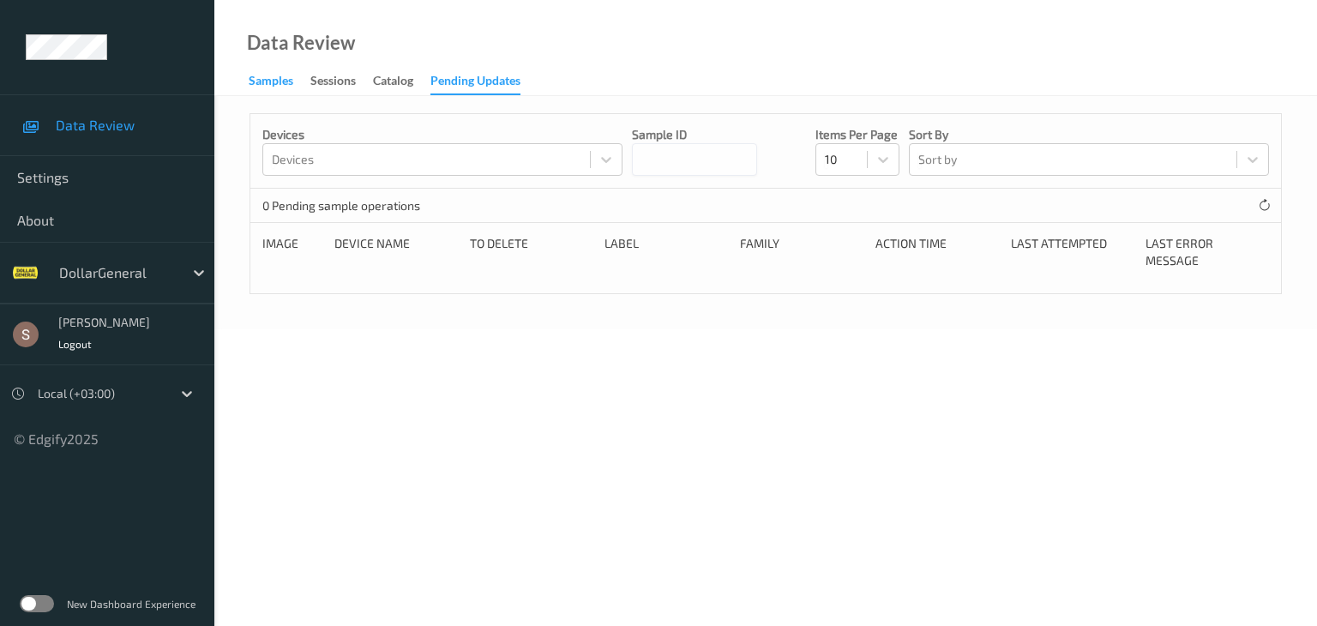
click at [278, 83] on div "Samples" at bounding box center [271, 82] width 45 height 21
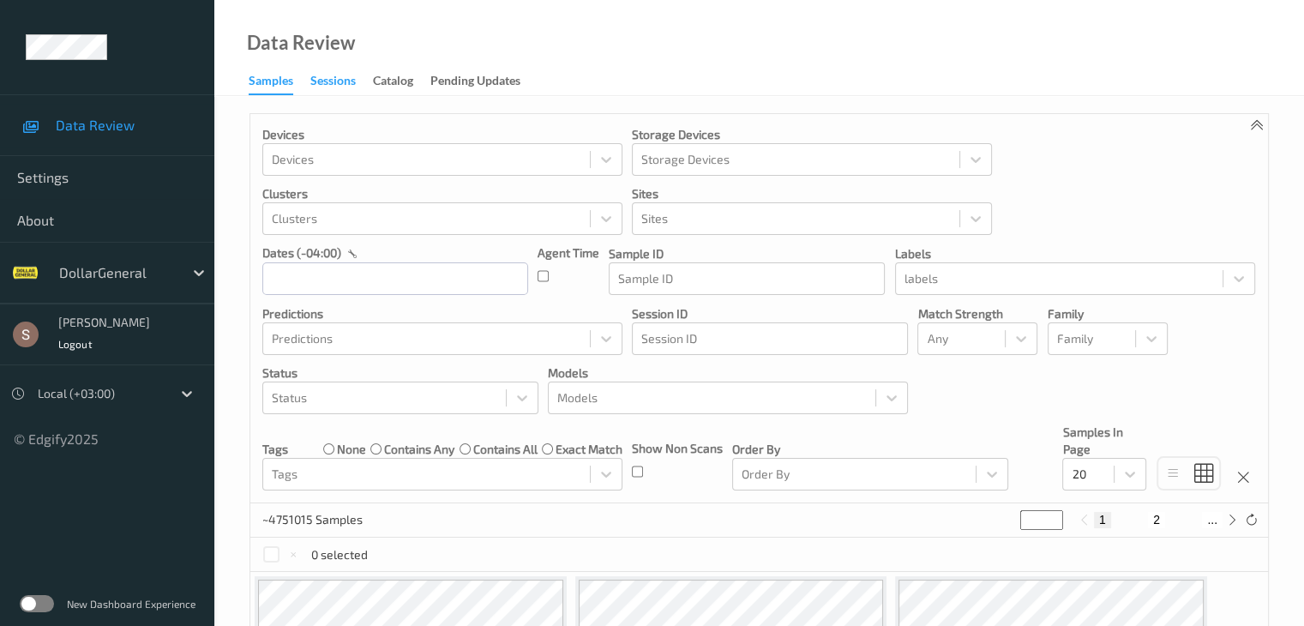
click at [327, 83] on div "Sessions" at bounding box center [332, 82] width 45 height 21
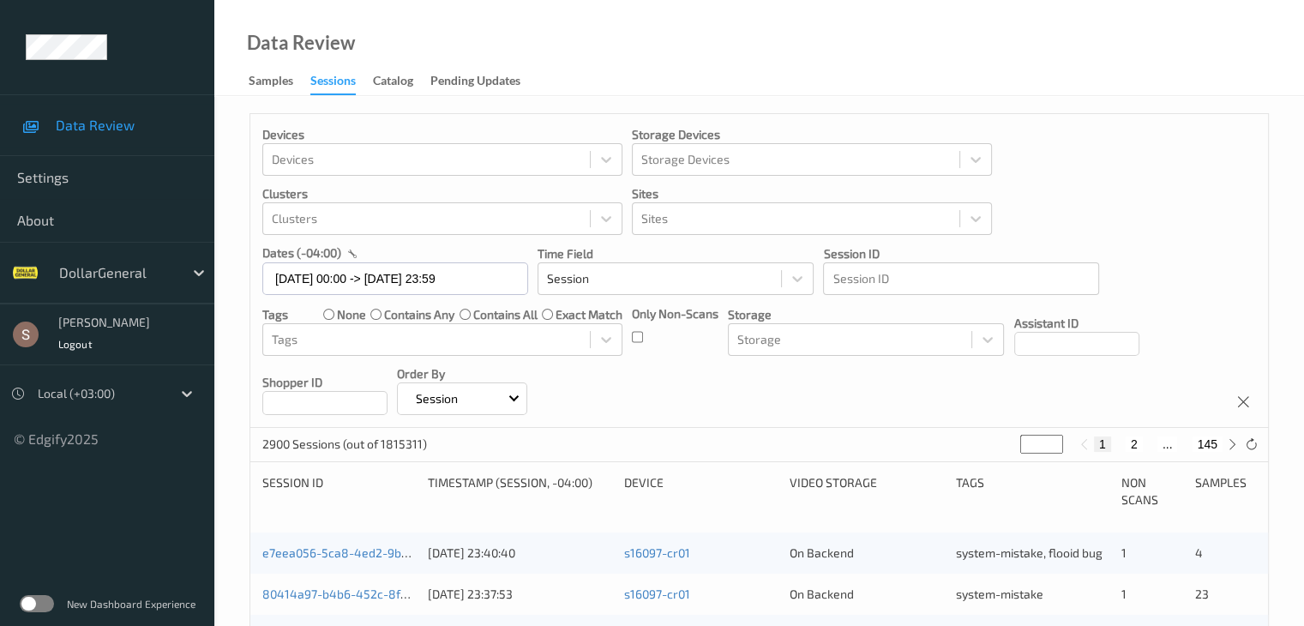
click at [1039, 445] on input "*" at bounding box center [1041, 444] width 43 height 19
drag, startPoint x: 1041, startPoint y: 446, endPoint x: 997, endPoint y: 443, distance: 43.8
click at [997, 443] on div "2900 Sessions (out of 1815311) * 1 2 ... 145" at bounding box center [759, 445] width 1018 height 34
type input "*"
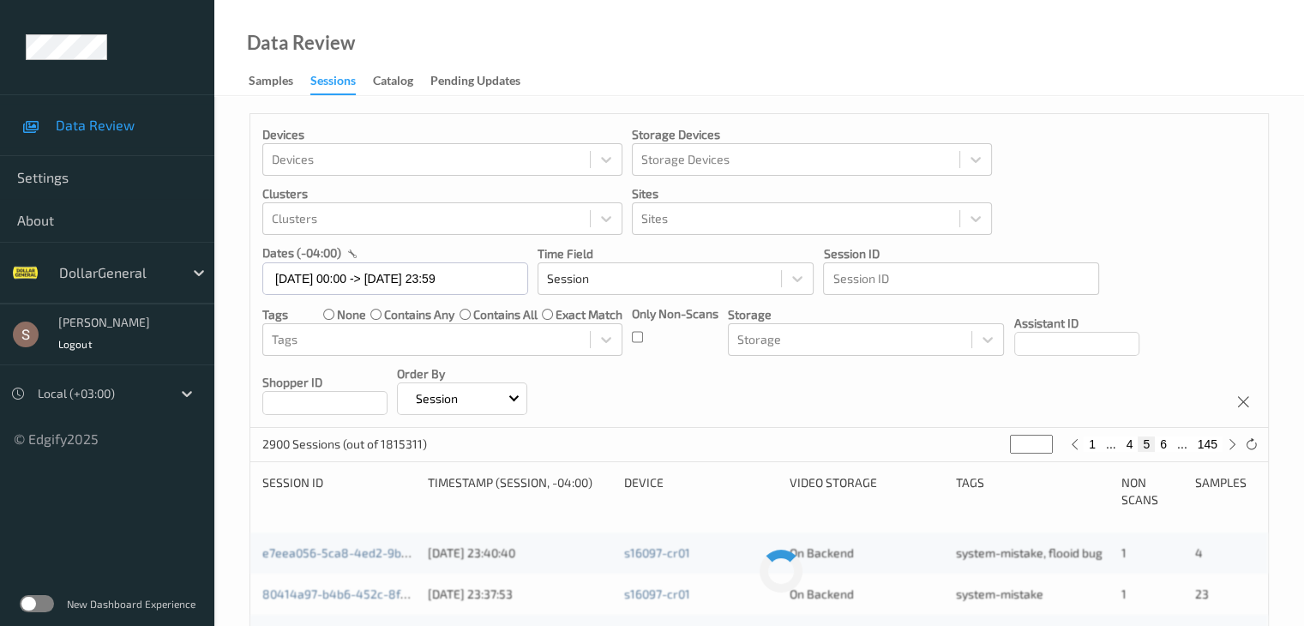
type input "**"
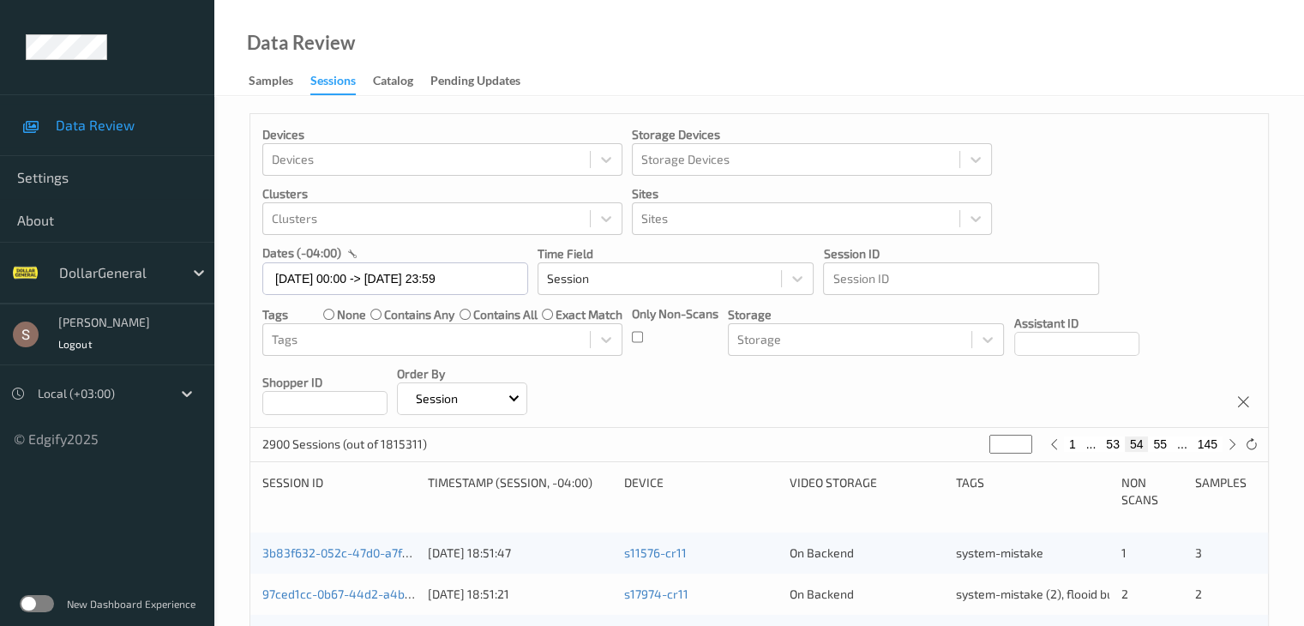
type input "**"
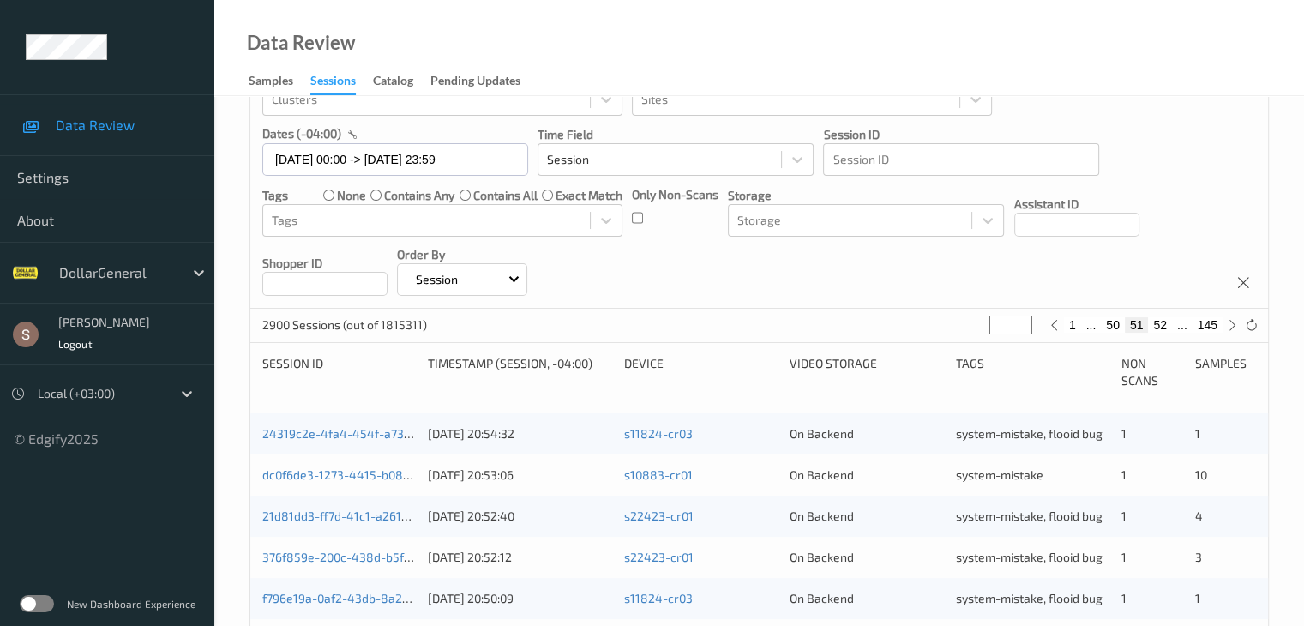
scroll to position [113, 0]
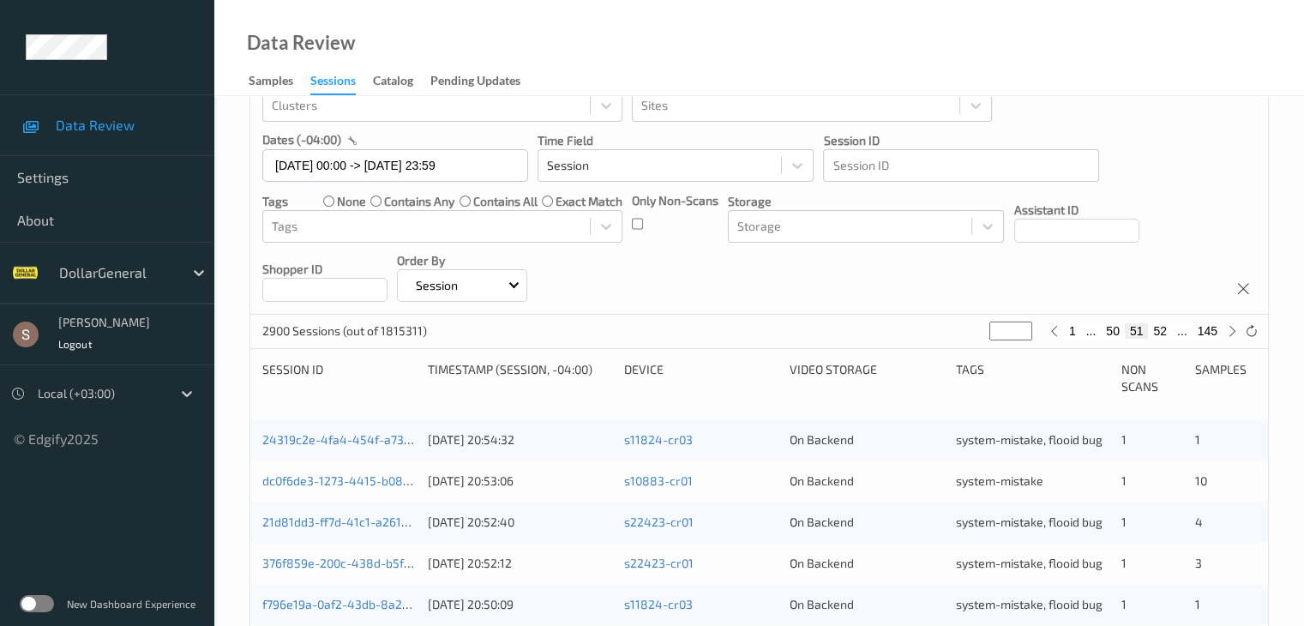
click at [1132, 330] on button "51" at bounding box center [1137, 330] width 24 height 15
click at [1112, 333] on button "50" at bounding box center [1113, 330] width 24 height 15
type input "**"
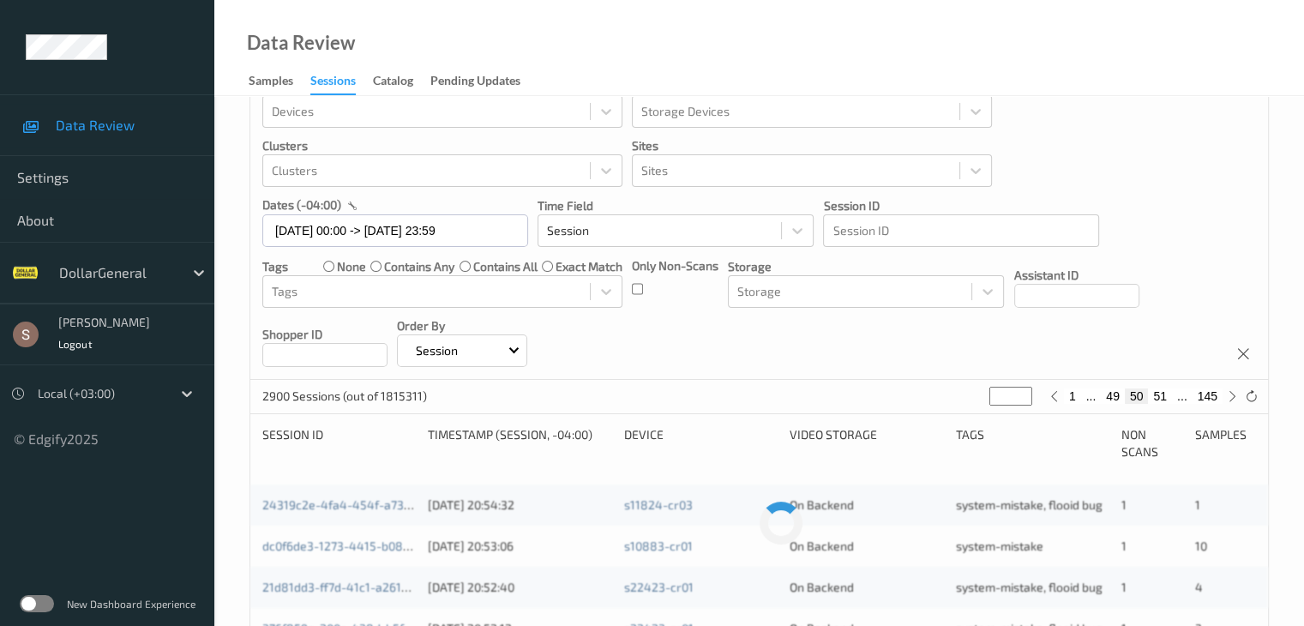
scroll to position [0, 0]
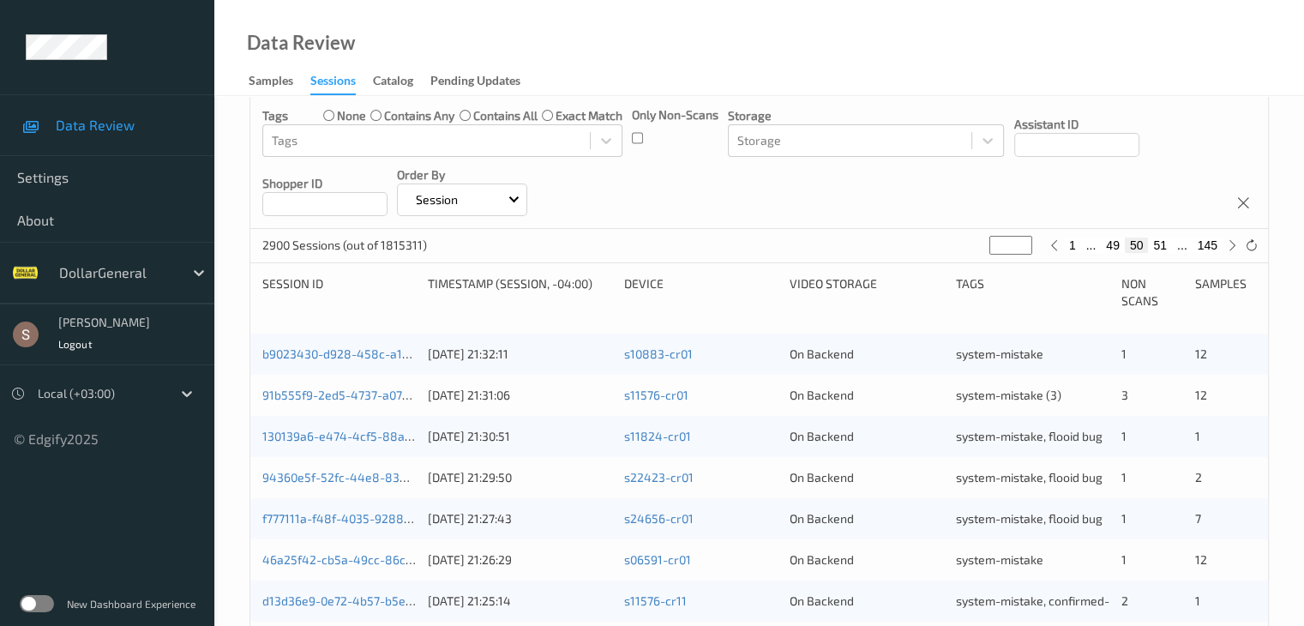
click at [1162, 249] on button "51" at bounding box center [1160, 244] width 24 height 15
type input "**"
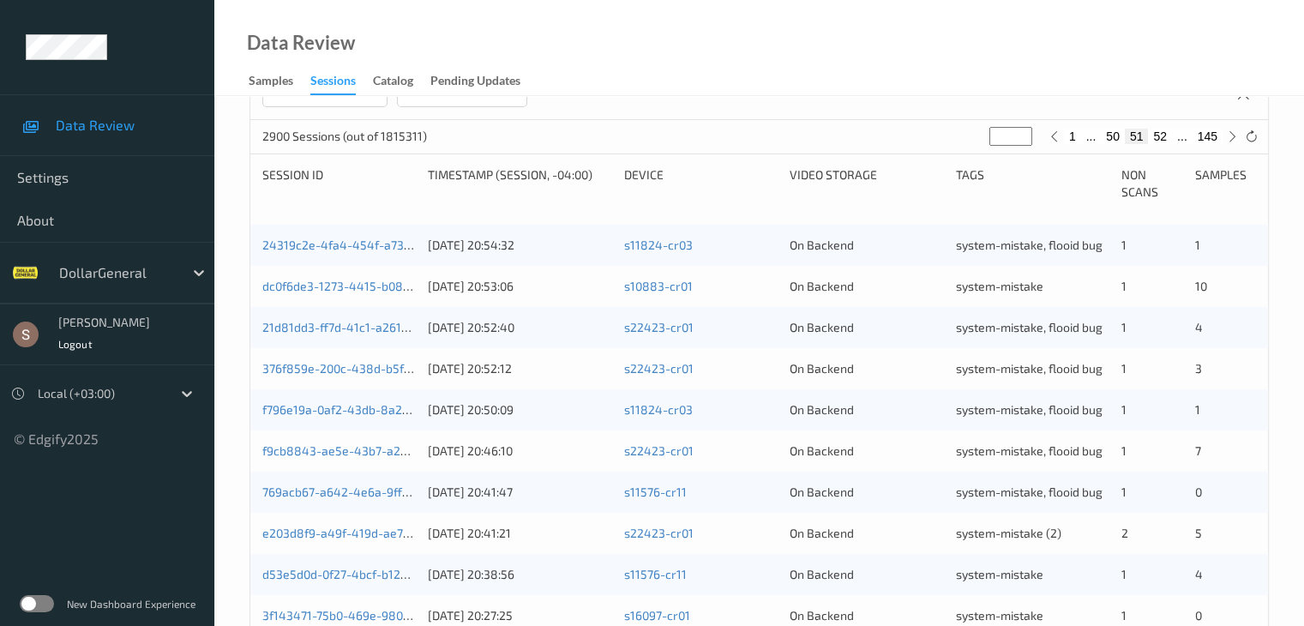
scroll to position [27, 0]
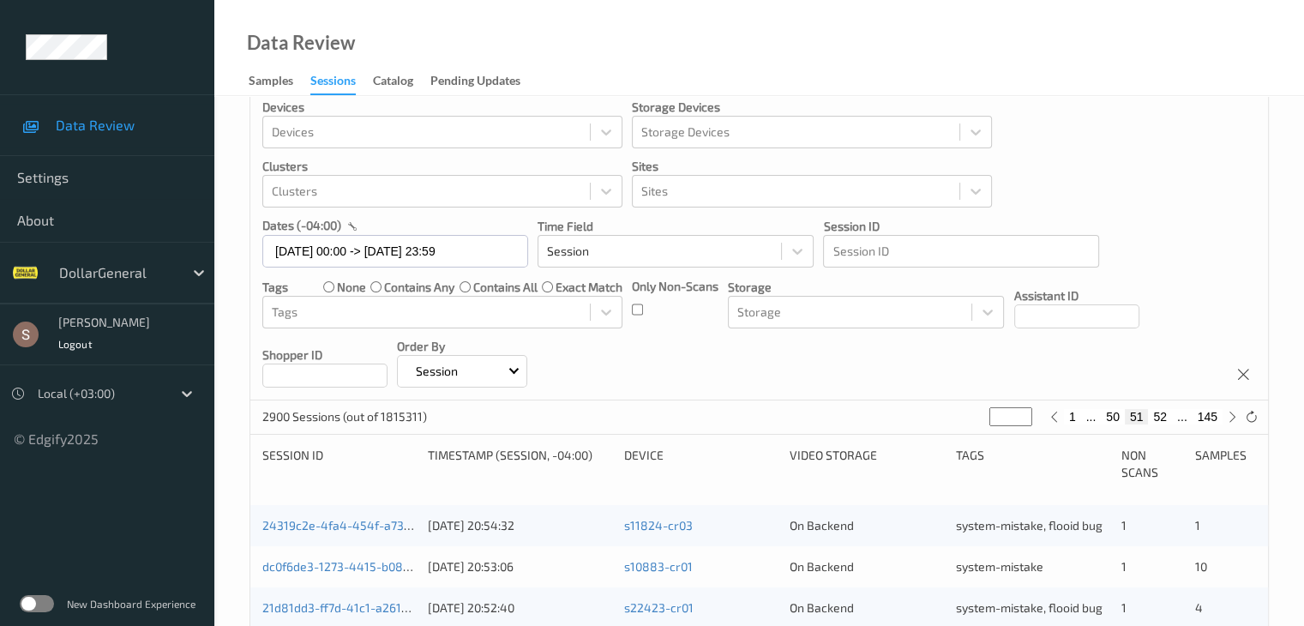
click at [1156, 420] on button "52" at bounding box center [1160, 416] width 24 height 15
type input "**"
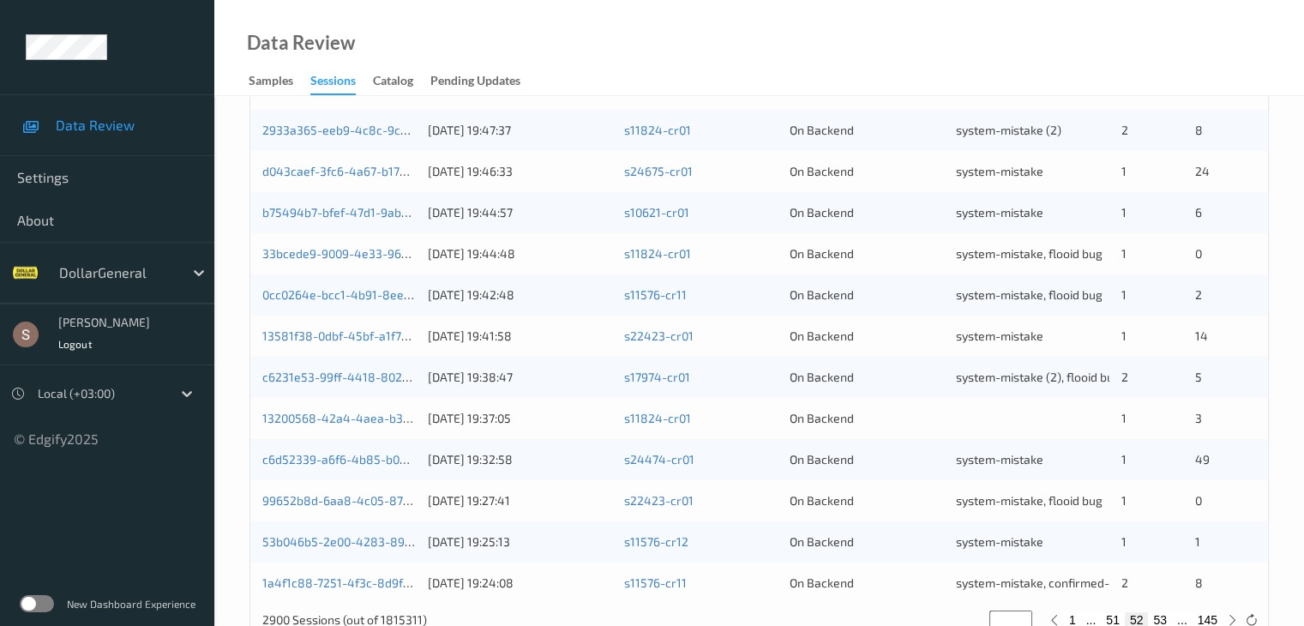
scroll to position [799, 0]
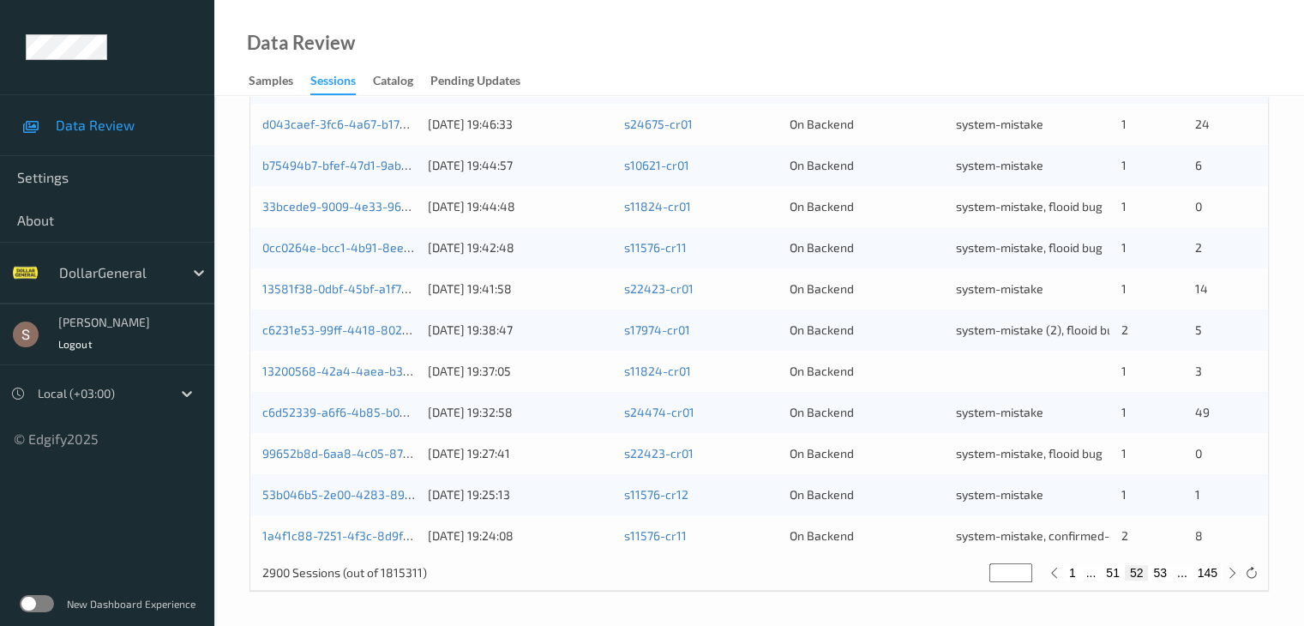
click at [1156, 576] on button "53" at bounding box center [1160, 572] width 24 height 15
type input "**"
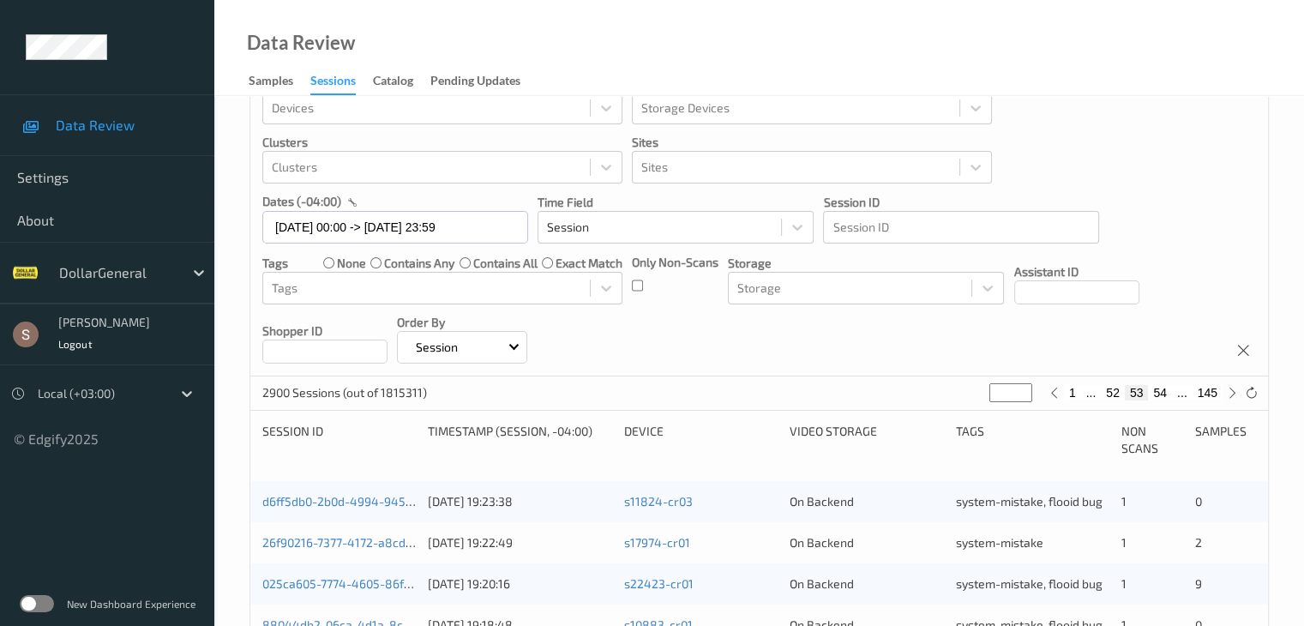
scroll to position [0, 0]
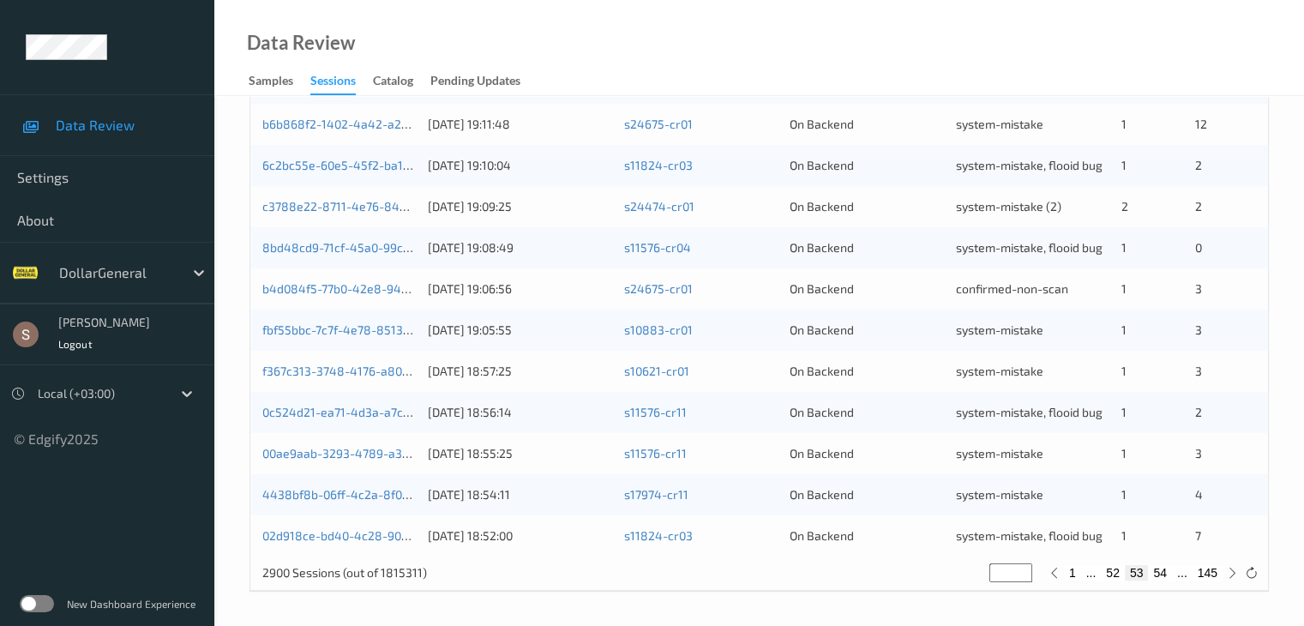
click at [1156, 576] on button "54" at bounding box center [1160, 572] width 24 height 15
type input "**"
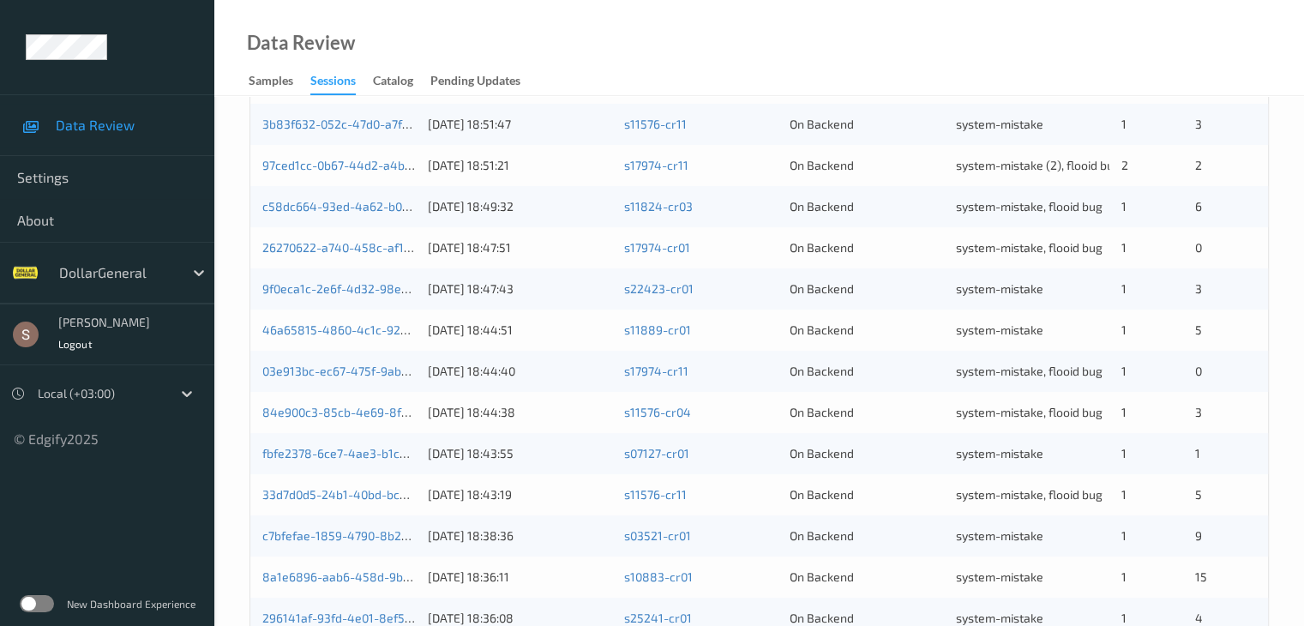
scroll to position [799, 0]
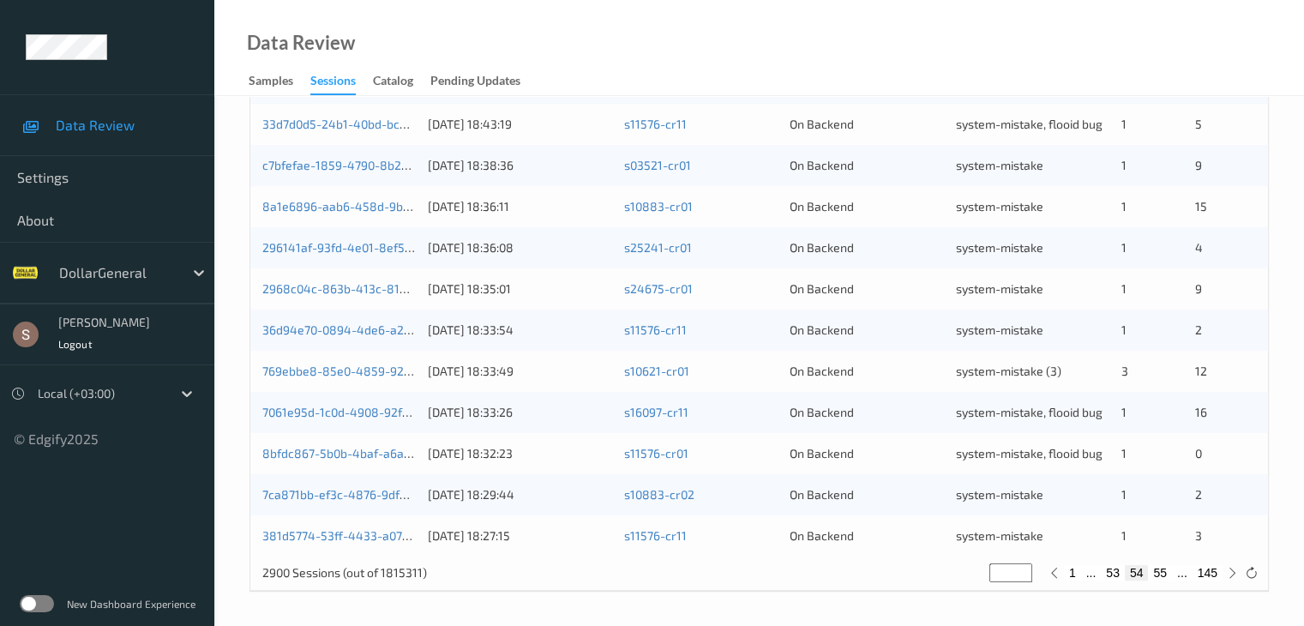
click at [1163, 572] on button "55" at bounding box center [1160, 572] width 24 height 15
type input "**"
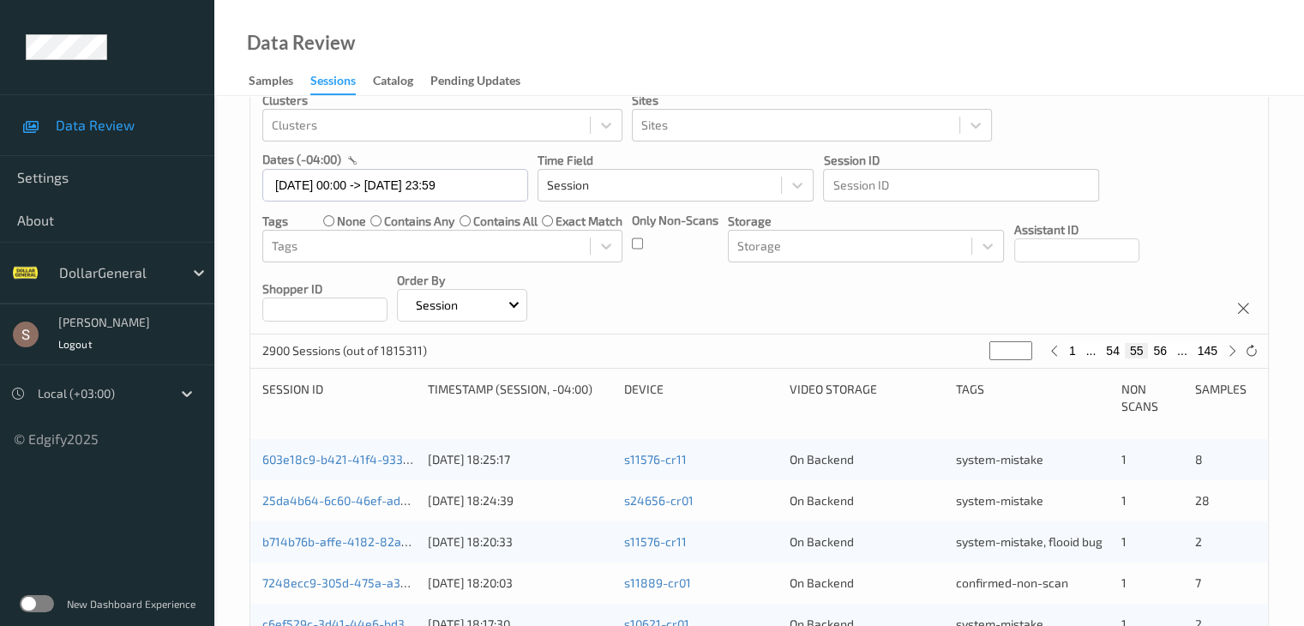
scroll to position [0, 0]
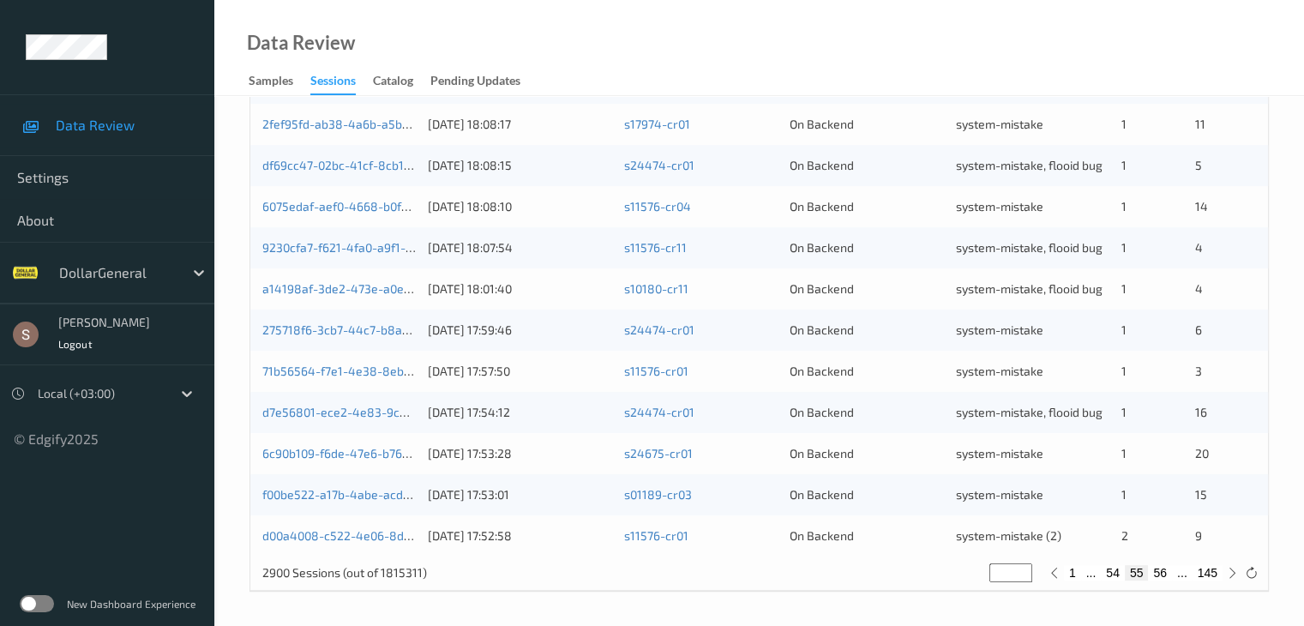
click at [1156, 574] on button "56" at bounding box center [1160, 572] width 24 height 15
type input "**"
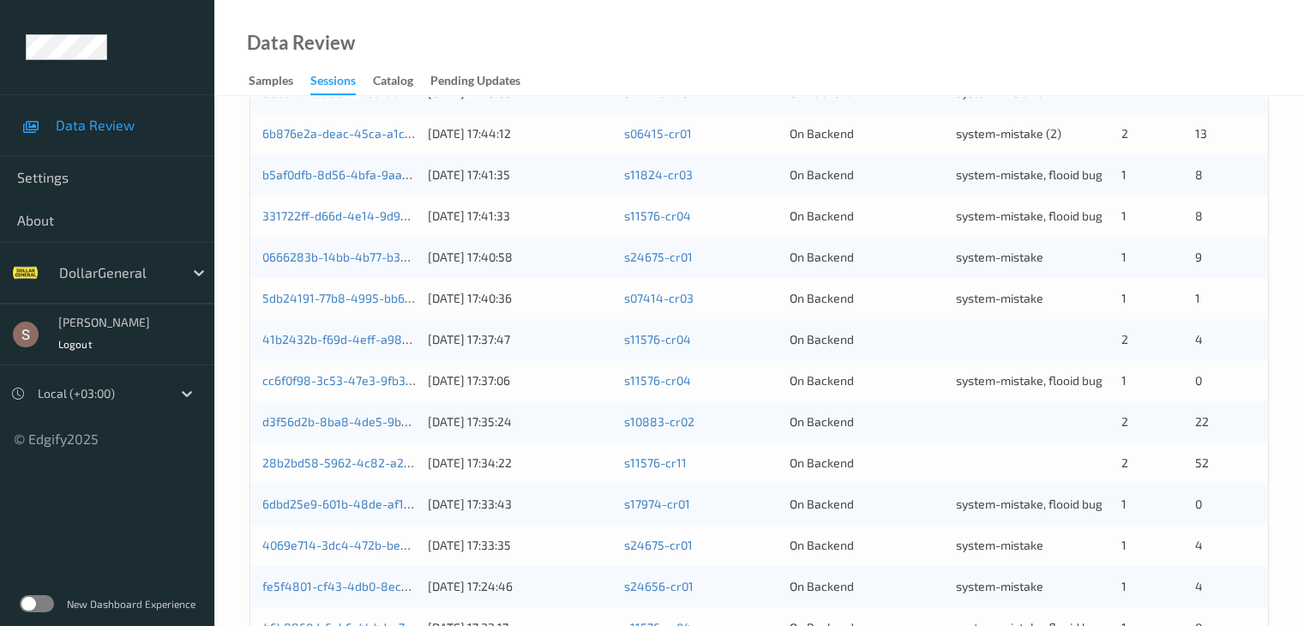
scroll to position [514, 0]
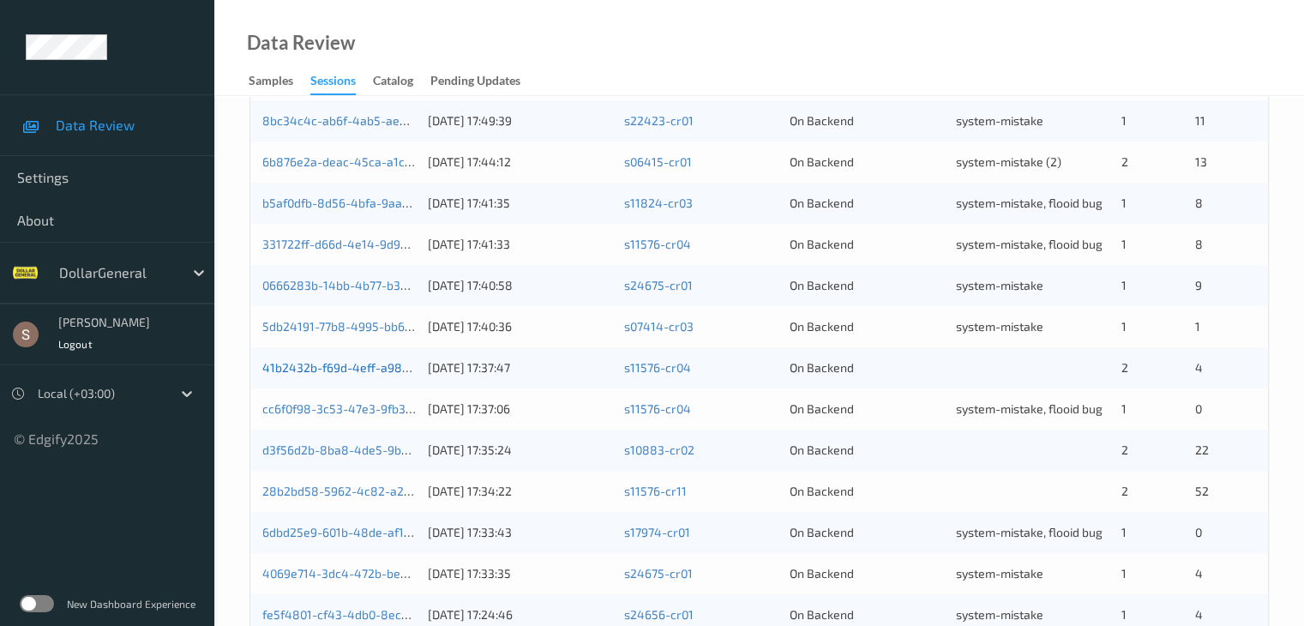
click at [385, 369] on link "41b2432b-f69d-4eff-a98b-27a6ab60eb2a" at bounding box center [378, 367] width 233 height 15
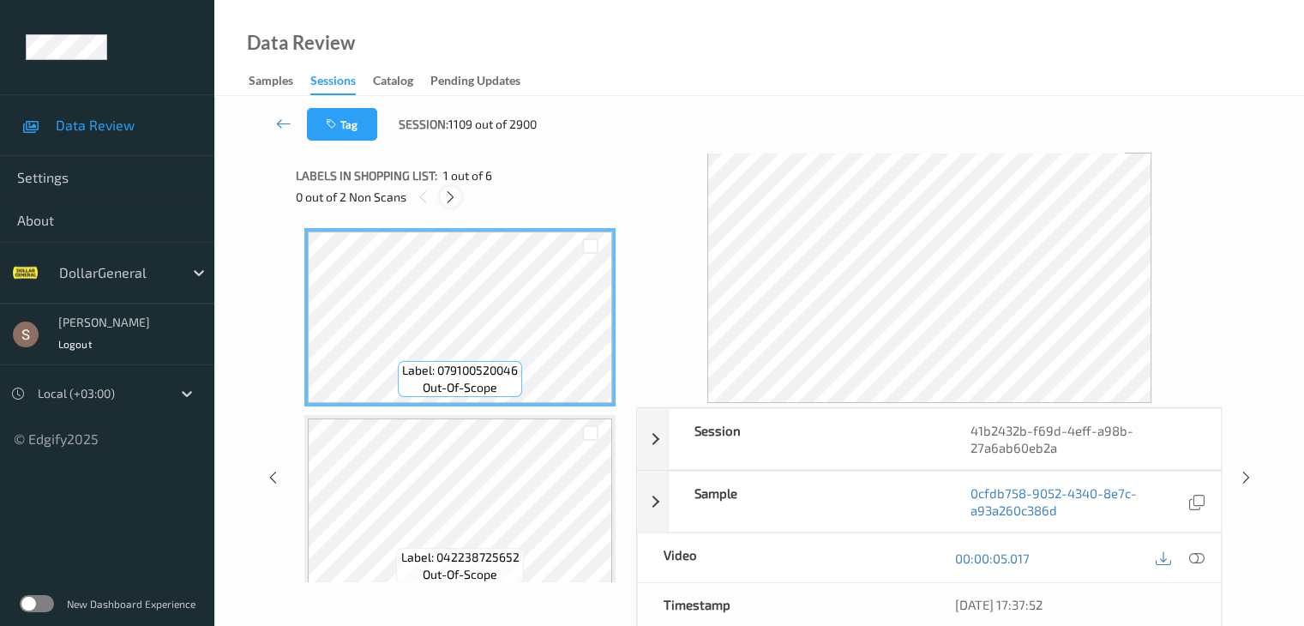
click at [448, 198] on icon at bounding box center [450, 196] width 15 height 15
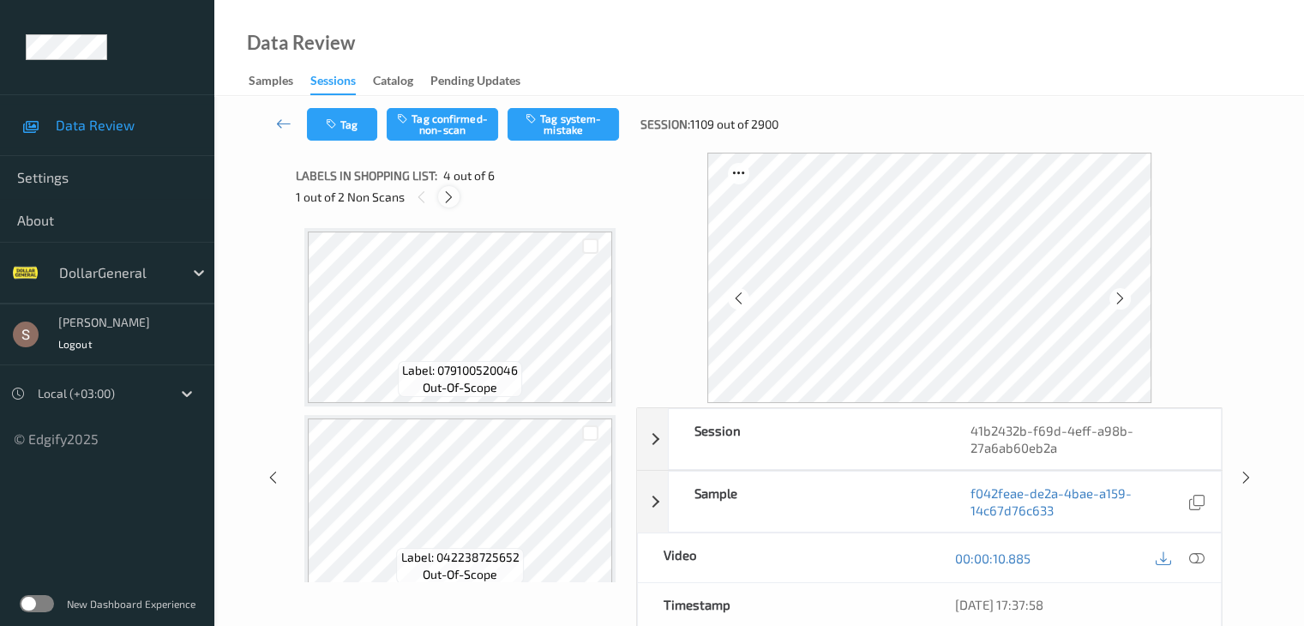
scroll to position [382, 0]
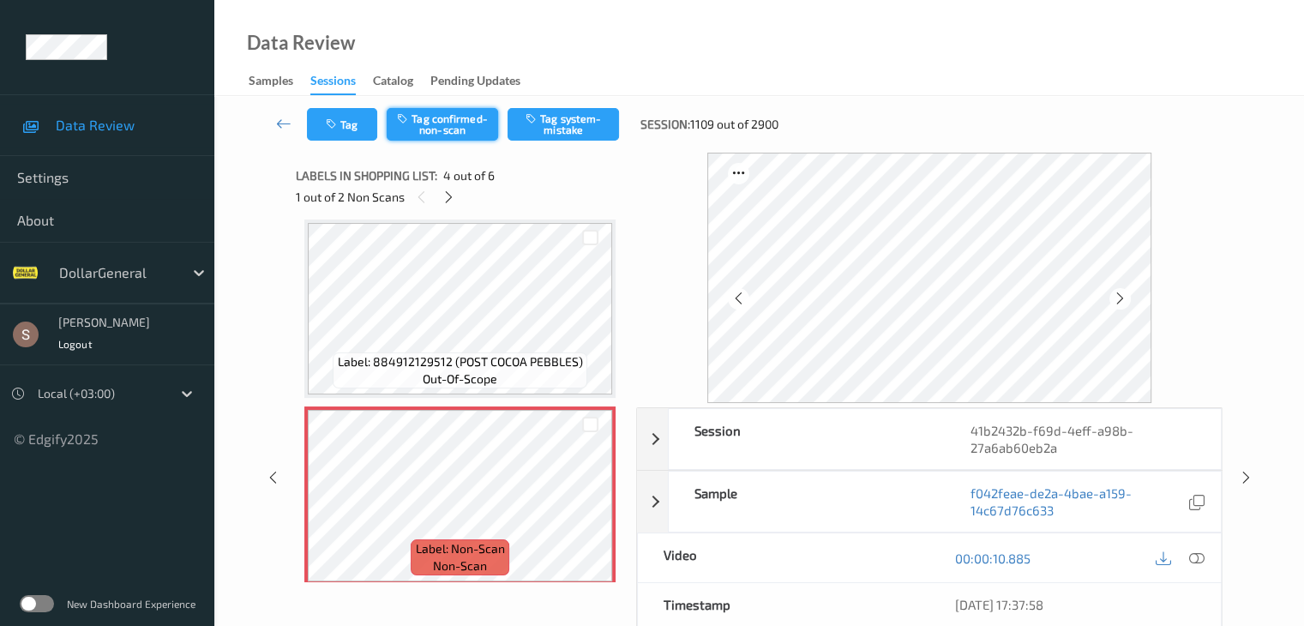
click at [435, 126] on button "Tag confirmed-non-scan" at bounding box center [442, 124] width 111 height 33
click at [451, 200] on icon at bounding box center [448, 196] width 15 height 15
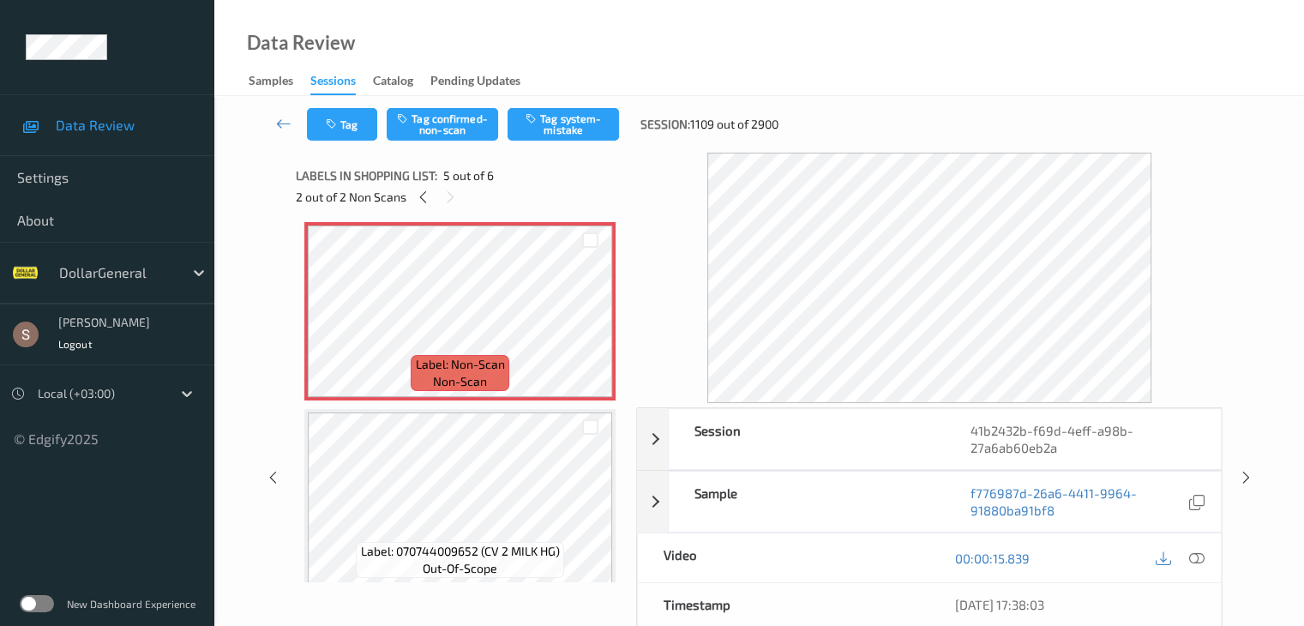
scroll to position [767, 0]
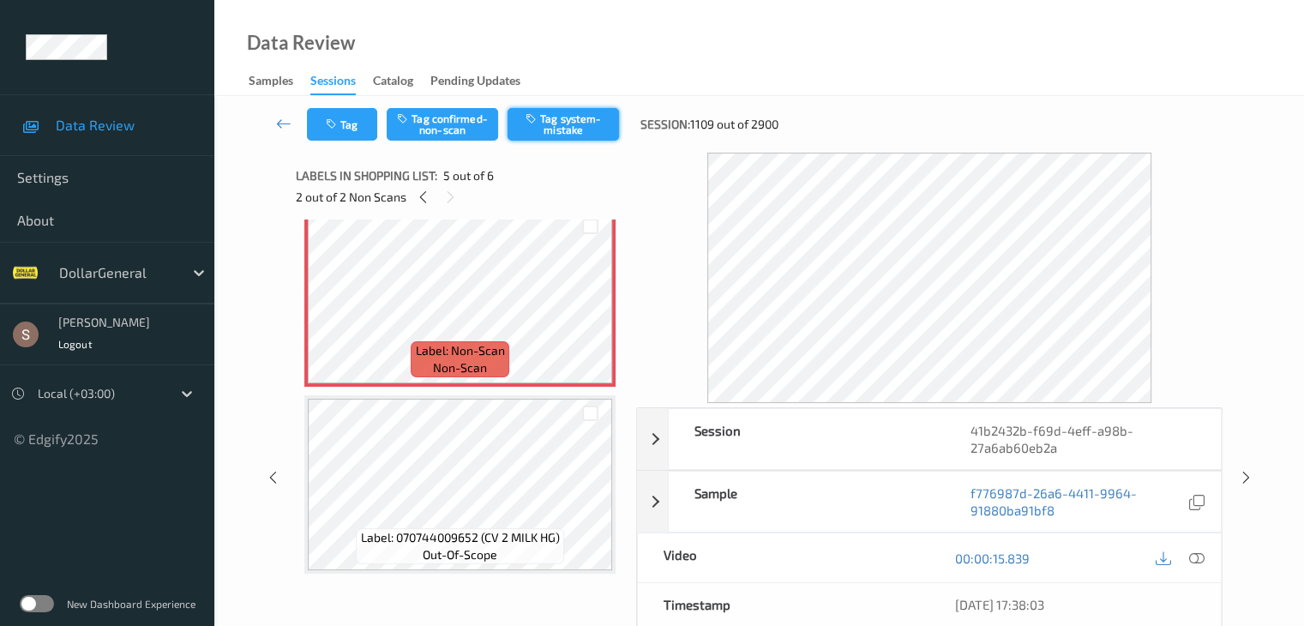
click at [543, 119] on button "Tag system-mistake" at bounding box center [562, 124] width 111 height 33
click at [282, 121] on icon at bounding box center [283, 123] width 15 height 17
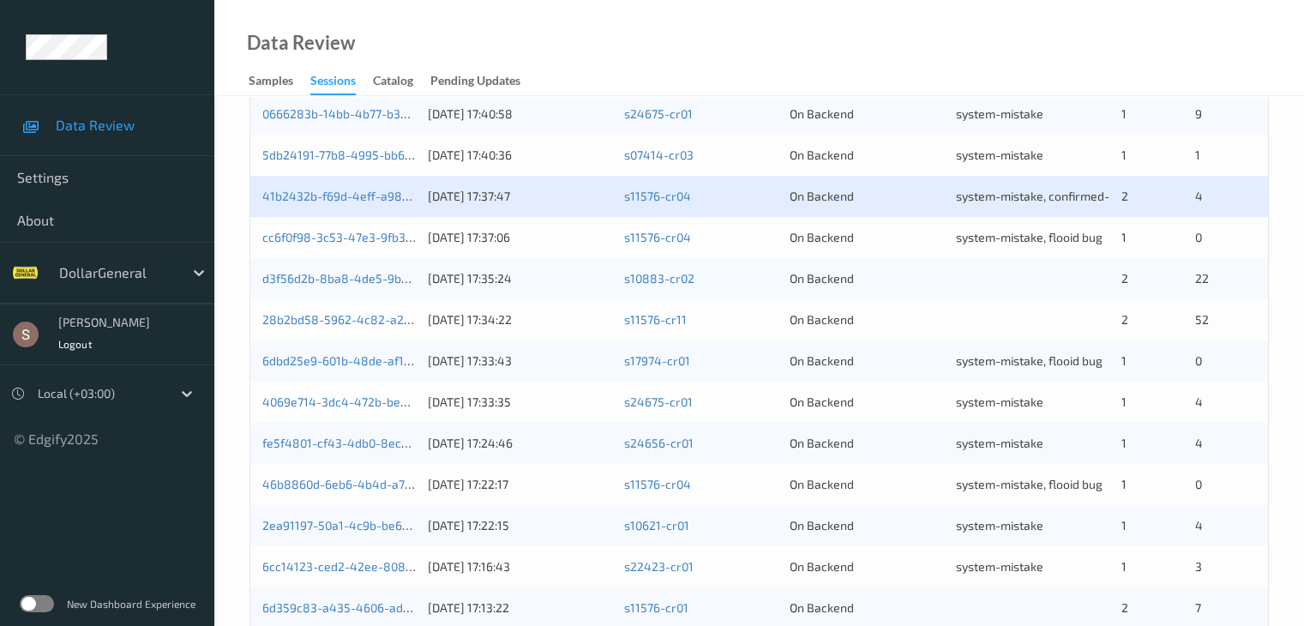
scroll to position [600, 0]
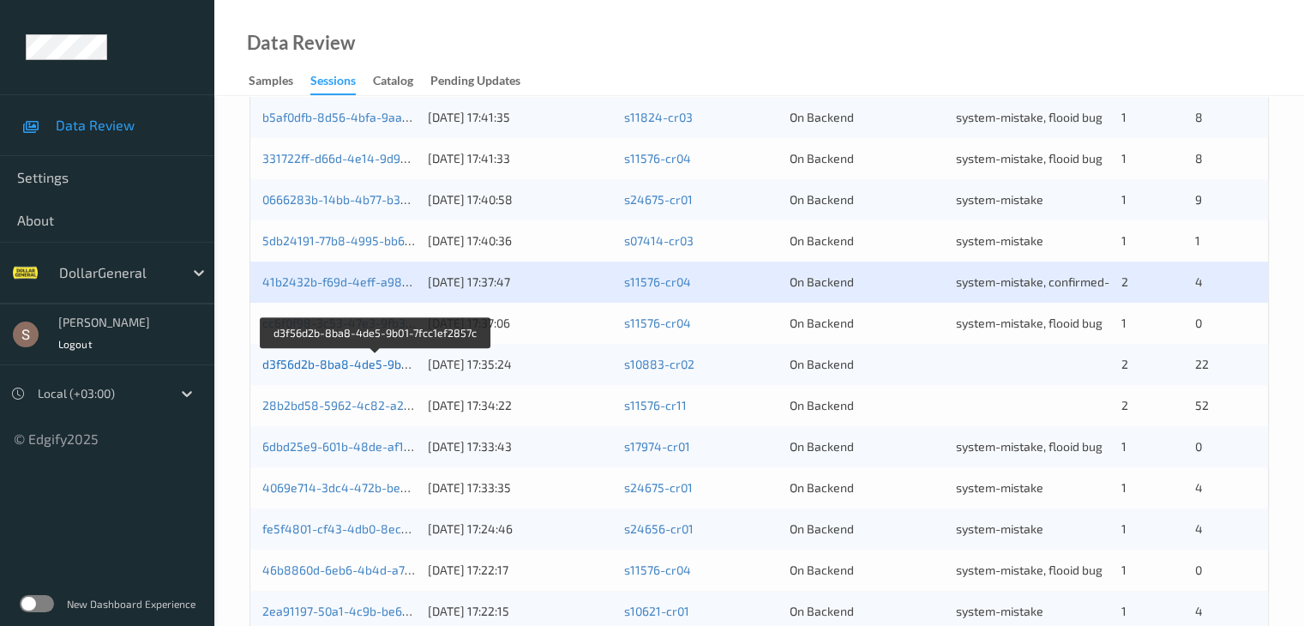
click at [381, 363] on link "d3f56d2b-8ba8-4de5-9b01-7fcc1ef2857c" at bounding box center [375, 364] width 227 height 15
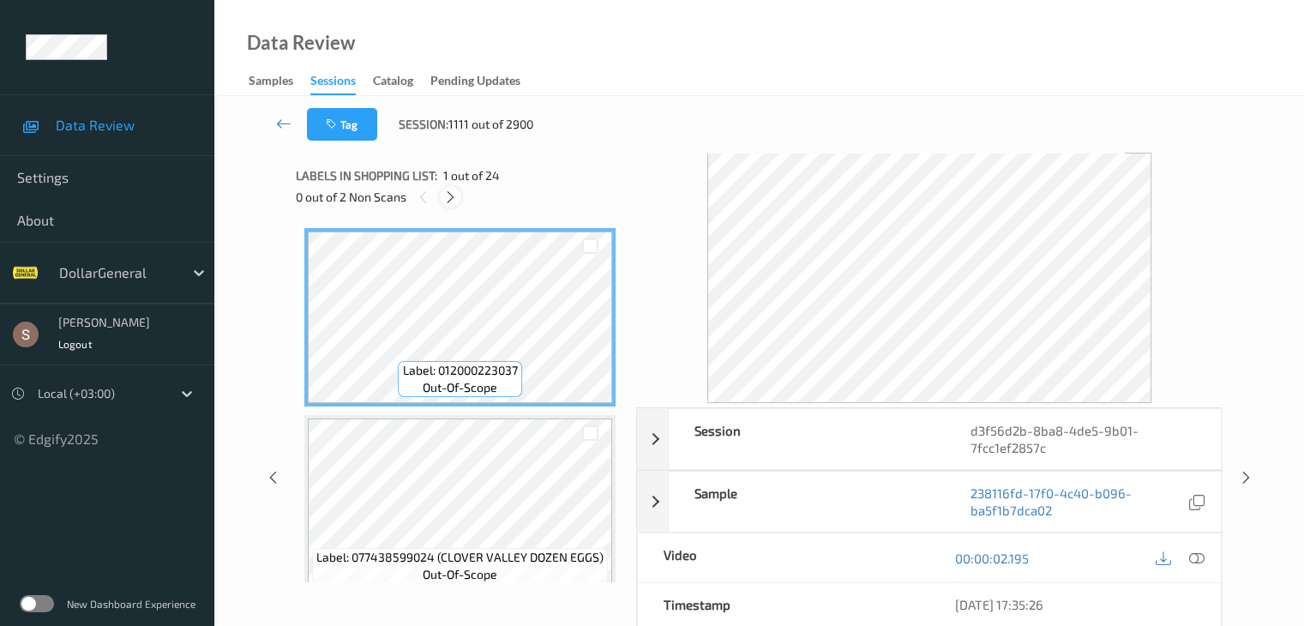
click at [453, 195] on icon at bounding box center [450, 196] width 15 height 15
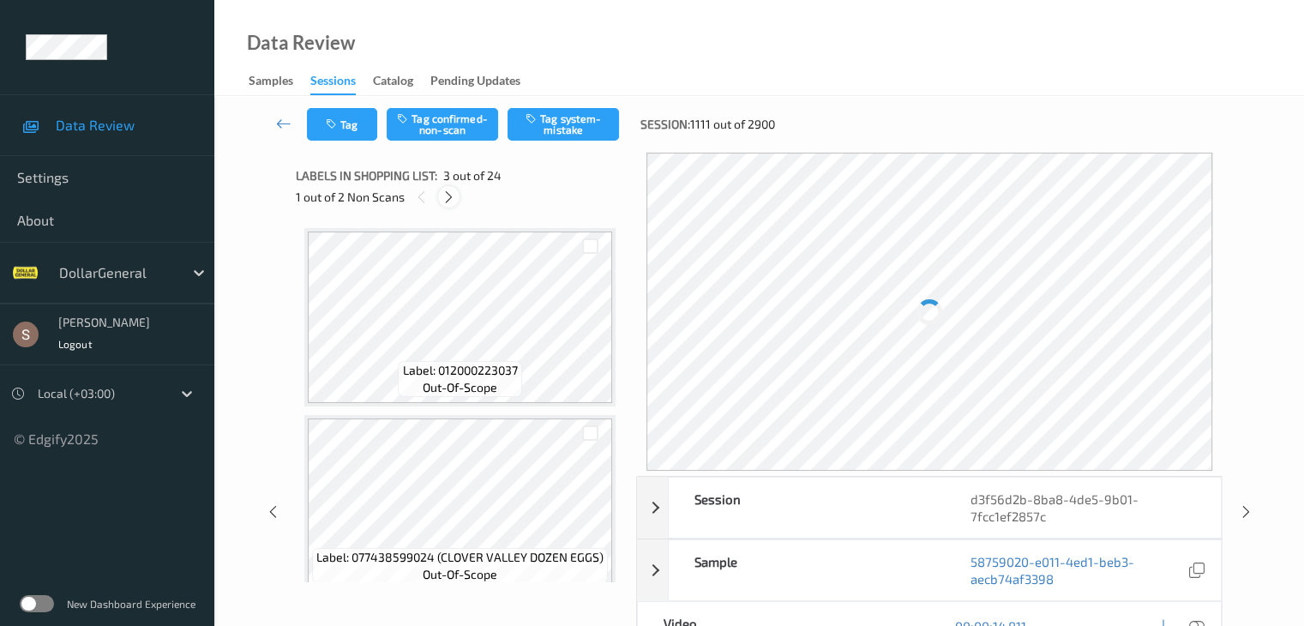
scroll to position [195, 0]
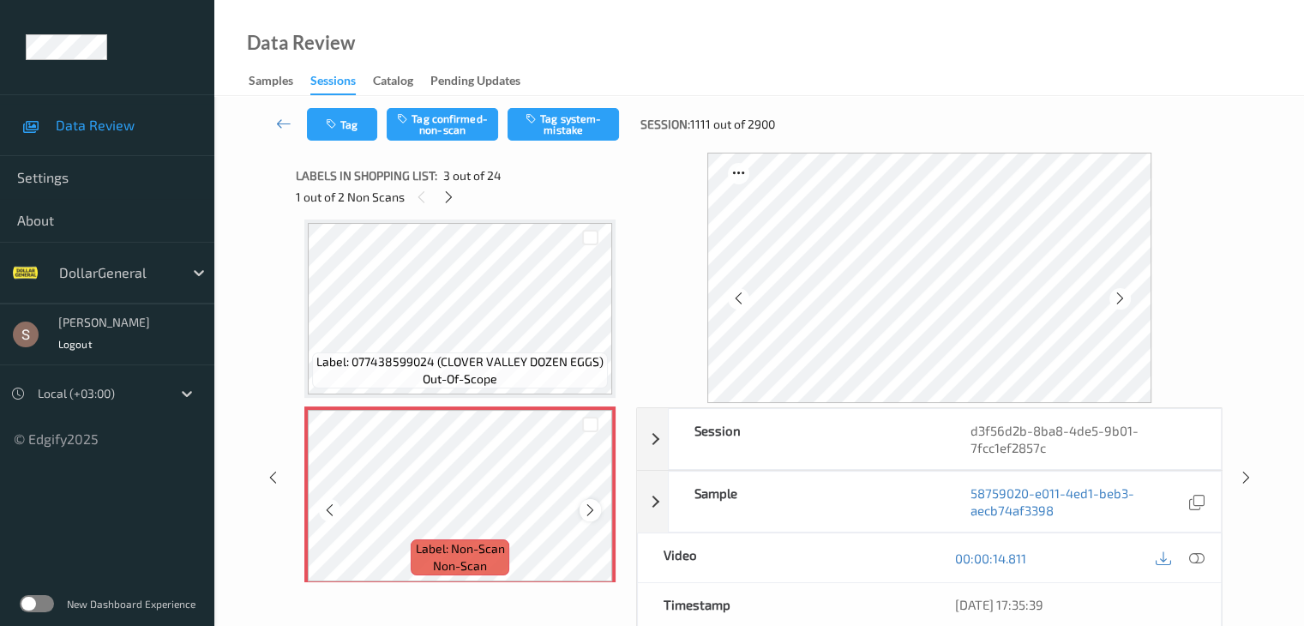
click at [583, 514] on icon at bounding box center [590, 509] width 15 height 15
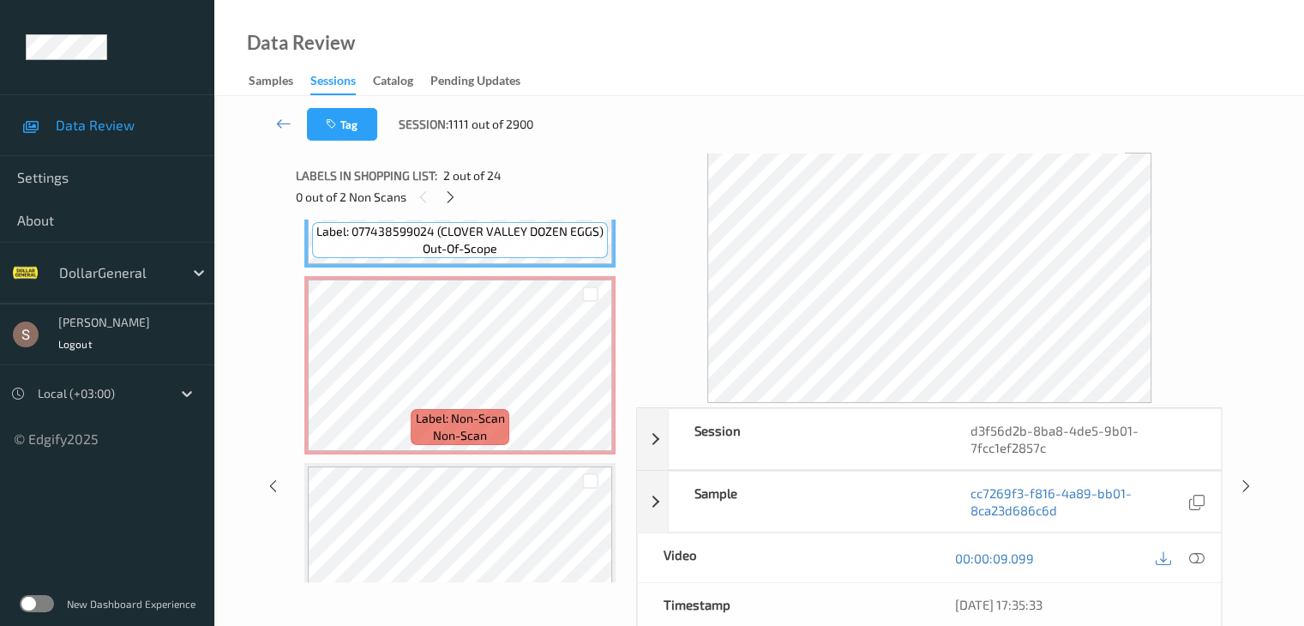
scroll to position [367, 0]
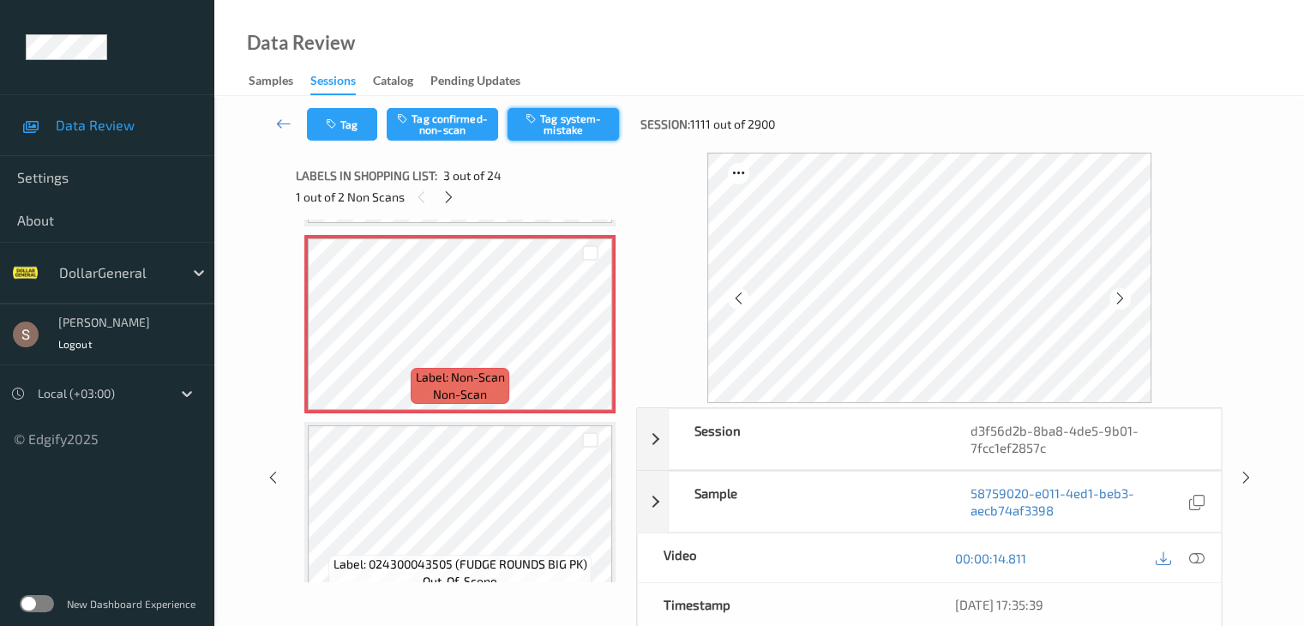
click at [549, 132] on button "Tag system-mistake" at bounding box center [562, 124] width 111 height 33
click at [447, 199] on icon at bounding box center [448, 196] width 15 height 15
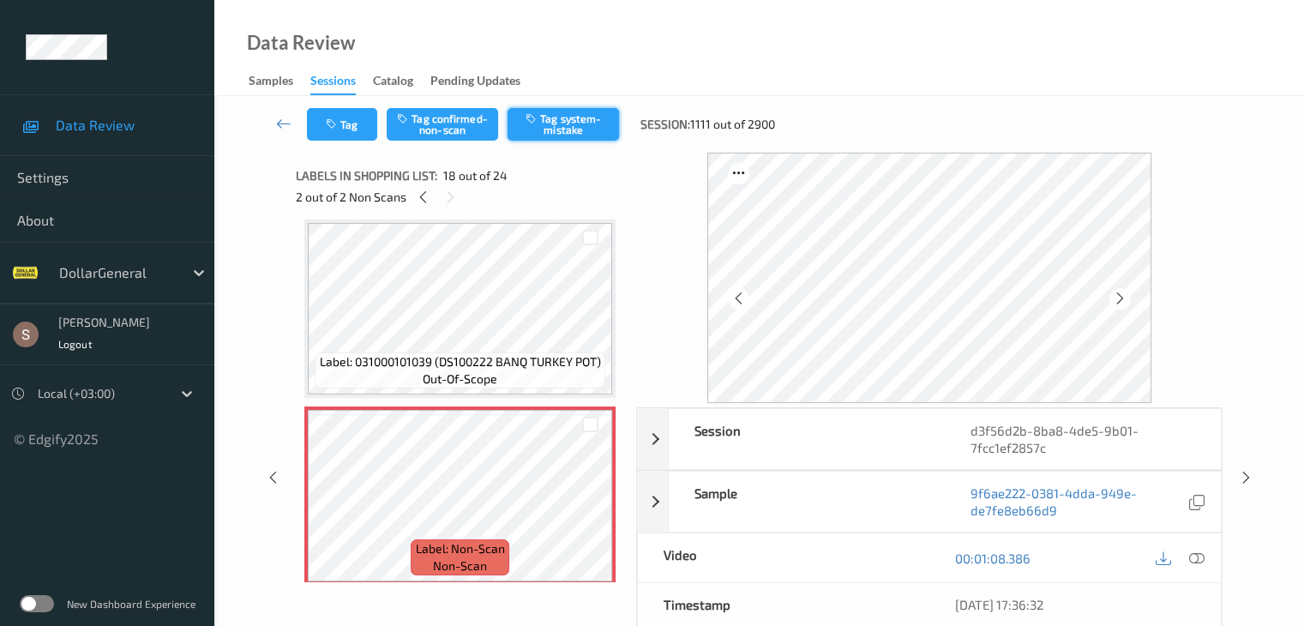
click at [569, 118] on button "Tag system-mistake" at bounding box center [562, 124] width 111 height 33
click at [276, 123] on icon at bounding box center [283, 123] width 15 height 17
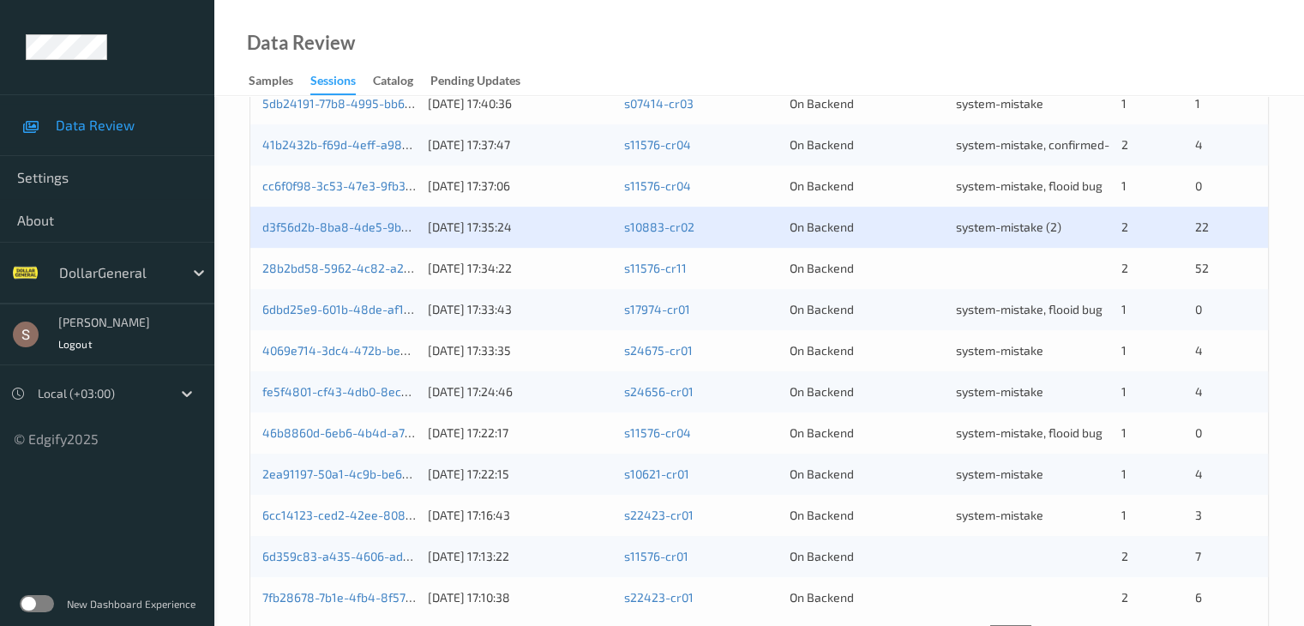
scroll to position [799, 0]
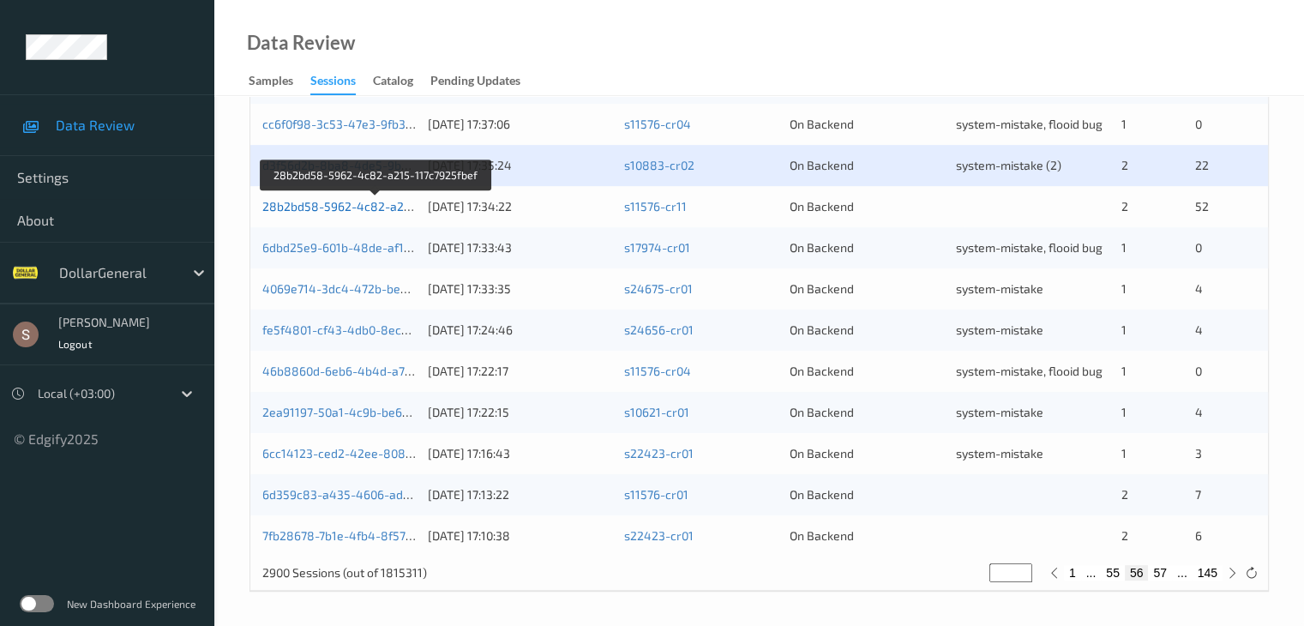
click at [372, 207] on link "28b2bd58-5962-4c82-a215-117c7925fbef" at bounding box center [377, 206] width 230 height 15
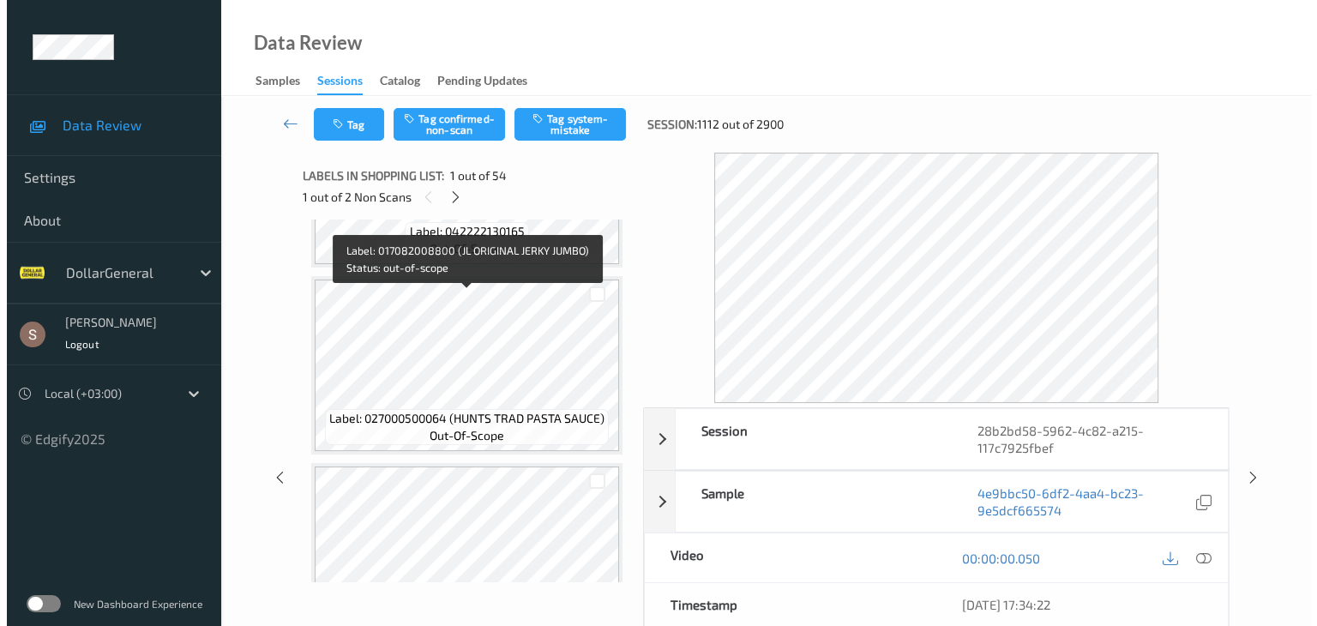
scroll to position [514, 0]
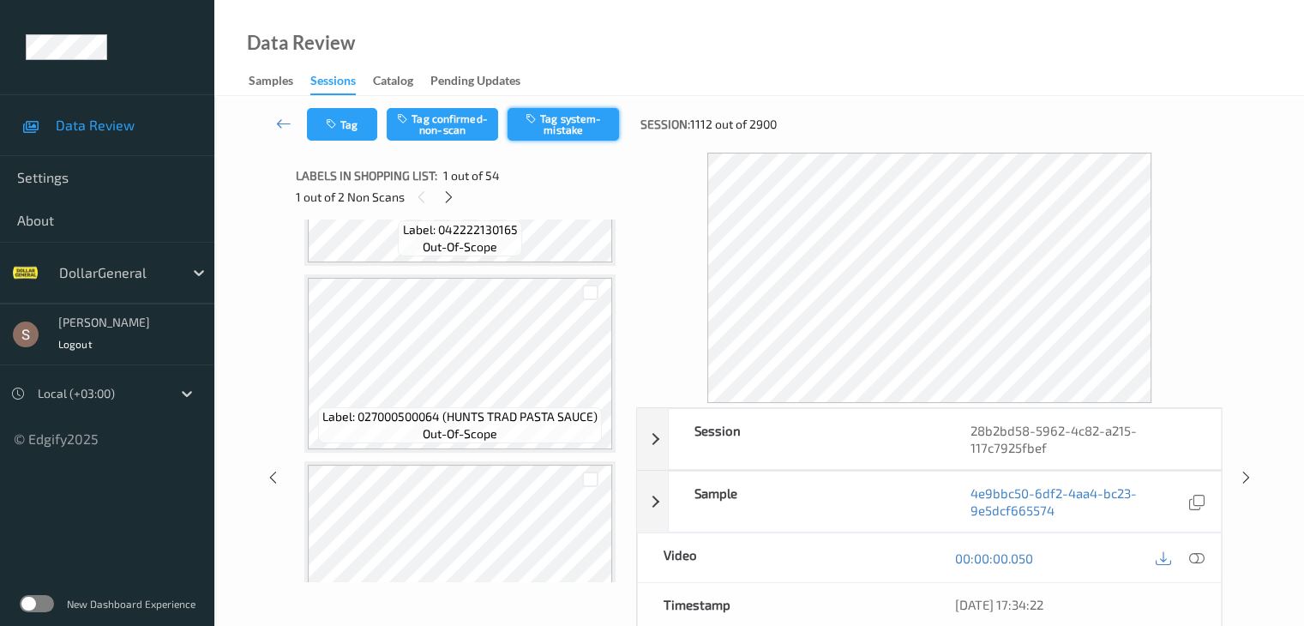
click at [566, 114] on button "Tag system-mistake" at bounding box center [562, 124] width 111 height 33
click at [343, 135] on button "Tag" at bounding box center [342, 124] width 70 height 33
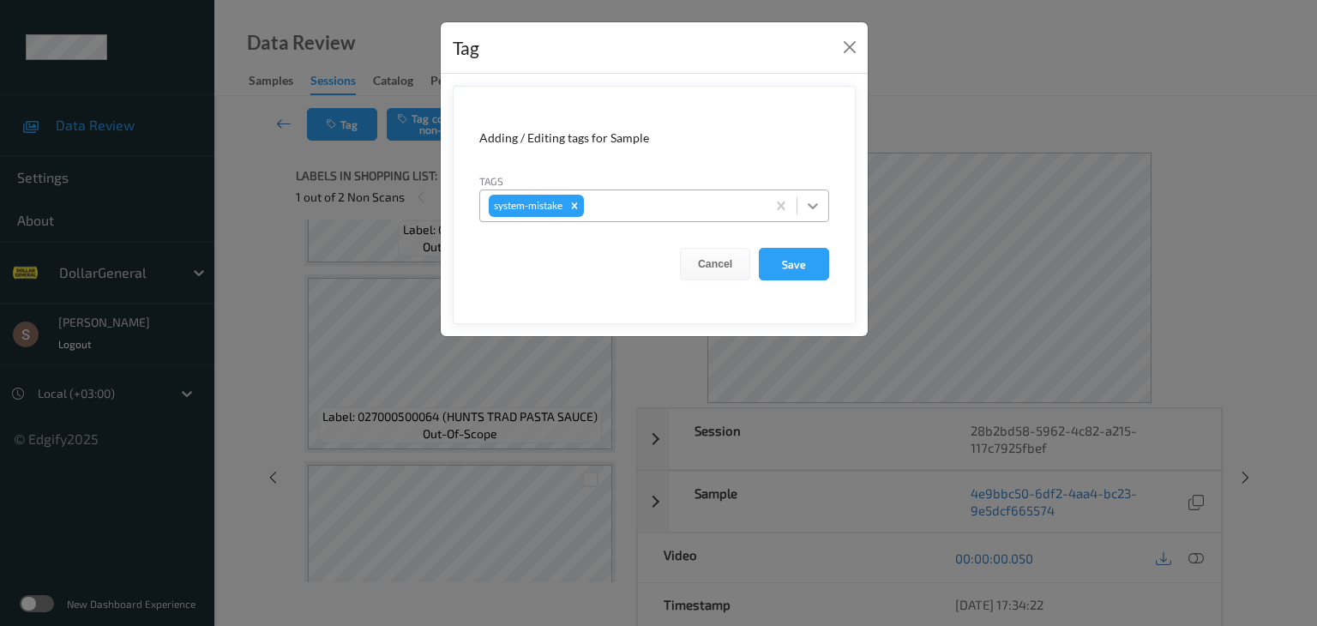
click at [809, 207] on icon at bounding box center [812, 205] width 17 height 17
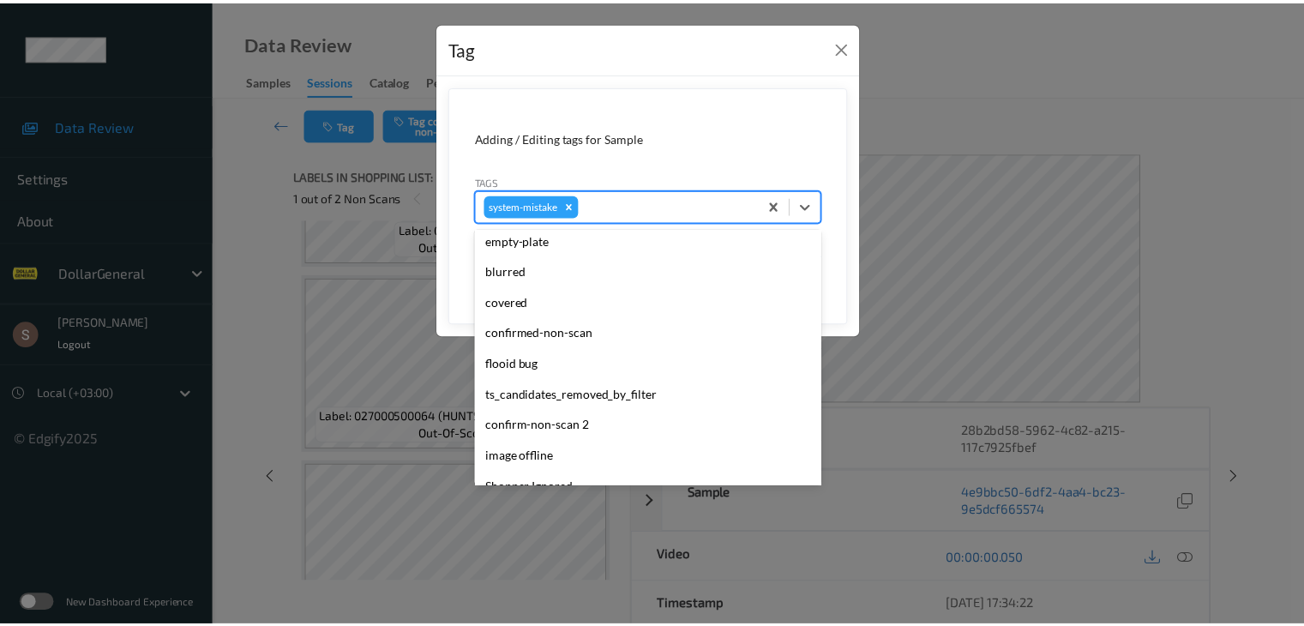
scroll to position [429, 0]
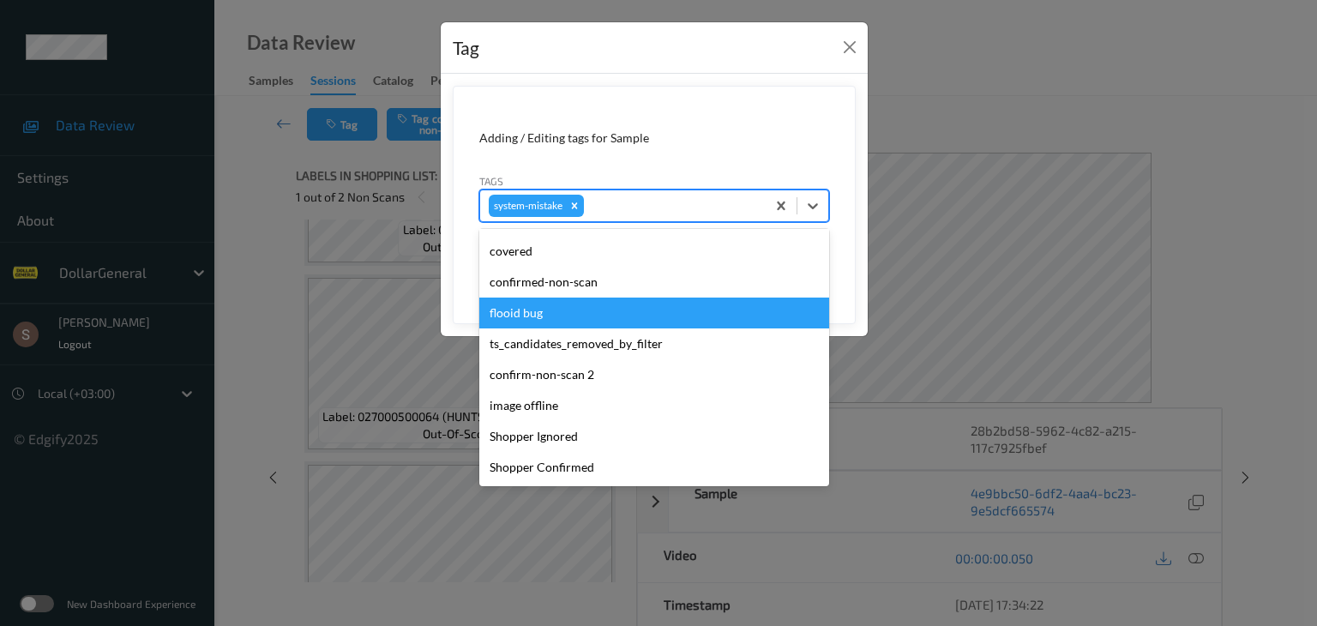
click at [585, 320] on div "flooid bug" at bounding box center [654, 312] width 350 height 31
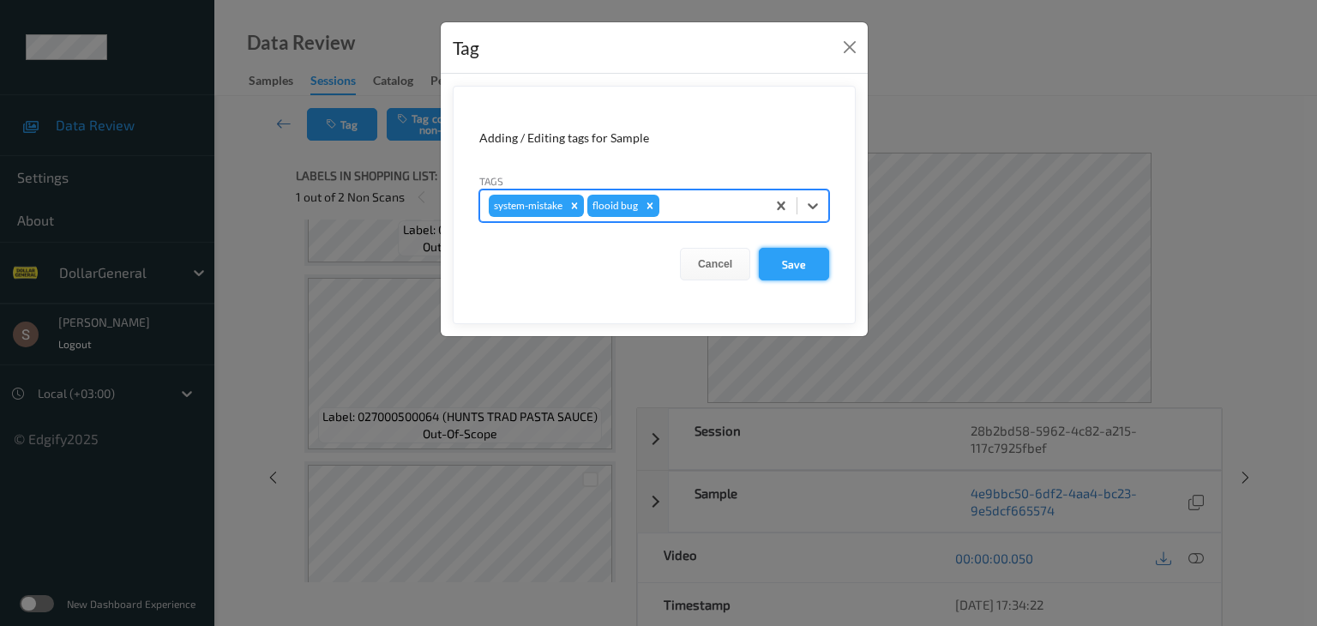
click at [772, 273] on button "Save" at bounding box center [794, 264] width 70 height 33
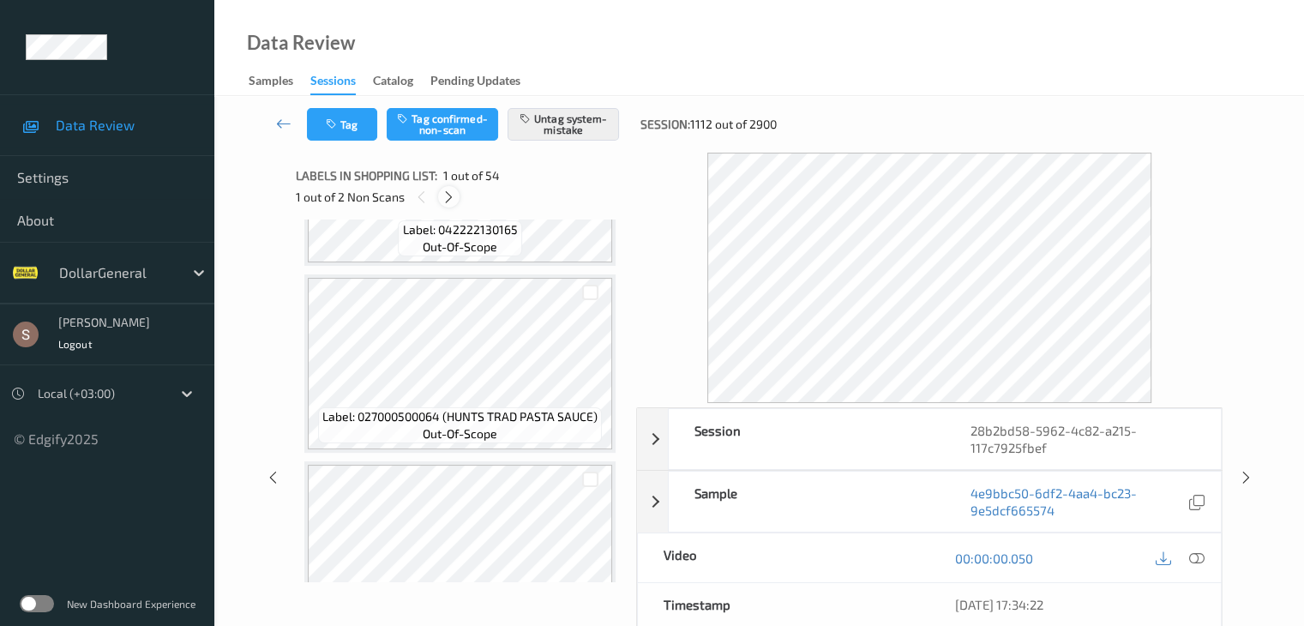
click at [447, 195] on icon at bounding box center [448, 196] width 15 height 15
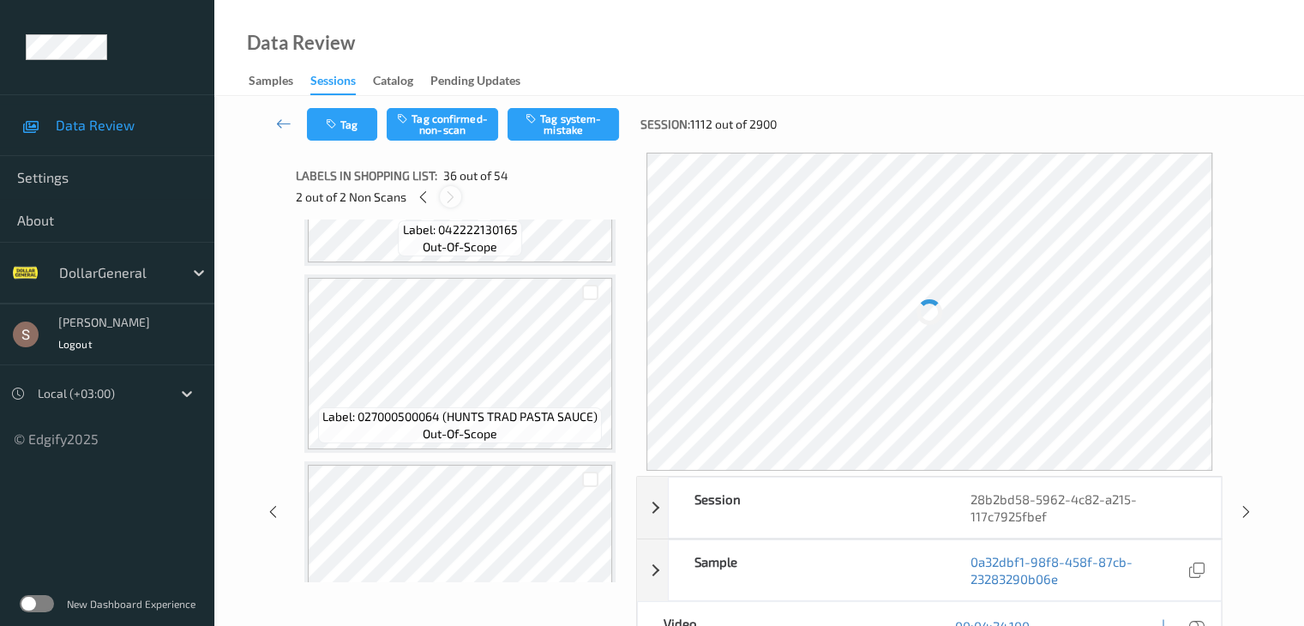
scroll to position [6363, 0]
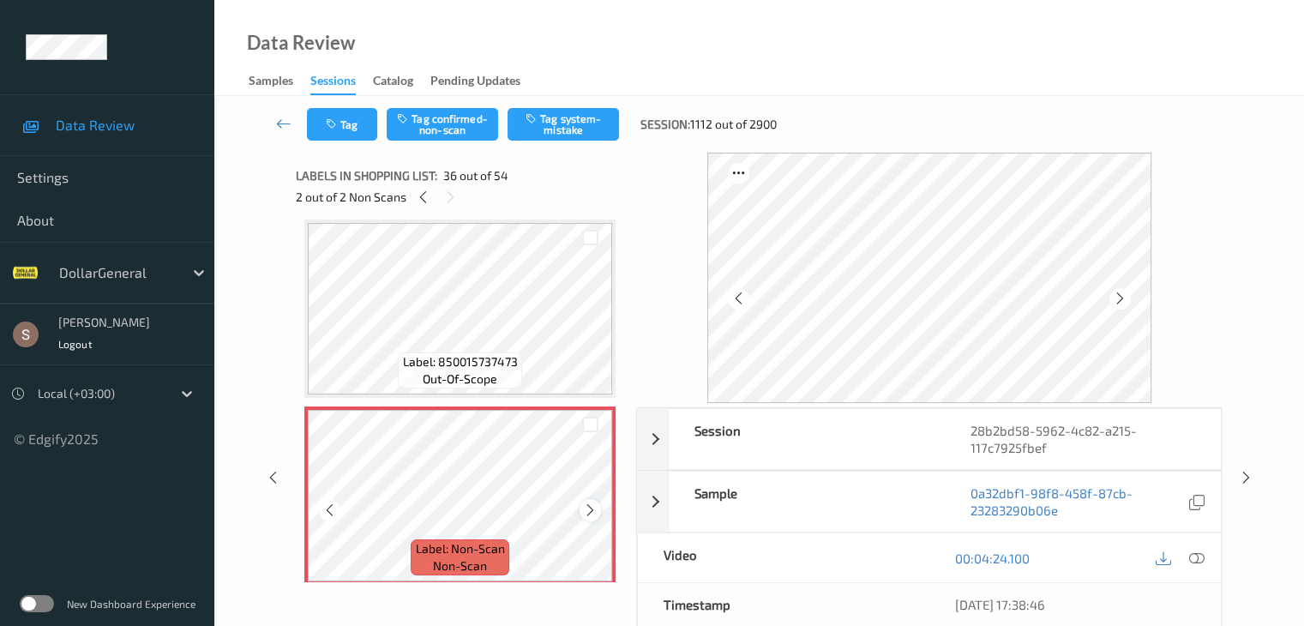
click at [587, 511] on icon at bounding box center [590, 509] width 15 height 15
click at [560, 126] on button "Tag system-mistake" at bounding box center [562, 124] width 111 height 33
click at [283, 122] on icon at bounding box center [283, 123] width 15 height 17
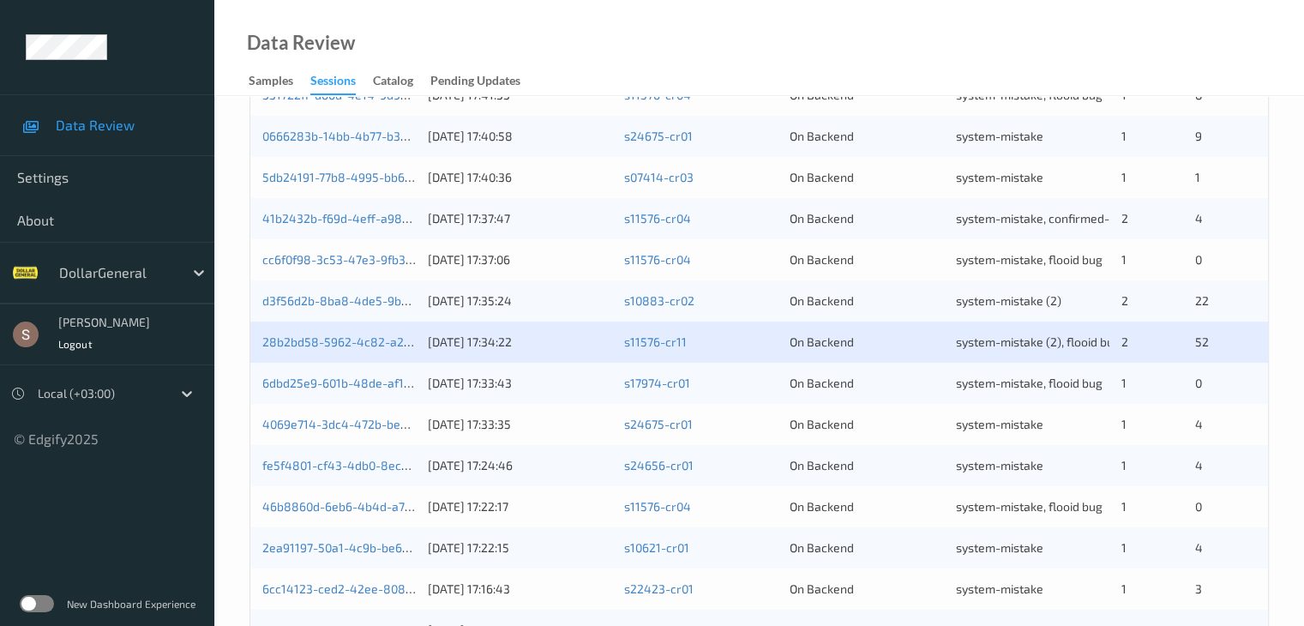
scroll to position [799, 0]
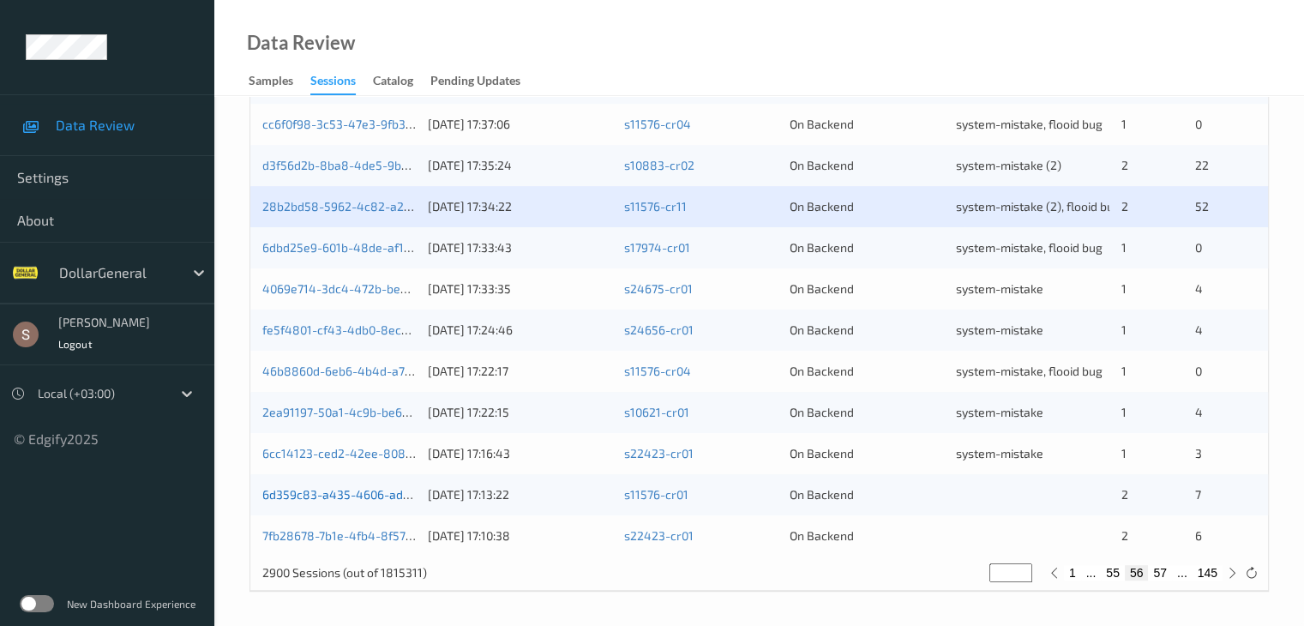
click at [381, 499] on link "6d359c83-a435-4606-ad2f-37db45bc2079" at bounding box center [380, 494] width 237 height 15
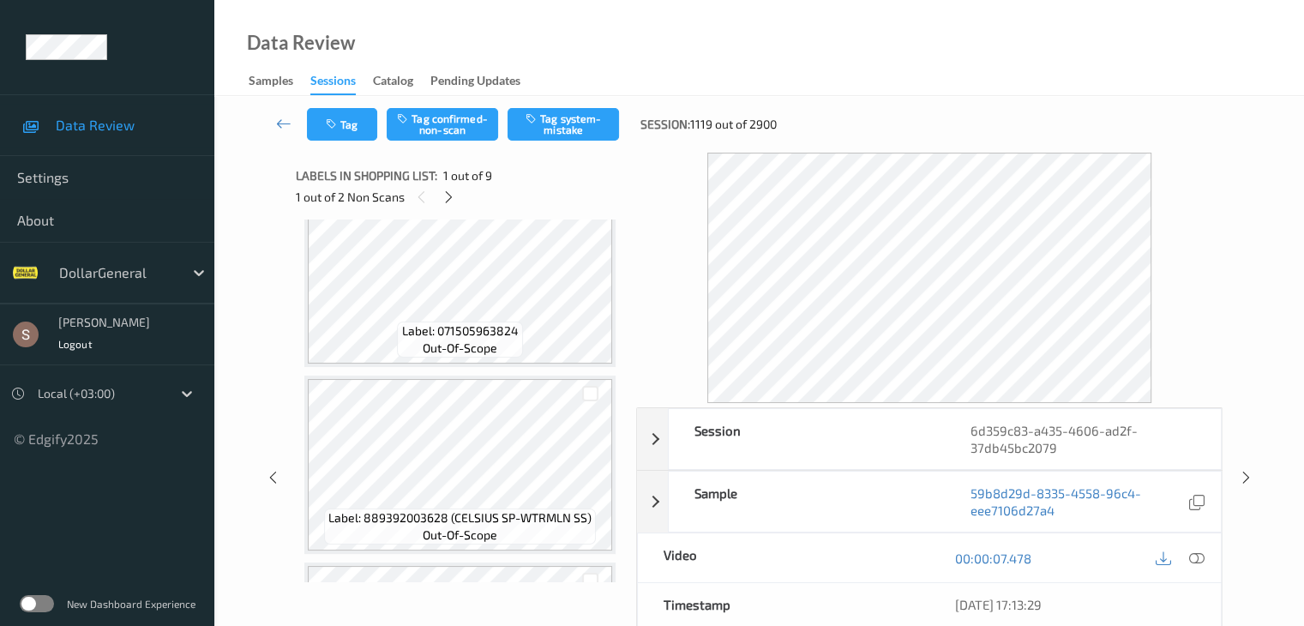
scroll to position [257, 0]
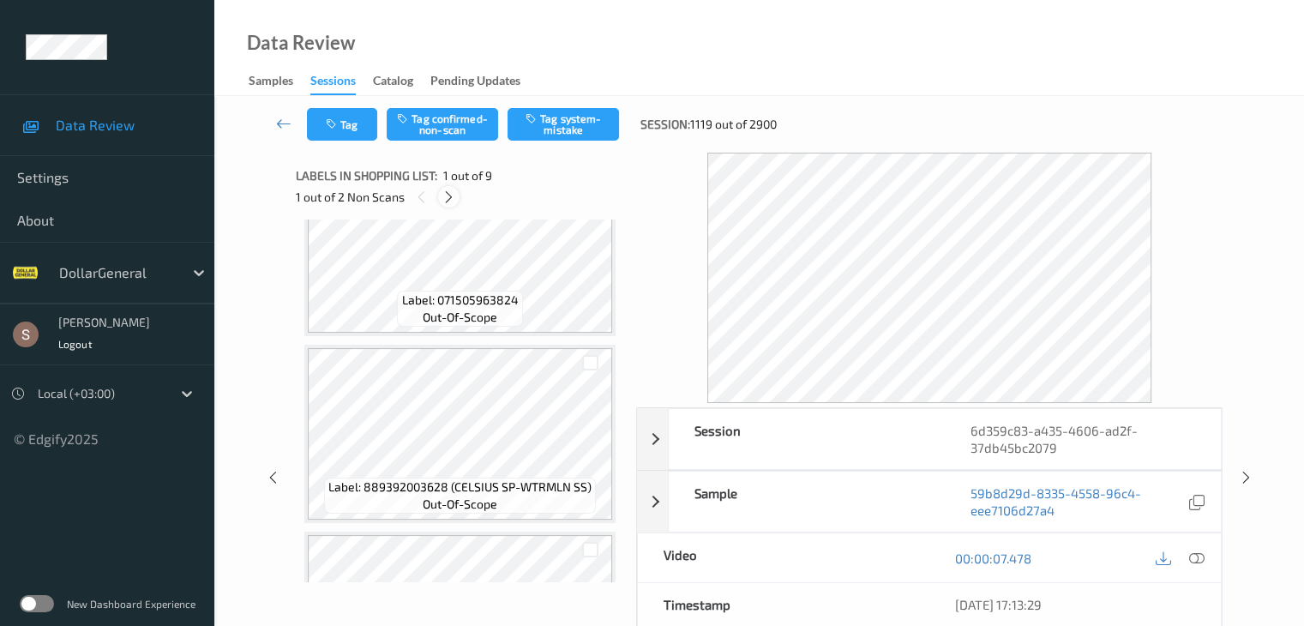
click at [447, 201] on icon at bounding box center [448, 196] width 15 height 15
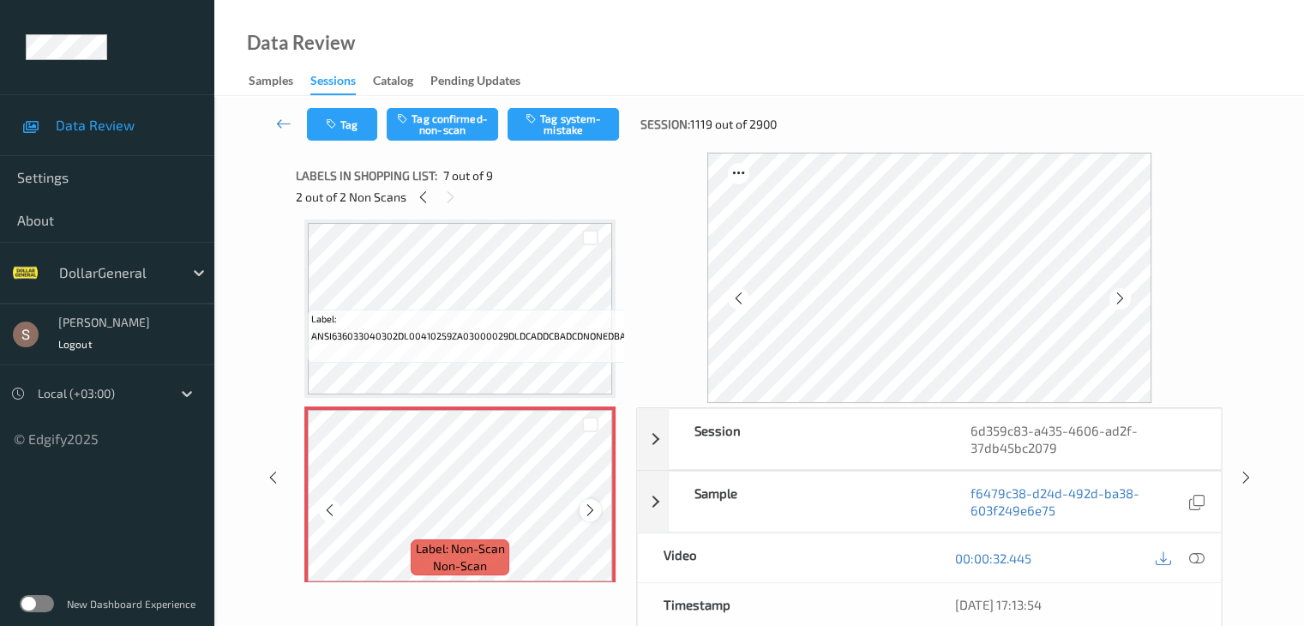
click at [589, 509] on icon at bounding box center [590, 509] width 15 height 15
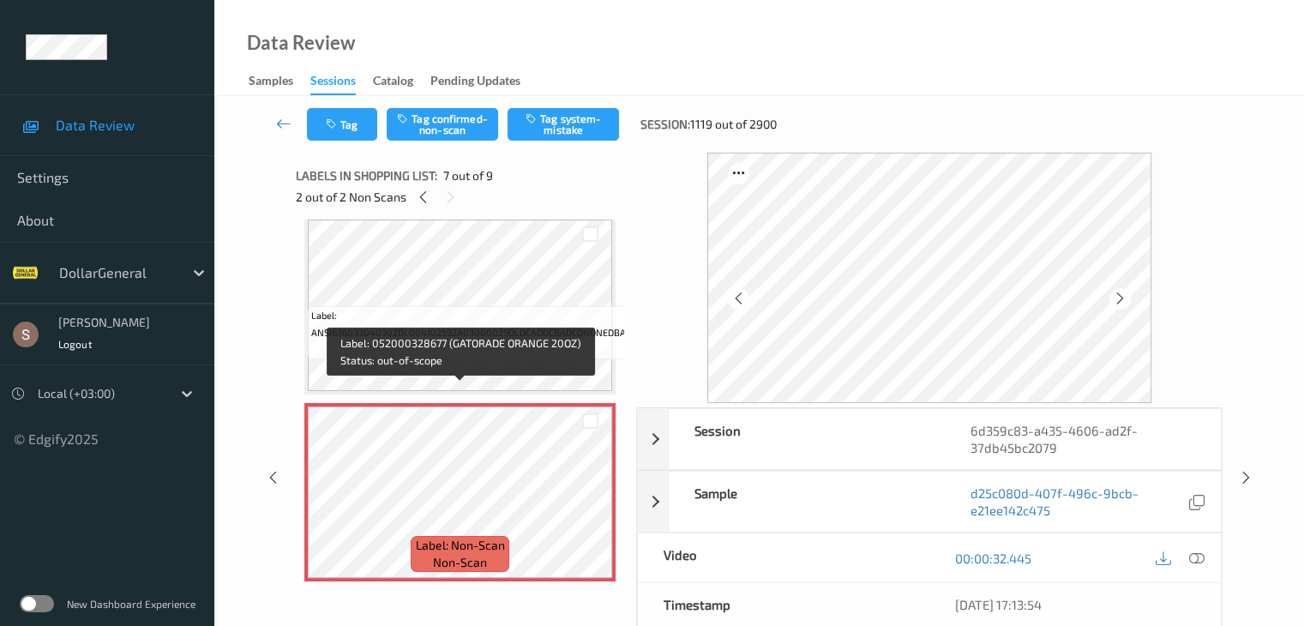
scroll to position [857, 0]
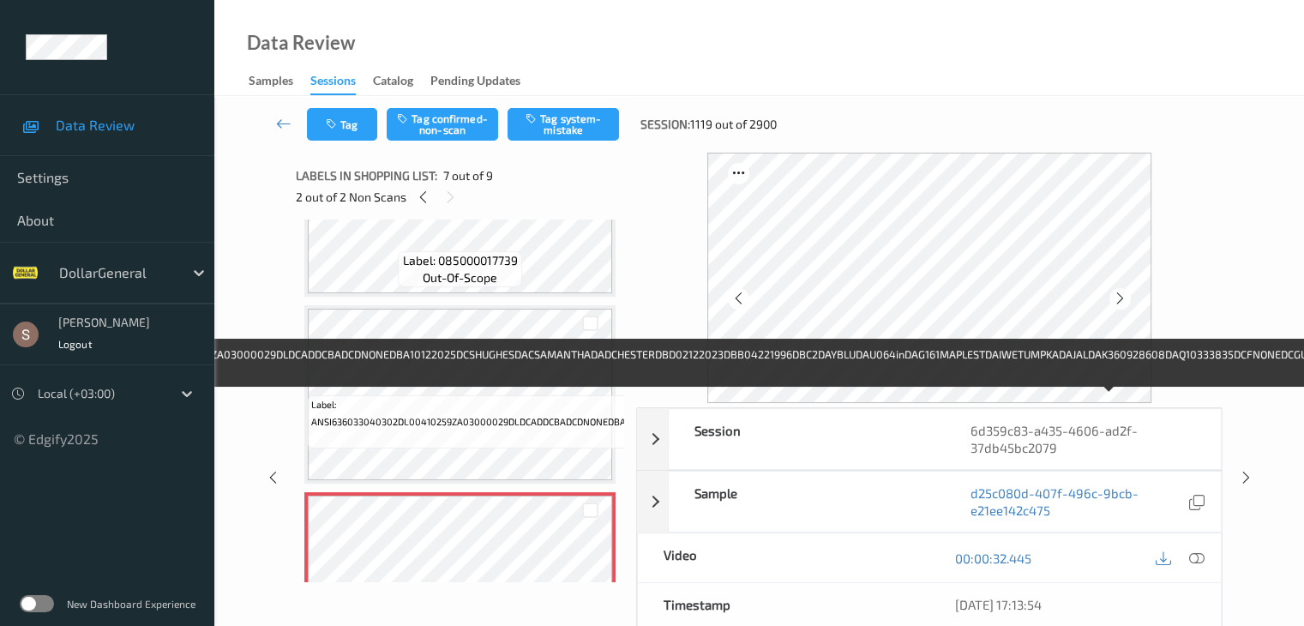
drag, startPoint x: 556, startPoint y: 401, endPoint x: 545, endPoint y: 405, distance: 11.7
click at [545, 405] on span "Label: ANSI636033040302DL00410259ZA03000029DLDCADDCBADCDNONEDBA10122025DCSHUGHE…" at bounding box center [1102, 413] width 1583 height 34
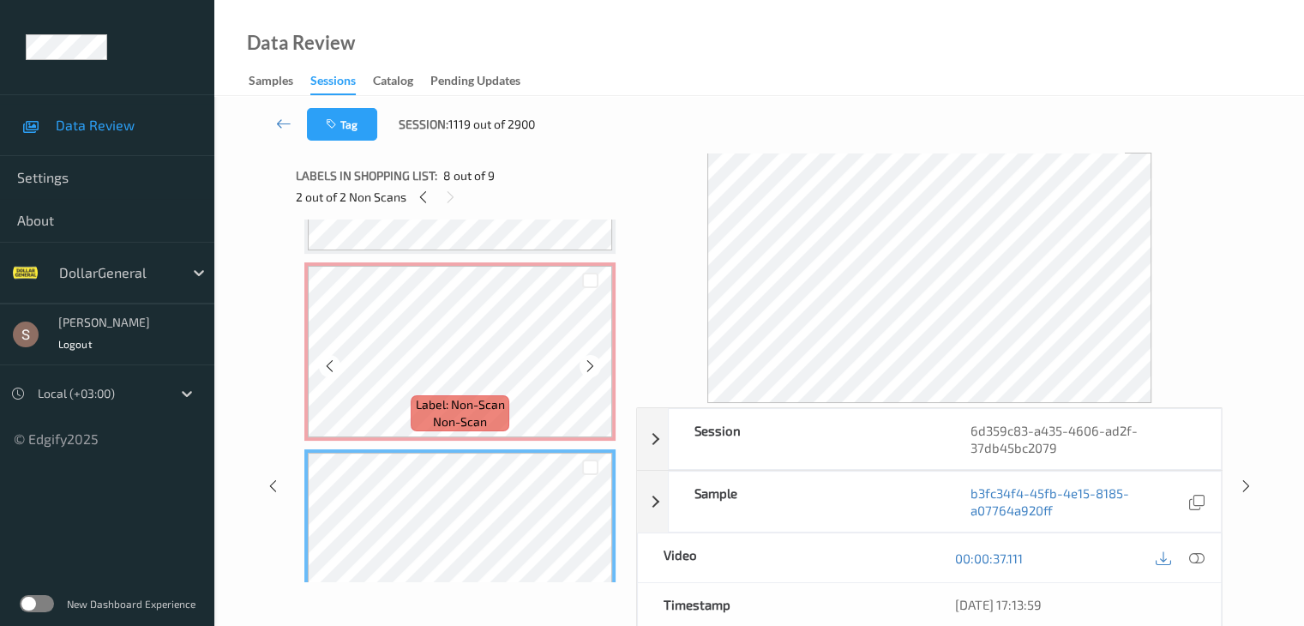
scroll to position [1079, 0]
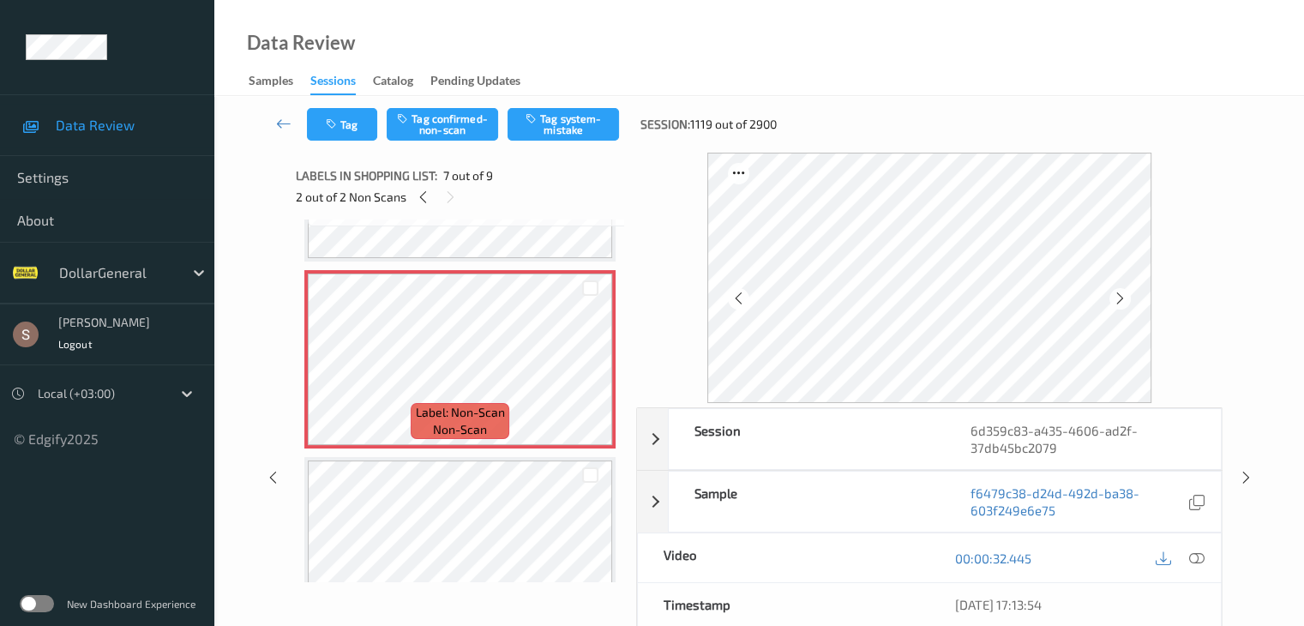
click at [1201, 556] on icon at bounding box center [1195, 557] width 15 height 15
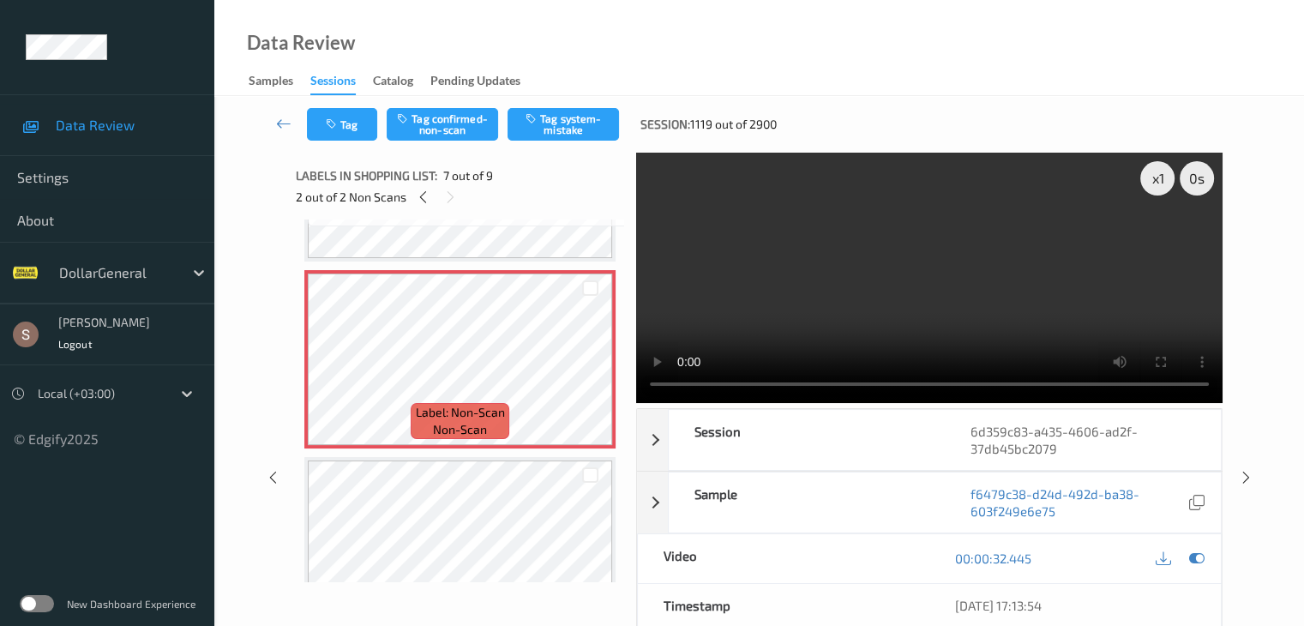
click at [886, 255] on video at bounding box center [929, 278] width 586 height 250
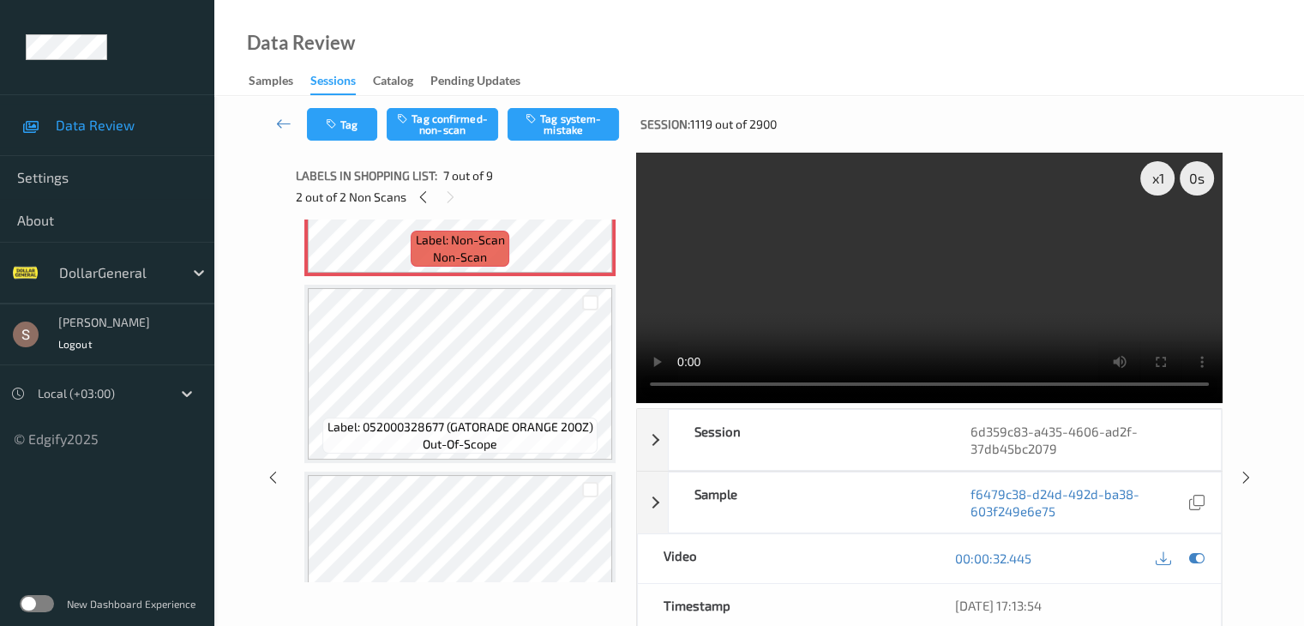
scroll to position [1165, 0]
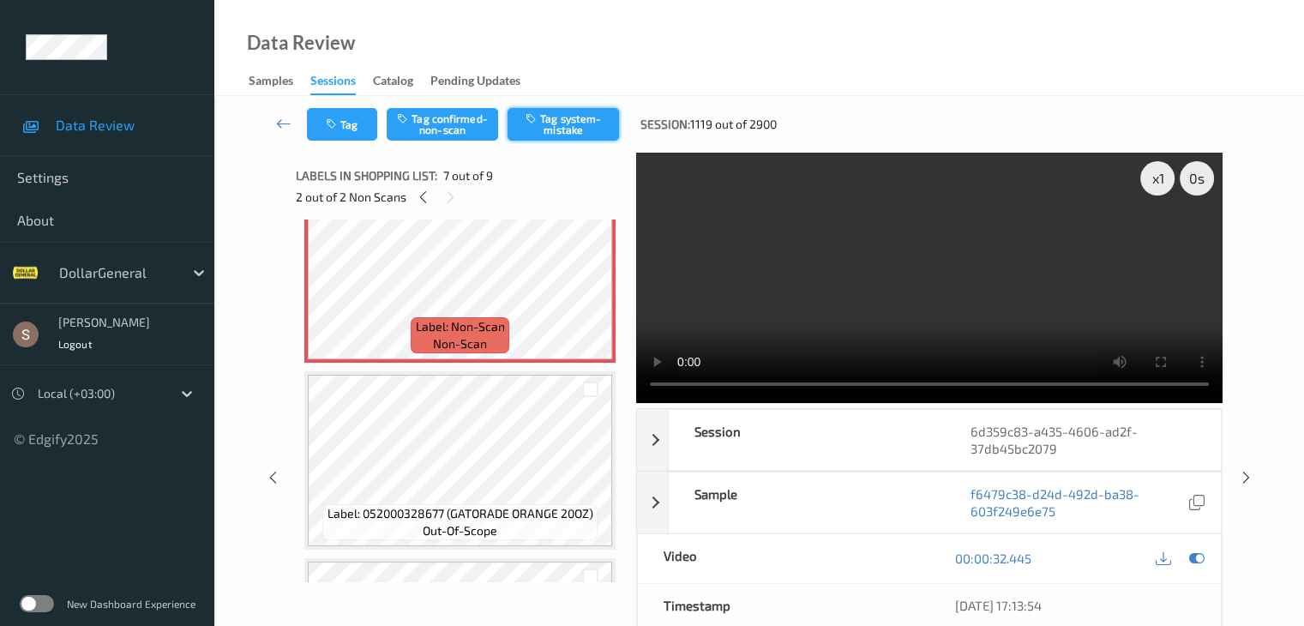
click at [560, 126] on button "Tag system-mistake" at bounding box center [562, 124] width 111 height 33
click at [420, 197] on icon at bounding box center [423, 196] width 15 height 15
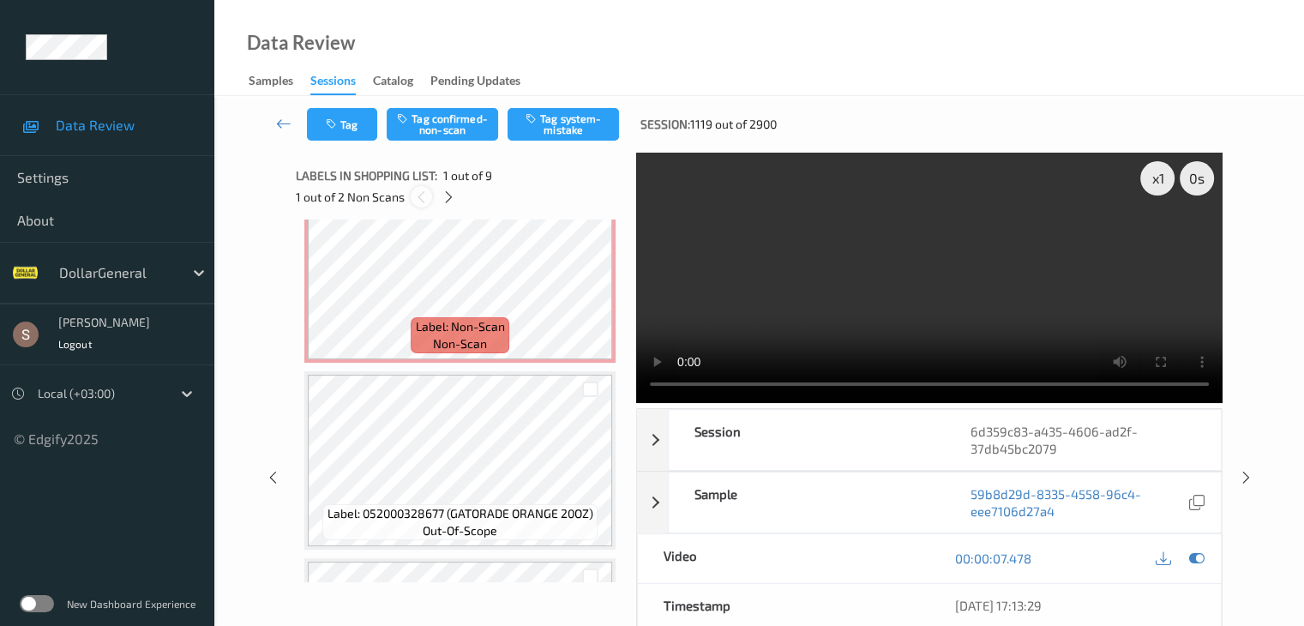
scroll to position [9, 0]
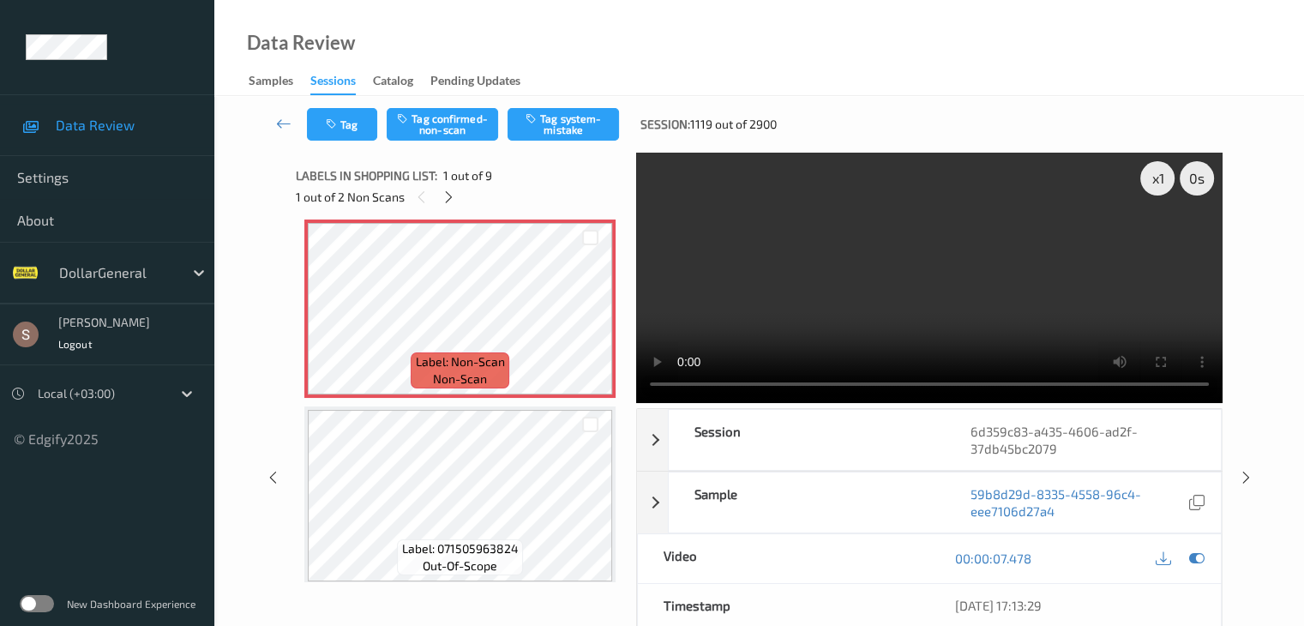
click at [898, 297] on video at bounding box center [929, 278] width 586 height 250
click at [582, 124] on button "Tag system-mistake" at bounding box center [562, 124] width 111 height 33
click at [278, 118] on icon at bounding box center [283, 123] width 15 height 17
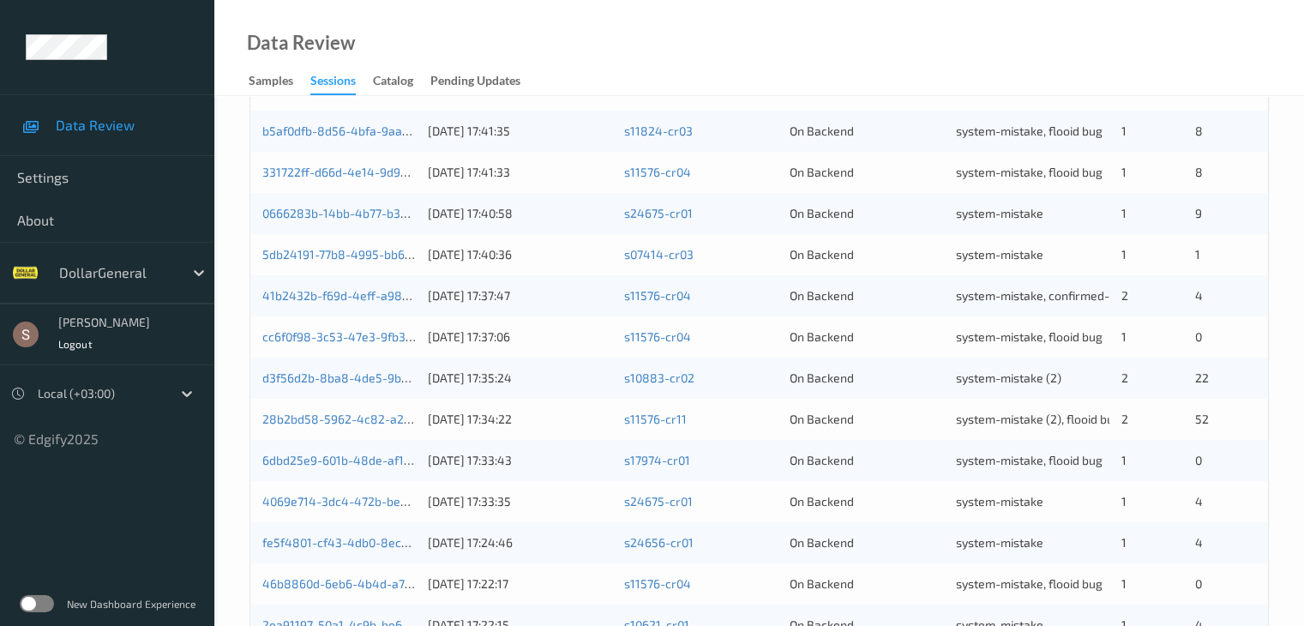
scroll to position [799, 0]
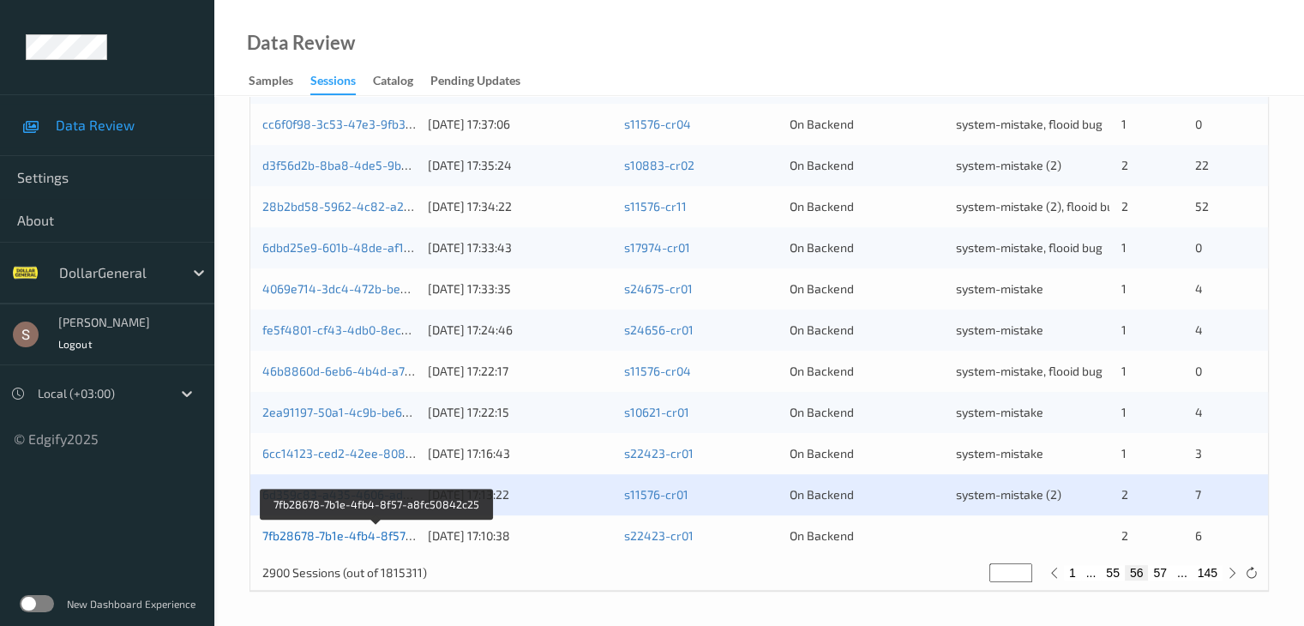
click at [371, 536] on link "7fb28678-7b1e-4fb4-8f57-a8fc50842c25" at bounding box center [376, 535] width 229 height 15
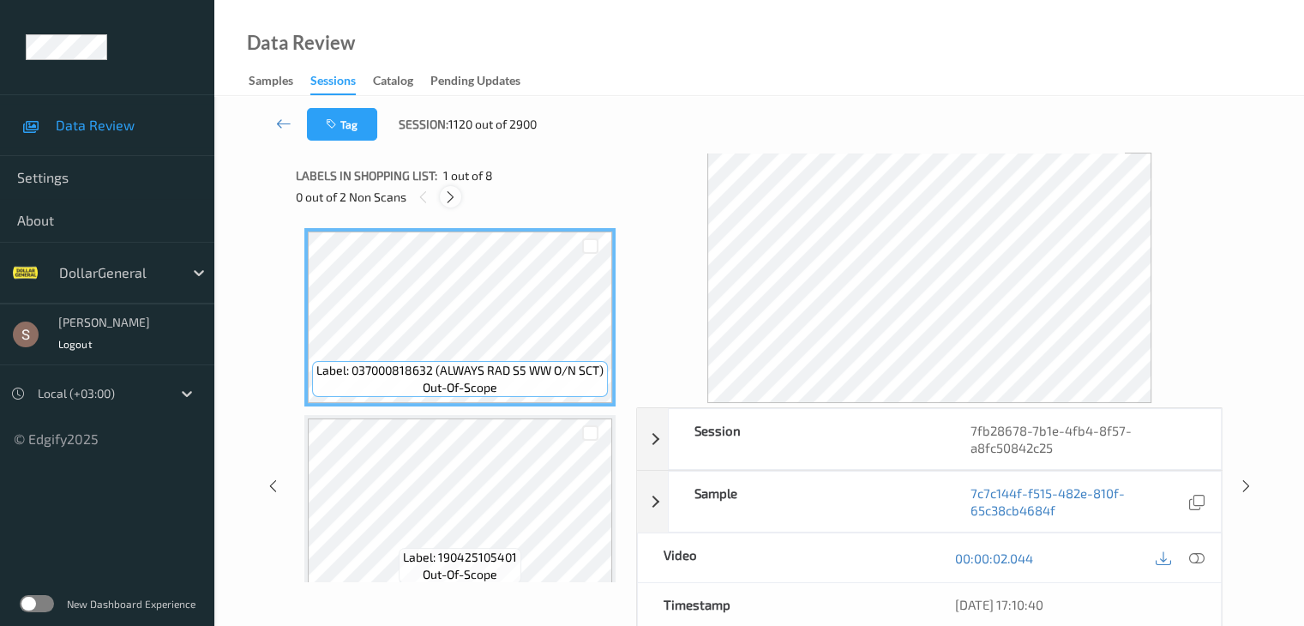
click at [449, 198] on icon at bounding box center [450, 196] width 15 height 15
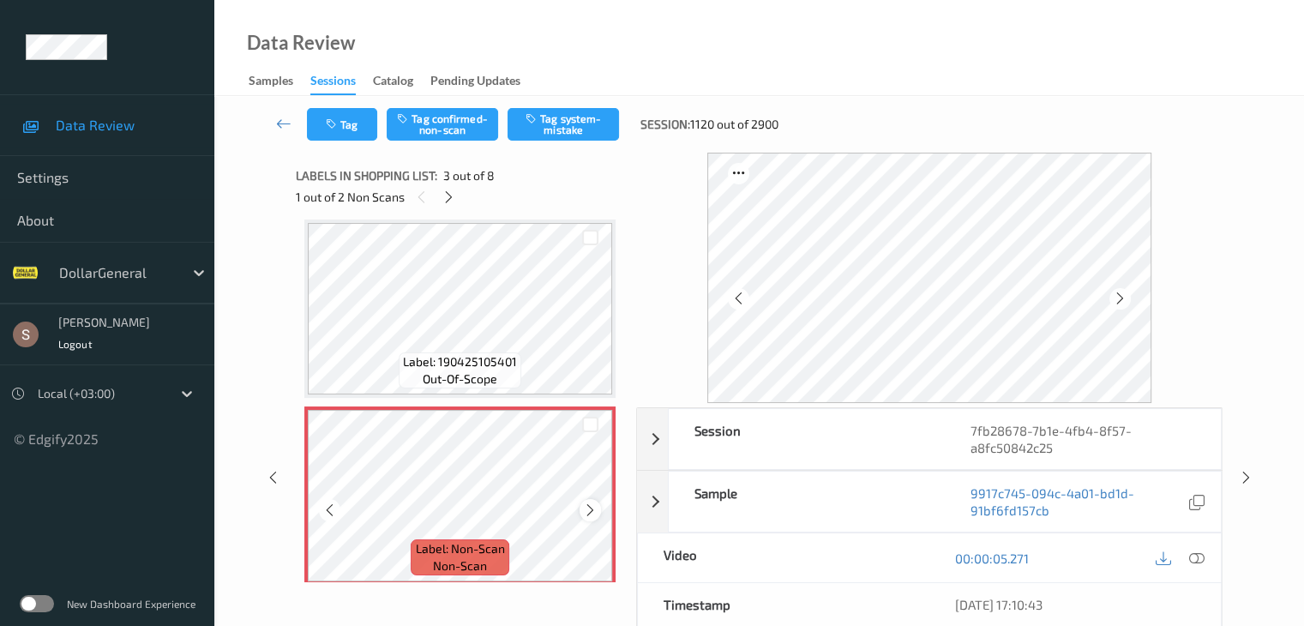
click at [590, 507] on icon at bounding box center [590, 509] width 15 height 15
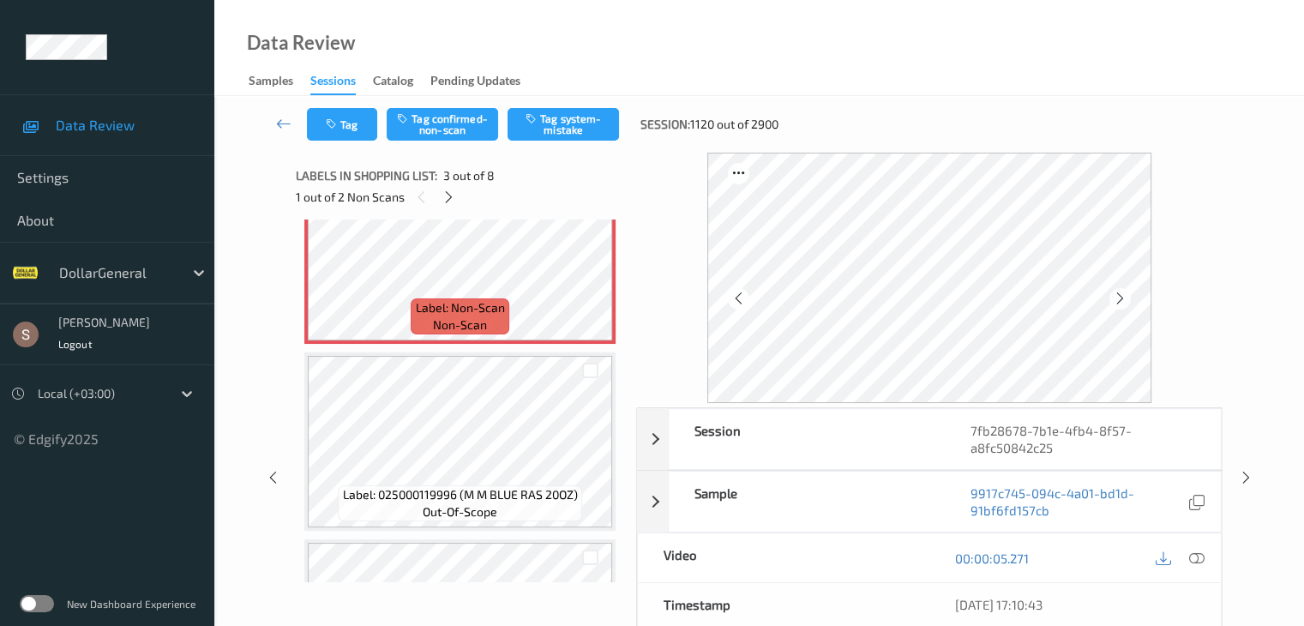
scroll to position [453, 0]
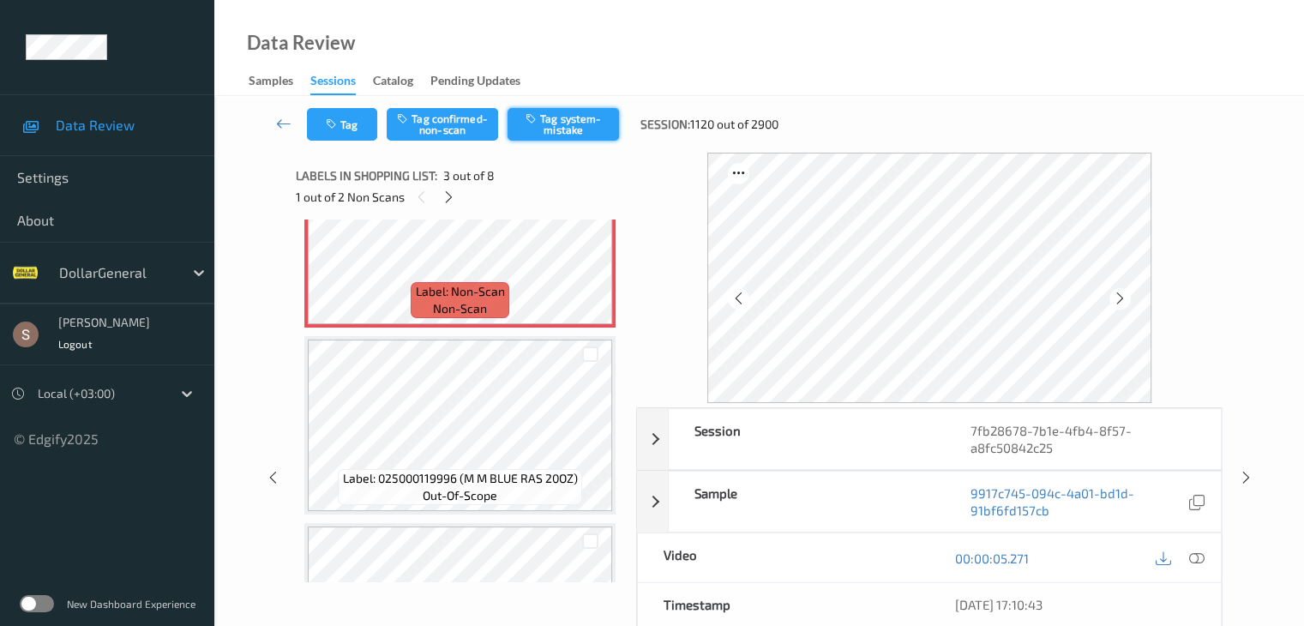
click at [576, 120] on button "Tag system-mistake" at bounding box center [562, 124] width 111 height 33
click at [449, 205] on div at bounding box center [448, 196] width 21 height 21
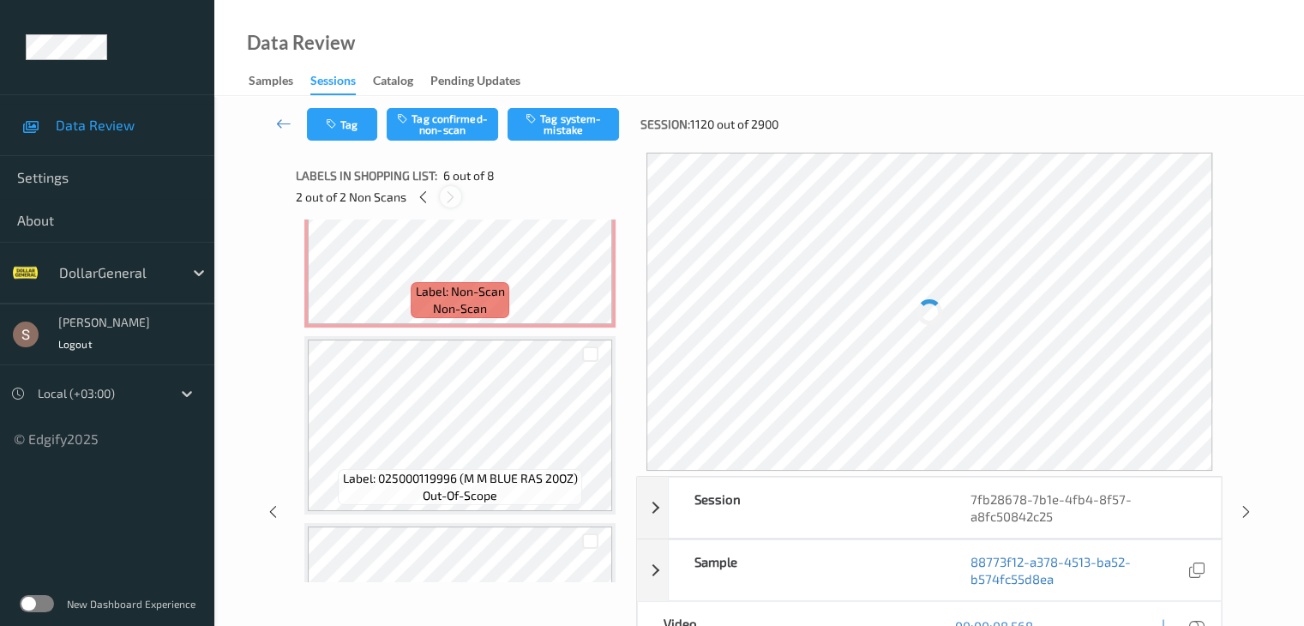
scroll to position [756, 0]
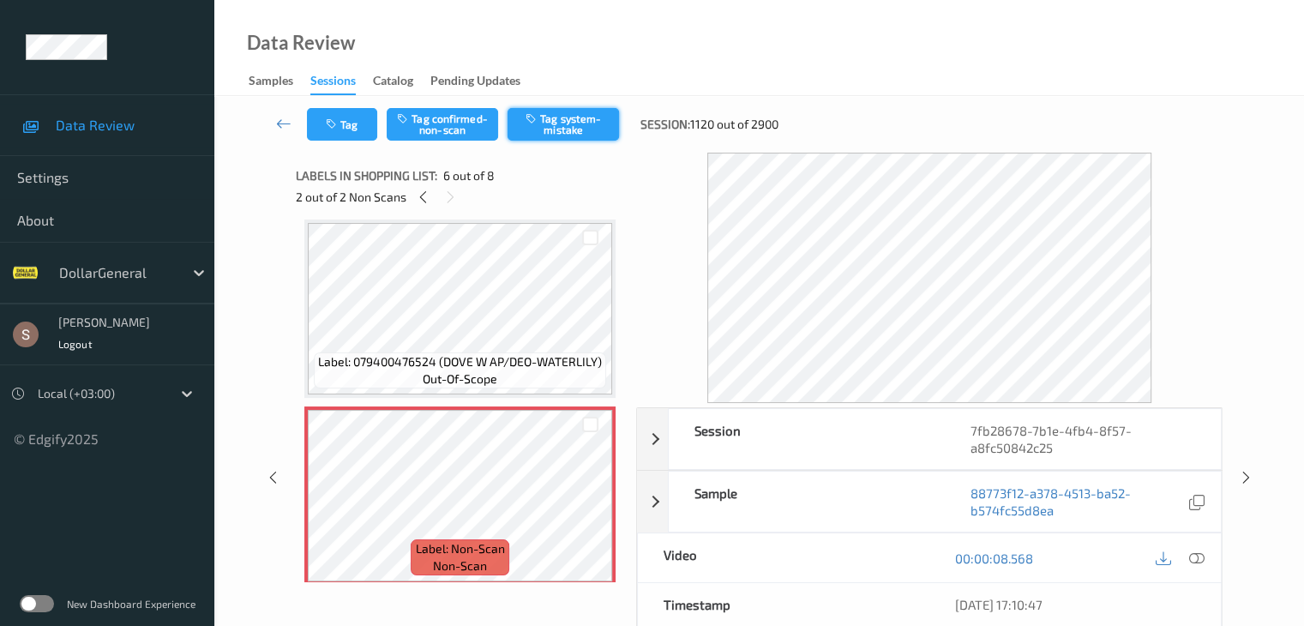
click at [576, 135] on button "Tag system-mistake" at bounding box center [562, 124] width 111 height 33
click at [280, 123] on icon at bounding box center [283, 123] width 15 height 17
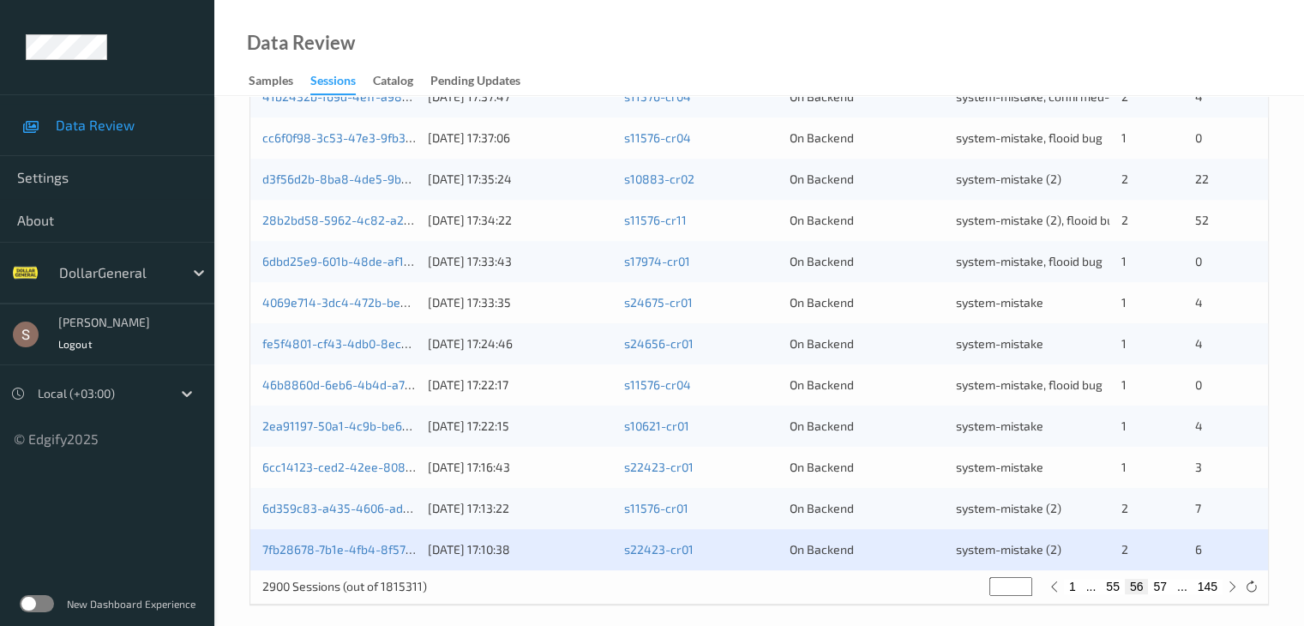
scroll to position [799, 0]
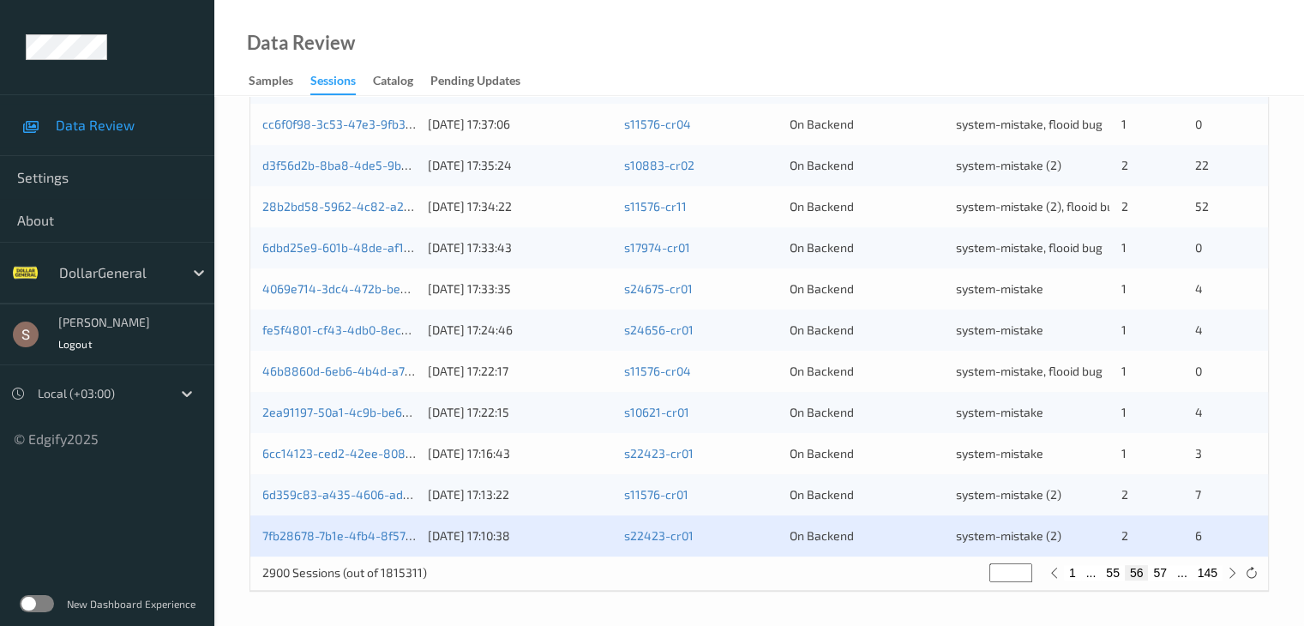
click at [1162, 574] on button "57" at bounding box center [1160, 572] width 24 height 15
type input "**"
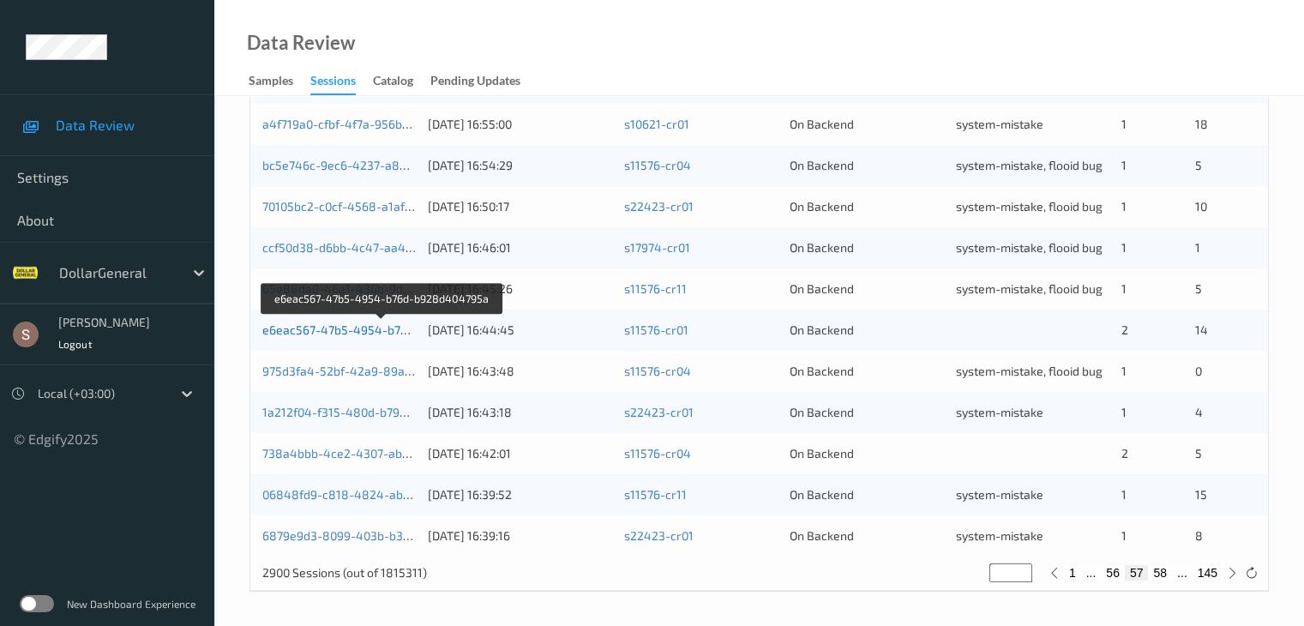
click at [367, 331] on link "e6eac567-47b5-4954-b76d-b928d404795a" at bounding box center [382, 329] width 241 height 15
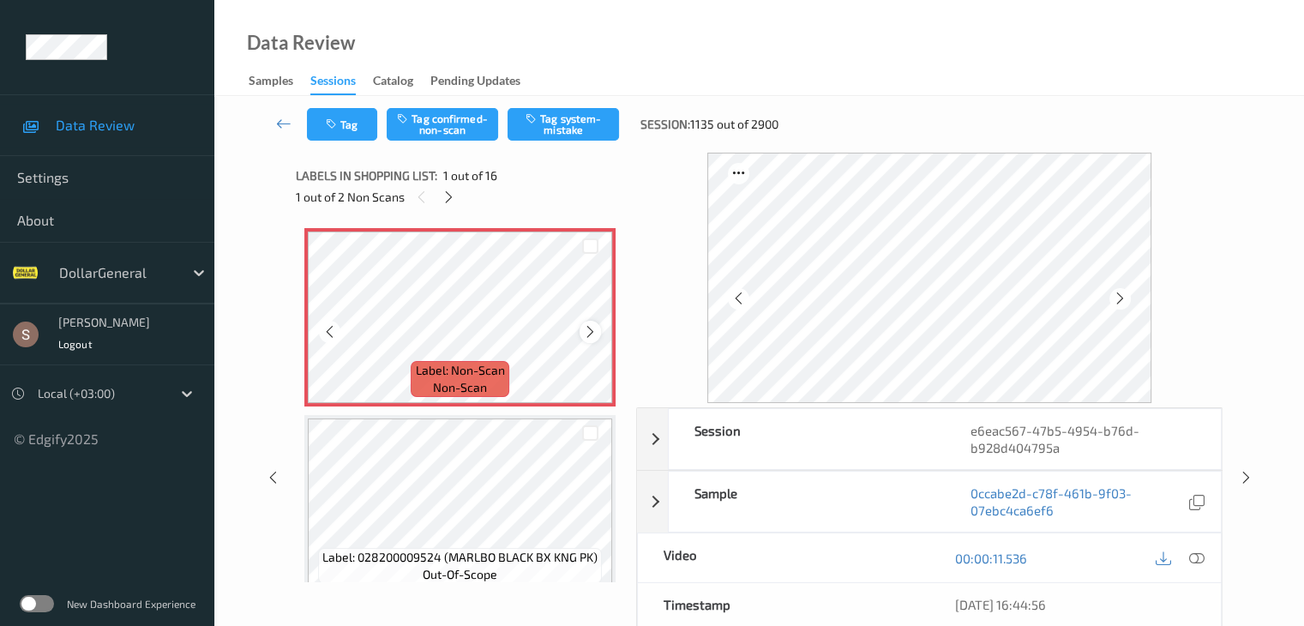
click at [590, 333] on icon at bounding box center [590, 331] width 15 height 15
click at [569, 123] on button "Tag system-mistake" at bounding box center [562, 124] width 111 height 33
click at [355, 123] on button "Tag" at bounding box center [342, 124] width 70 height 33
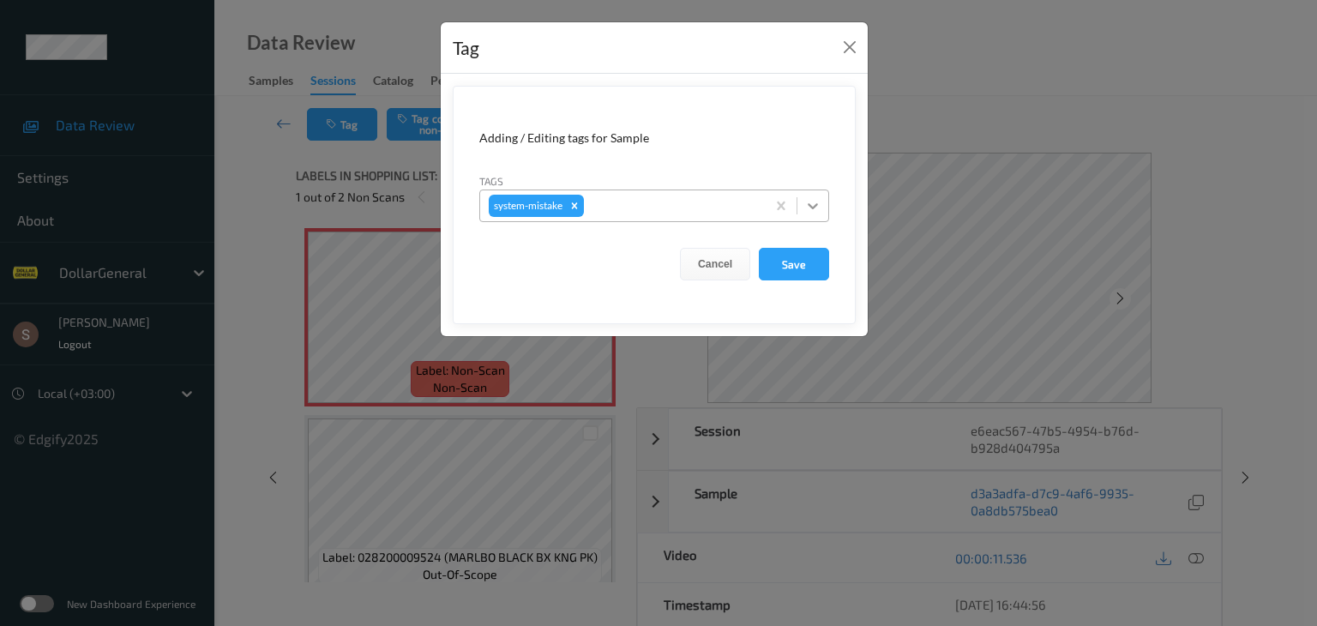
click at [816, 210] on icon at bounding box center [812, 205] width 17 height 17
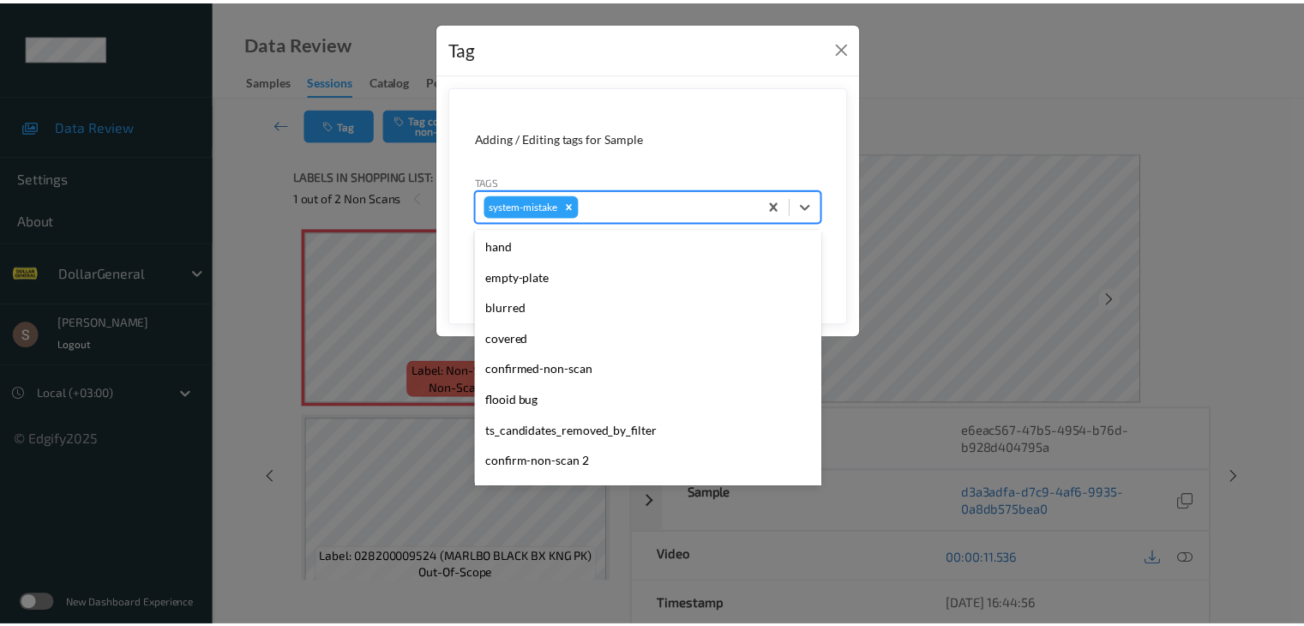
scroll to position [429, 0]
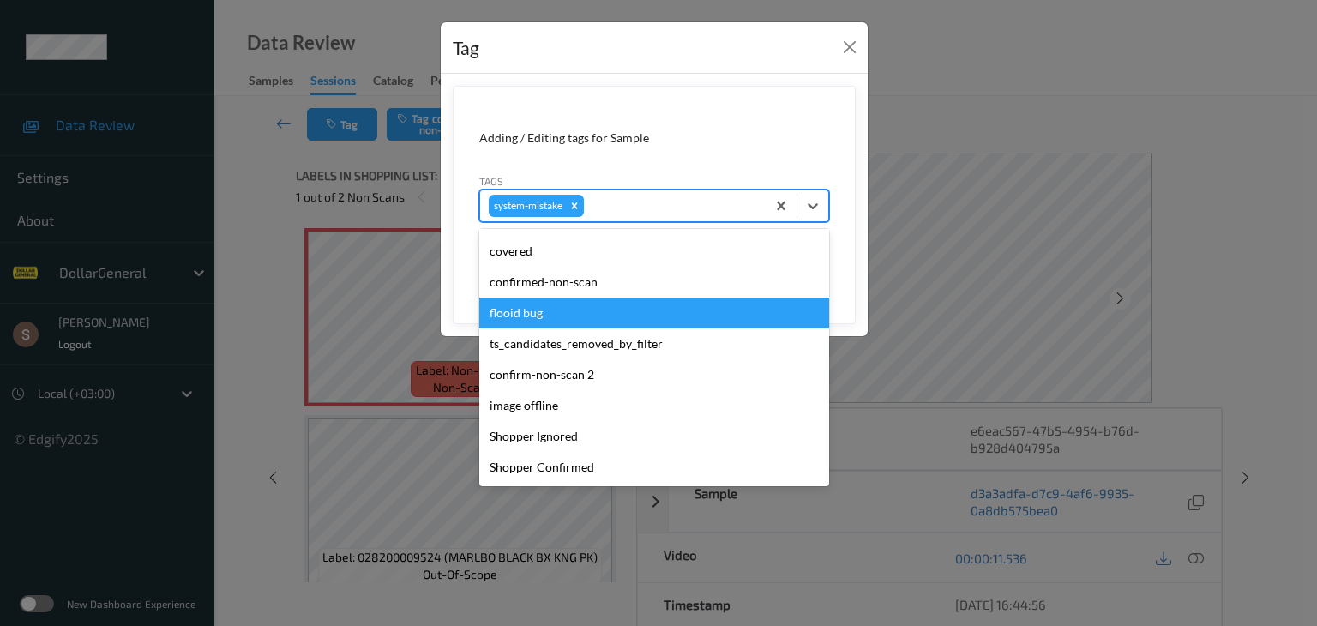
click at [582, 307] on div "flooid bug" at bounding box center [654, 312] width 350 height 31
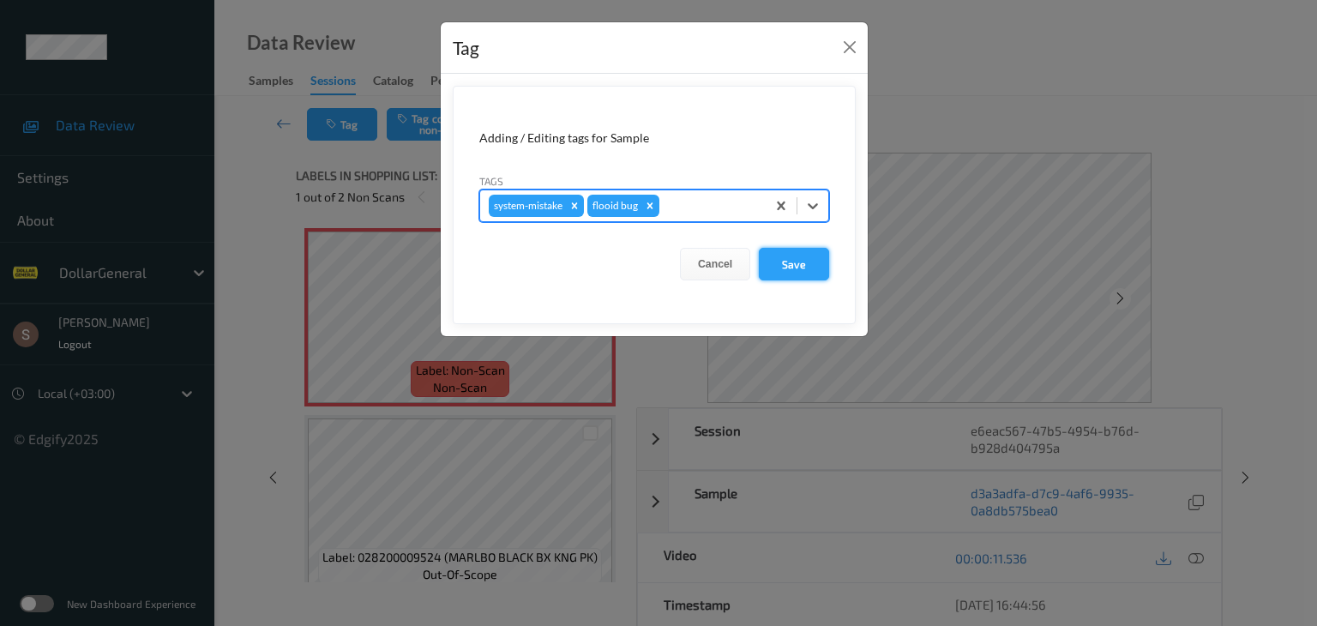
click at [794, 273] on button "Save" at bounding box center [794, 264] width 70 height 33
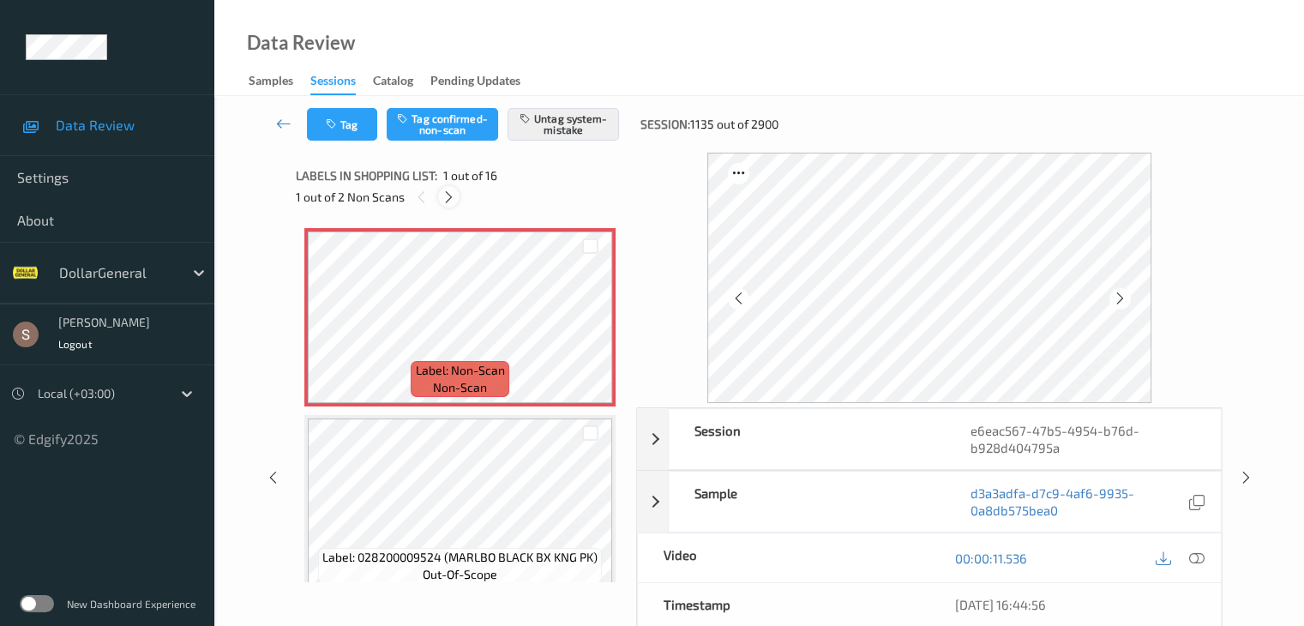
click at [453, 202] on icon at bounding box center [448, 196] width 15 height 15
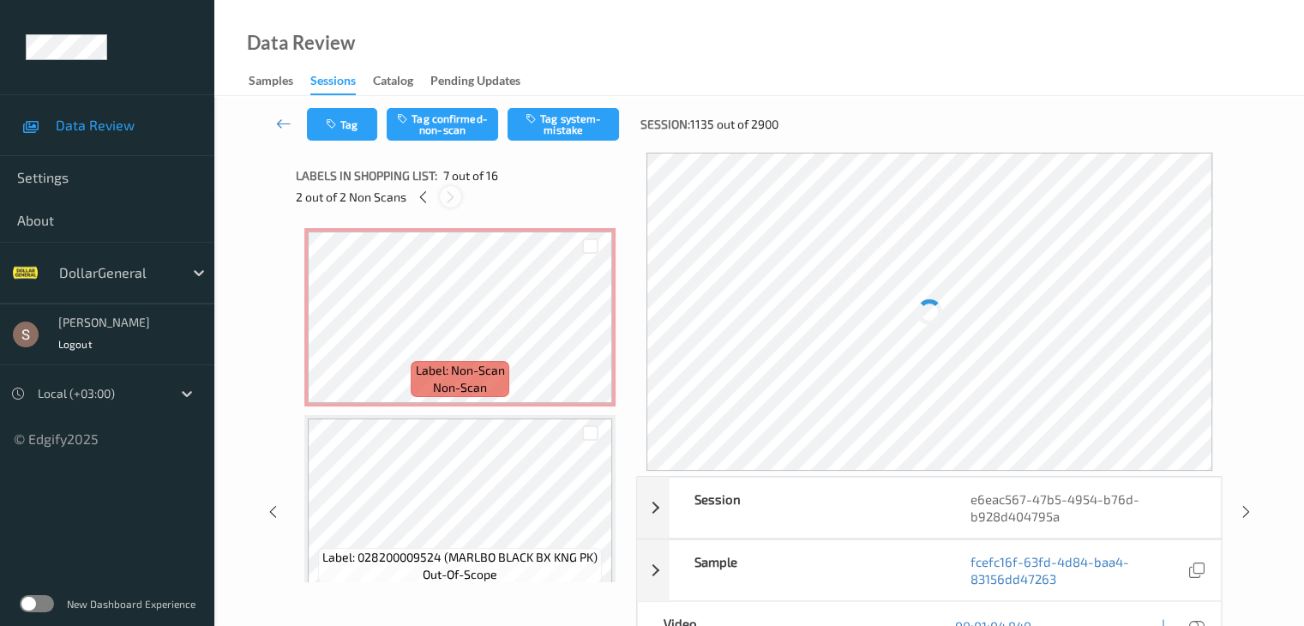
scroll to position [943, 0]
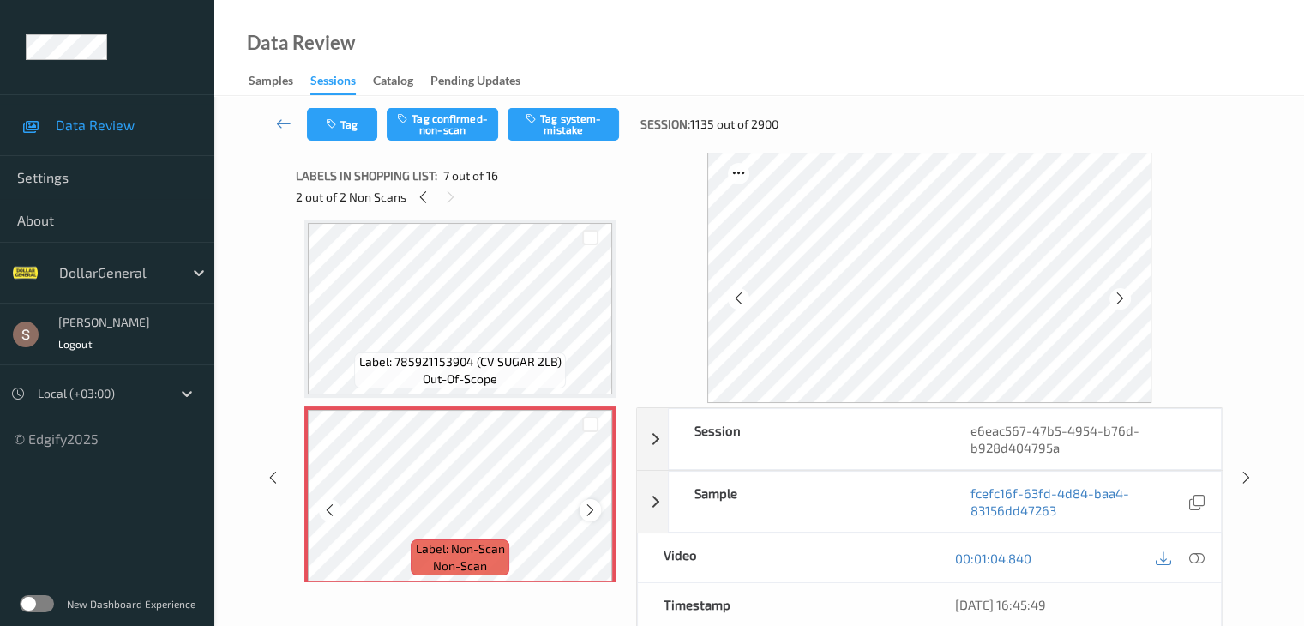
click at [594, 507] on icon at bounding box center [590, 509] width 15 height 15
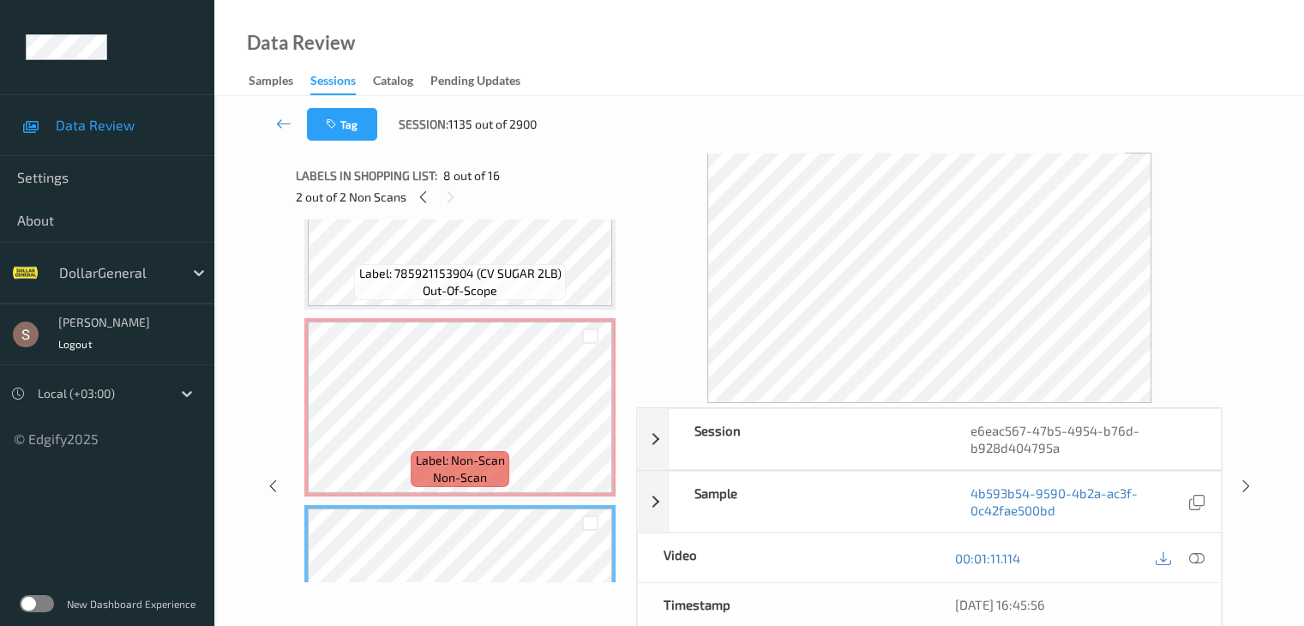
scroll to position [1029, 0]
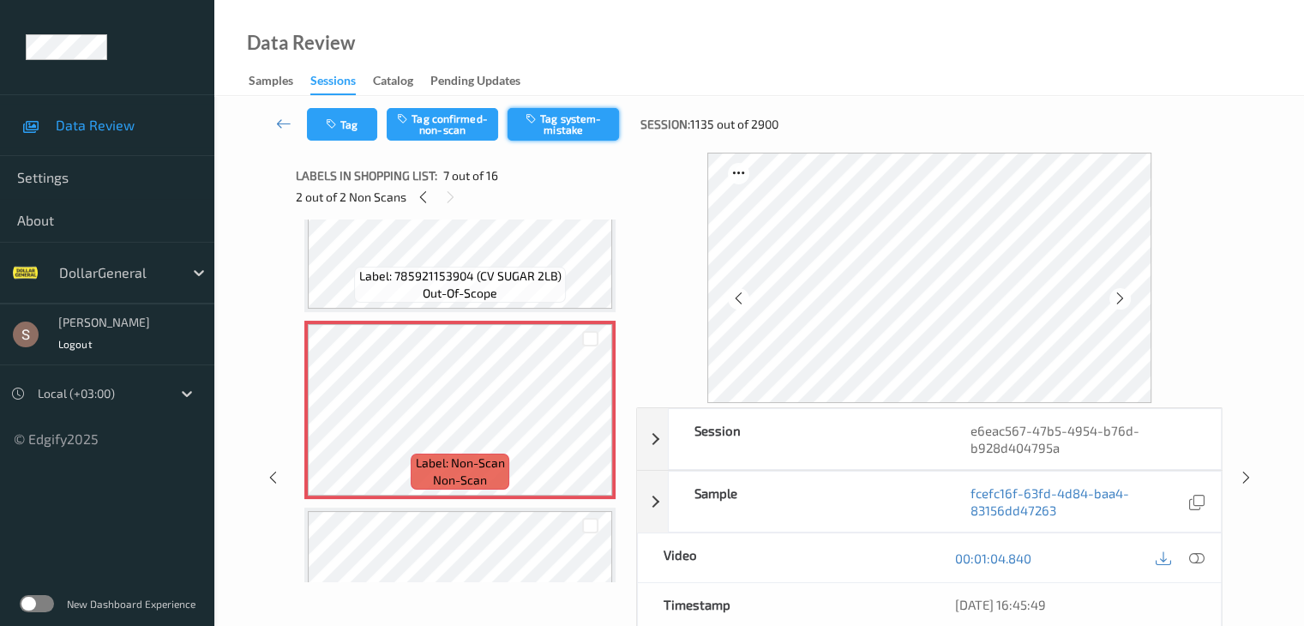
click at [559, 117] on button "Tag system-mistake" at bounding box center [562, 124] width 111 height 33
click at [424, 196] on icon at bounding box center [423, 196] width 15 height 15
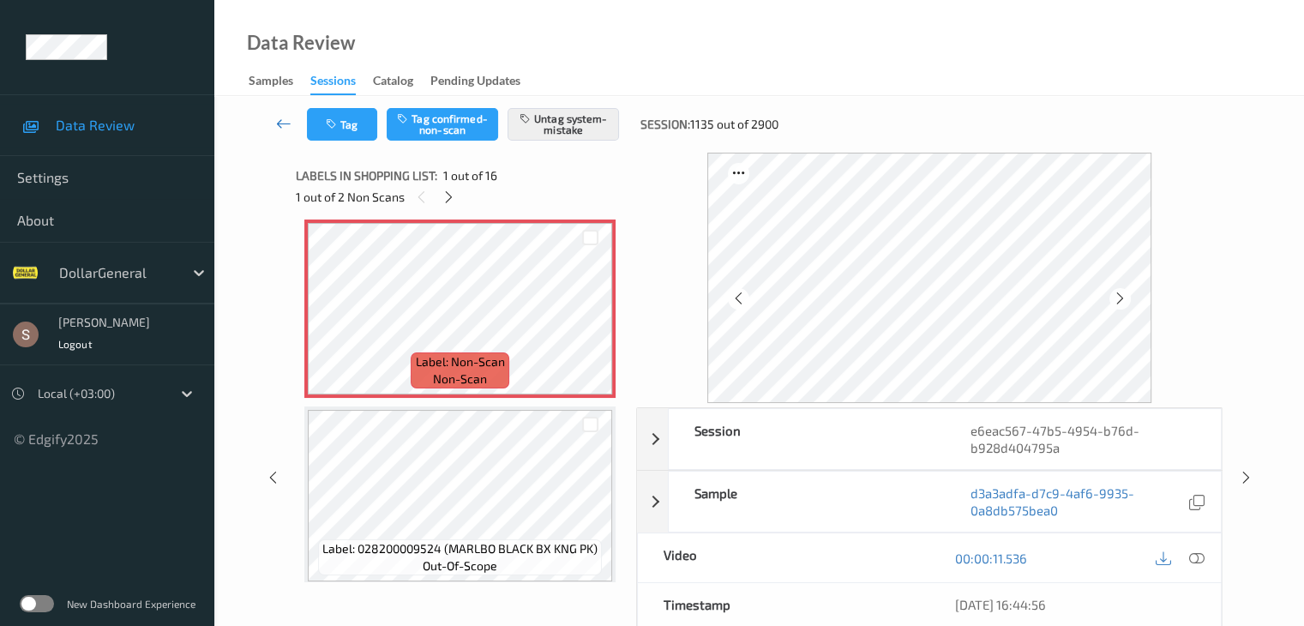
click at [281, 117] on icon at bounding box center [283, 123] width 15 height 17
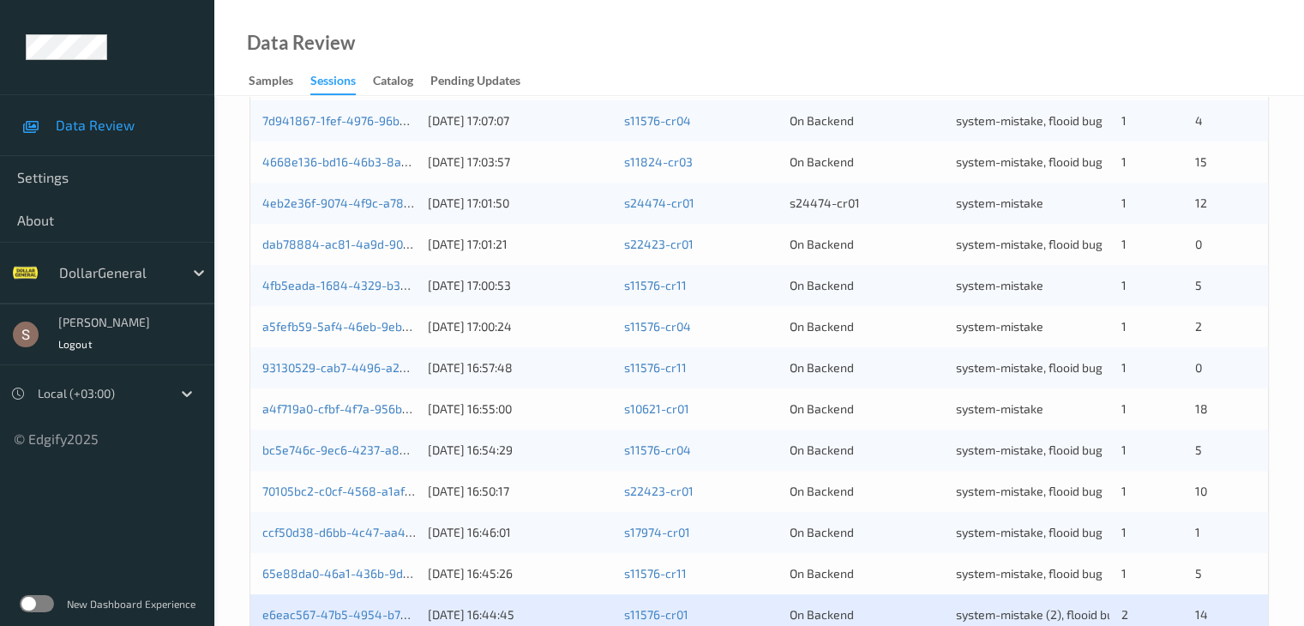
scroll to position [799, 0]
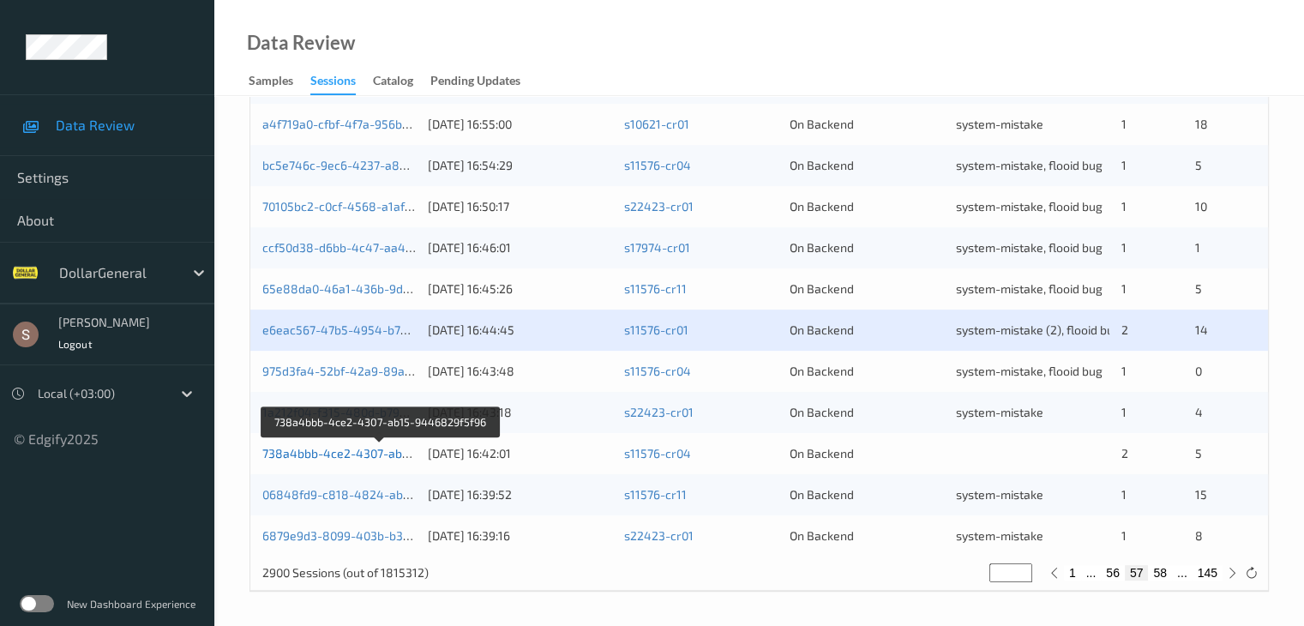
click at [360, 450] on link "738a4bbb-4ce2-4307-ab15-9446829f5f96" at bounding box center [380, 453] width 237 height 15
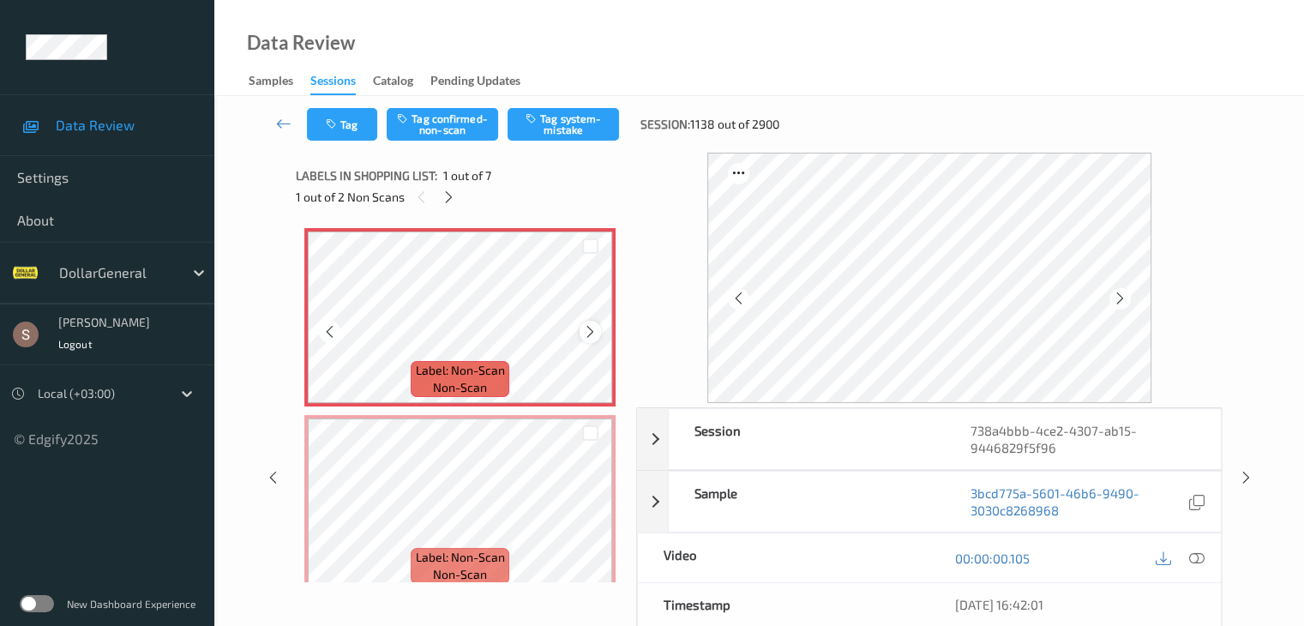
click at [593, 327] on icon at bounding box center [590, 331] width 15 height 15
click at [604, 129] on button "Tag system-mistake" at bounding box center [562, 124] width 111 height 33
click at [451, 193] on icon at bounding box center [448, 196] width 15 height 15
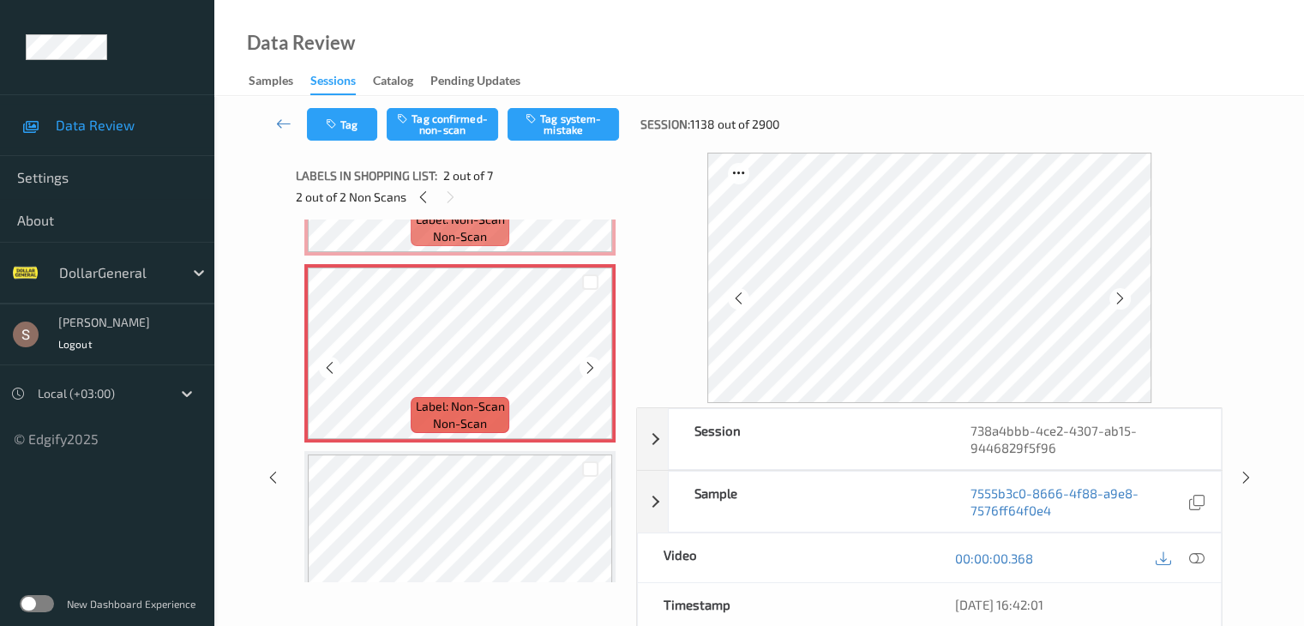
scroll to position [180, 0]
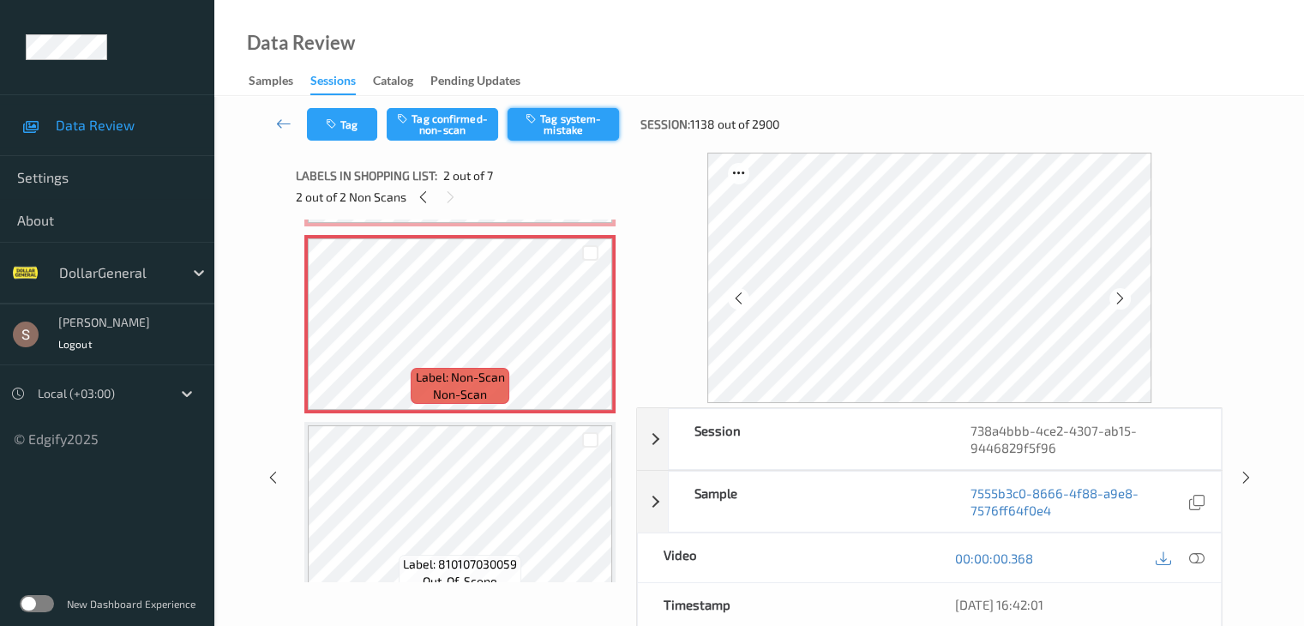
click at [568, 135] on button "Tag system-mistake" at bounding box center [562, 124] width 111 height 33
click at [286, 125] on icon at bounding box center [283, 123] width 15 height 17
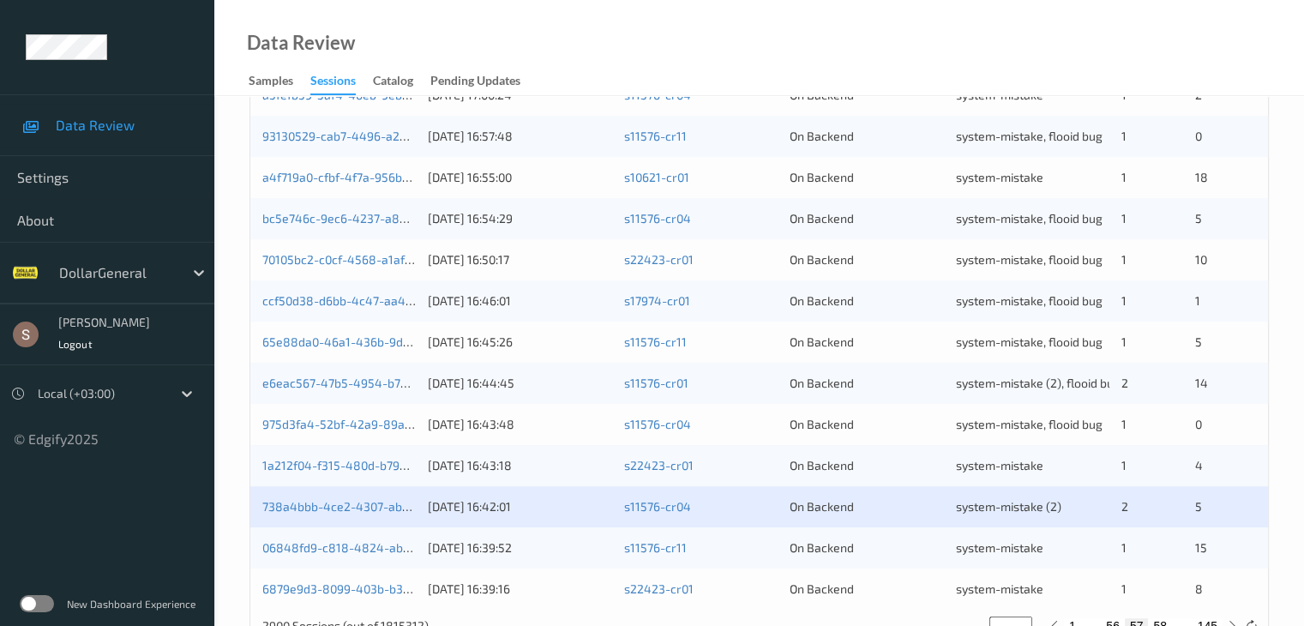
scroll to position [799, 0]
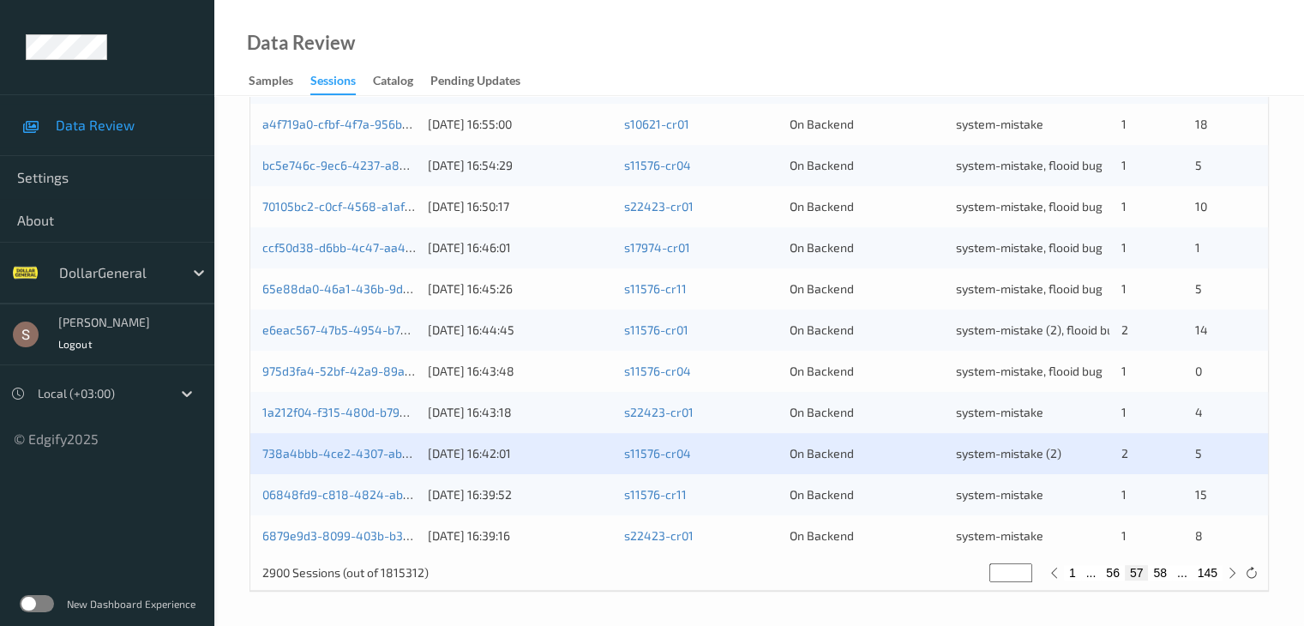
click at [1159, 574] on button "58" at bounding box center [1160, 572] width 24 height 15
type input "**"
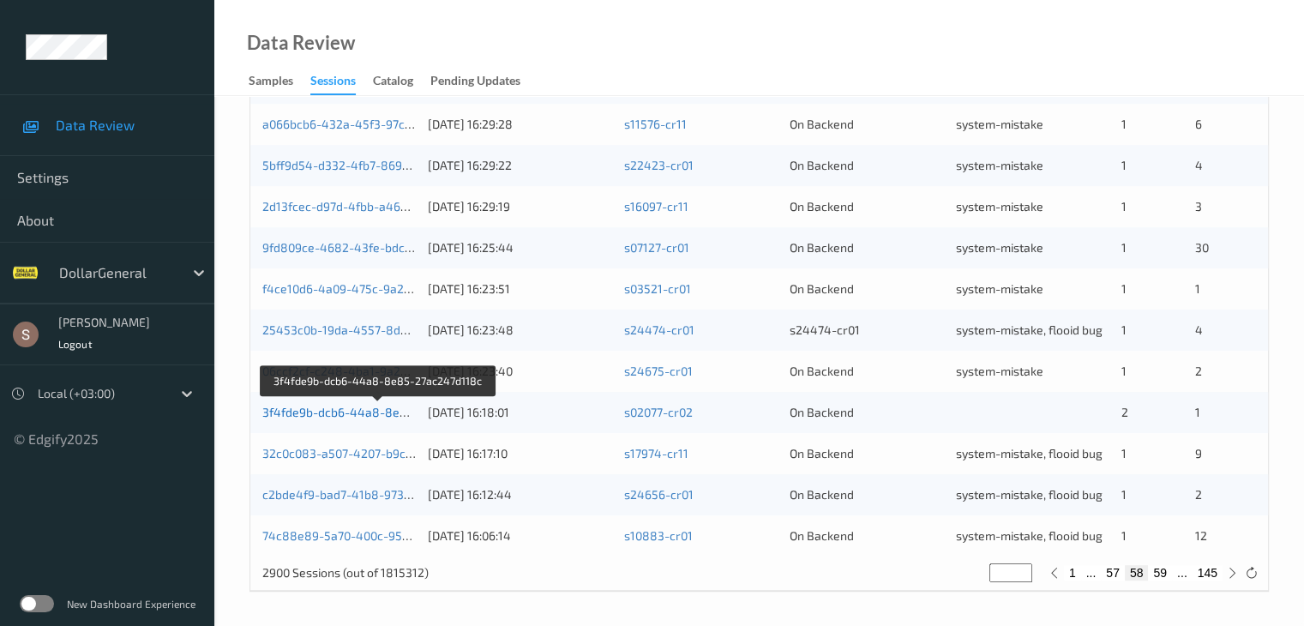
click at [375, 409] on link "3f4fde9b-dcb6-44a8-8e85-27ac247d118c" at bounding box center [379, 412] width 234 height 15
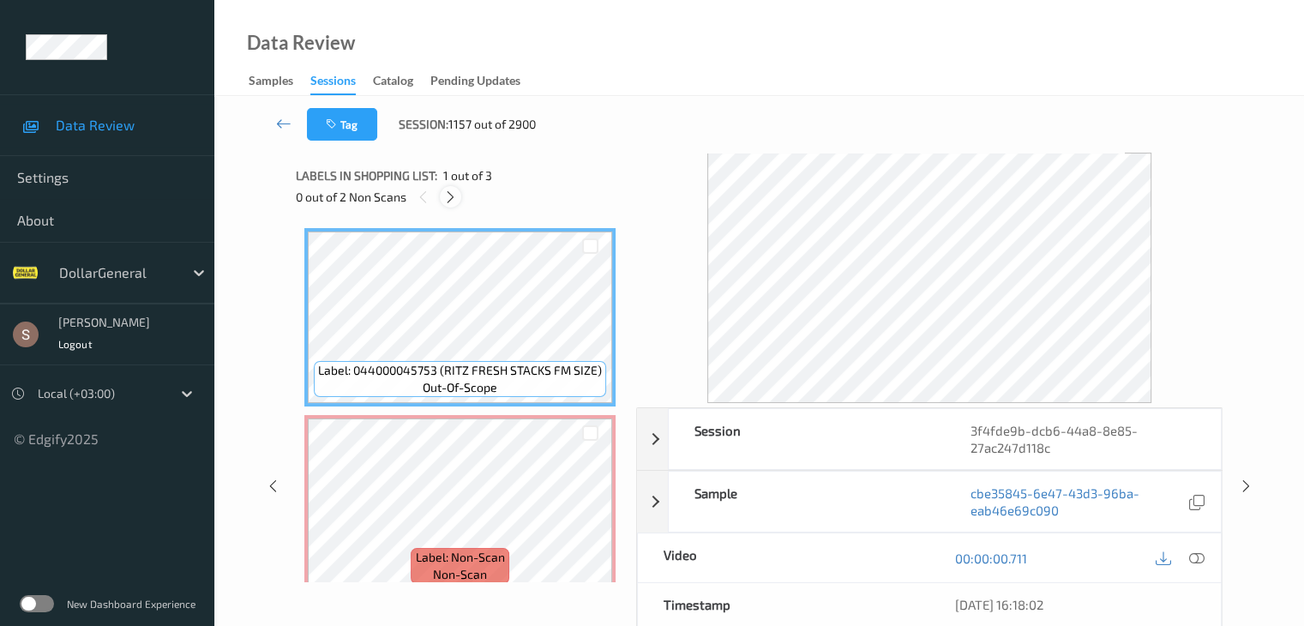
click at [453, 197] on icon at bounding box center [450, 196] width 15 height 15
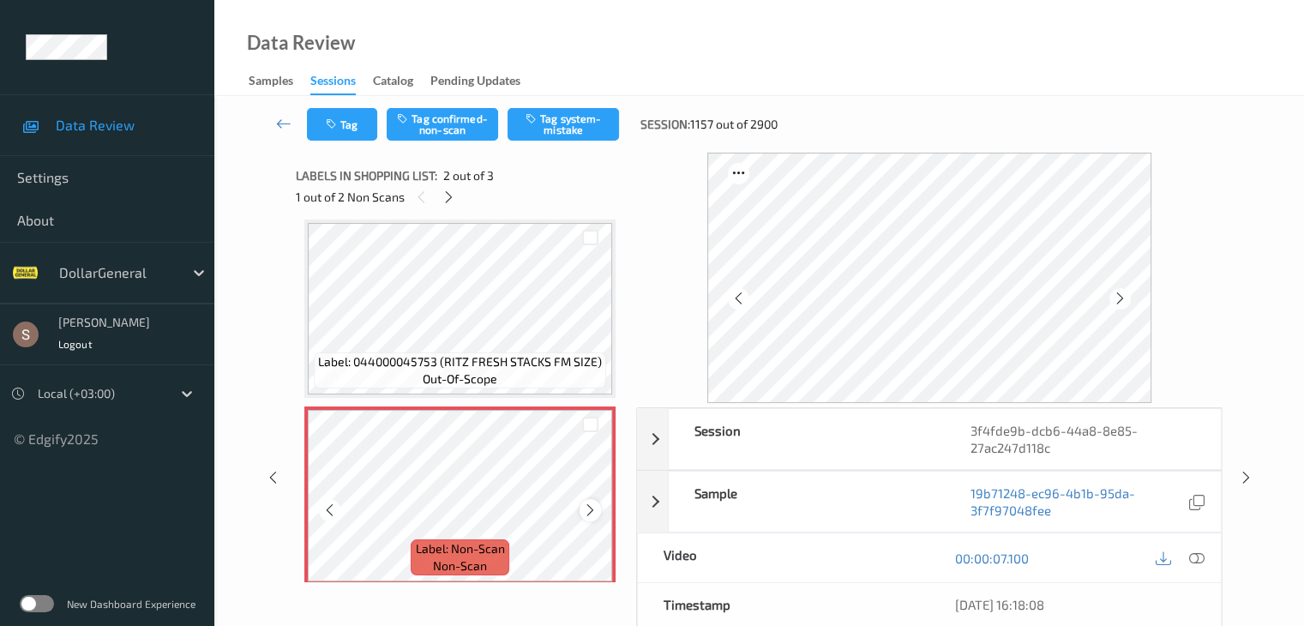
click at [592, 511] on icon at bounding box center [590, 509] width 15 height 15
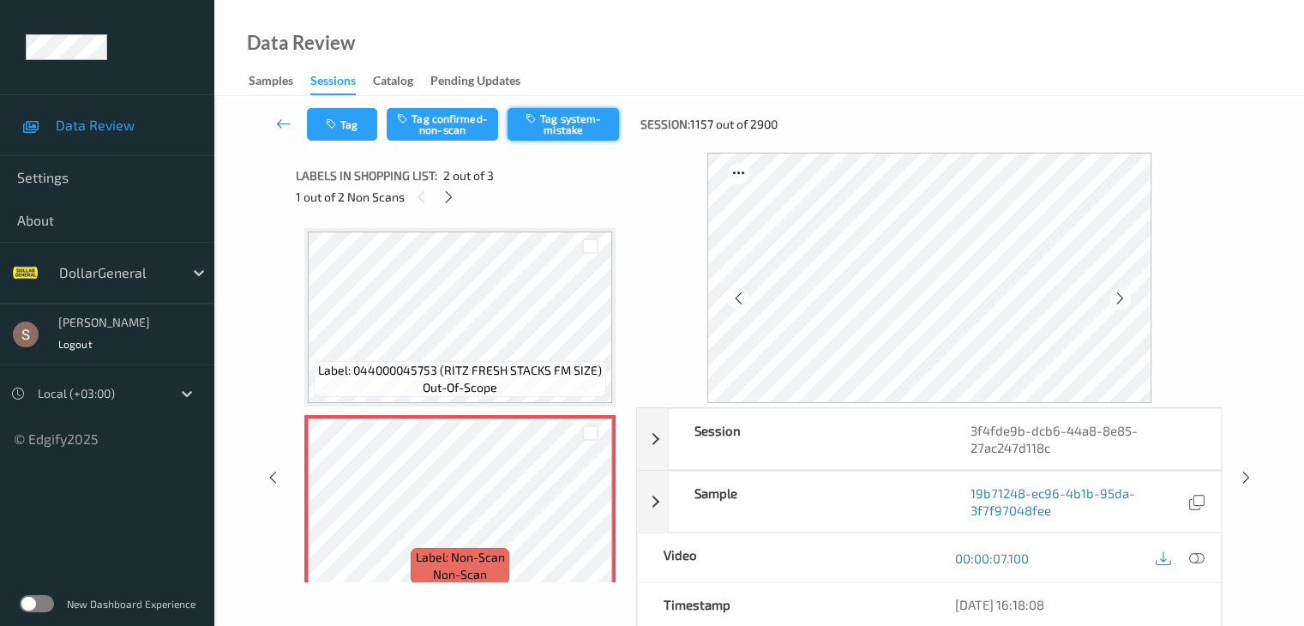
click at [592, 117] on button "Tag system-mistake" at bounding box center [562, 124] width 111 height 33
click at [451, 202] on icon at bounding box center [448, 196] width 15 height 15
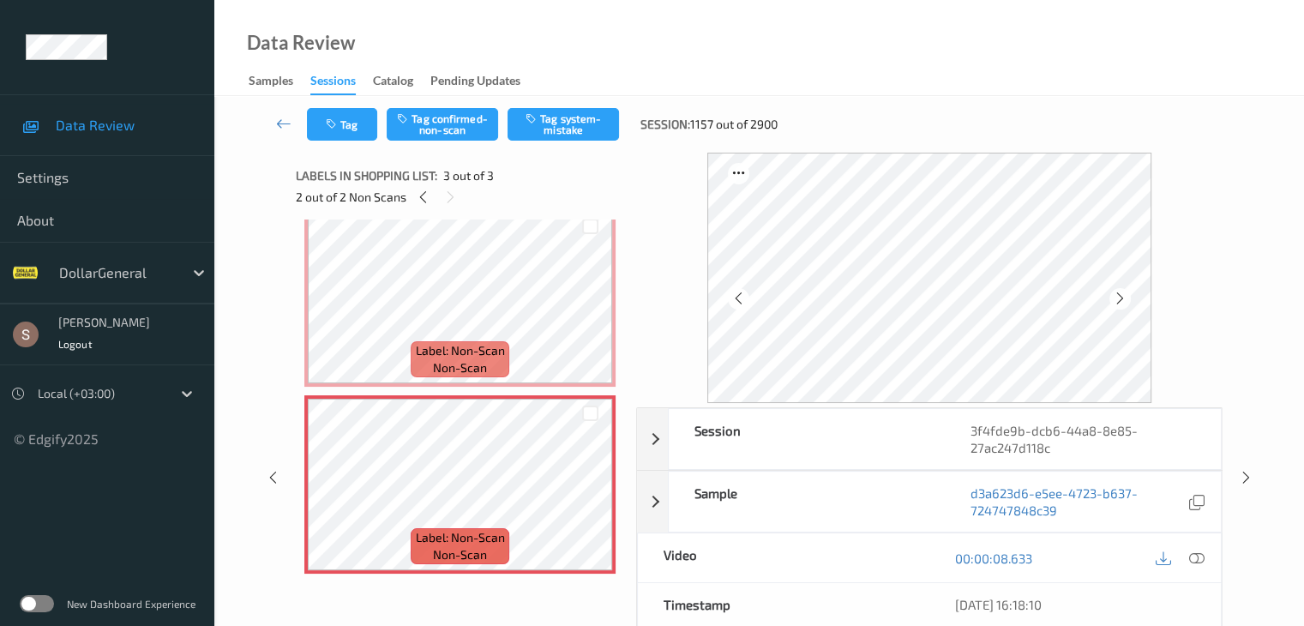
click at [1203, 560] on icon at bounding box center [1195, 557] width 15 height 15
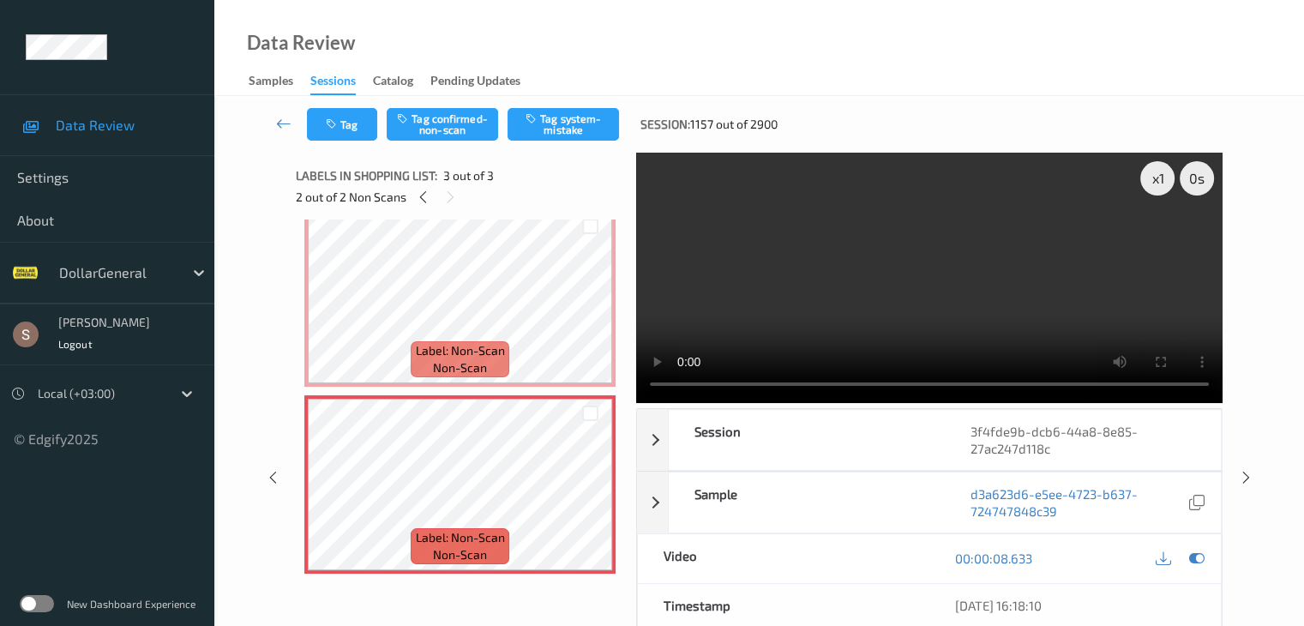
click at [1011, 263] on video at bounding box center [929, 278] width 586 height 250
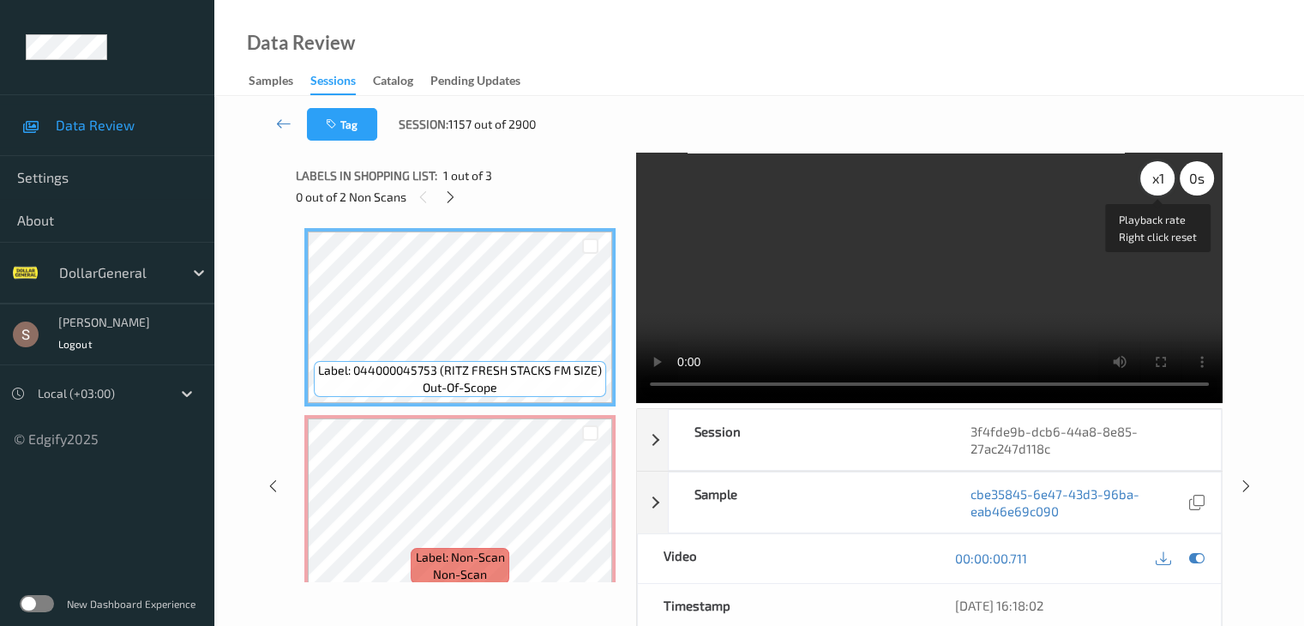
click at [1156, 179] on div "x 1" at bounding box center [1157, 178] width 34 height 34
click at [1156, 179] on div "x 2" at bounding box center [1157, 178] width 34 height 34
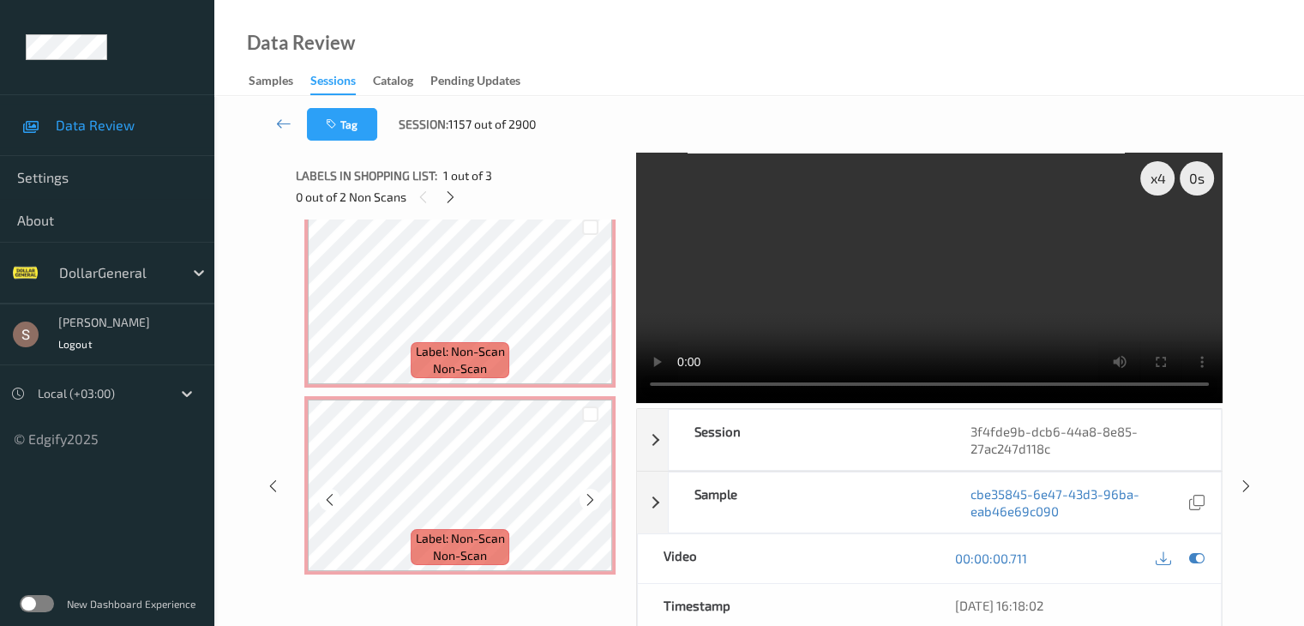
scroll to position [207, 0]
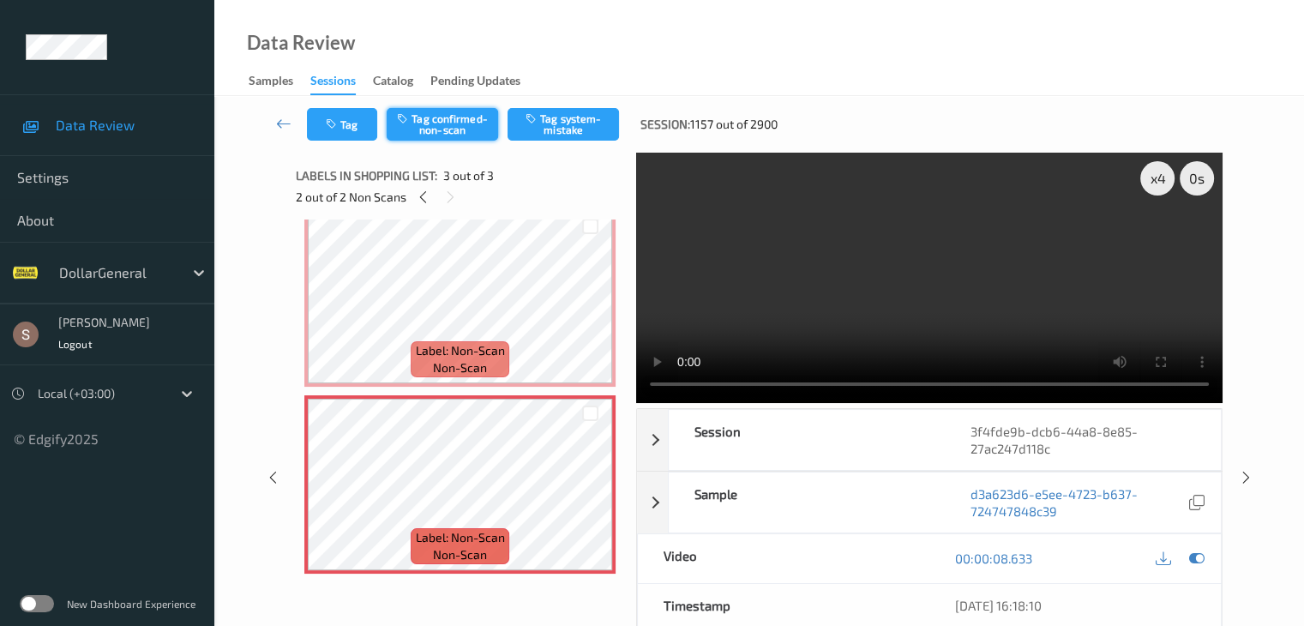
click at [474, 117] on button "Tag confirmed-non-scan" at bounding box center [442, 124] width 111 height 33
click at [286, 117] on icon at bounding box center [283, 123] width 15 height 17
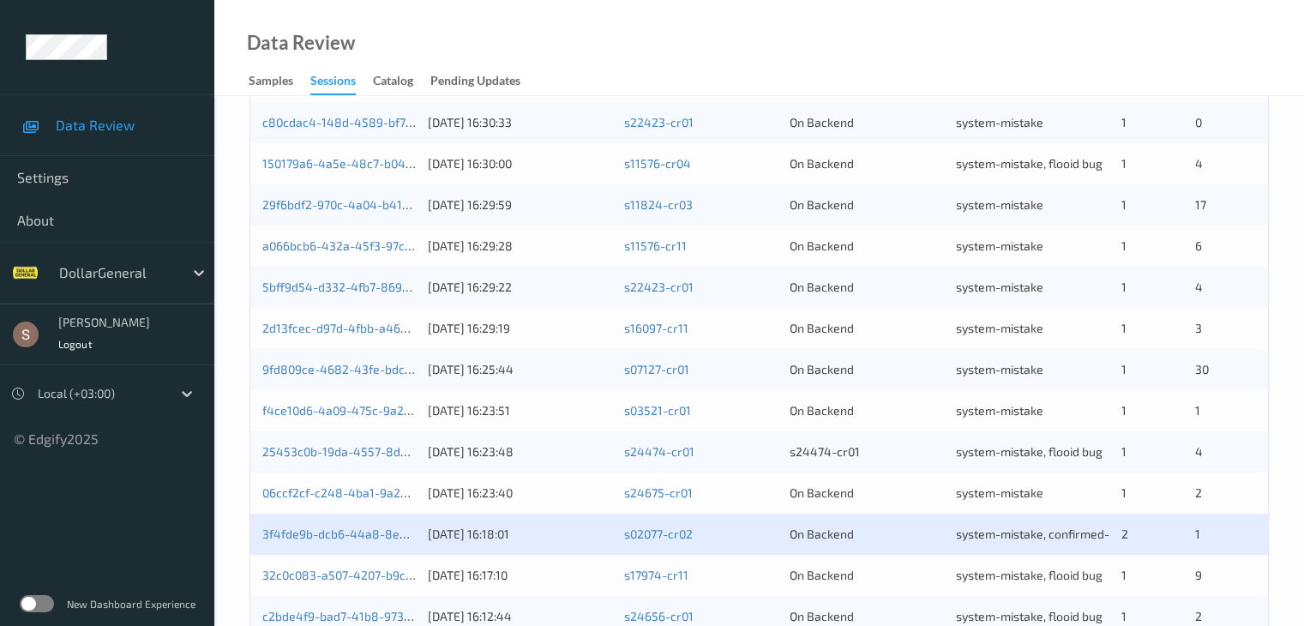
scroll to position [799, 0]
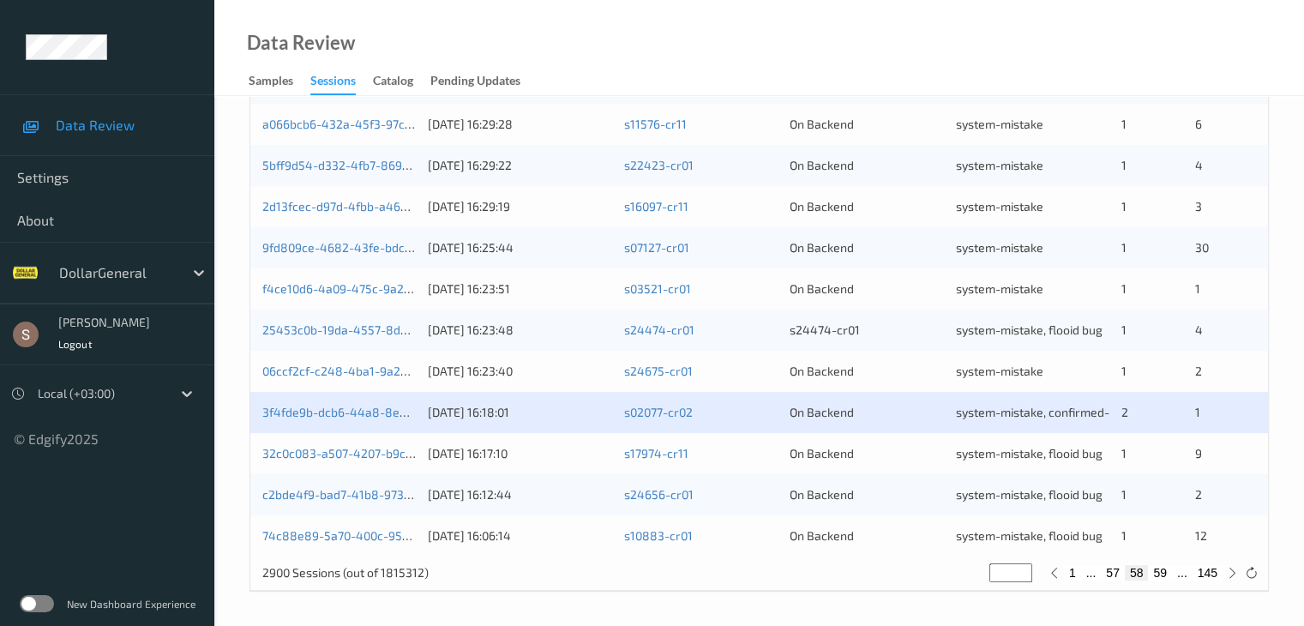
click at [1166, 572] on button "59" at bounding box center [1160, 572] width 24 height 15
type input "**"
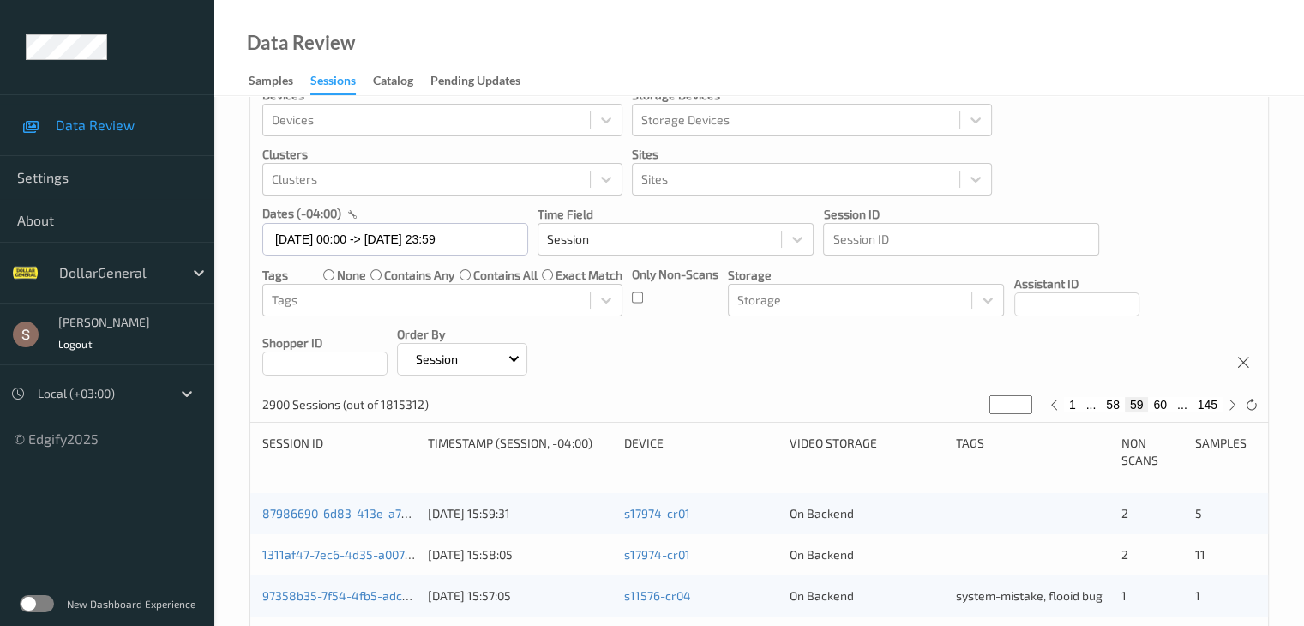
scroll to position [27, 0]
